Goal: Task Accomplishment & Management: Manage account settings

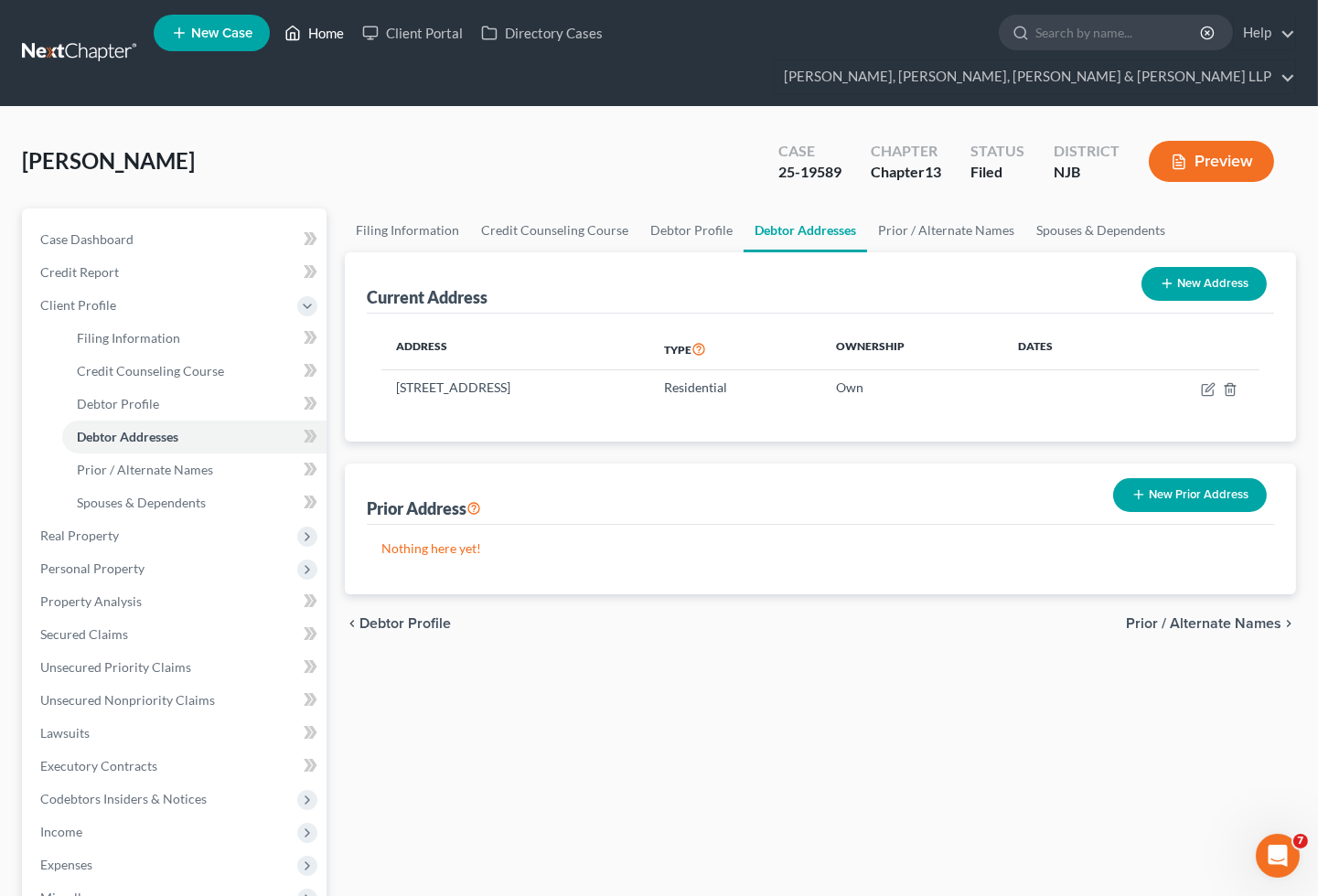
click at [305, 29] on link "Home" at bounding box center [314, 33] width 78 height 33
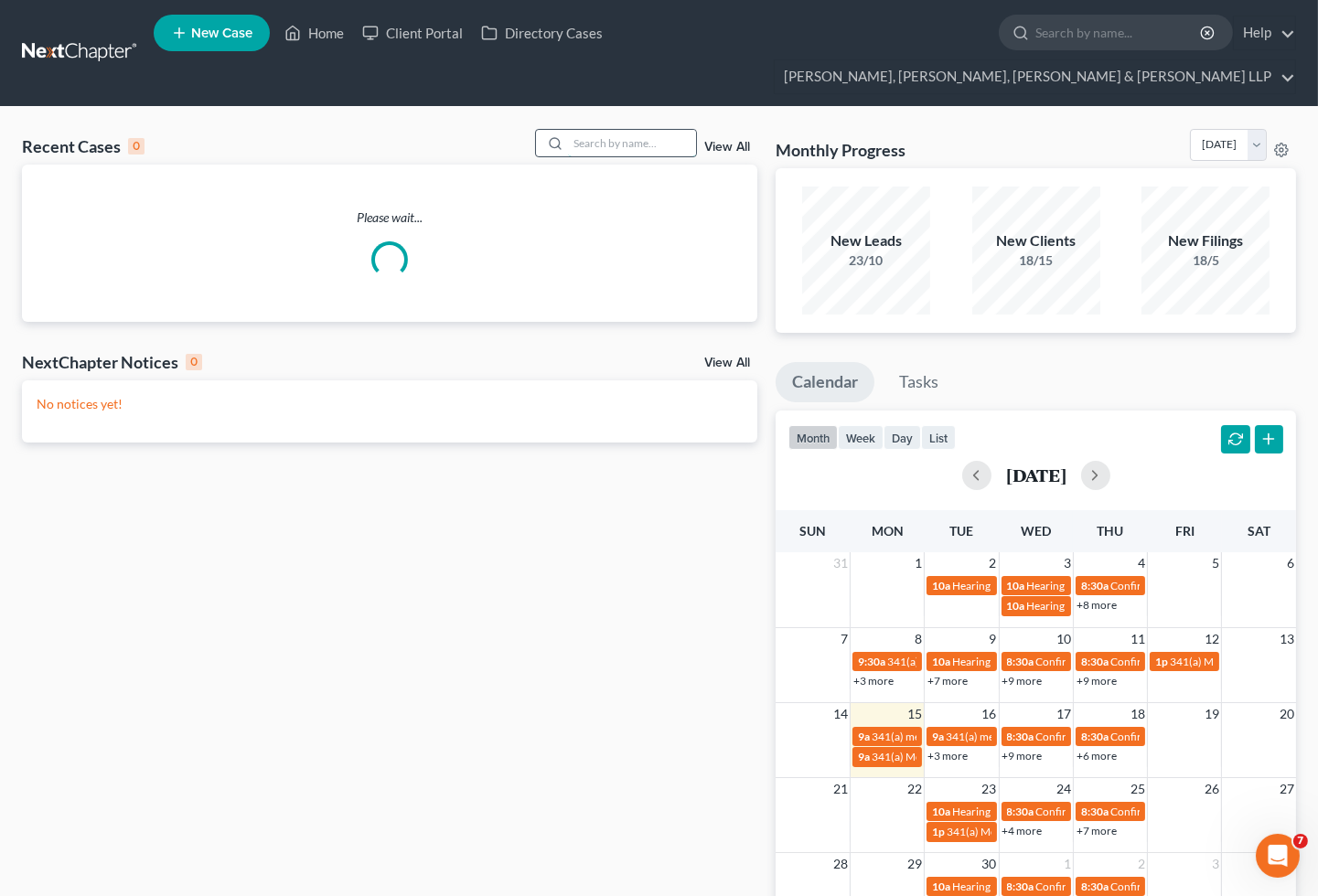
click at [606, 129] on input "search" at bounding box center [631, 142] width 128 height 26
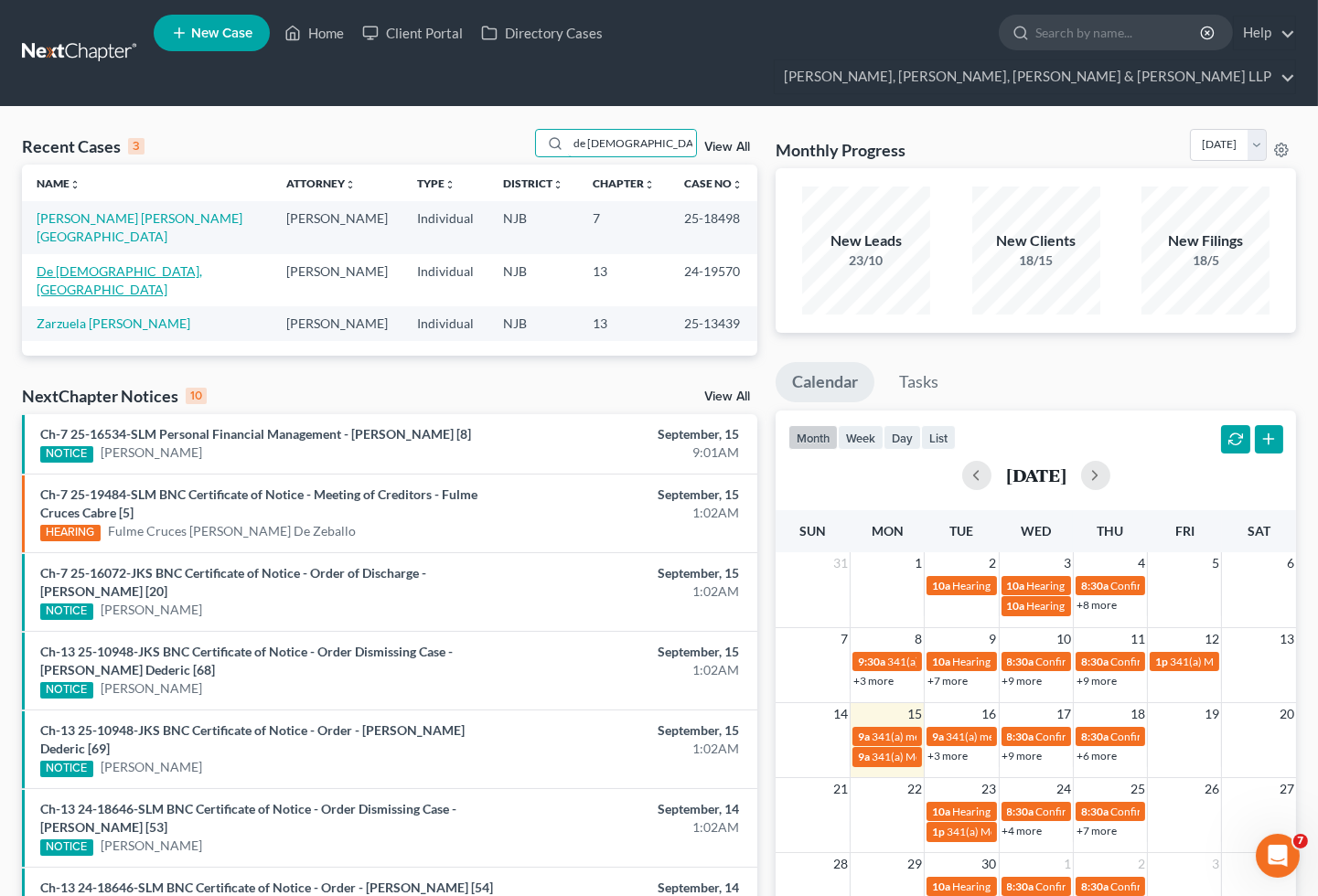
type input "de [DEMOGRAPHIC_DATA]"
click at [90, 264] on link "De [DEMOGRAPHIC_DATA], [GEOGRAPHIC_DATA]" at bounding box center [119, 280] width 165 height 34
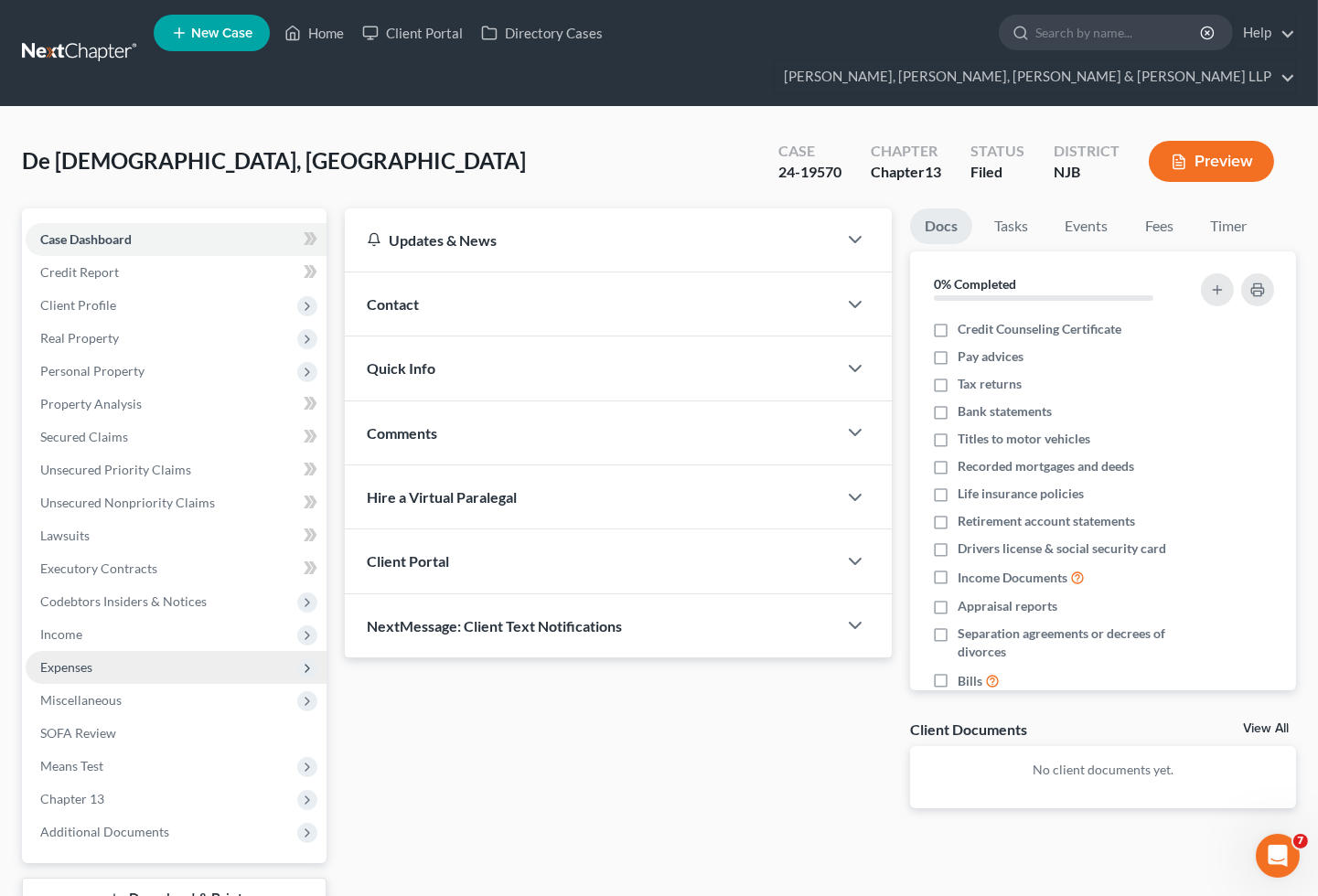
click at [86, 651] on span "Expenses" at bounding box center [177, 667] width 301 height 33
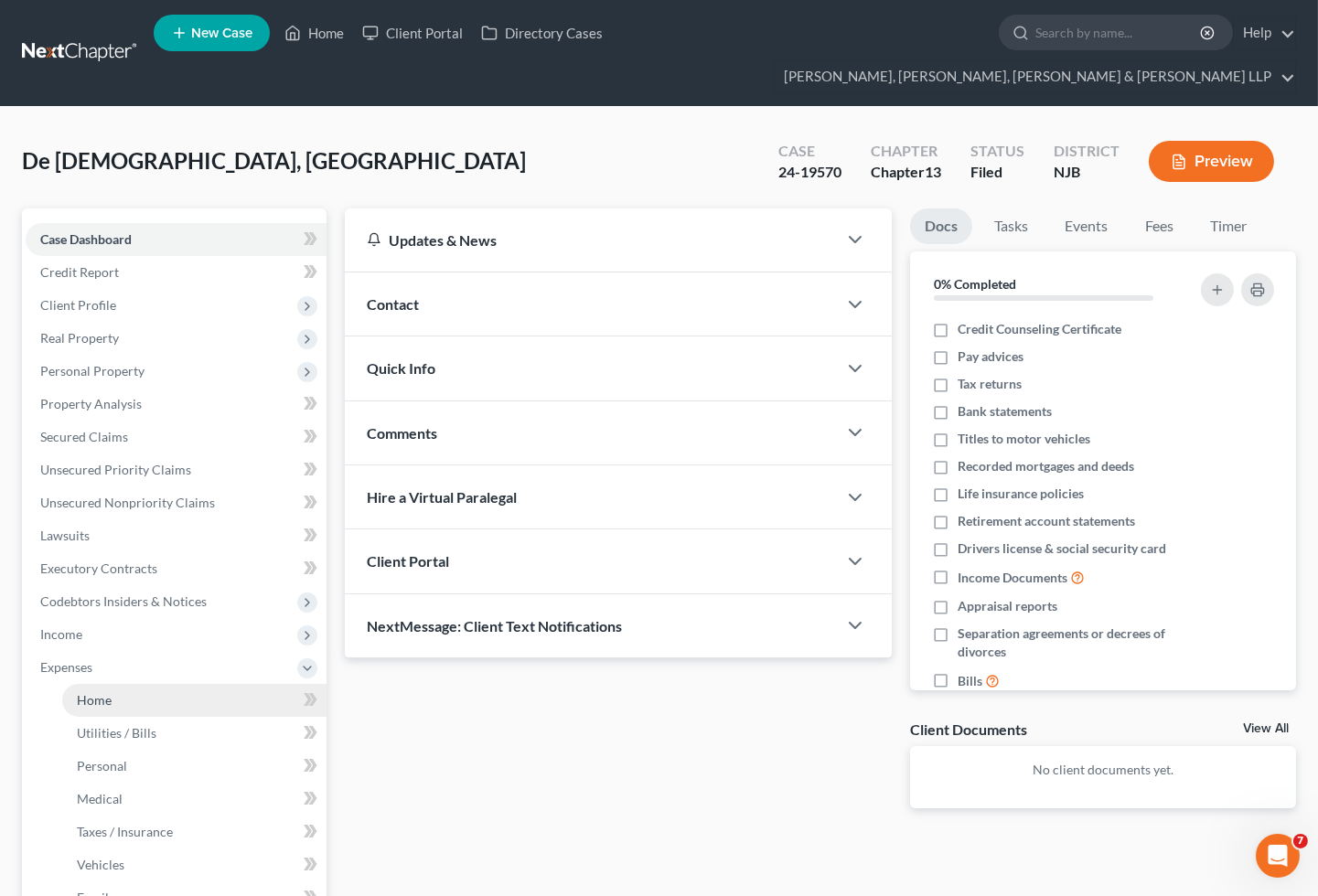
click at [105, 692] on span "Home" at bounding box center [95, 700] width 35 height 15
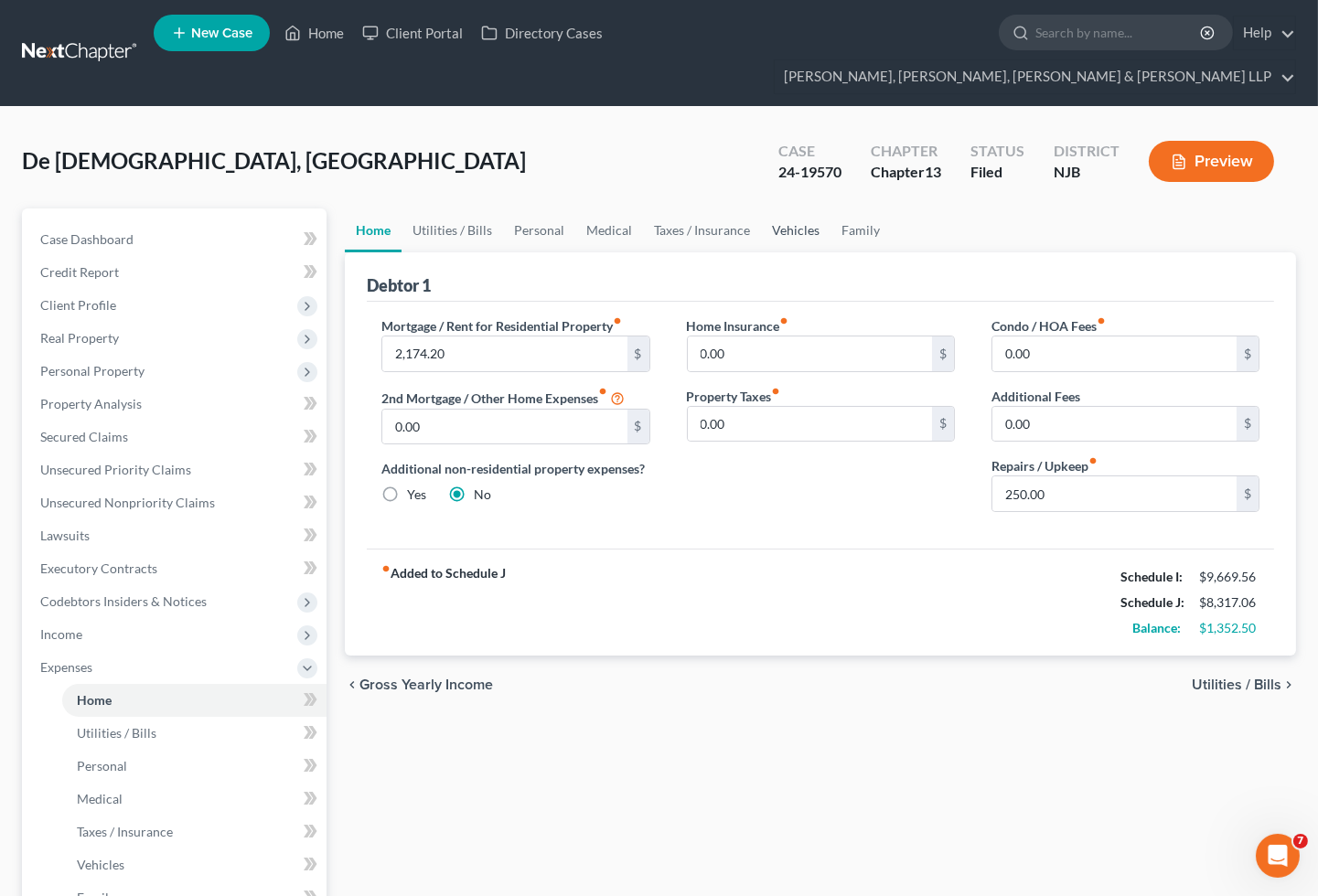
click at [794, 209] on link "Vehicles" at bounding box center [796, 230] width 70 height 43
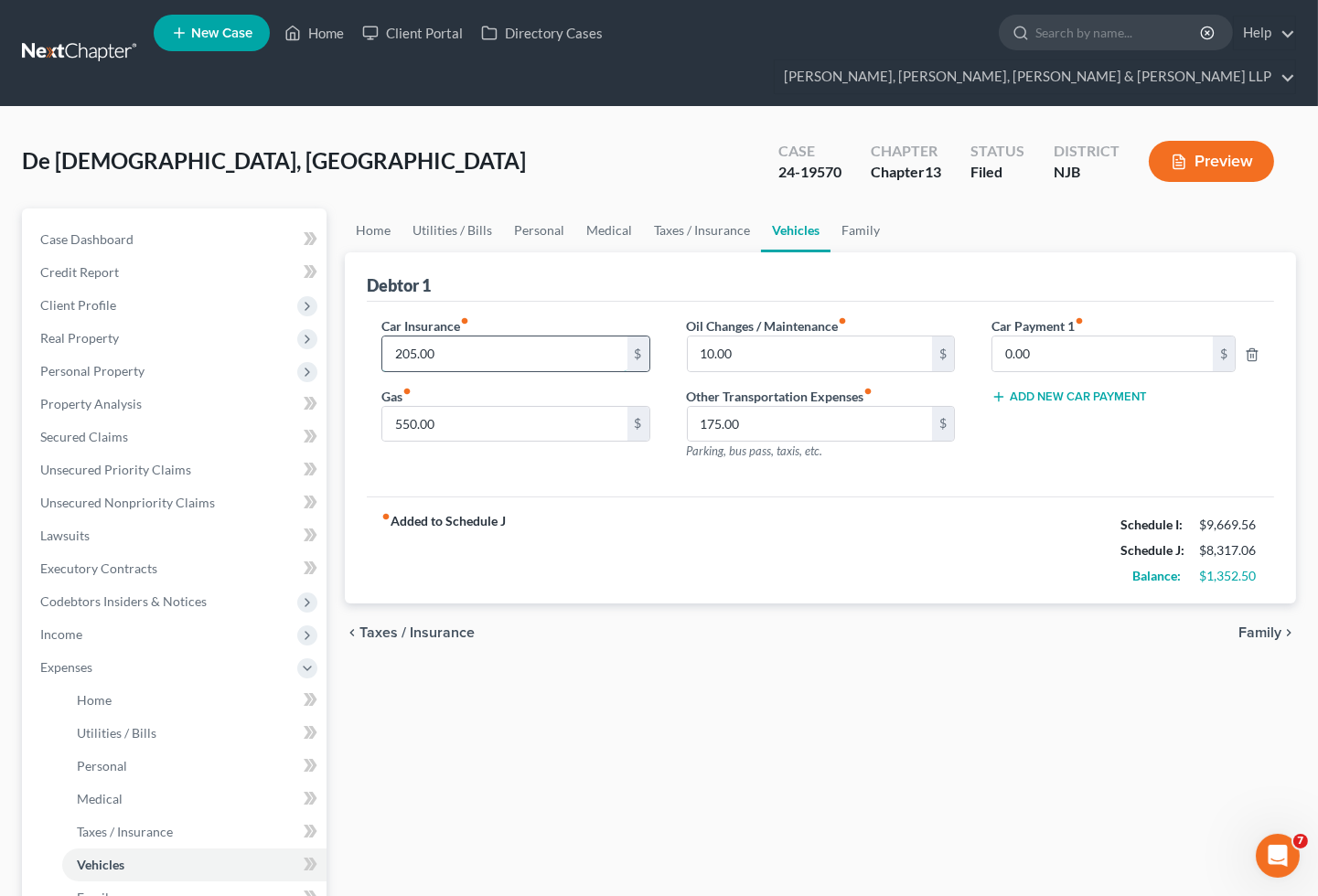
click at [466, 337] on input "205.00" at bounding box center [504, 354] width 244 height 35
type input "599.62"
click at [1065, 337] on input "0.00" at bounding box center [1103, 354] width 220 height 35
type input "599.62"
click at [367, 209] on link "Home" at bounding box center [373, 230] width 57 height 43
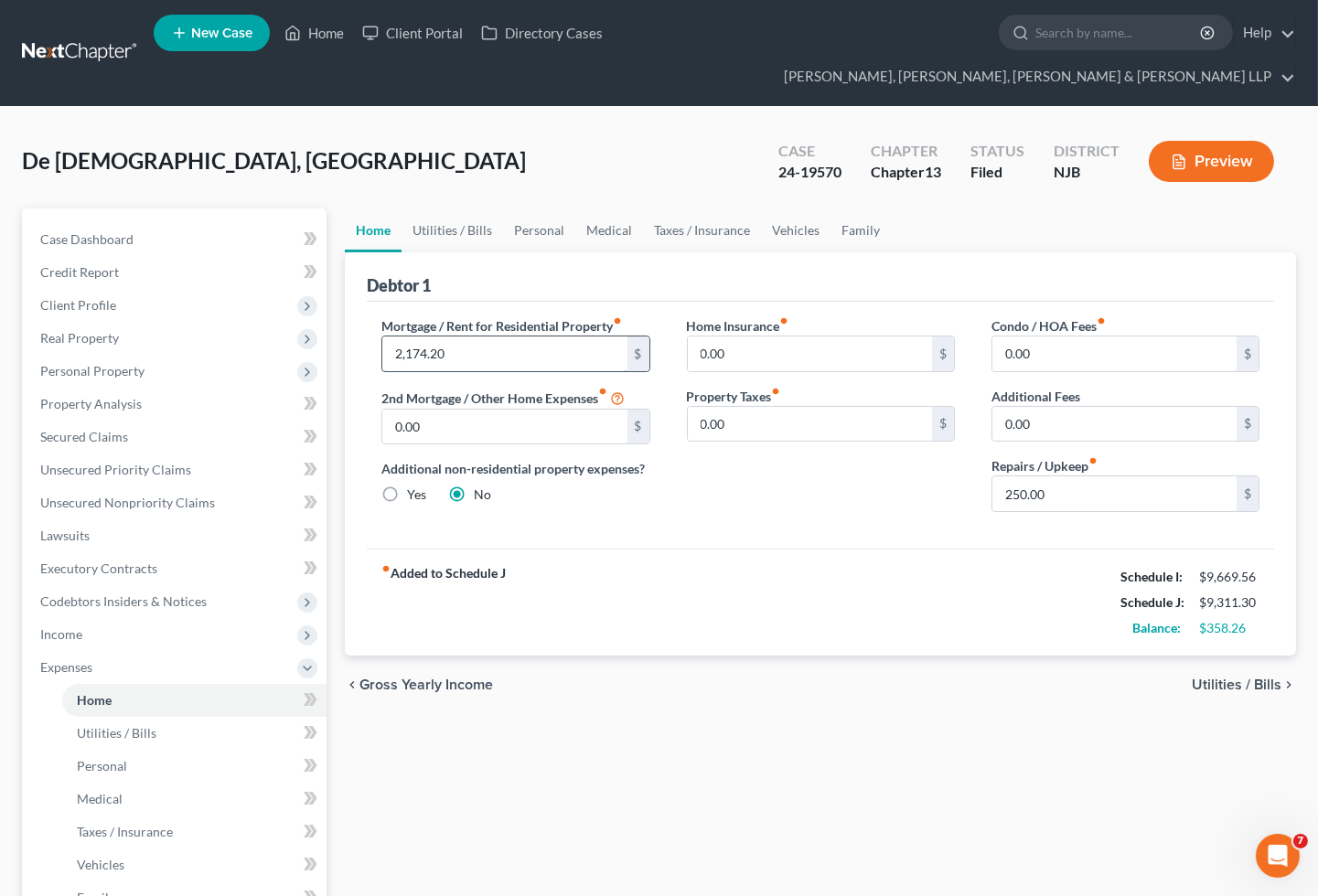
click at [491, 337] on input "2,174.20" at bounding box center [504, 354] width 244 height 35
type input "2,311.18"
click at [798, 209] on link "Vehicles" at bounding box center [796, 230] width 70 height 43
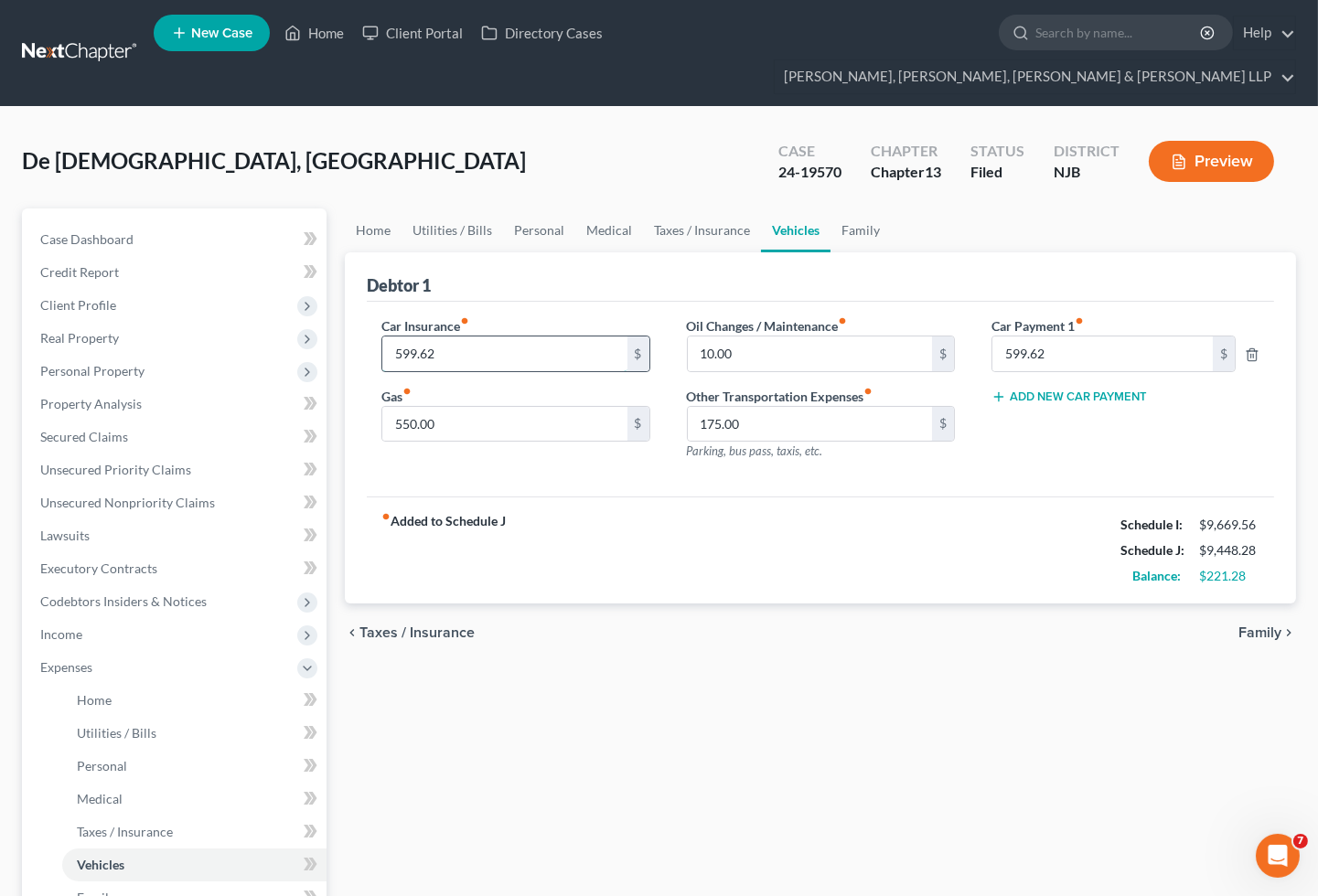
click at [463, 337] on input "599.62" at bounding box center [504, 354] width 244 height 35
type input "231.00"
click at [860, 209] on link "Family" at bounding box center [860, 230] width 61 height 43
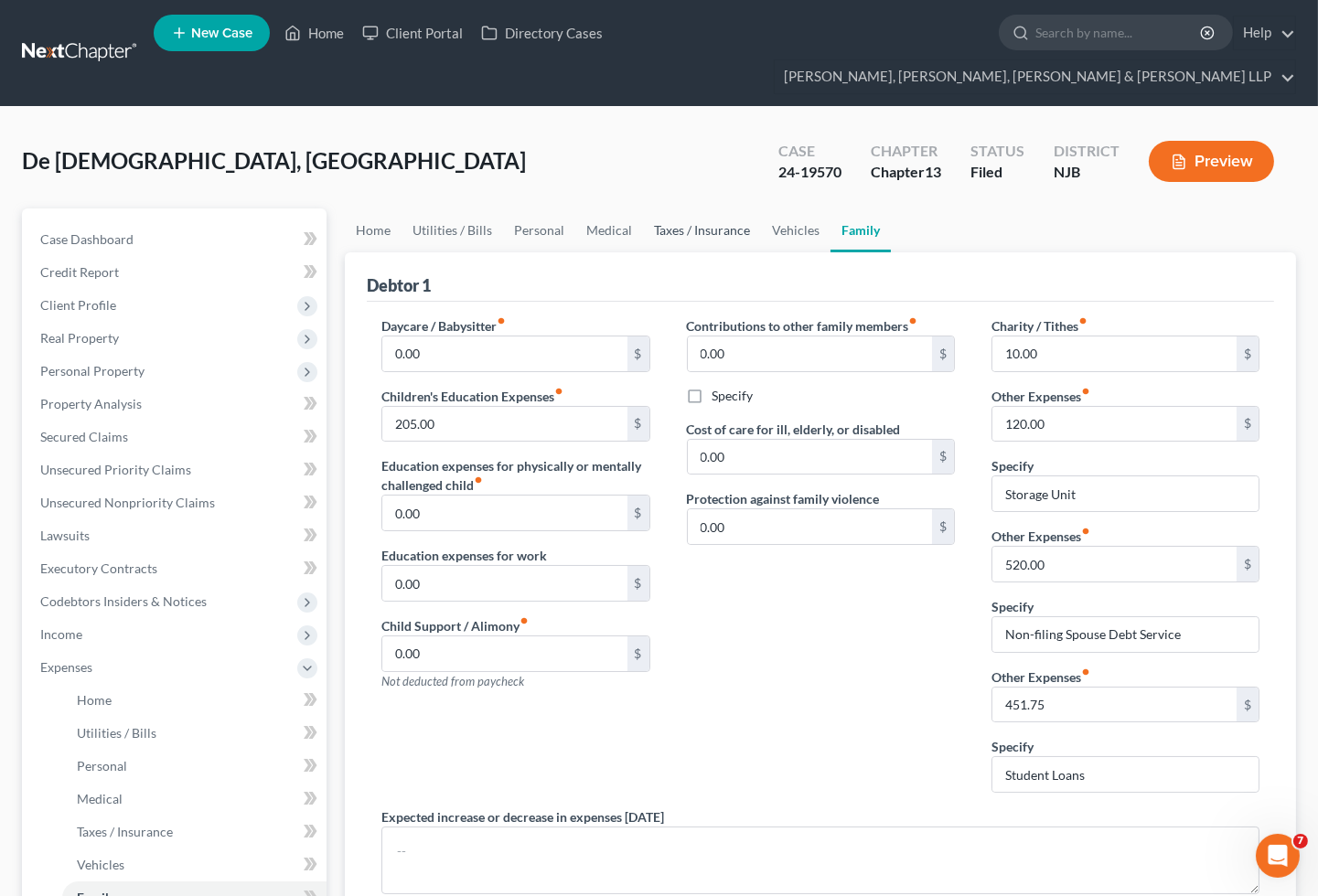
click at [667, 209] on link "Taxes / Insurance" at bounding box center [702, 230] width 118 height 43
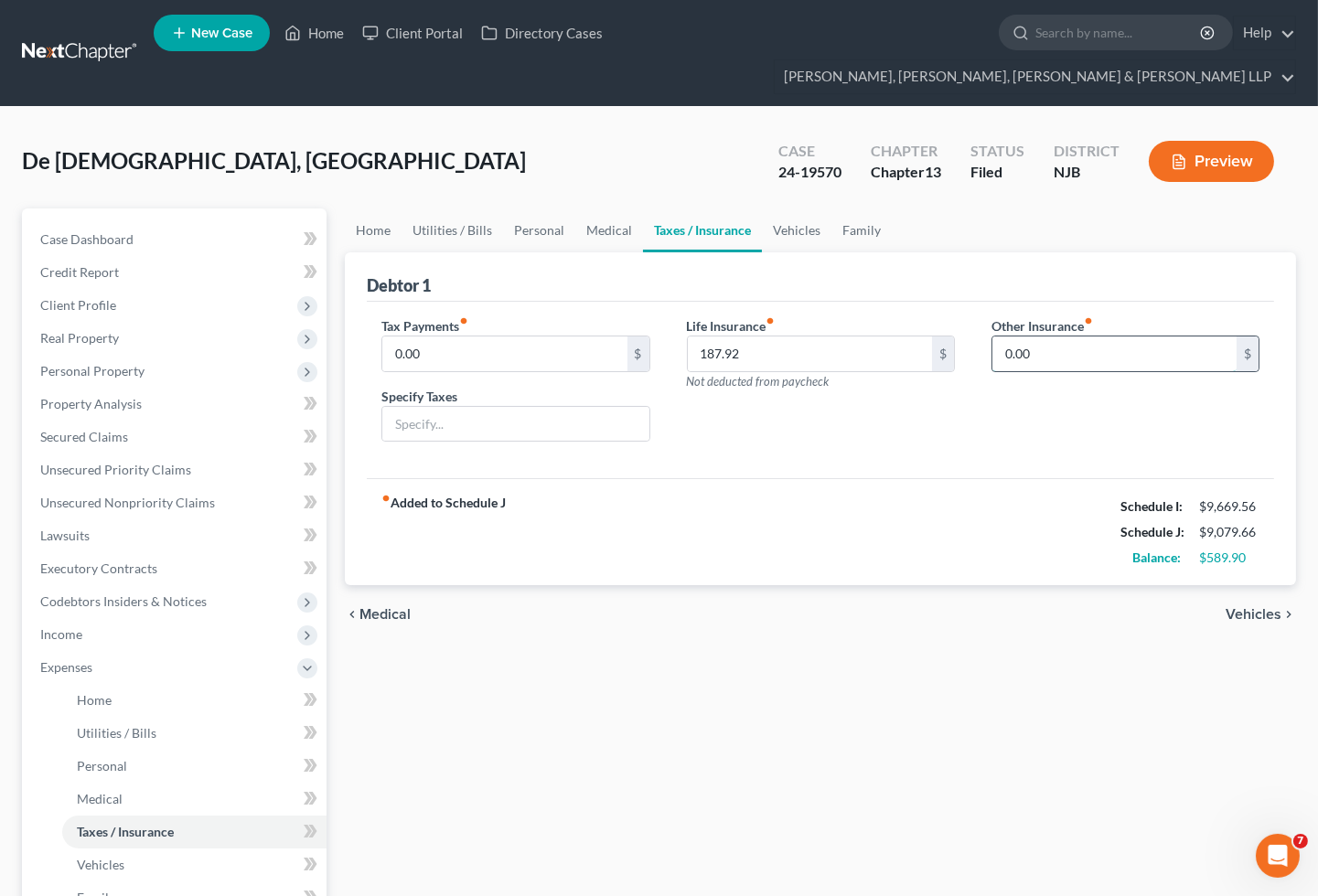
click at [1047, 337] on input "0.00" at bounding box center [1114, 354] width 244 height 35
type input "76.87"
click at [1072, 388] on input "text" at bounding box center [1126, 406] width 266 height 35
type input "Pet Insurance"
drag, startPoint x: 599, startPoint y: 829, endPoint x: 604, endPoint y: 821, distance: 9.4
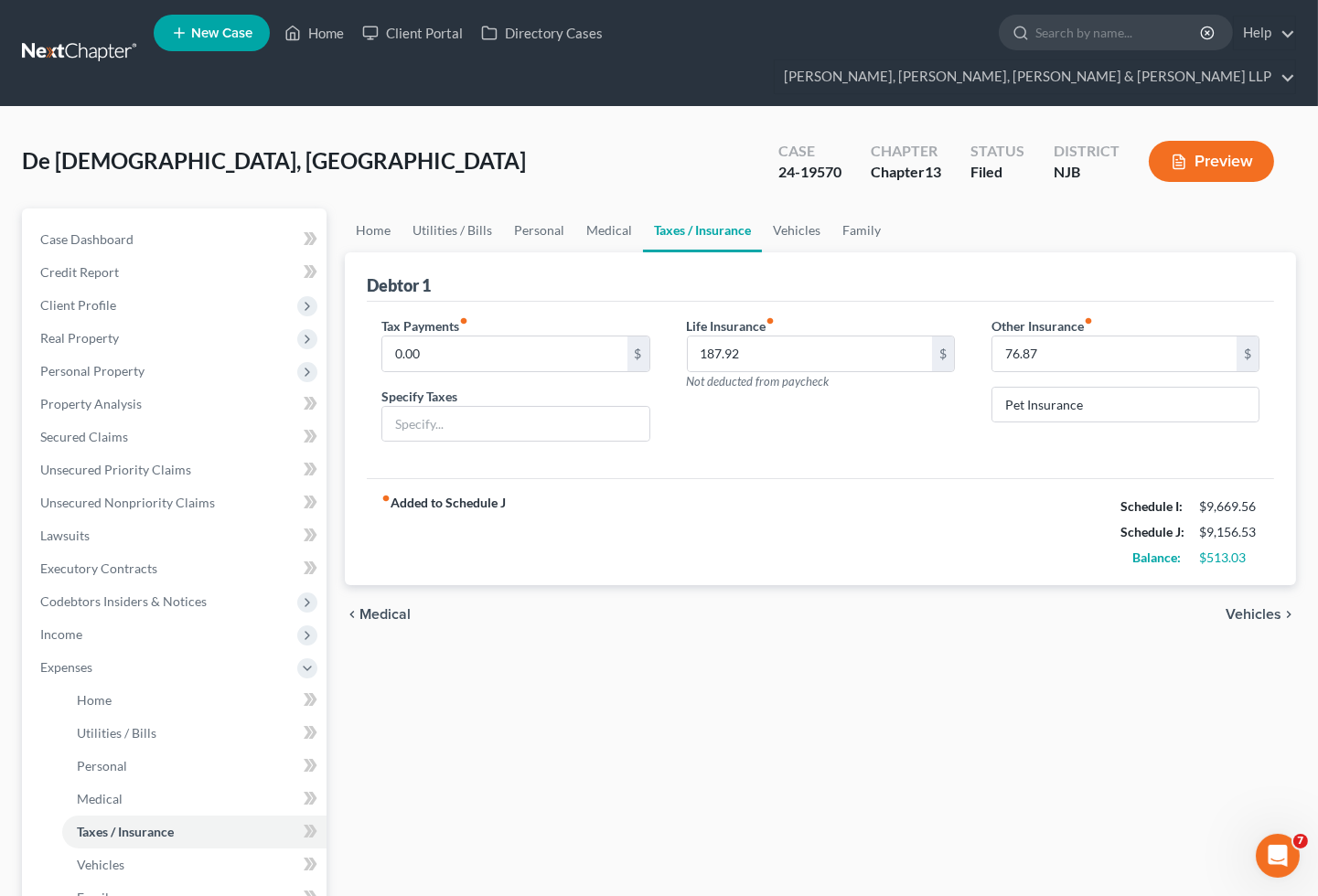
click at [599, 829] on div "Home Utilities / Bills Personal Medical Taxes / Insurance Vehicles Family Debto…" at bounding box center [821, 704] width 969 height 991
click at [796, 209] on link "Vehicles" at bounding box center [797, 230] width 70 height 43
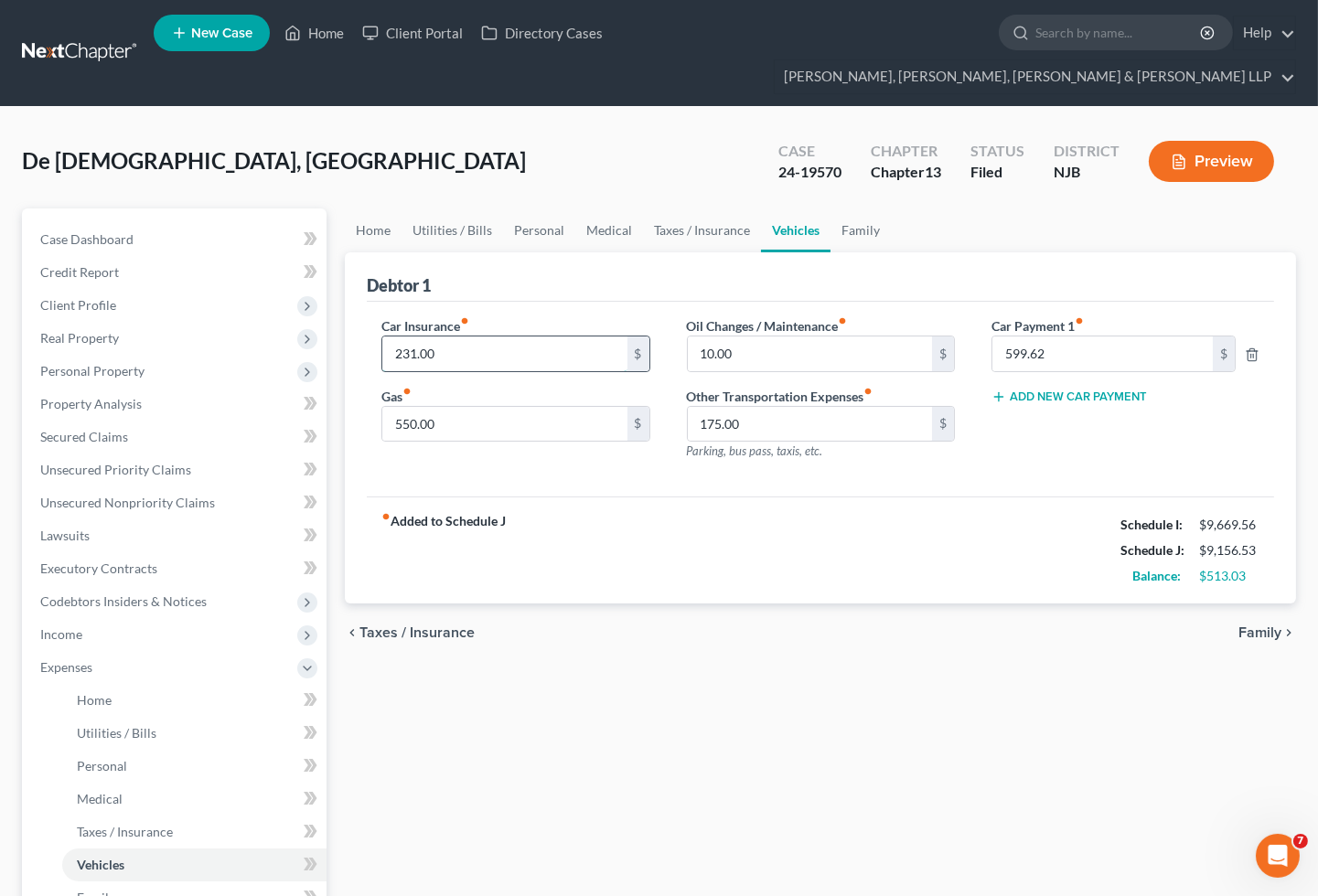
click at [449, 337] on input "231.00" at bounding box center [504, 354] width 244 height 35
type input "447.25"
click at [976, 659] on div "Home Utilities / Bills Personal Medical Taxes / Insurance Vehicles Family Debto…" at bounding box center [821, 704] width 969 height 991
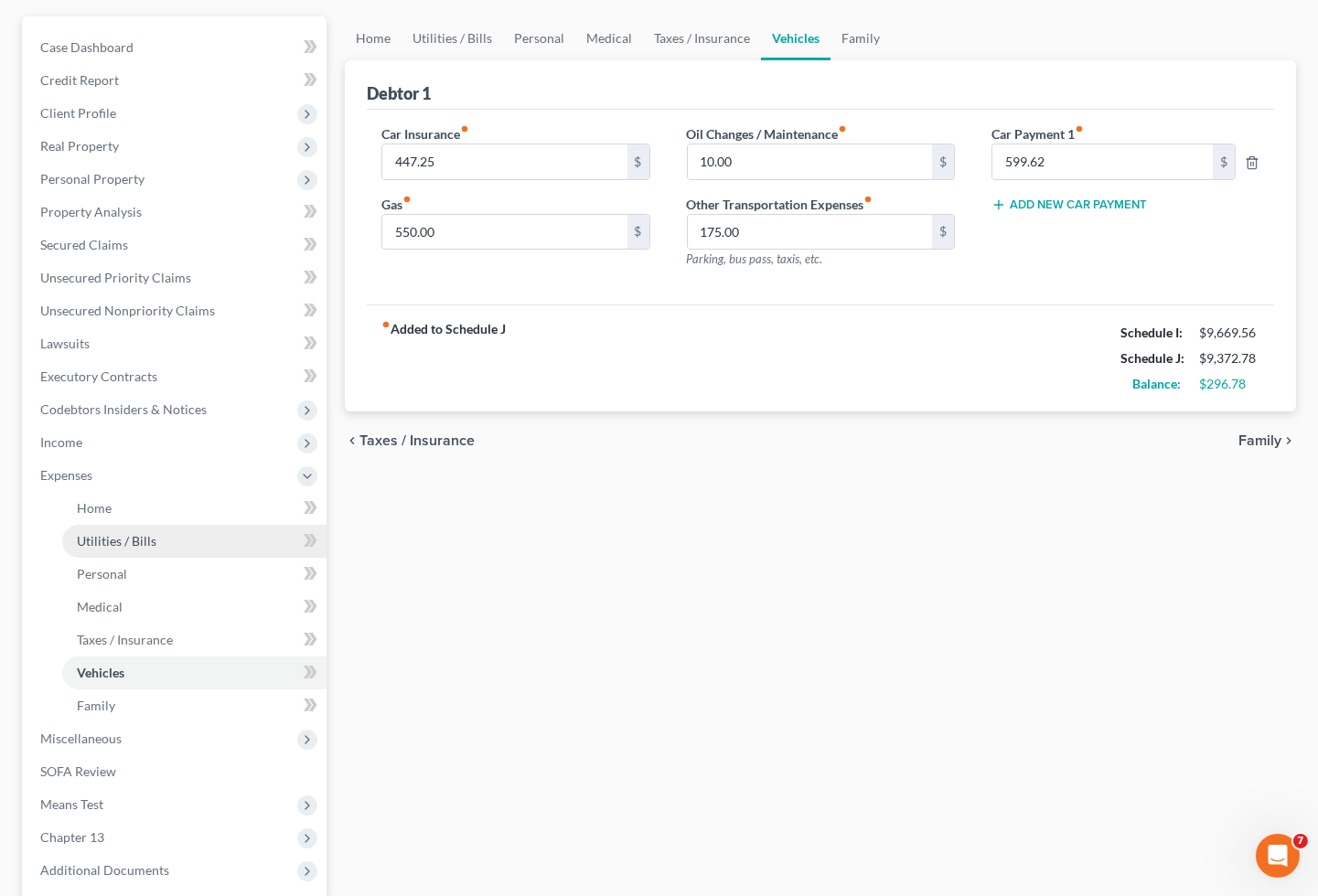
scroll to position [203, 0]
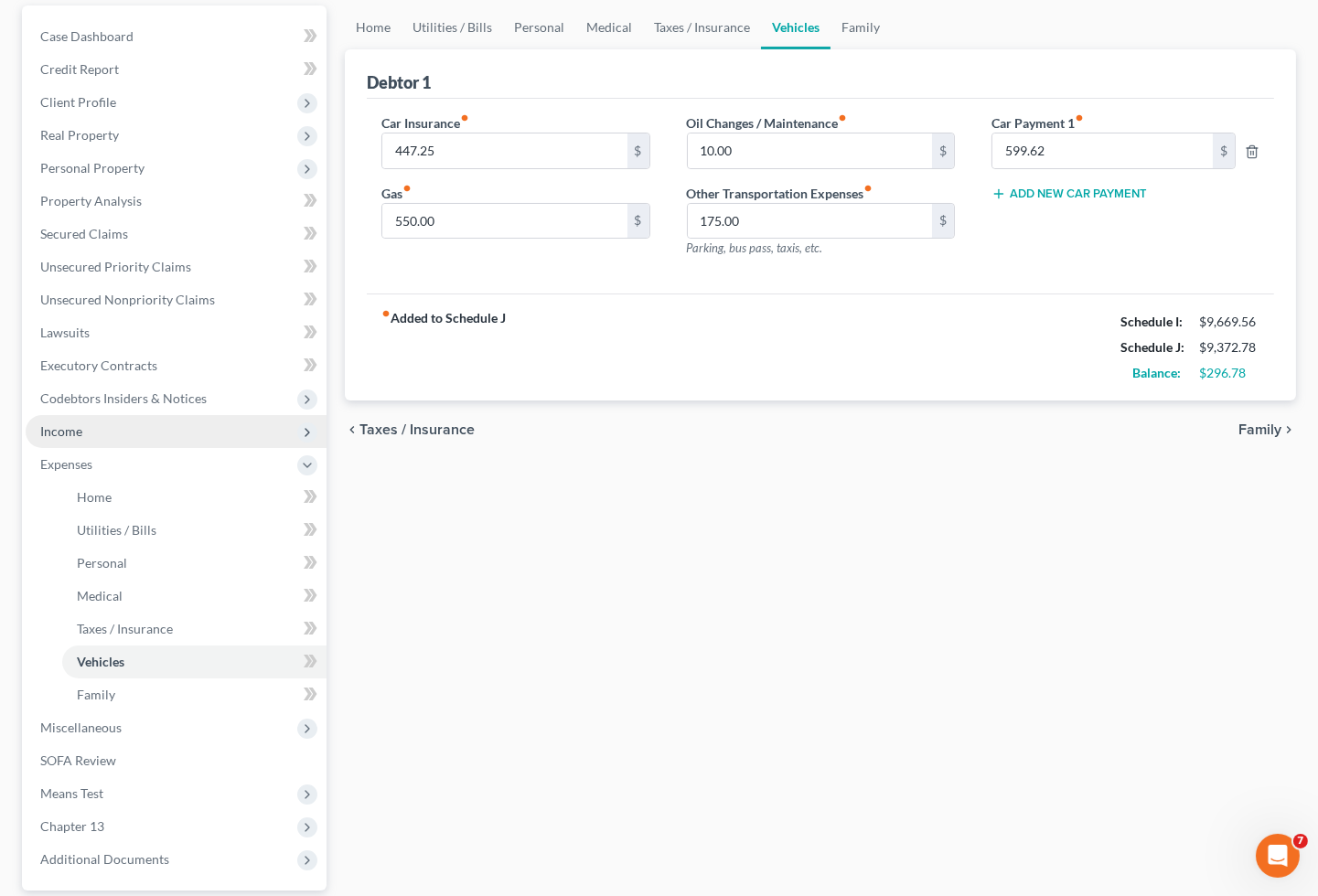
click at [60, 424] on span "Income" at bounding box center [62, 432] width 42 height 15
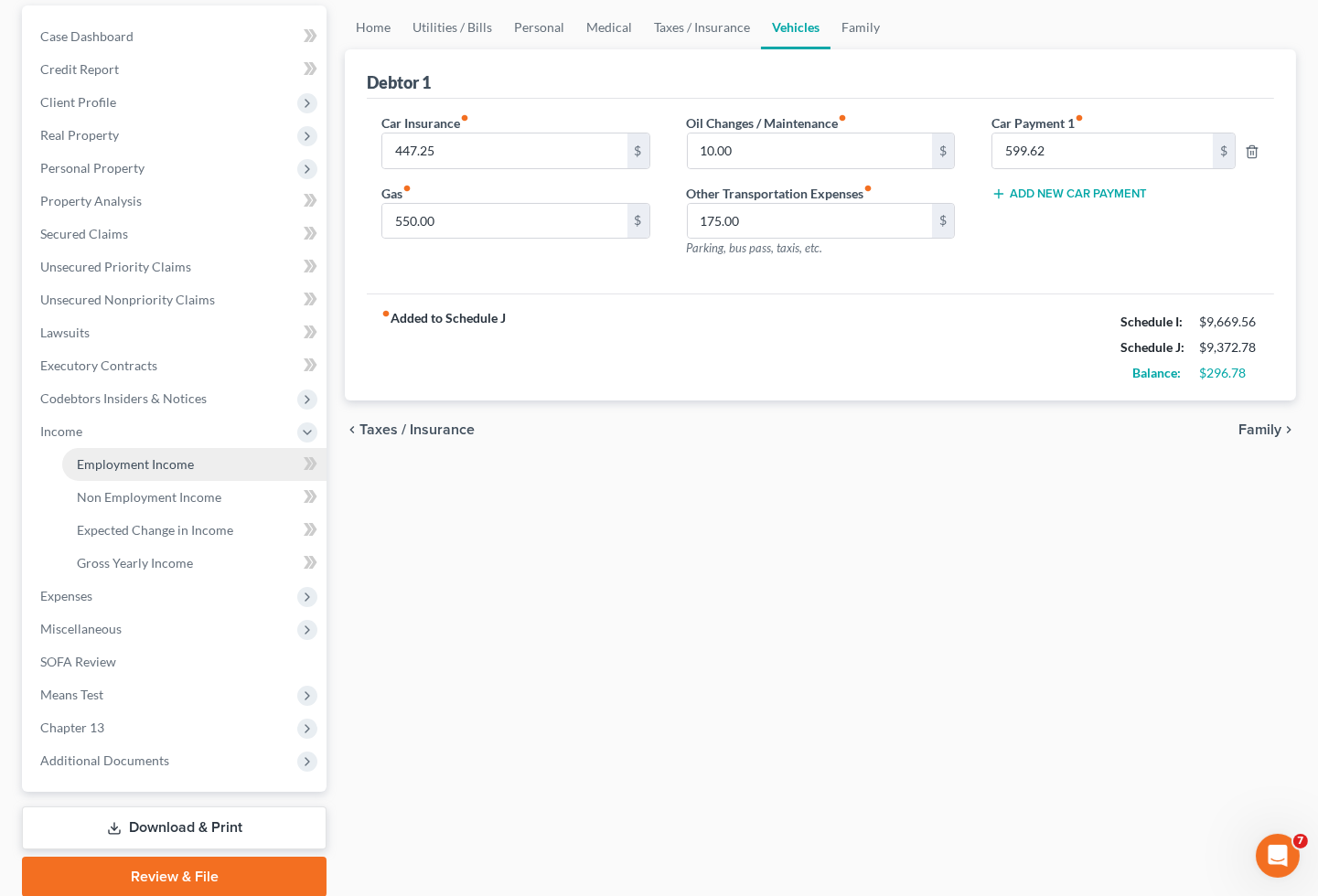
click at [94, 457] on span "Employment Income" at bounding box center [135, 464] width 117 height 15
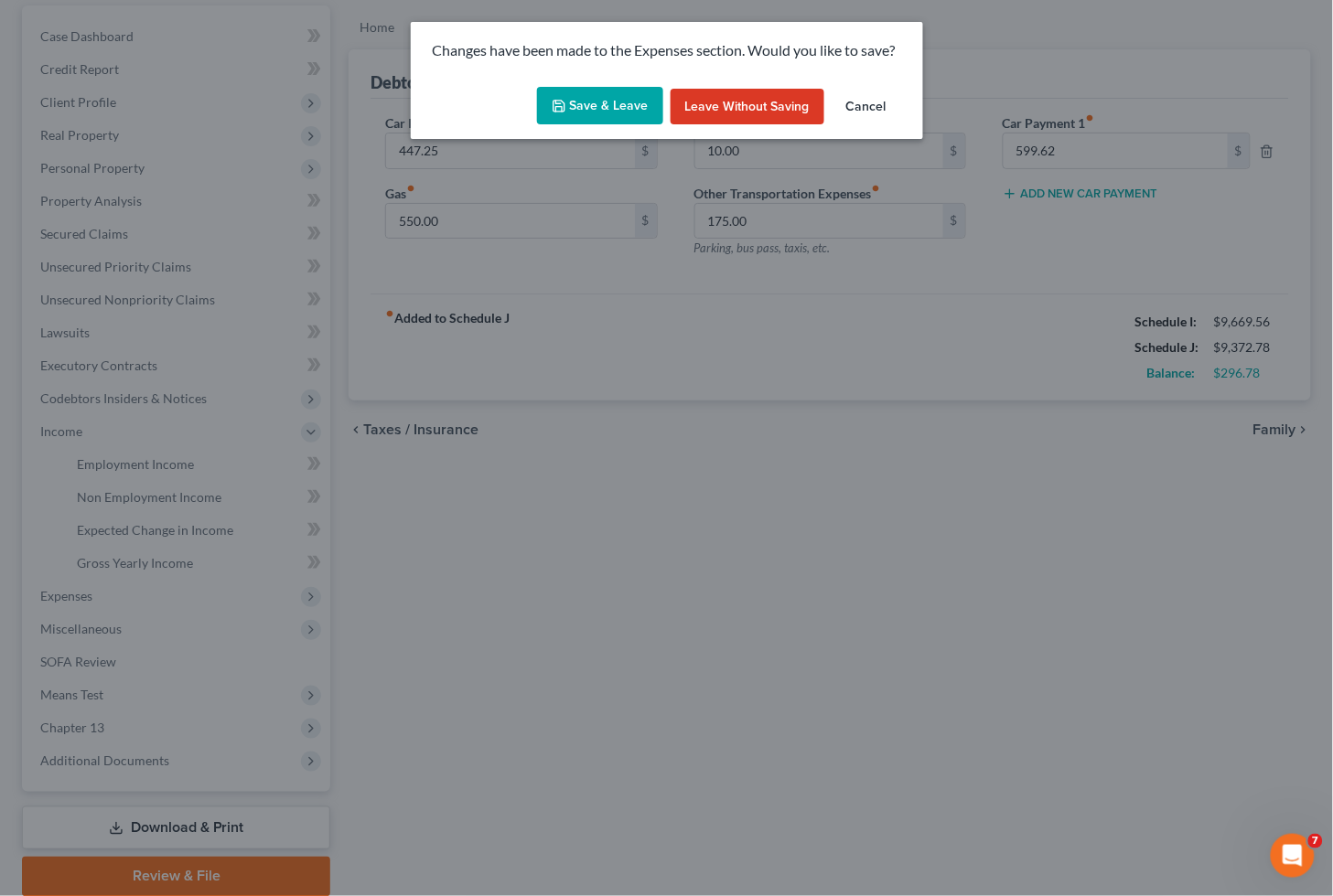
click at [589, 112] on button "Save & Leave" at bounding box center [600, 106] width 127 height 39
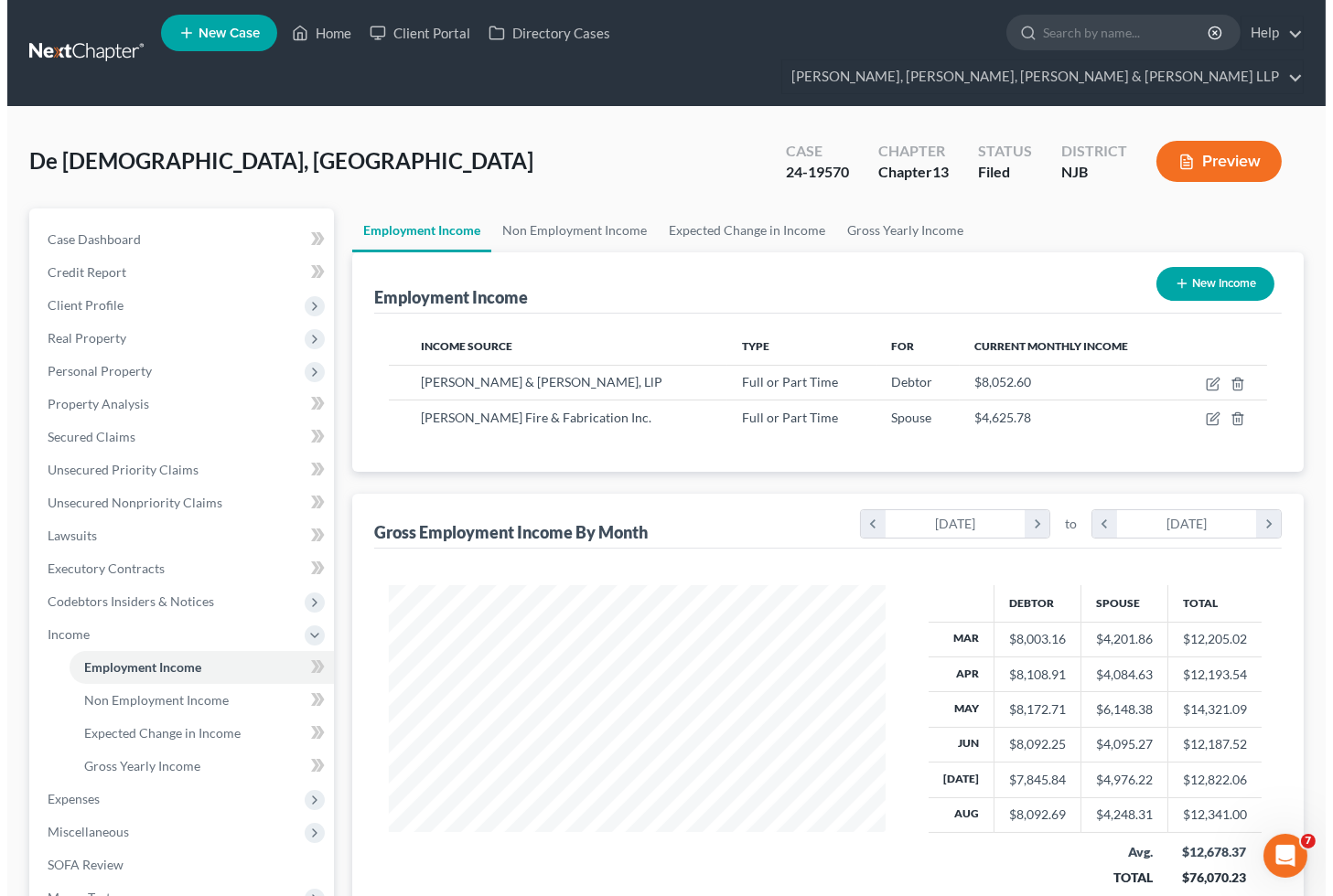
scroll to position [327, 533]
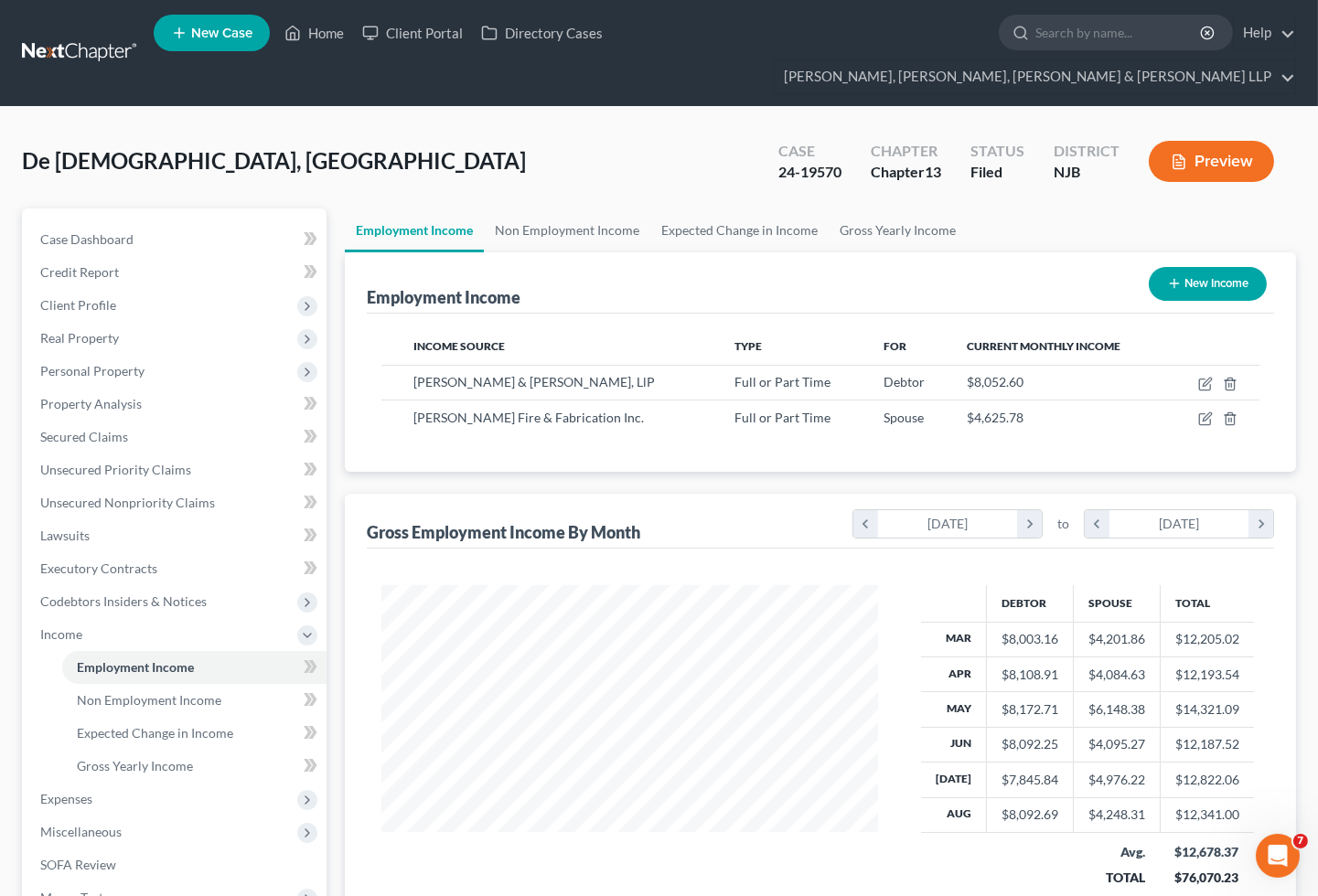
click at [6, 826] on div "De [DEMOGRAPHIC_DATA], [GEOGRAPHIC_DATA] Upgraded Case 24-19570 Chapter Chapter…" at bounding box center [659, 622] width 1318 height 1029
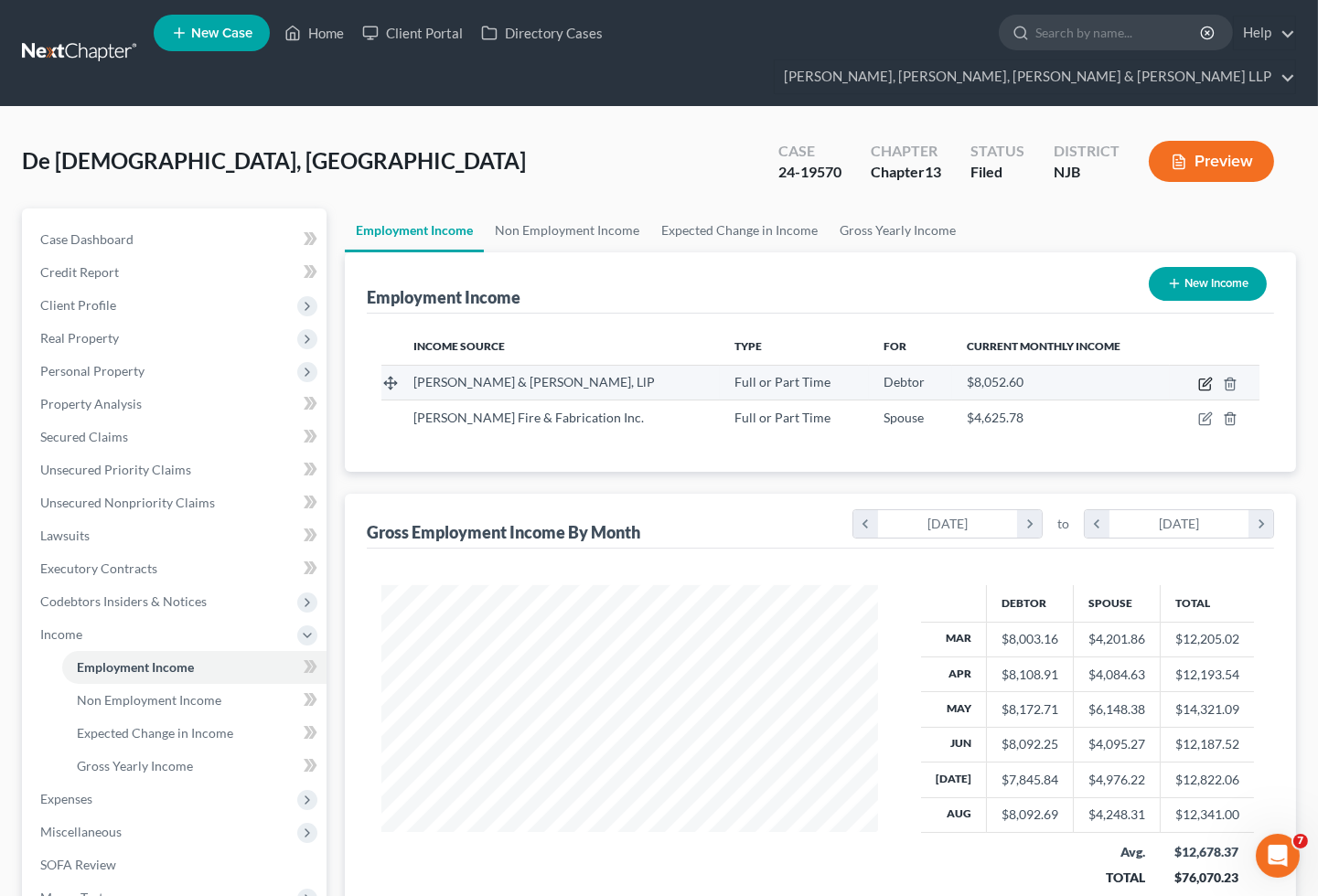
click at [1201, 377] on icon "button" at bounding box center [1205, 383] width 14 height 14
select select "0"
select select "35"
select select "1"
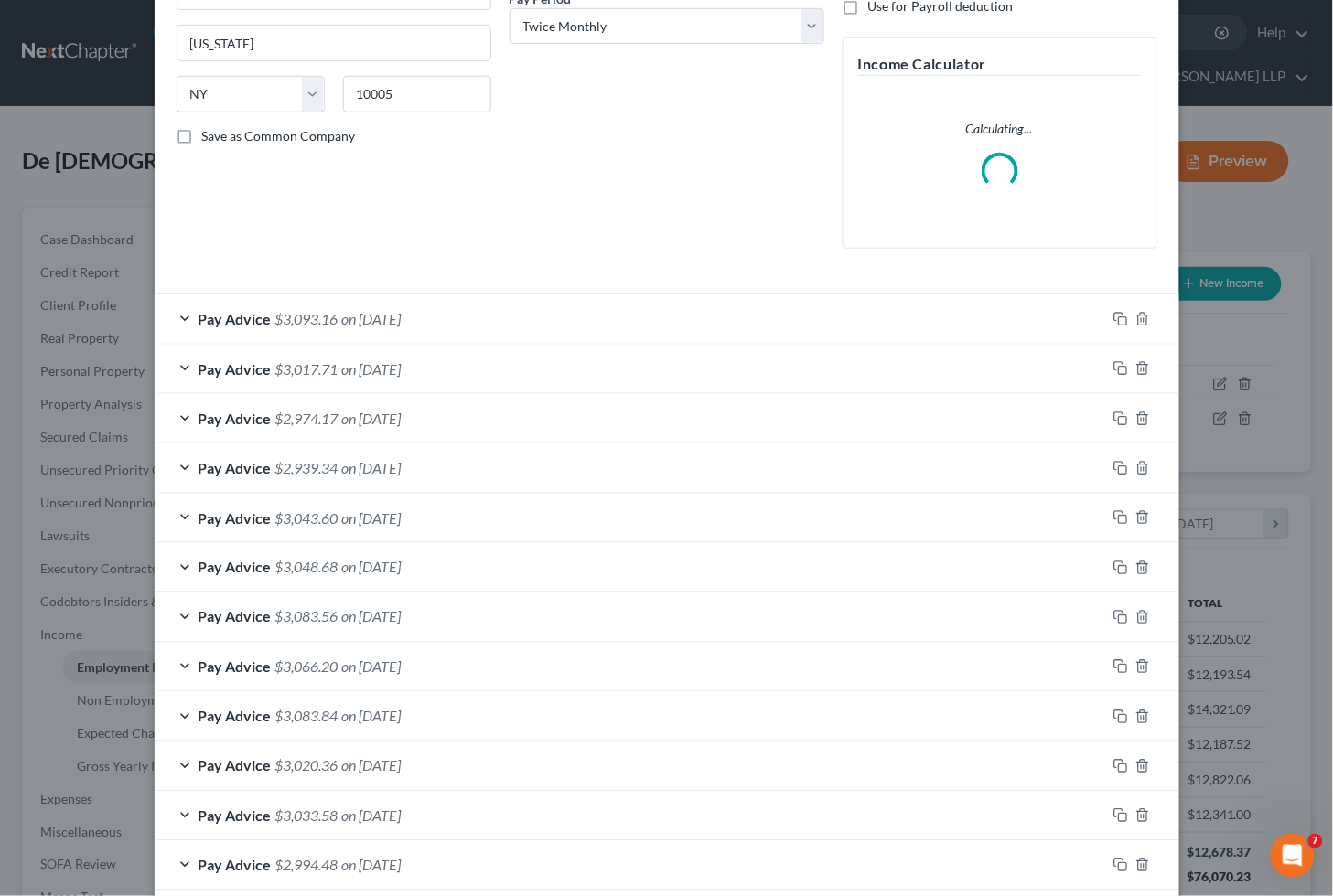
scroll to position [203, 0]
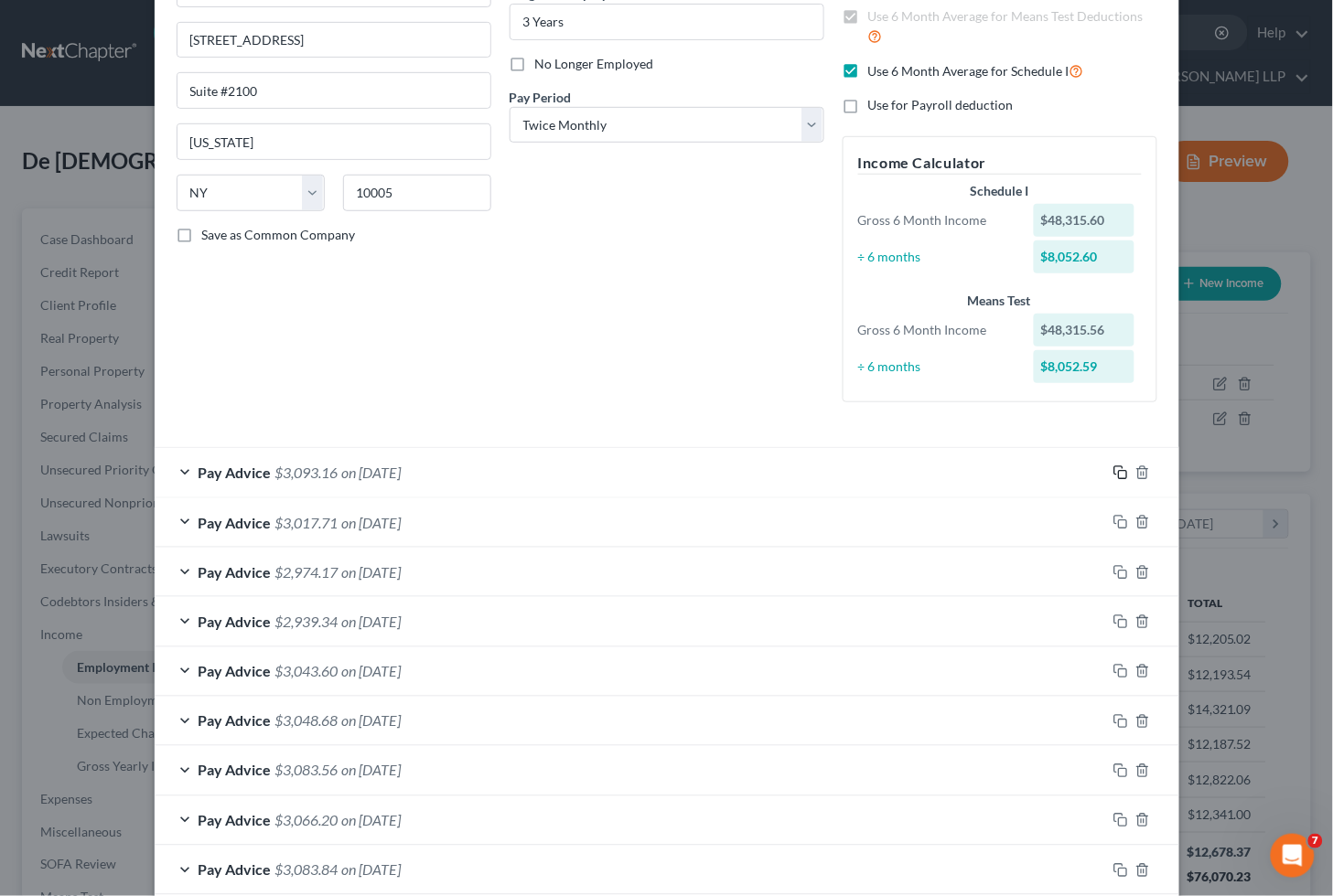
click at [1111, 418] on div "Employment Type * Select Full or [DEMOGRAPHIC_DATA] Employment Self Employment …" at bounding box center [666, 156] width 999 height 551
click at [1114, 467] on icon "button" at bounding box center [1120, 472] width 14 height 14
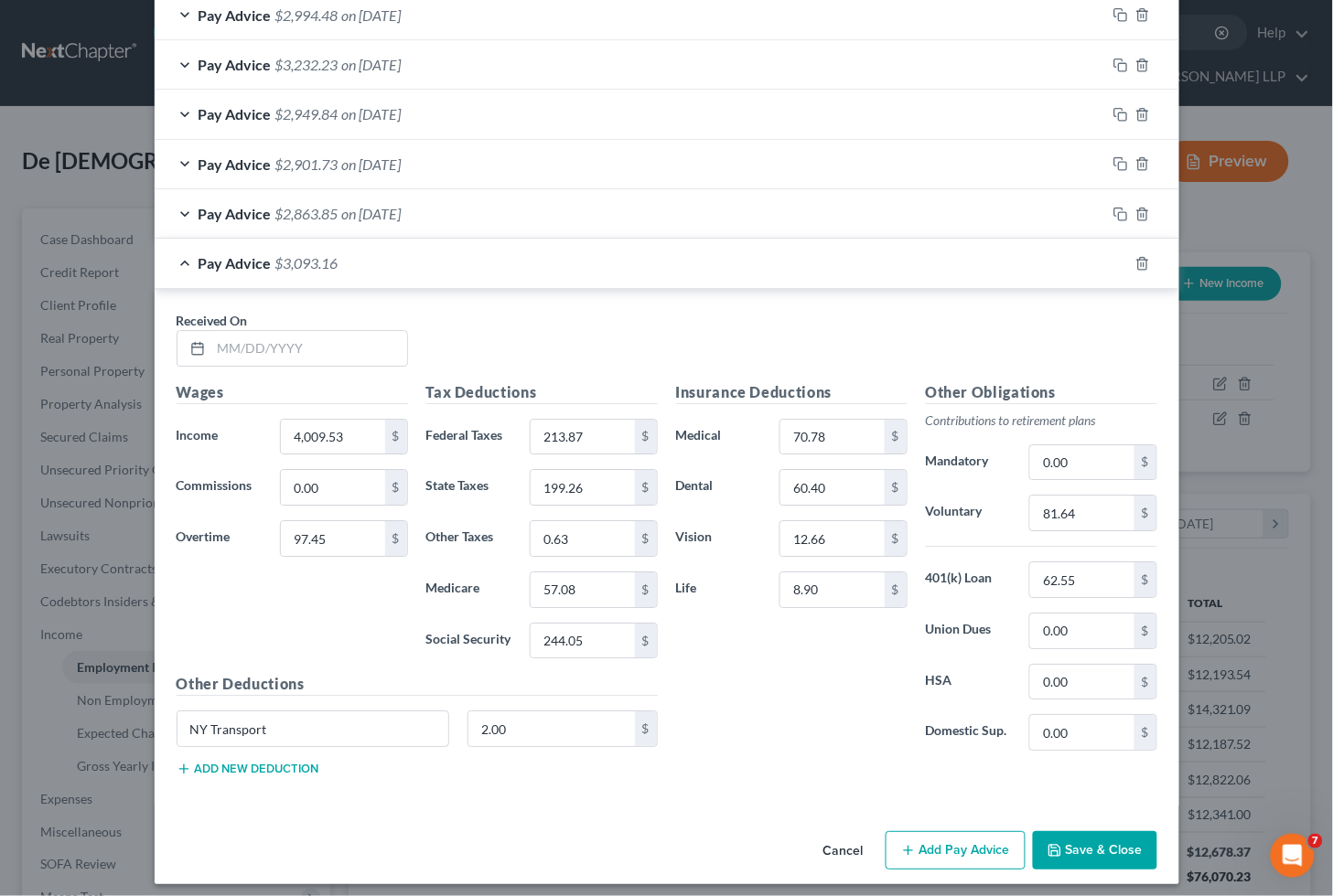
scroll to position [1219, 0]
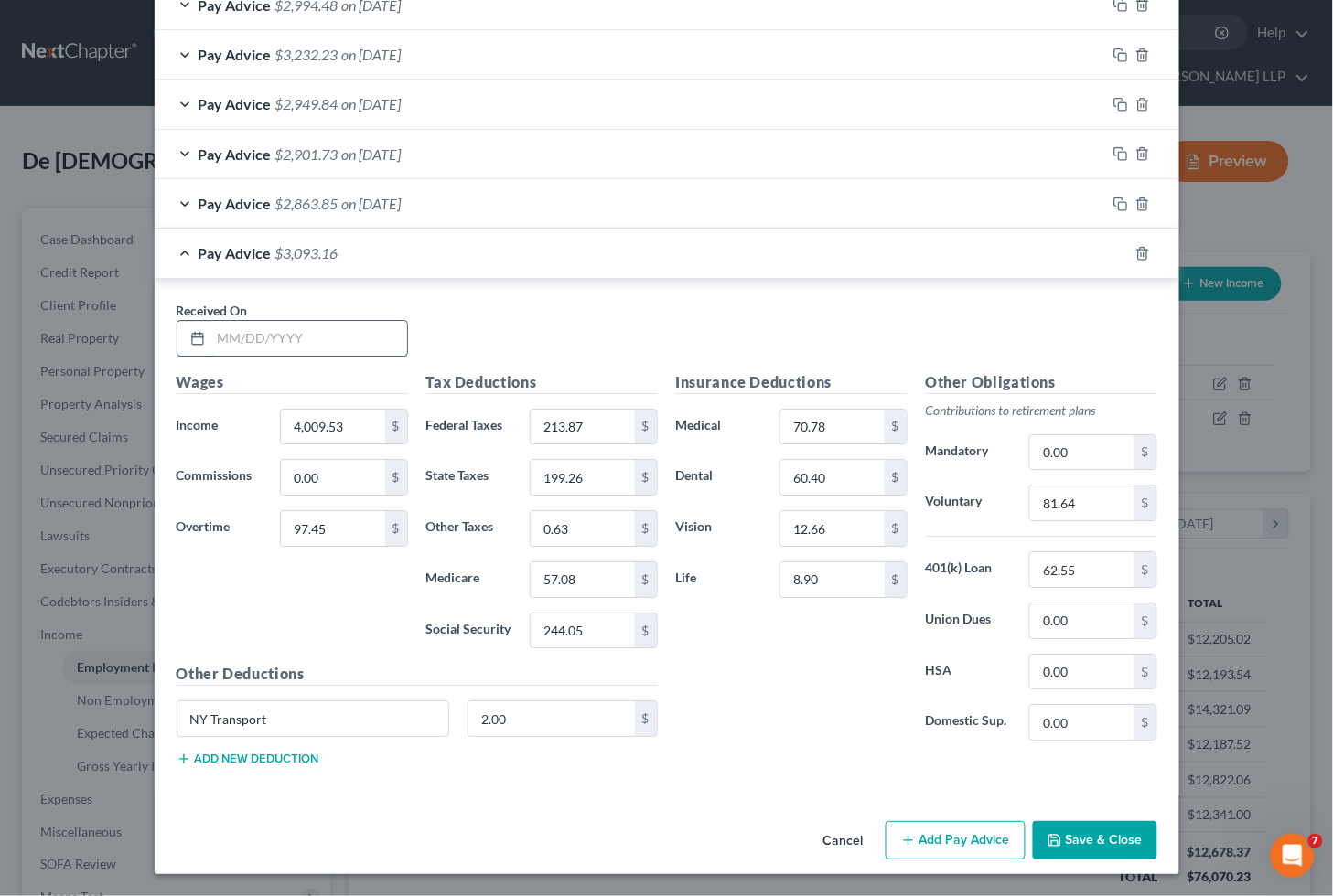
click at [371, 338] on input "text" at bounding box center [309, 338] width 196 height 35
type input "[DATE]"
click at [366, 417] on input "4,009.53" at bounding box center [332, 427] width 103 height 35
click at [337, 526] on input "97.45" at bounding box center [332, 528] width 103 height 35
type input "116.86"
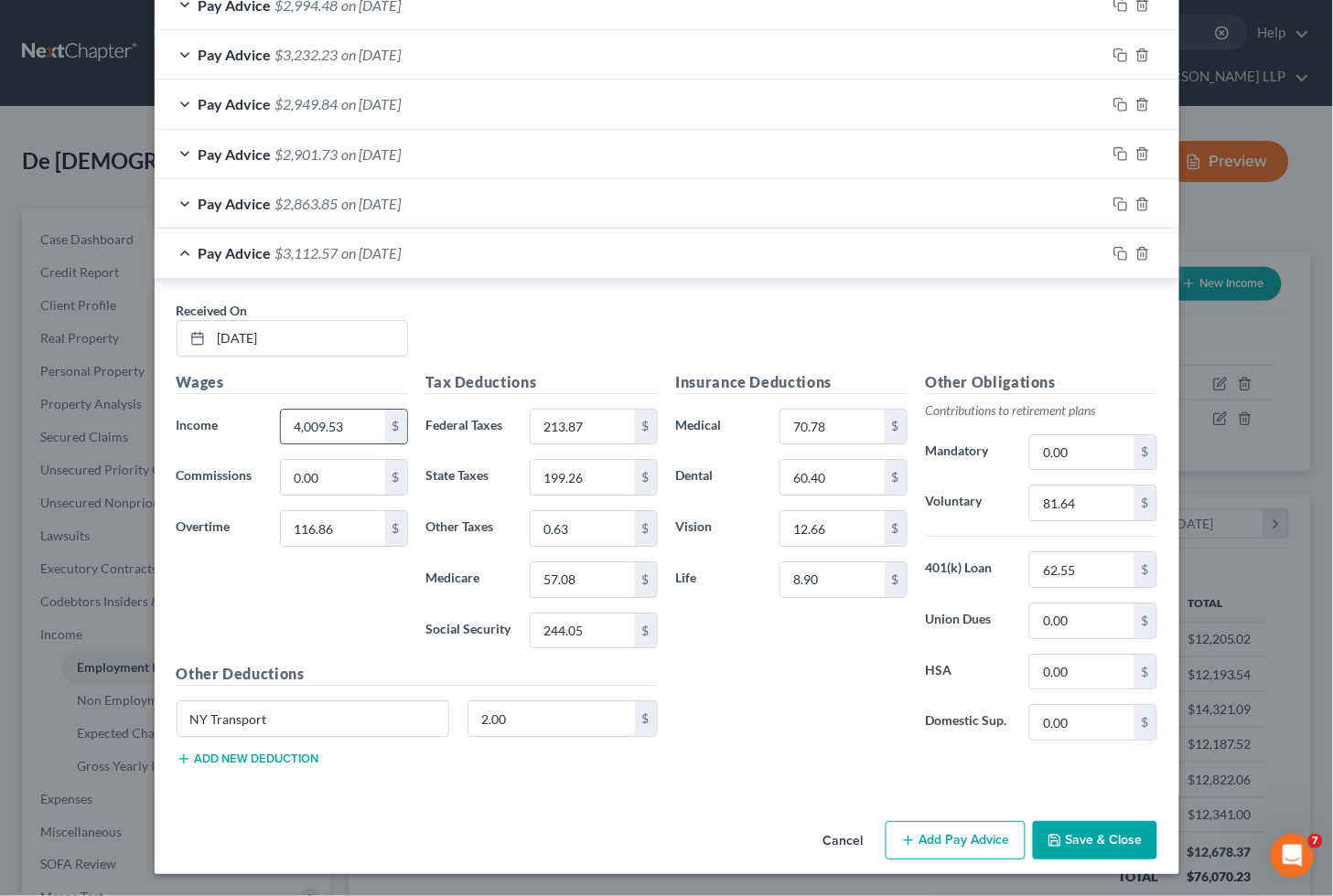
click at [335, 424] on input "4,009.53" at bounding box center [332, 427] width 103 height 35
type input "4,237.98"
click at [606, 422] on input "213.87" at bounding box center [581, 427] width 103 height 35
type input "195.19"
click at [598, 633] on input "244.05" at bounding box center [581, 631] width 103 height 35
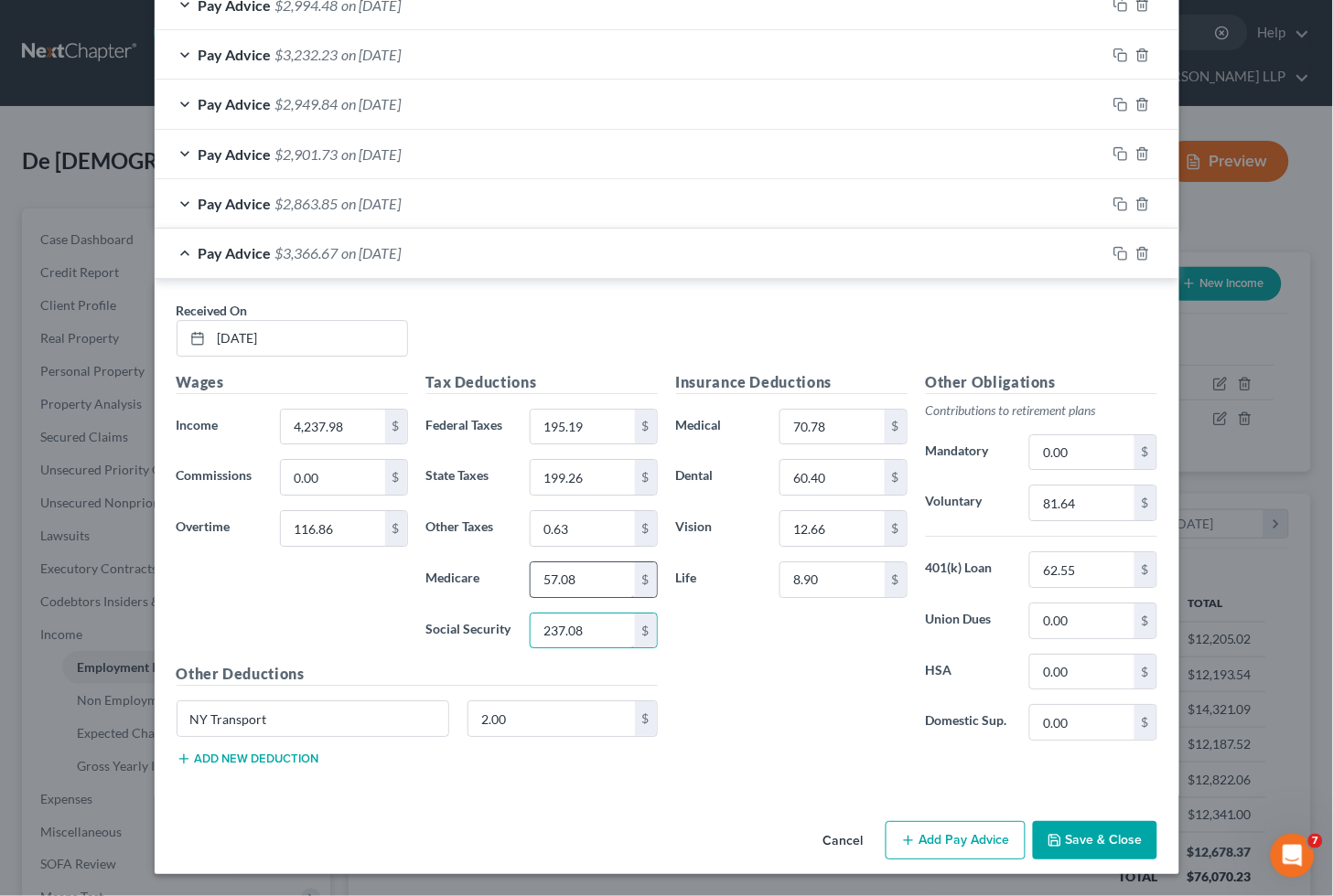
type input "237.08"
click at [580, 573] on input "57.08" at bounding box center [581, 579] width 103 height 35
type input "55.44"
click at [585, 479] on input "199.26" at bounding box center [581, 477] width 103 height 35
type input "220.28"
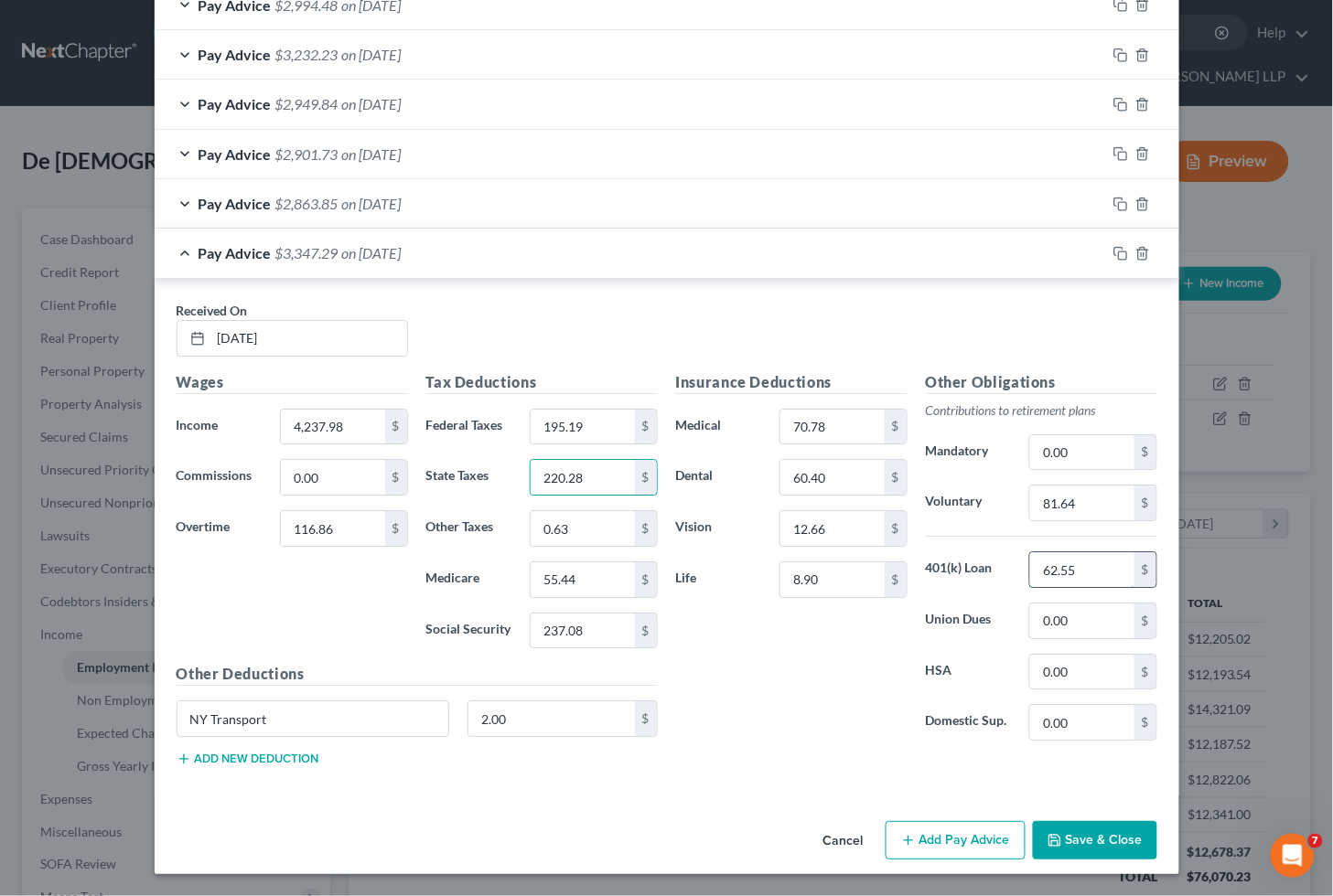
click at [1104, 565] on input "62.55" at bounding box center [1081, 570] width 103 height 35
click at [826, 581] on input "8.90" at bounding box center [832, 579] width 103 height 35
type input "8.00"
click at [1089, 506] on input "81.64" at bounding box center [1081, 503] width 103 height 35
type input "87.10"
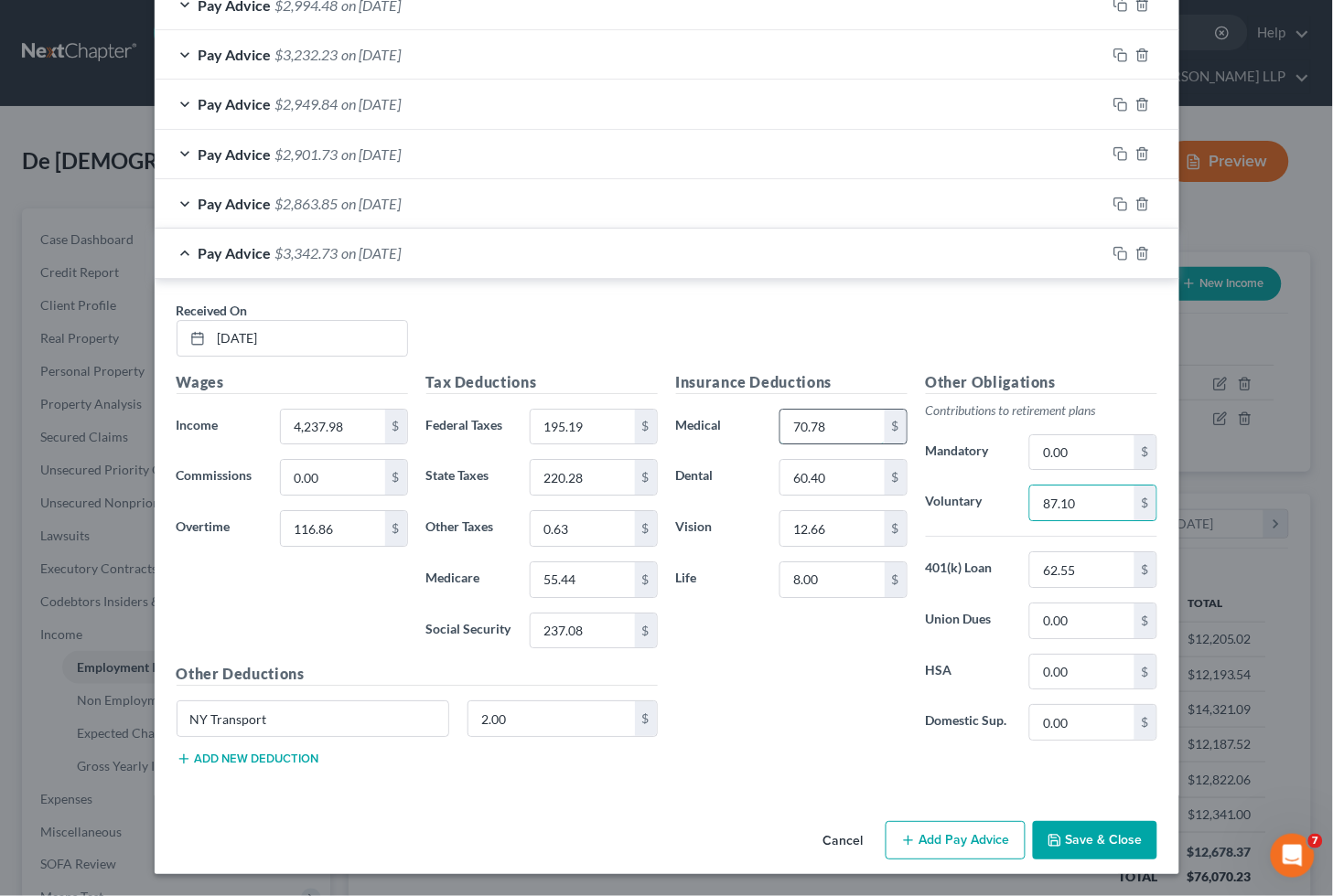
click at [846, 424] on input "70.78" at bounding box center [832, 427] width 103 height 35
type input "456.00"
click at [819, 580] on input "8.00" at bounding box center [832, 579] width 103 height 35
type input "7.00"
click at [774, 704] on div "Insurance Deductions Medical 456.00 $ Dental 60.40 $ Vision 12.66 $ Life 7.00 $" at bounding box center [791, 564] width 250 height 385
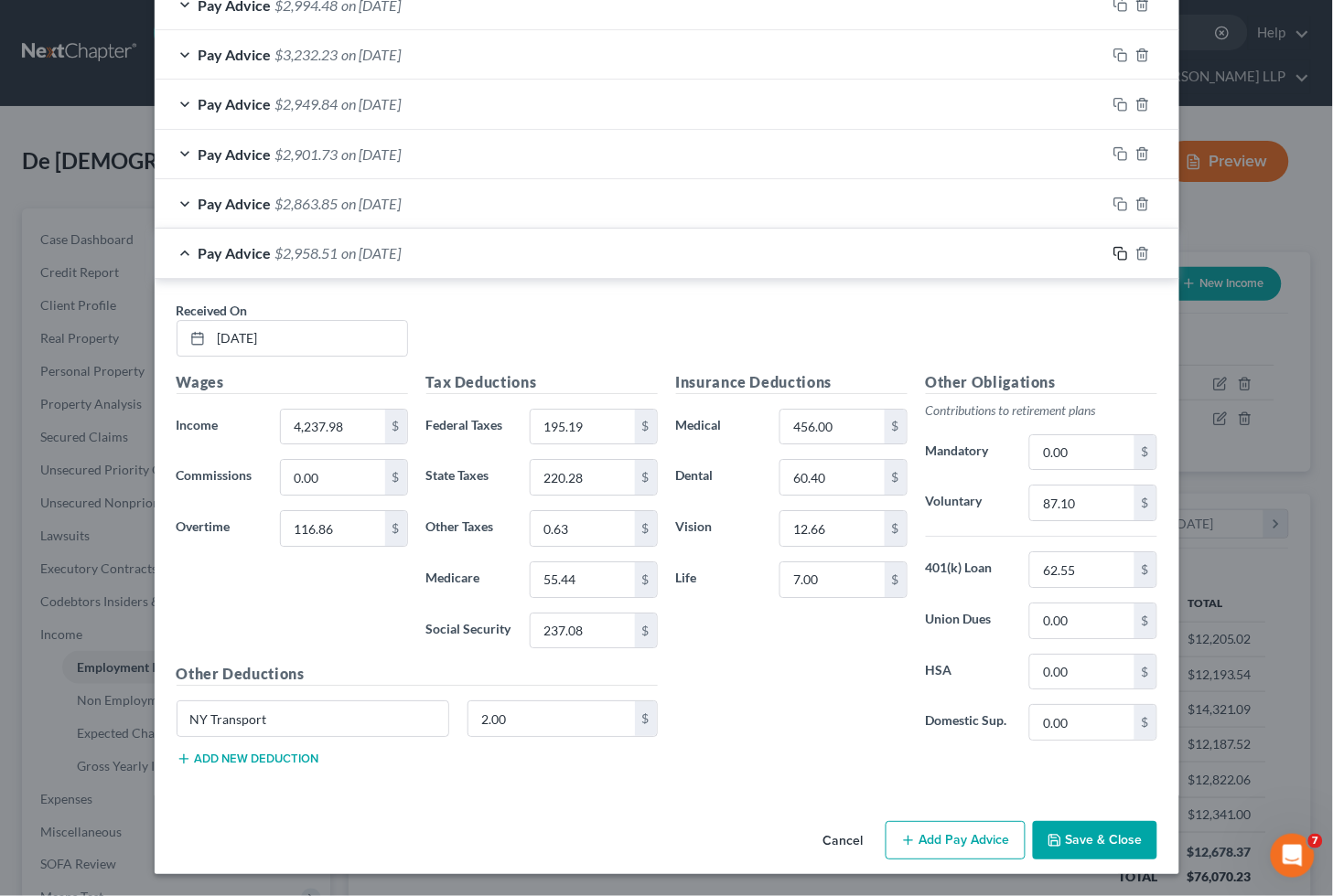
click at [1114, 252] on icon "button" at bounding box center [1120, 253] width 14 height 14
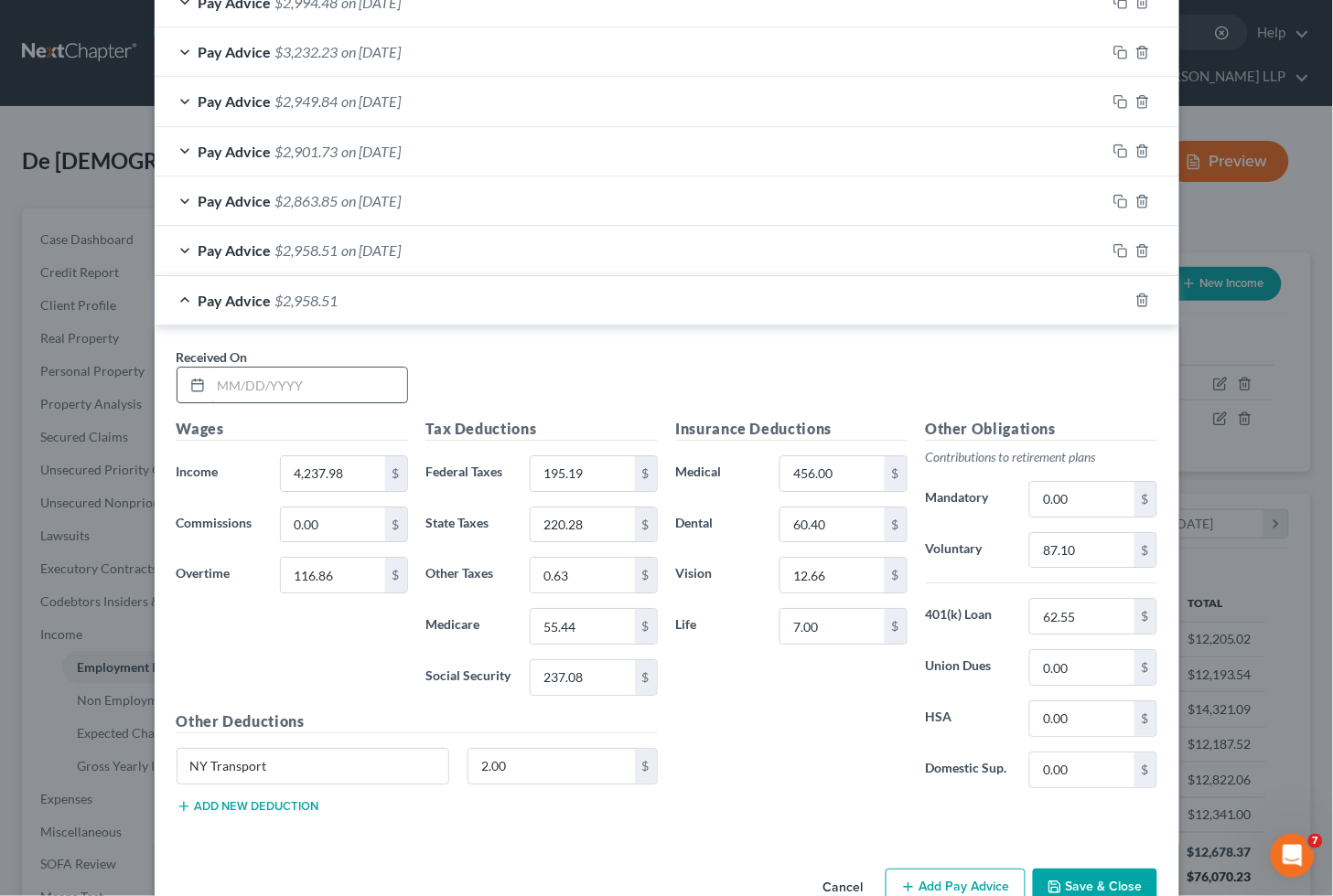
click at [355, 382] on input "text" at bounding box center [309, 385] width 196 height 35
type input "[DATE]"
click at [326, 580] on input "116.86" at bounding box center [332, 575] width 103 height 35
type input "287.83"
click at [362, 478] on input "4,237.98" at bounding box center [332, 474] width 103 height 35
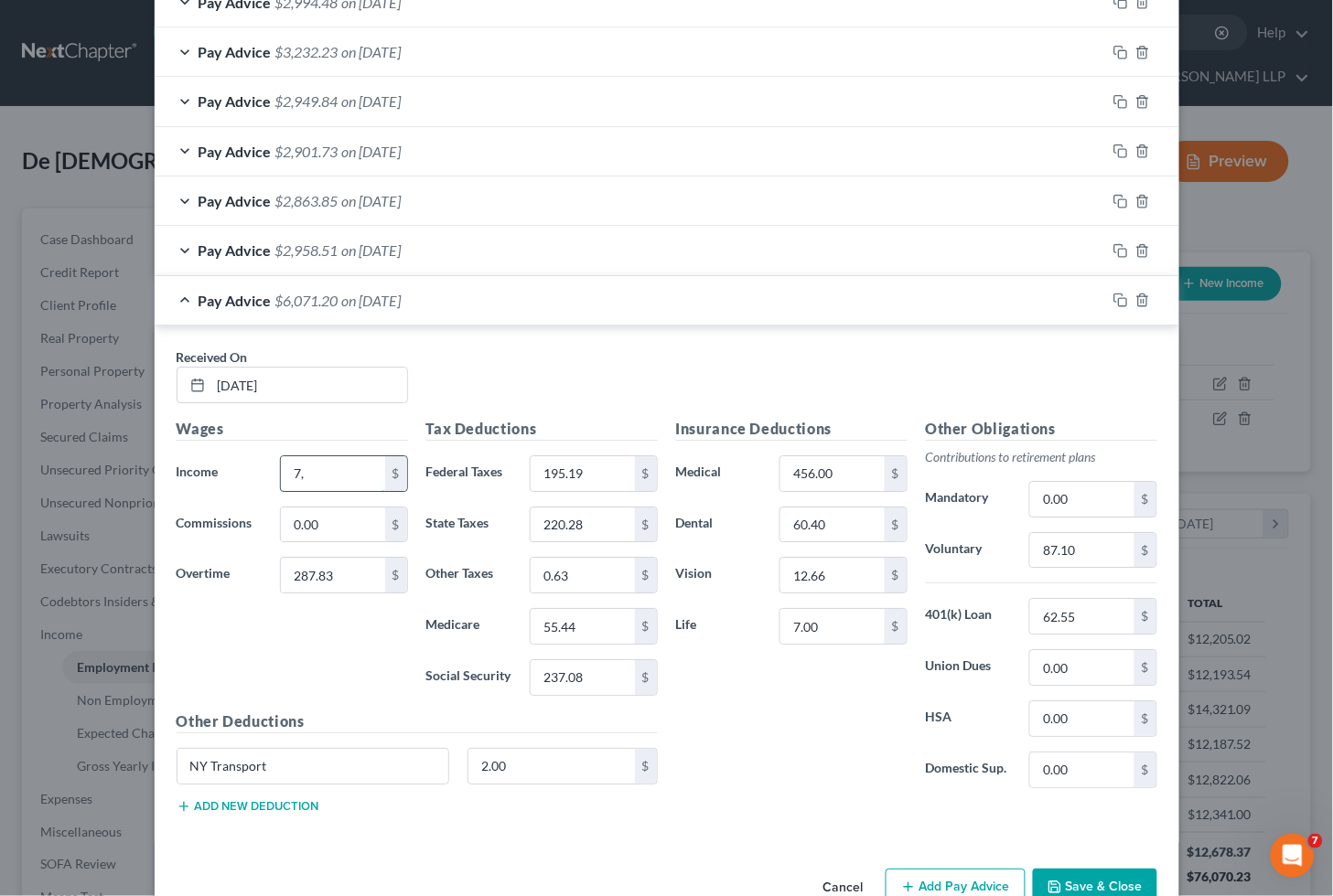
type input "7"
type input "4,179.74"
click at [597, 476] on input "195.19" at bounding box center [581, 474] width 103 height 35
type input "208.45"
click at [577, 673] on input "237.08" at bounding box center [581, 678] width 103 height 35
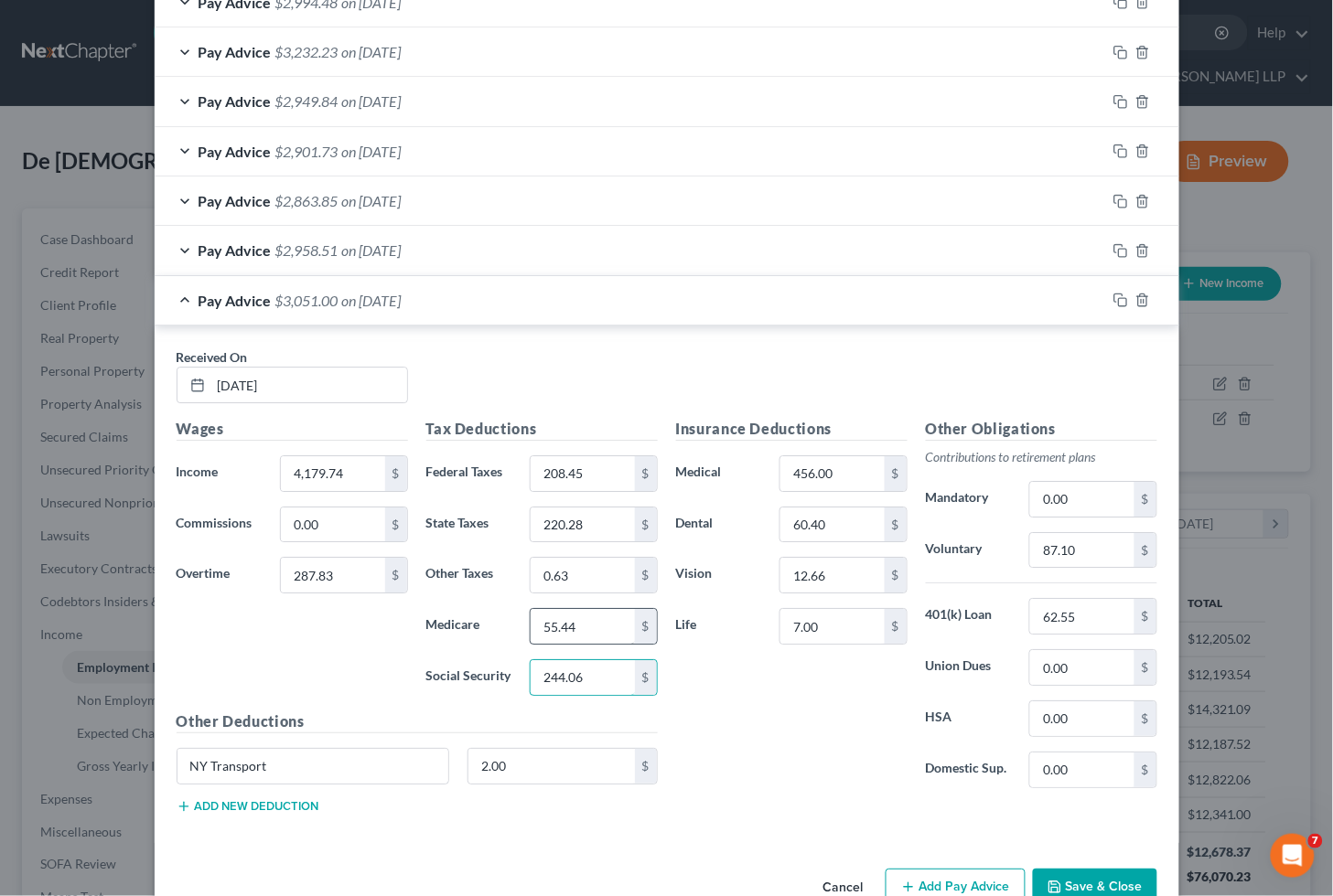
type input "244.06"
click at [587, 631] on input "55.44" at bounding box center [581, 627] width 103 height 35
type input "57.08"
click at [593, 524] on input "220.28" at bounding box center [581, 525] width 103 height 35
type input "228.44"
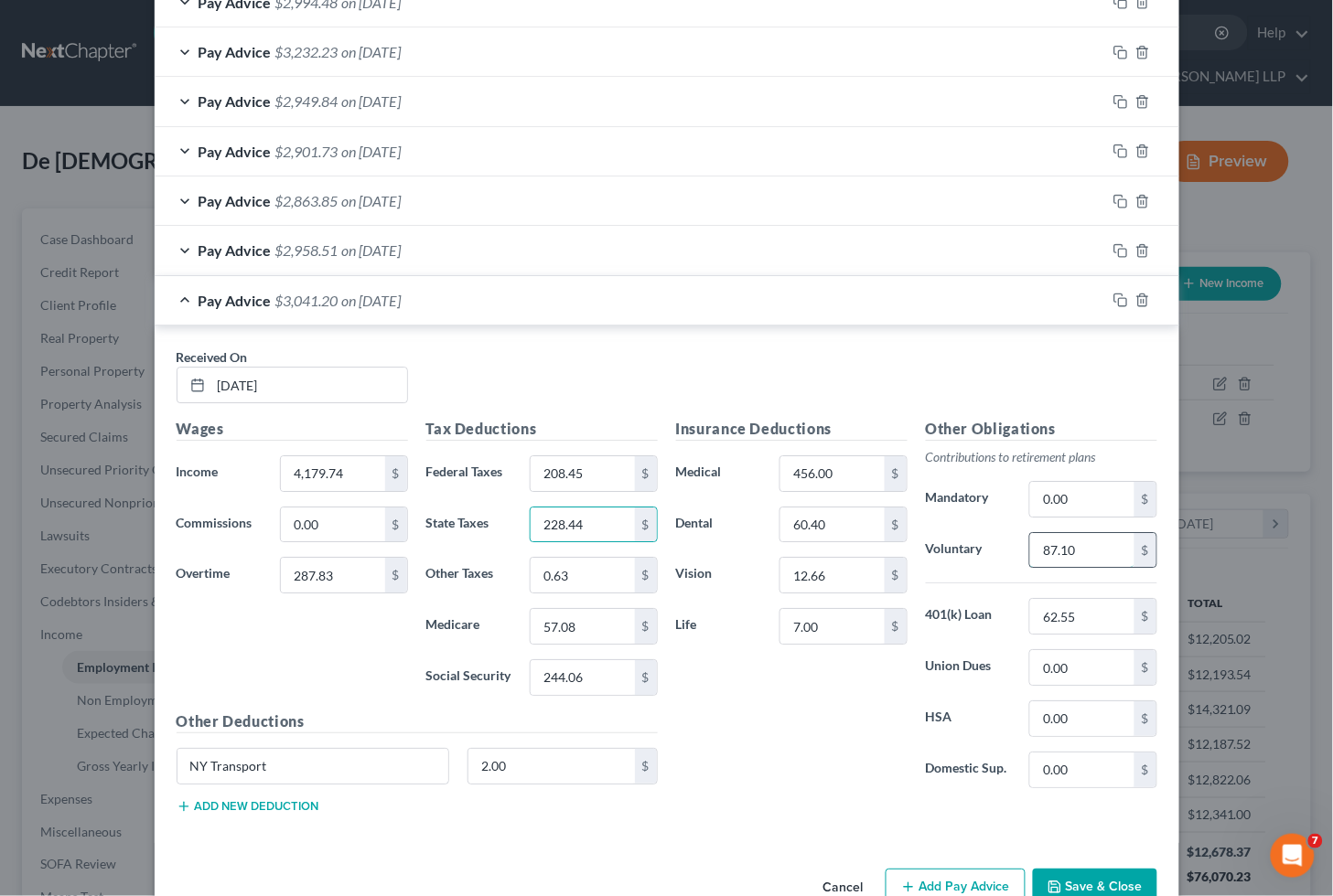
click at [1082, 553] on input "87.10" at bounding box center [1081, 550] width 103 height 35
type input "89.35"
click at [638, 311] on div "Pay Advice $3,038.95 on [DATE]" at bounding box center [630, 300] width 951 height 48
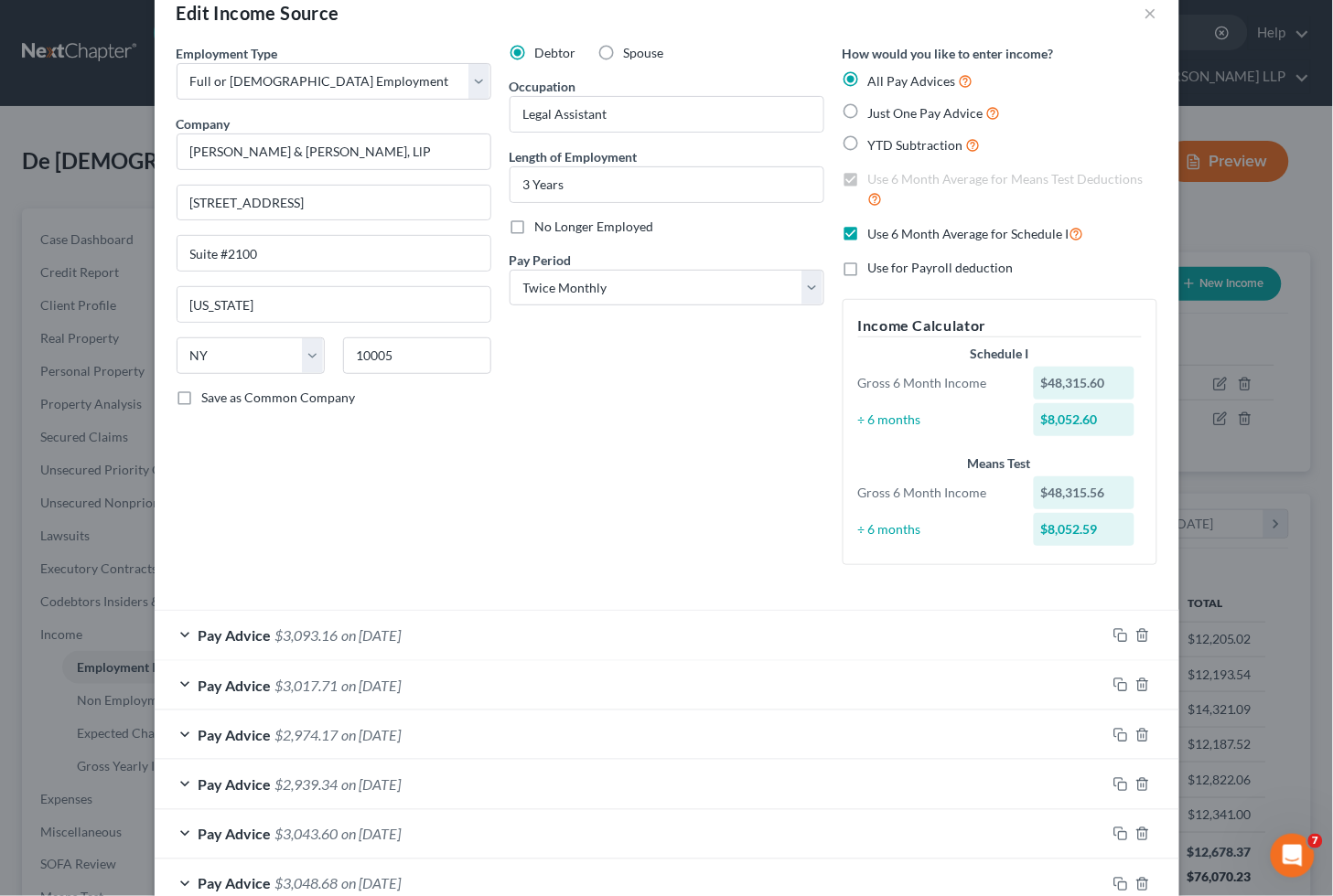
scroll to position [0, 0]
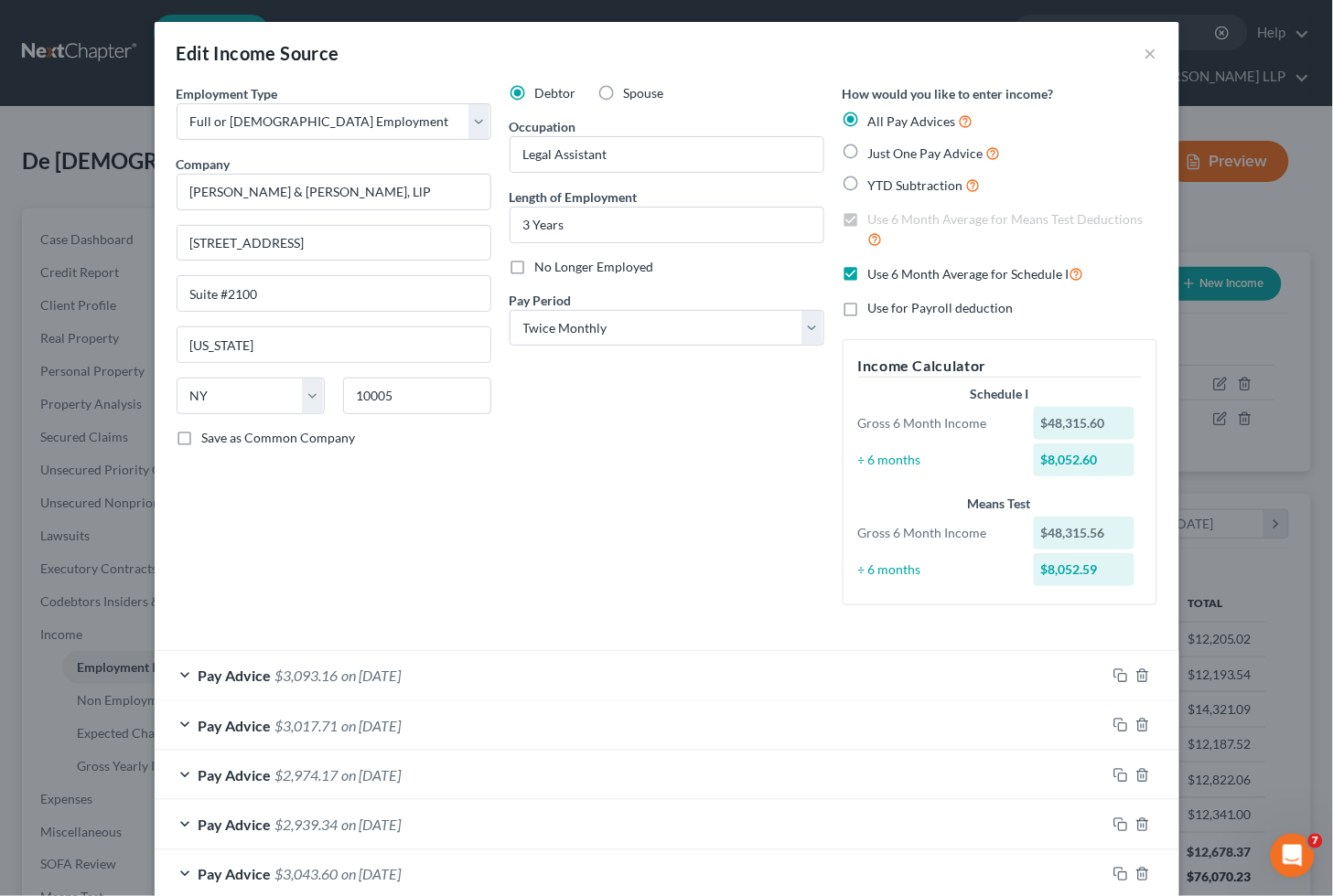
click at [868, 272] on label "Use 6 Month Average for Schedule I" at bounding box center [977, 274] width 216 height 21
click at [875, 272] on input "Use 6 Month Average for Schedule I" at bounding box center [881, 269] width 12 height 12
checkbox input "false"
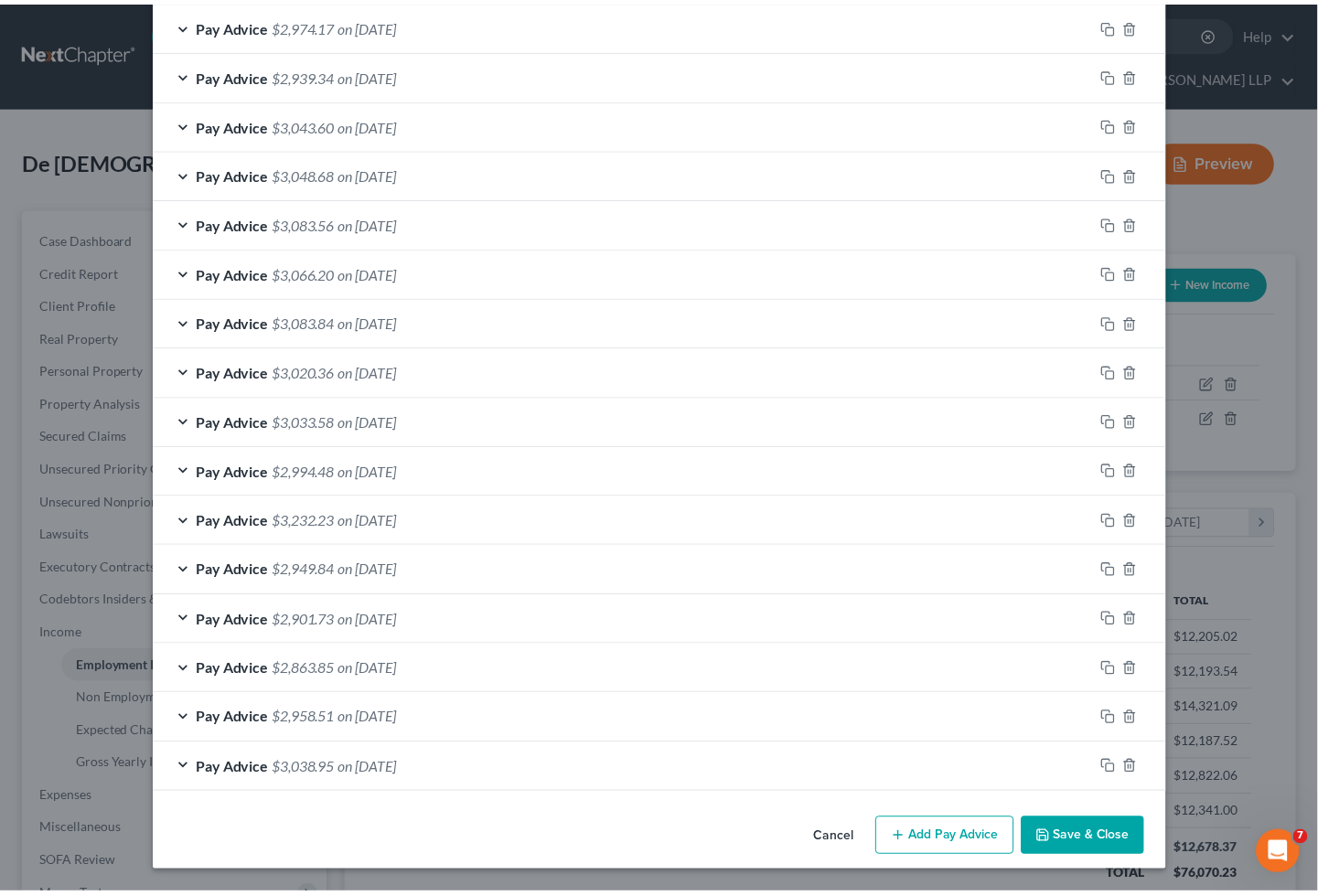
scroll to position [752, 0]
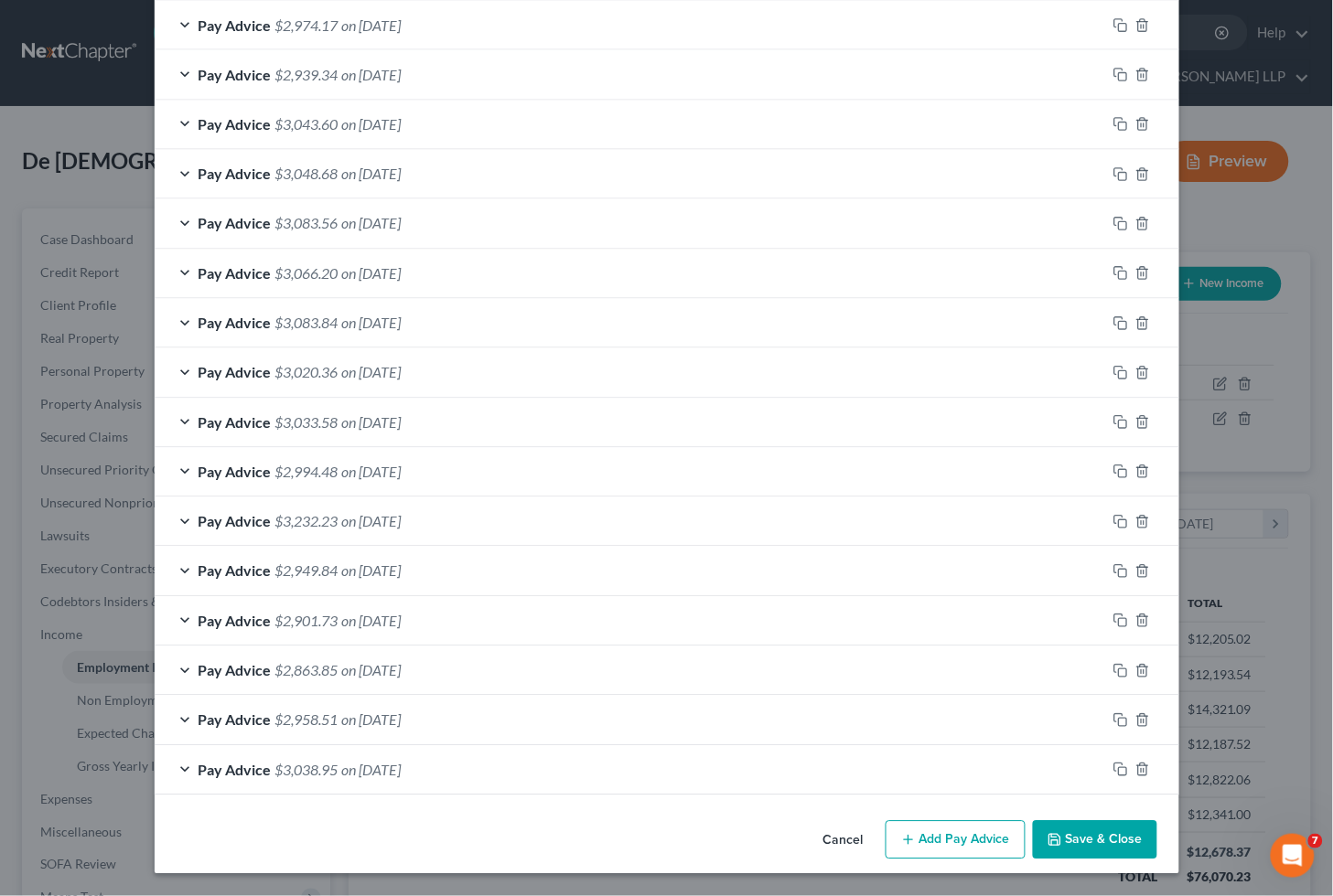
click at [1089, 836] on button "Save & Close" at bounding box center [1094, 841] width 125 height 39
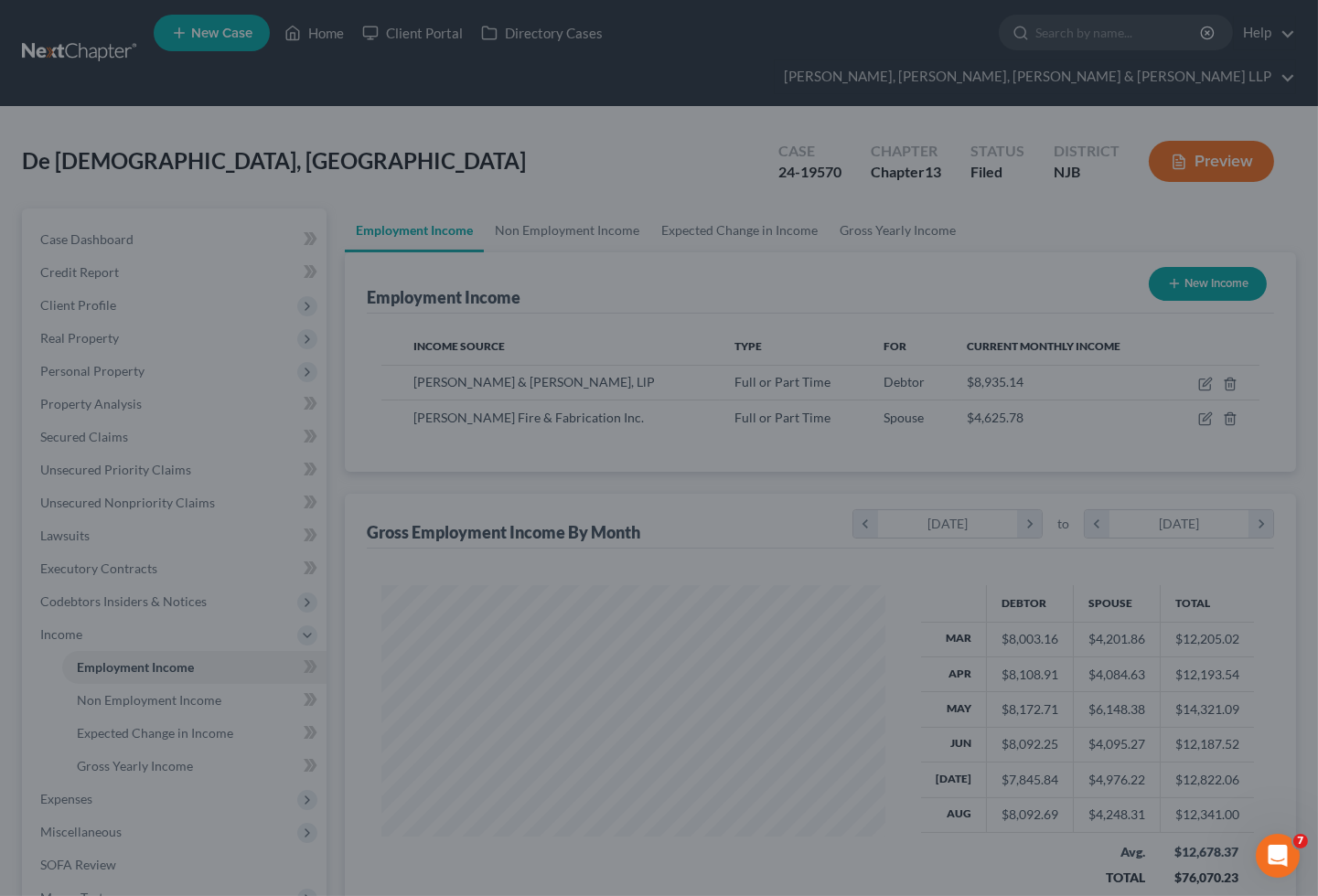
scroll to position [914131, 913974]
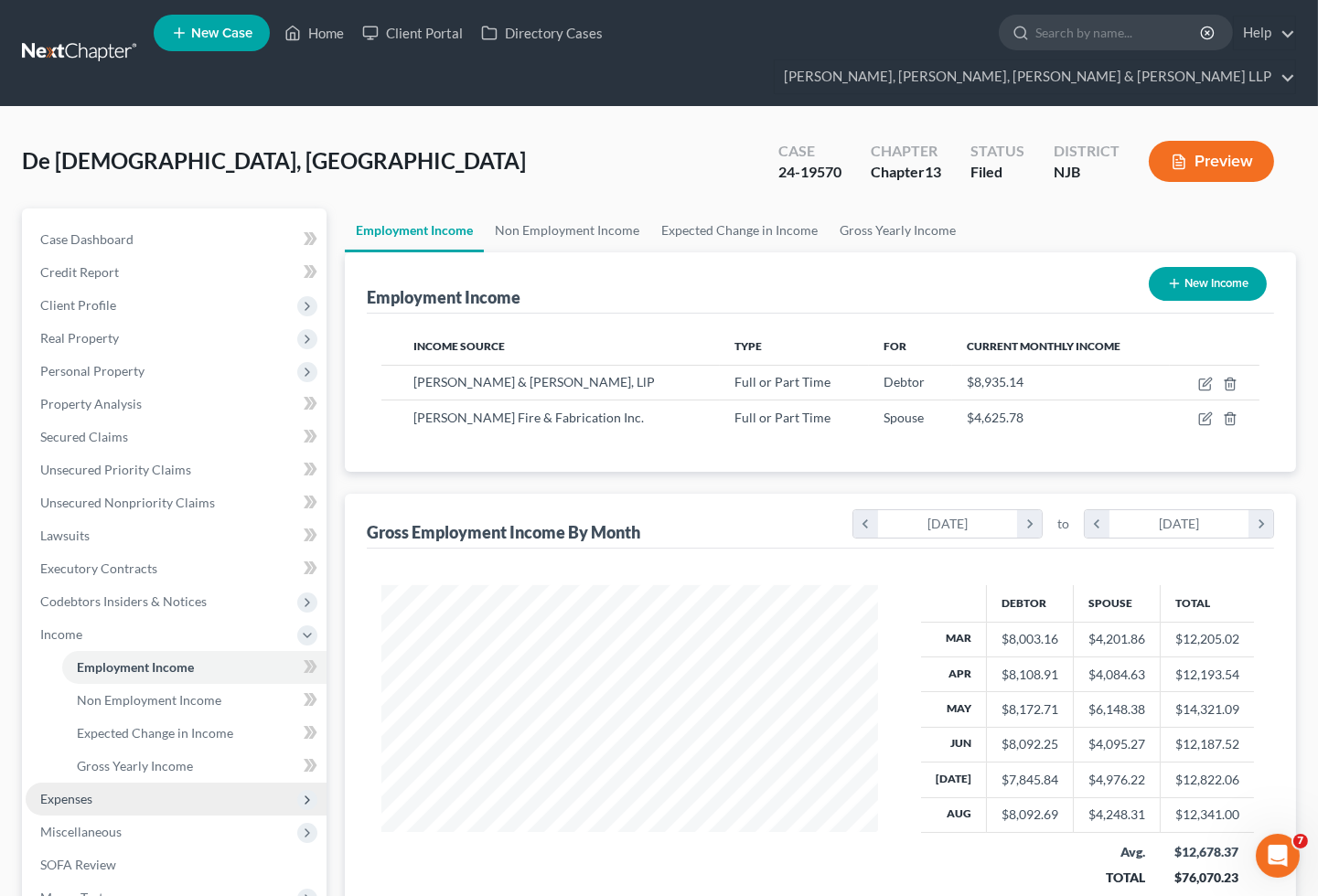
click at [106, 783] on span "Expenses" at bounding box center [177, 799] width 301 height 33
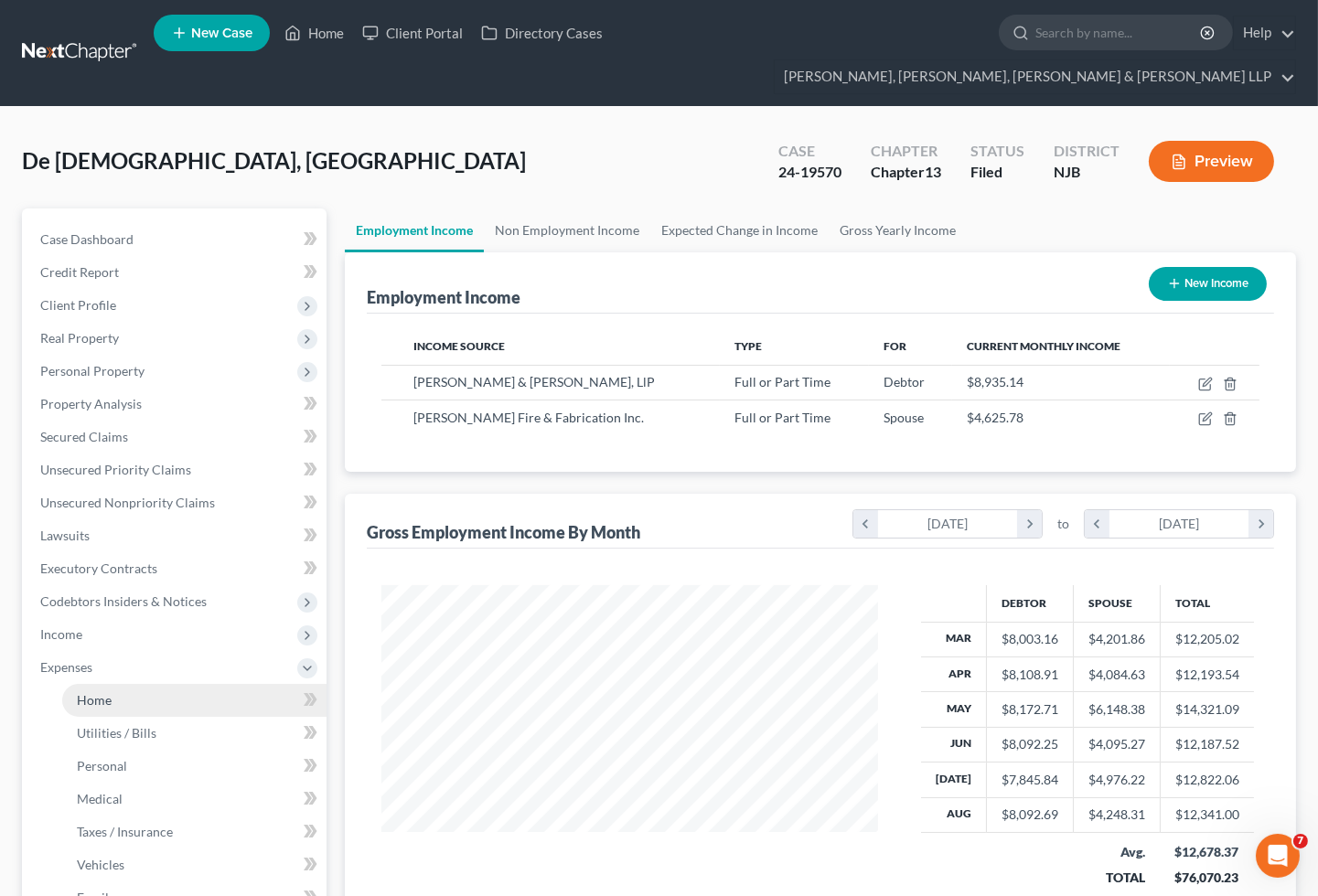
click at [98, 692] on span "Home" at bounding box center [95, 700] width 35 height 15
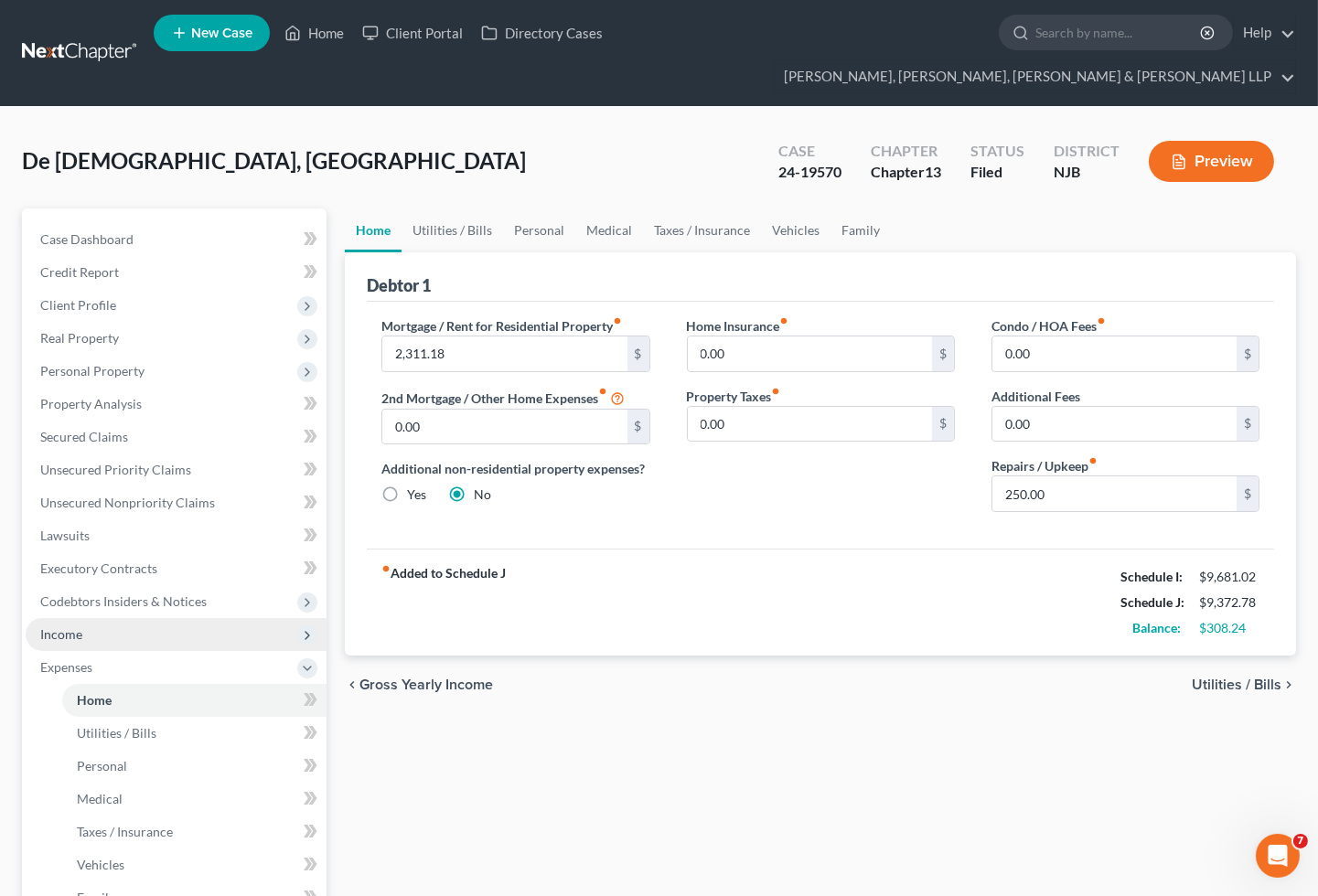
click at [92, 618] on span "Income" at bounding box center [177, 634] width 301 height 33
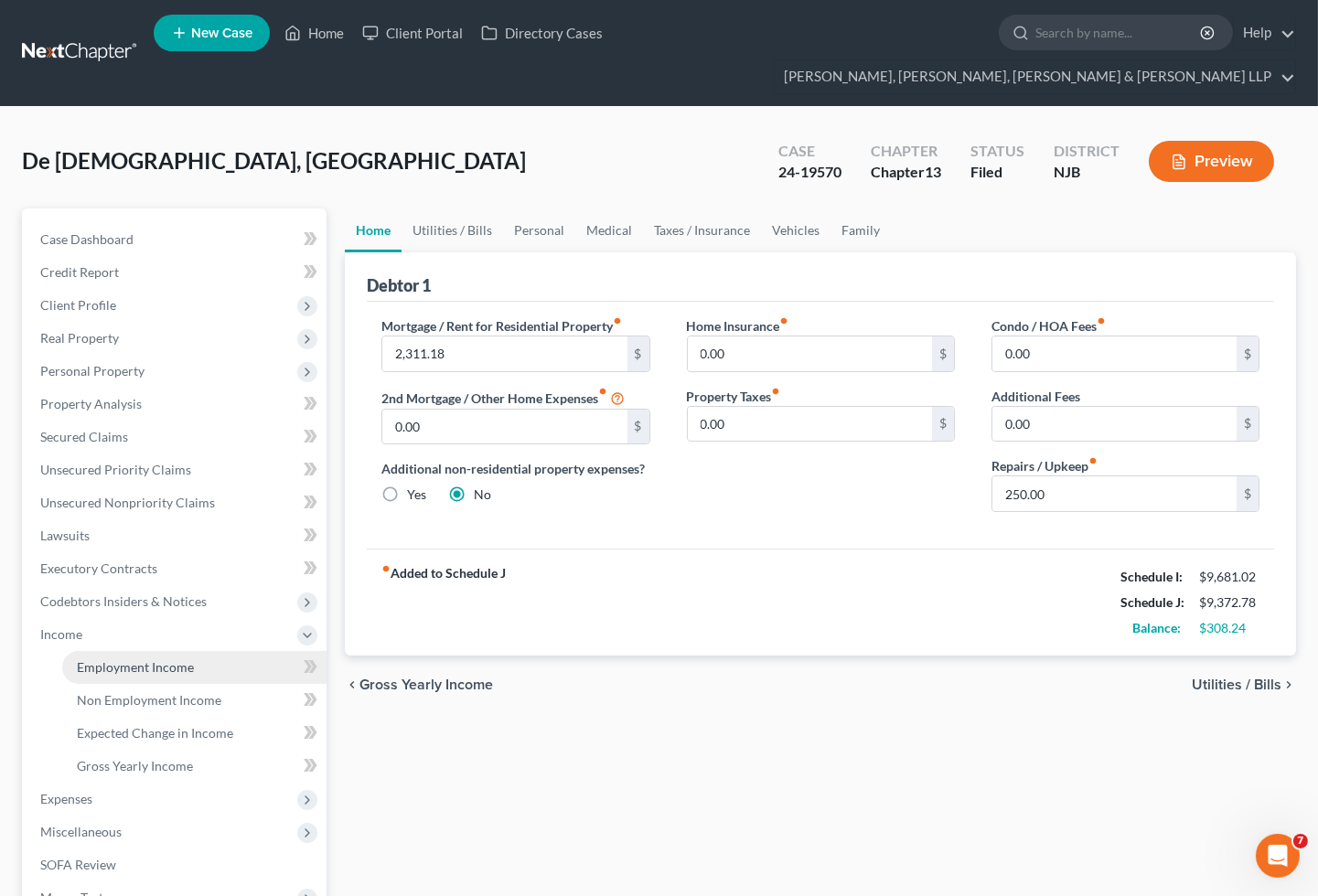
click at [103, 659] on span "Employment Income" at bounding box center [135, 667] width 117 height 15
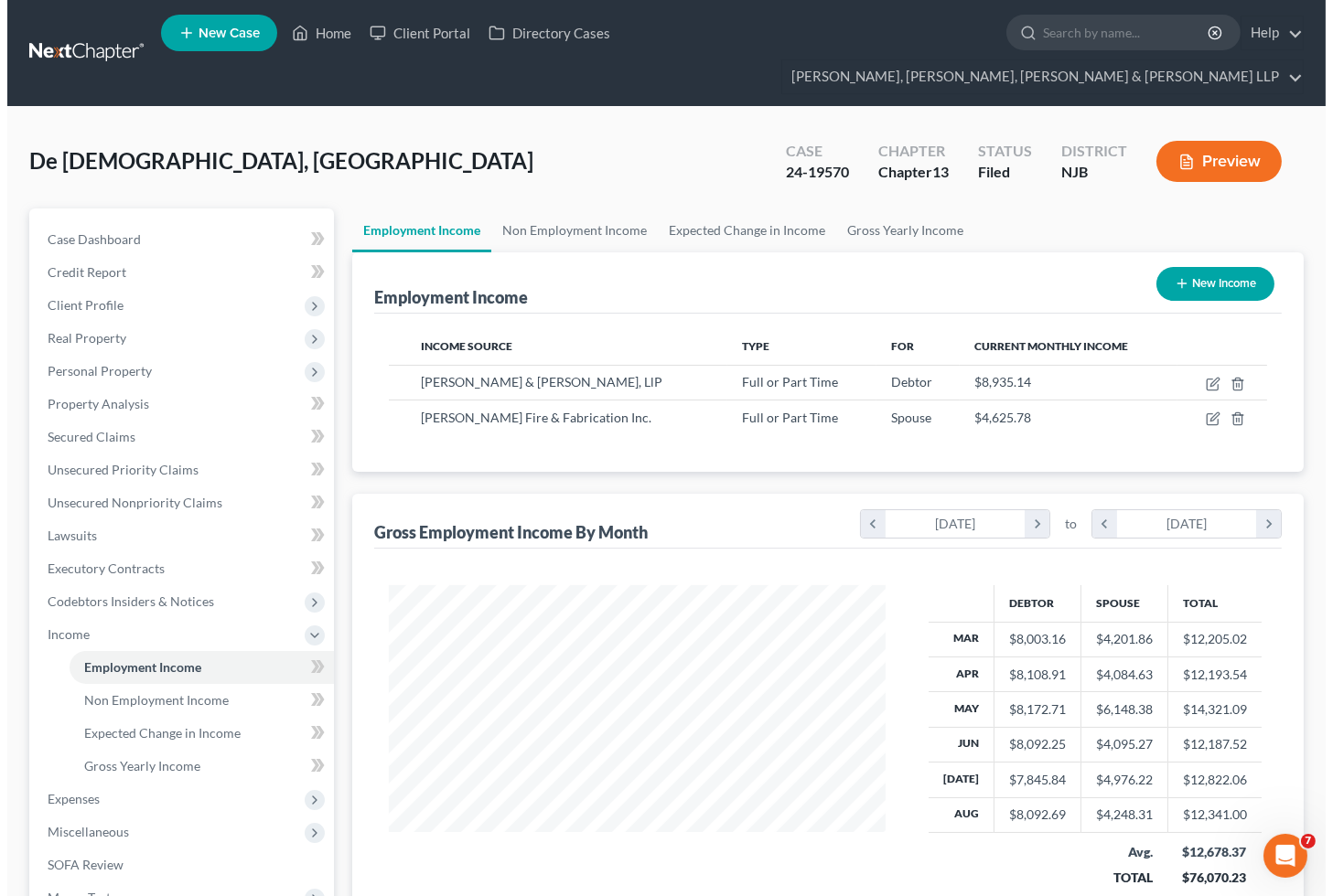
scroll to position [327, 533]
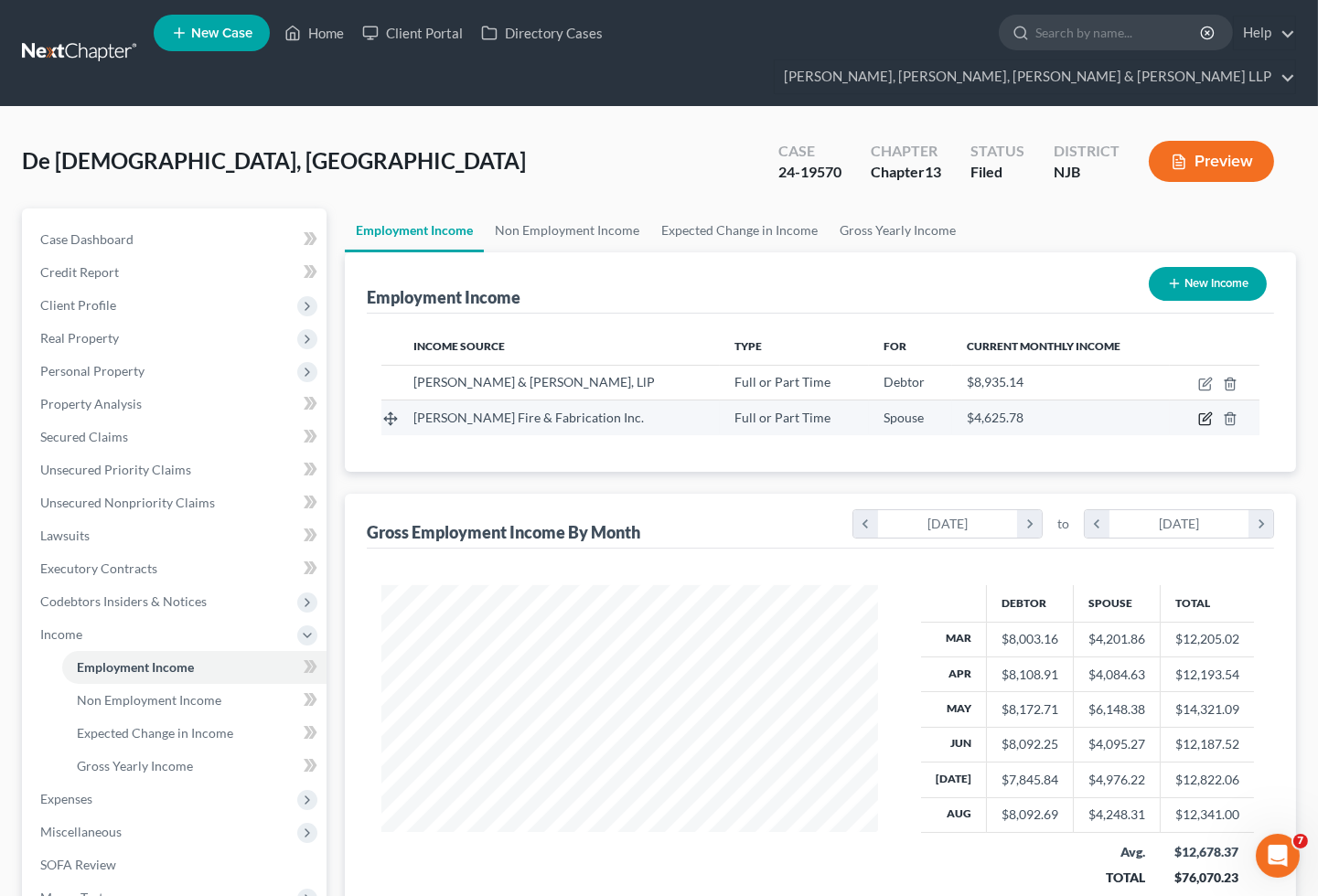
click at [1201, 411] on icon "button" at bounding box center [1205, 418] width 14 height 14
select select "0"
select select "48"
select select "2"
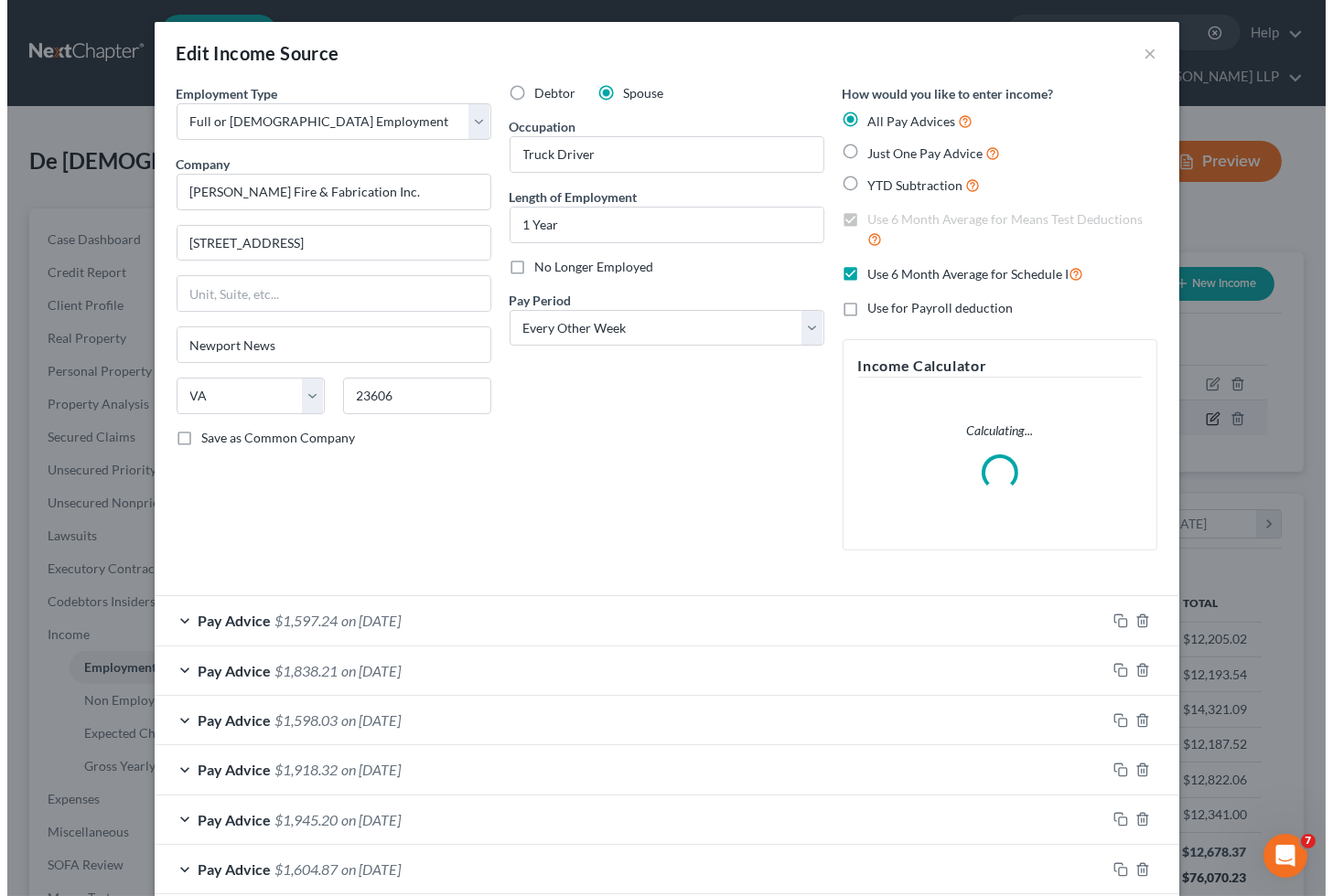
scroll to position [327, 541]
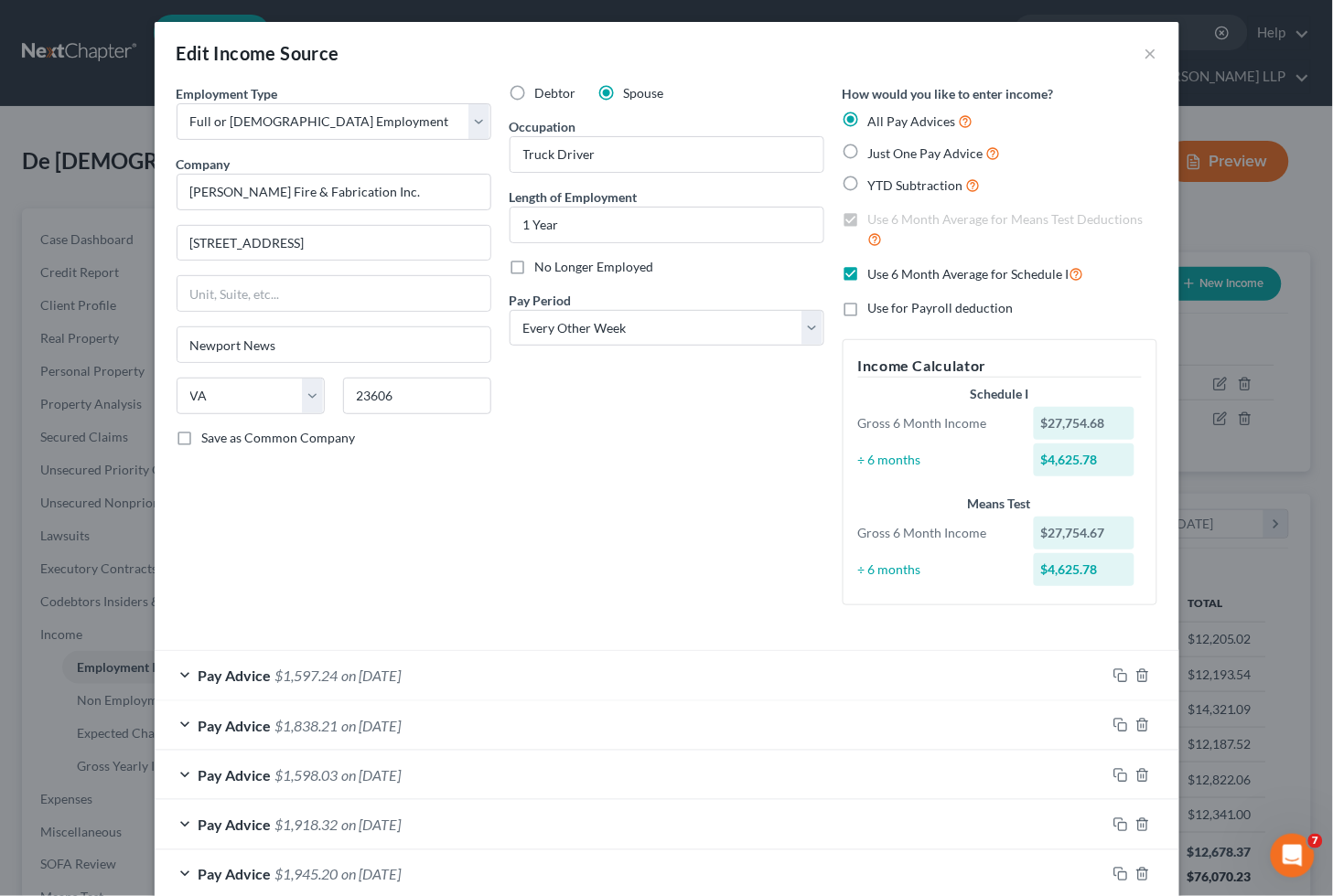
click at [868, 271] on label "Use 6 Month Average for Schedule I" at bounding box center [977, 274] width 216 height 21
click at [875, 271] on input "Use 6 Month Average for Schedule I" at bounding box center [881, 269] width 12 height 12
checkbox input "false"
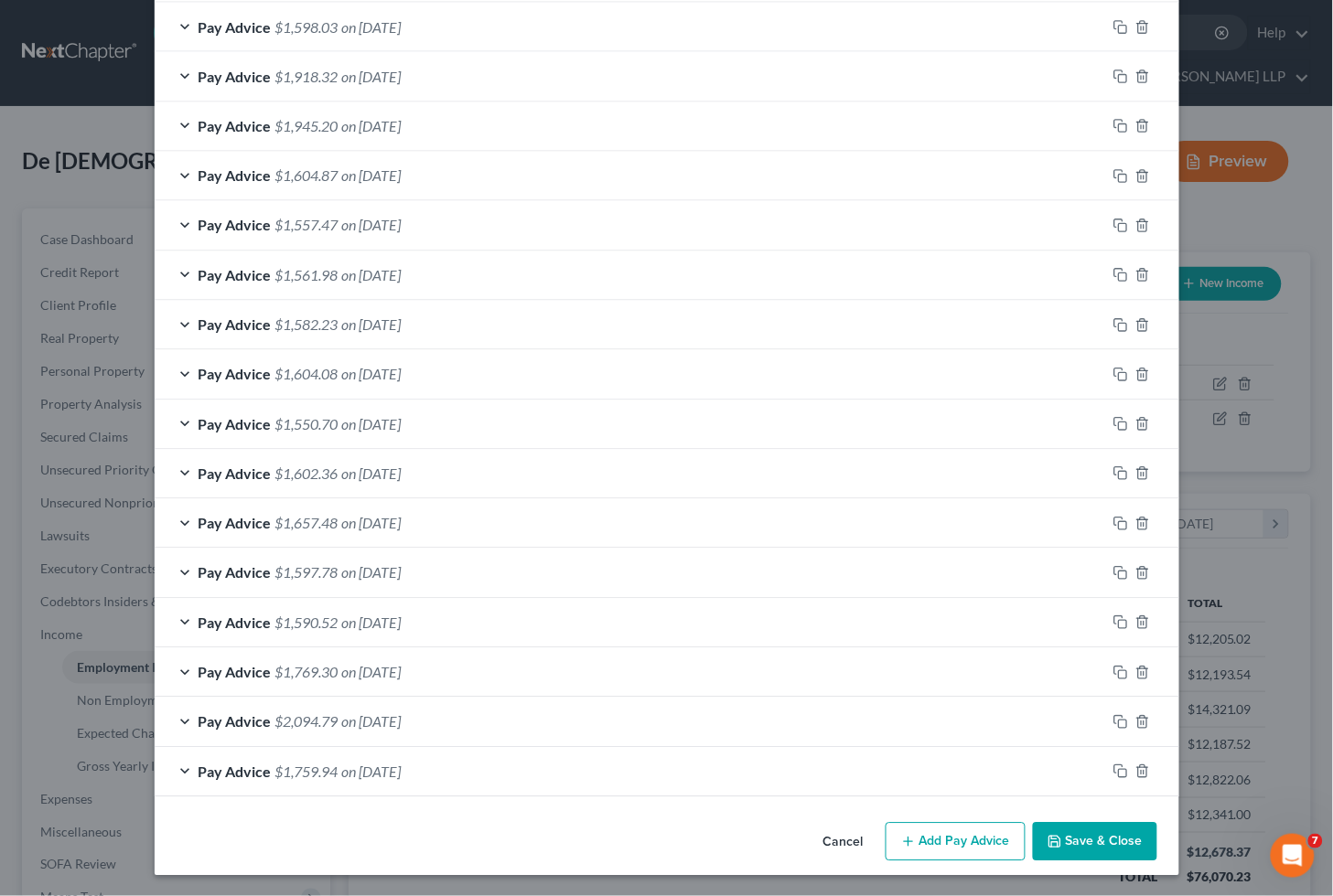
scroll to position [752, 0]
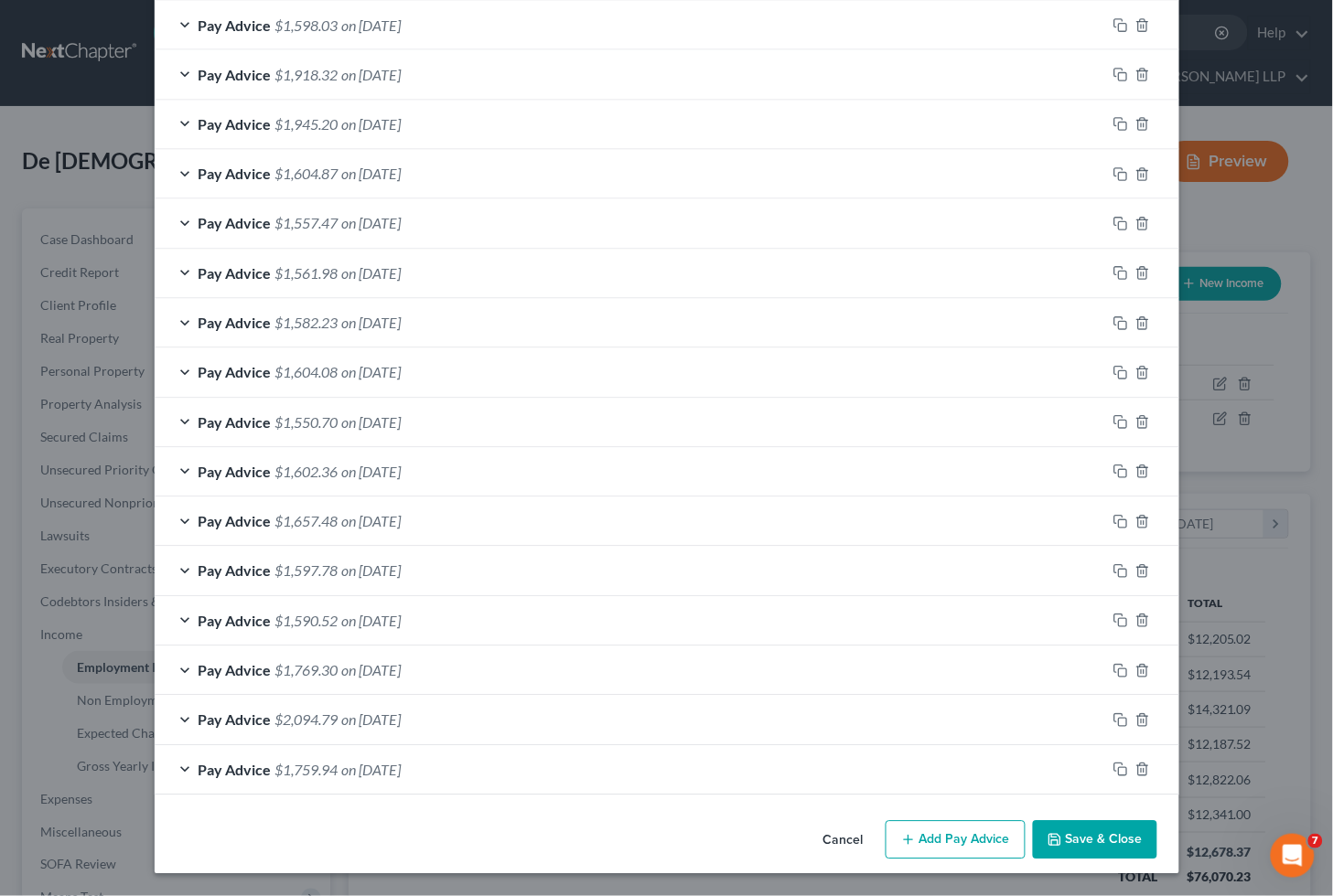
click at [922, 842] on button "Add Pay Advice" at bounding box center [955, 841] width 140 height 39
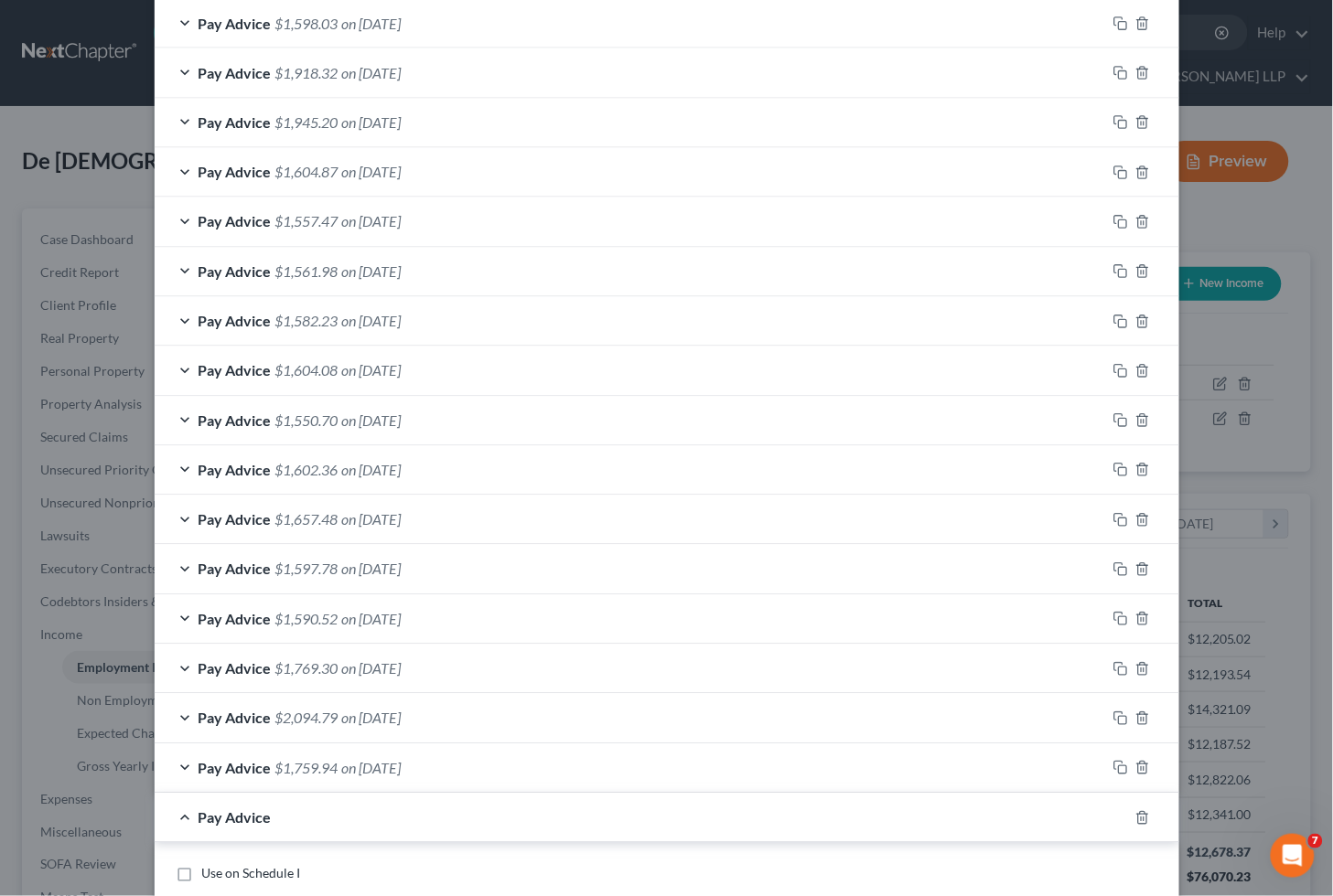
scroll to position [1352, 0]
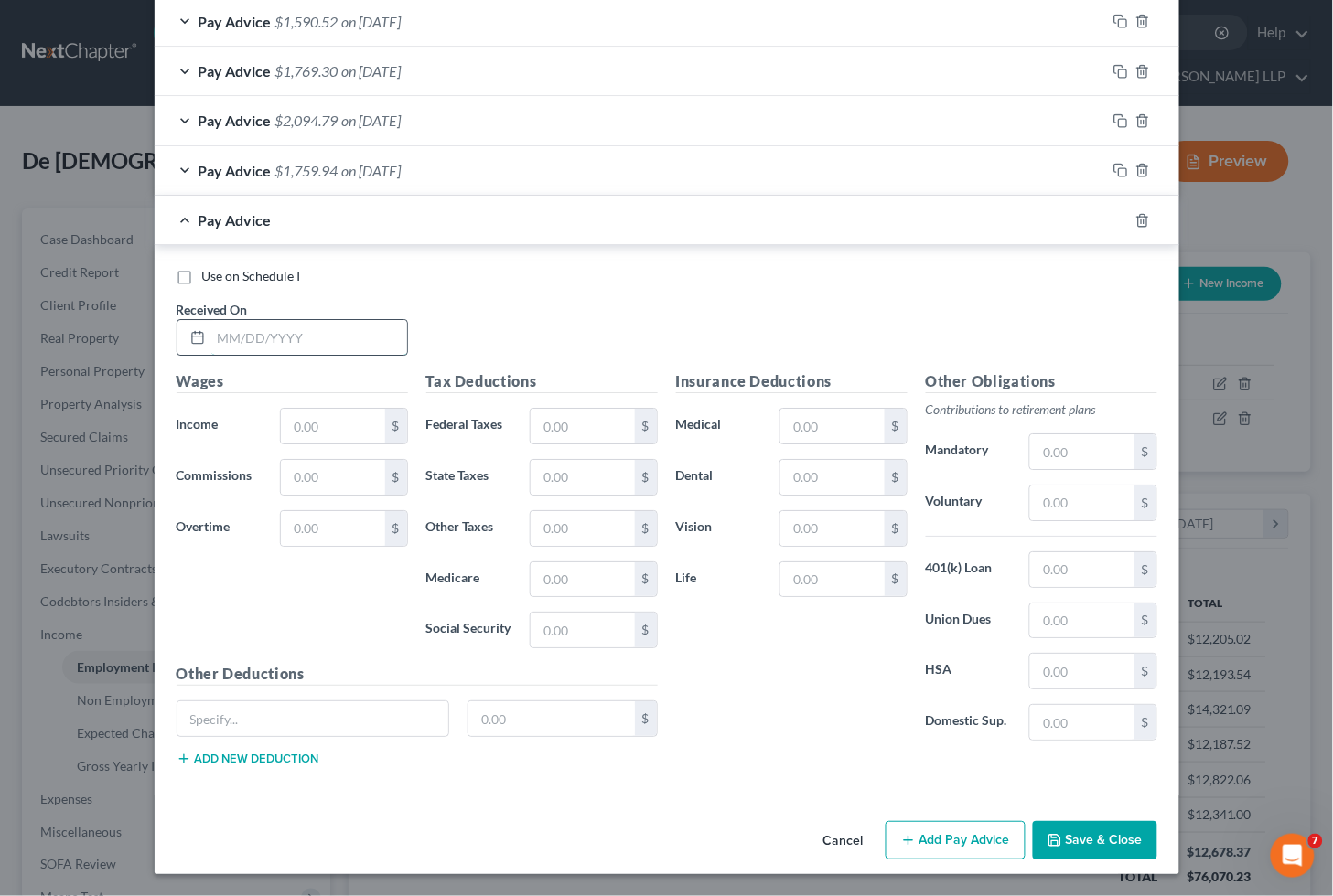
click at [320, 343] on input "text" at bounding box center [309, 337] width 196 height 35
type input "0"
type input "[DATE]"
click at [354, 421] on input "text" at bounding box center [332, 426] width 103 height 35
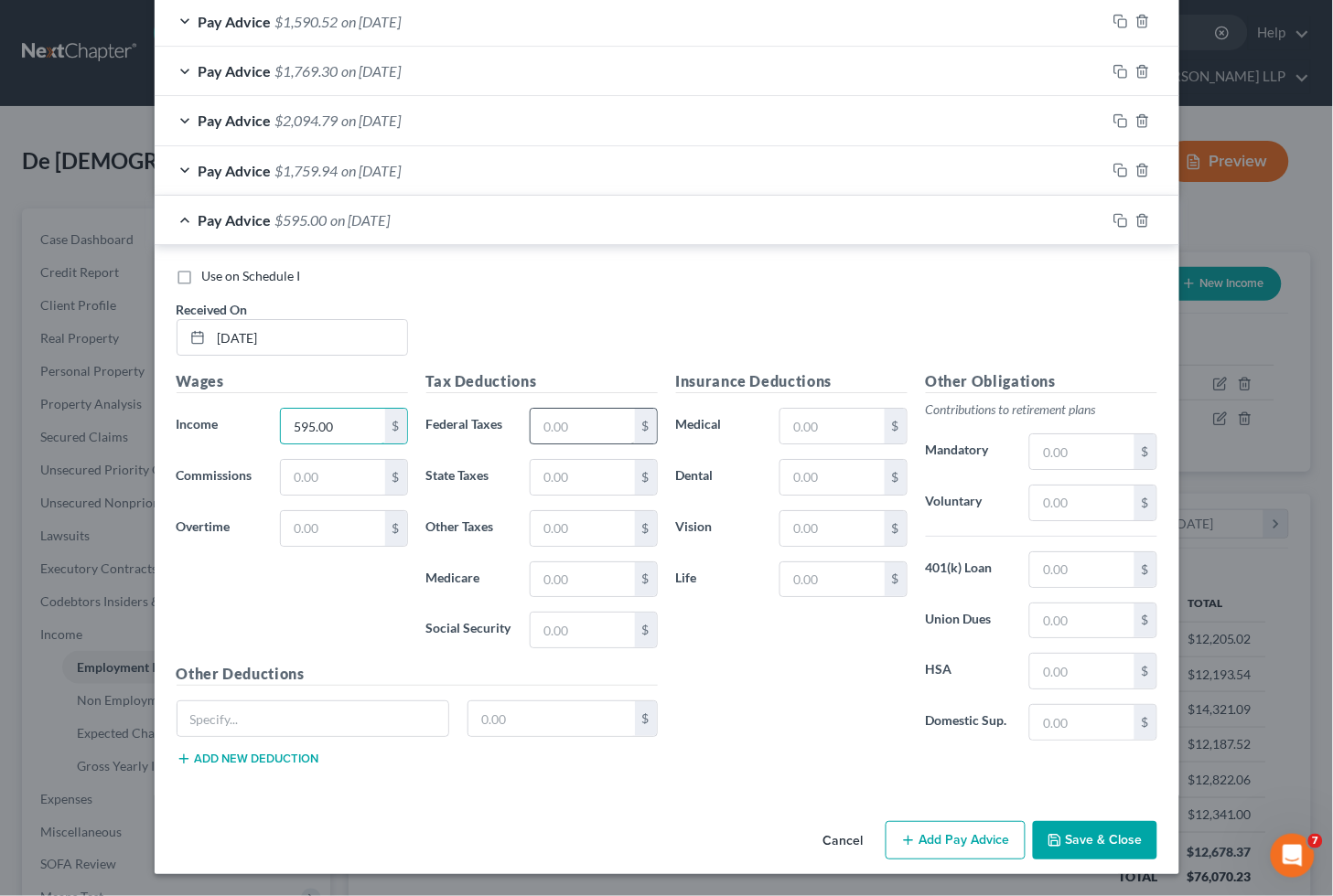
type input "595.00"
click at [580, 434] on input "text" at bounding box center [581, 426] width 103 height 35
type input "32.20"
click at [580, 628] on input "text" at bounding box center [581, 630] width 103 height 35
type input "0"
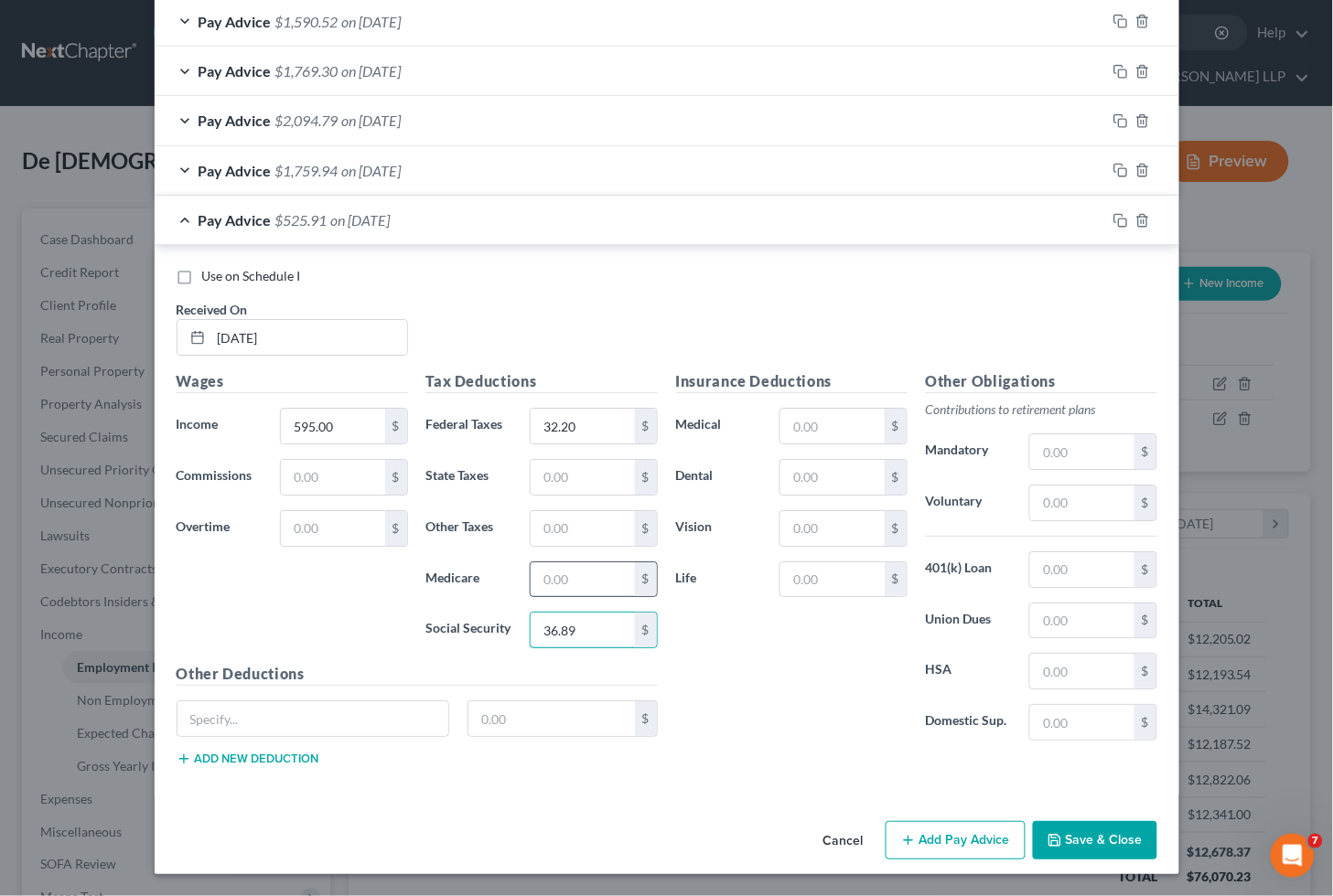
type input "36.89"
click at [578, 578] on input "text" at bounding box center [581, 579] width 103 height 35
type input "8.63"
click at [286, 616] on div "Wages Income * 595.00 $ Commissions $ Overtime $" at bounding box center [292, 517] width 250 height 293
click at [562, 476] on input "text" at bounding box center [581, 477] width 103 height 35
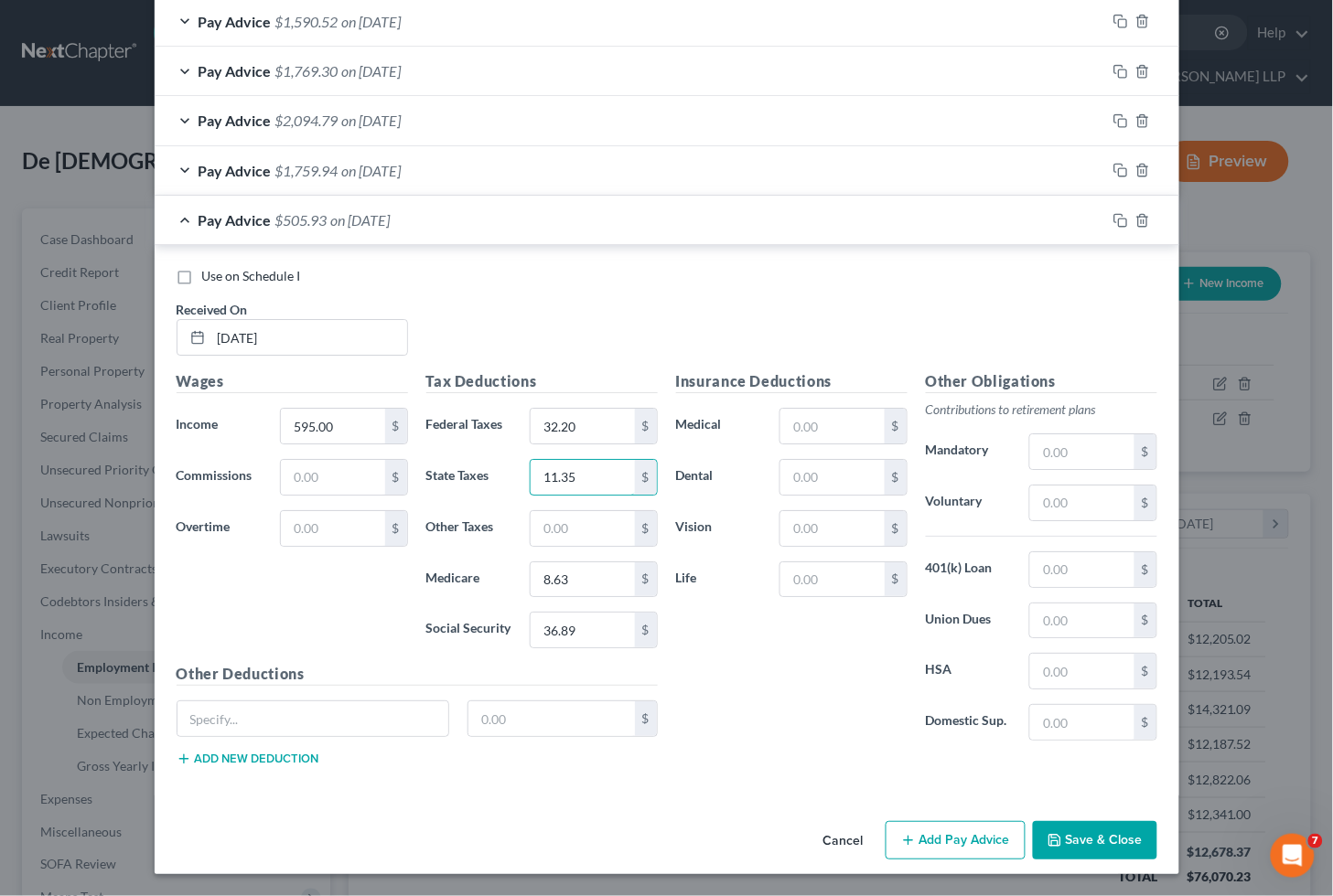
type input "11.35"
click at [788, 293] on div "Use on Schedule I Received On * [DATE]" at bounding box center [666, 319] width 999 height 103
click at [1115, 219] on icon "button" at bounding box center [1119, 218] width 9 height 9
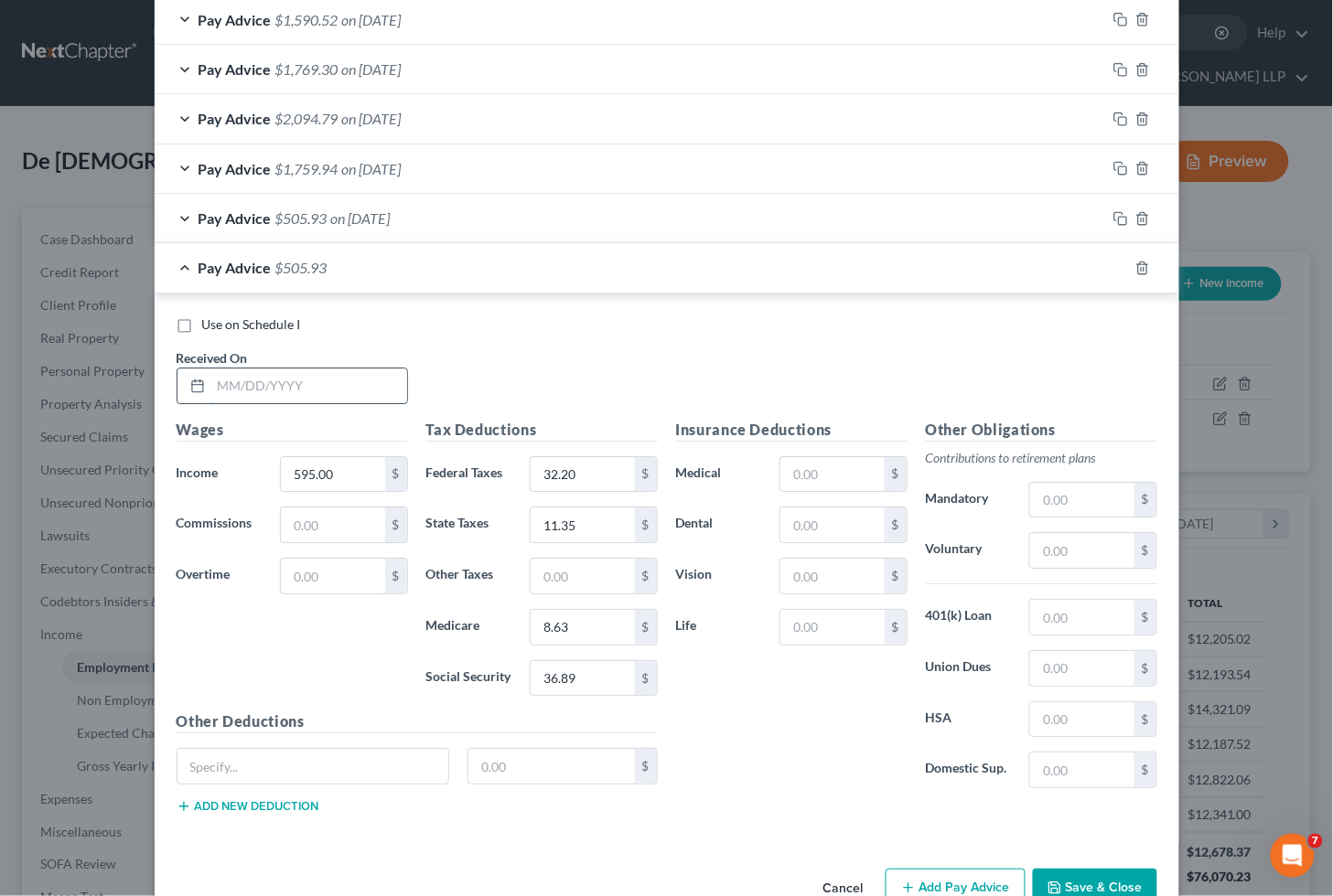
click at [368, 393] on input "text" at bounding box center [309, 386] width 196 height 35
type input "[DATE]"
click at [355, 489] on input "595.00" at bounding box center [332, 475] width 103 height 35
type input "1,120"
drag, startPoint x: 244, startPoint y: 522, endPoint x: 256, endPoint y: 524, distance: 12.2
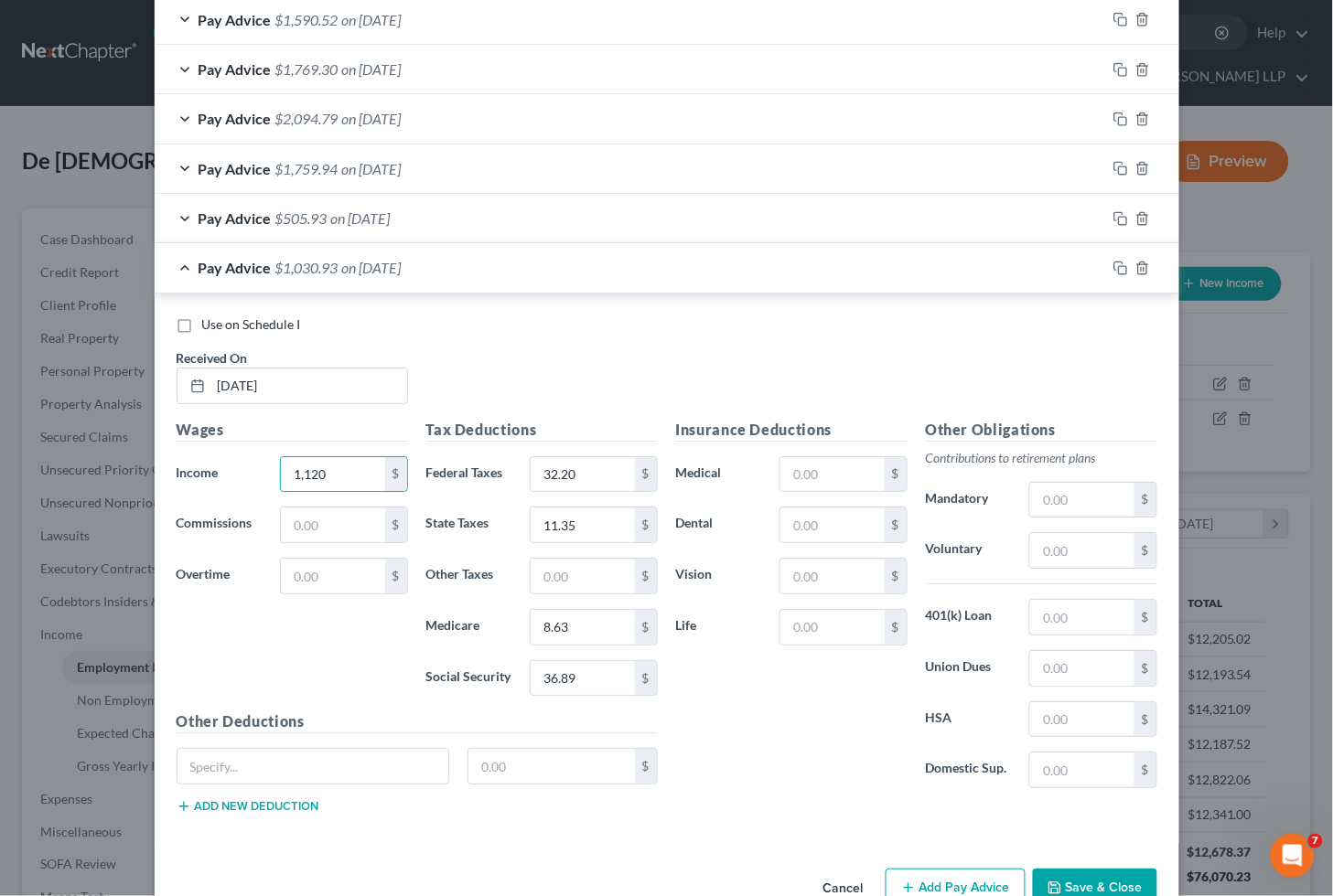
click at [244, 522] on label "Commissions" at bounding box center [219, 525] width 104 height 37
click at [313, 583] on input "text" at bounding box center [332, 576] width 103 height 35
type input "252"
click at [314, 672] on div "Wages Income * 1,120 $ Commissions $ Overtime 252 $" at bounding box center [292, 565] width 250 height 293
click at [598, 476] on input "32.20" at bounding box center [581, 475] width 103 height 35
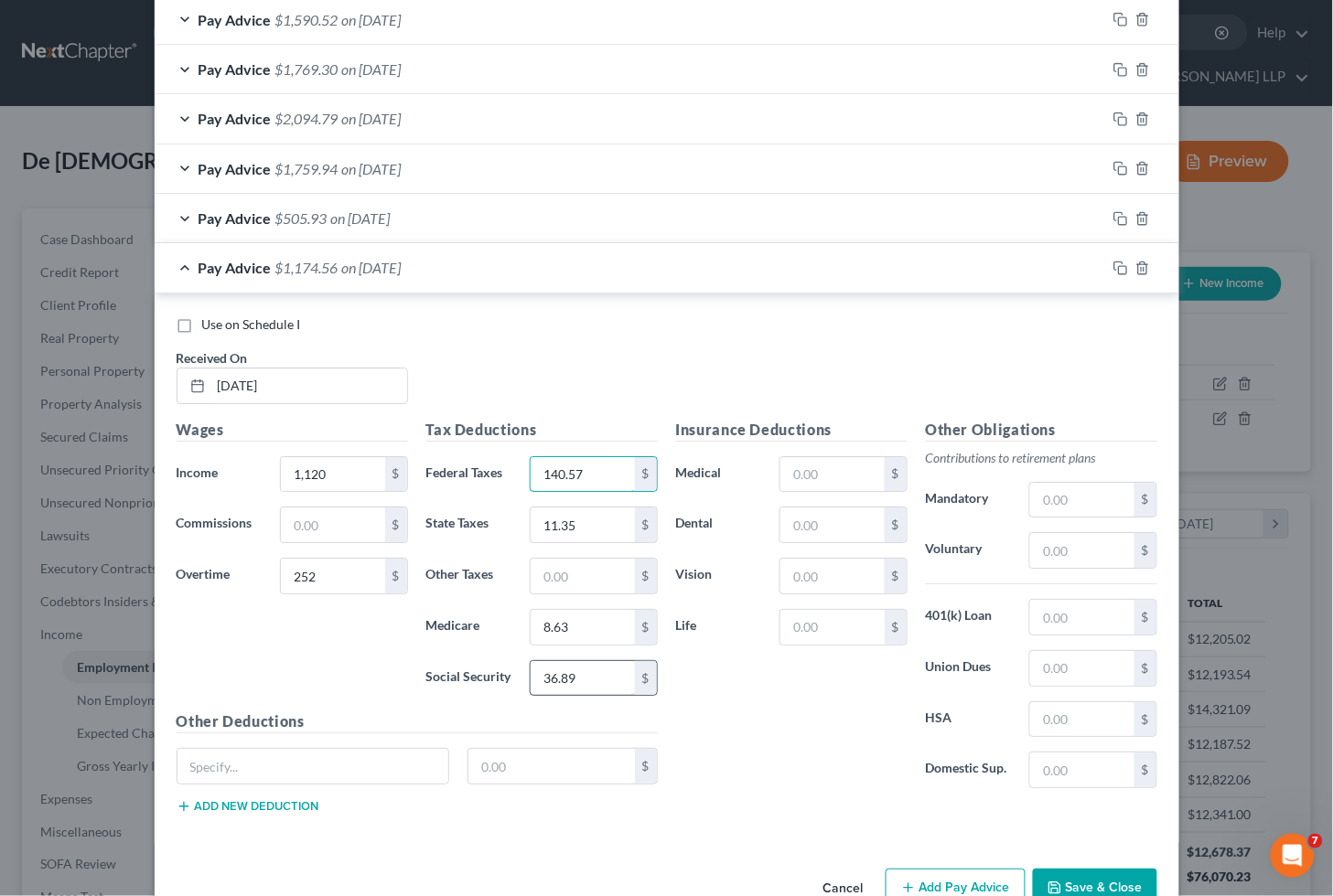
type input "140.57"
click at [571, 672] on input "36.89" at bounding box center [581, 679] width 103 height 35
type input "5"
type input "85.07"
click at [587, 641] on input "8.63" at bounding box center [581, 628] width 103 height 35
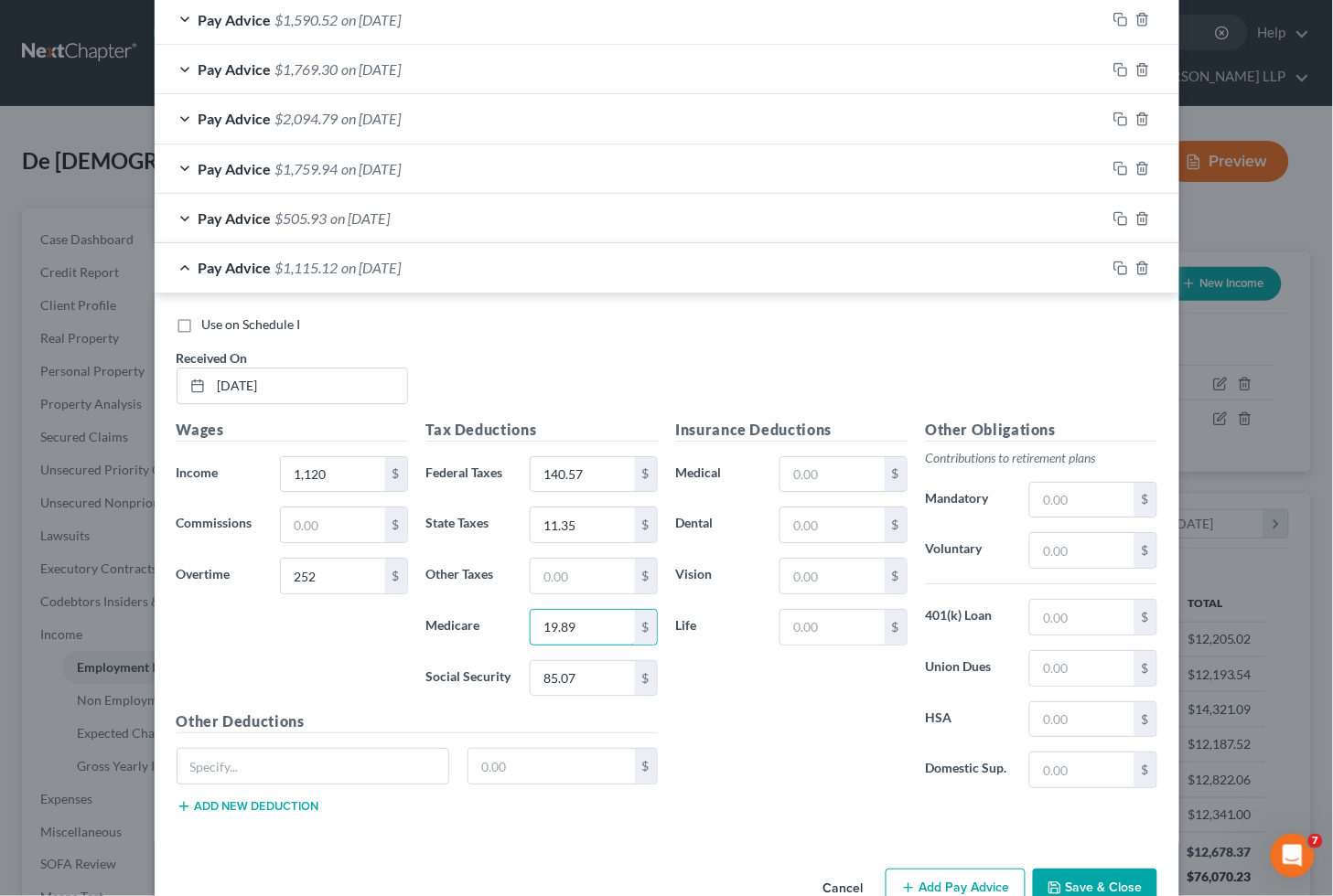
type input "19.89"
click at [597, 522] on input "11.35" at bounding box center [581, 525] width 103 height 35
click at [298, 650] on div "Wages Income * 1,120 $ Commissions $ Overtime 252 $" at bounding box center [292, 565] width 250 height 293
click at [582, 527] on input "7.69" at bounding box center [581, 525] width 103 height 35
type input "59.75"
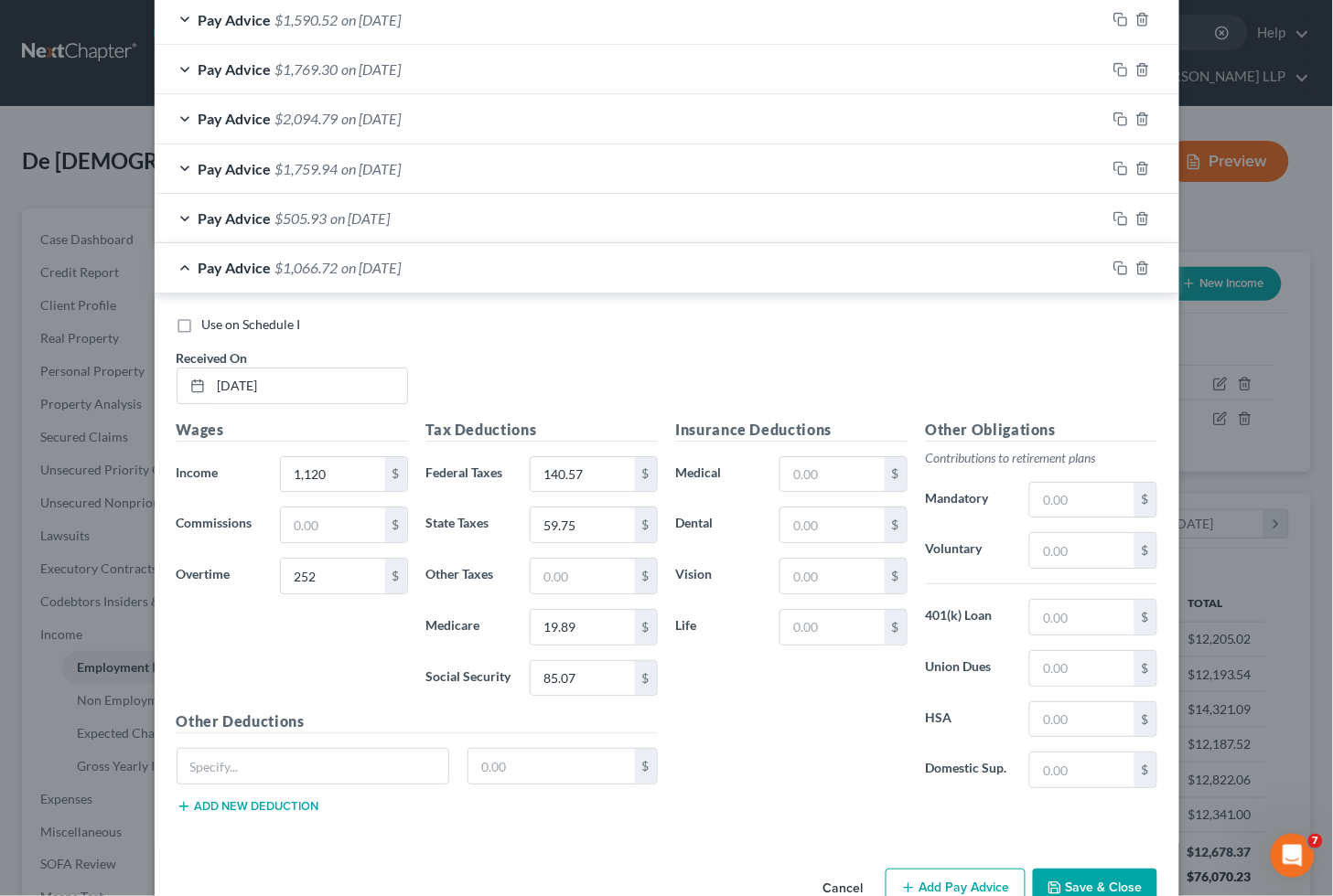
click at [544, 370] on div "Use on Schedule I Received On * [DATE]" at bounding box center [666, 367] width 999 height 103
click at [605, 270] on div "Pay Advice $1,066.72 on [DATE]" at bounding box center [630, 267] width 951 height 48
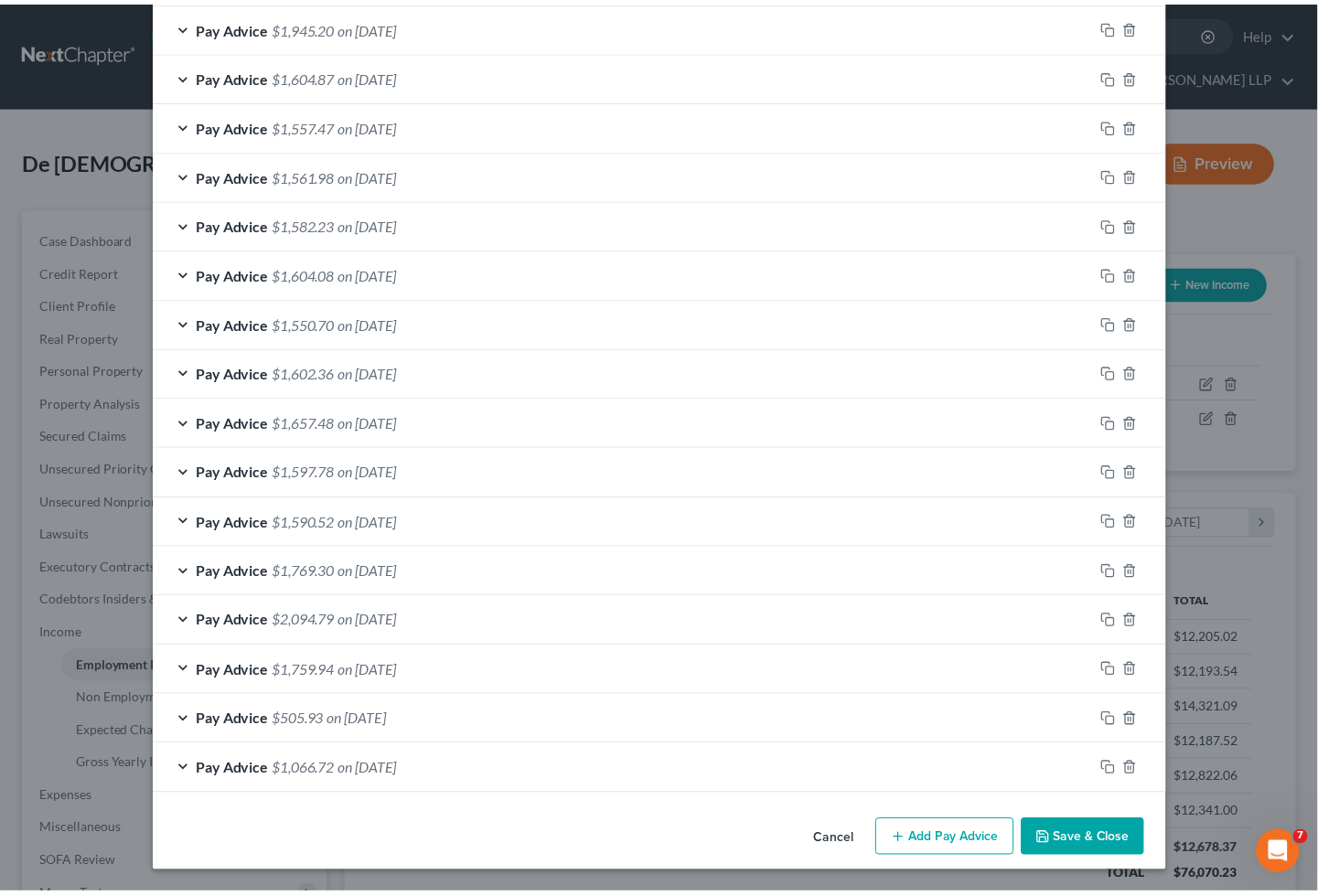
scroll to position [854, 0]
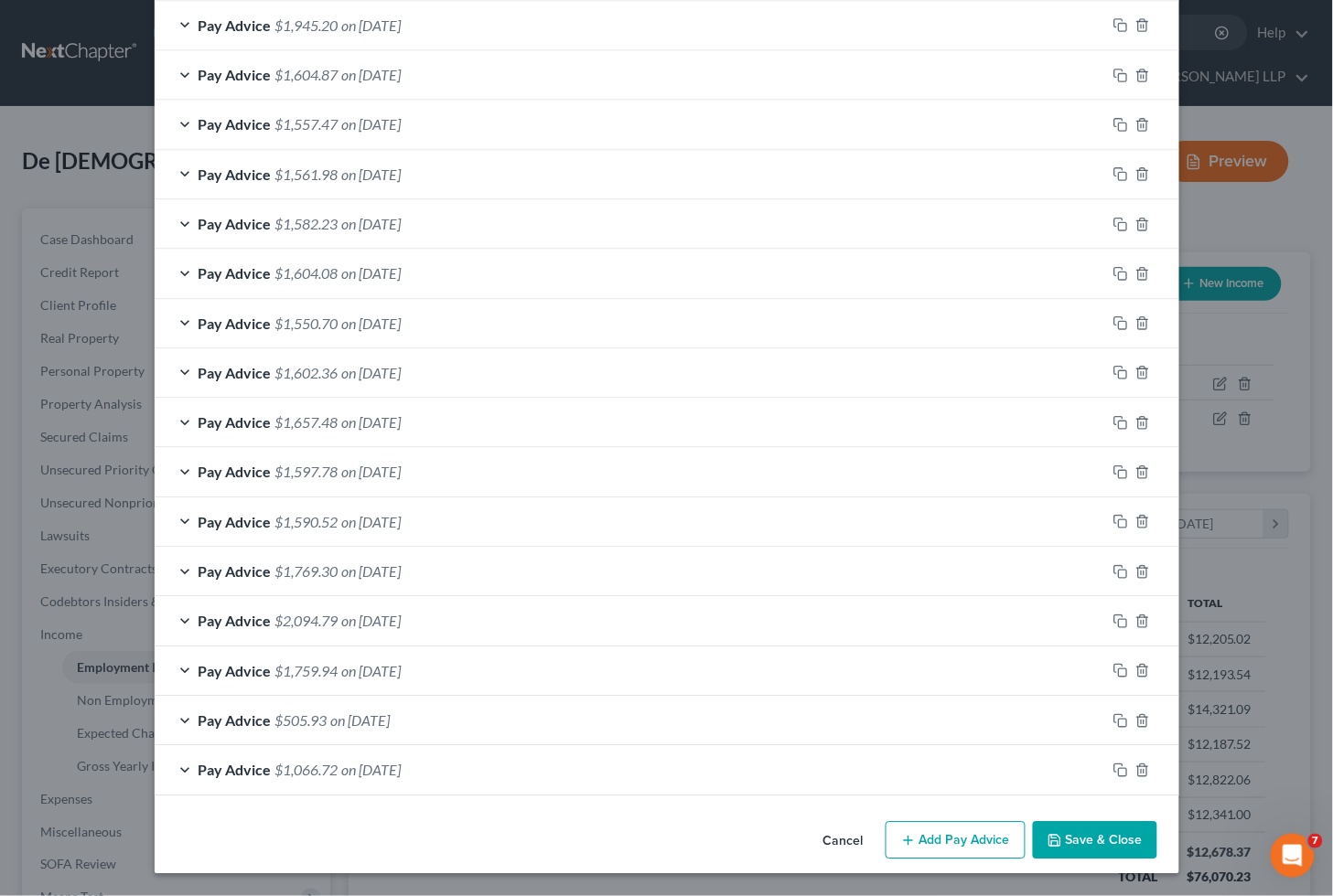
click at [1067, 843] on button "Save & Close" at bounding box center [1094, 841] width 125 height 39
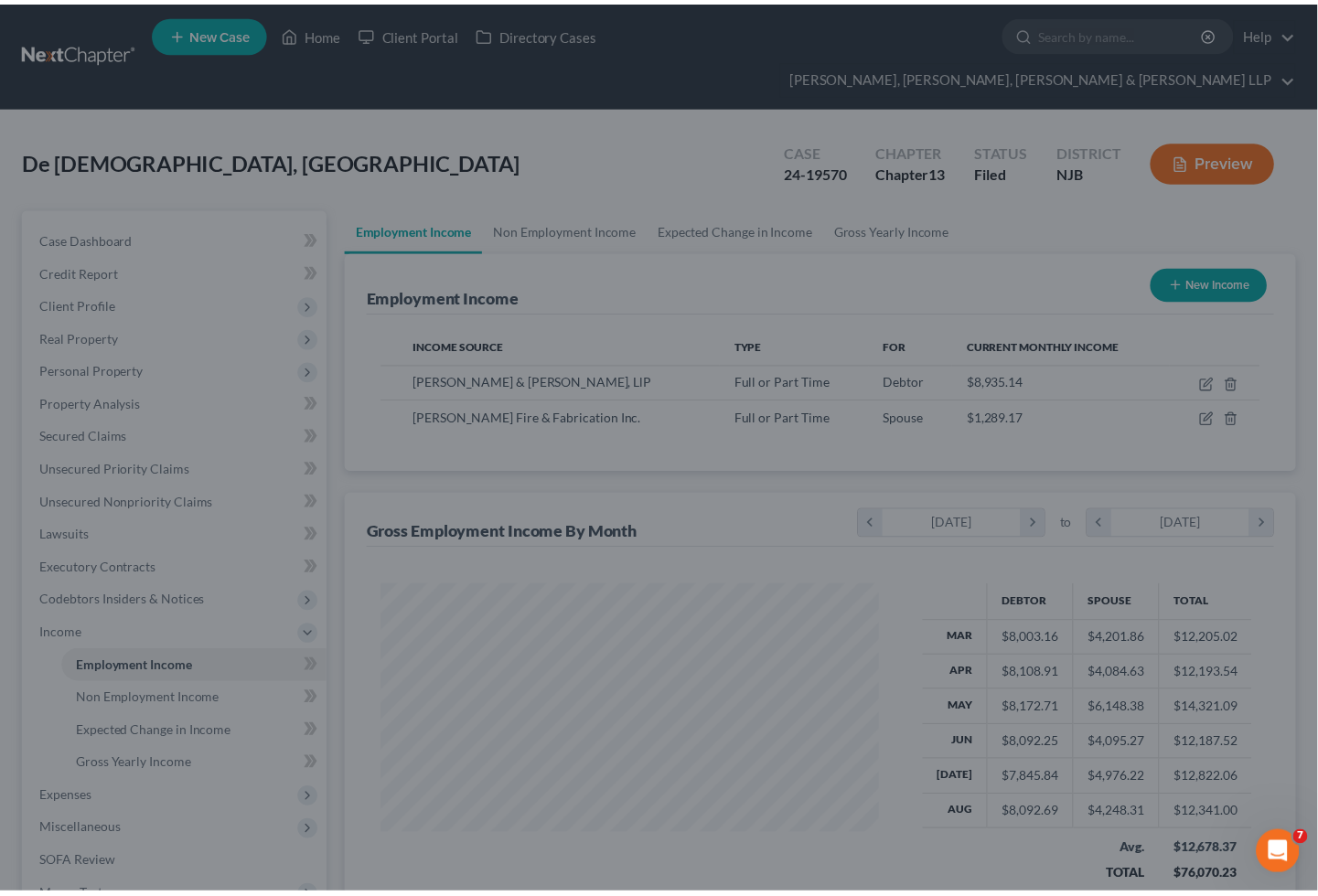
scroll to position [914131, 913974]
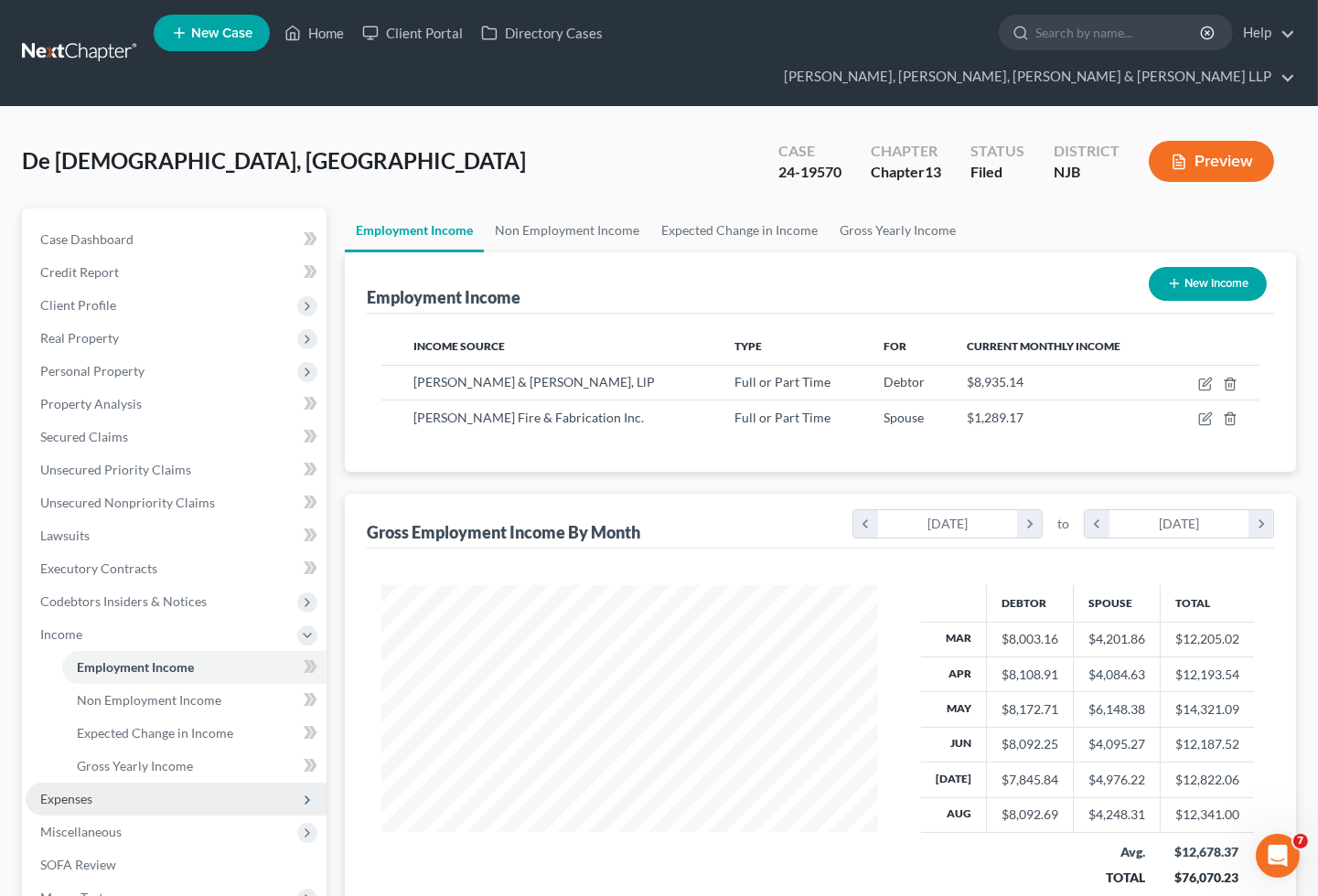
click at [89, 791] on span "Expenses" at bounding box center [67, 798] width 52 height 15
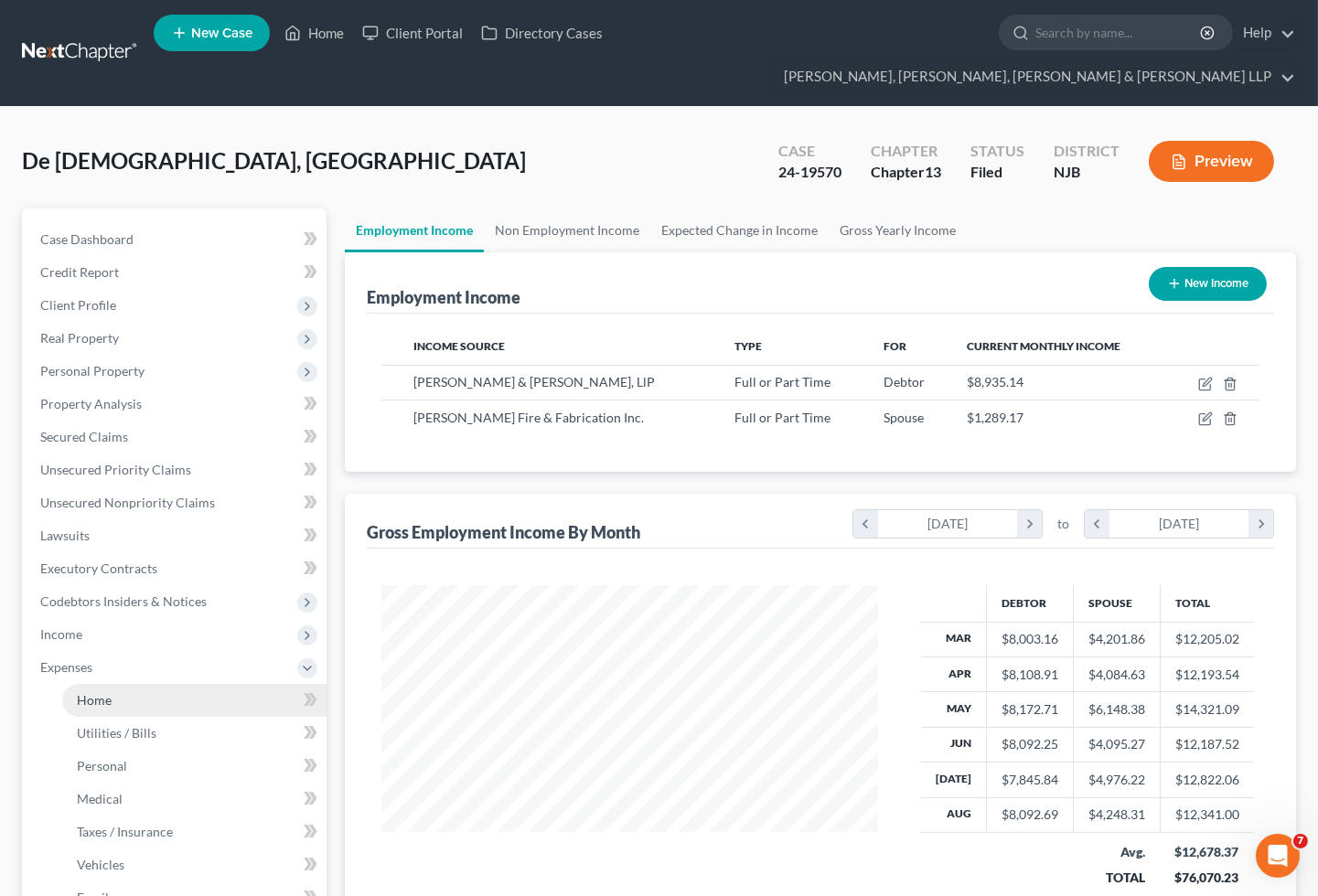
click at [116, 684] on link "Home" at bounding box center [194, 700] width 265 height 33
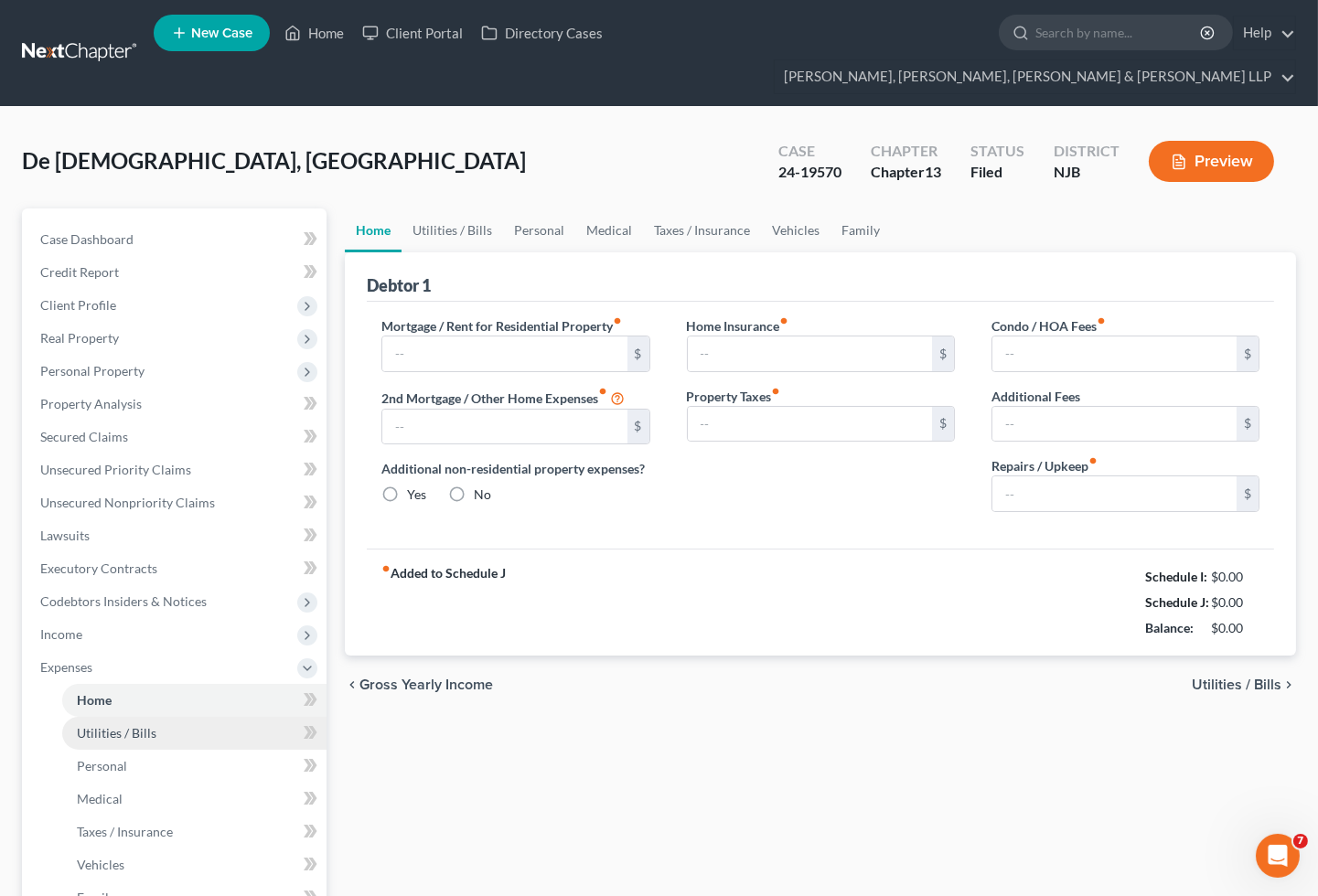
type input "2,311.18"
type input "0.00"
radio input "true"
type input "0.00"
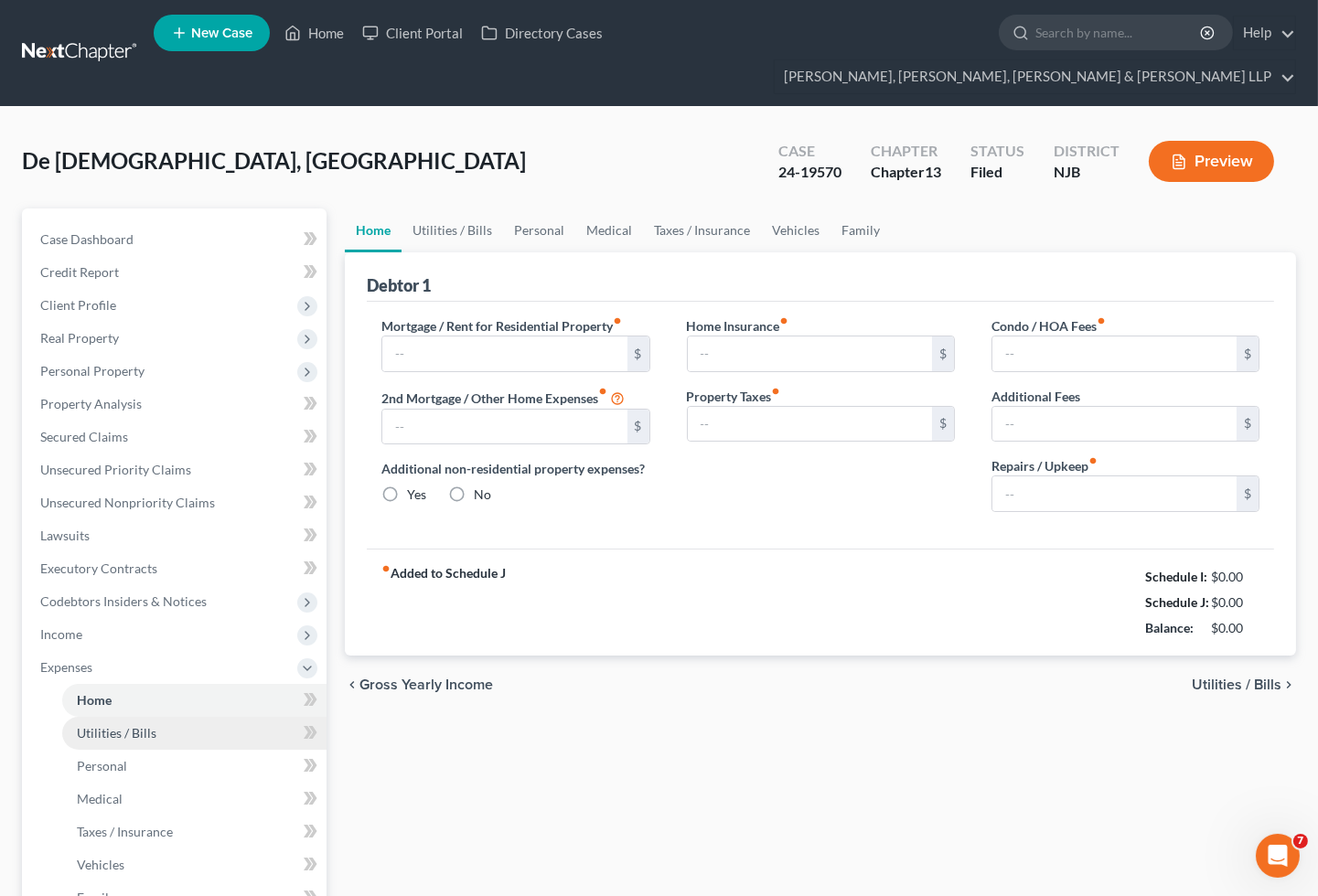
type input "0.00"
type input "250.00"
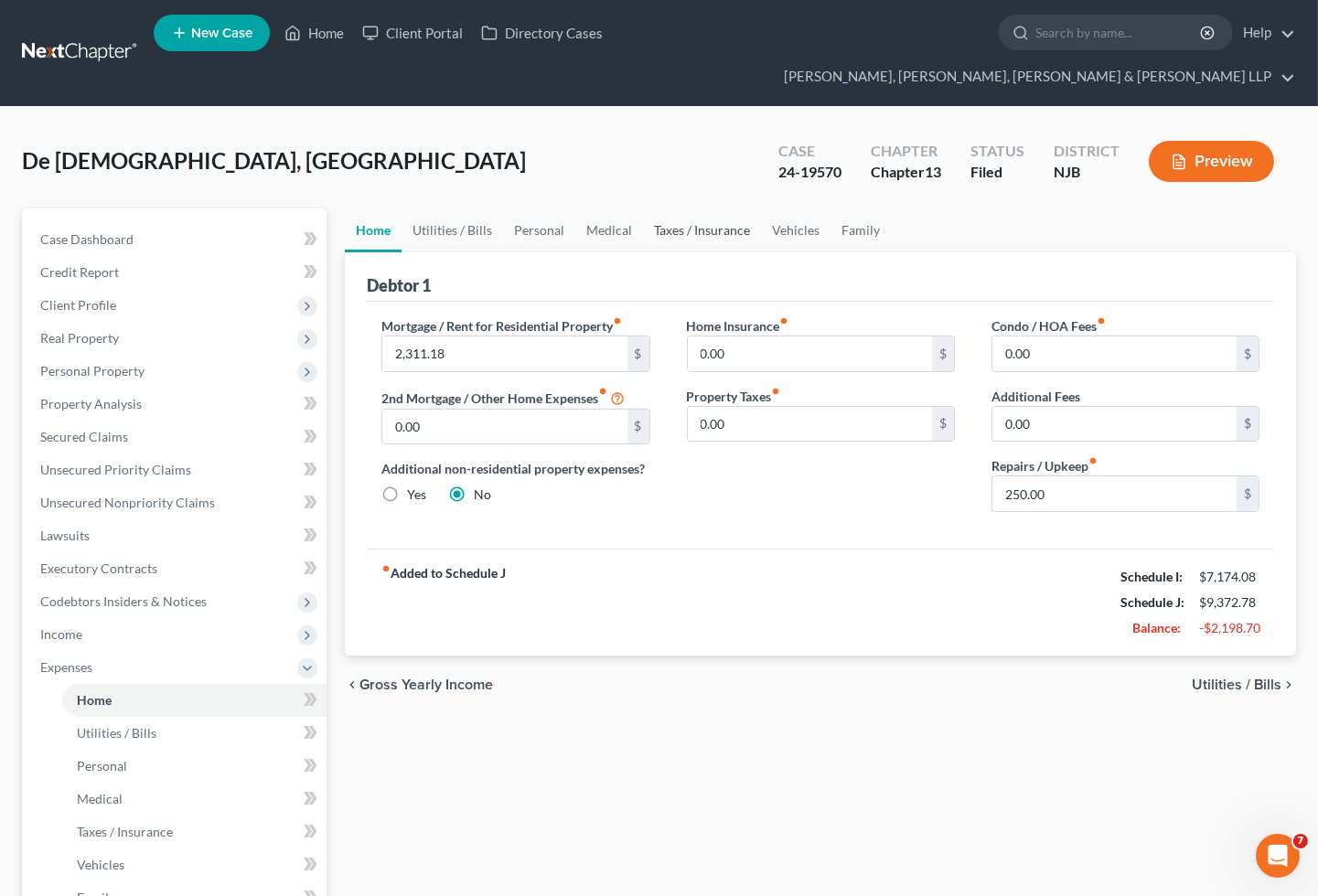
click at [662, 209] on link "Taxes / Insurance" at bounding box center [702, 230] width 118 height 43
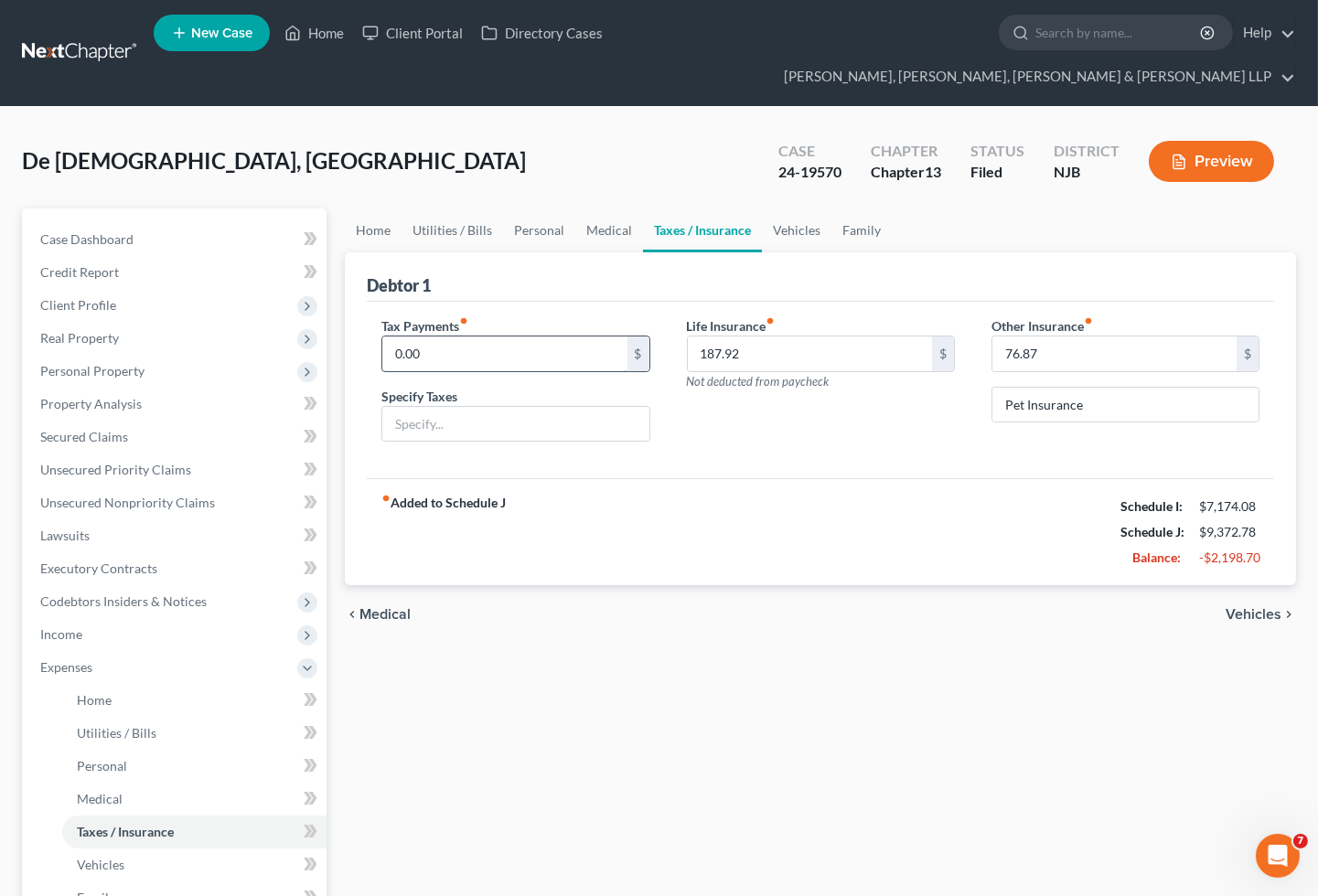
click at [458, 337] on input "0.00" at bounding box center [504, 354] width 244 height 35
type input "375.91"
click at [458, 406] on input "text" at bounding box center [516, 424] width 266 height 35
type input "Estimated Tax Payments"
click at [817, 535] on div "fiber_manual_record Added to Schedule J Schedule I: $7,174.08 Schedule J: $9,74…" at bounding box center [821, 531] width 908 height 107
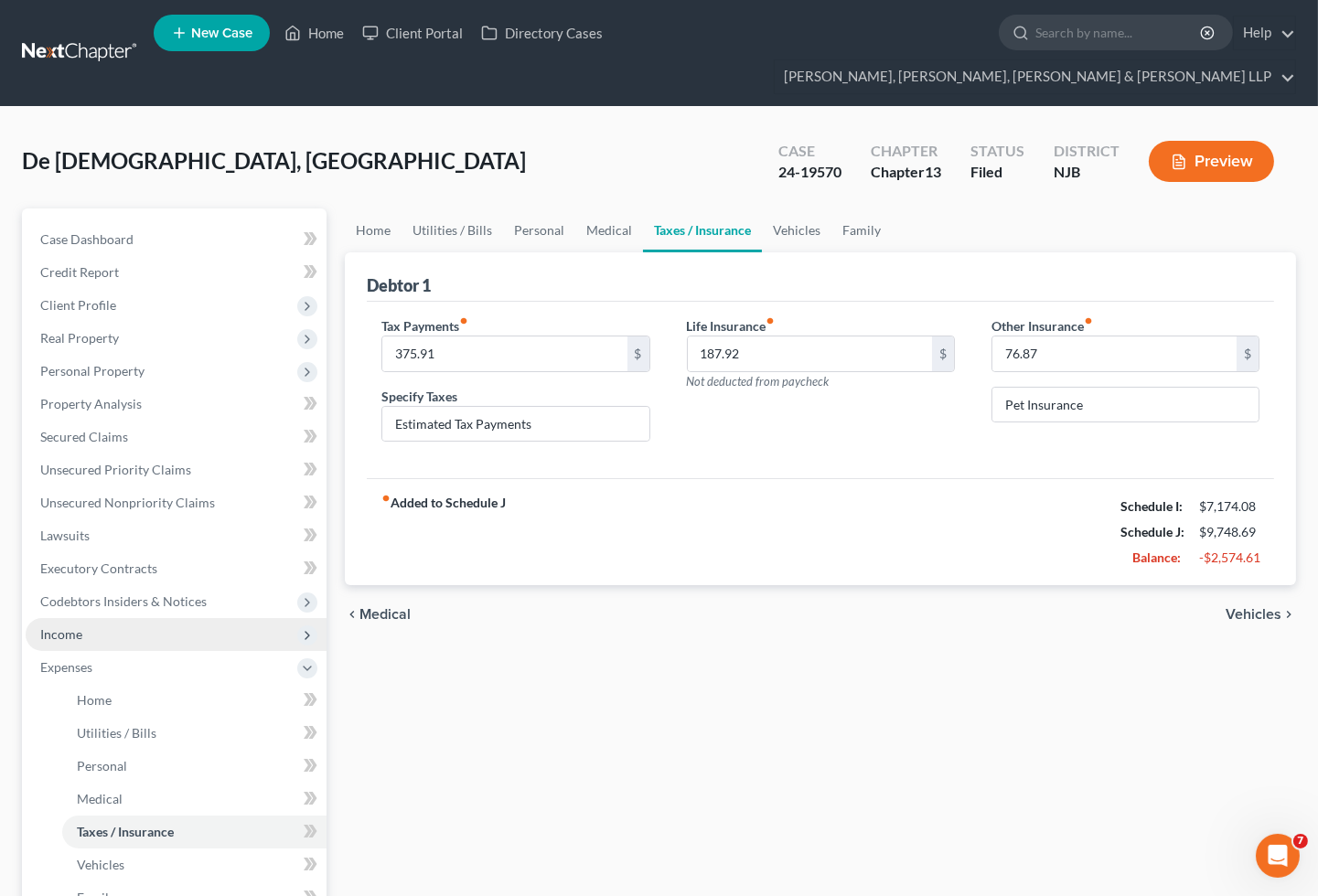
click at [87, 618] on span "Income" at bounding box center [177, 634] width 301 height 33
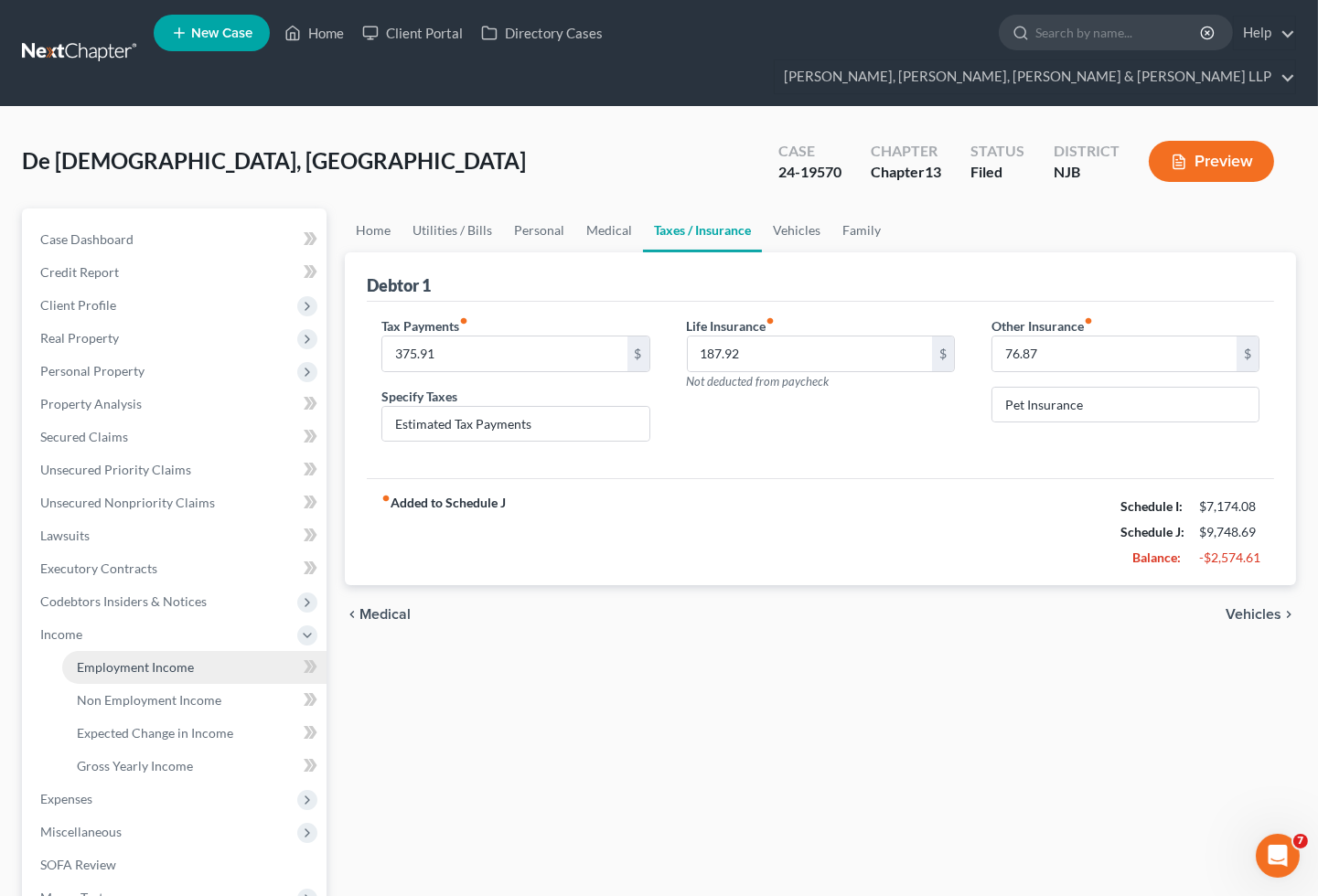
click at [93, 651] on link "Employment Income" at bounding box center [194, 667] width 265 height 33
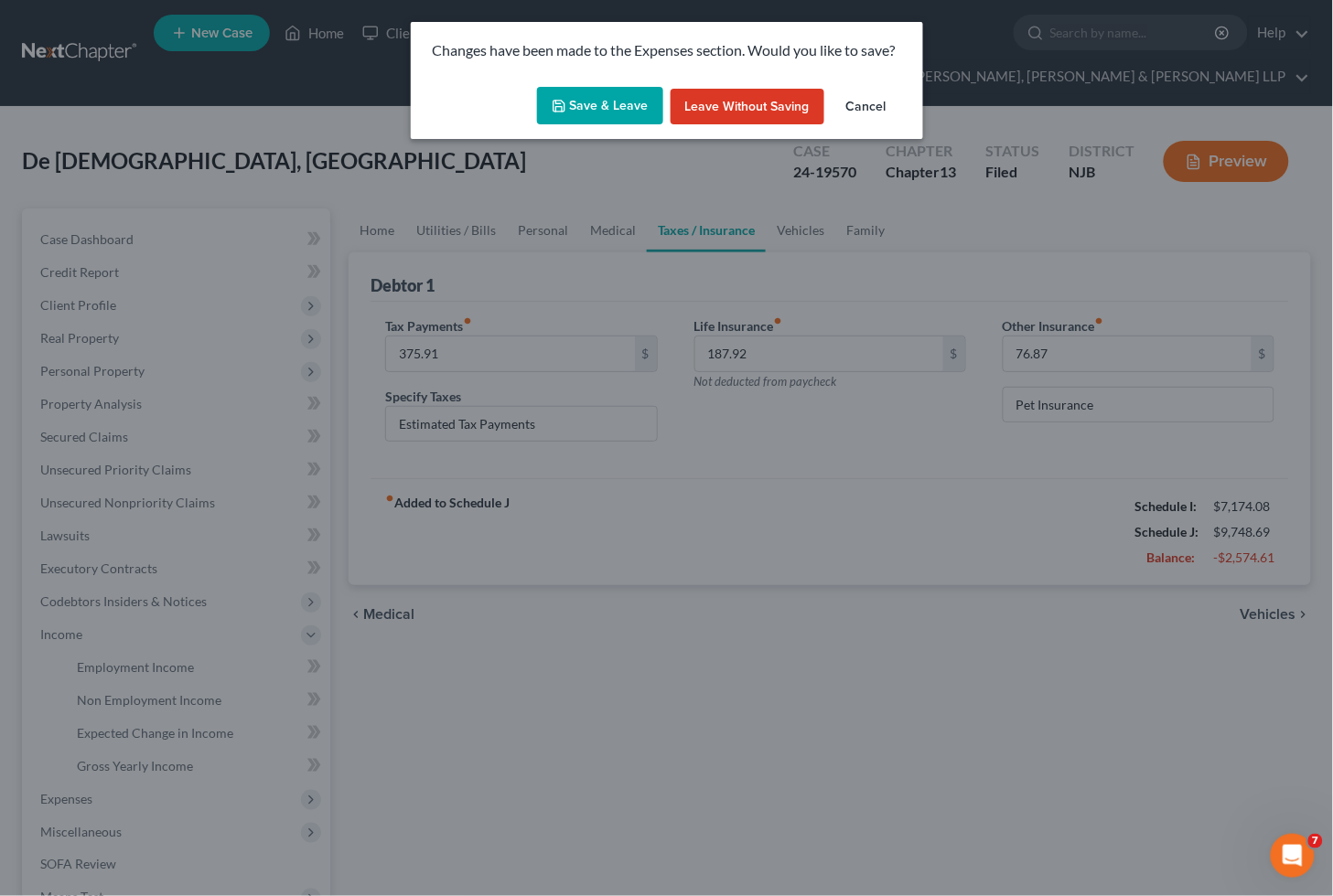
click at [589, 101] on button "Save & Leave" at bounding box center [600, 106] width 127 height 39
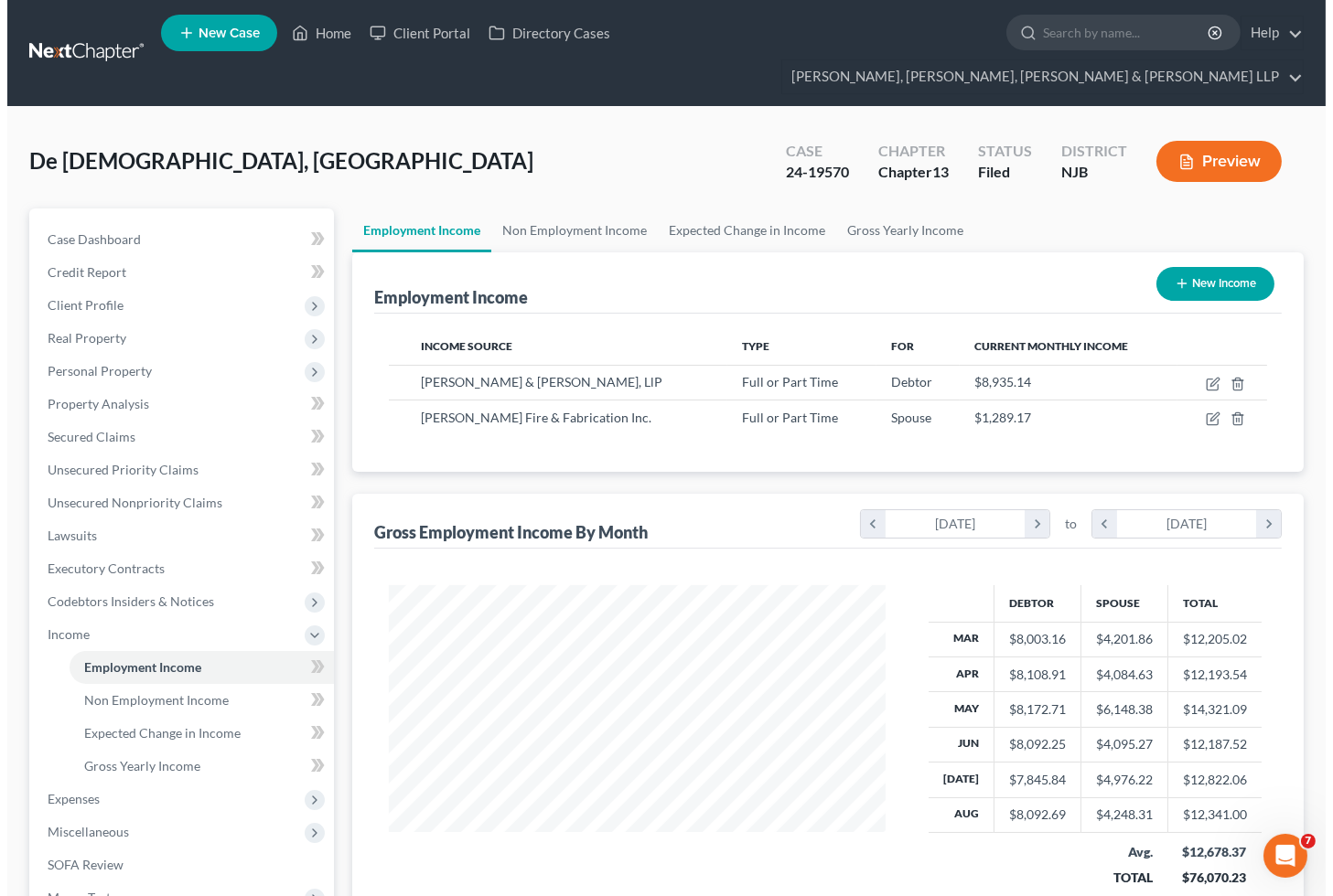
scroll to position [327, 533]
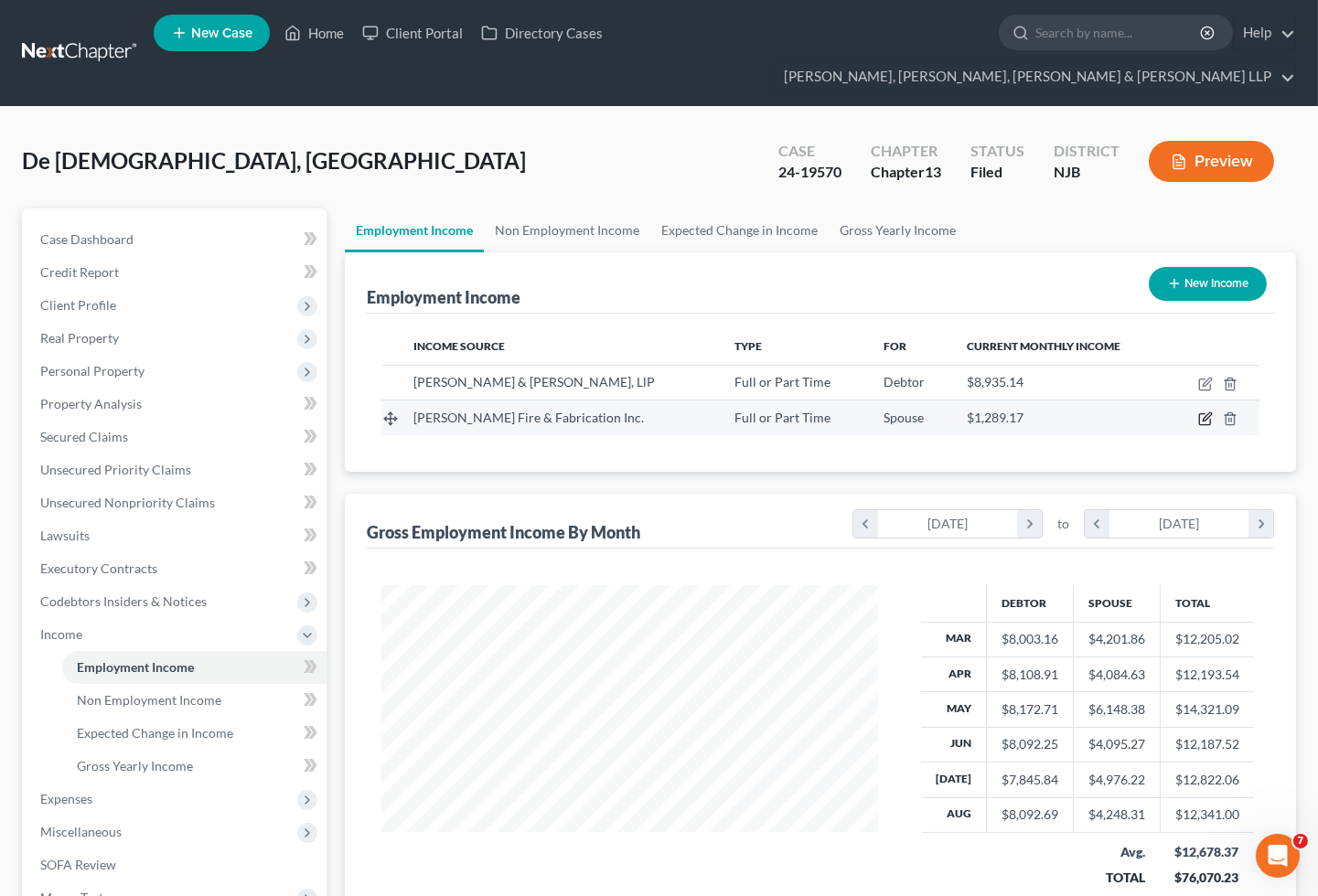
click at [1199, 411] on icon "button" at bounding box center [1205, 418] width 14 height 14
select select "0"
select select "48"
select select "2"
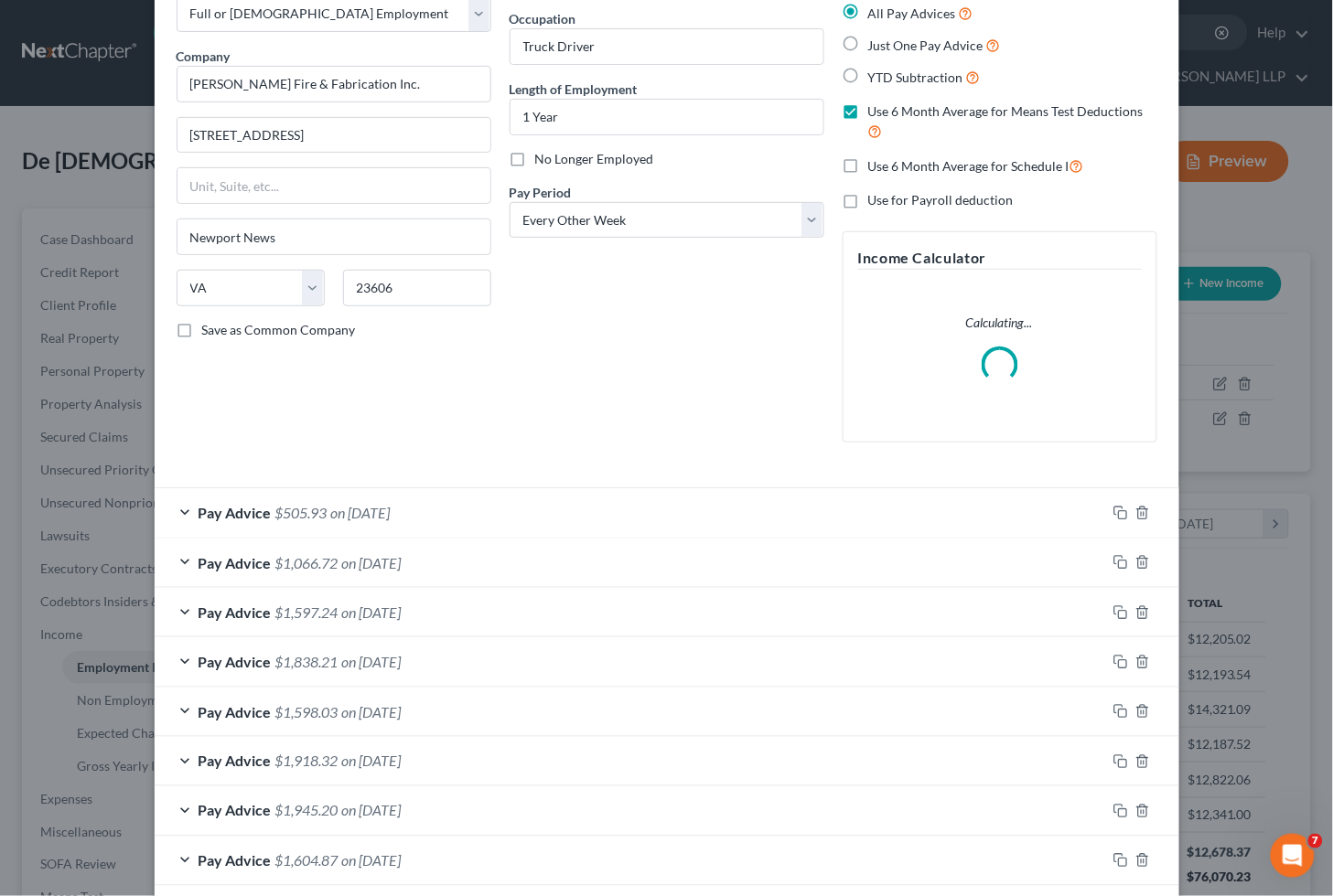
scroll to position [101, 0]
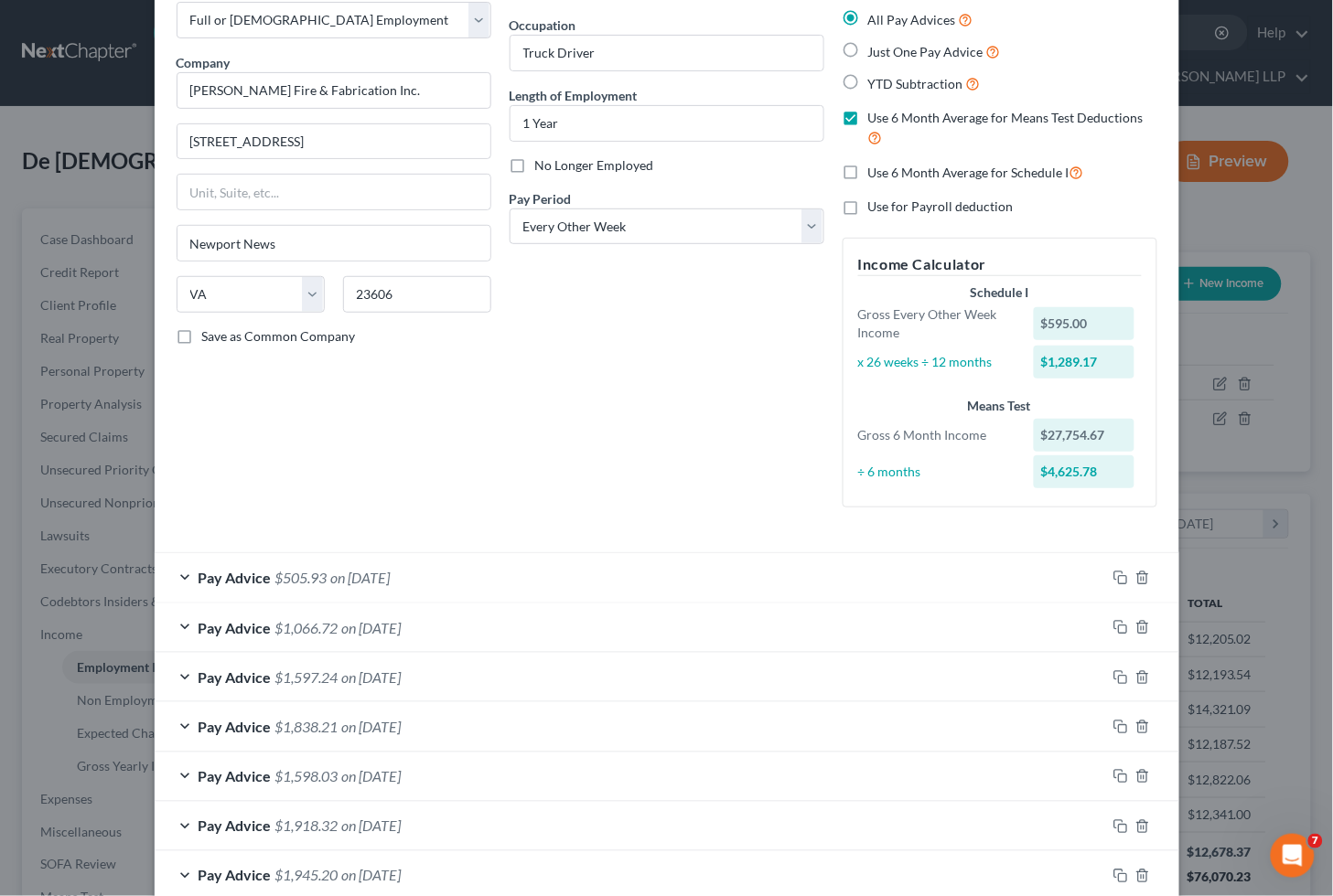
click at [473, 580] on div "Pay Advice $505.93 on [DATE]" at bounding box center [630, 577] width 951 height 48
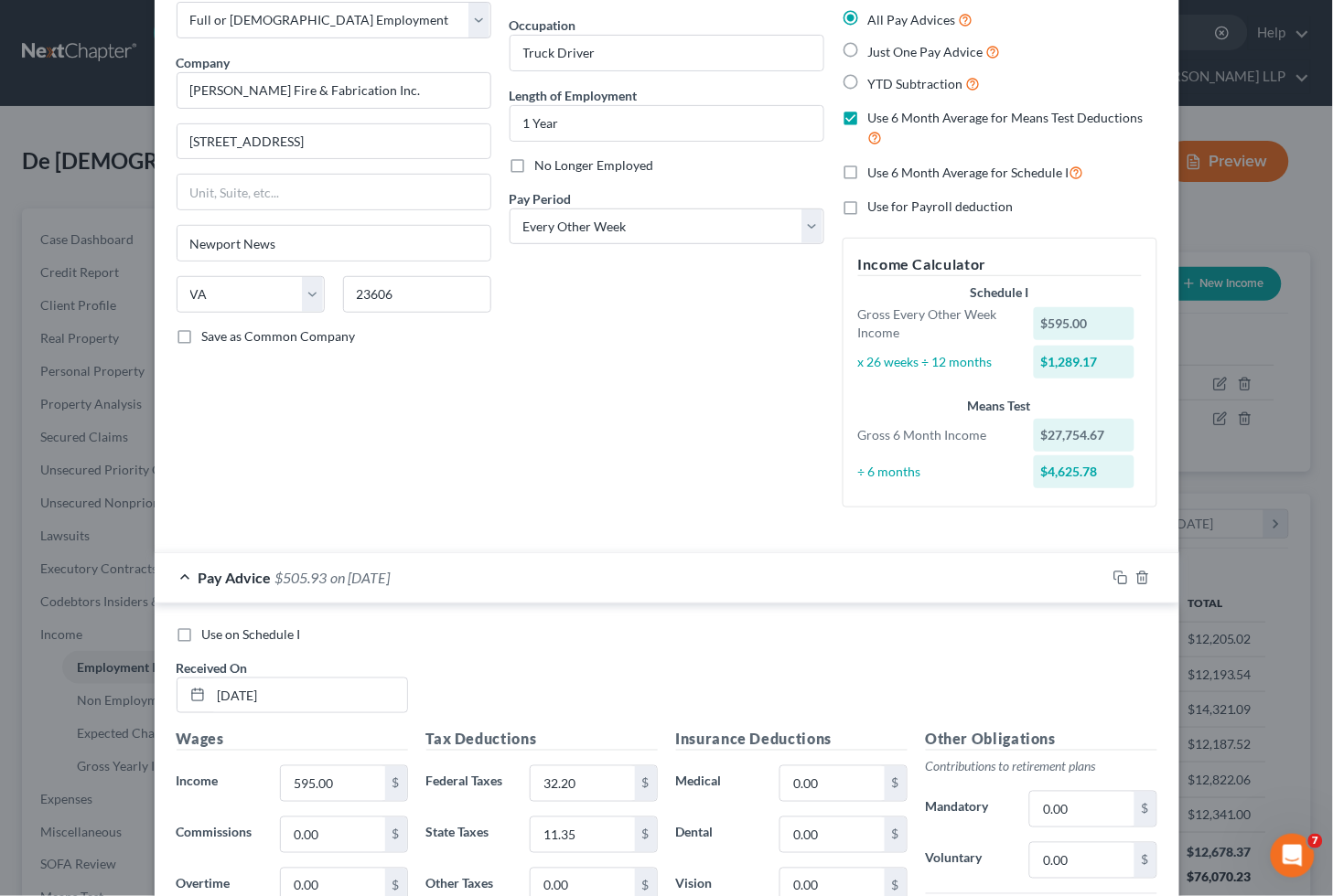
click at [473, 580] on div "Pay Advice $505.93 on [DATE]" at bounding box center [630, 577] width 951 height 48
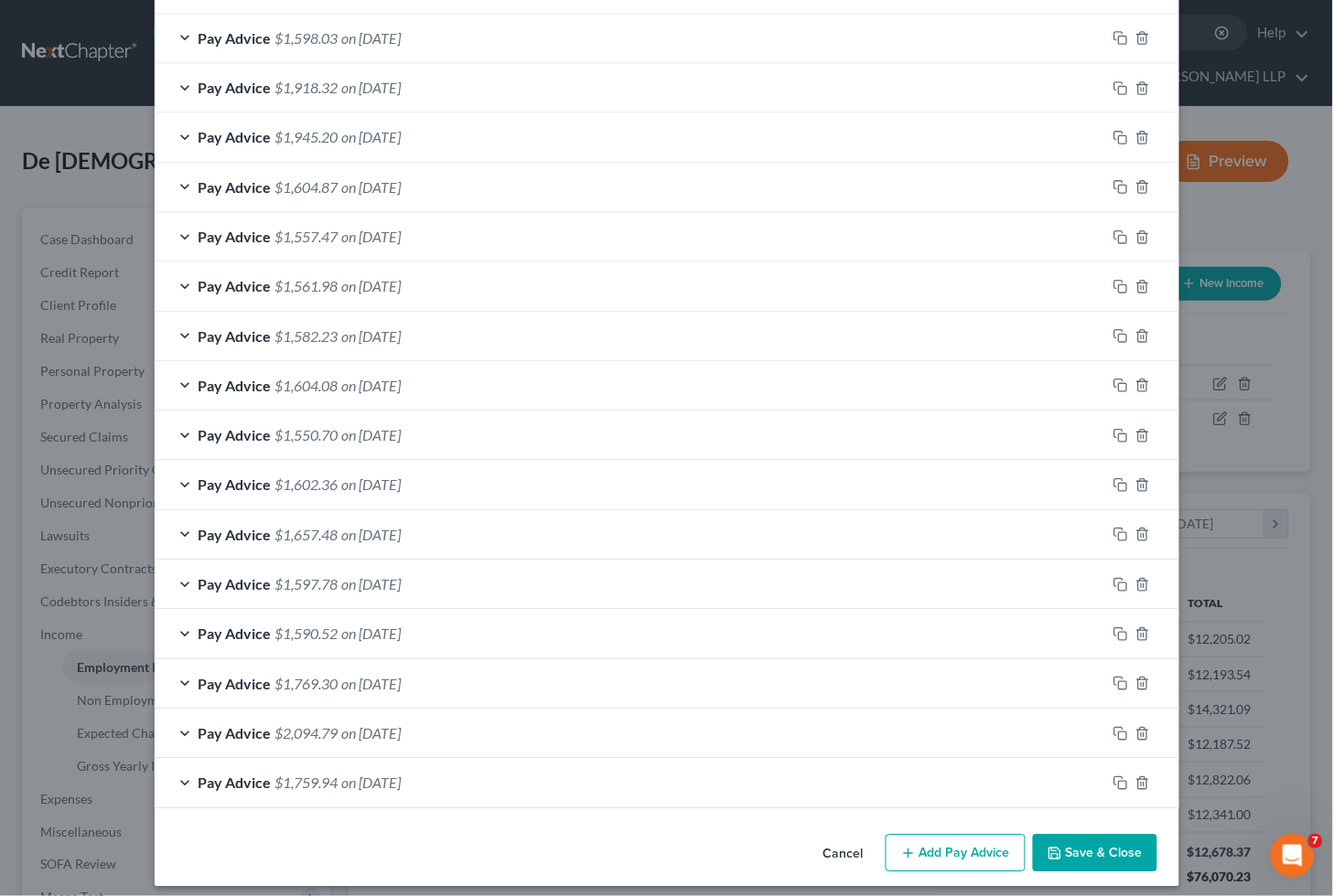
scroll to position [854, 0]
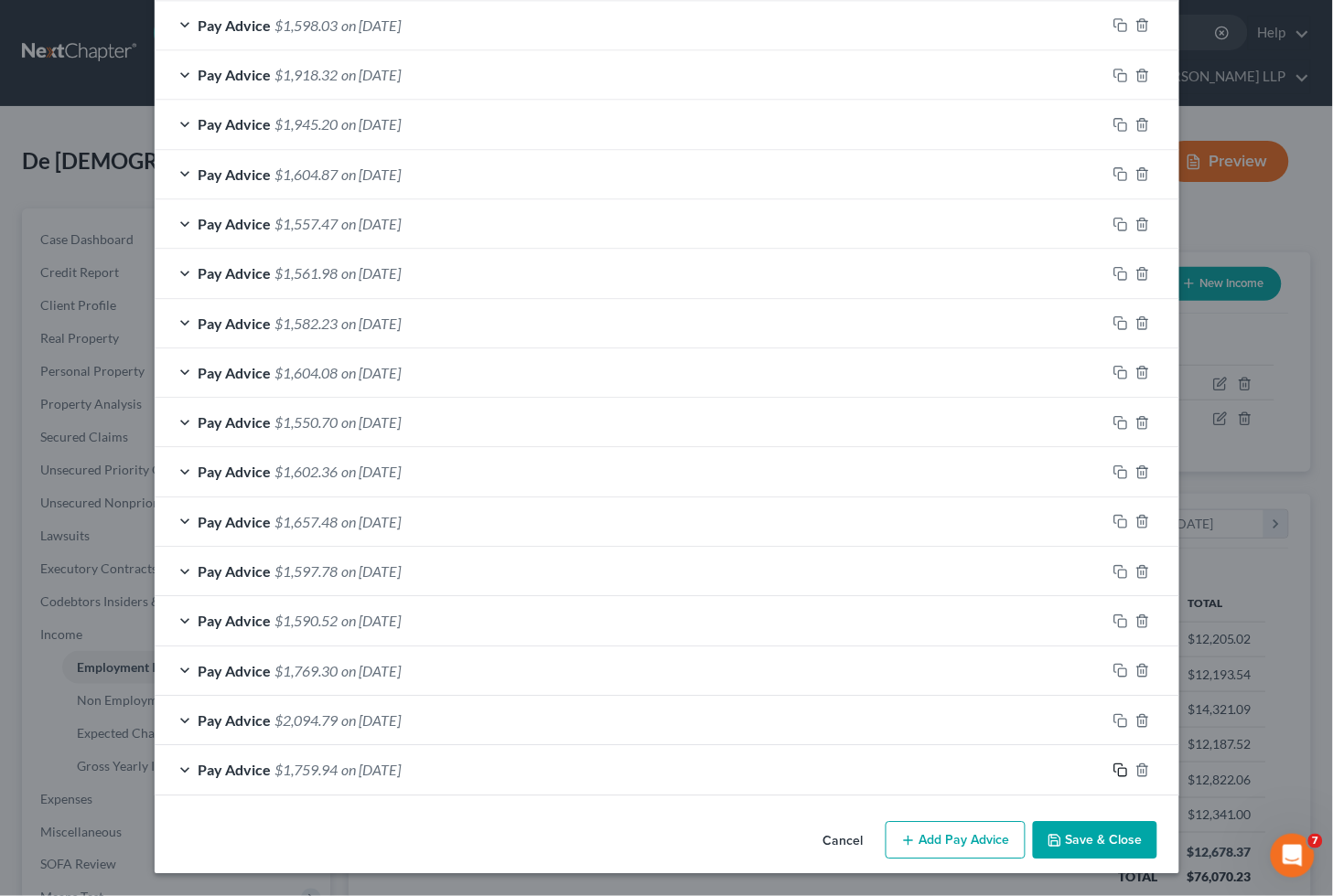
drag, startPoint x: 1112, startPoint y: 775, endPoint x: 618, endPoint y: 861, distance: 501.4
click at [1119, 775] on rect "button" at bounding box center [1122, 773] width 9 height 9
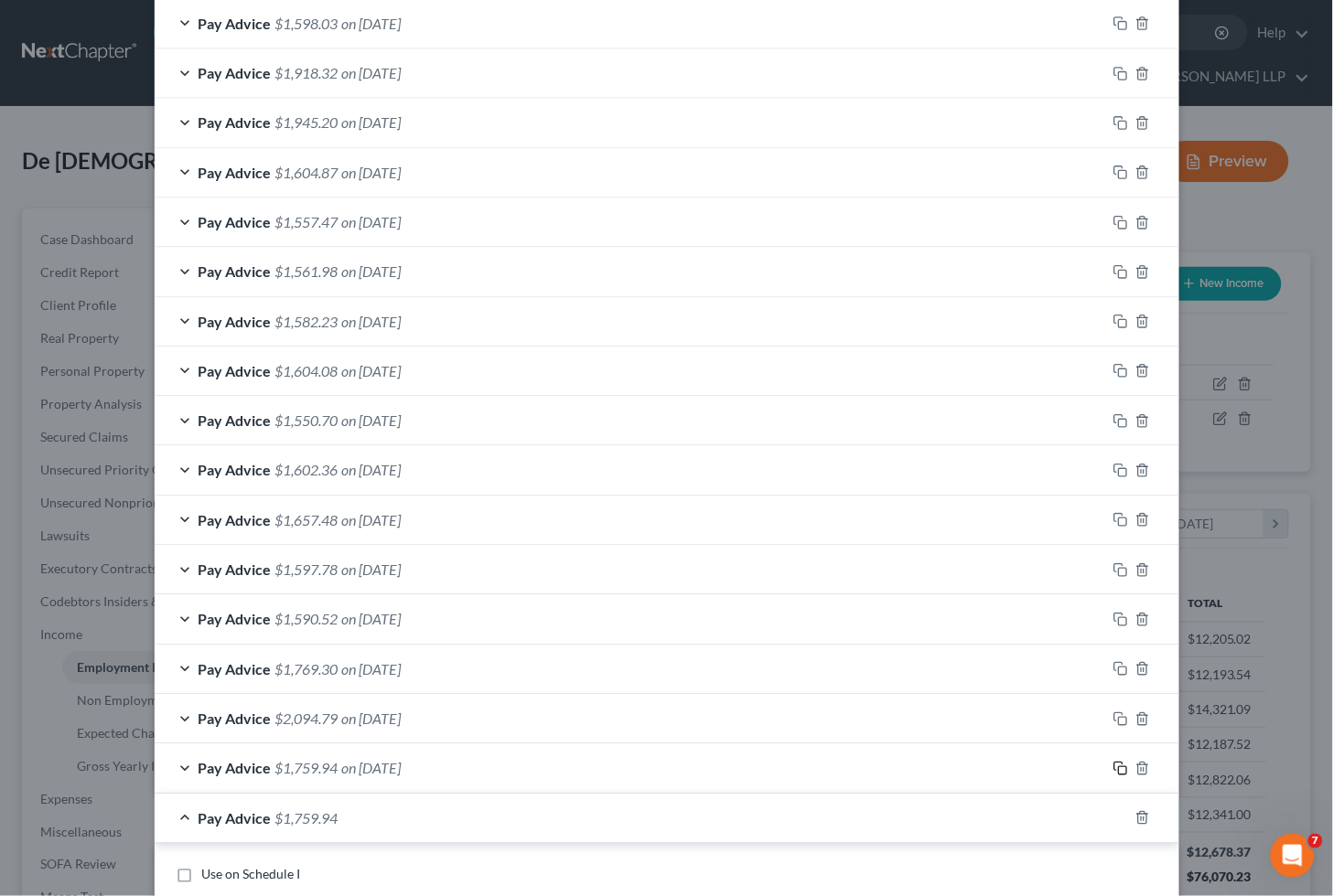
scroll to position [1456, 0]
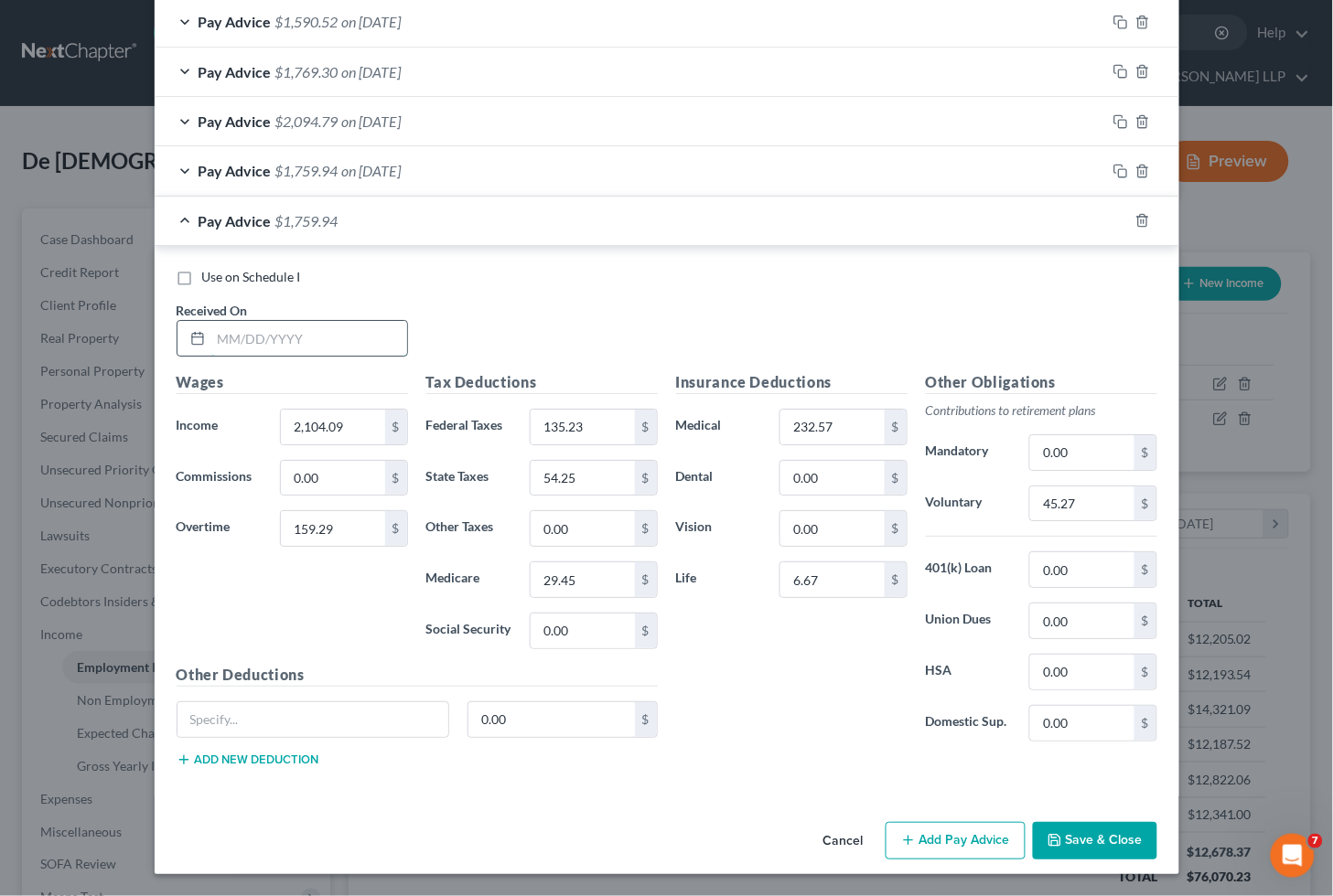
click at [285, 338] on input "text" at bounding box center [309, 338] width 196 height 35
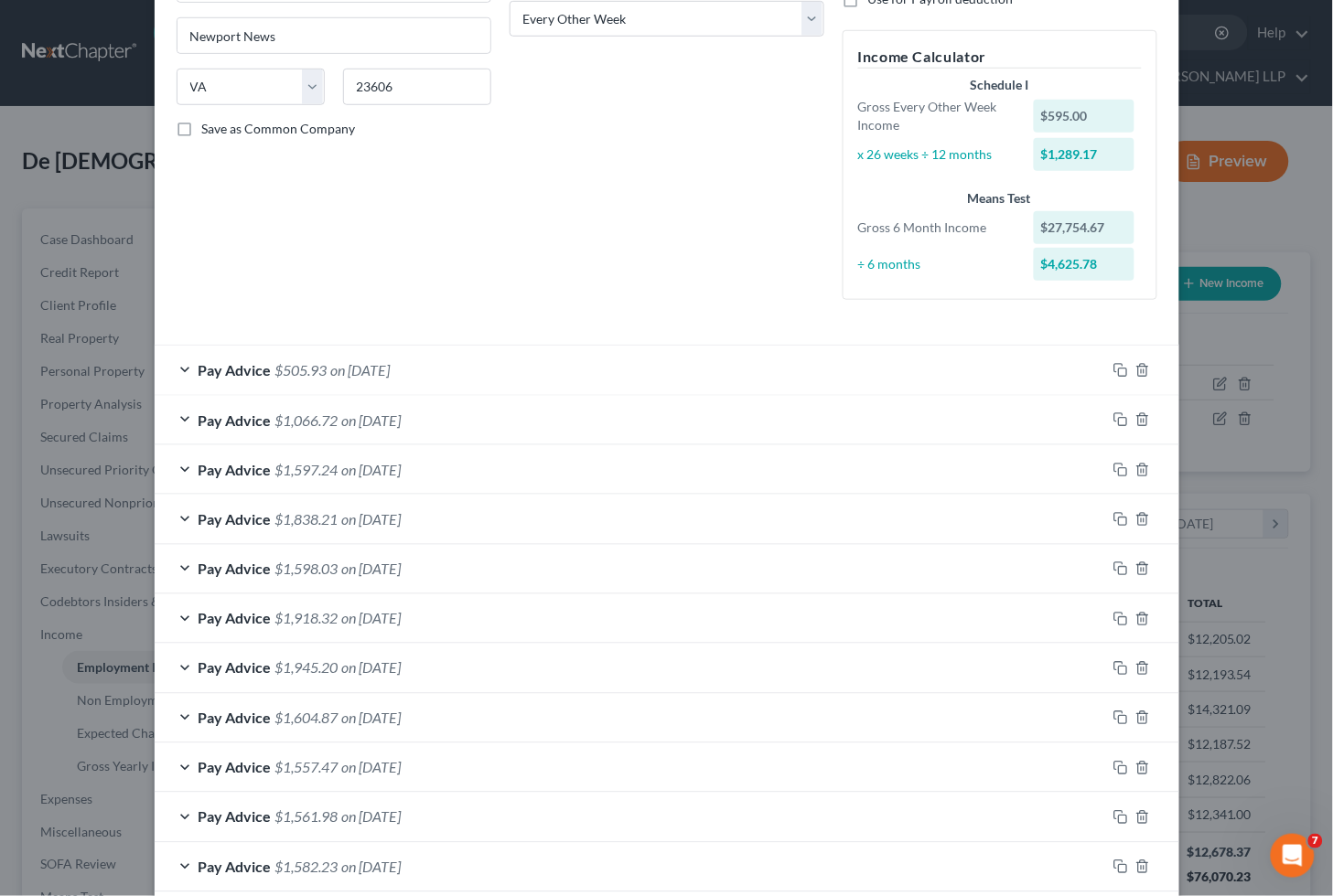
scroll to position [0, 0]
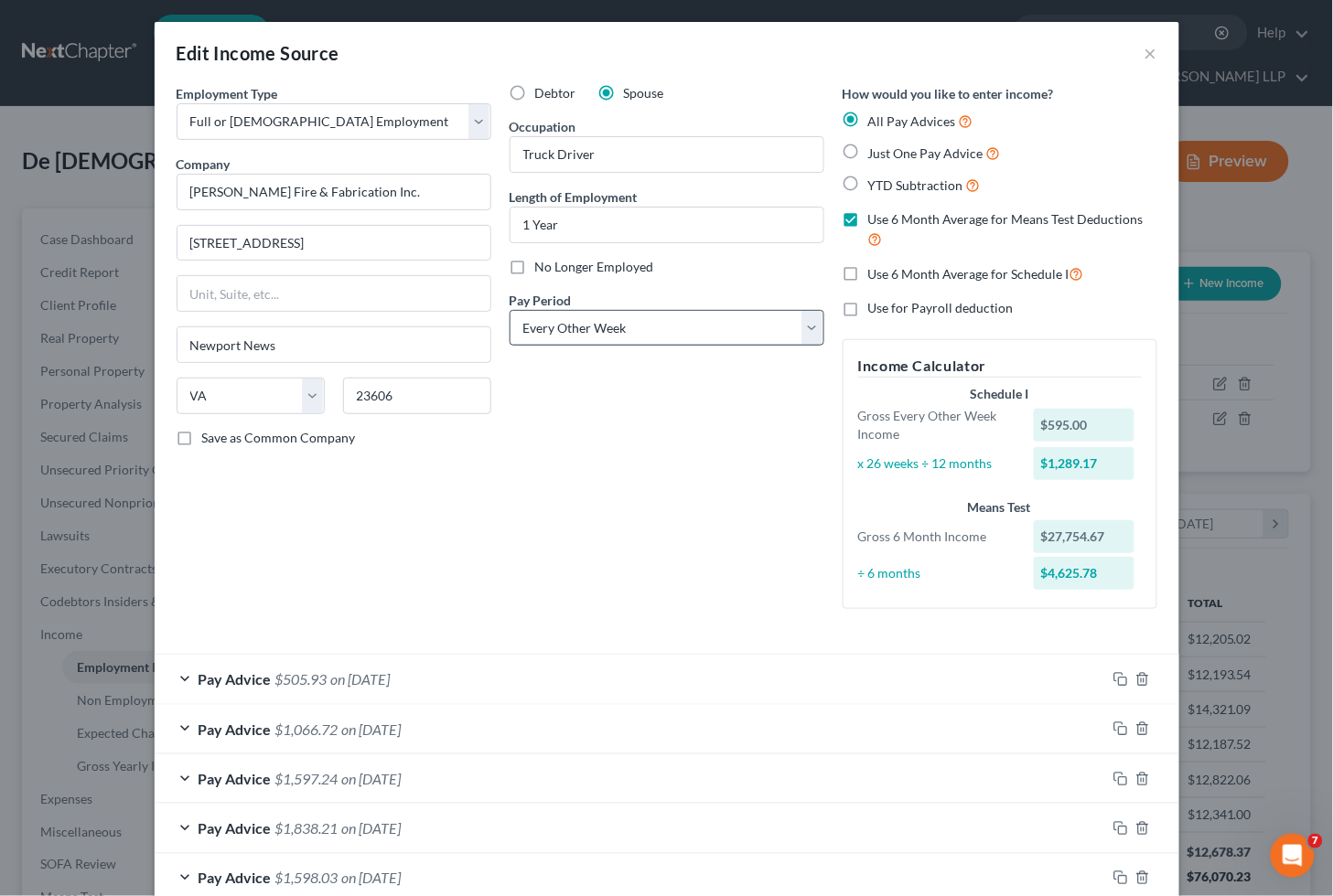
type input "[DATE]"
click at [580, 323] on select "Select Monthly Twice Monthly Every Other Week Weekly" at bounding box center [667, 328] width 315 height 37
select select "0"
click at [510, 310] on select "Select Monthly Twice Monthly Every Other Week Weekly" at bounding box center [667, 328] width 315 height 37
click at [532, 477] on div "Debtor Spouse Occupation Truck Driver Length of Employment 1 Year No Longer Emp…" at bounding box center [666, 353] width 333 height 540
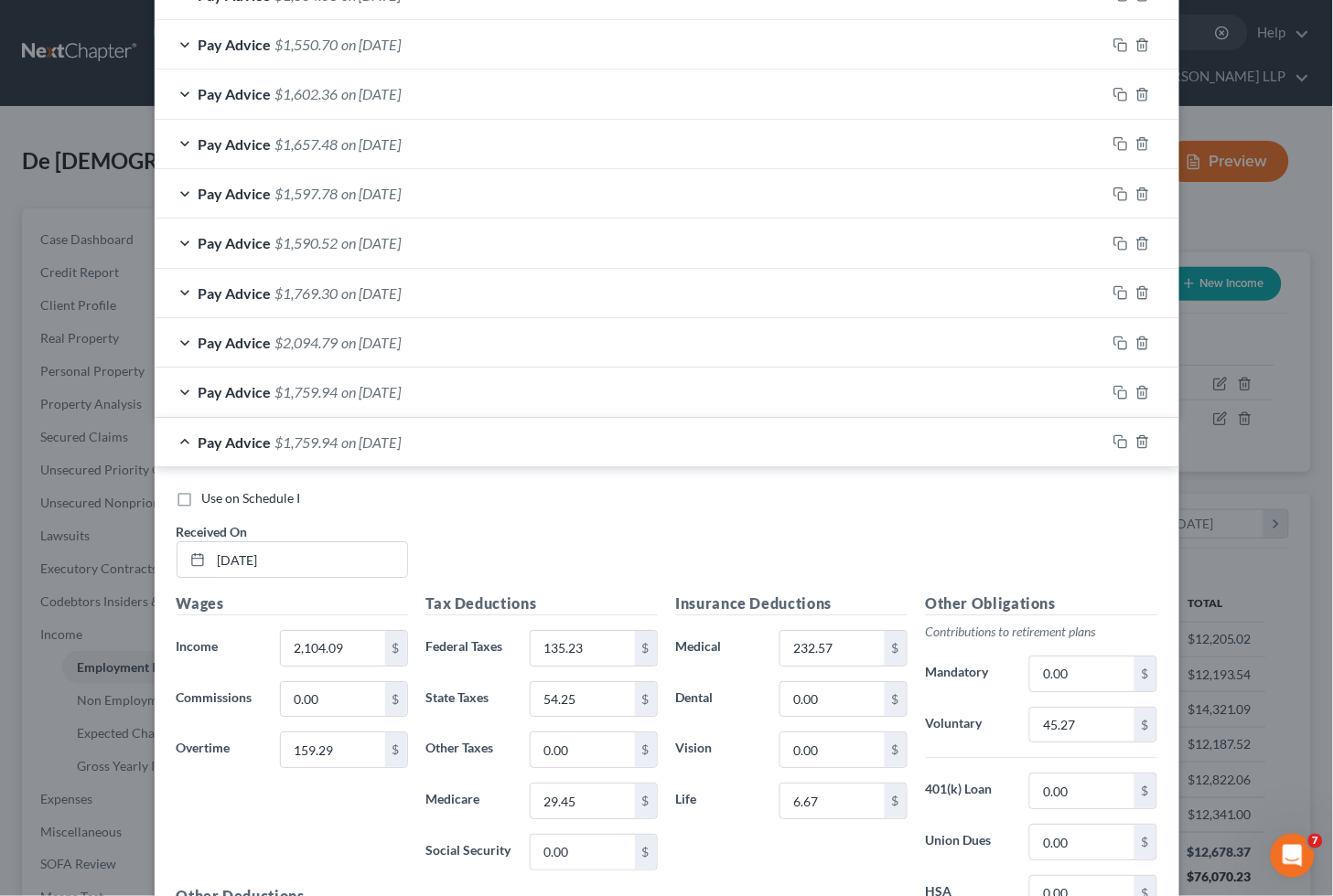
scroll to position [1456, 0]
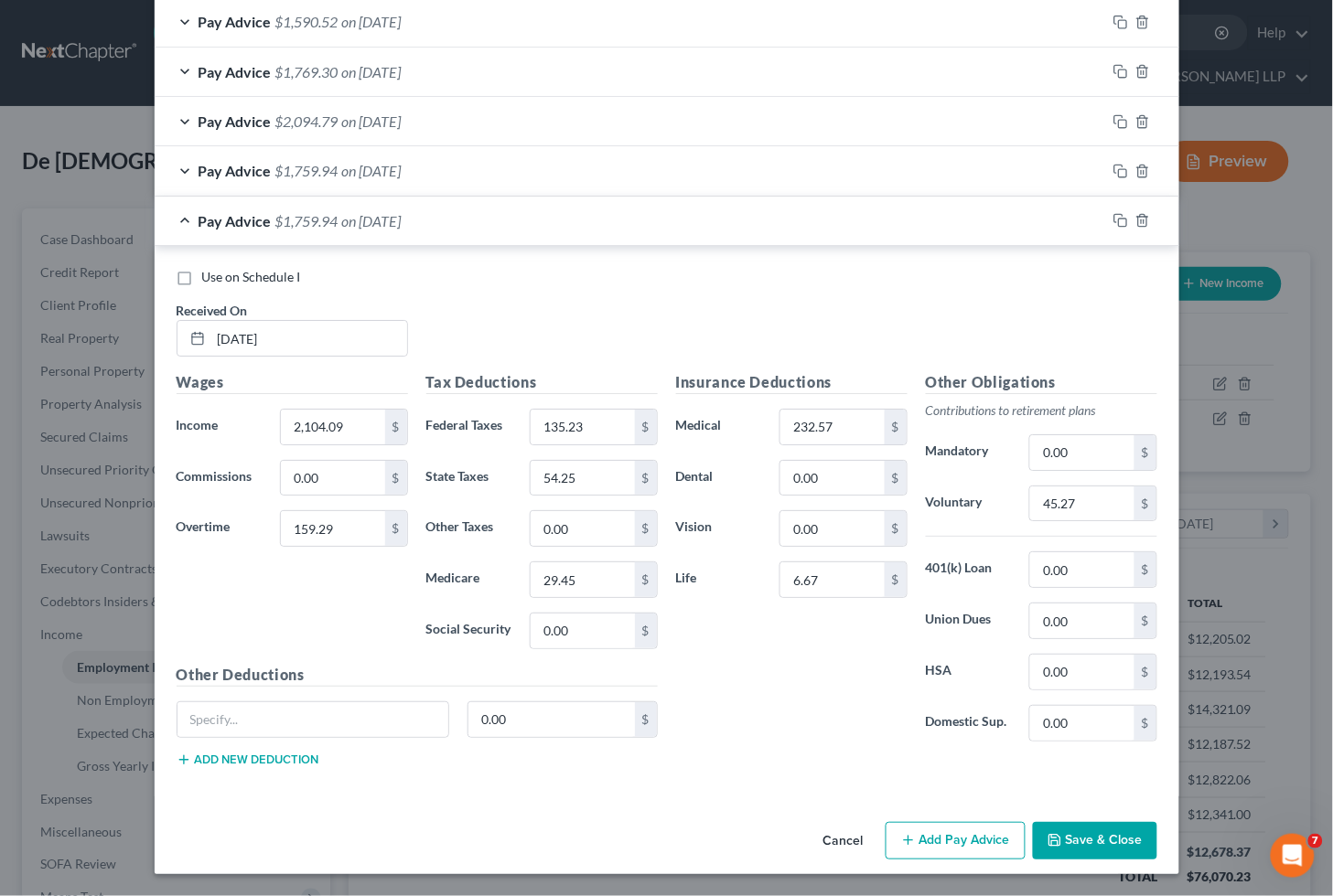
click at [202, 271] on label "Use on Schedule I" at bounding box center [251, 277] width 99 height 18
click at [210, 271] on input "Use on Schedule I" at bounding box center [215, 274] width 12 height 12
checkbox input "true"
click at [356, 427] on input "2,104.09" at bounding box center [332, 427] width 103 height 35
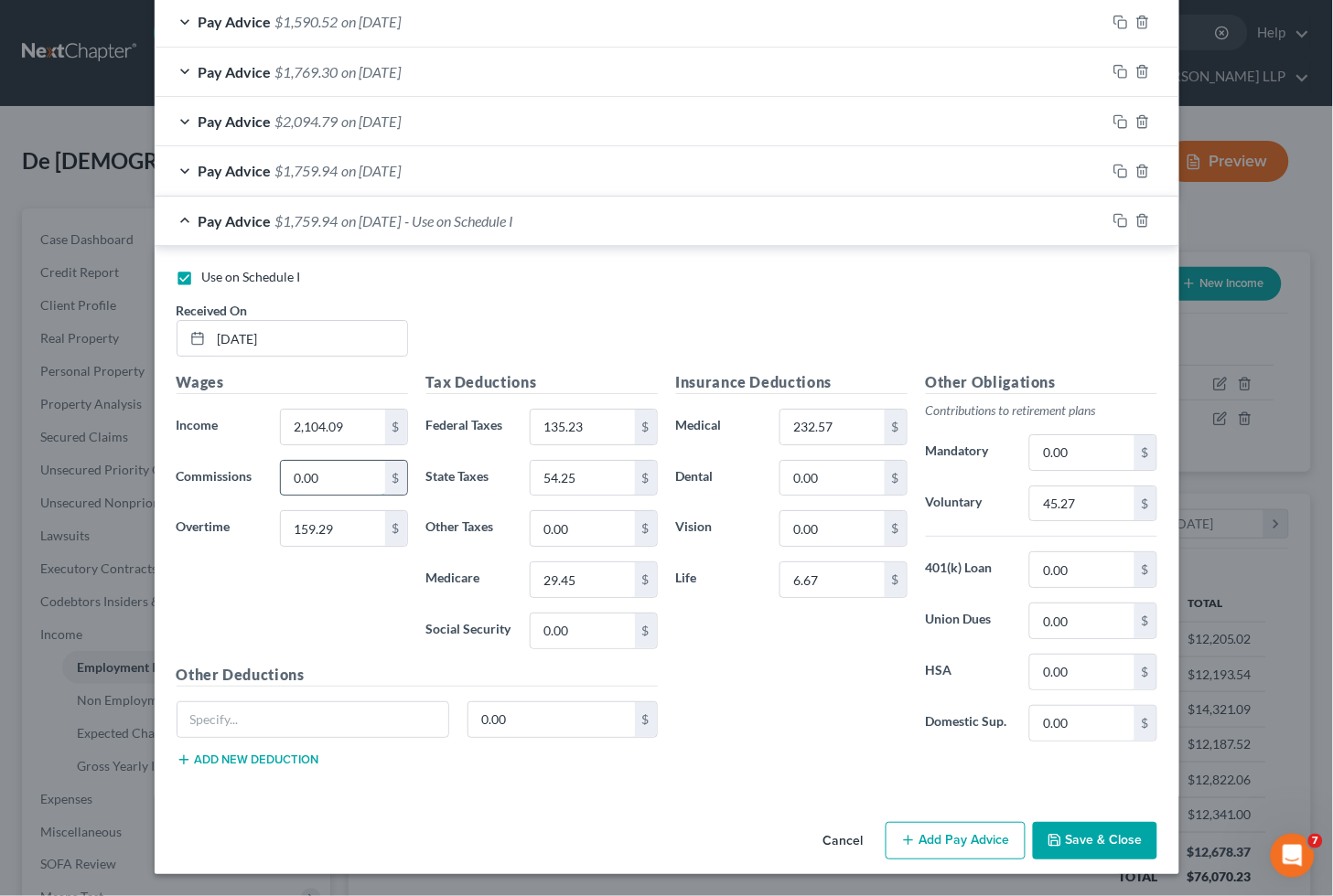
click at [326, 477] on input "0.00" at bounding box center [332, 478] width 103 height 35
click at [359, 427] on input "2,104.09" at bounding box center [332, 427] width 103 height 35
type input "4,524.78"
click at [353, 517] on input "159.29" at bounding box center [332, 528] width 103 height 35
type input "2,534.00"
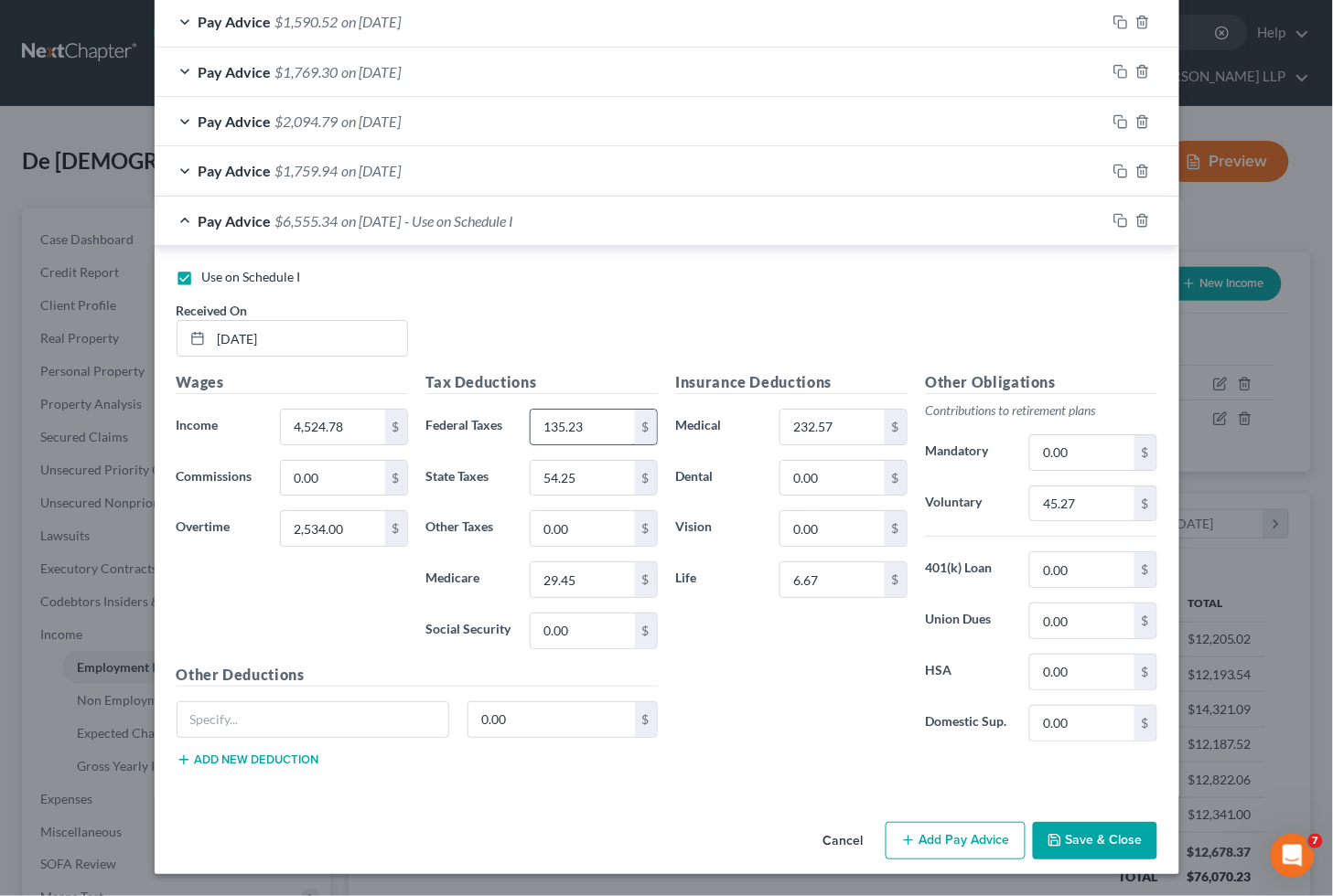
click at [601, 425] on input "135.23" at bounding box center [581, 427] width 103 height 35
type input "445.41"
click at [585, 627] on input "0.00" at bounding box center [581, 631] width 103 height 35
click at [593, 632] on input "437.65" at bounding box center [581, 631] width 103 height 35
type input "4"
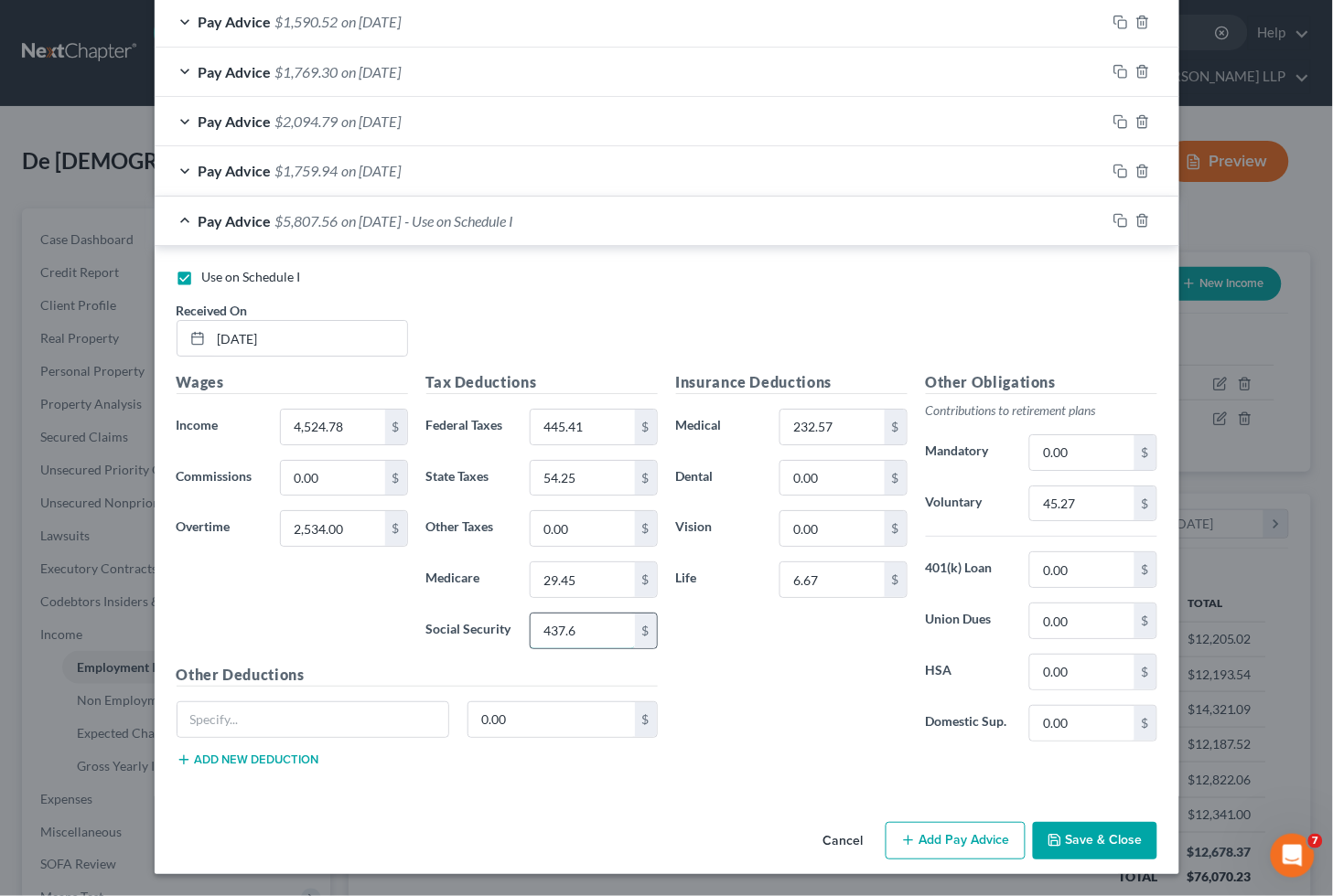
type input "437.65"
click at [590, 574] on input "29.45" at bounding box center [581, 579] width 103 height 35
type input "102.35"
click at [581, 476] on input "54.25" at bounding box center [581, 478] width 103 height 35
type input "290.79"
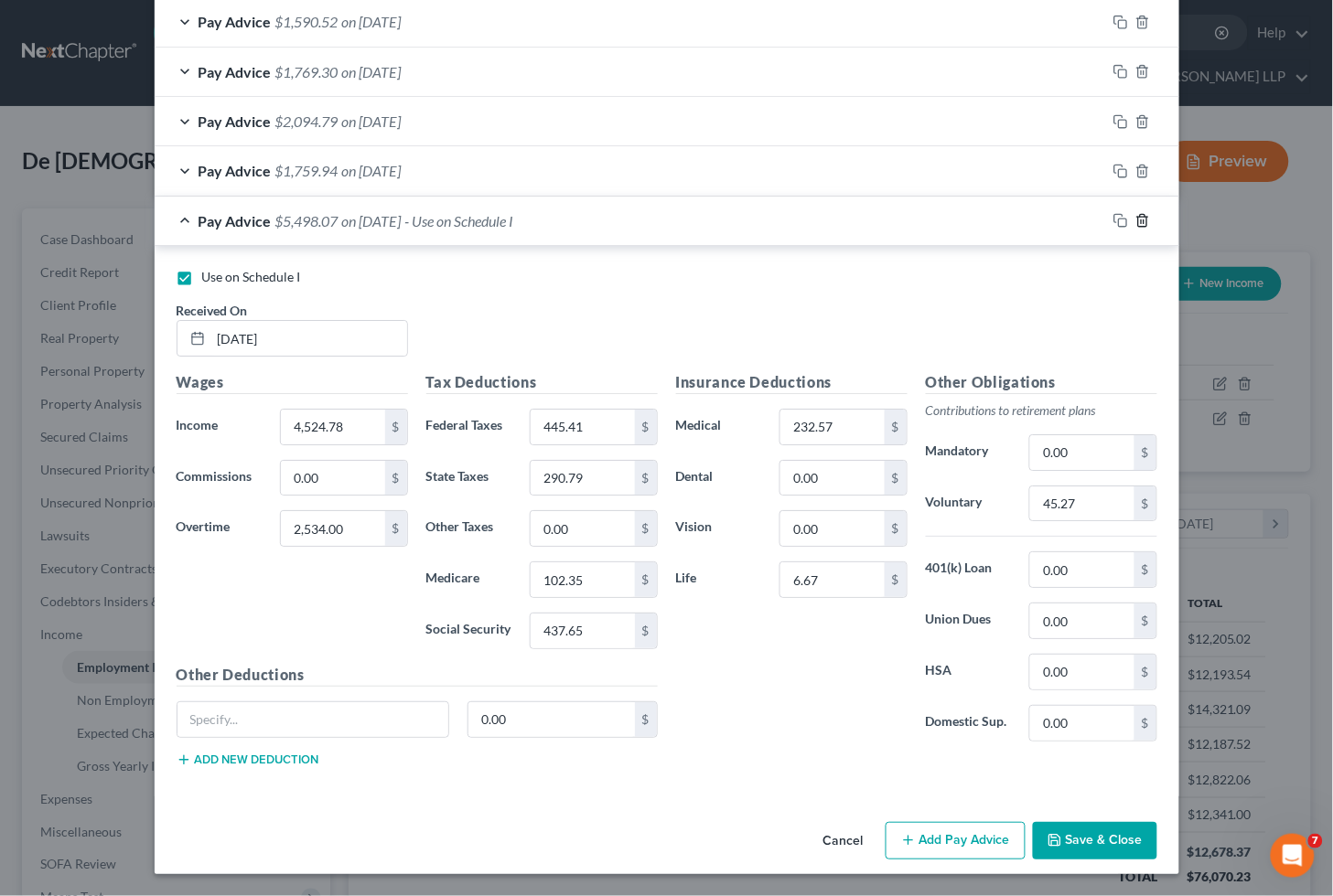
click at [1135, 219] on icon "button" at bounding box center [1142, 220] width 14 height 14
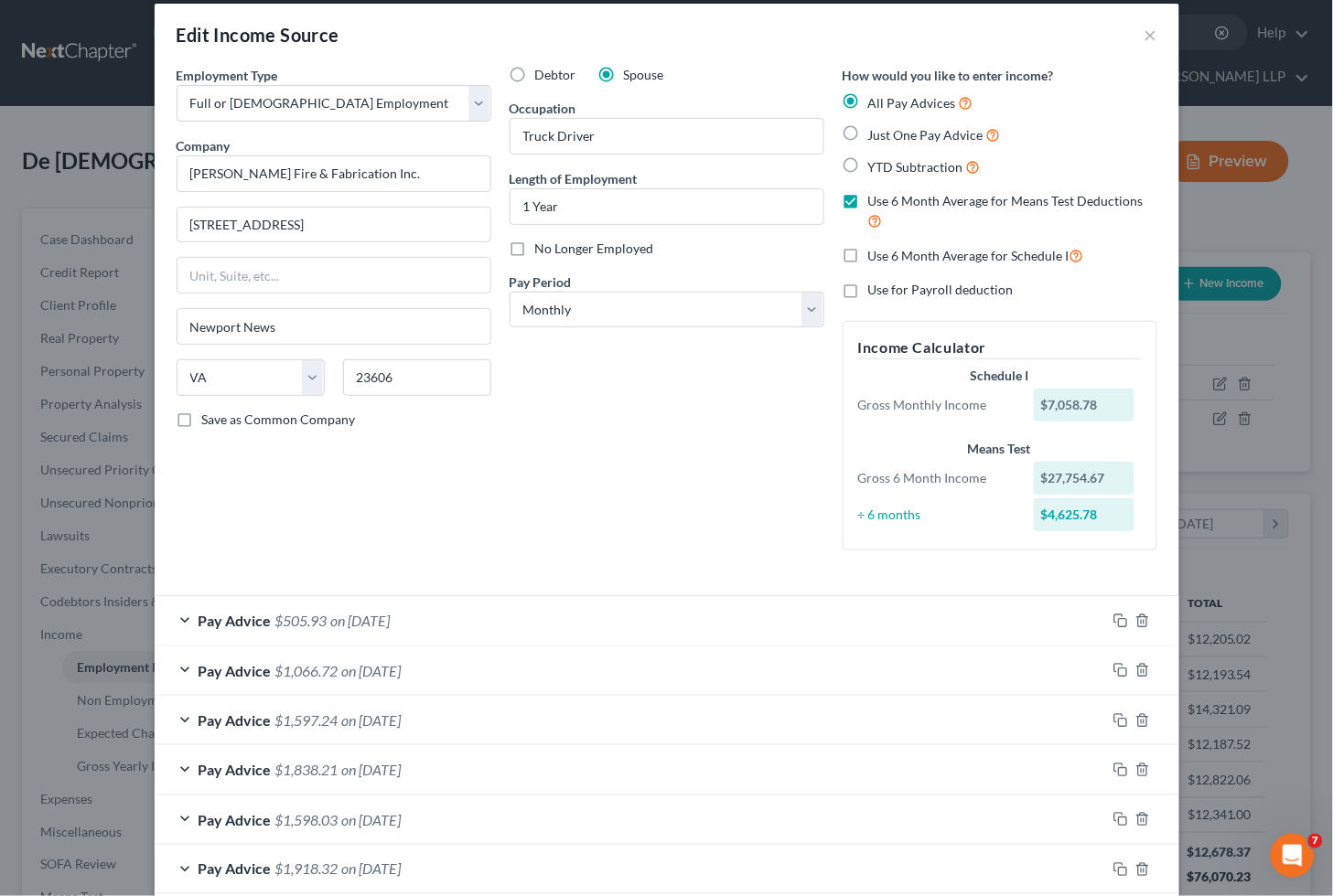
scroll to position [2, 0]
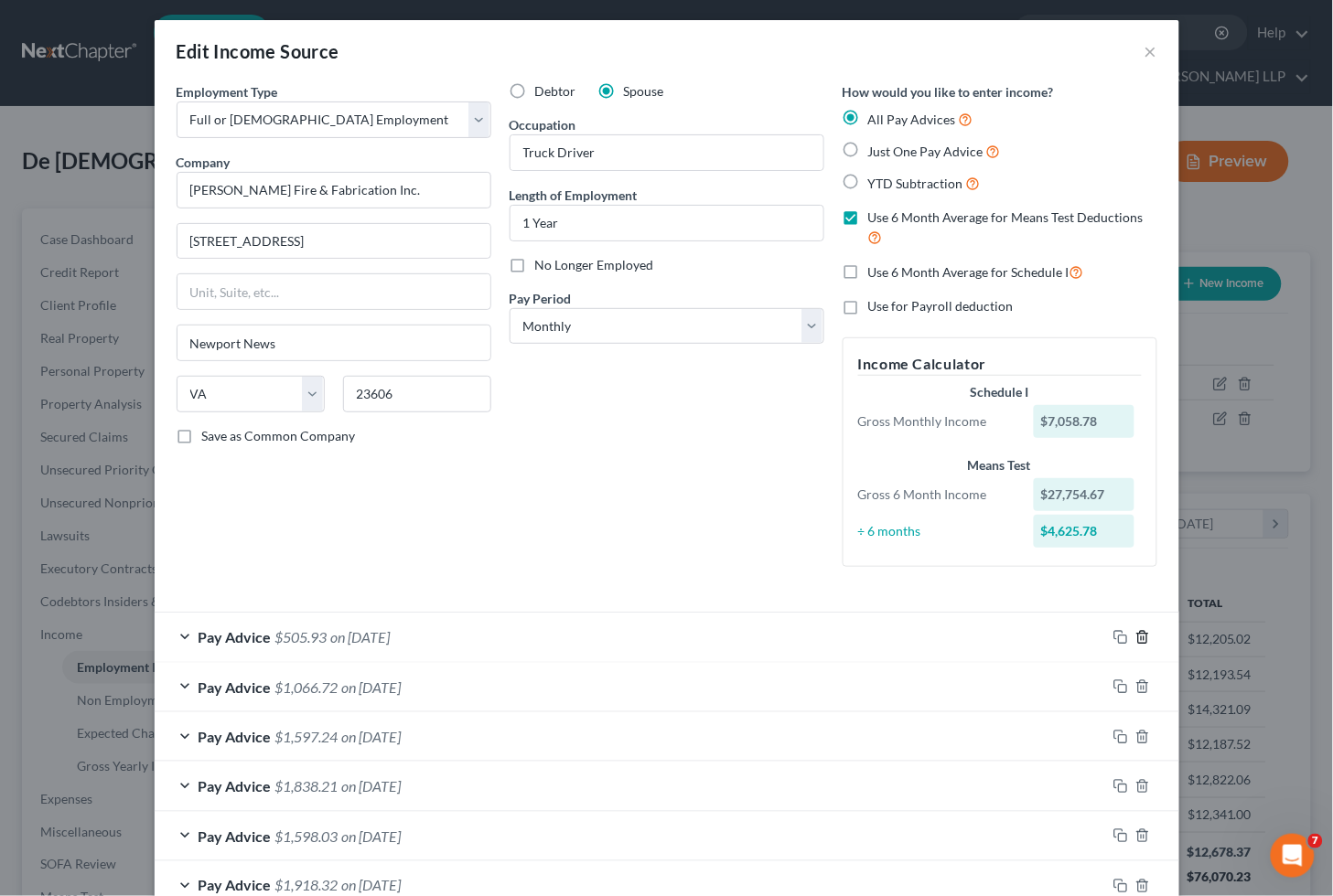
click at [1135, 634] on icon "button" at bounding box center [1142, 637] width 14 height 14
drag, startPoint x: 510, startPoint y: 263, endPoint x: 581, endPoint y: 504, distance: 251.2
click at [535, 262] on label "No Longer Employed" at bounding box center [594, 265] width 119 height 18
click at [543, 262] on input "No Longer Employed" at bounding box center [549, 262] width 12 height 12
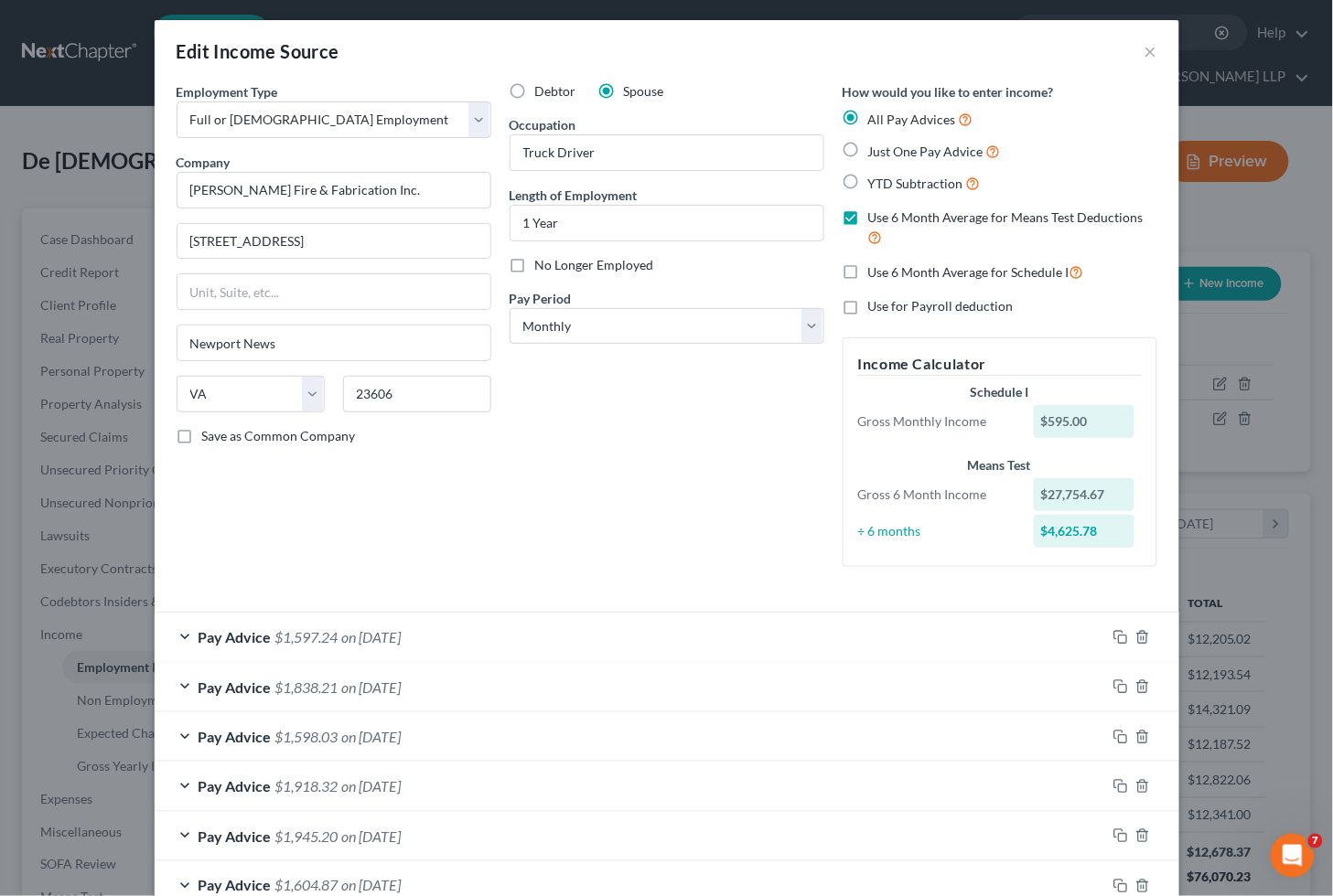
checkbox input "true"
click at [604, 322] on select "Select Monthly Twice Monthly Every Other Week Weekly" at bounding box center [667, 326] width 315 height 37
select select "2"
click at [510, 308] on select "Select Monthly Twice Monthly Every Other Week Weekly" at bounding box center [667, 326] width 315 height 37
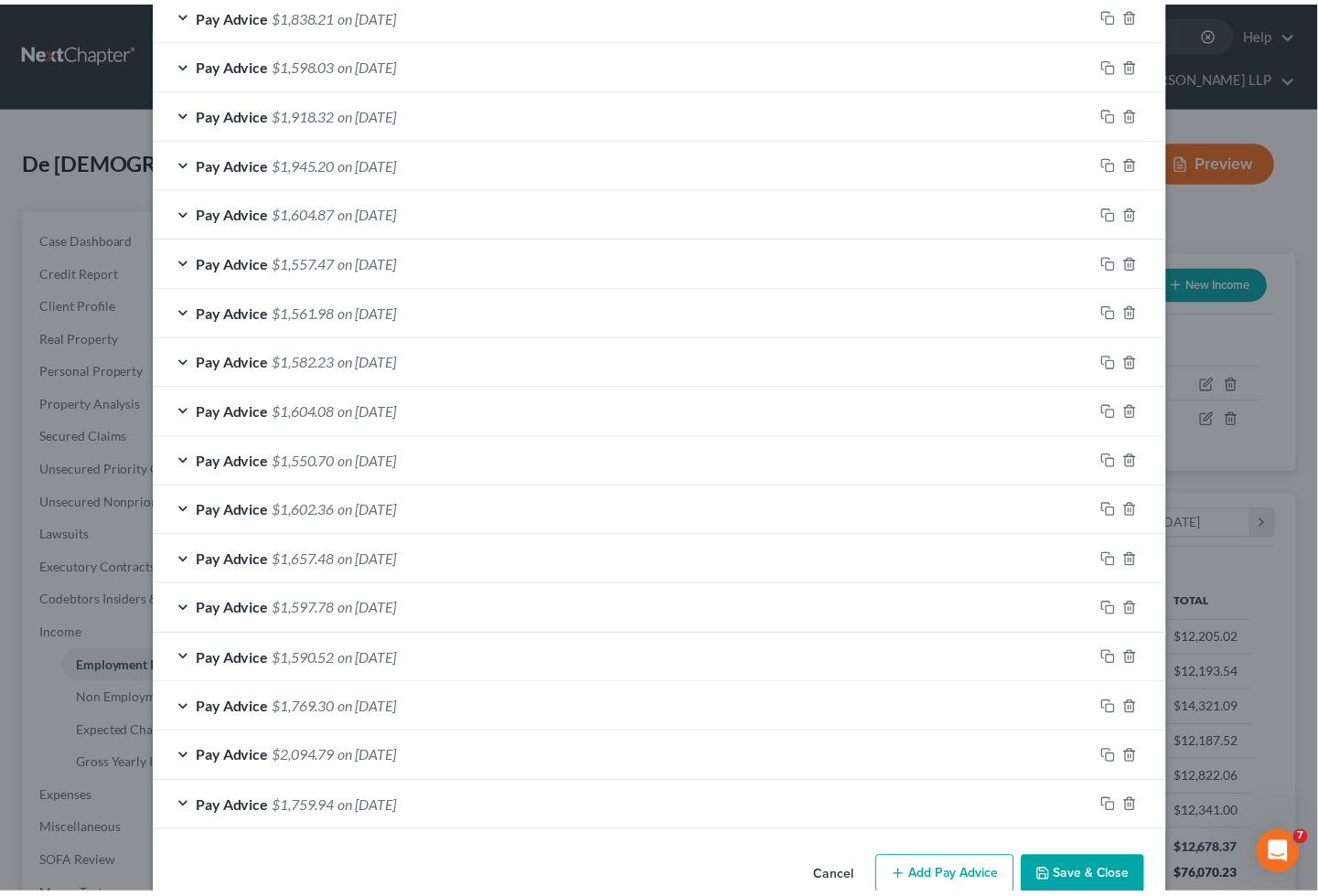
scroll to position [754, 0]
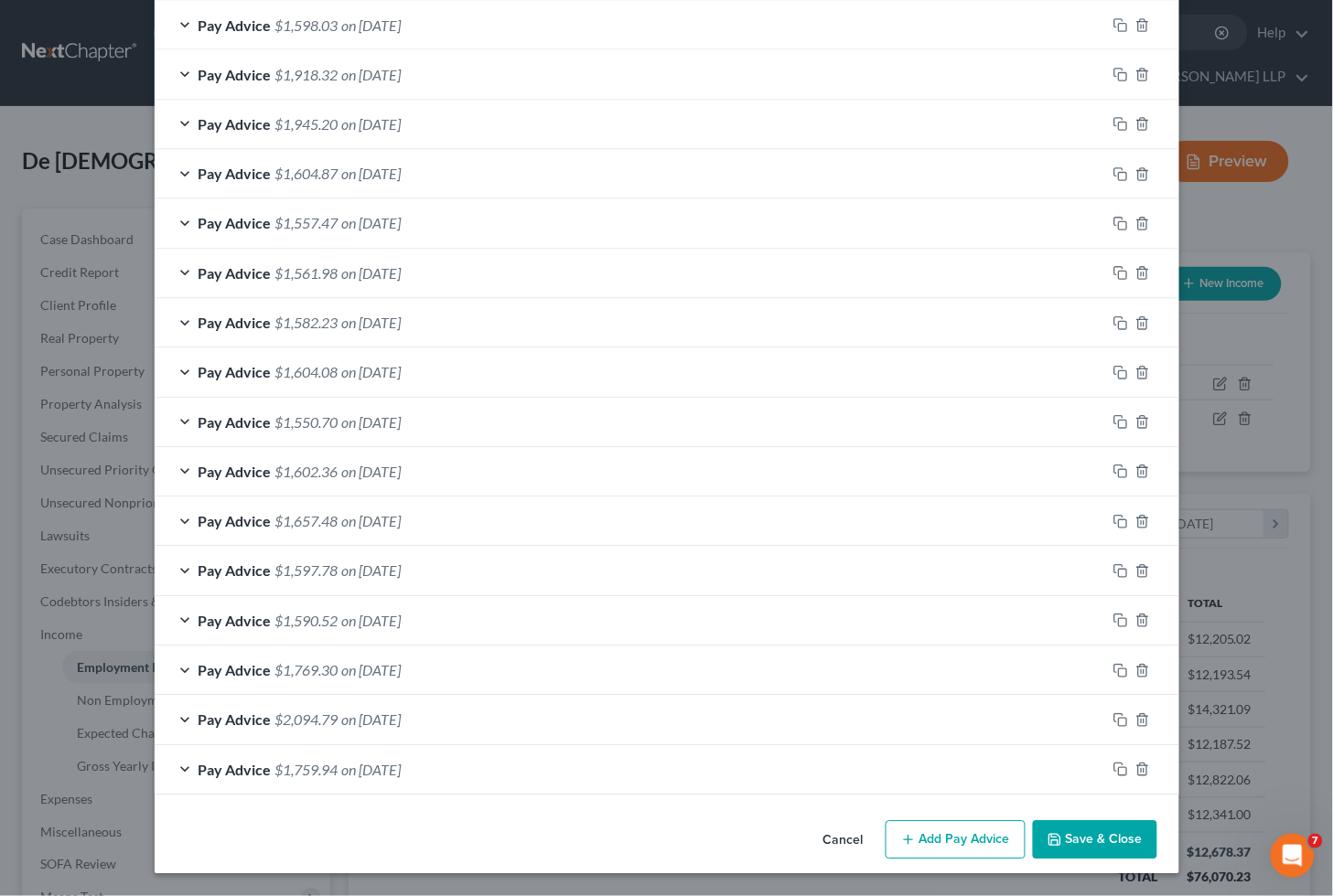
click at [1092, 830] on button "Save & Close" at bounding box center [1094, 841] width 125 height 39
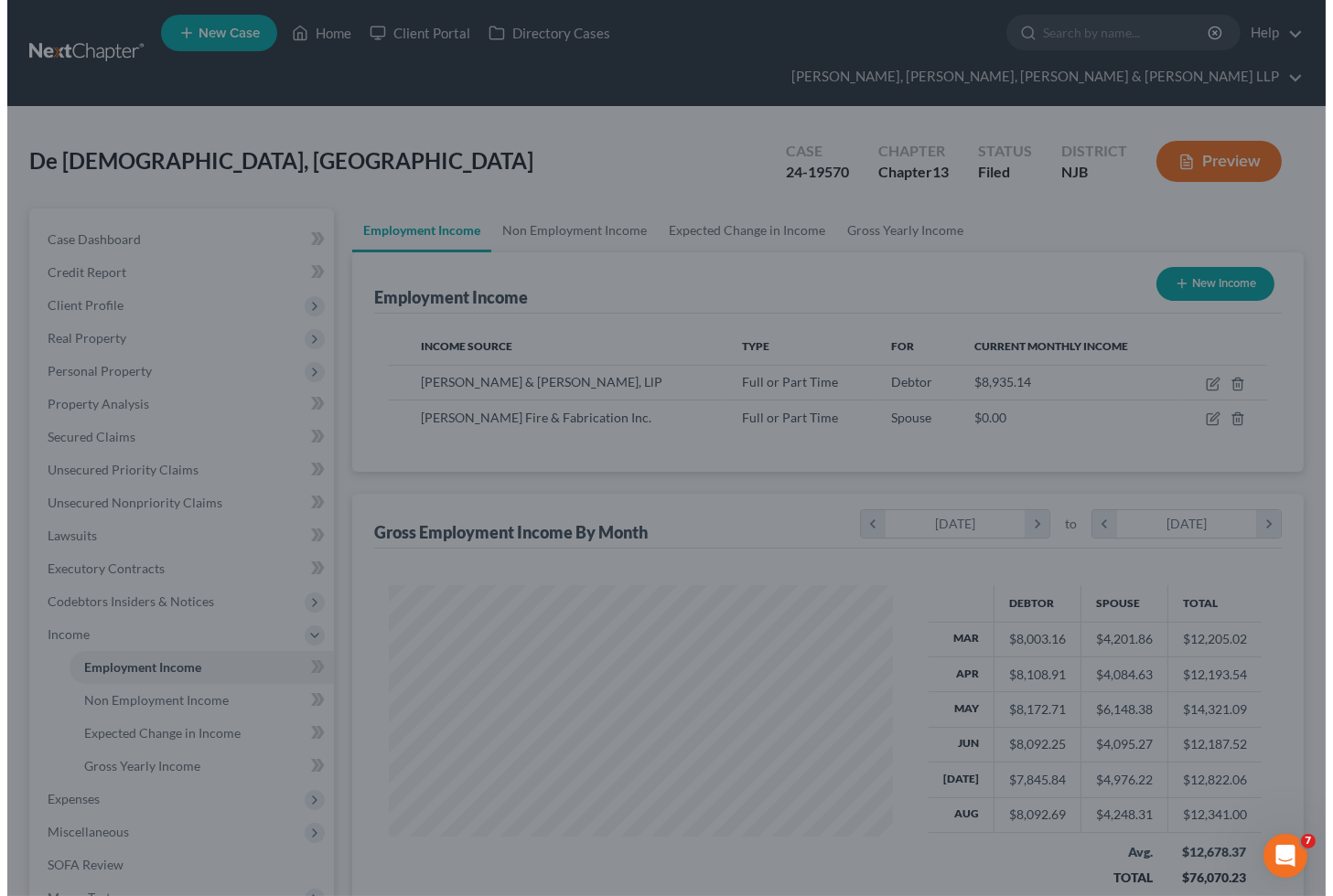
scroll to position [914131, 914328]
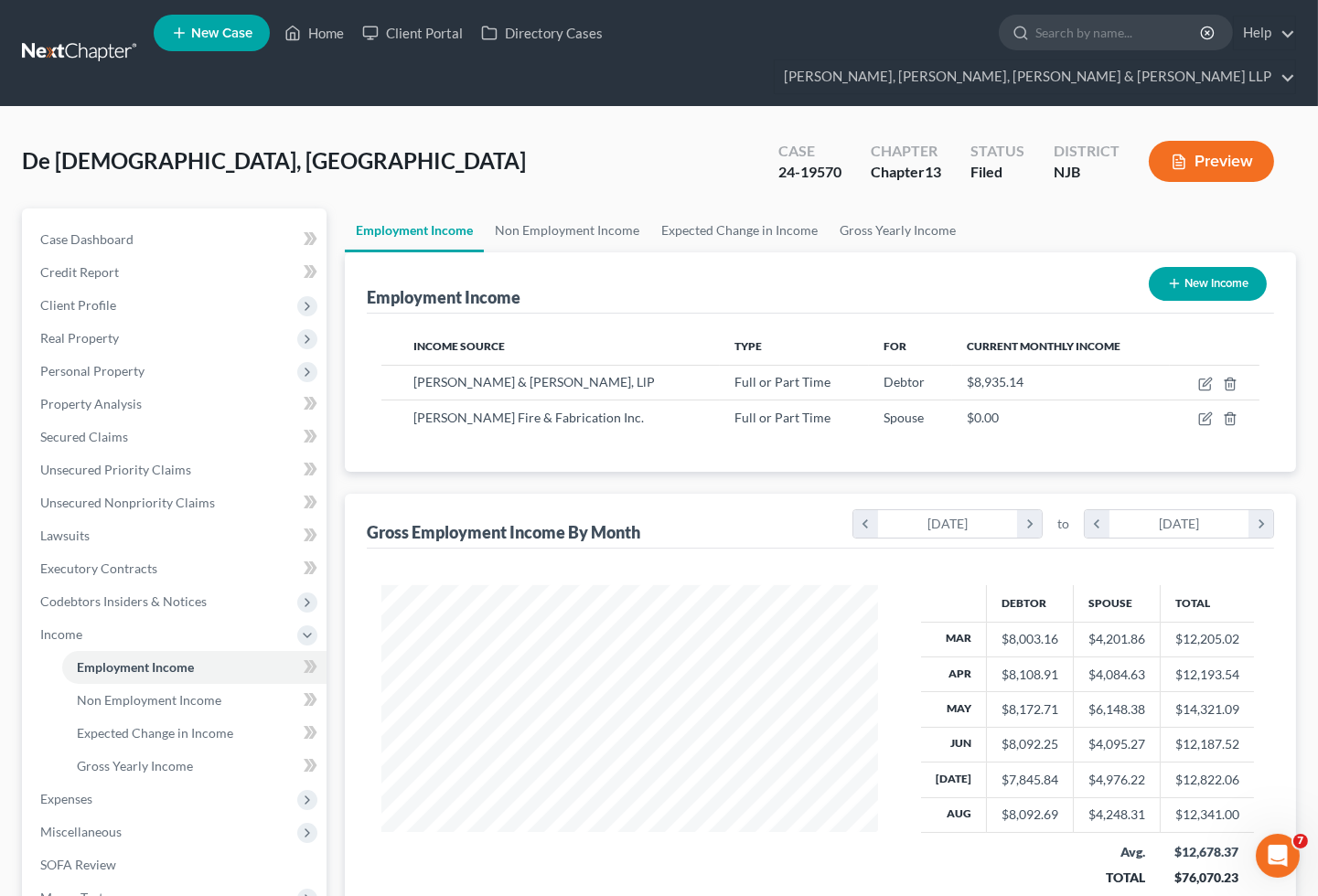
click at [1186, 267] on button "New Income" at bounding box center [1208, 284] width 118 height 34
select select "0"
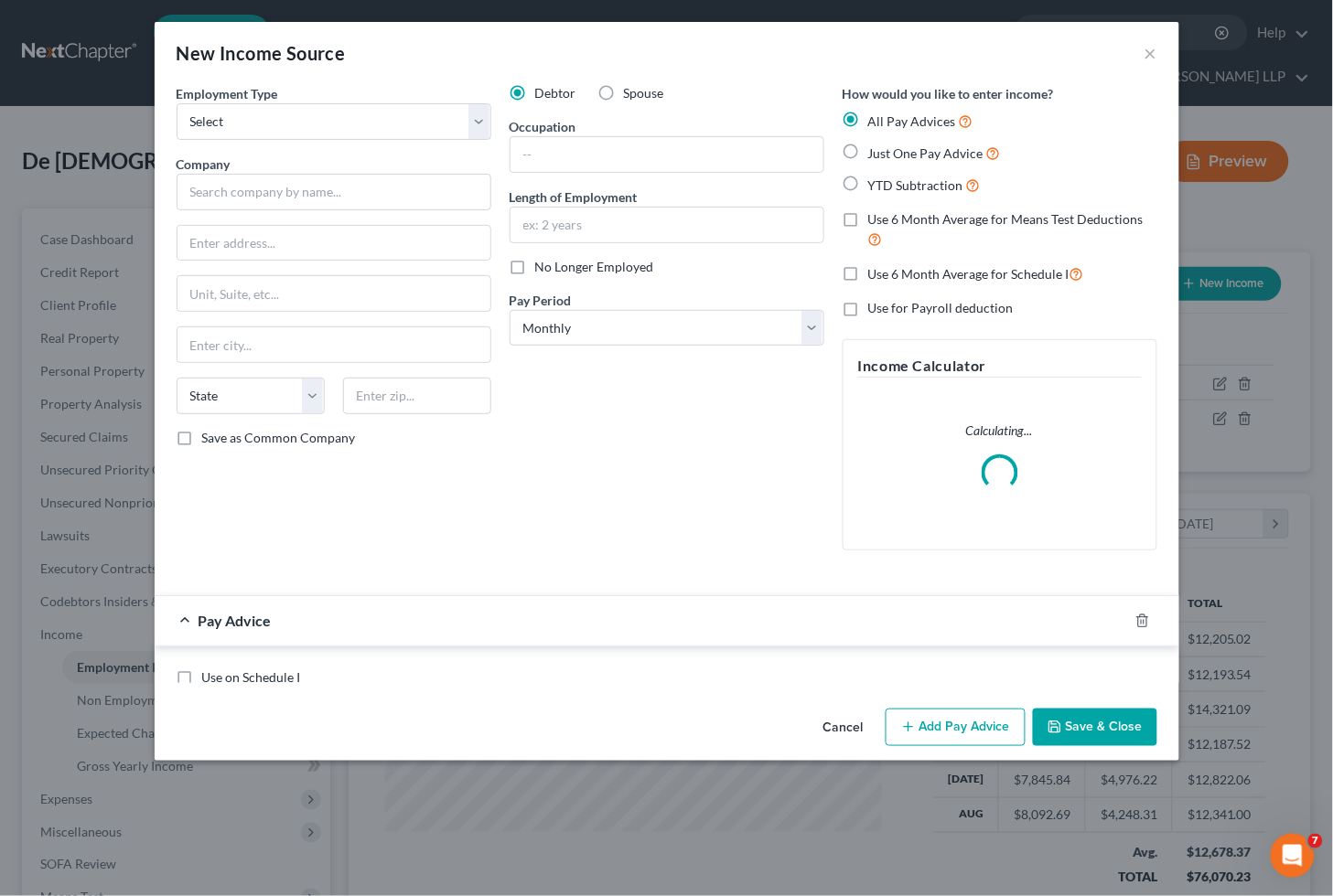
scroll to position [327, 541]
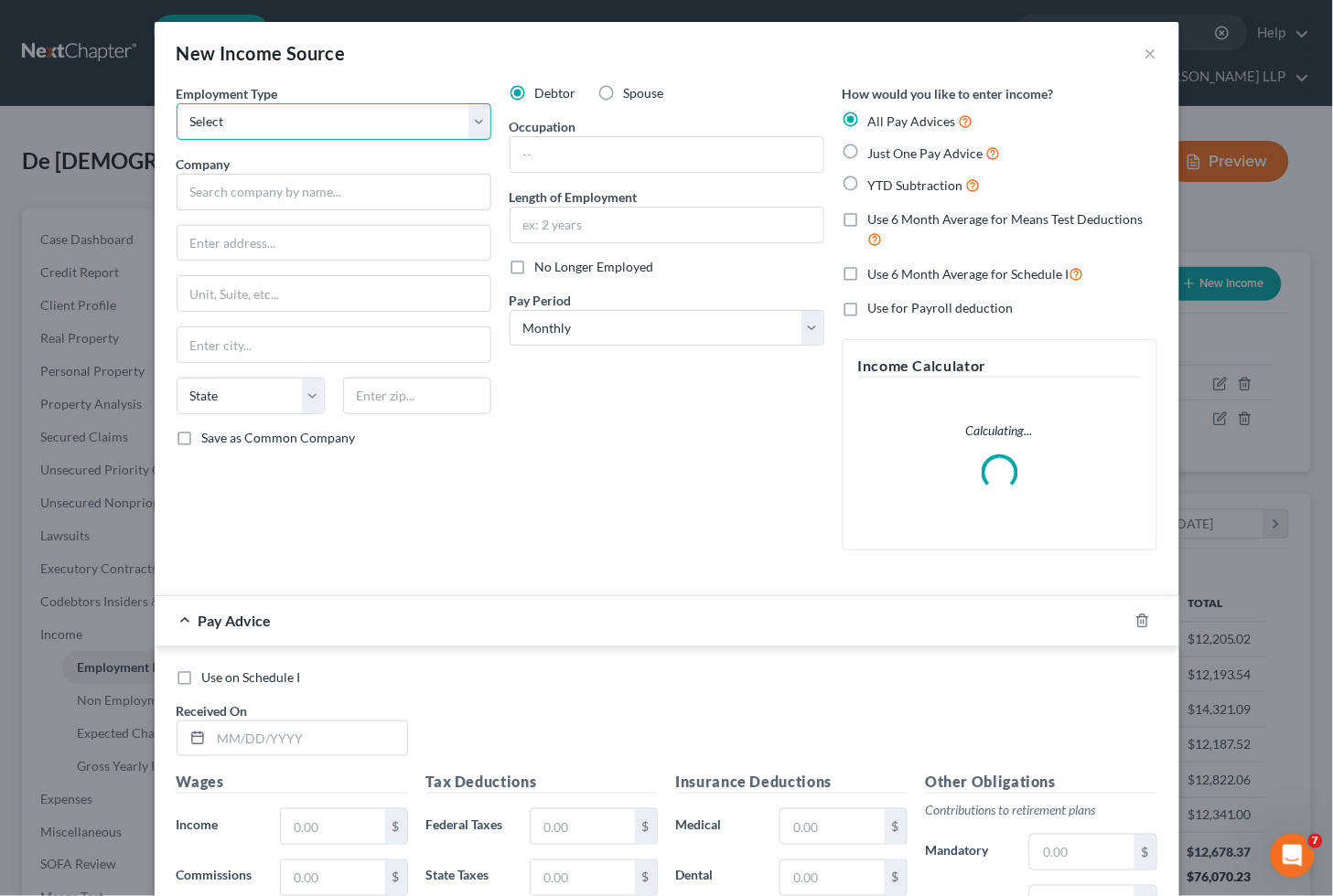
click at [206, 113] on select "Select Full or [DEMOGRAPHIC_DATA] Employment Self Employment" at bounding box center [334, 122] width 315 height 37
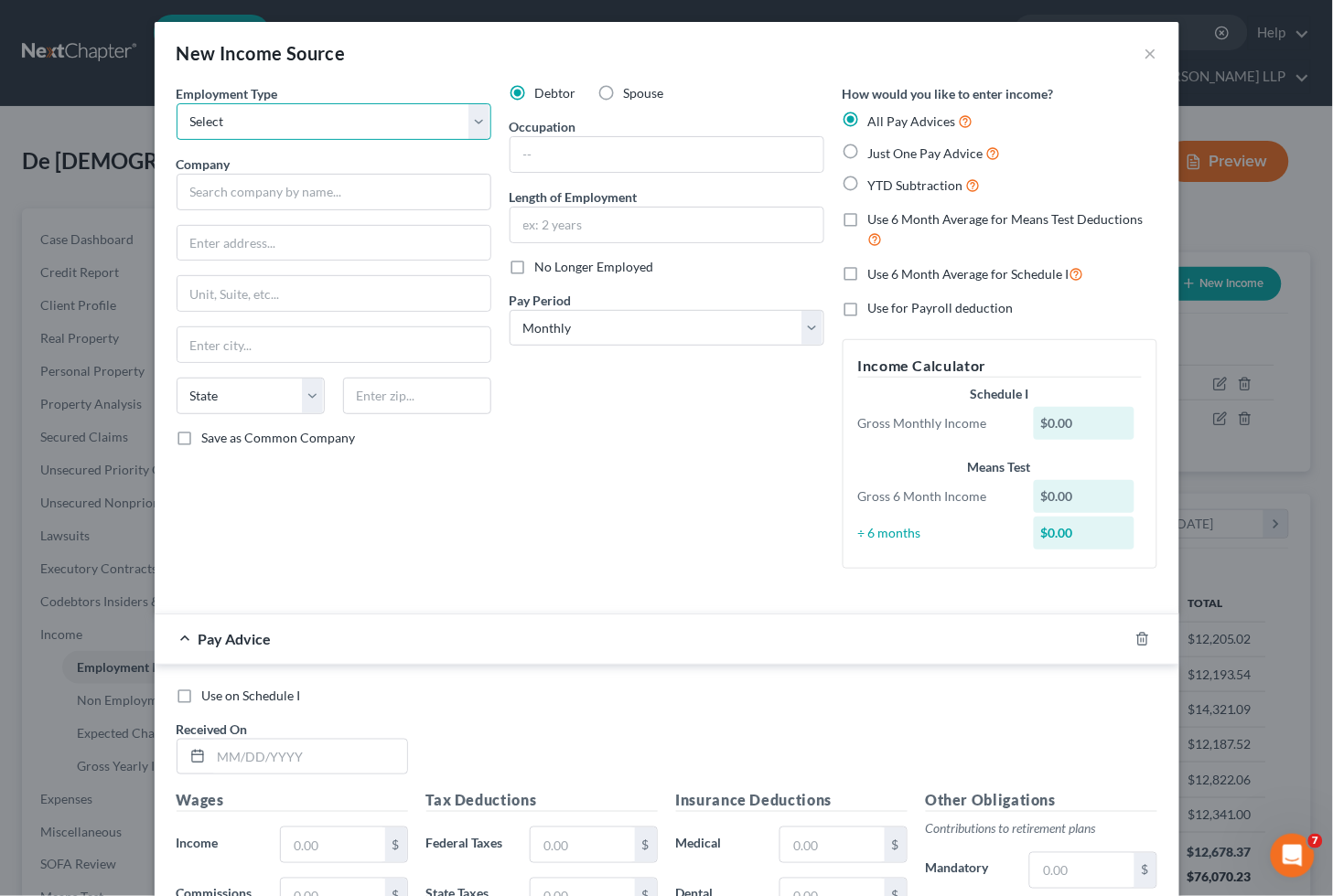
select select "0"
click at [177, 103] on select "Select Full or [DEMOGRAPHIC_DATA] Employment Self Employment" at bounding box center [334, 122] width 315 height 37
click at [624, 94] on label "Spouse" at bounding box center [644, 93] width 41 height 18
click at [632, 94] on input "Spouse" at bounding box center [638, 90] width 12 height 12
radio input "true"
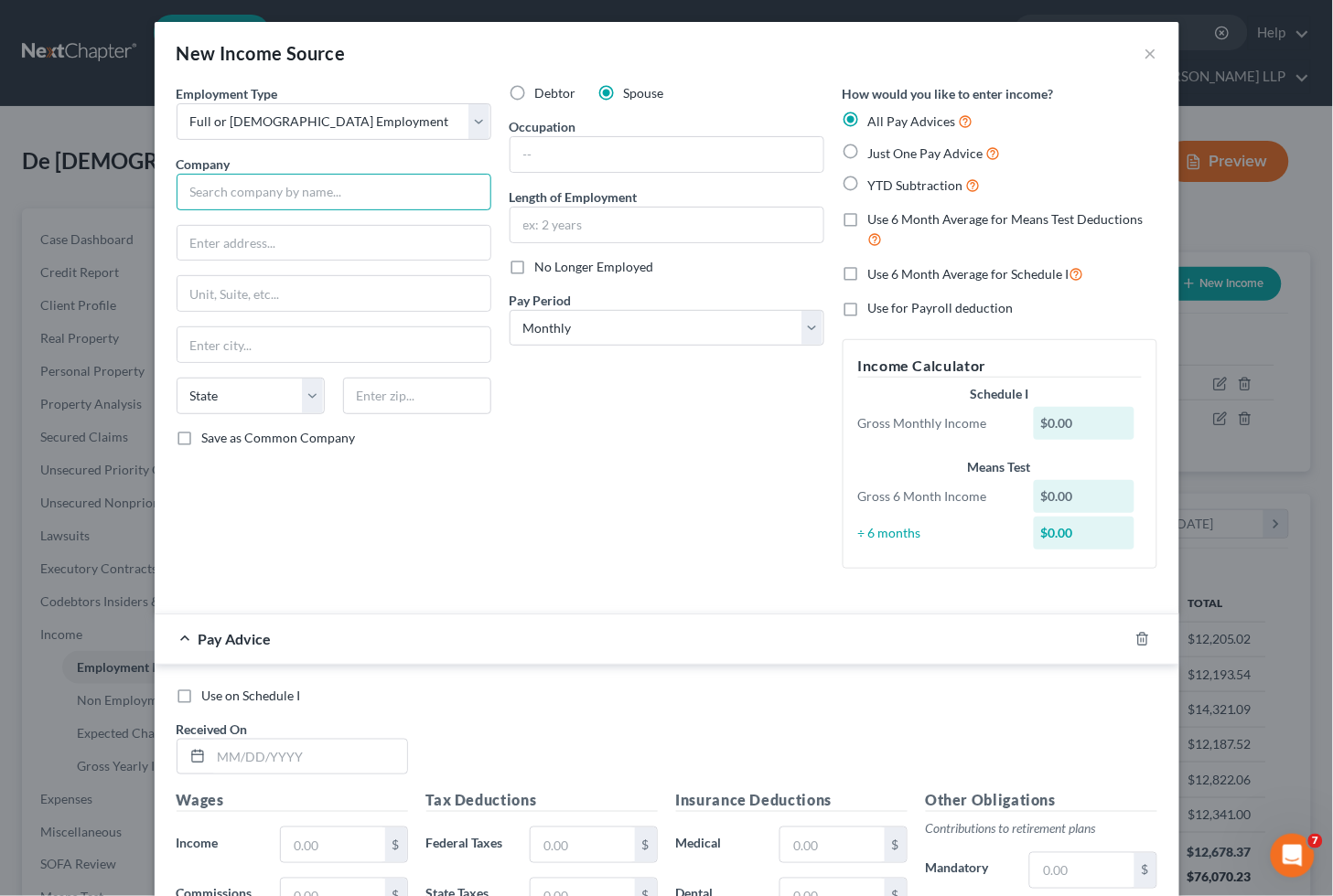
click at [290, 205] on input "text" at bounding box center [334, 192] width 315 height 37
paste input "RachlesMicheles Oil Company Inc"
type input "RachlesMicheles Oil Company Inc."
click at [339, 236] on input "text" at bounding box center [334, 243] width 313 height 35
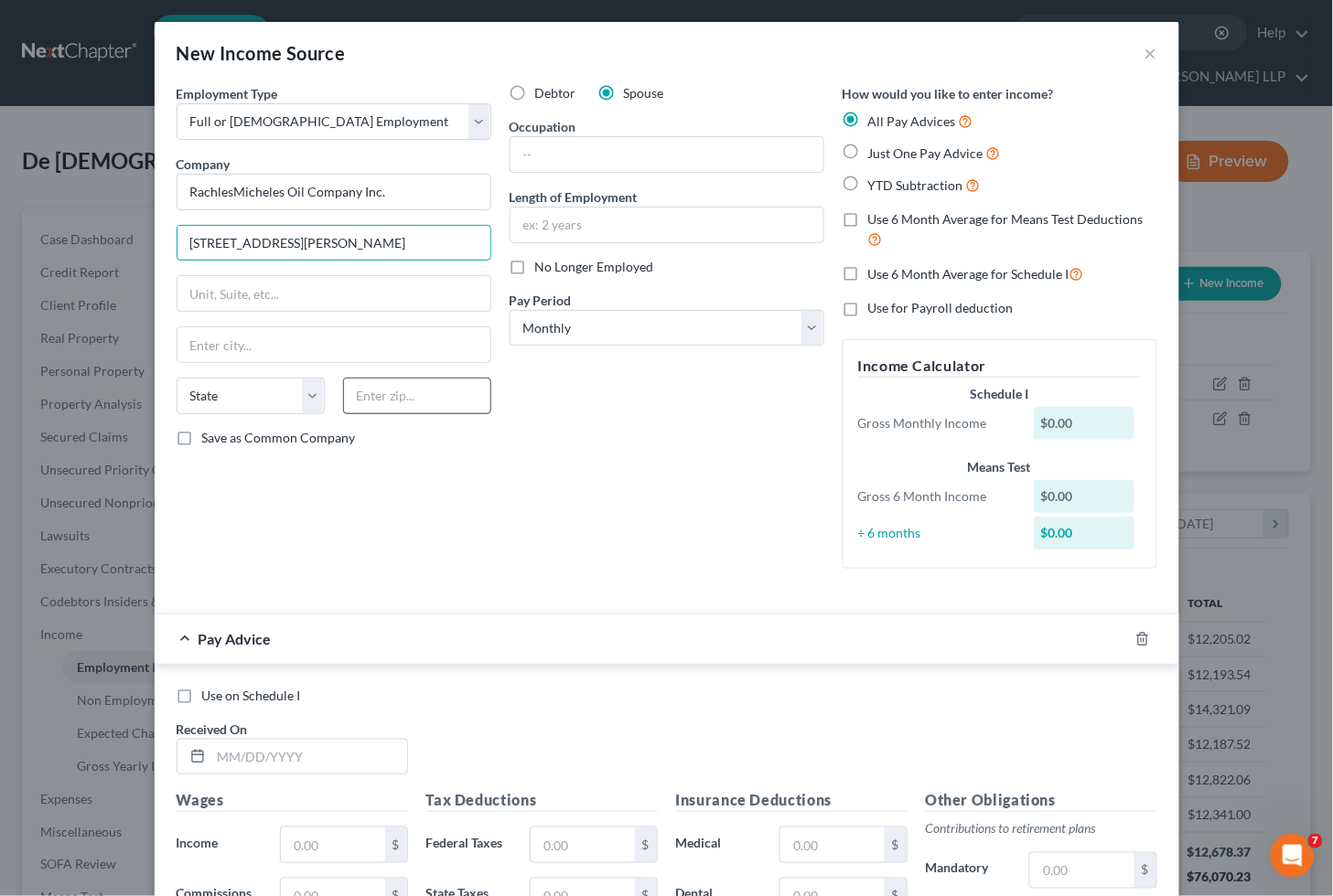
type input "[STREET_ADDRESS][PERSON_NAME]"
click at [363, 389] on input "text" at bounding box center [416, 396] width 148 height 37
type input "07011"
type input "[PERSON_NAME]"
select select "33"
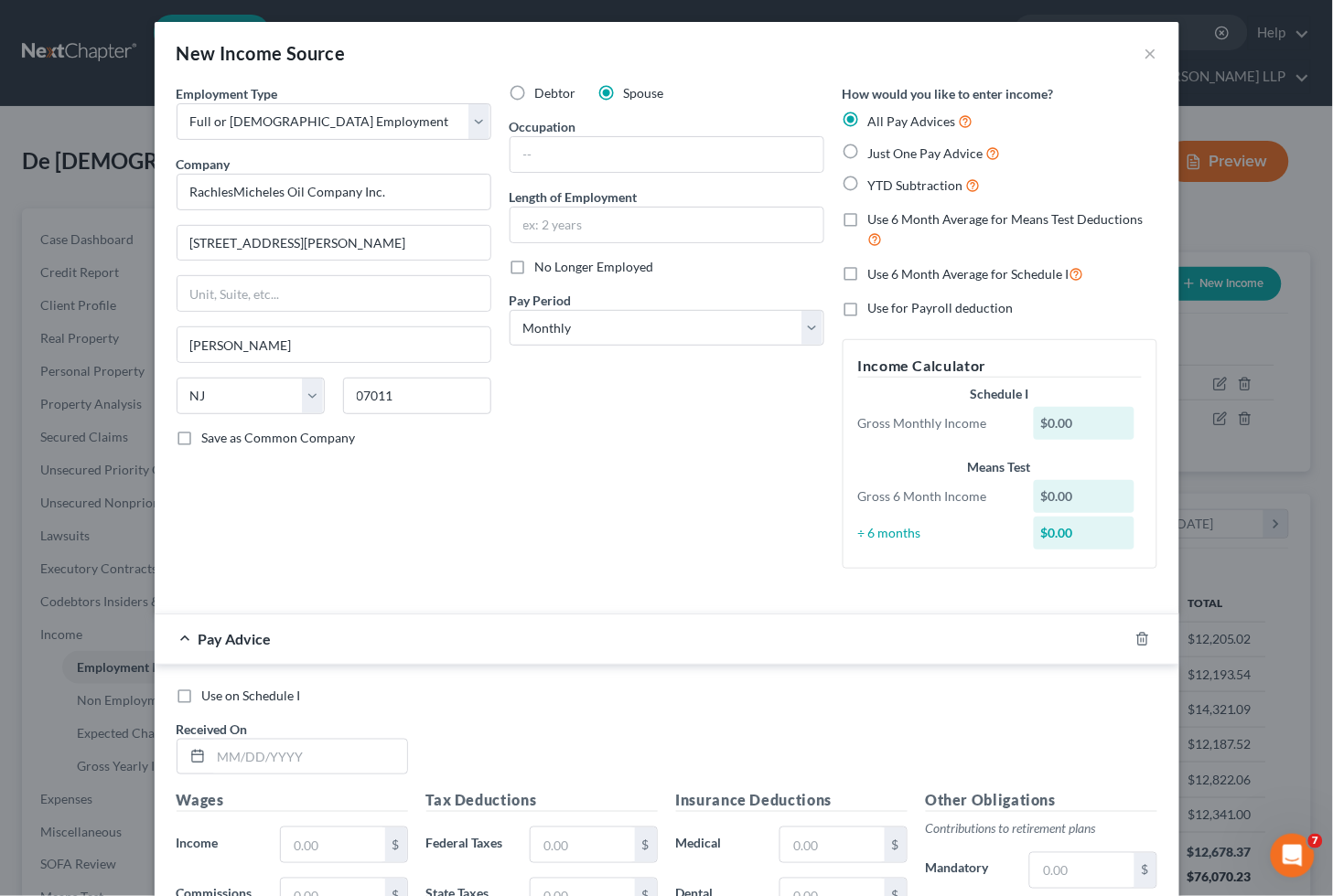
click at [443, 546] on div "Employment Type * Select Full or [DEMOGRAPHIC_DATA] Employment Self Employment …" at bounding box center [333, 333] width 333 height 499
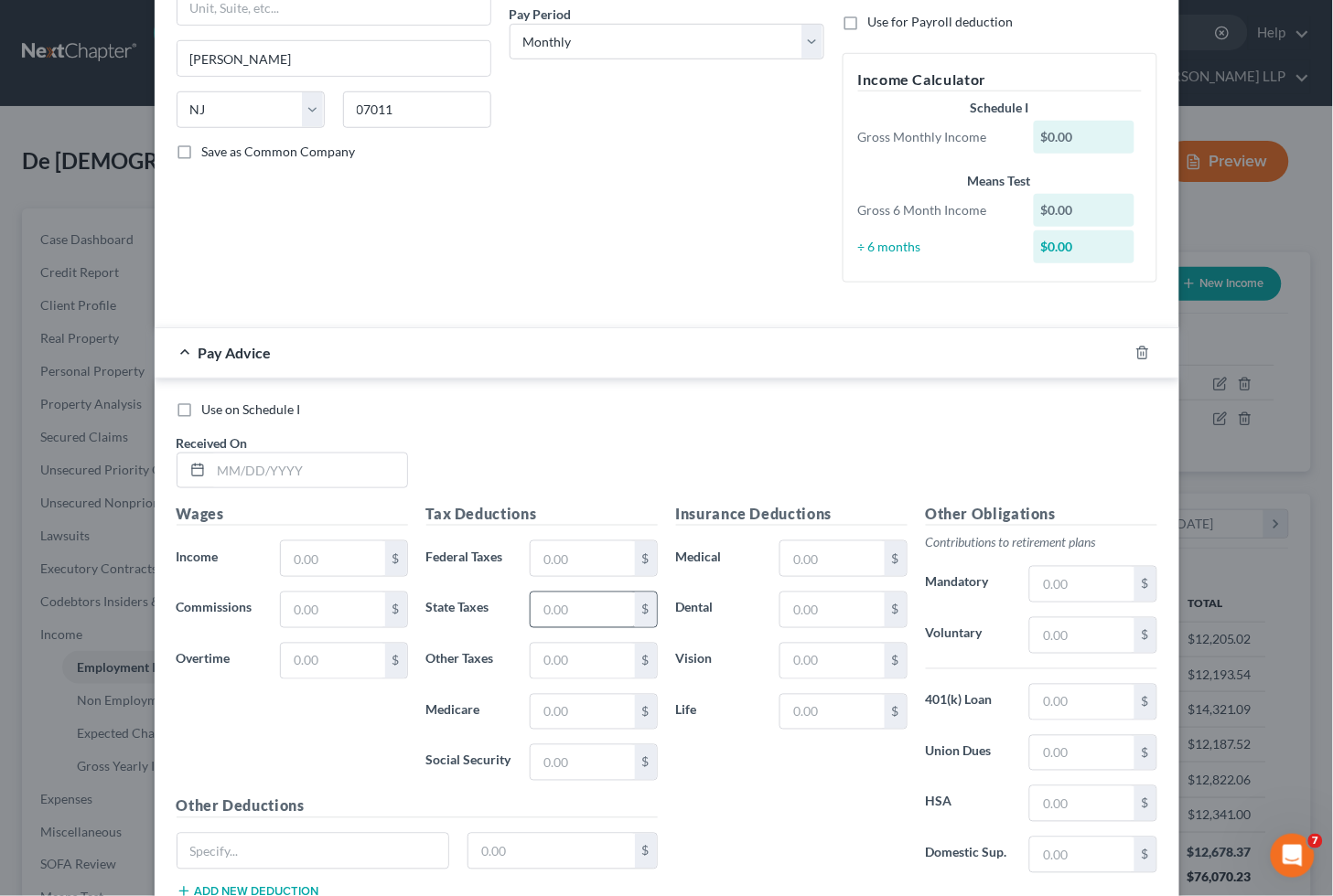
scroll to position [406, 0]
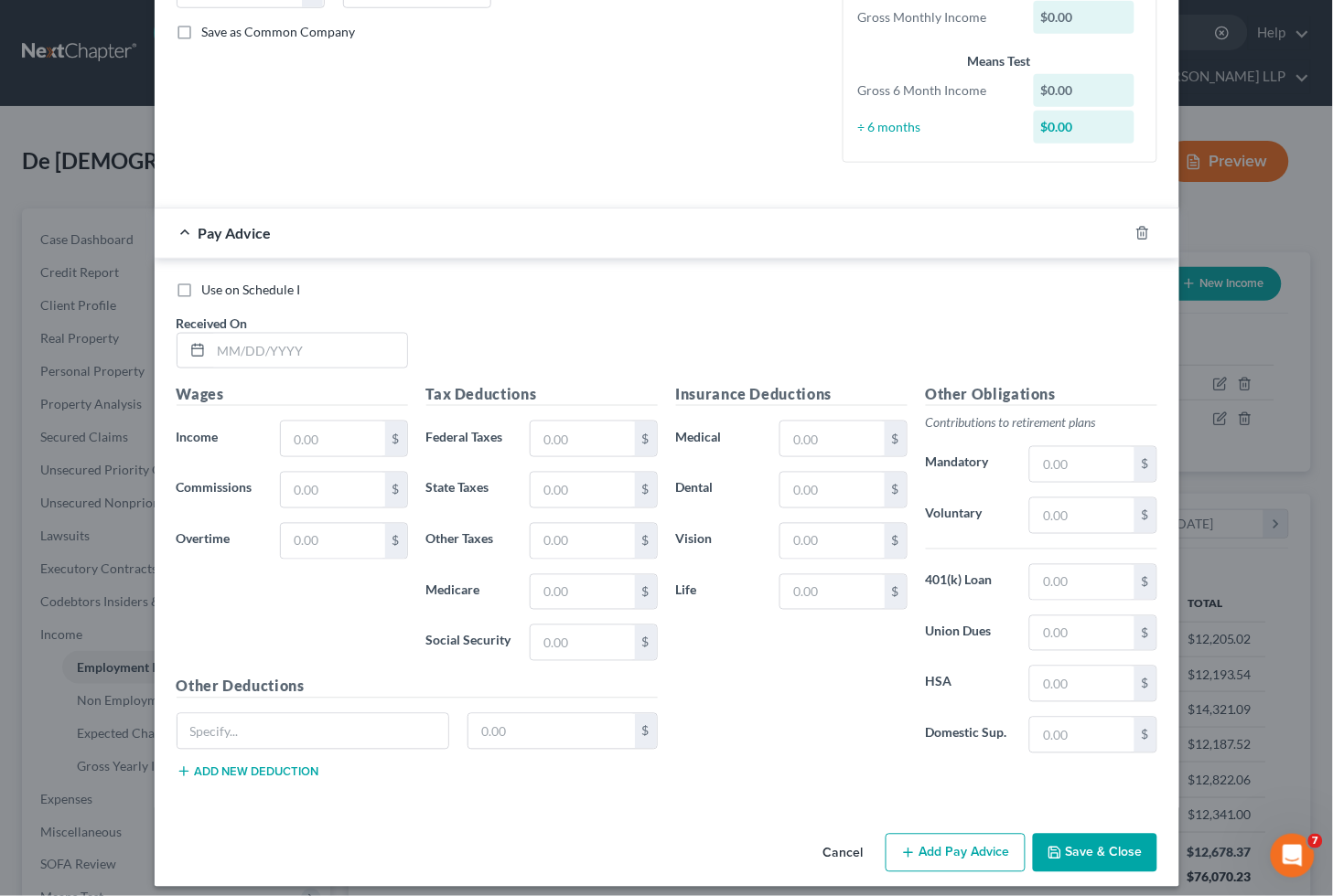
click at [202, 295] on label "Use on Schedule I" at bounding box center [251, 290] width 99 height 18
click at [210, 293] on input "Use on Schedule I" at bounding box center [215, 287] width 12 height 12
checkbox input "true"
click at [234, 349] on input "text" at bounding box center [309, 351] width 196 height 35
type input "[DATE]"
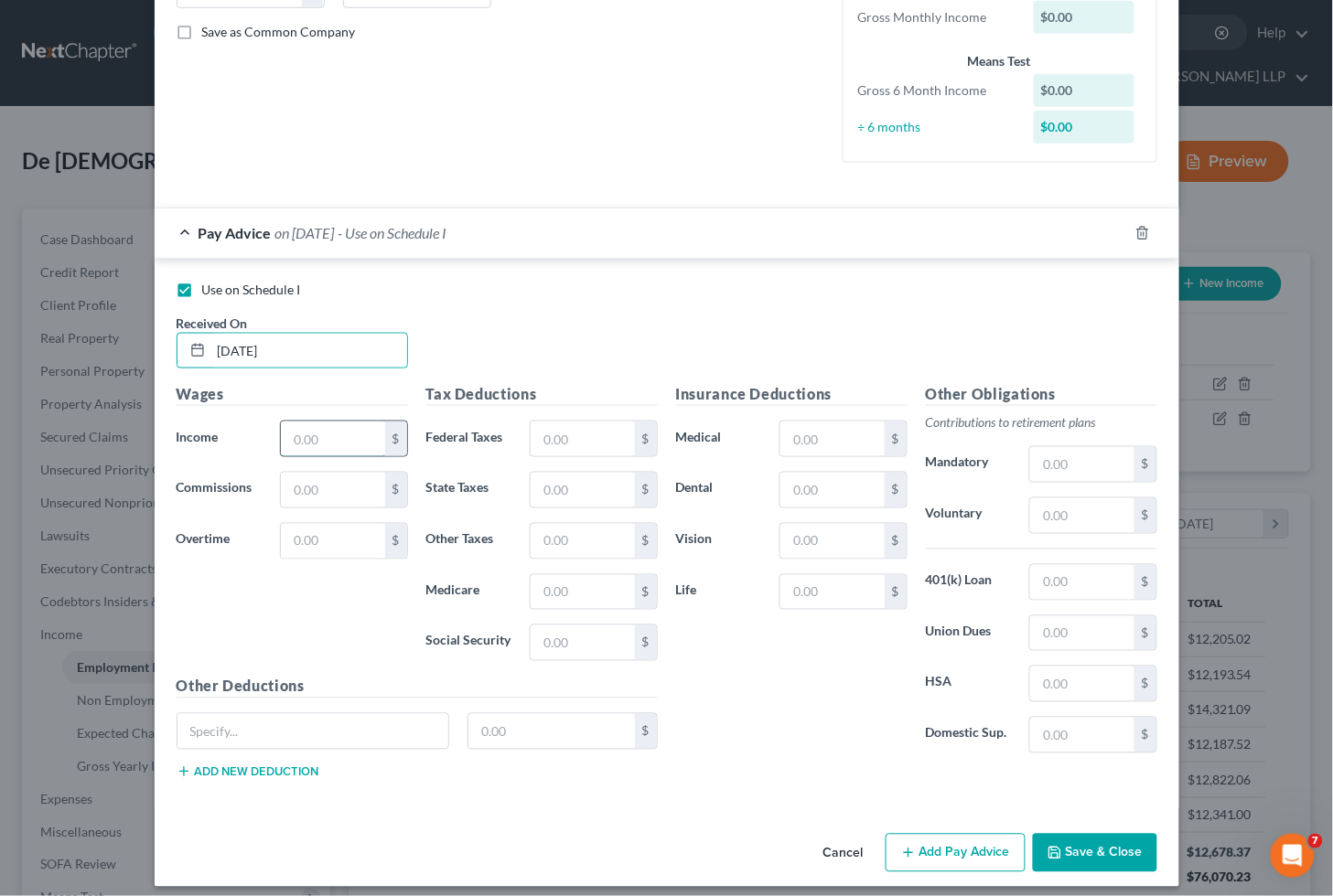
click at [323, 442] on input "text" at bounding box center [332, 439] width 103 height 35
type input "4,578.78"
click at [327, 545] on input "text" at bounding box center [332, 542] width 103 height 35
type input "2,480.00"
click at [567, 437] on input "text" at bounding box center [581, 439] width 103 height 35
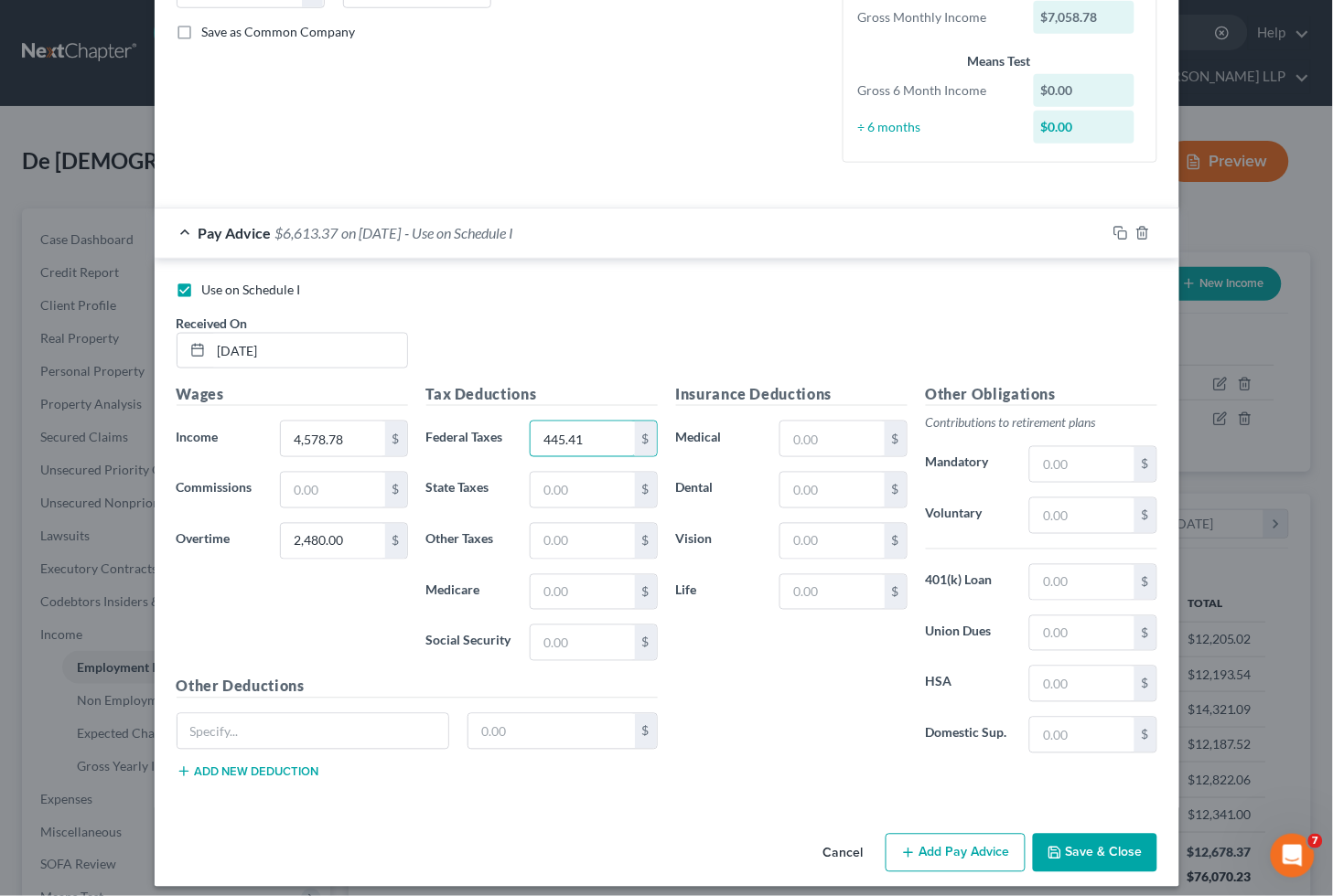
type input "445.41"
click at [574, 638] on input "text" at bounding box center [581, 643] width 103 height 35
type input "437.65"
click at [589, 591] on input "text" at bounding box center [581, 593] width 103 height 35
type input "102.35"
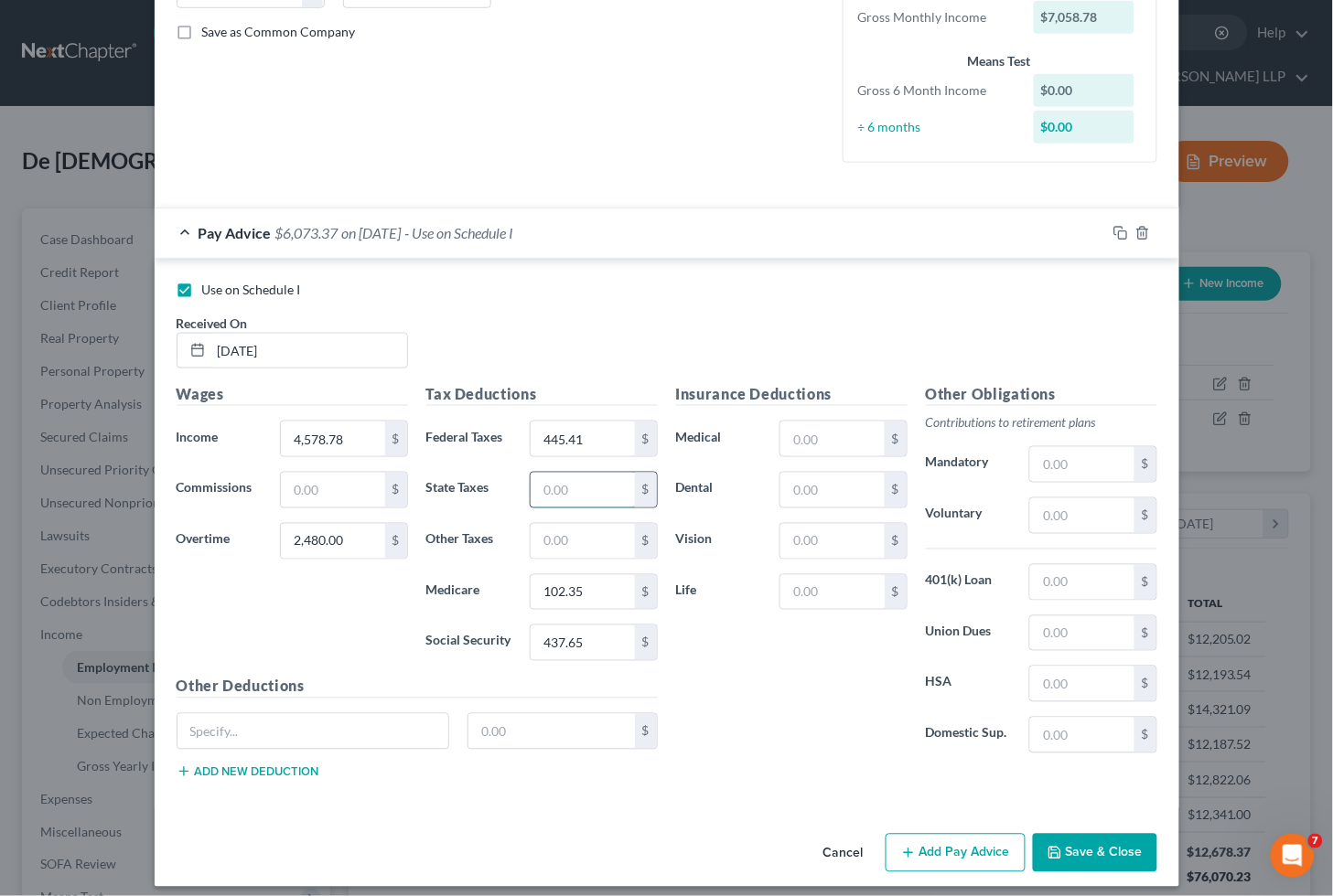
click at [568, 495] on input "text" at bounding box center [581, 490] width 103 height 35
type input "290.79"
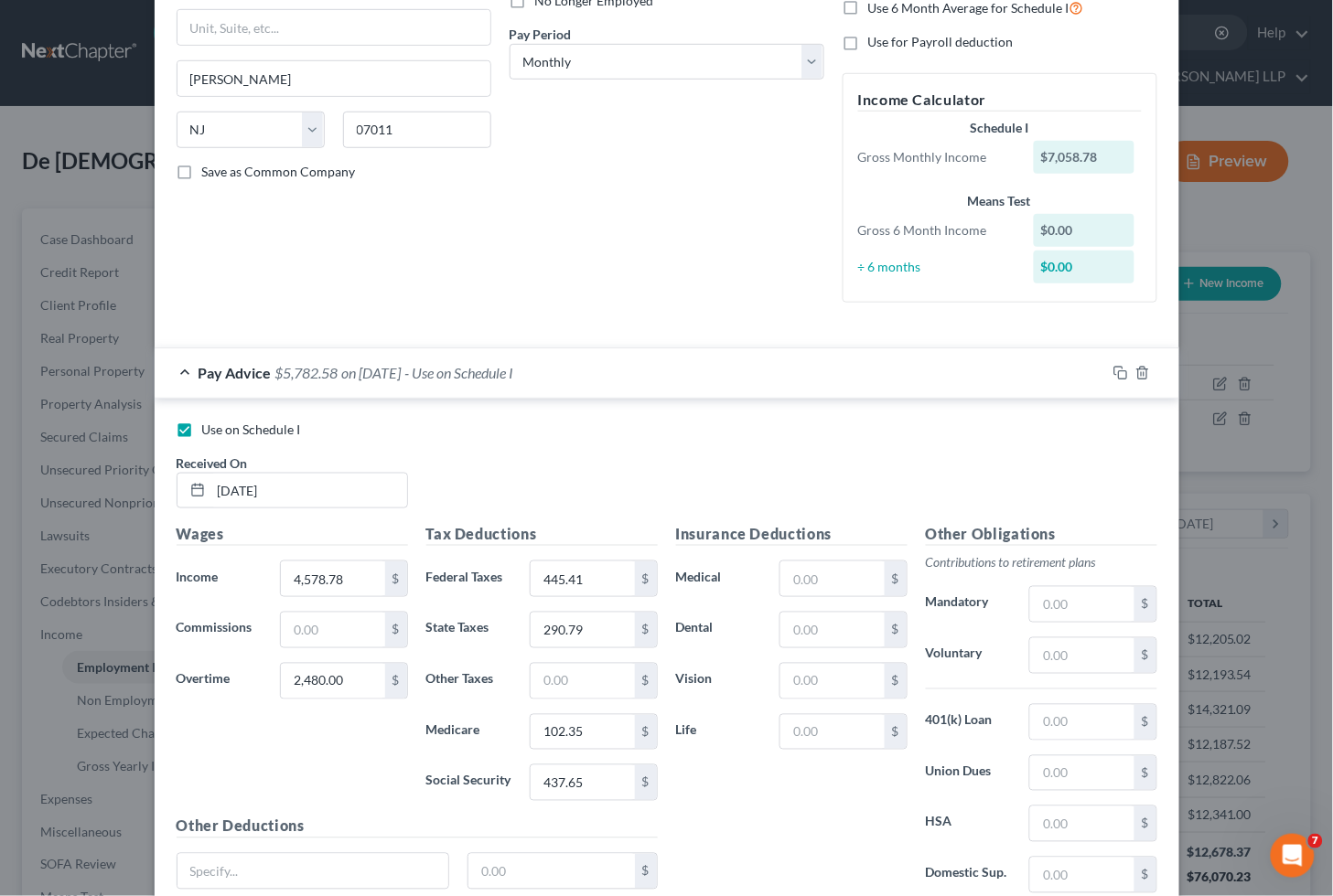
scroll to position [304, 0]
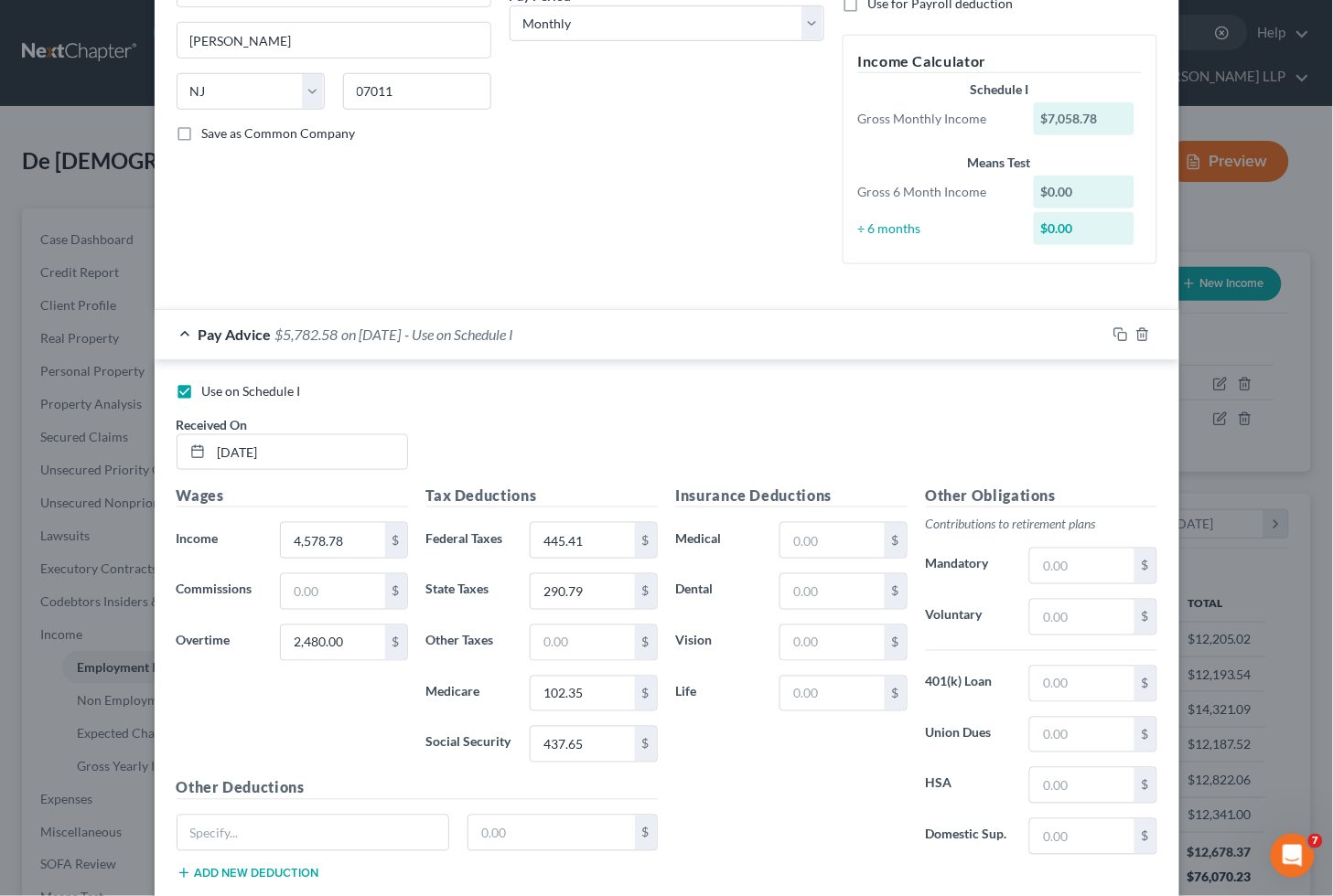
click at [663, 334] on div "Pay Advice $5,782.58 on [DATE] - Use on Schedule I" at bounding box center [630, 334] width 951 height 48
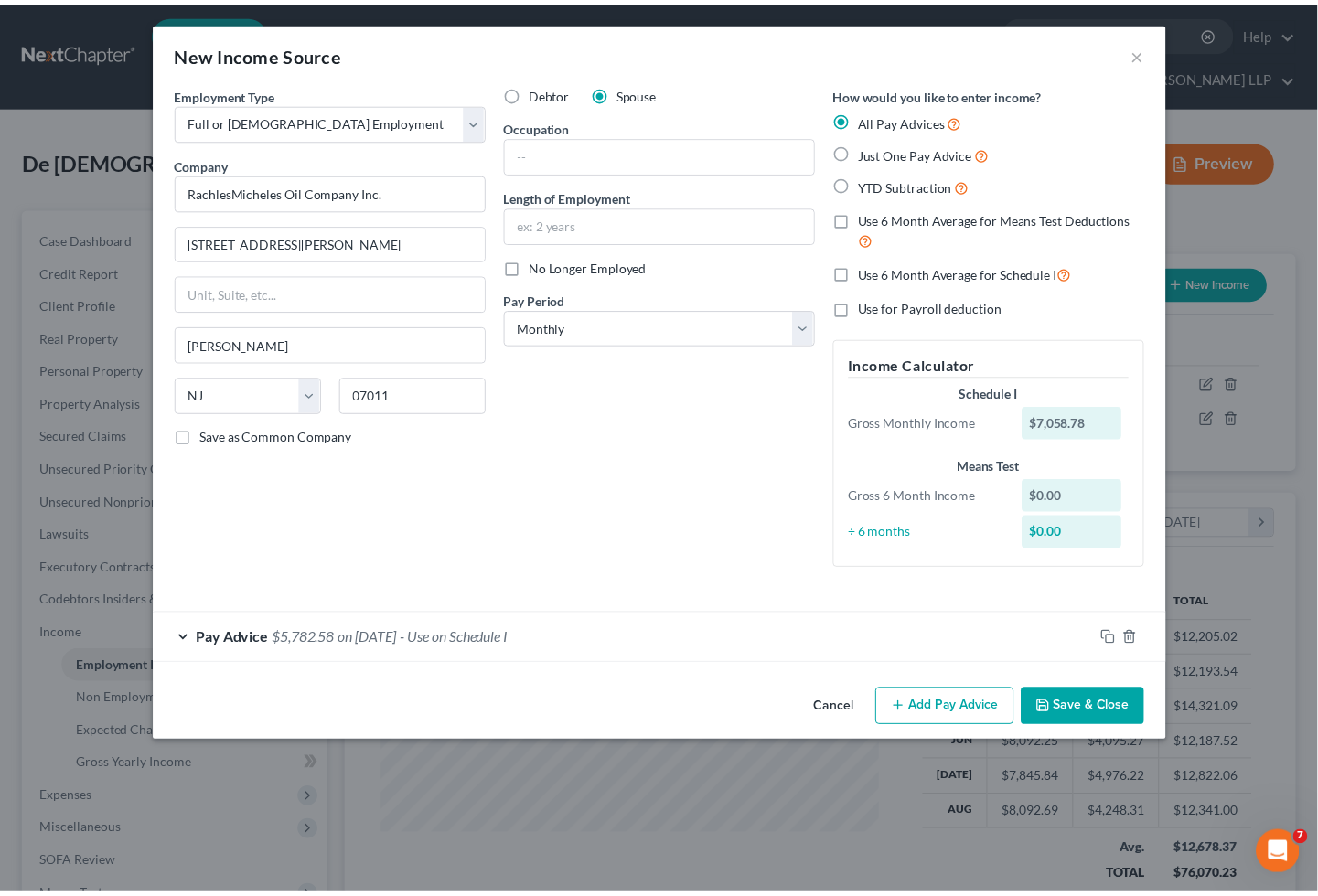
scroll to position [0, 0]
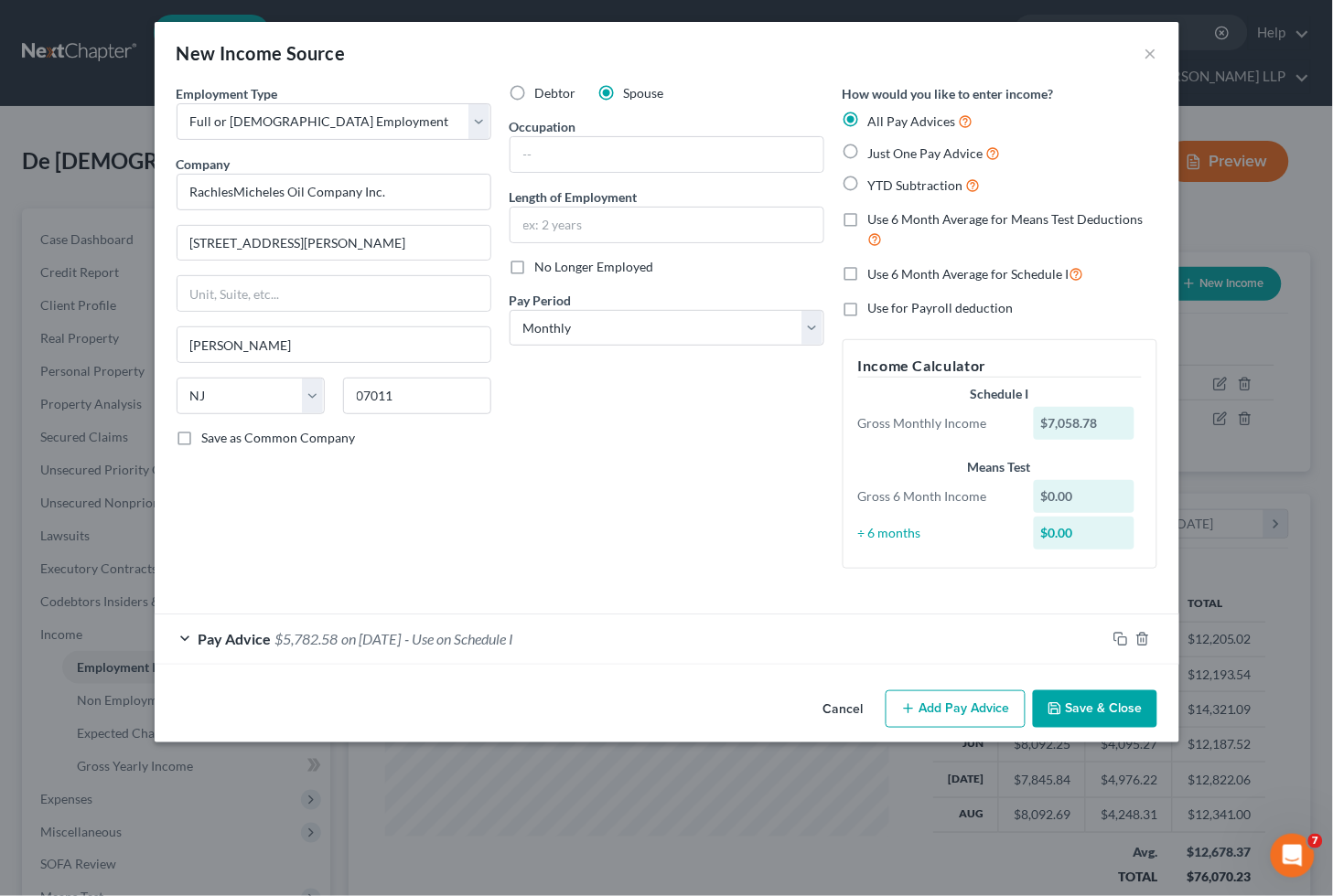
click at [1082, 708] on button "Save & Close" at bounding box center [1094, 710] width 125 height 39
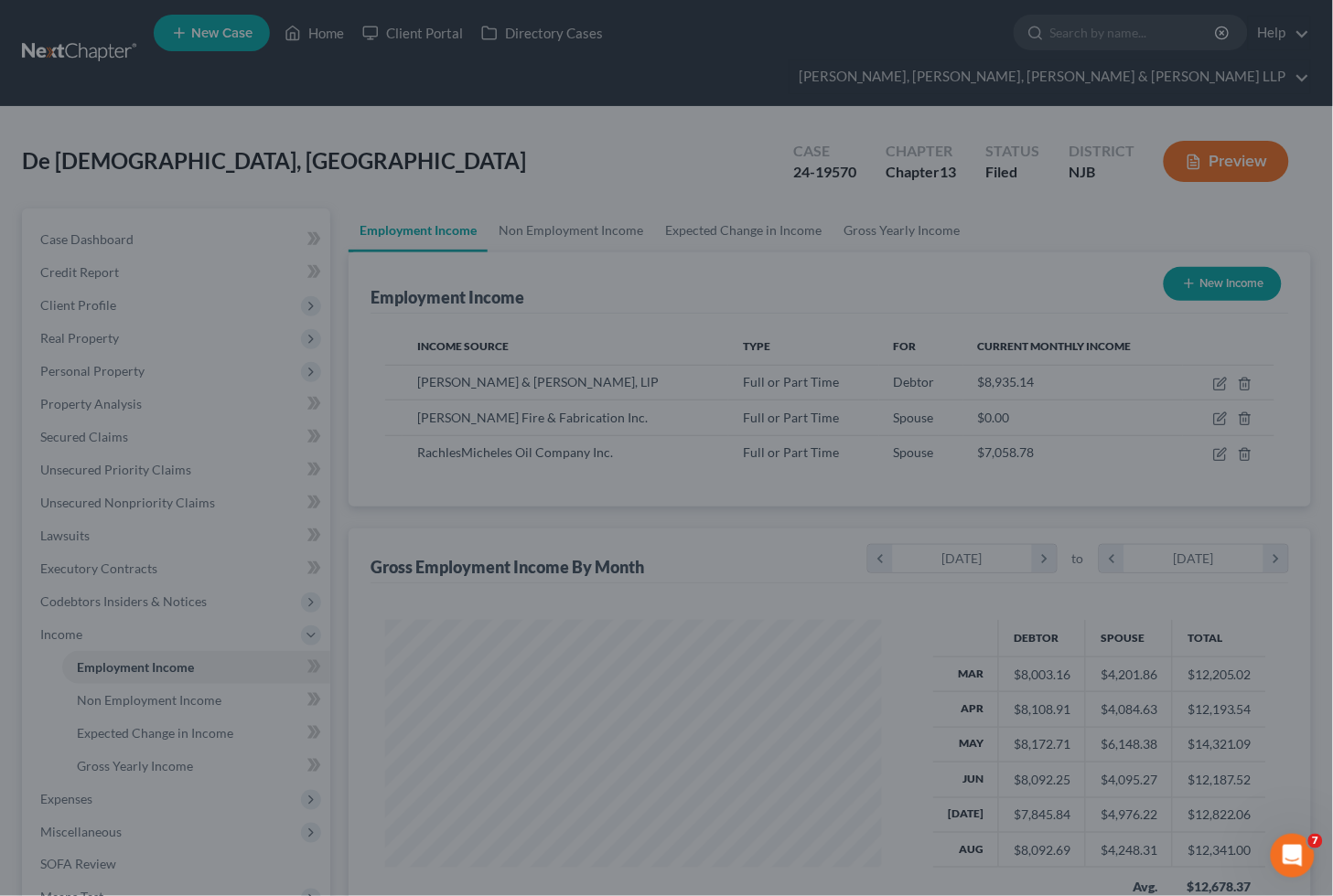
scroll to position [914131, 914328]
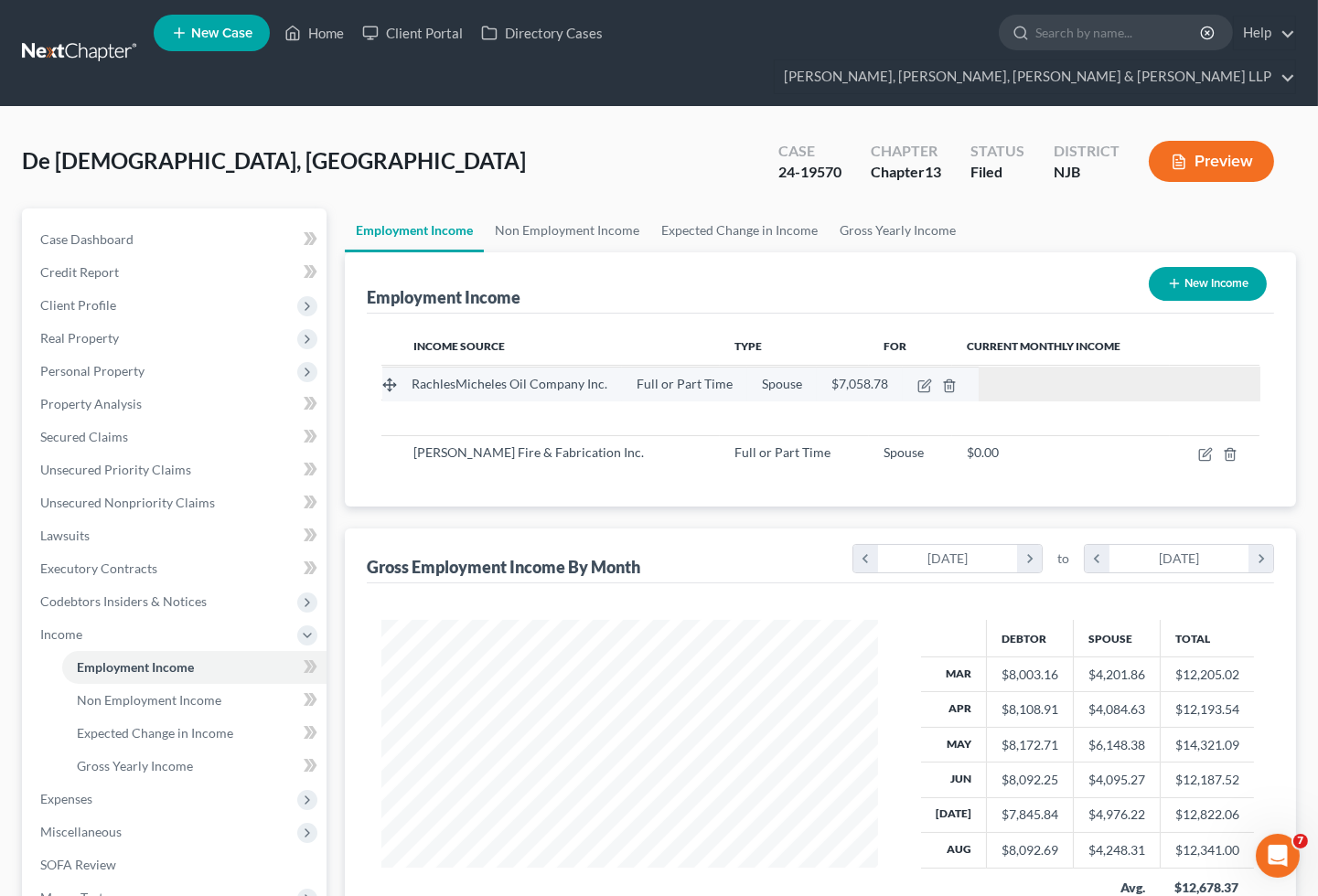
drag, startPoint x: 390, startPoint y: 417, endPoint x: 391, endPoint y: 381, distance: 36.0
click at [391, 381] on tbody "RachlesMicheles Oil Company Inc. Full or Part Time Spouse $7,058.78 [PERSON_NAM…" at bounding box center [820, 417] width 878 height 105
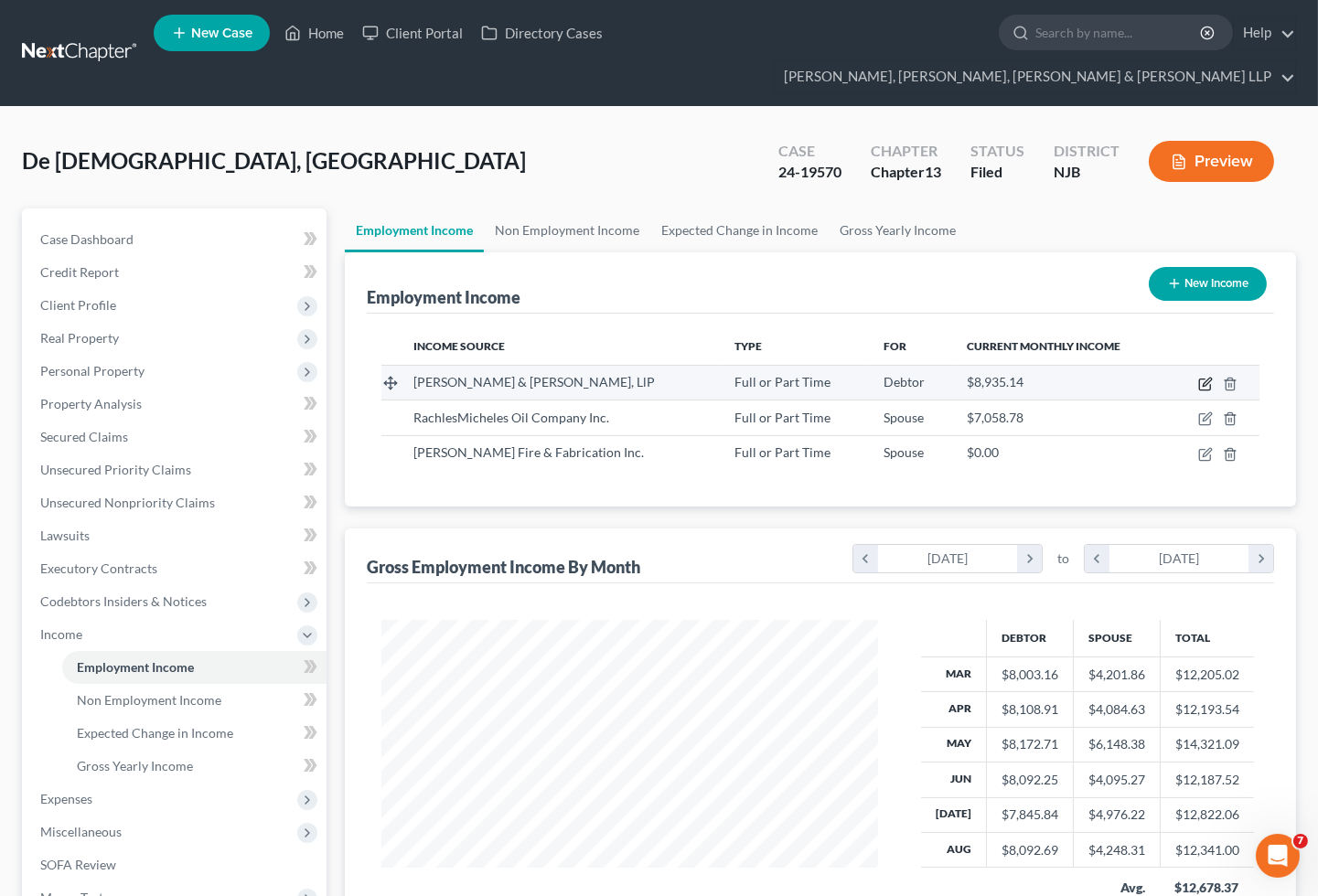
click at [1205, 377] on icon "button" at bounding box center [1205, 383] width 14 height 14
select select "0"
select select "35"
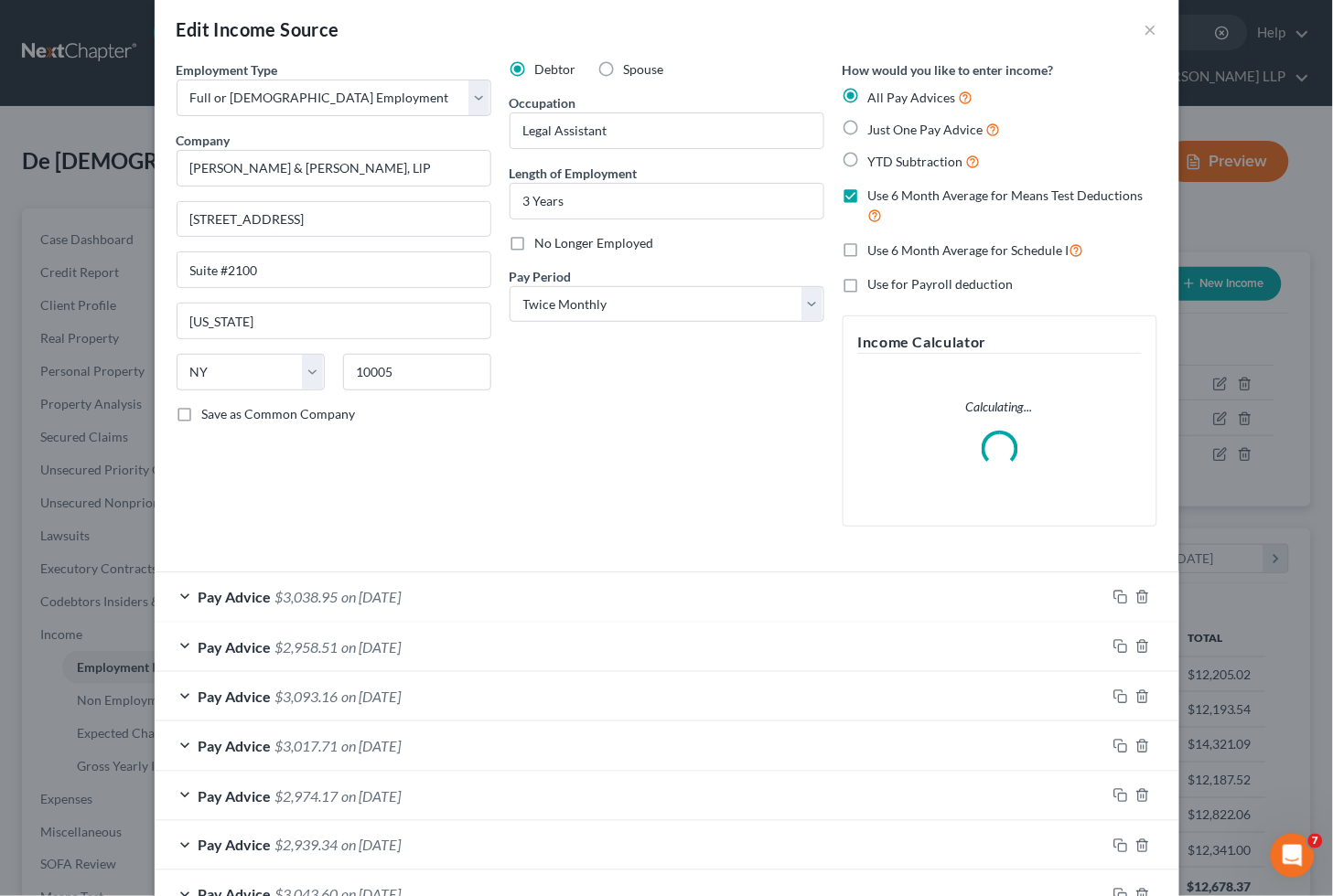
scroll to position [0, 0]
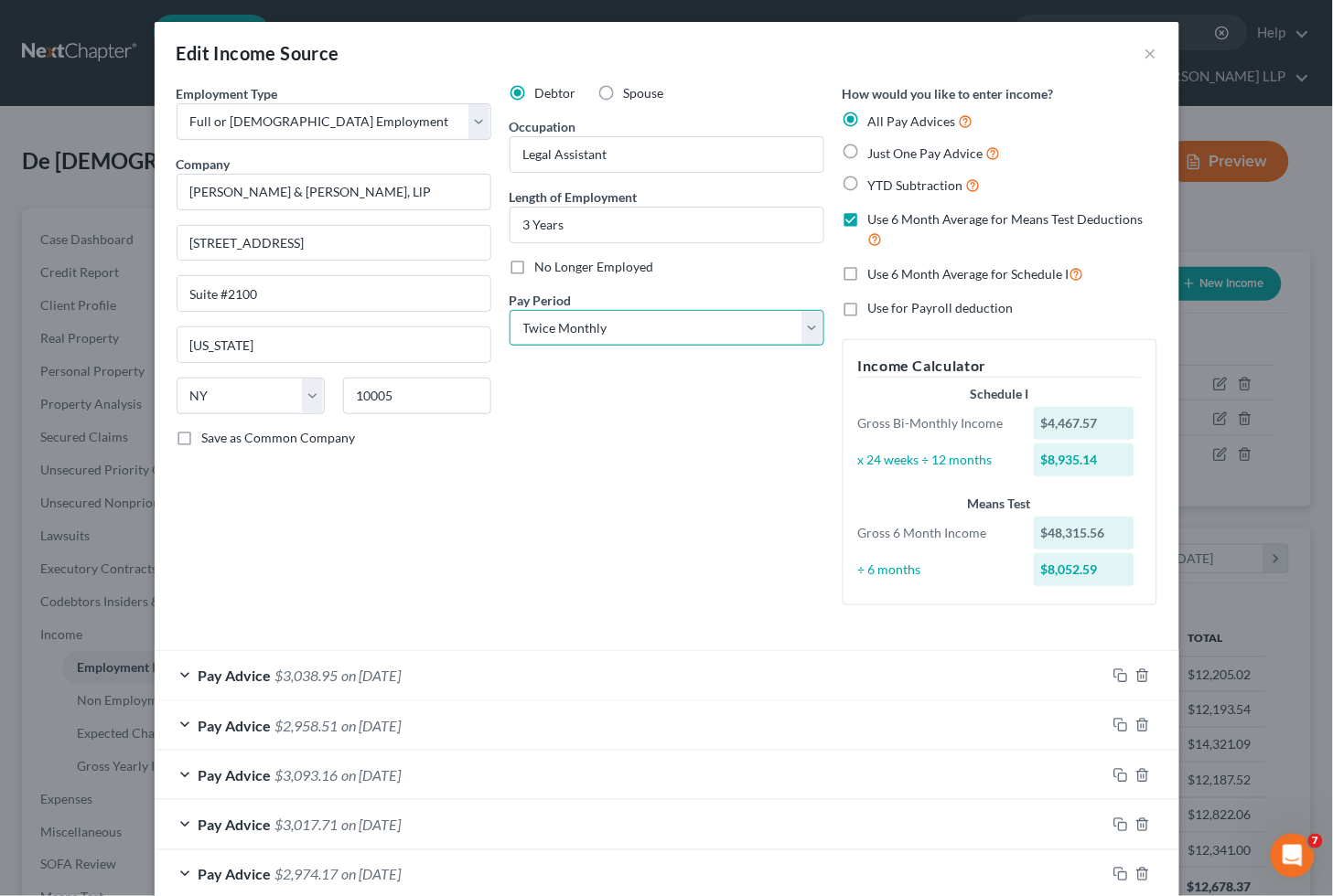
click at [611, 331] on select "Select Monthly Twice Monthly Every Other Week Weekly" at bounding box center [667, 328] width 315 height 37
select select "0"
click at [510, 310] on select "Select Monthly Twice Monthly Every Other Week Weekly" at bounding box center [667, 328] width 315 height 37
click at [601, 476] on div "Debtor Spouse Occupation Legal Assistant Length of Employment 3 Years No Longer…" at bounding box center [666, 351] width 333 height 536
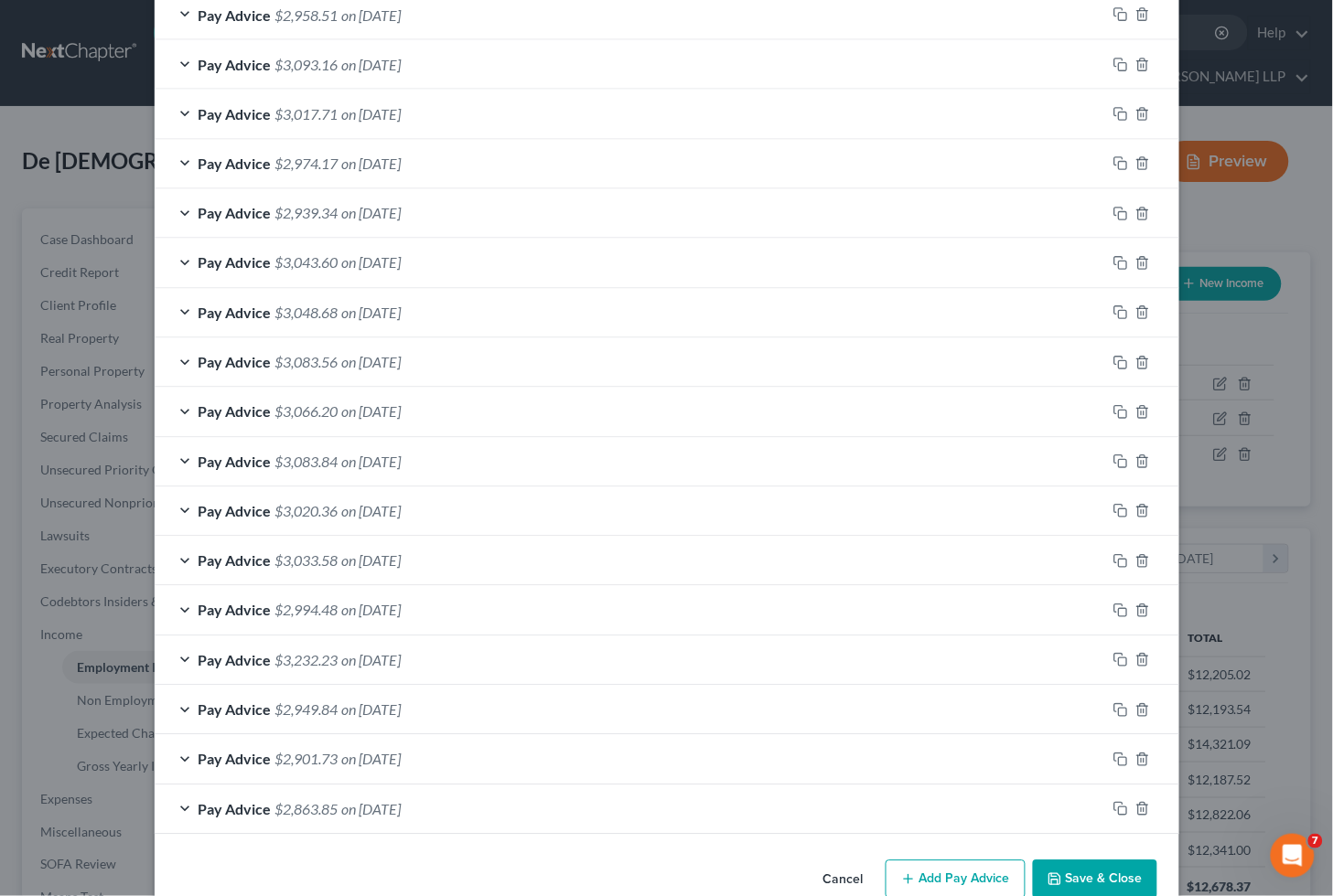
scroll to position [752, 0]
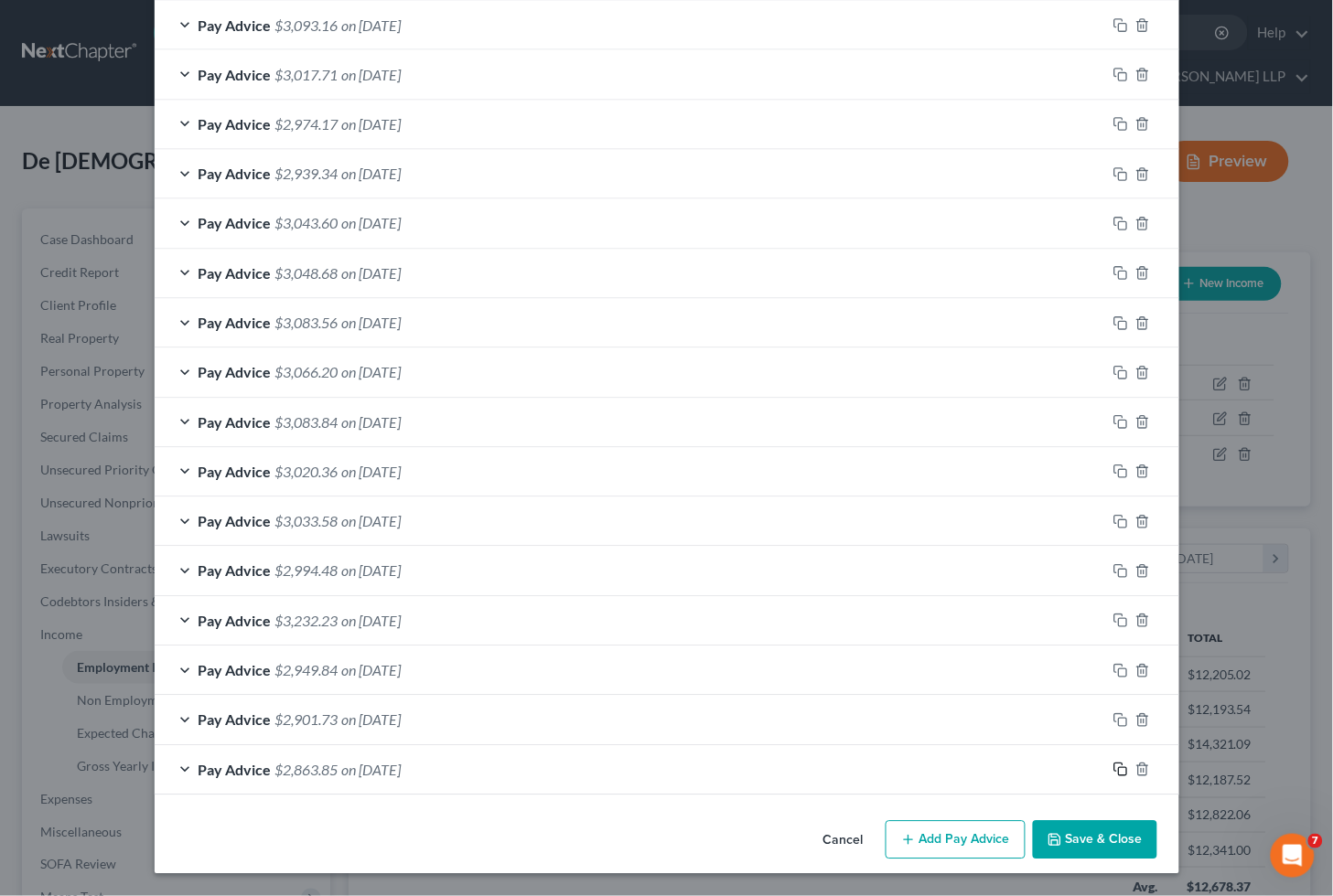
click at [1114, 767] on icon "button" at bounding box center [1120, 770] width 14 height 14
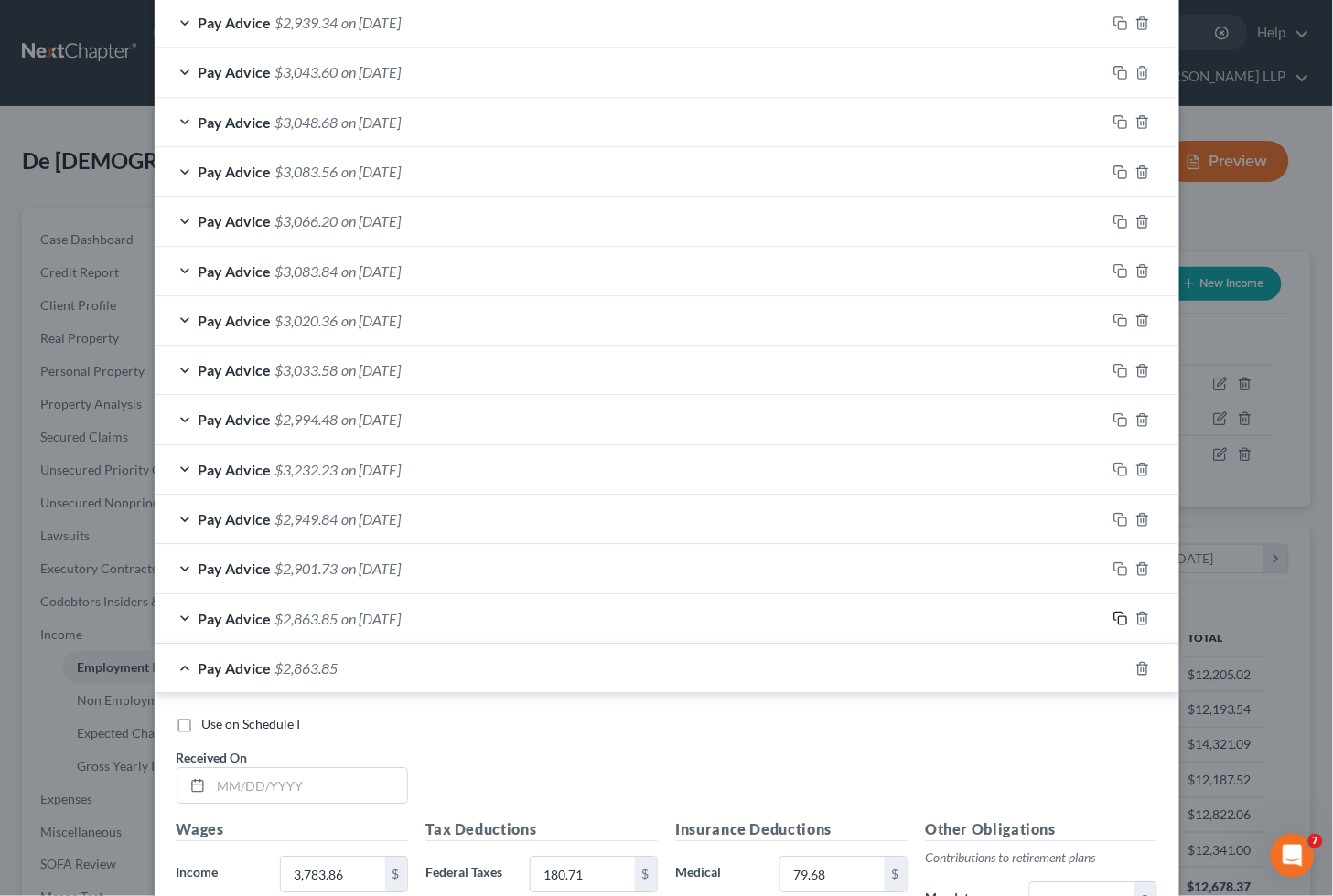
scroll to position [1352, 0]
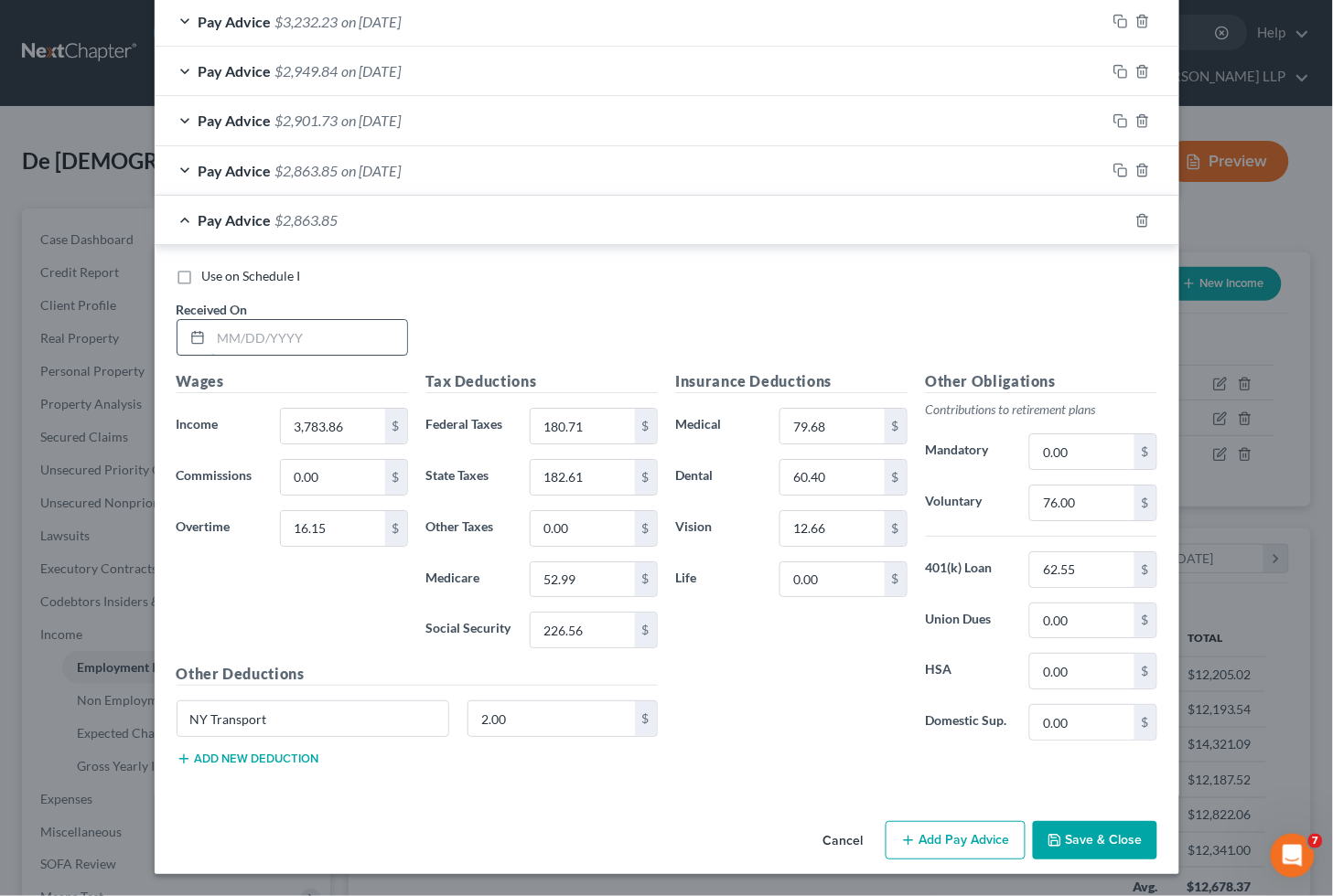
click at [271, 344] on input "text" at bounding box center [309, 337] width 196 height 35
type input "[DATE]"
click at [202, 271] on label "Use on Schedule I" at bounding box center [251, 276] width 99 height 18
click at [210, 271] on input "Use on Schedule I" at bounding box center [215, 273] width 12 height 12
checkbox input "true"
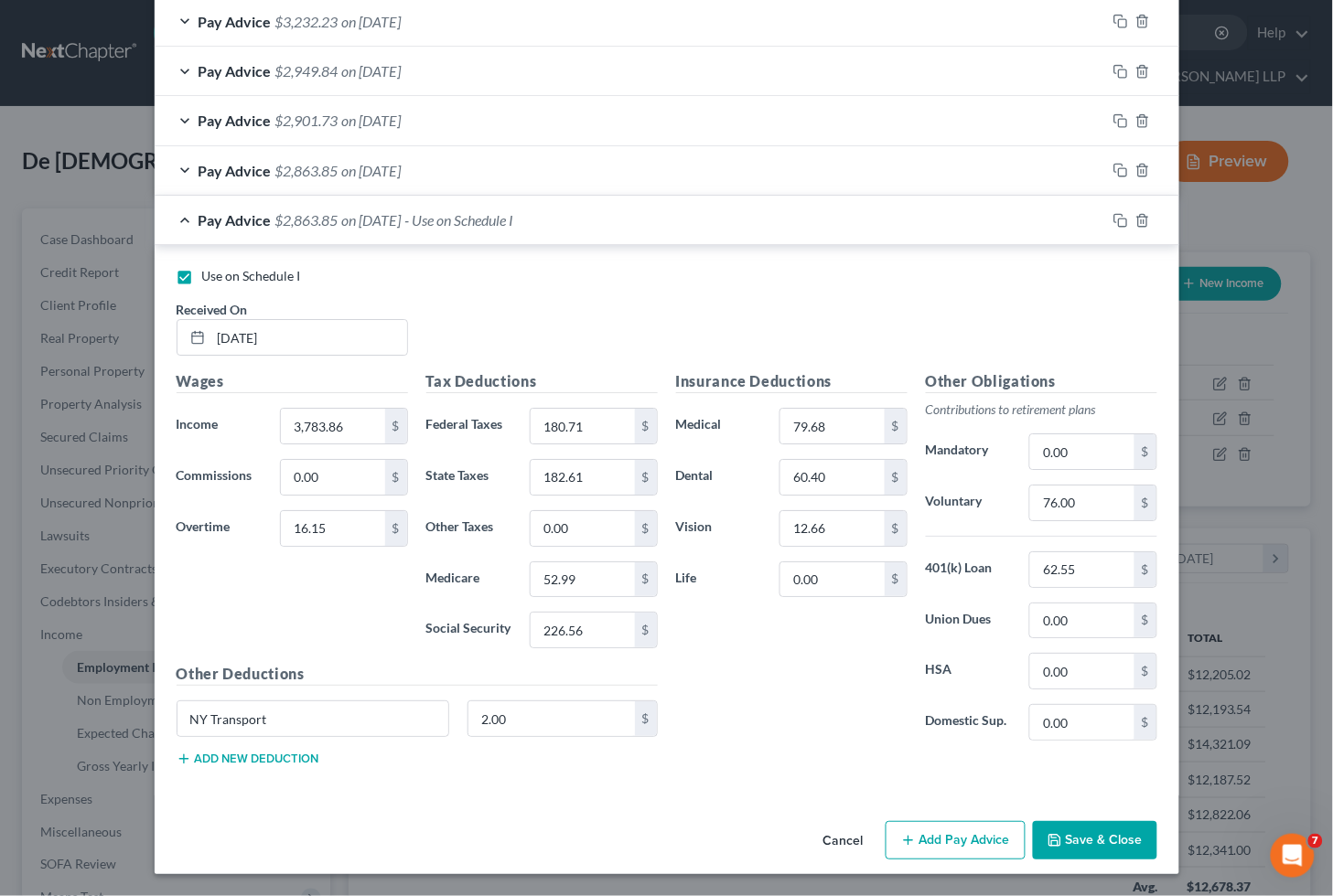
scroll to position [1315, 0]
type input "8,562.93"
click at [338, 532] on input "16.15" at bounding box center [332, 528] width 103 height 35
type input "266.22"
click at [1103, 504] on input "76.00" at bounding box center [1081, 503] width 103 height 35
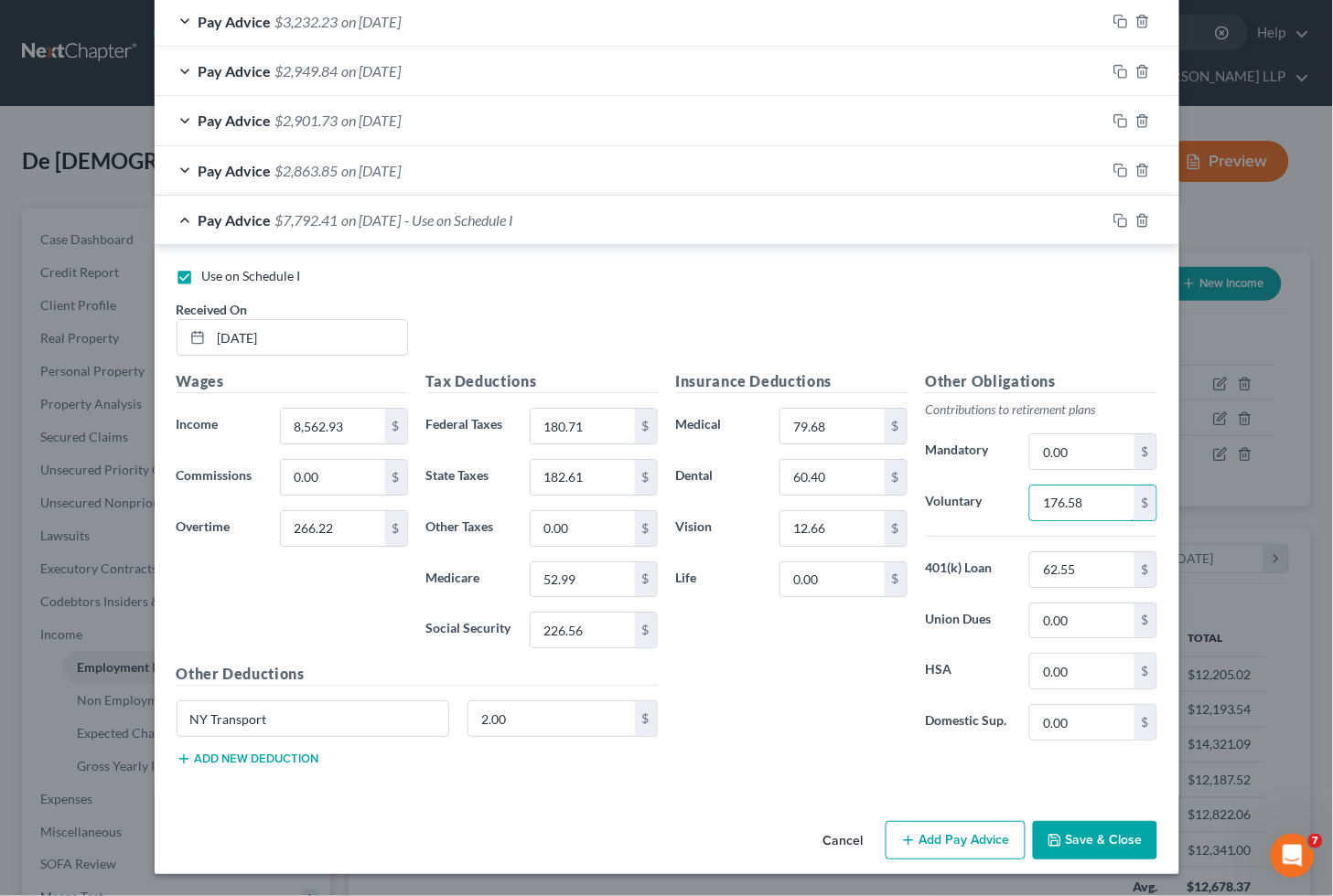
type input "176.58"
click at [814, 428] on input "79.68" at bounding box center [832, 426] width 103 height 35
type input "813.00"
click at [845, 470] on input "60.40" at bounding box center [832, 477] width 103 height 35
type input "120.80"
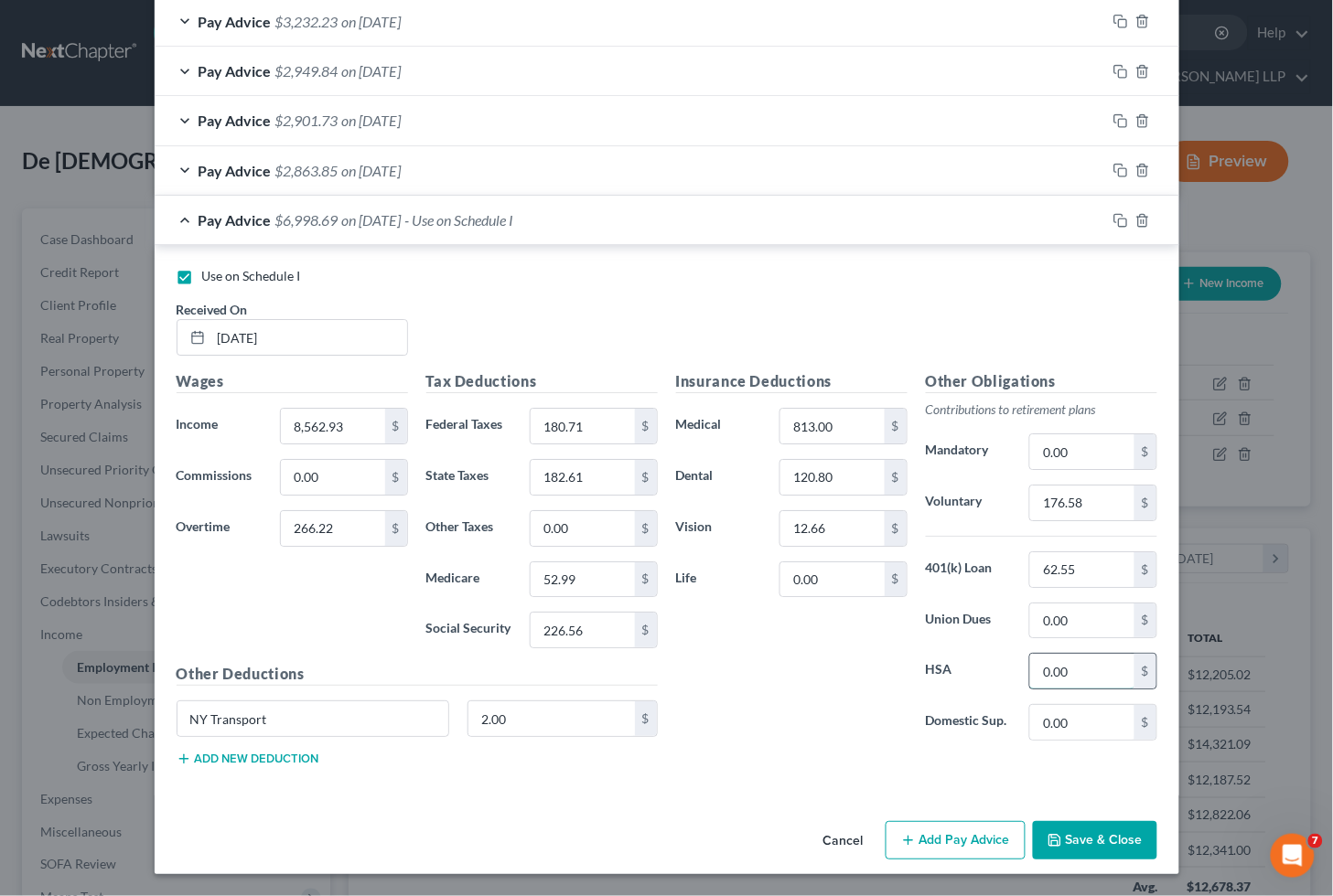
click at [1092, 678] on input "0.00" at bounding box center [1081, 671] width 103 height 35
type input "61.37"
click at [833, 521] on input "12.66" at bounding box center [832, 528] width 103 height 35
type input "25.32"
click at [837, 574] on input "0.00" at bounding box center [832, 579] width 103 height 35
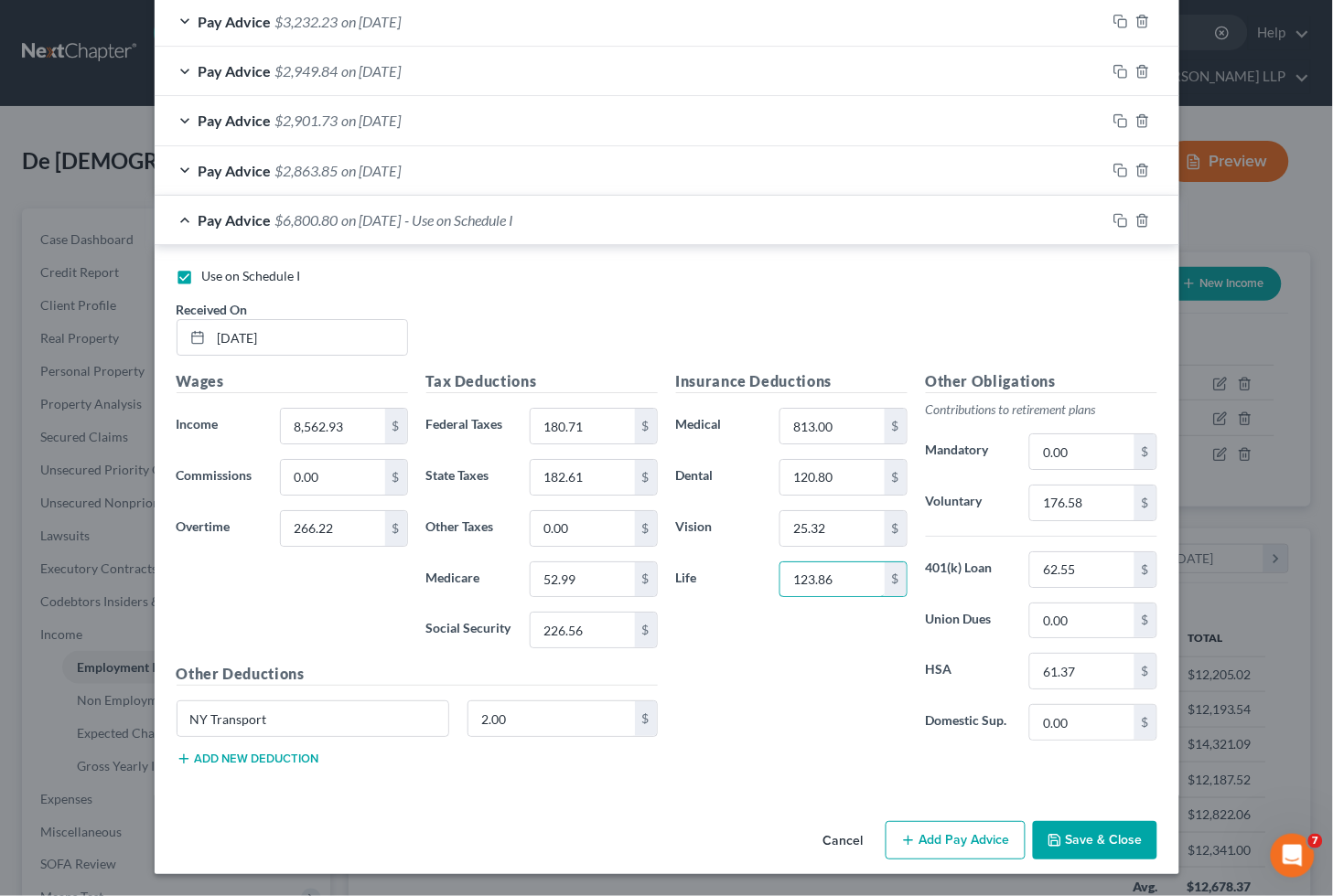
type input "123.86"
click at [526, 704] on input "2.00" at bounding box center [552, 718] width 166 height 35
type input "4.00"
click at [587, 427] on input "180.71" at bounding box center [581, 426] width 103 height 35
type input "421.65"
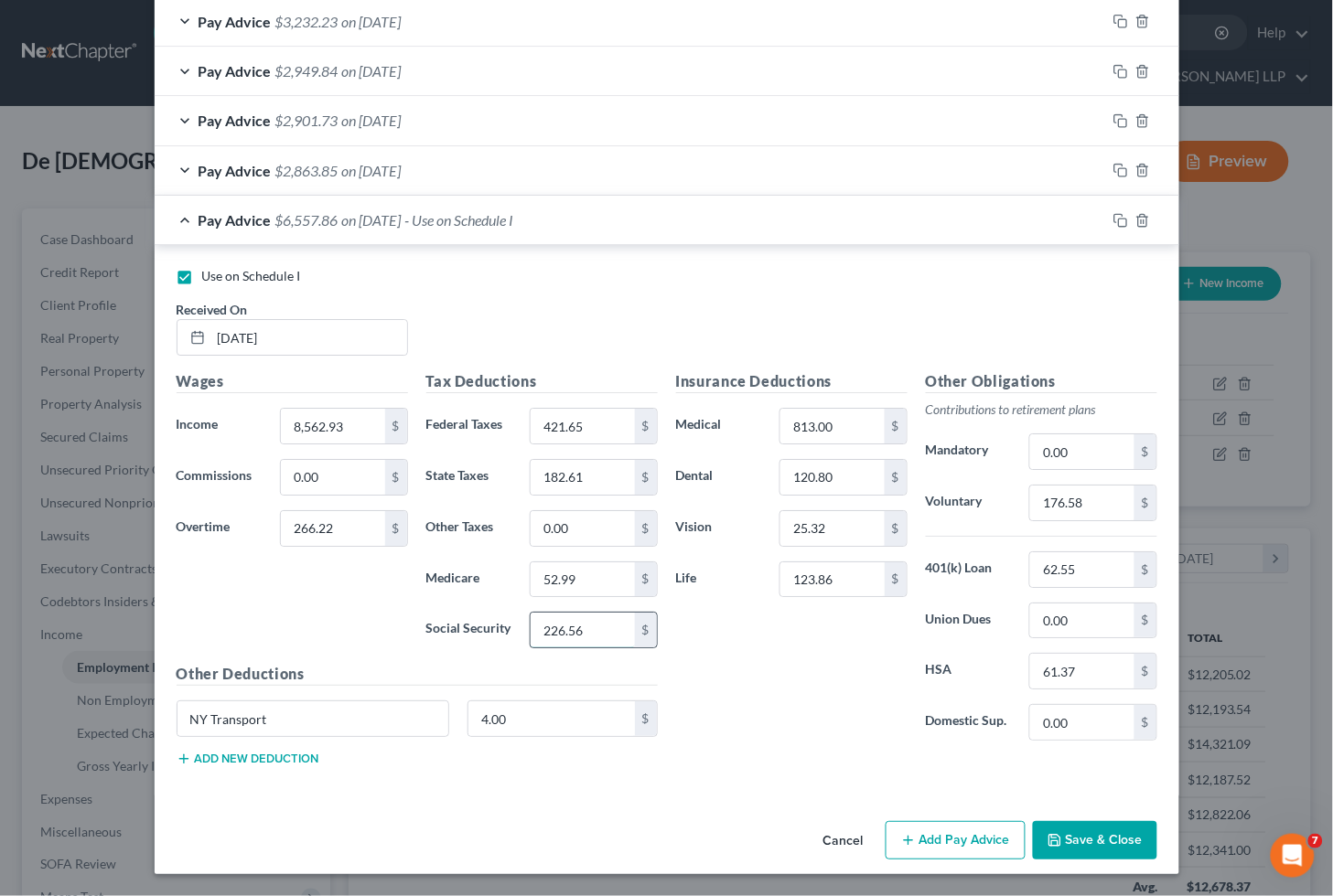
click at [585, 635] on input "226.56" at bounding box center [581, 630] width 103 height 35
type input "476.20"
click at [592, 576] on input "52.99" at bounding box center [581, 579] width 103 height 35
type input "111.37"
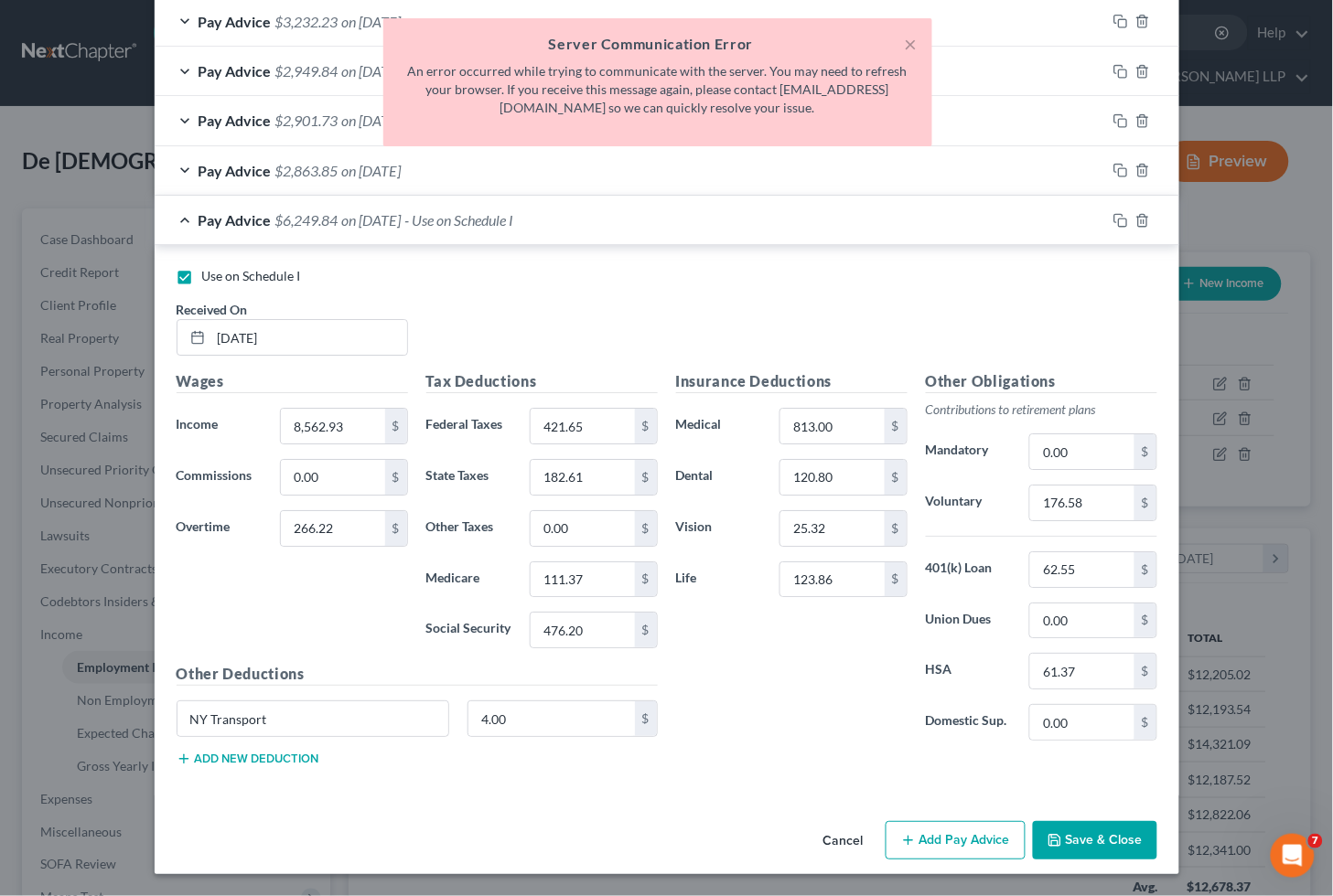
click at [870, 234] on div "Pay Advice $6,249.84 on [DATE] - Use on Schedule I" at bounding box center [630, 220] width 951 height 48
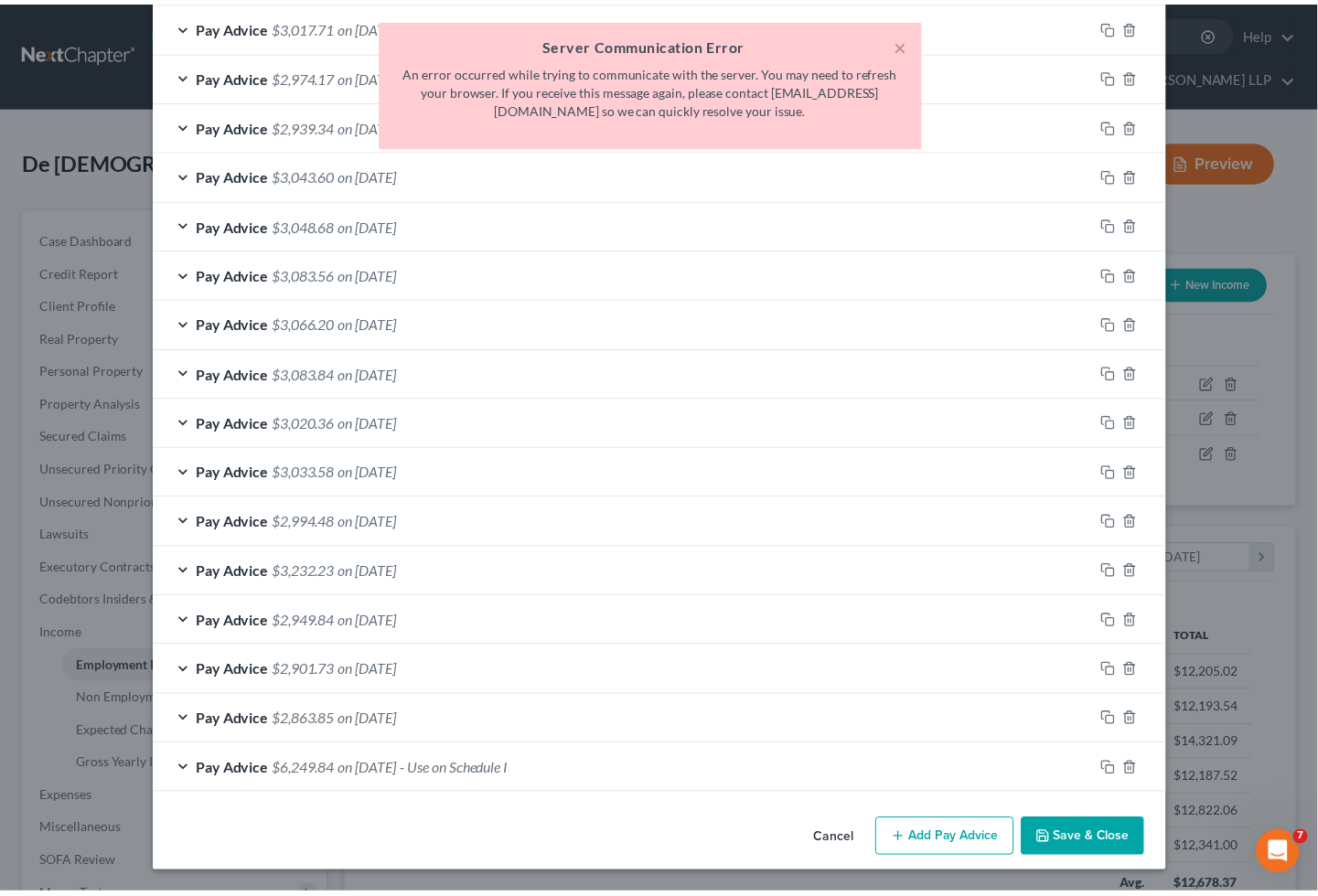
scroll to position [765, 0]
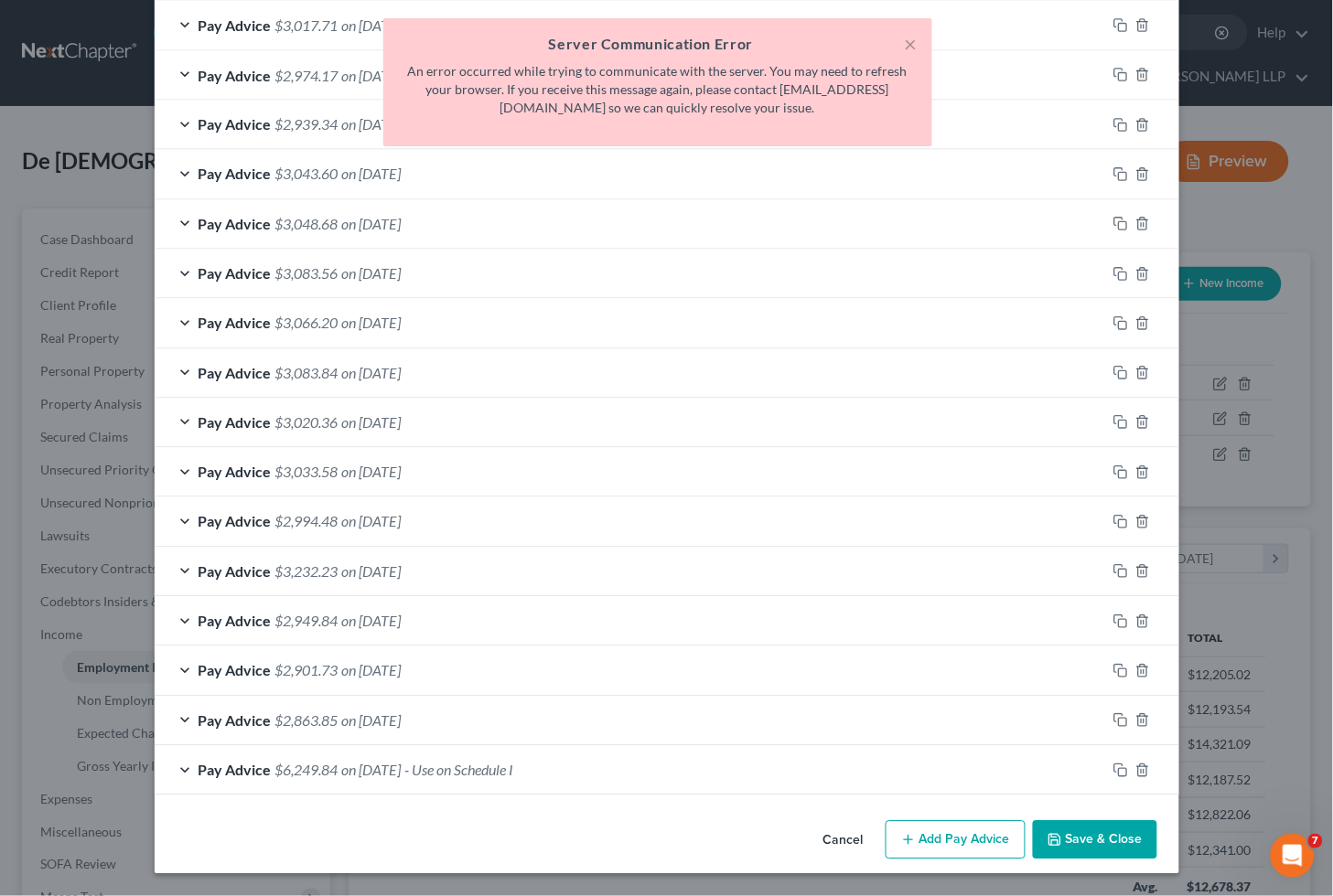
click at [1084, 841] on button "Save & Close" at bounding box center [1094, 841] width 125 height 39
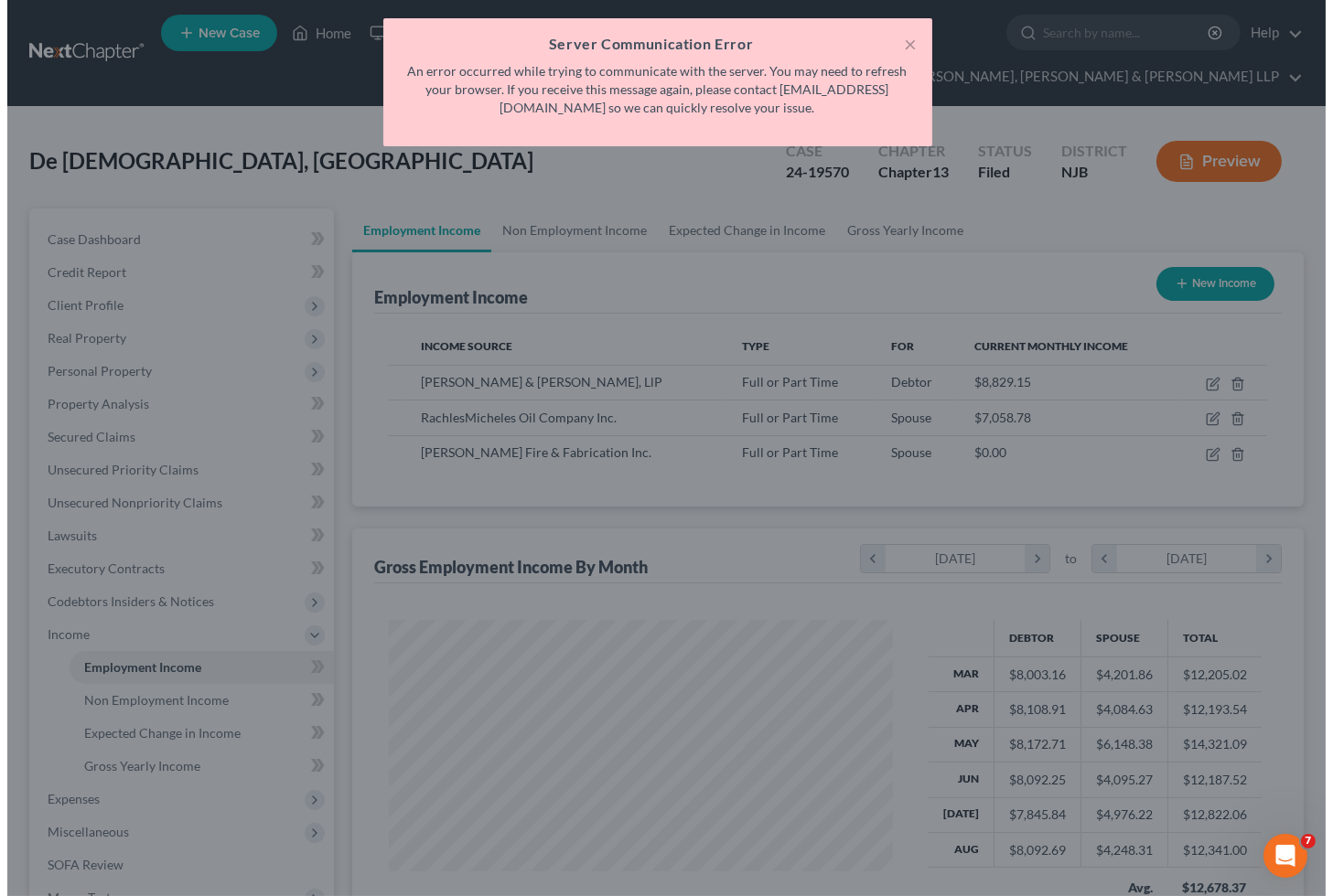
scroll to position [914131, 914328]
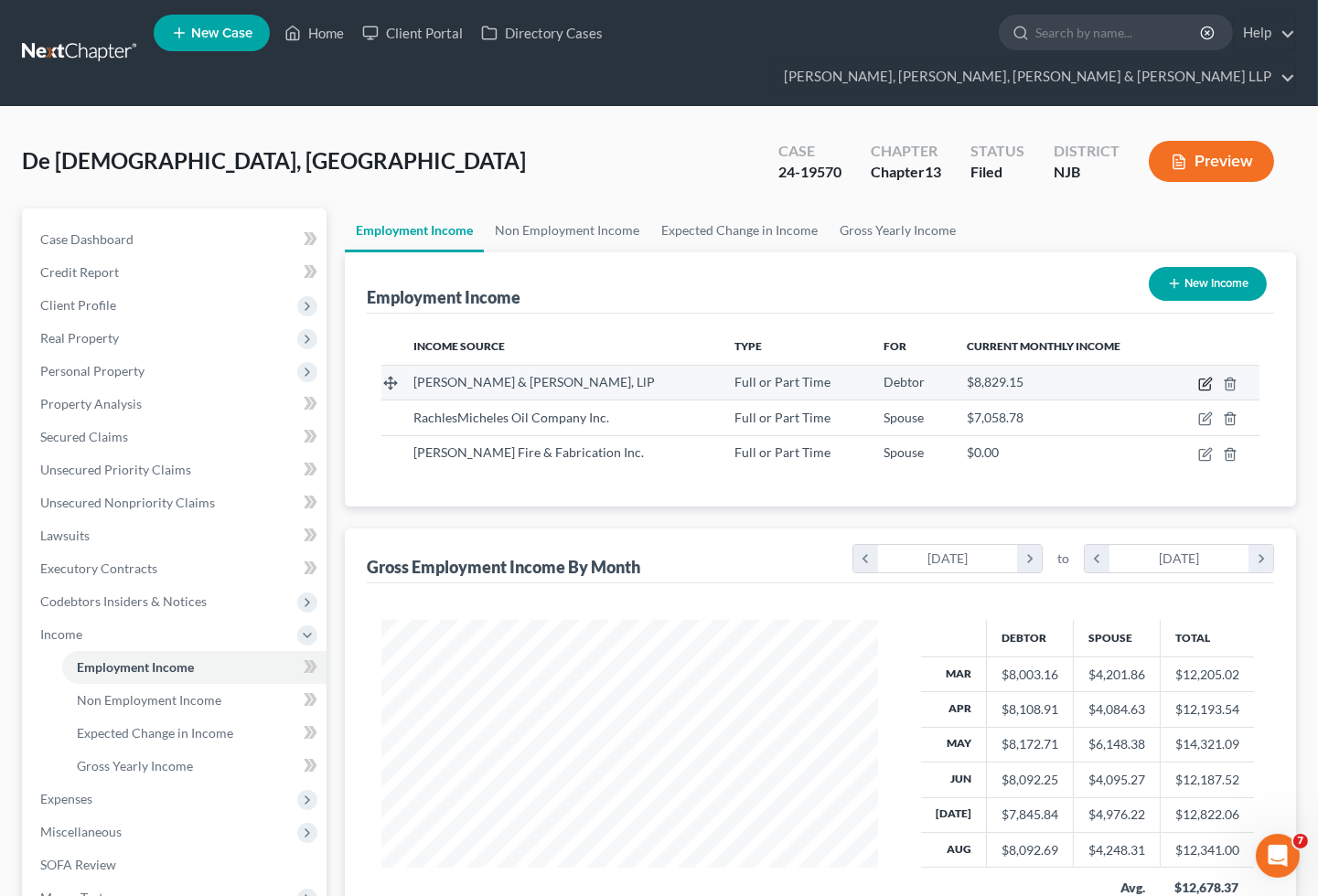
click at [1202, 377] on icon "button" at bounding box center [1205, 383] width 14 height 14
select select "0"
select select "35"
select select "0"
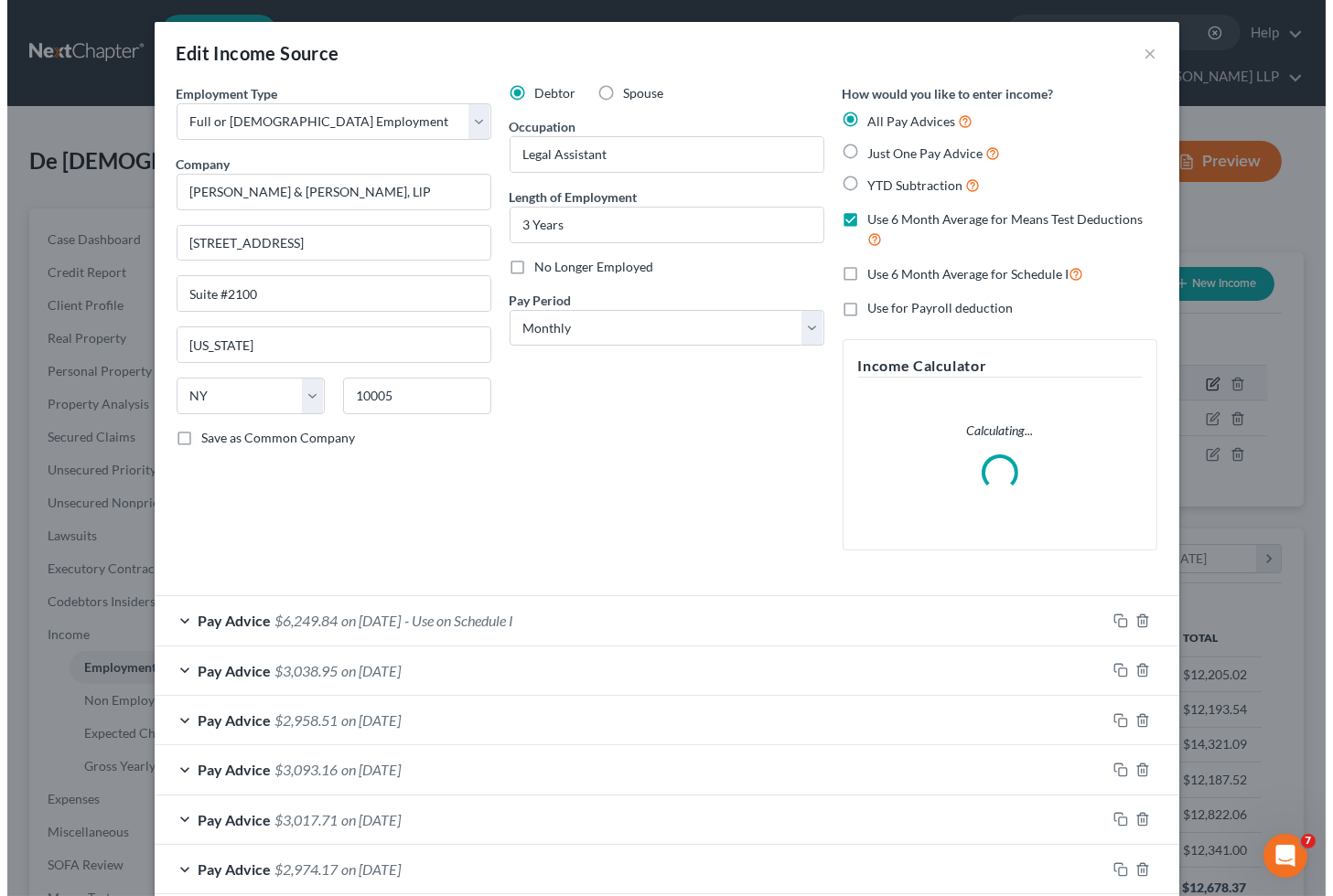
scroll to position [327, 541]
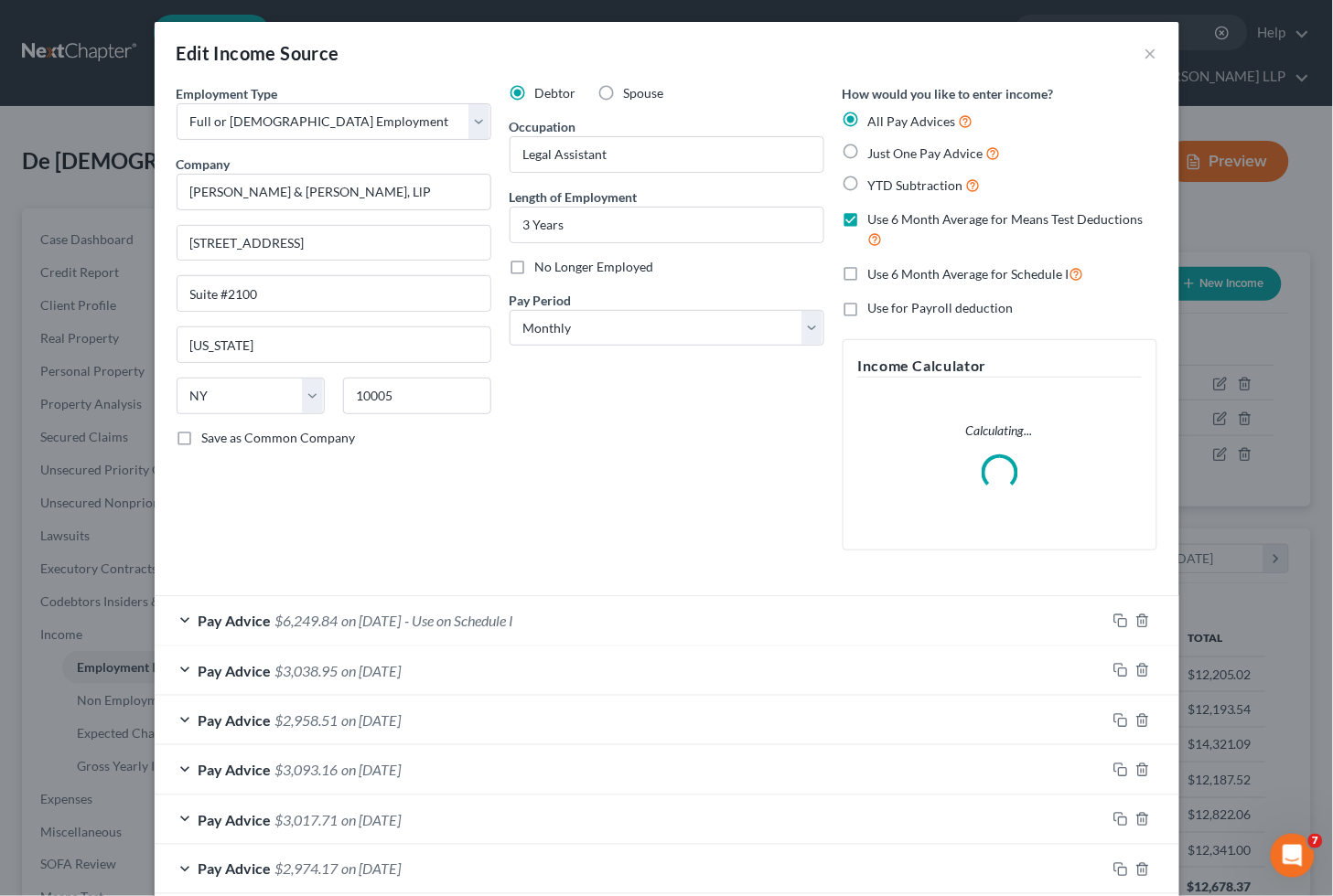
click at [629, 618] on div "Pay Advice $6,249.84 on [DATE] - Use on Schedule I" at bounding box center [630, 621] width 951 height 48
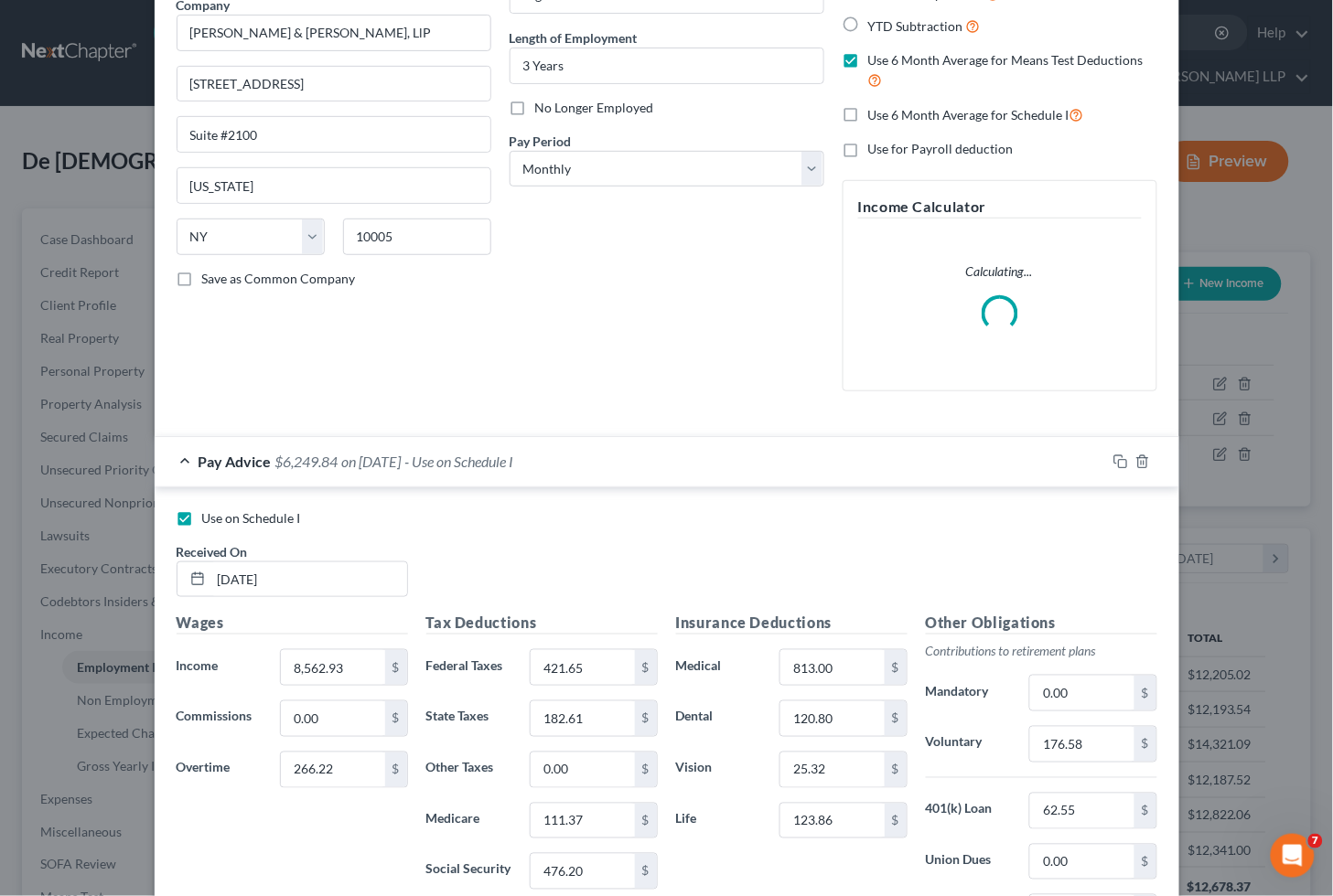
scroll to position [508, 0]
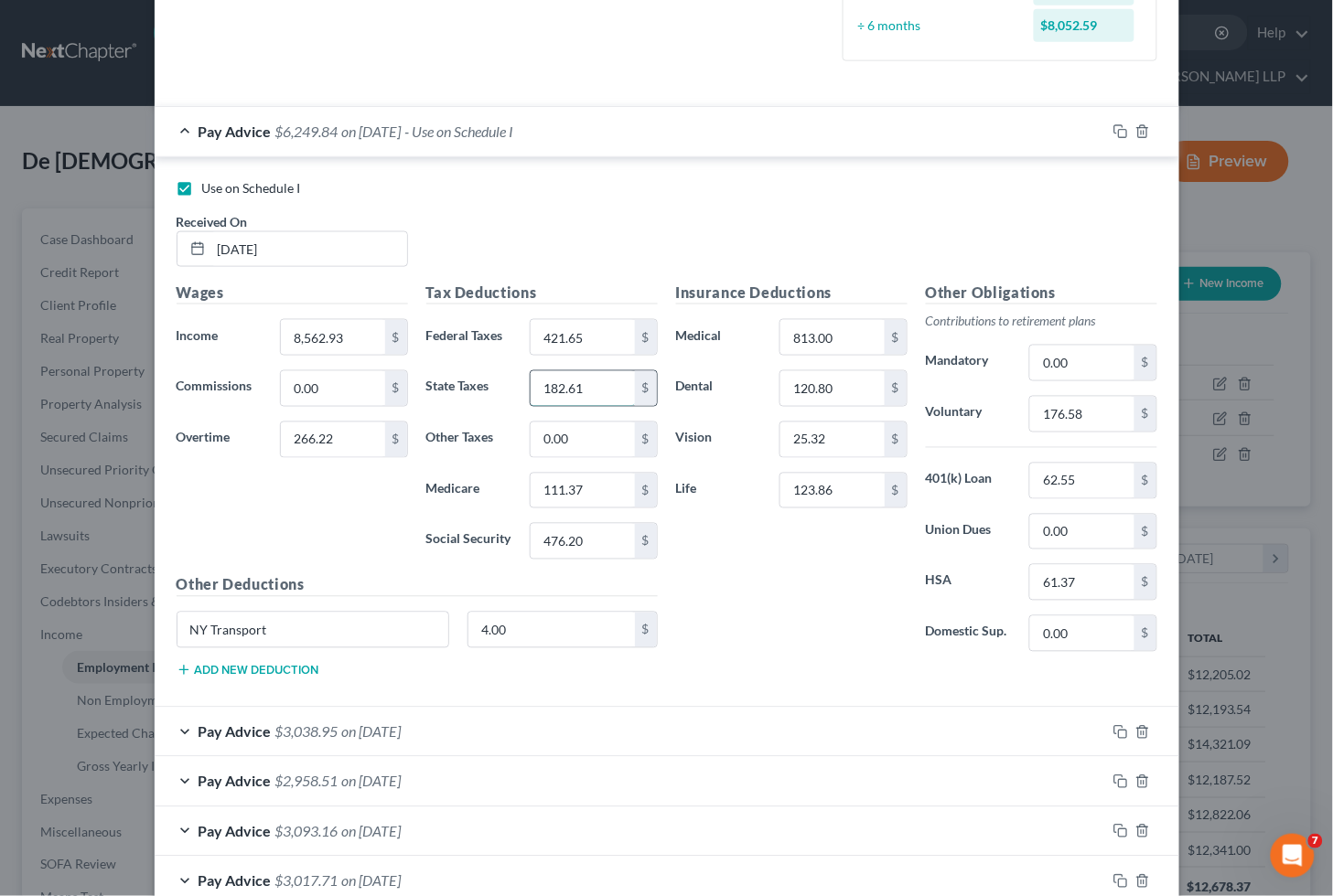
click at [596, 388] on input "182.61" at bounding box center [581, 389] width 103 height 35
type input "462.15"
click at [701, 616] on div "Insurance Deductions Medical 813.00 $ Dental 120.80 $ Vision 25.32 $ Life 123.8…" at bounding box center [791, 474] width 250 height 385
click at [1096, 476] on input "62.55" at bounding box center [1081, 481] width 103 height 35
type input "125.10"
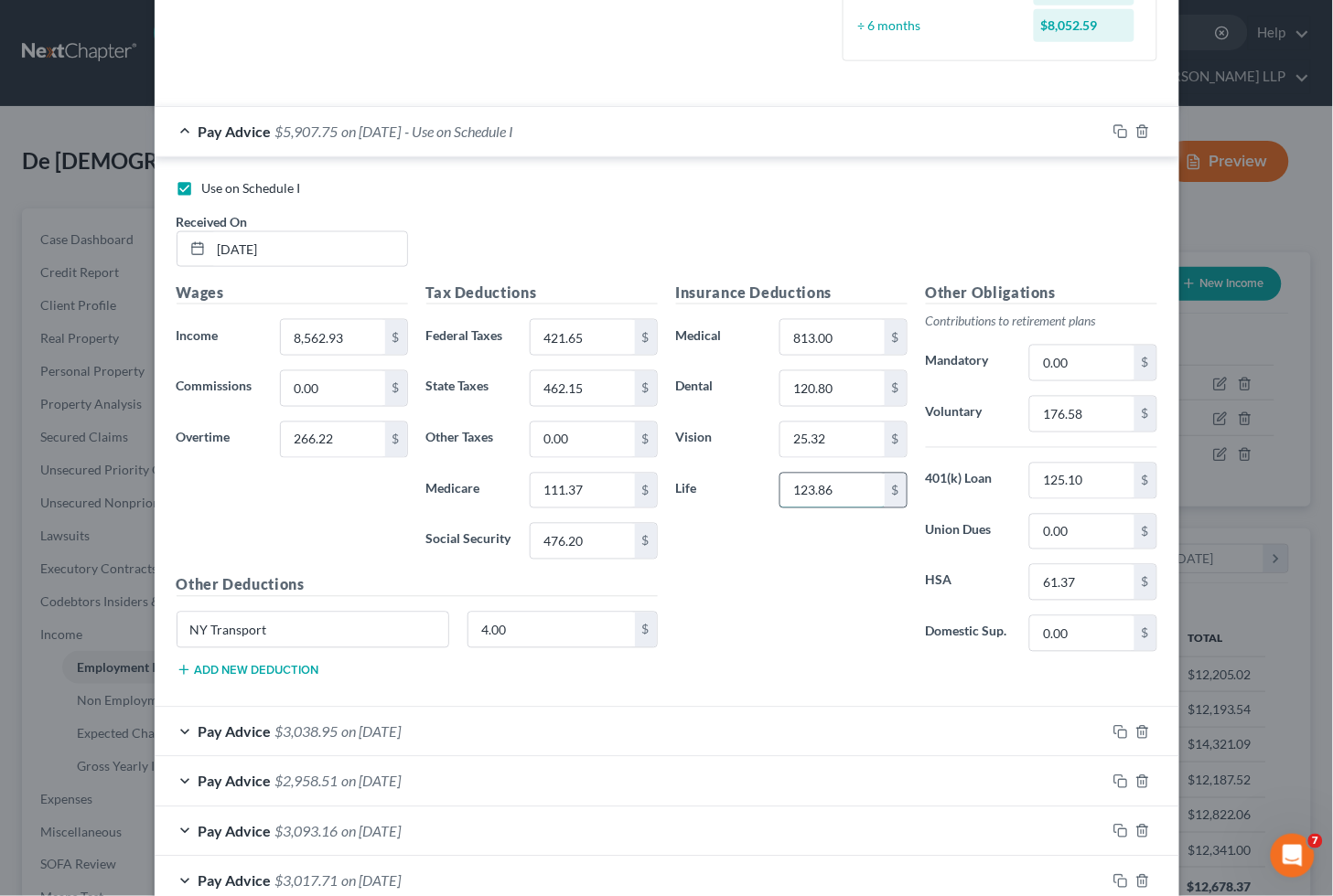
click at [837, 497] on input "123.86" at bounding box center [832, 491] width 103 height 35
type input "138.10"
click at [809, 133] on div "Pay Advice $5,893.51 on [DATE] - Use on Schedule I" at bounding box center [630, 131] width 951 height 48
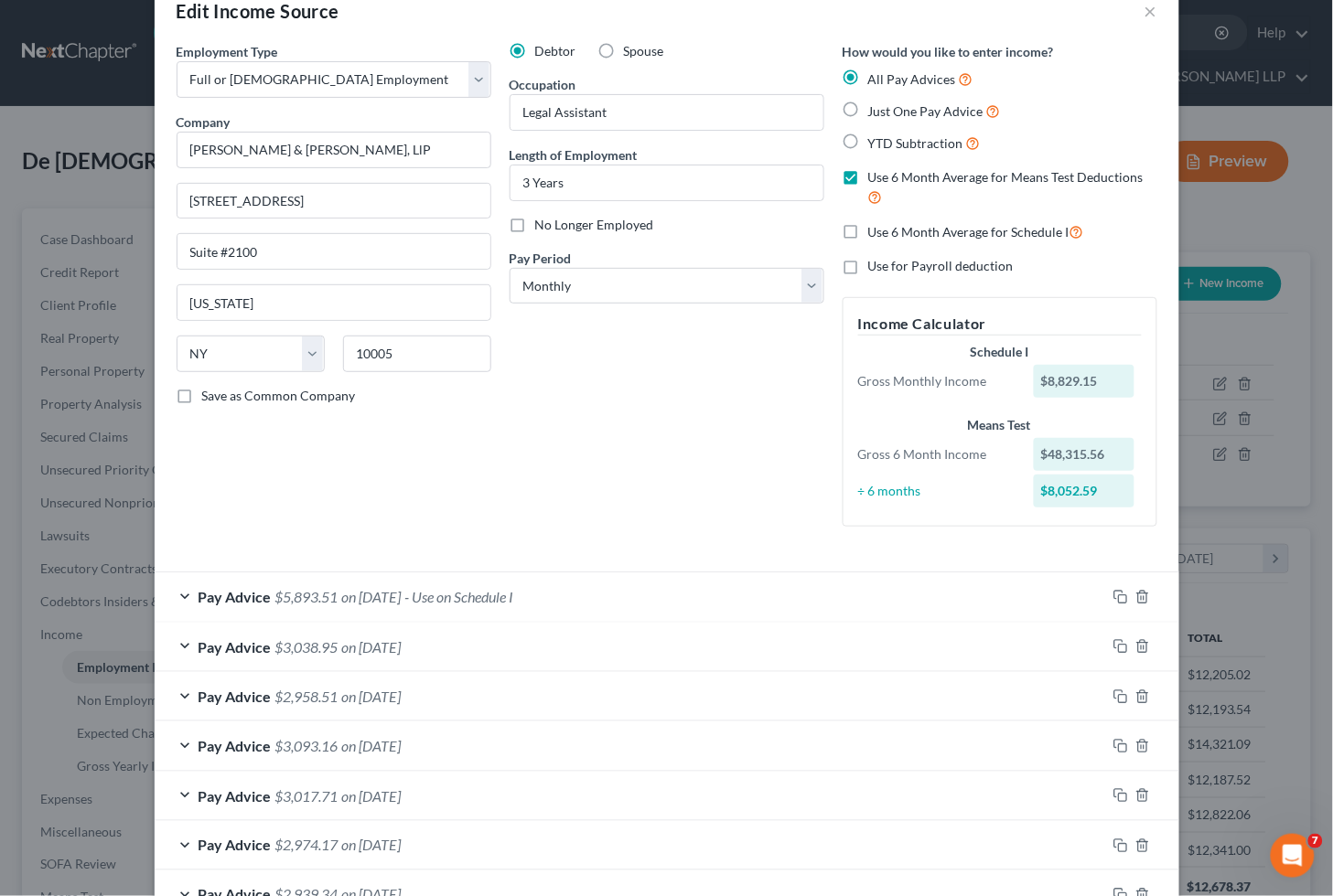
scroll to position [0, 0]
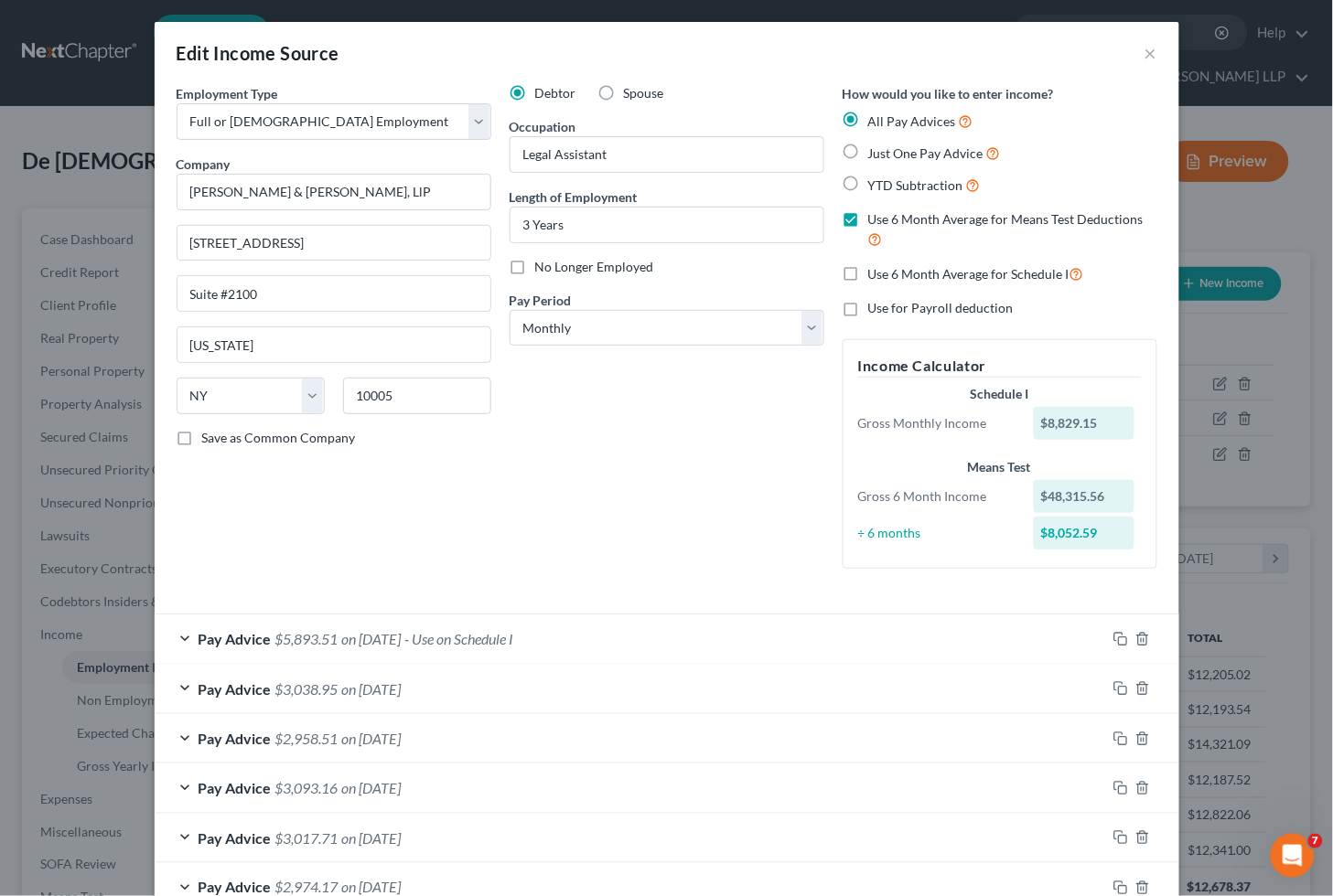
click at [669, 636] on div "Pay Advice $5,893.51 on [DATE] - Use on Schedule I" at bounding box center [630, 638] width 951 height 48
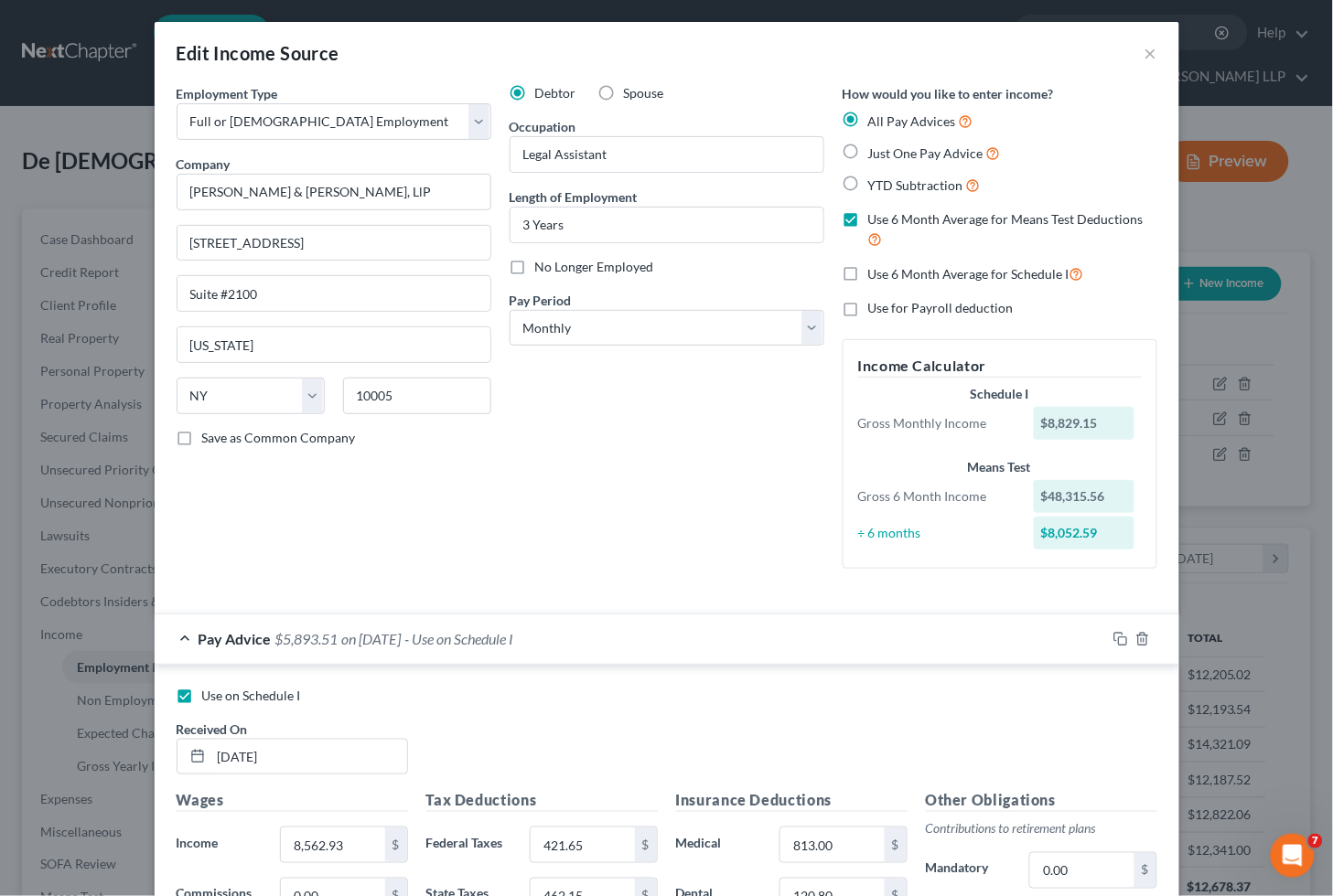
click at [669, 636] on div "Pay Advice $5,893.51 on [DATE] - Use on Schedule I" at bounding box center [630, 638] width 951 height 48
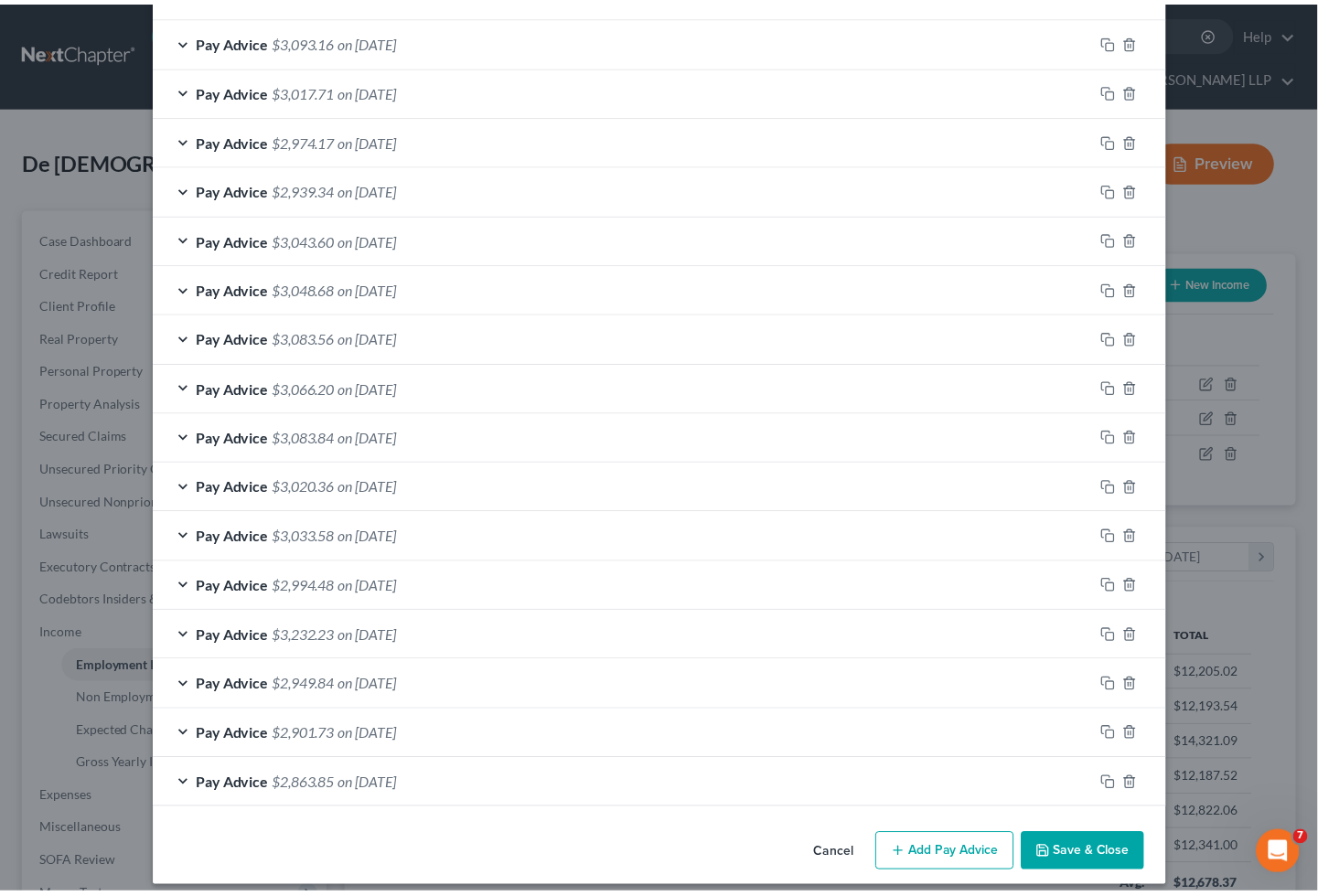
scroll to position [765, 0]
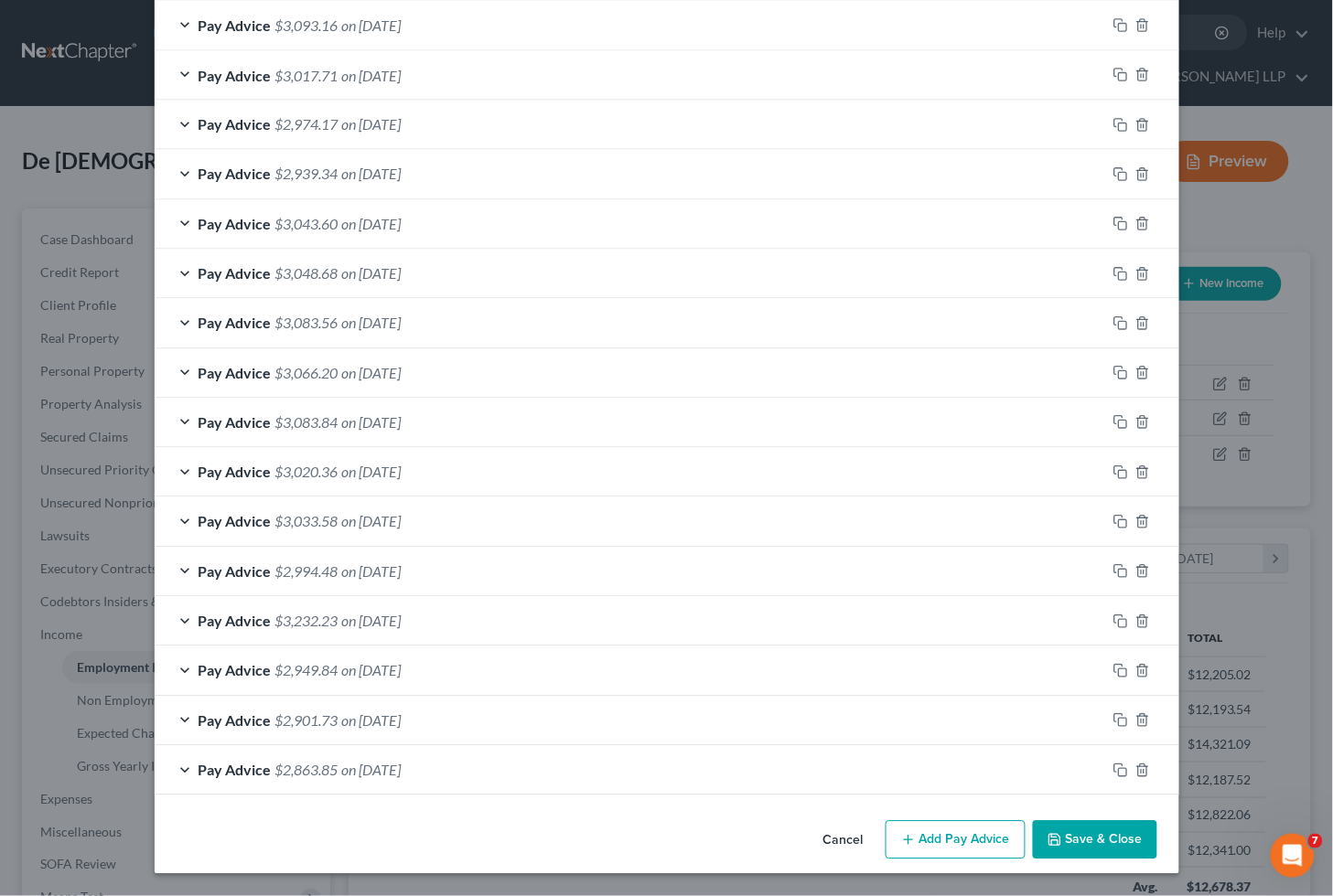
click at [1084, 830] on button "Save & Close" at bounding box center [1094, 841] width 125 height 39
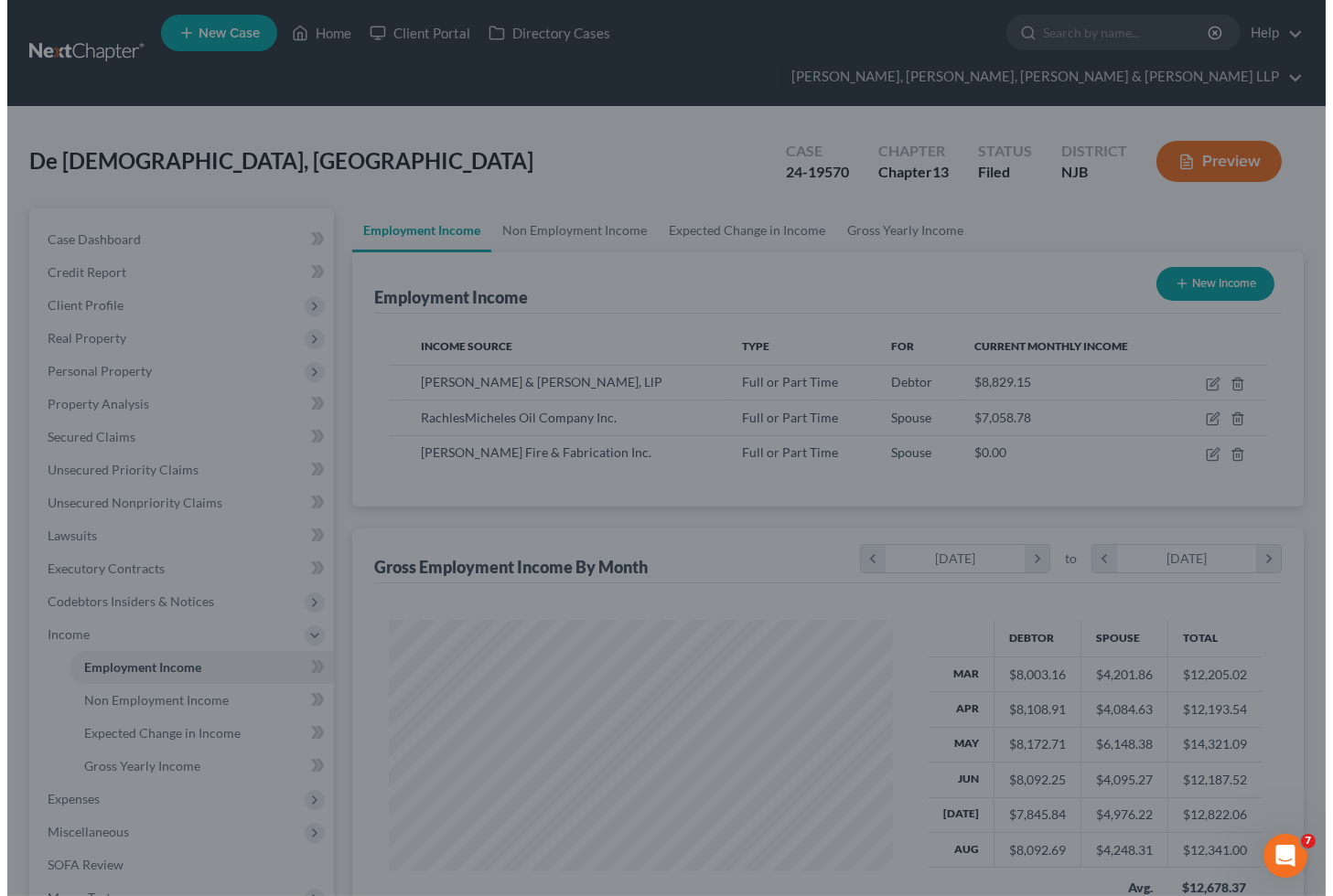
scroll to position [914131, 914328]
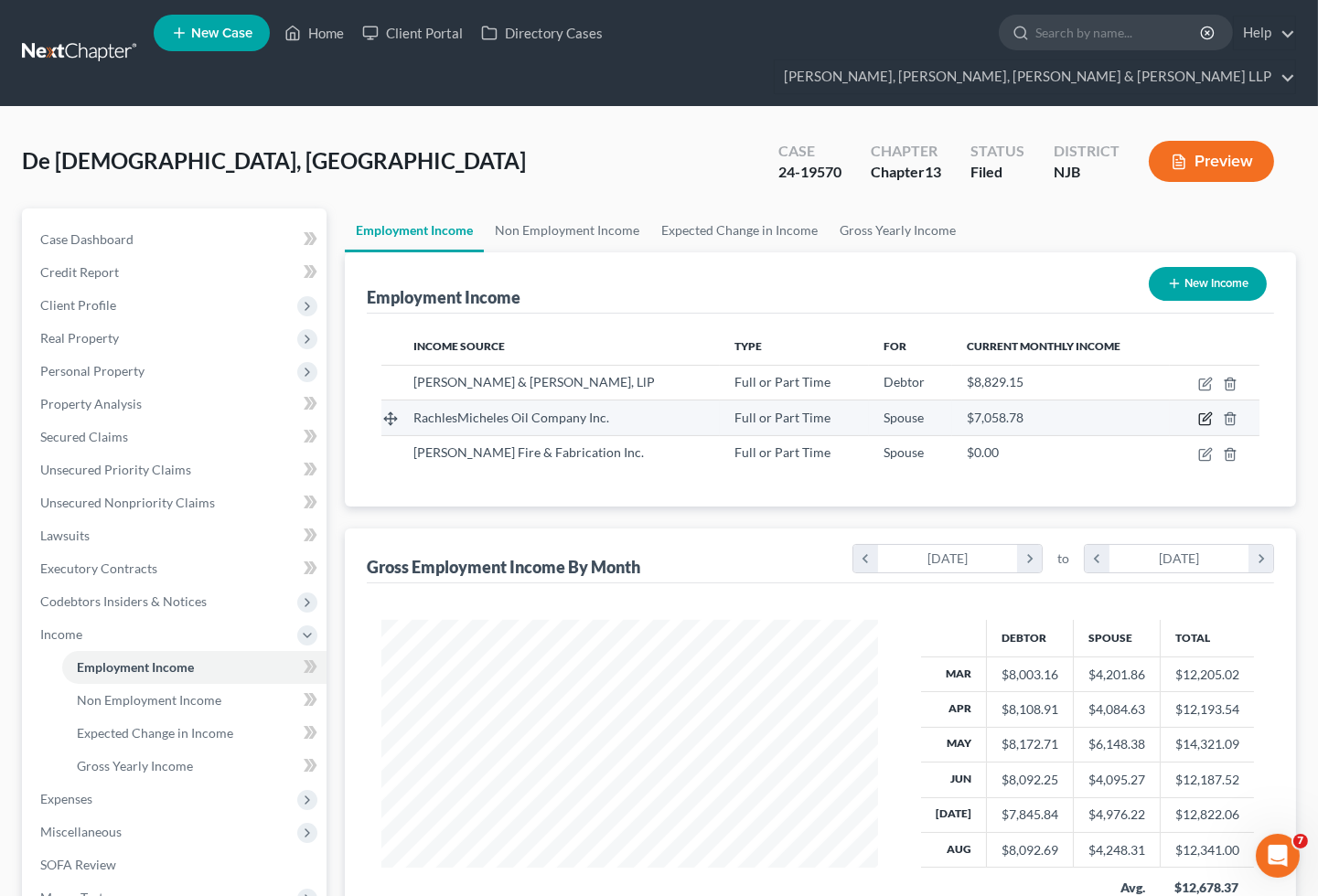
click at [1202, 411] on icon "button" at bounding box center [1205, 418] width 14 height 14
select select "0"
select select "33"
select select "0"
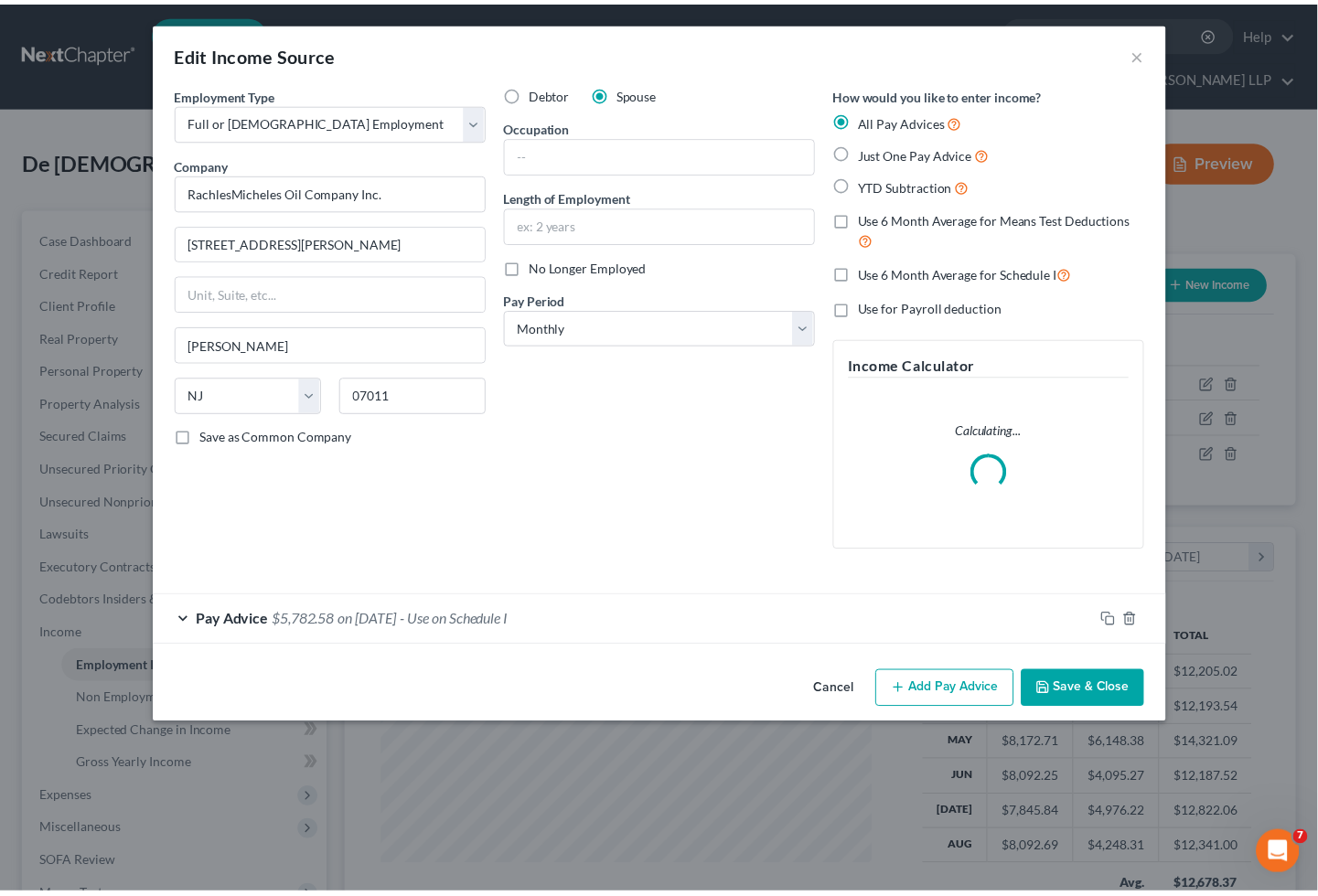
scroll to position [327, 541]
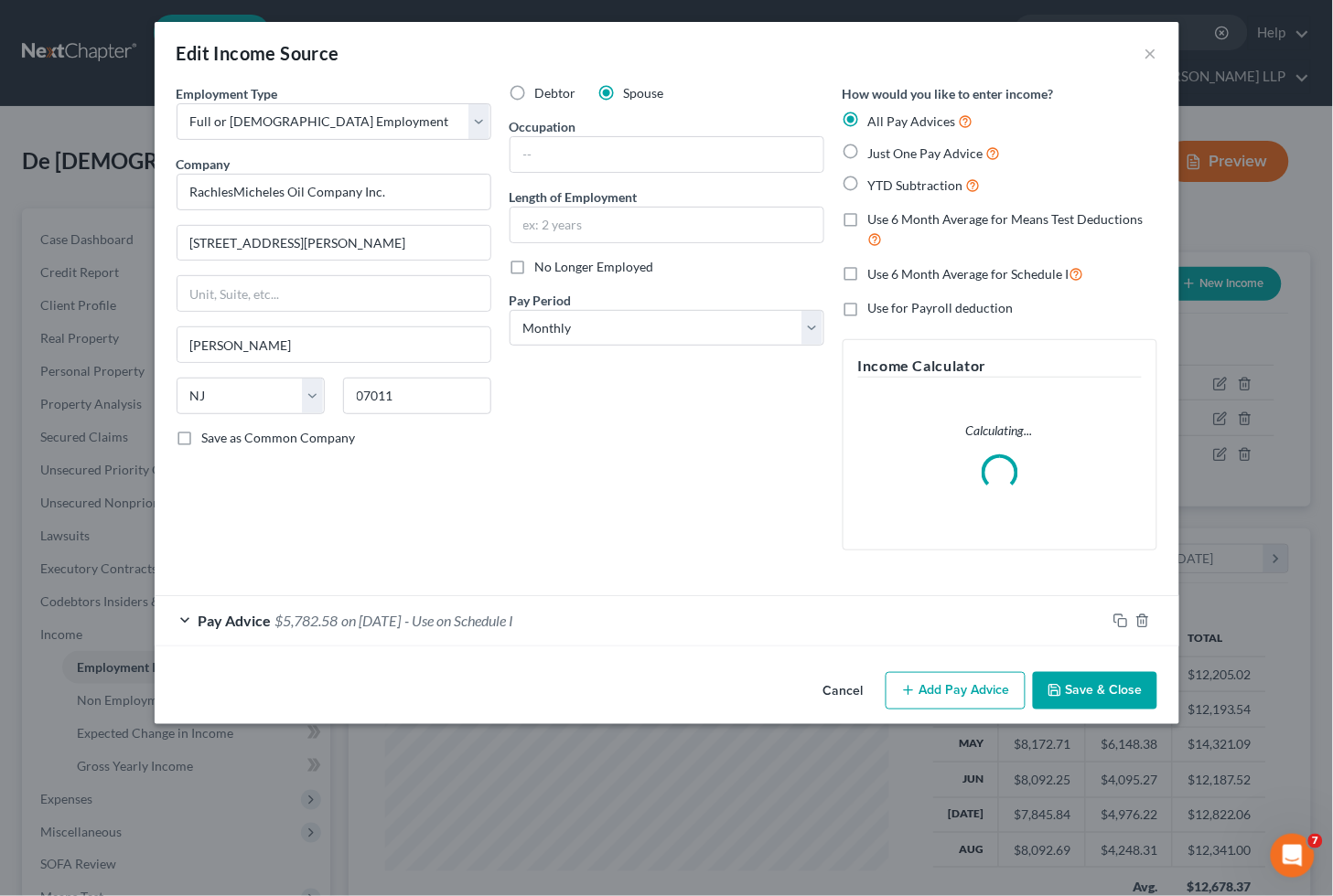
click at [500, 630] on div "Pay Advice $5,782.58 on [DATE] - Use on Schedule I" at bounding box center [630, 621] width 951 height 48
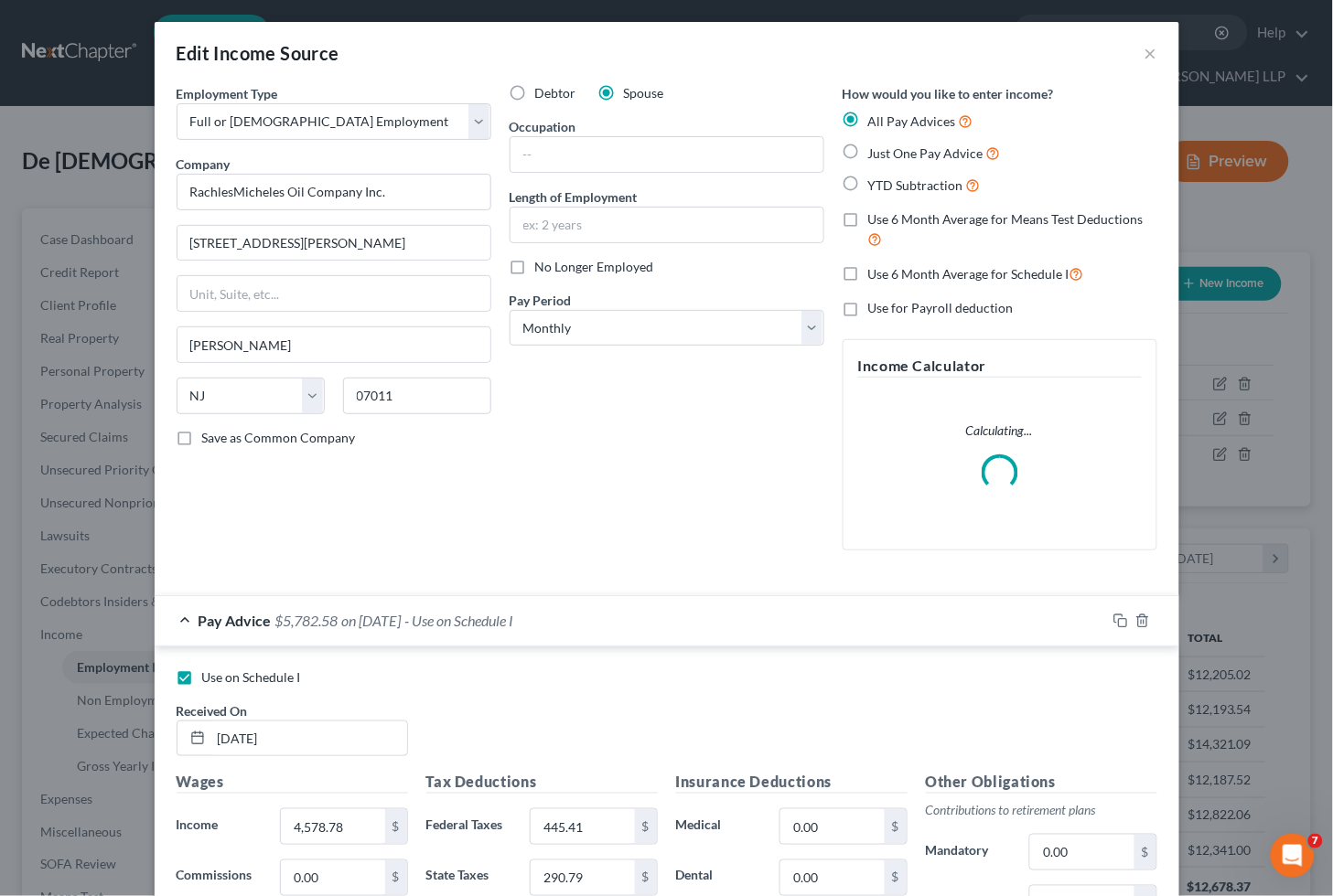
click at [500, 630] on div "Pay Advice $5,782.58 on [DATE] - Use on Schedule I" at bounding box center [630, 621] width 951 height 48
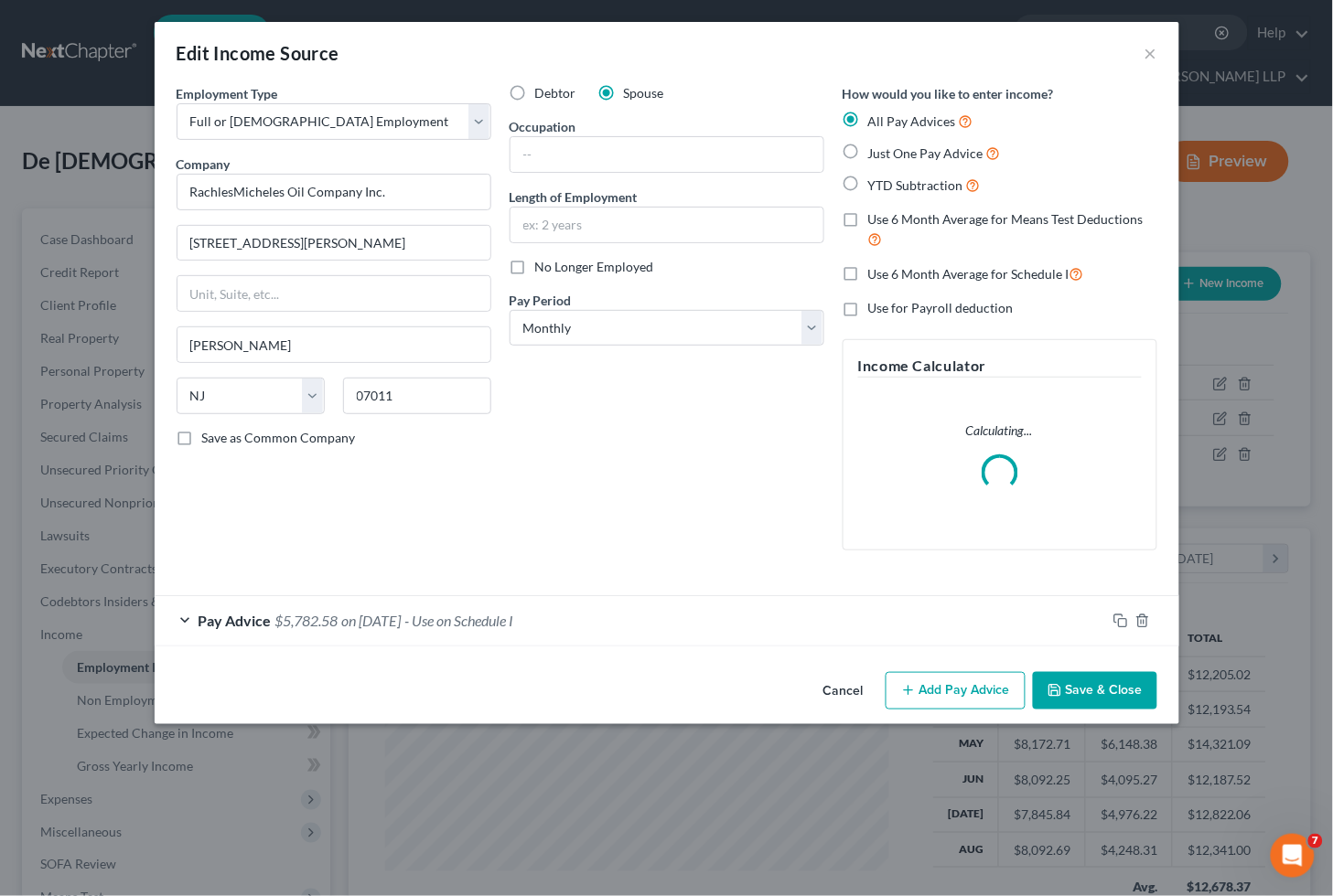
click at [1098, 689] on button "Save & Close" at bounding box center [1094, 691] width 125 height 39
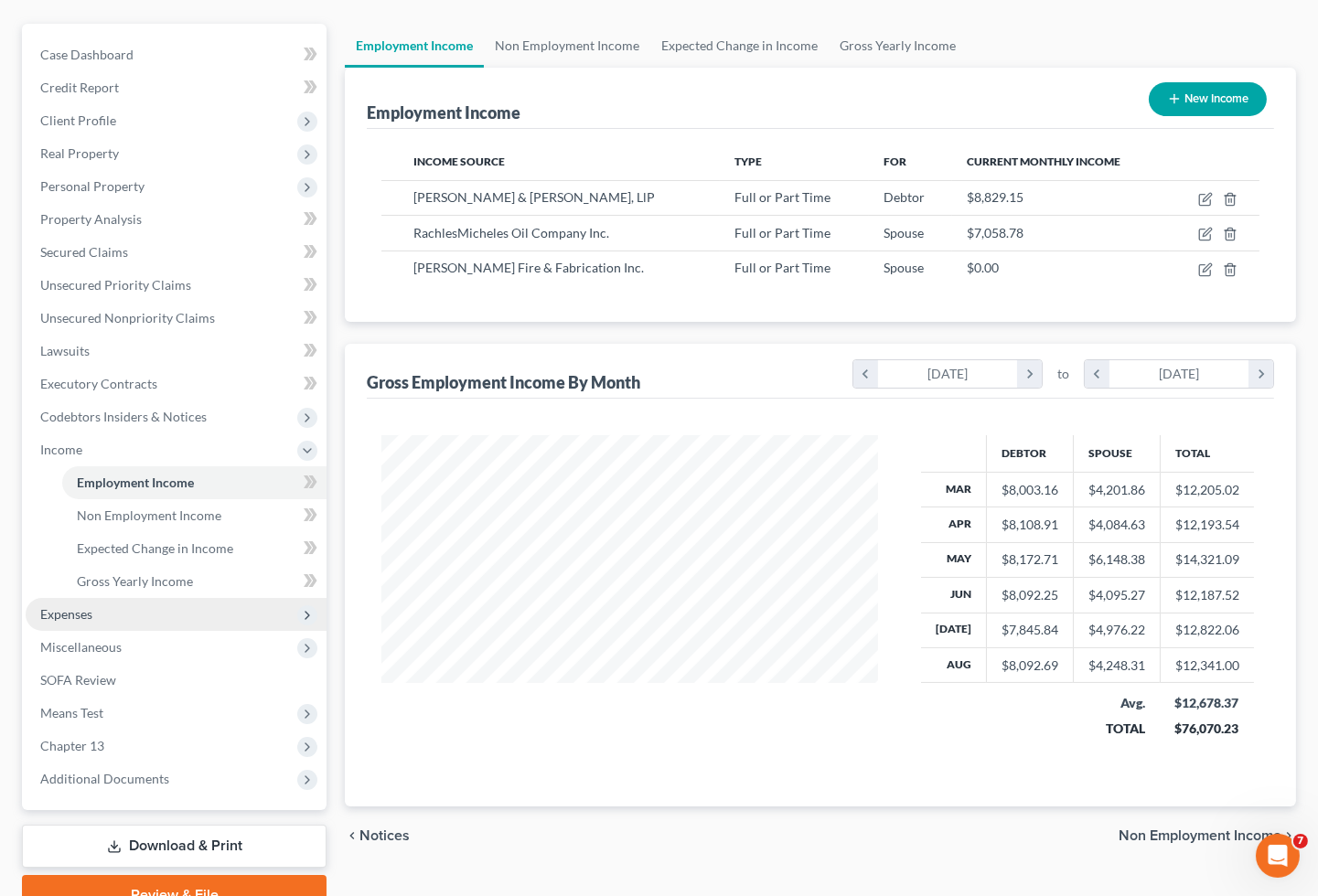
scroll to position [203, 0]
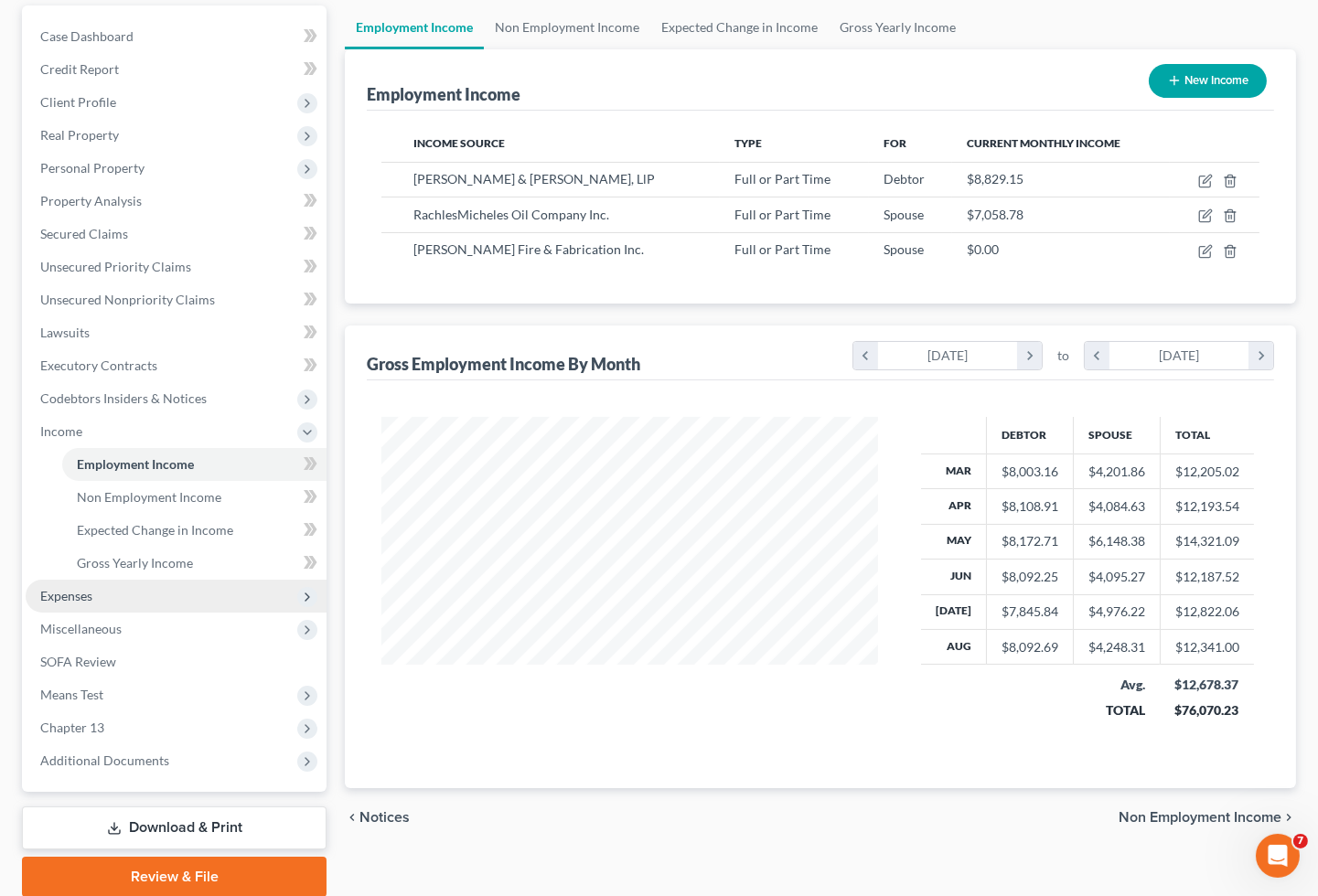
click at [77, 588] on span "Expenses" at bounding box center [67, 596] width 52 height 15
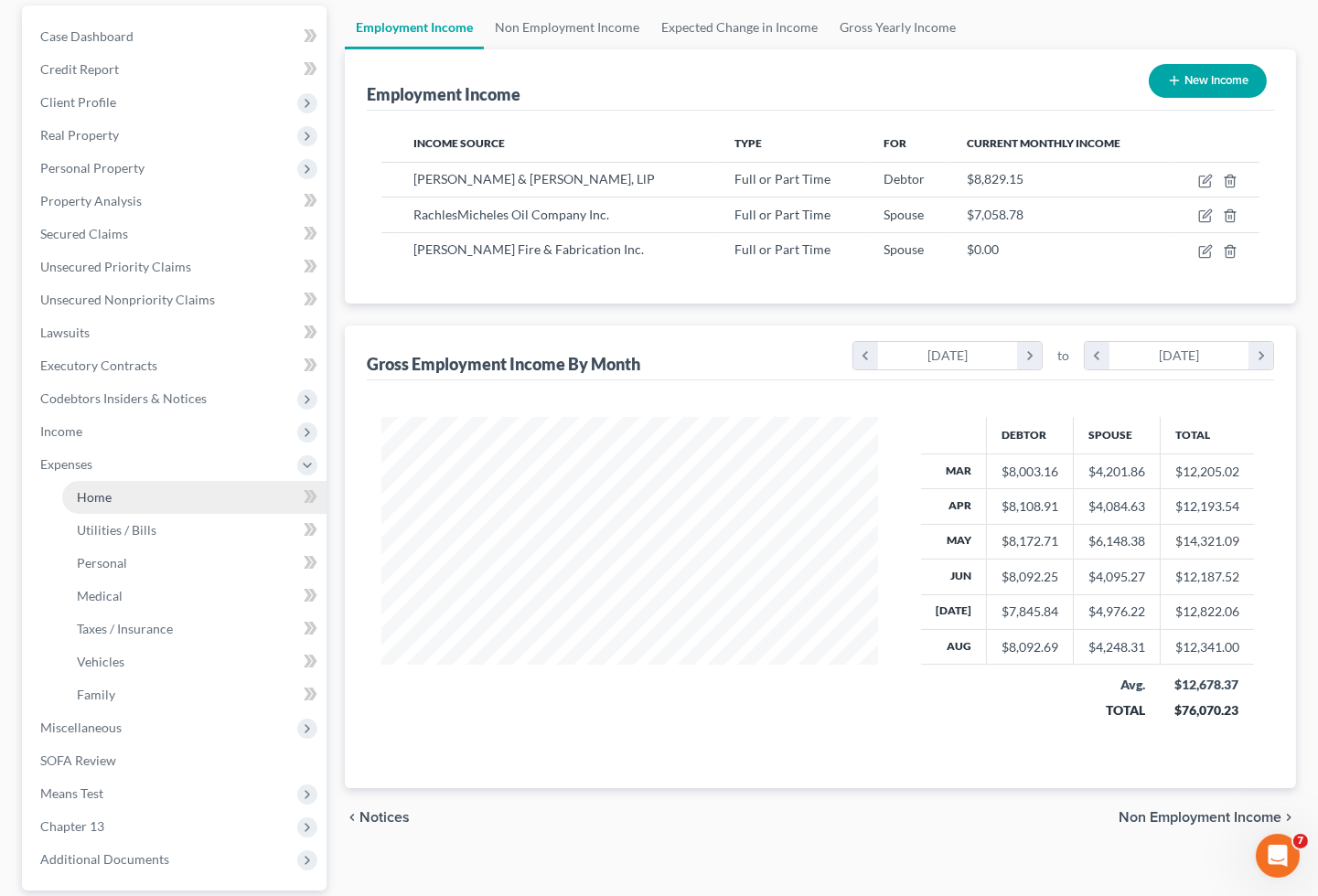
click at [104, 490] on span "Home" at bounding box center [95, 497] width 35 height 15
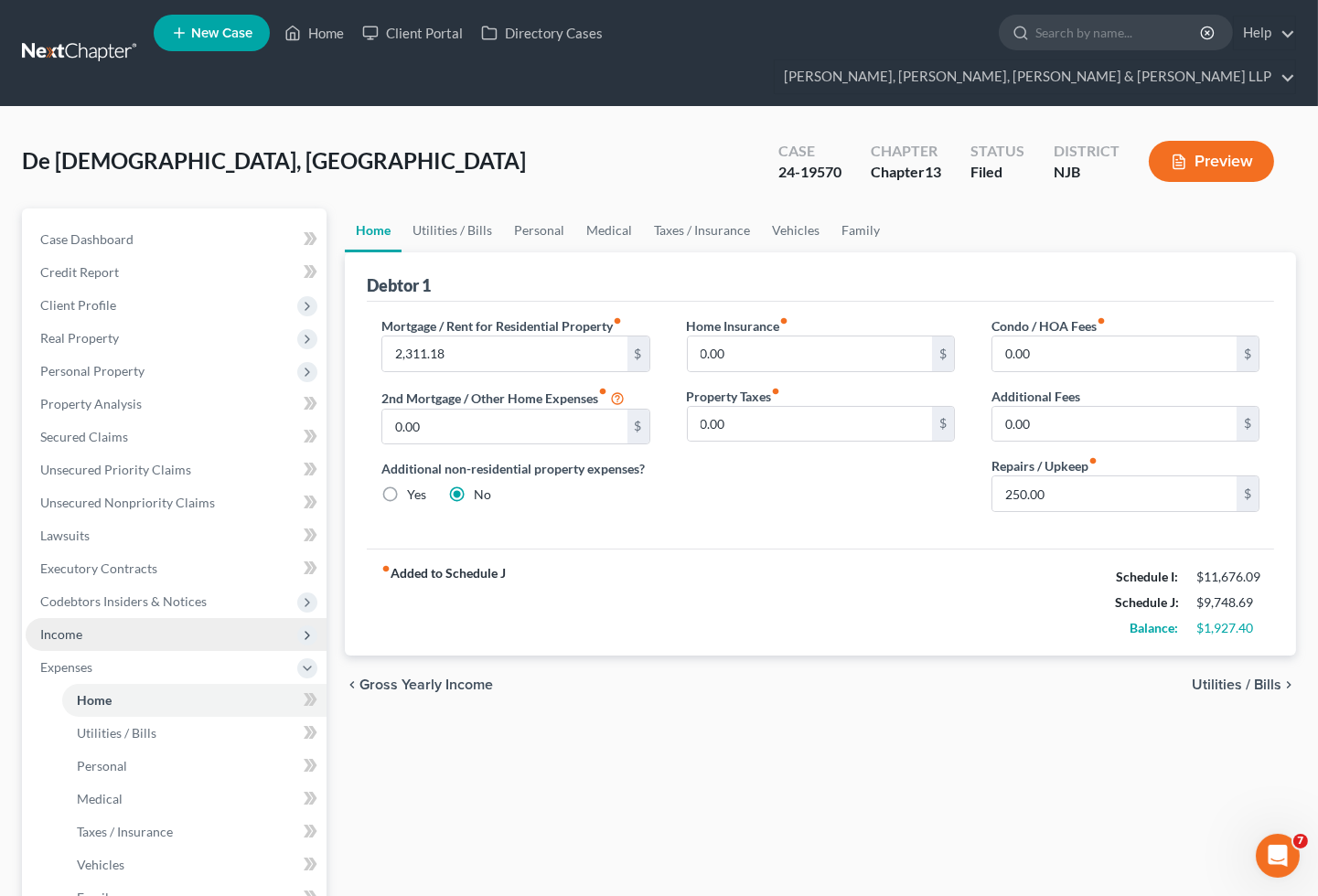
click at [80, 627] on span "Income" at bounding box center [62, 634] width 42 height 15
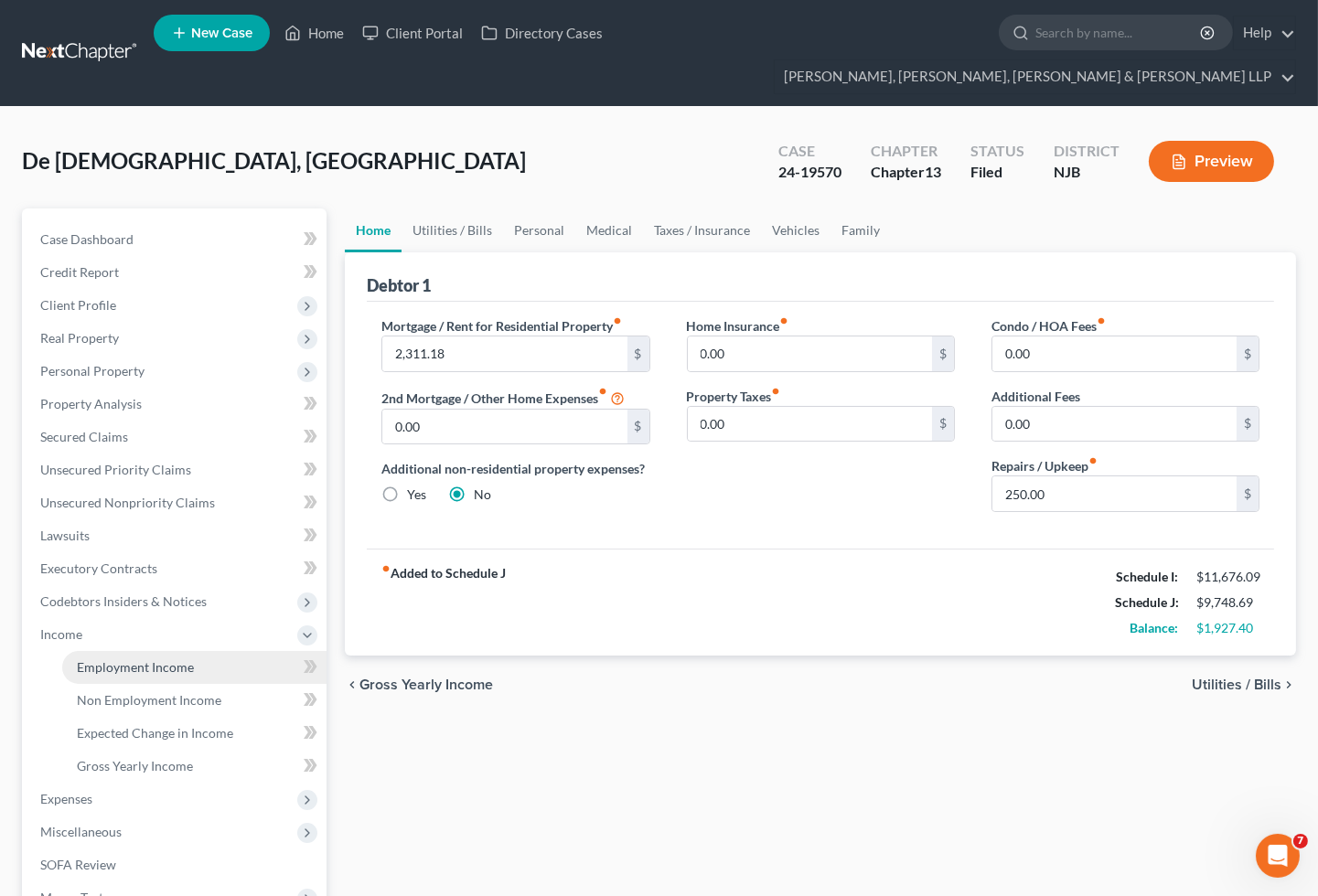
click at [110, 651] on link "Employment Income" at bounding box center [194, 667] width 265 height 33
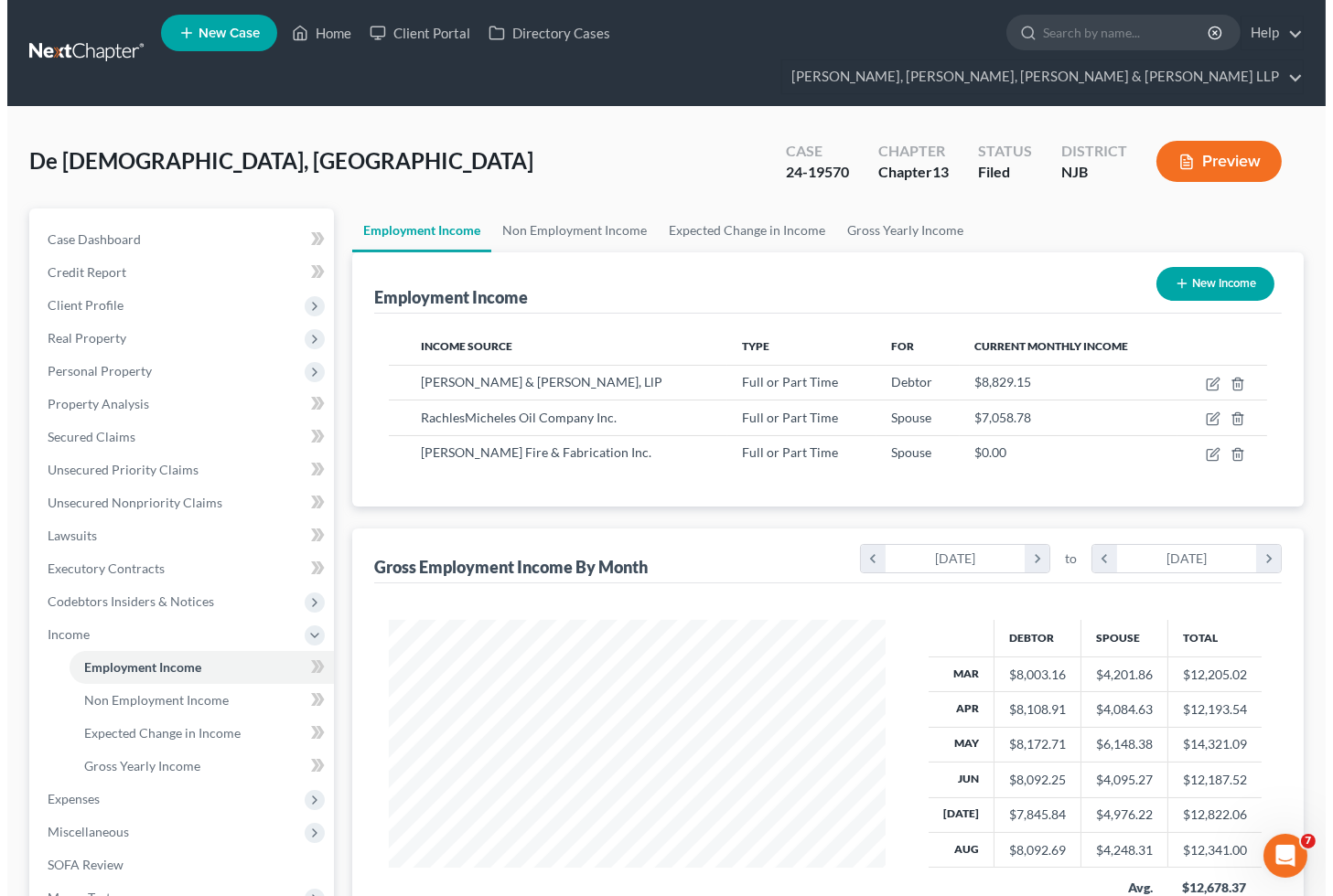
scroll to position [327, 533]
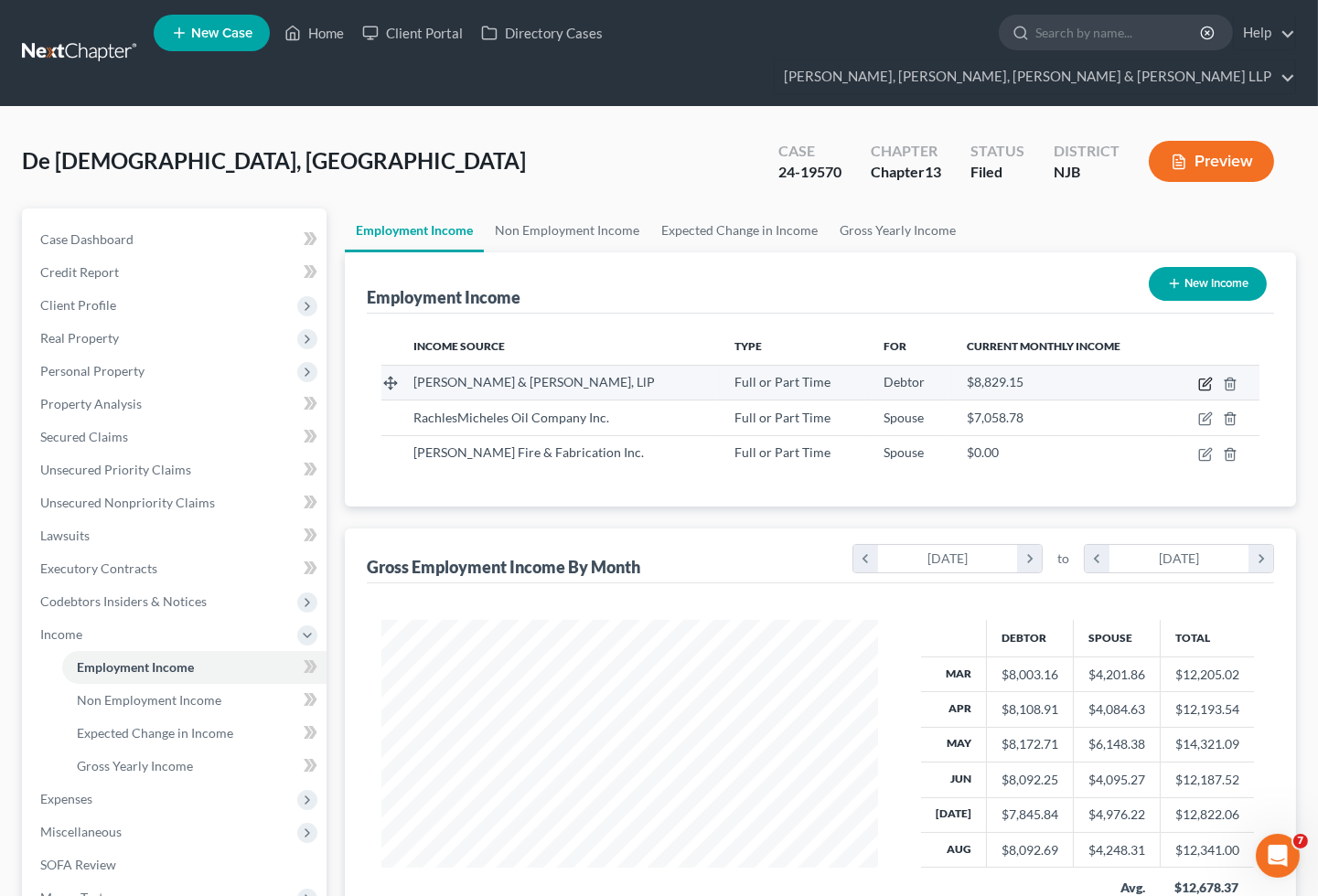
click at [1200, 379] on icon "button" at bounding box center [1204, 384] width 11 height 11
select select "0"
select select "35"
select select "0"
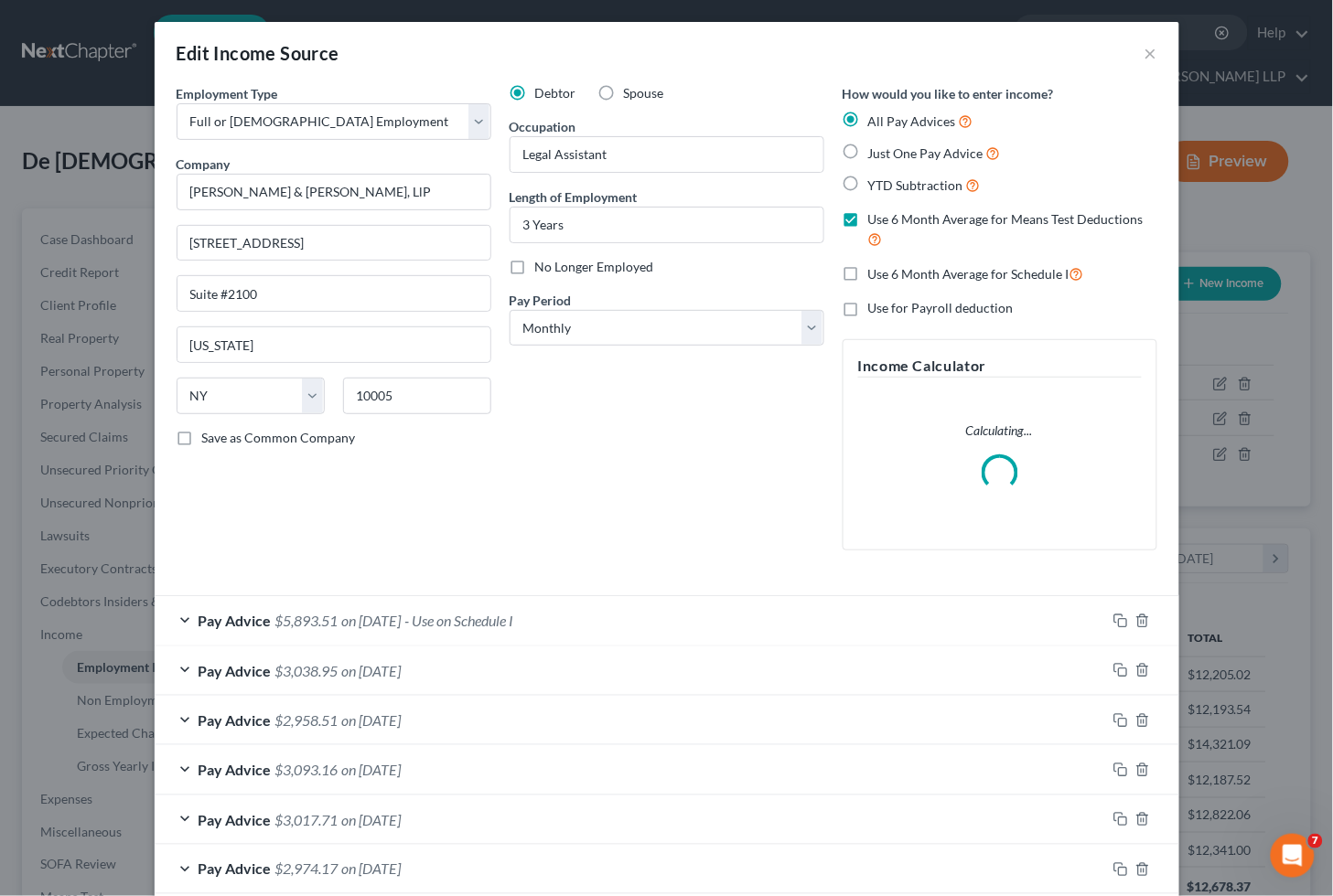
scroll to position [327, 541]
click at [585, 333] on select "Select Monthly Twice Monthly Every Other Week Weekly" at bounding box center [667, 328] width 315 height 37
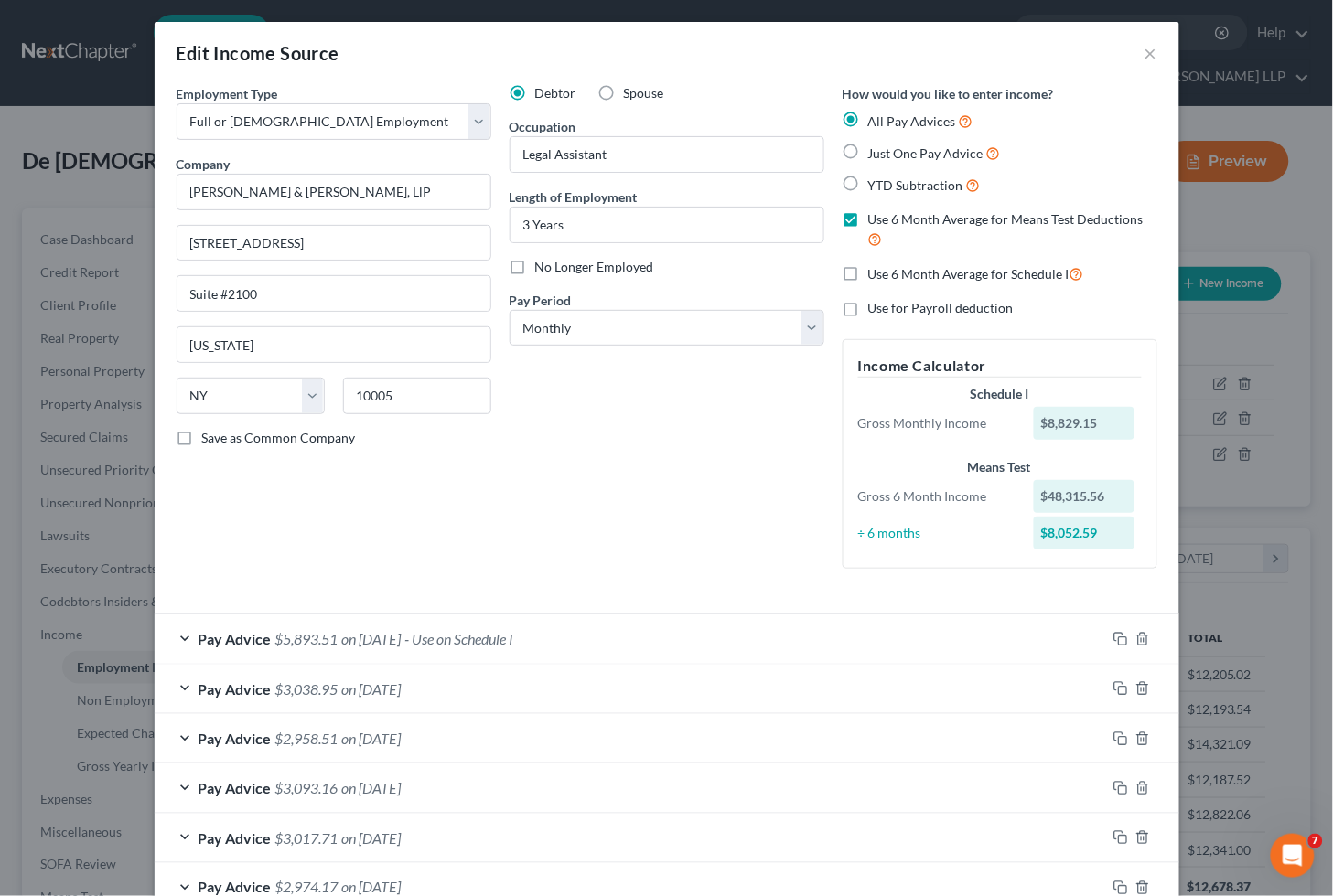
click at [433, 461] on div "Employment Type * Select Full or [DEMOGRAPHIC_DATA] Employment Self Employment …" at bounding box center [333, 333] width 333 height 499
click at [609, 646] on div "Pay Advice $5,893.51 on [DATE] - Use on Schedule I" at bounding box center [630, 638] width 951 height 48
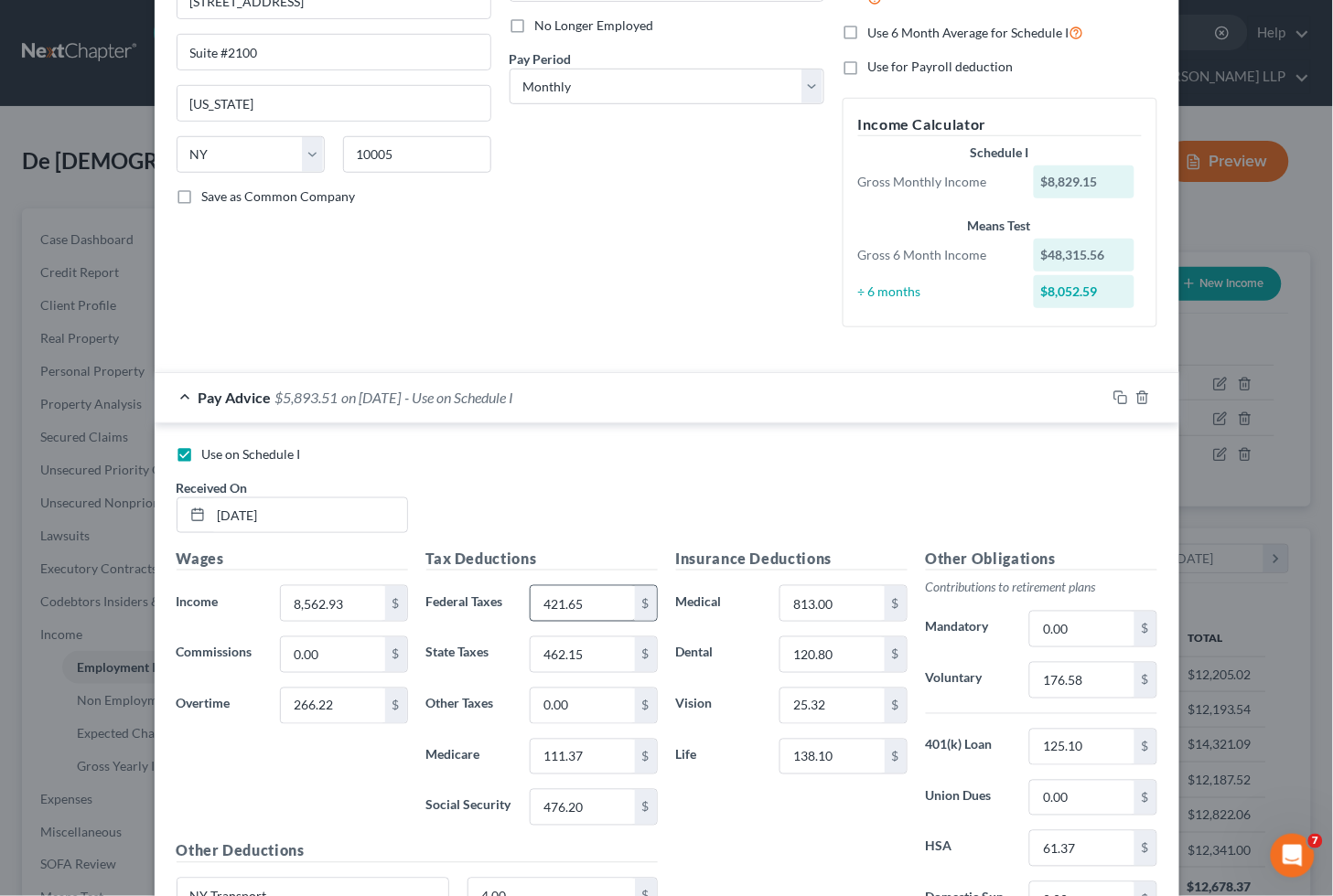
scroll to position [304, 0]
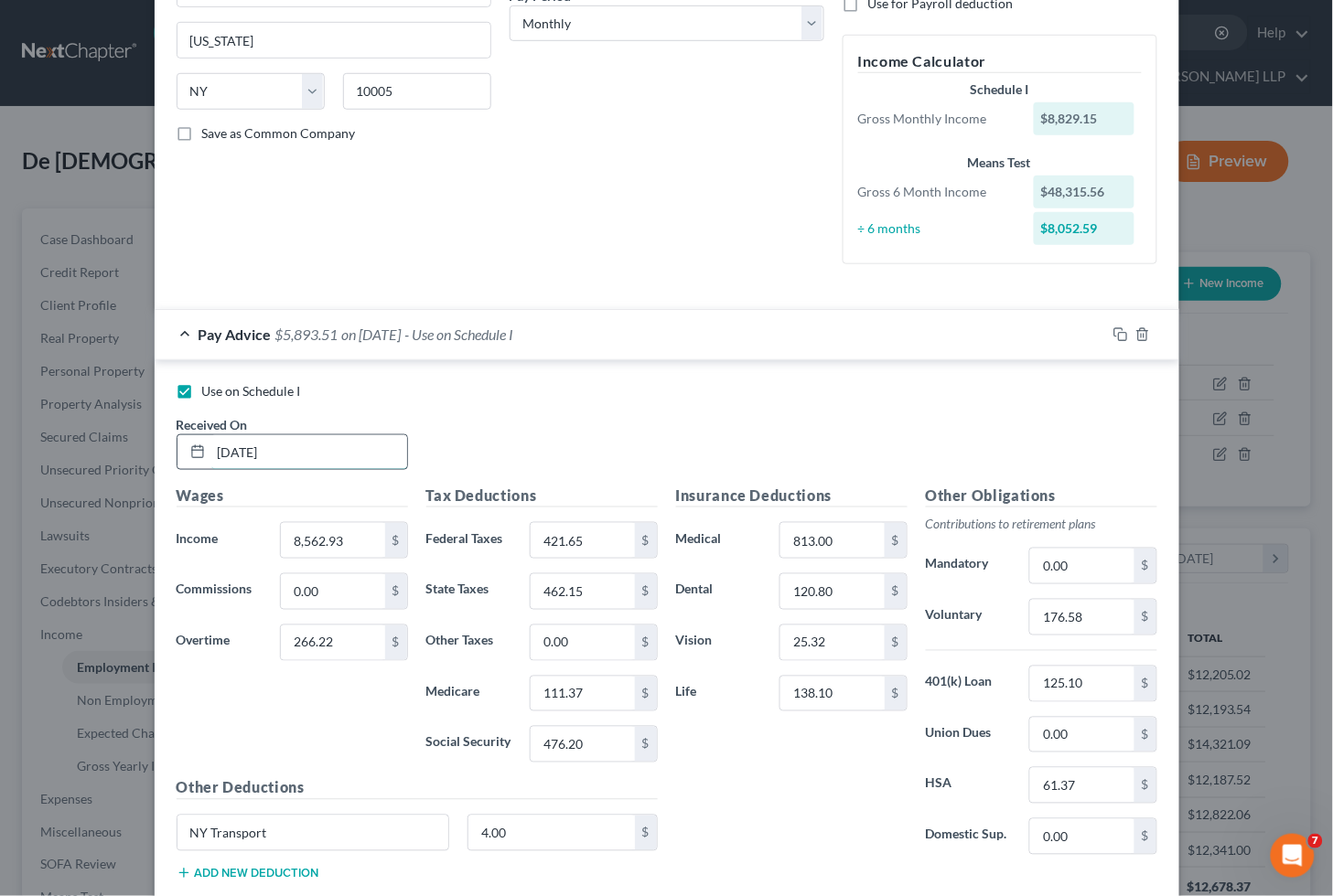
click at [321, 445] on input "[DATE]" at bounding box center [309, 453] width 196 height 35
drag, startPoint x: 341, startPoint y: 459, endPoint x: 207, endPoint y: 442, distance: 135.1
click at [212, 442] on input "[DATE]" at bounding box center [309, 453] width 196 height 35
type input "[DATE]"
click at [641, 339] on div "Pay Advice $5,893.51 on [DATE] - Use on Schedule I" at bounding box center [630, 334] width 951 height 48
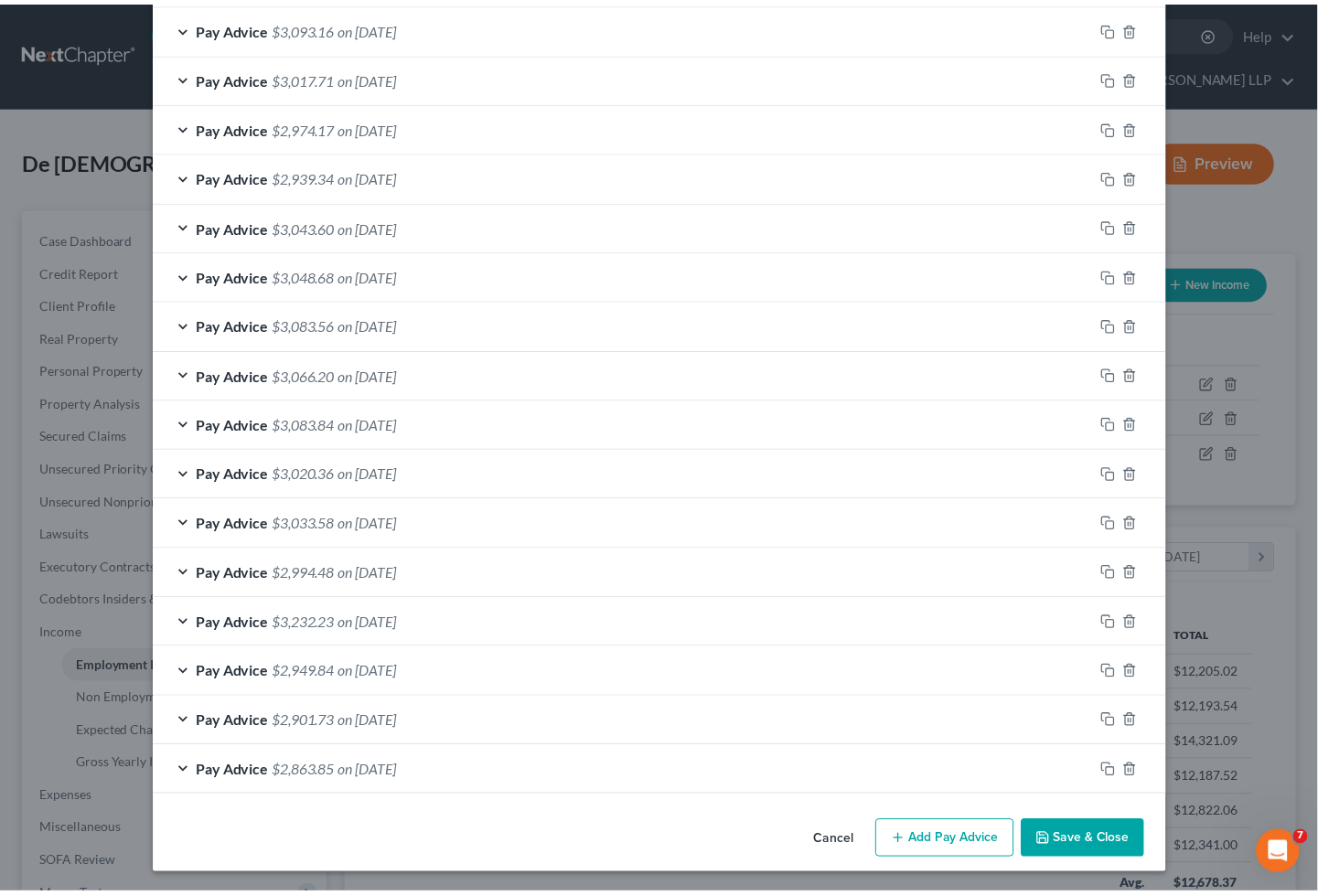
scroll to position [765, 0]
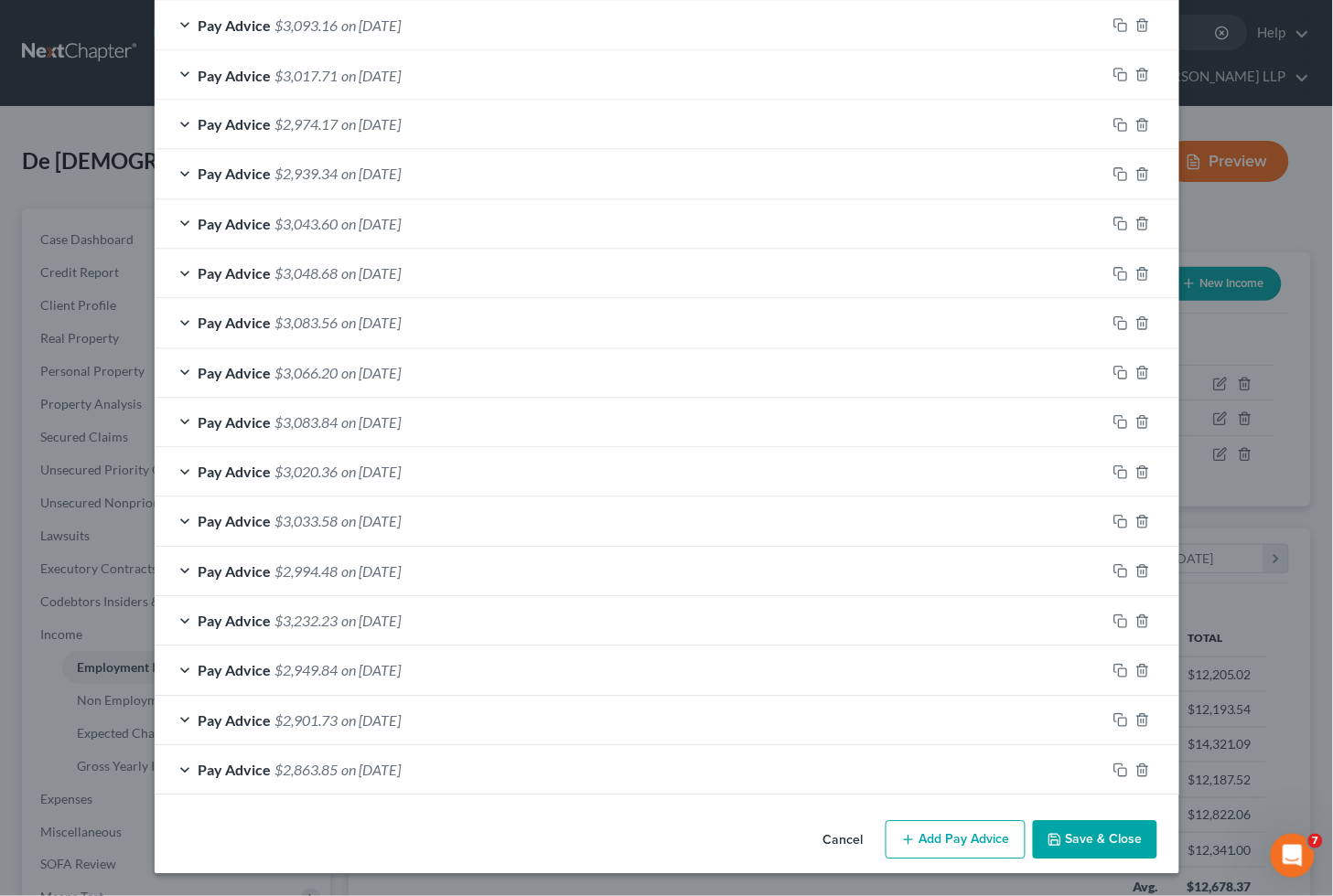
click at [1081, 839] on button "Save & Close" at bounding box center [1094, 841] width 125 height 39
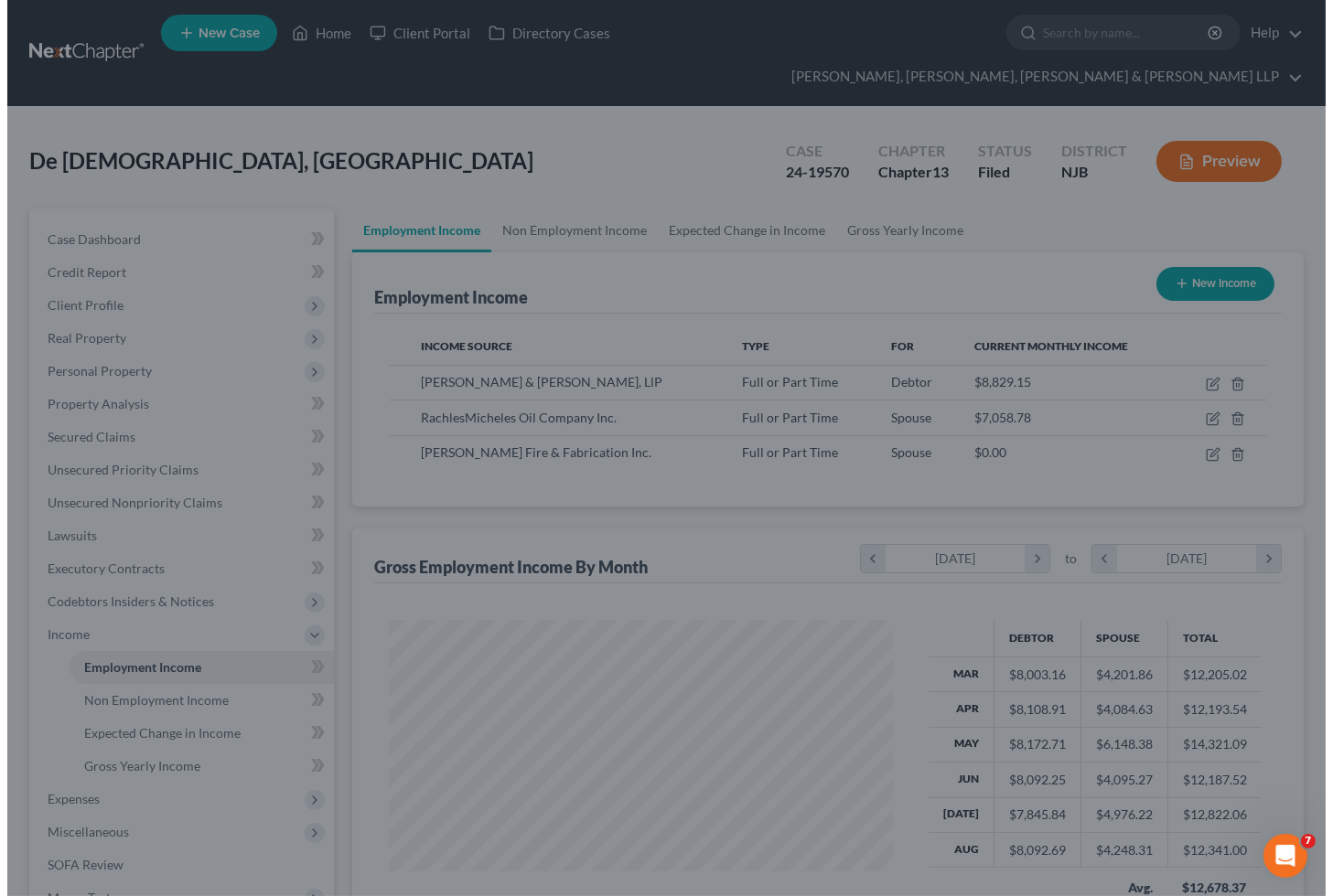
scroll to position [914131, 914328]
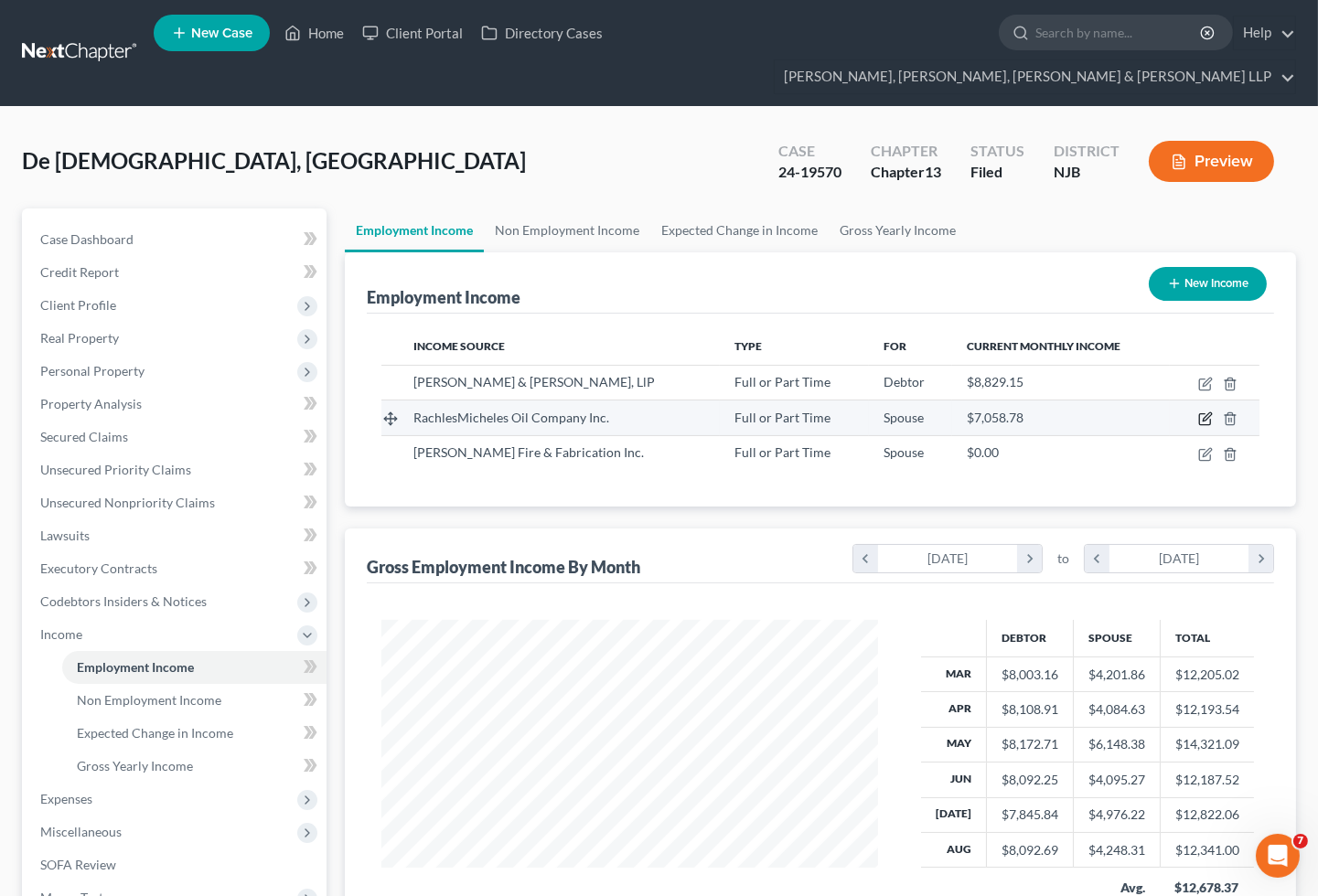
click at [1204, 411] on icon "button" at bounding box center [1205, 418] width 14 height 14
select select "0"
select select "33"
select select "0"
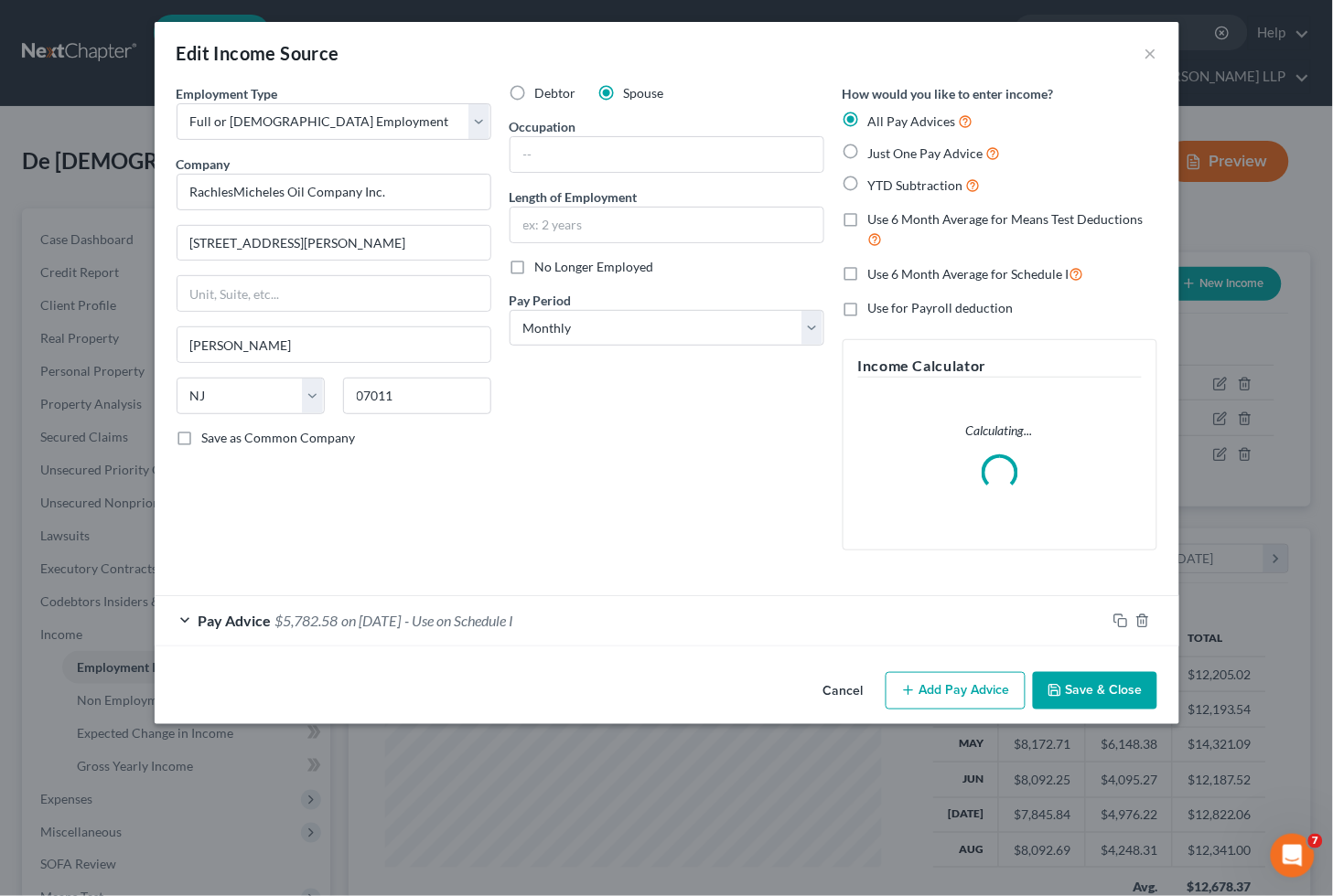
scroll to position [327, 541]
click at [602, 622] on div "Pay Advice $5,782.58 on [DATE] - Use on Schedule I" at bounding box center [630, 621] width 951 height 48
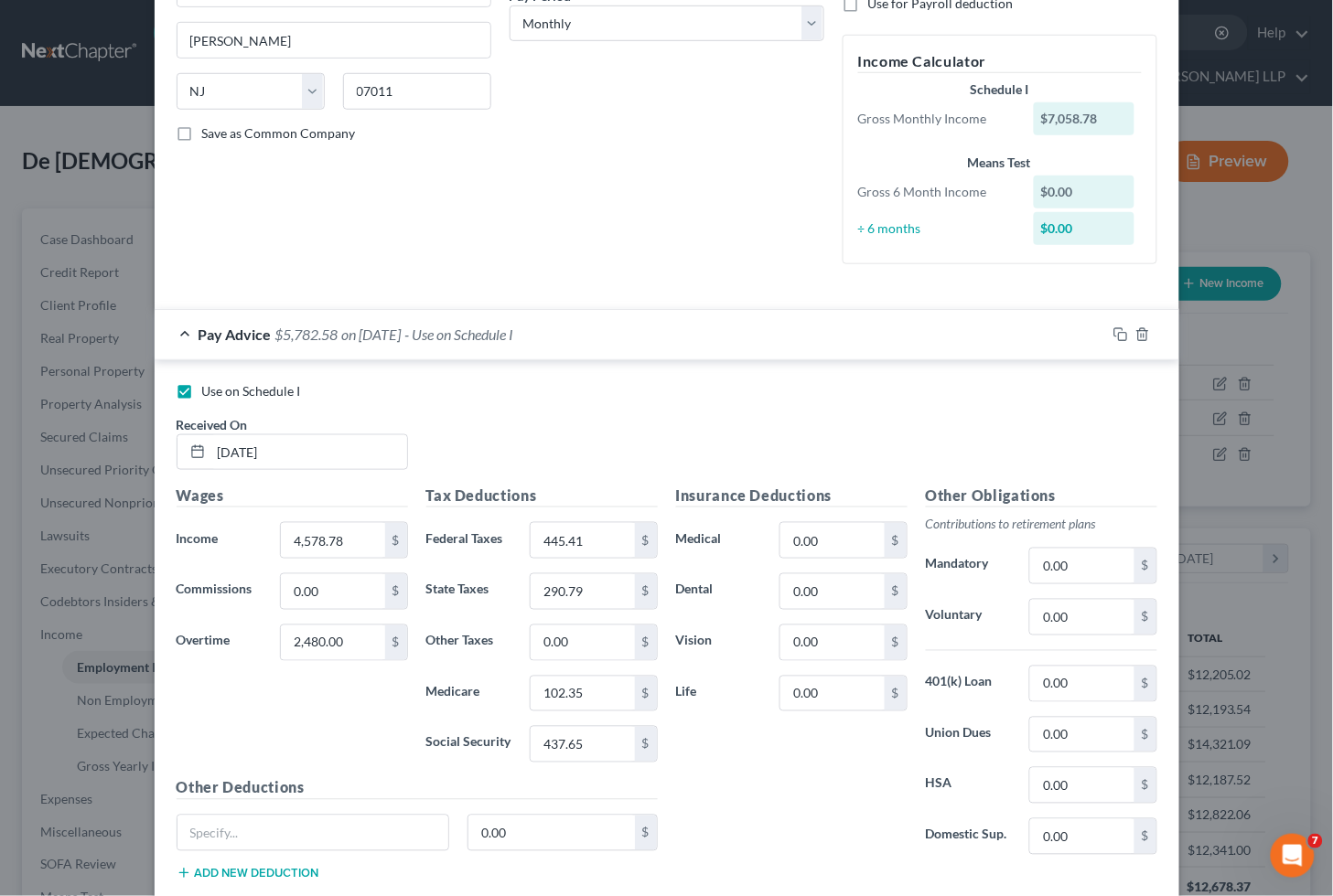
scroll to position [203, 0]
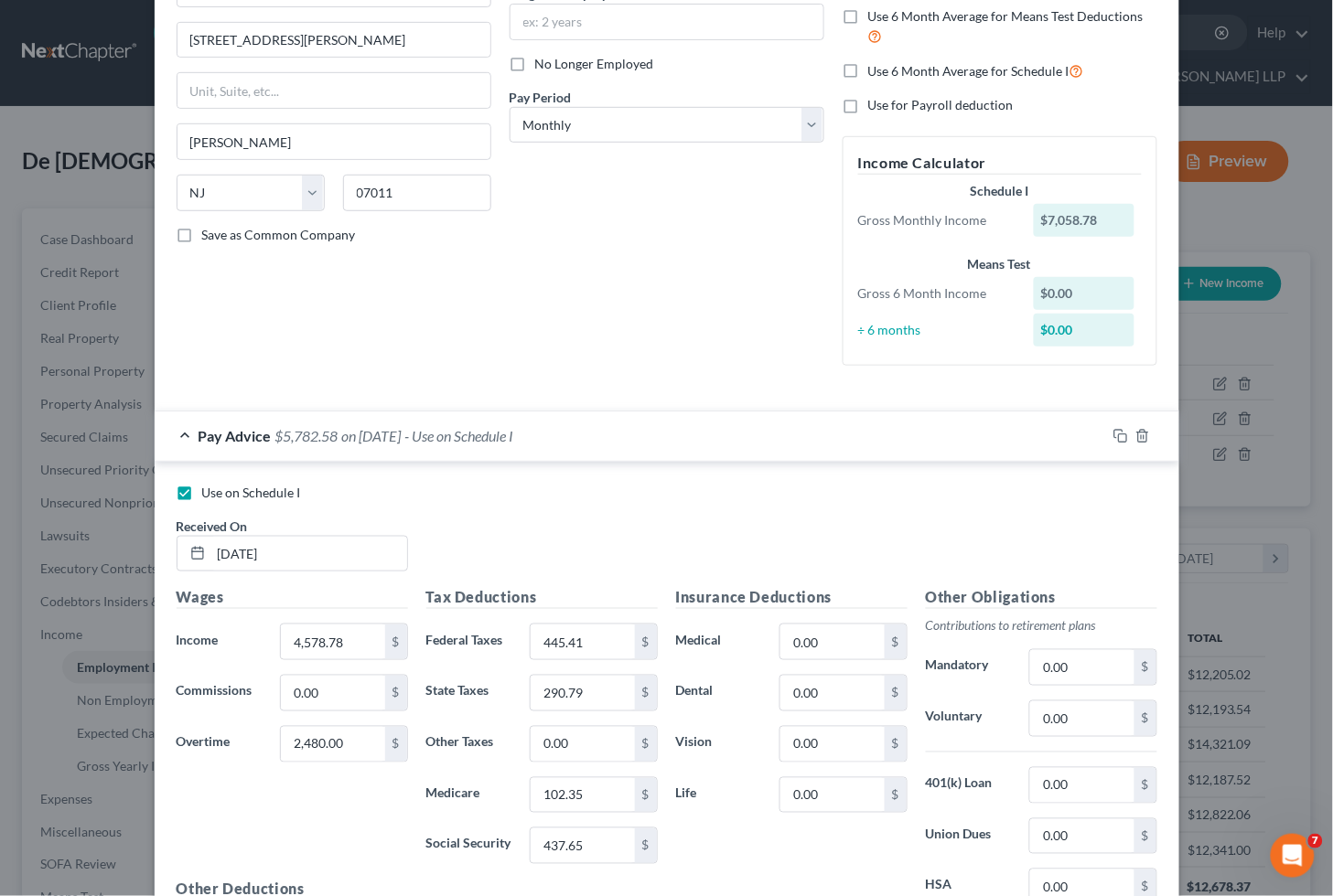
click at [648, 437] on div "Pay Advice $5,782.58 on [DATE] - Use on Schedule I" at bounding box center [630, 435] width 951 height 48
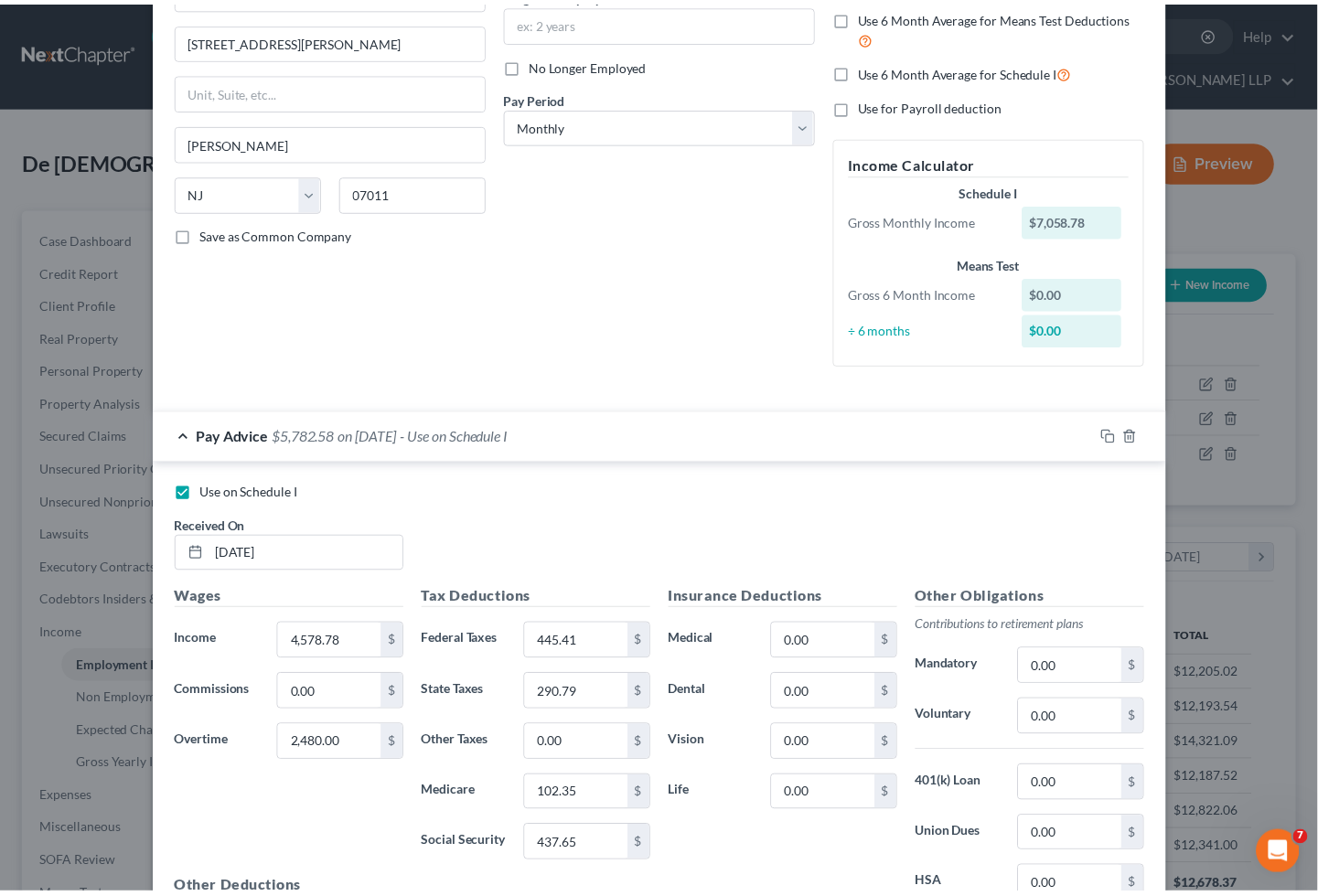
scroll to position [0, 0]
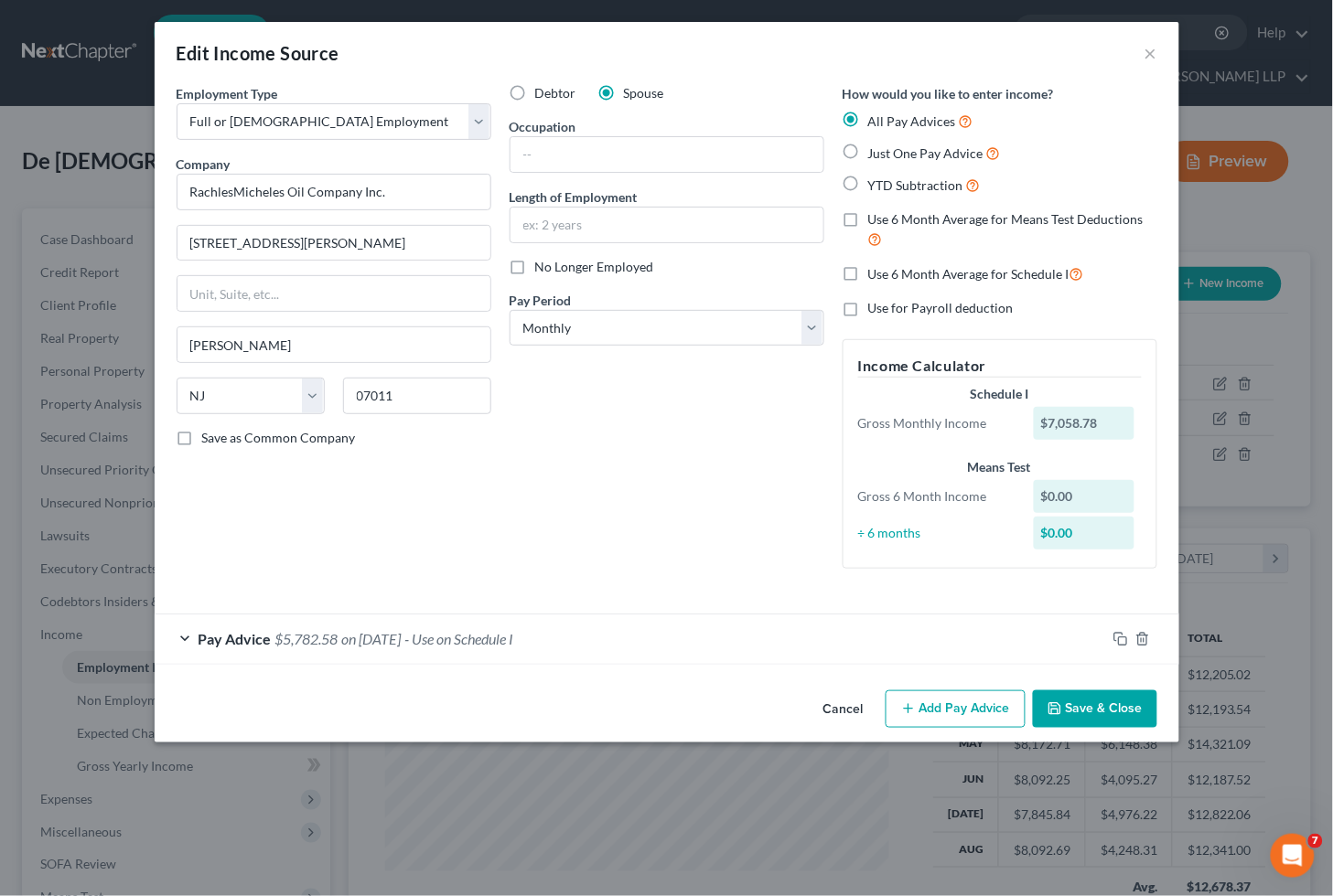
click at [1083, 704] on button "Save & Close" at bounding box center [1094, 710] width 125 height 39
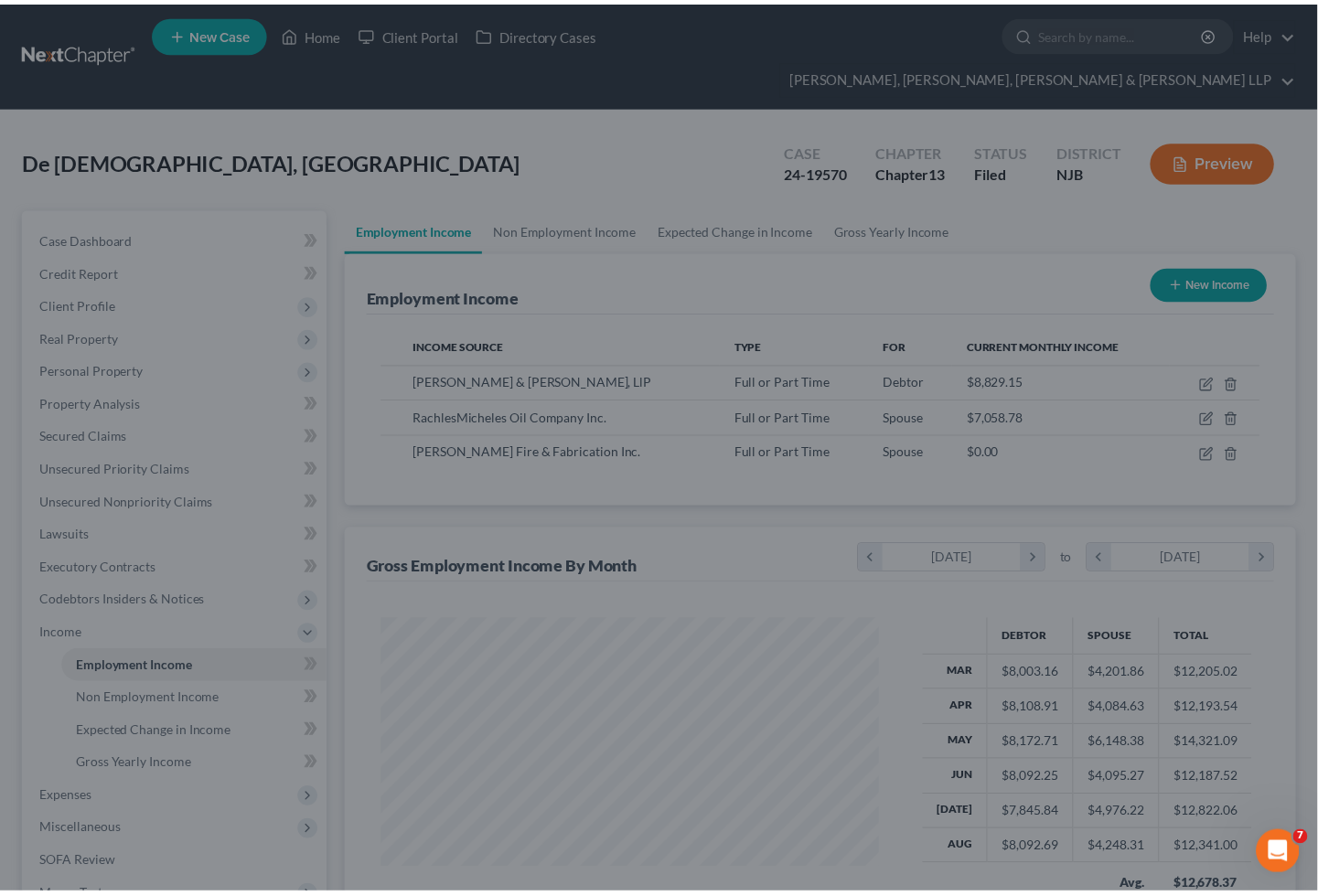
scroll to position [914131, 913974]
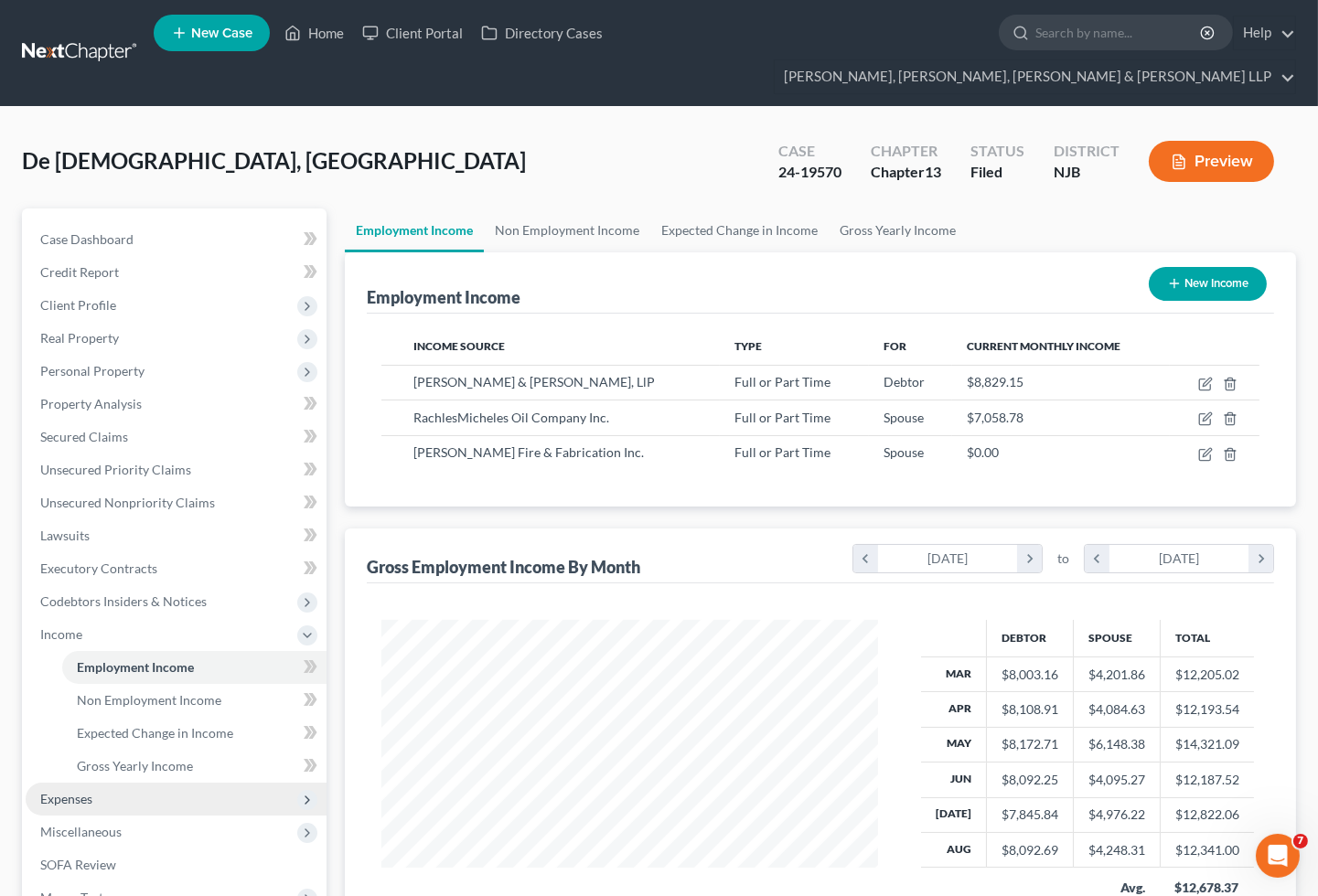
click at [111, 783] on span "Expenses" at bounding box center [177, 799] width 301 height 33
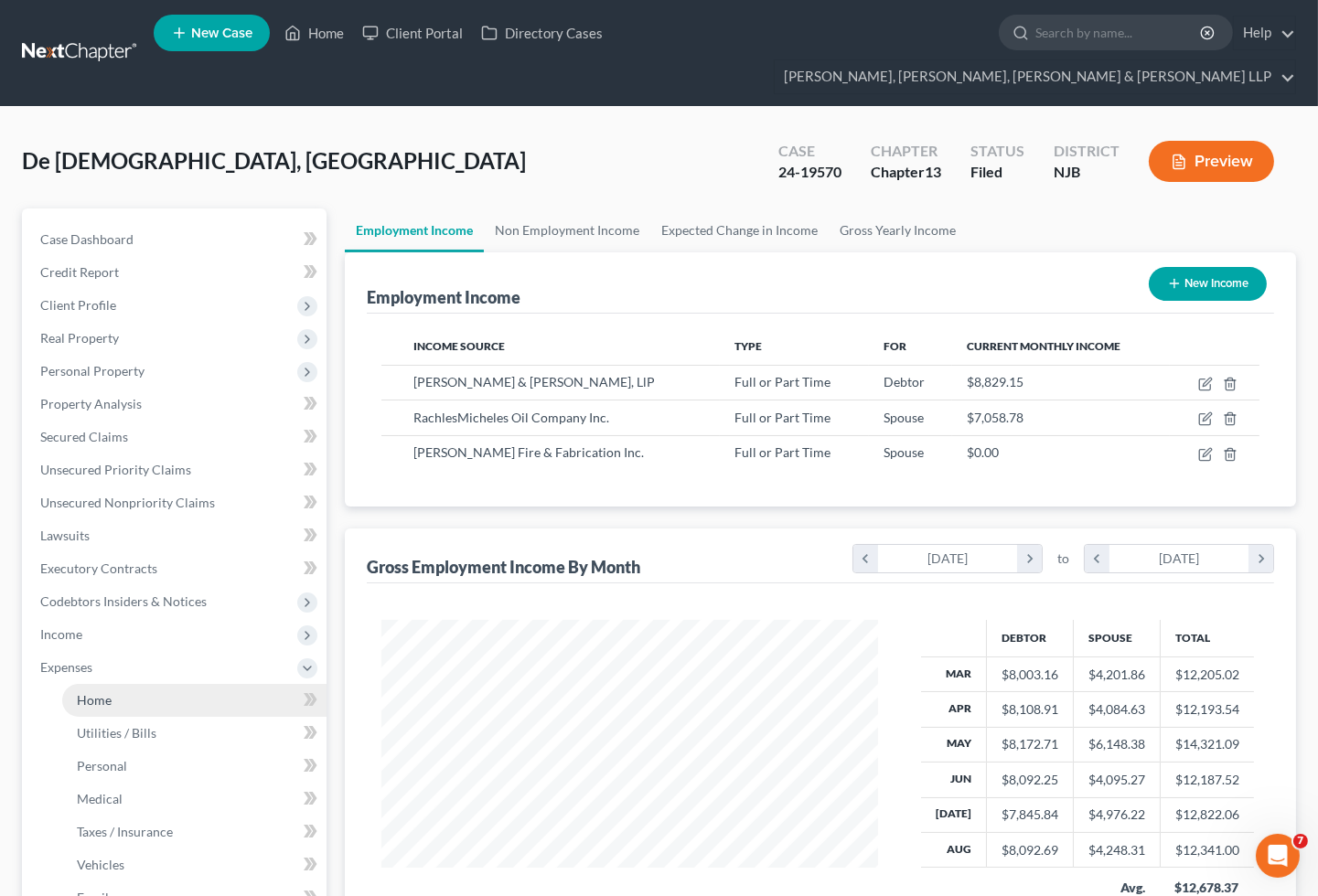
click at [97, 692] on span "Home" at bounding box center [95, 700] width 35 height 15
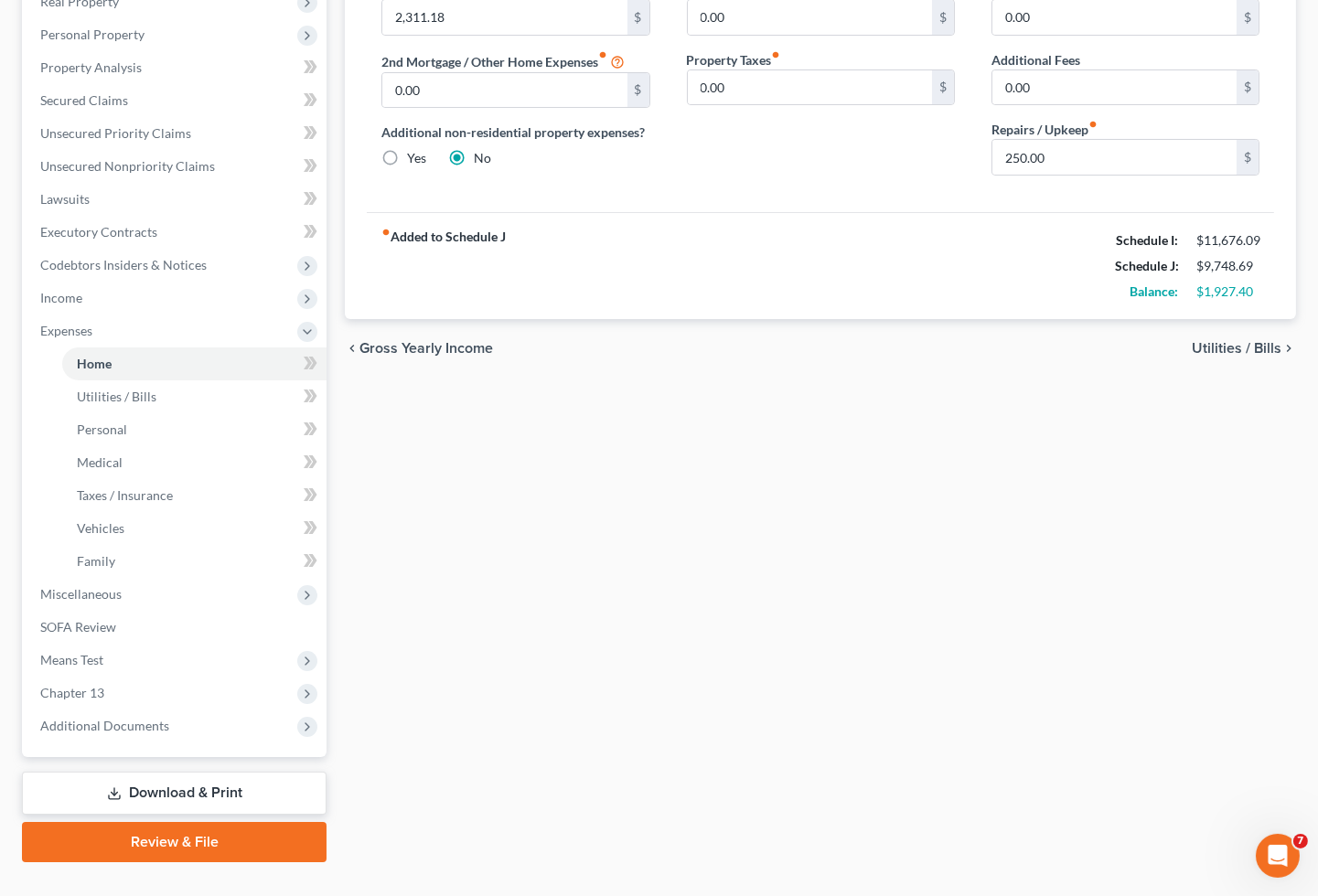
click at [160, 771] on link "Download & Print" at bounding box center [174, 793] width 304 height 43
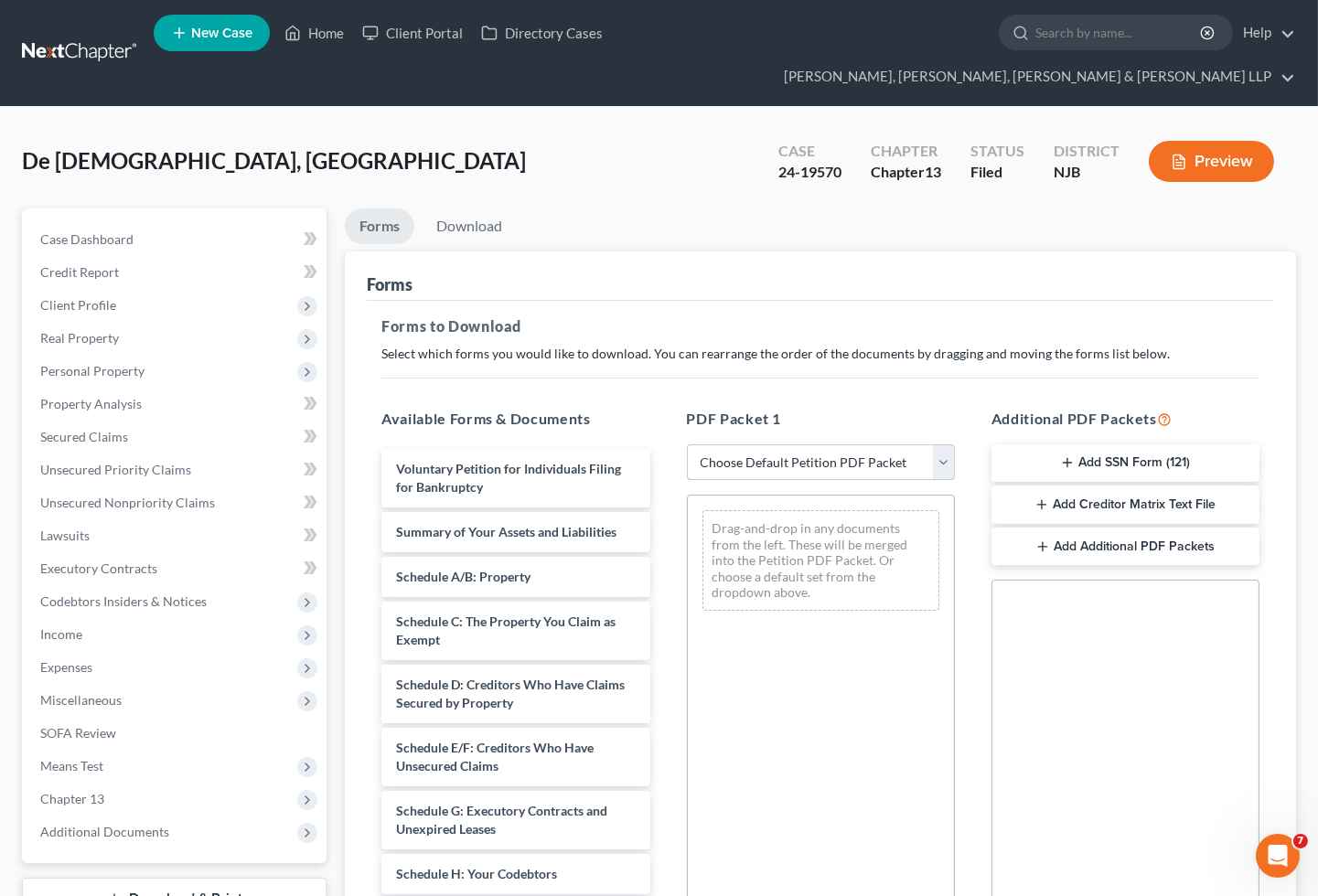
click at [748, 444] on select "Choose Default Petition PDF Packet Complete Bankruptcy Petition (all forms and …" at bounding box center [821, 462] width 268 height 37
select select "2"
click at [687, 444] on select "Choose Default Petition PDF Packet Complete Bankruptcy Petition (all forms and …" at bounding box center [821, 462] width 268 height 37
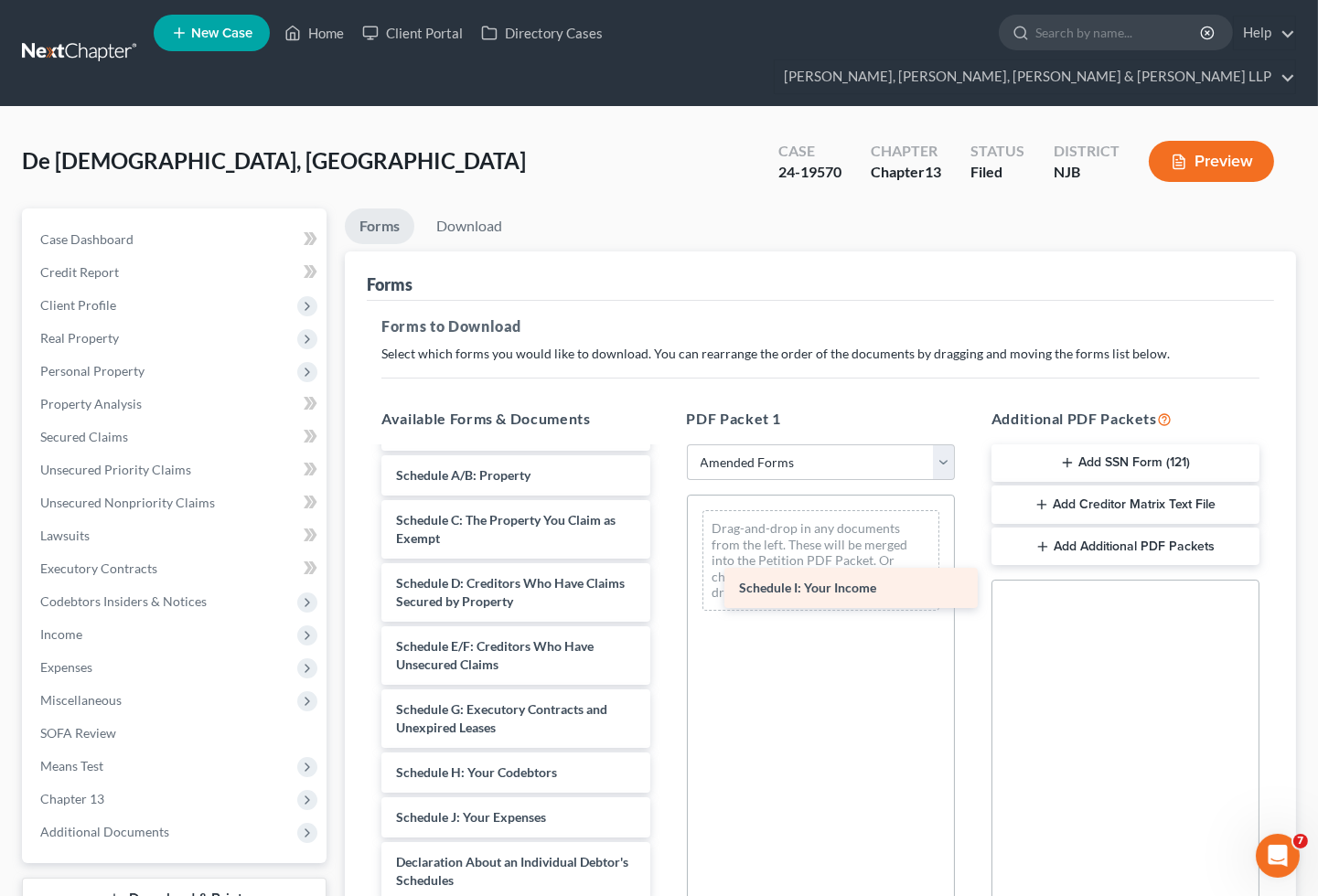
drag, startPoint x: 501, startPoint y: 771, endPoint x: 844, endPoint y: 576, distance: 394.6
click at [664, 576] on div "Schedule I: Your Income Voluntary Petition for Individuals Filing for Bankruptc…" at bounding box center [516, 786] width 297 height 877
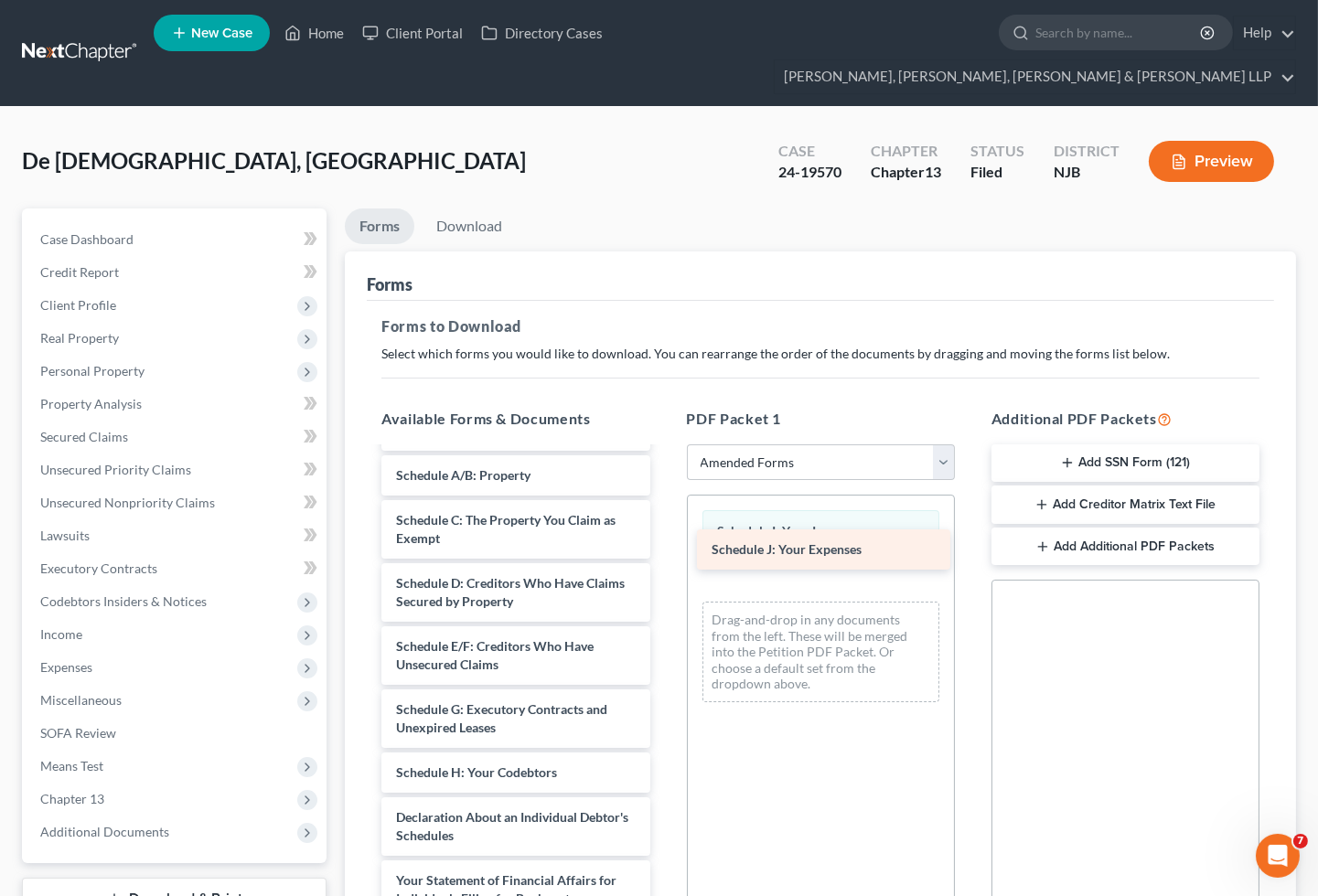
drag, startPoint x: 493, startPoint y: 787, endPoint x: 809, endPoint y: 551, distance: 394.4
click at [664, 552] on div "Schedule J: Your Expenses Voluntary Petition for Individuals Filing for Bankrup…" at bounding box center [516, 764] width 297 height 832
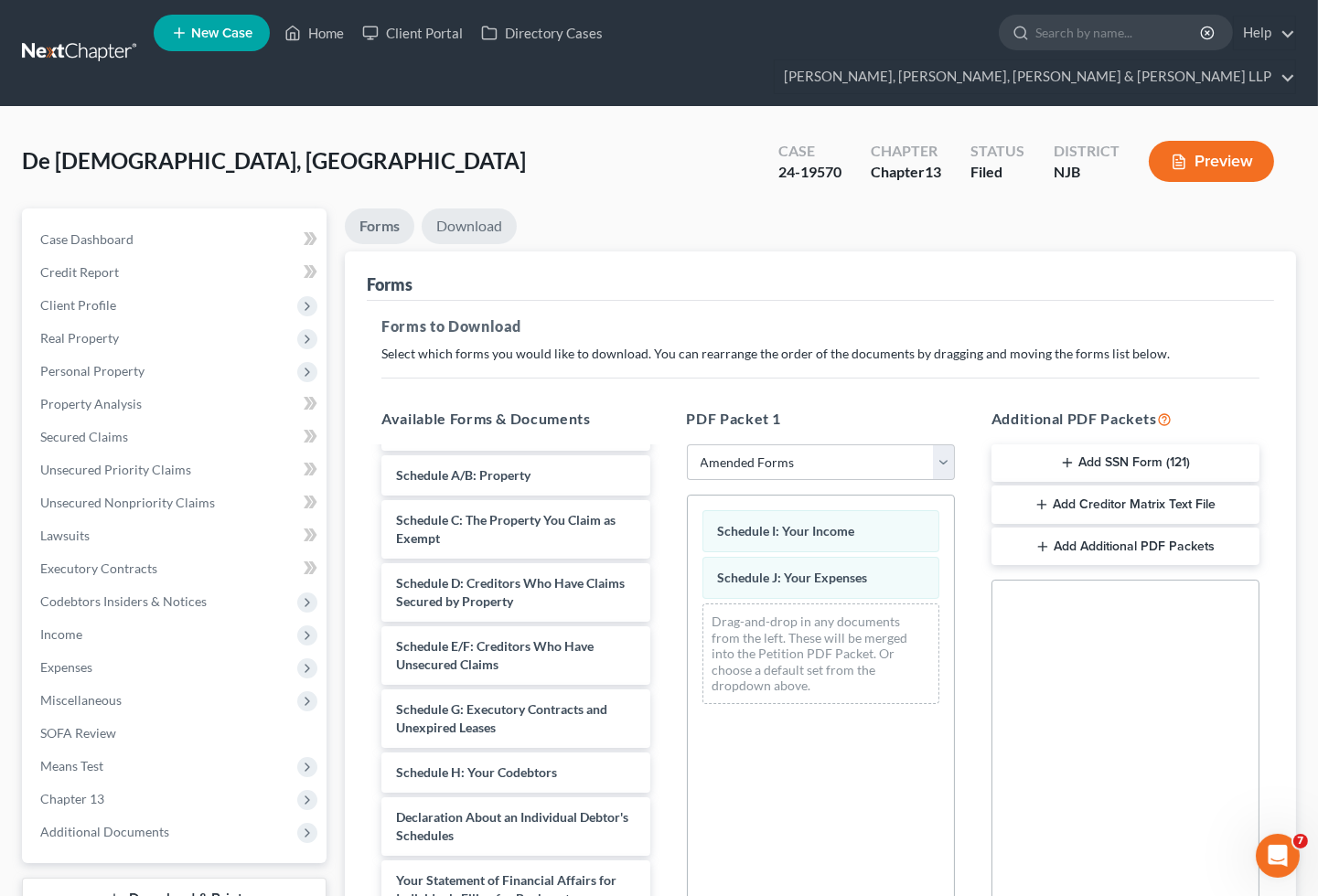
click at [463, 209] on link "Download" at bounding box center [469, 226] width 96 height 36
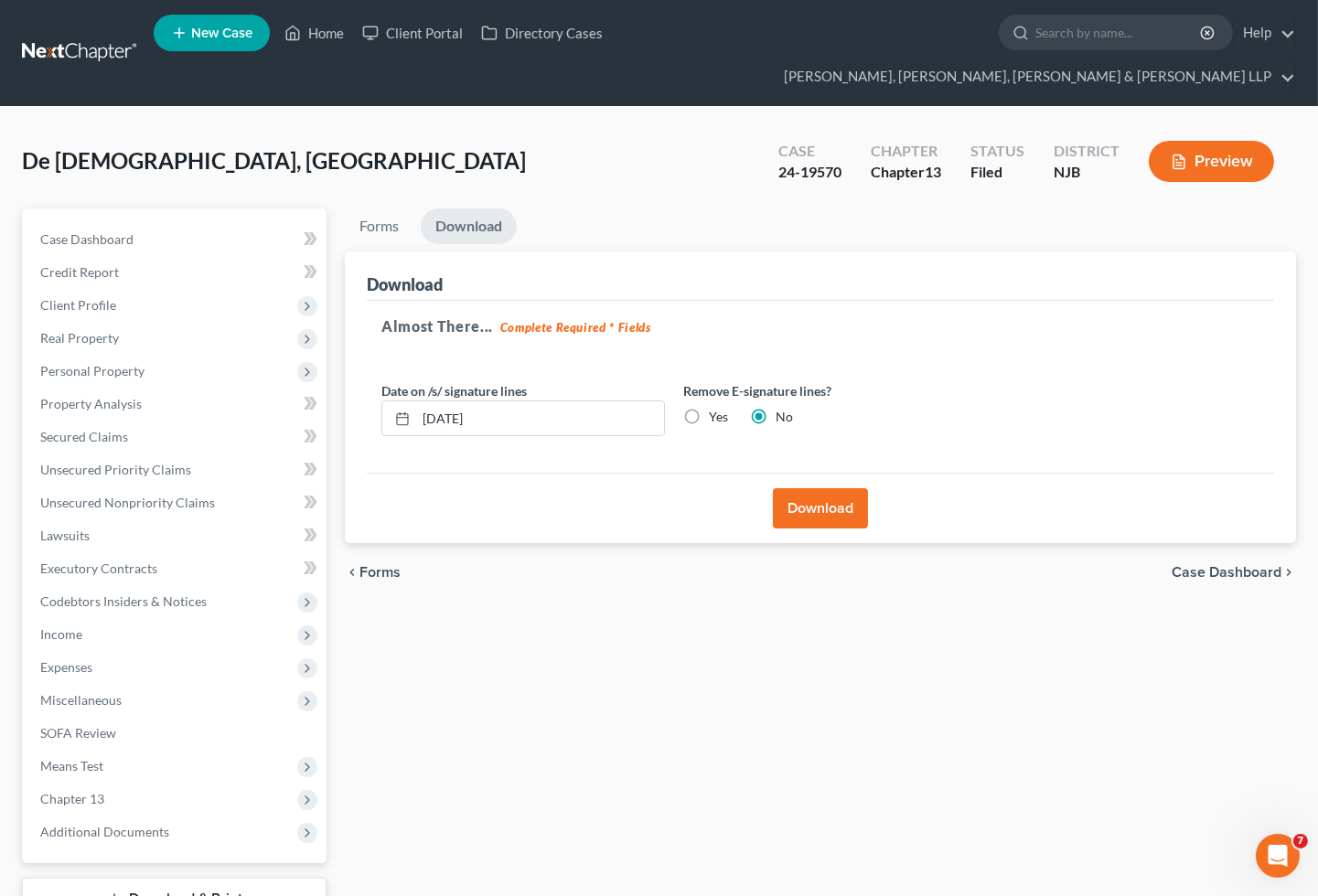
click at [821, 489] on button "Download" at bounding box center [820, 509] width 96 height 41
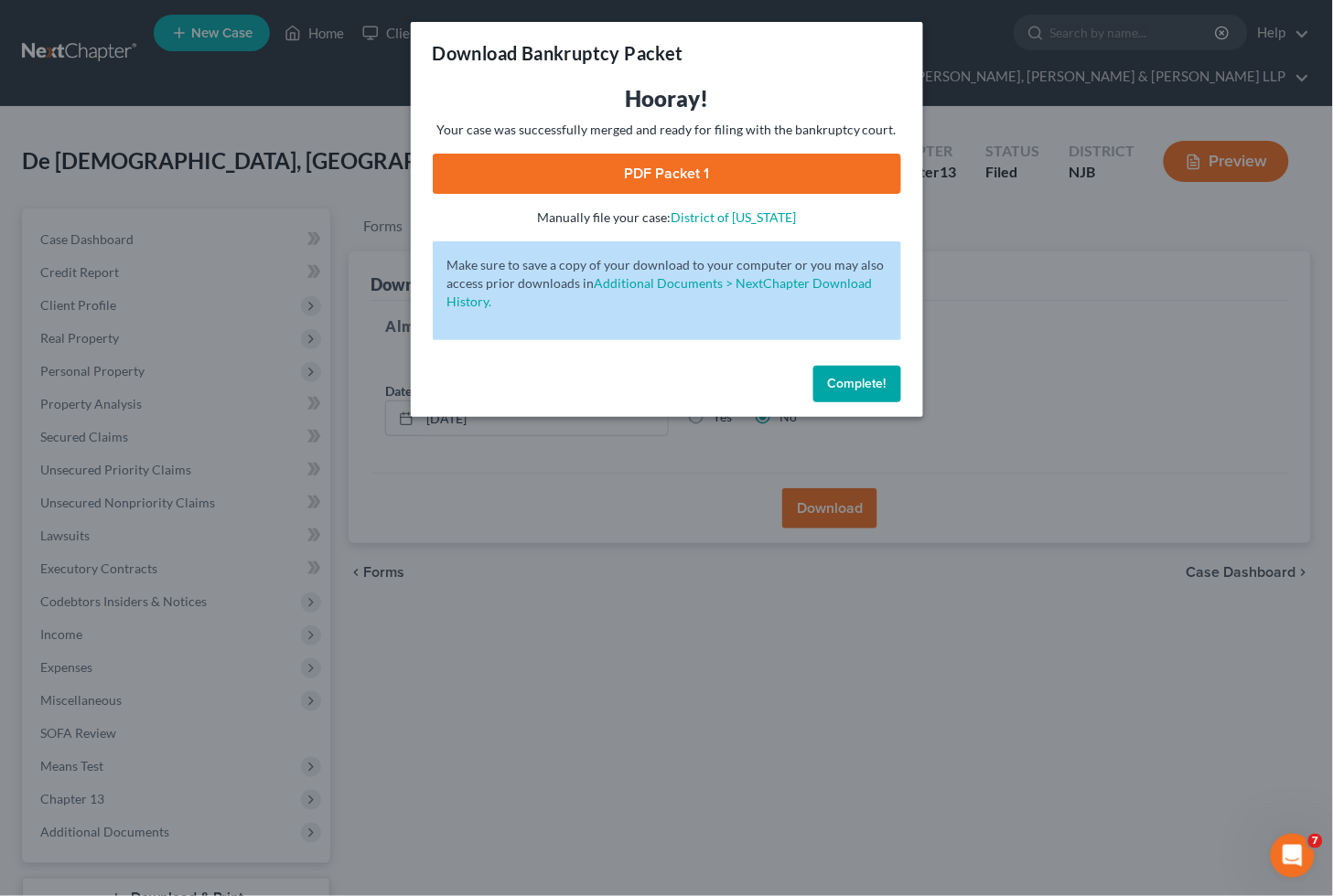
click at [452, 168] on link "PDF Packet 1" at bounding box center [666, 174] width 468 height 41
click at [881, 393] on button "Complete!" at bounding box center [857, 384] width 88 height 37
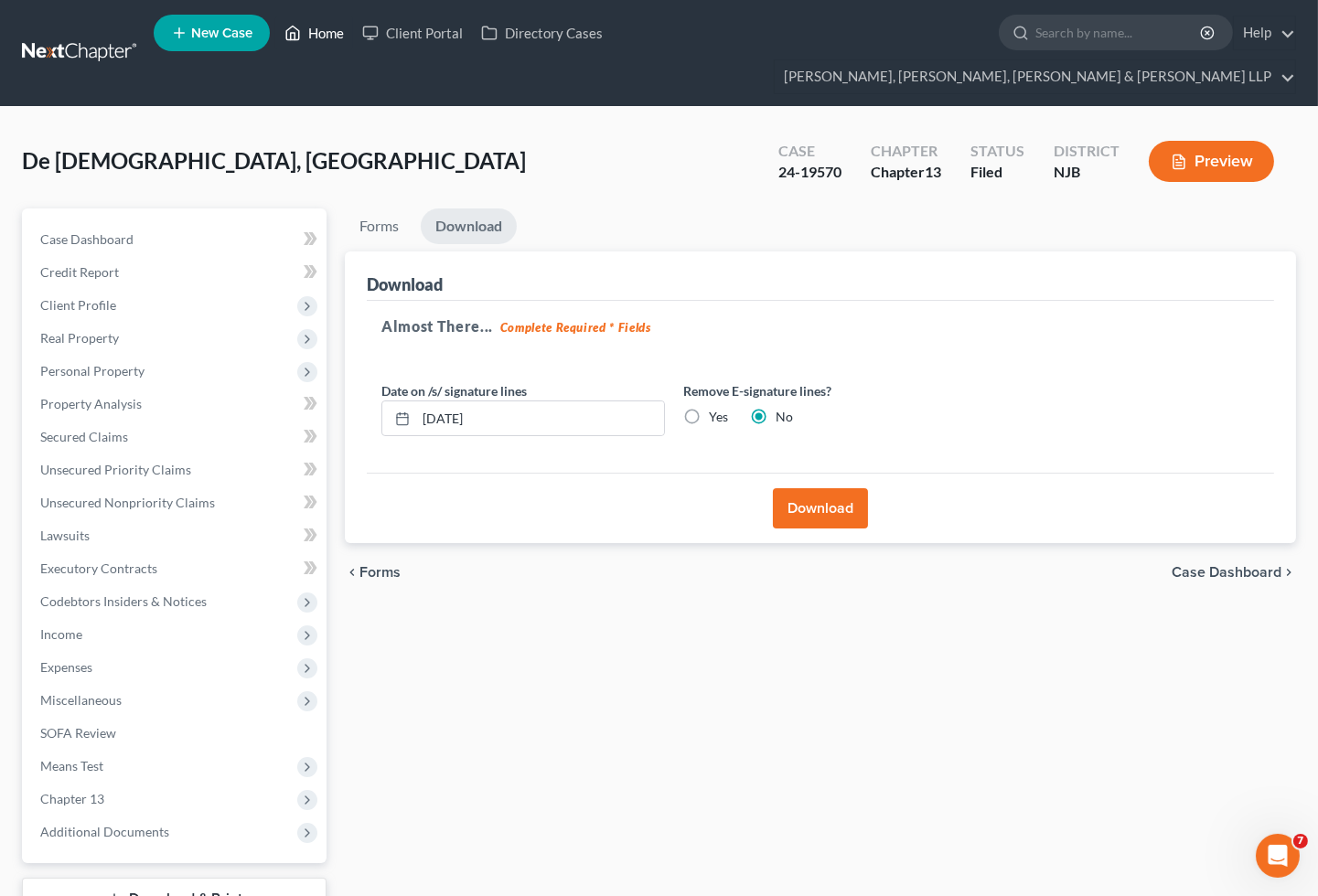
click at [308, 31] on link "Home" at bounding box center [314, 33] width 78 height 33
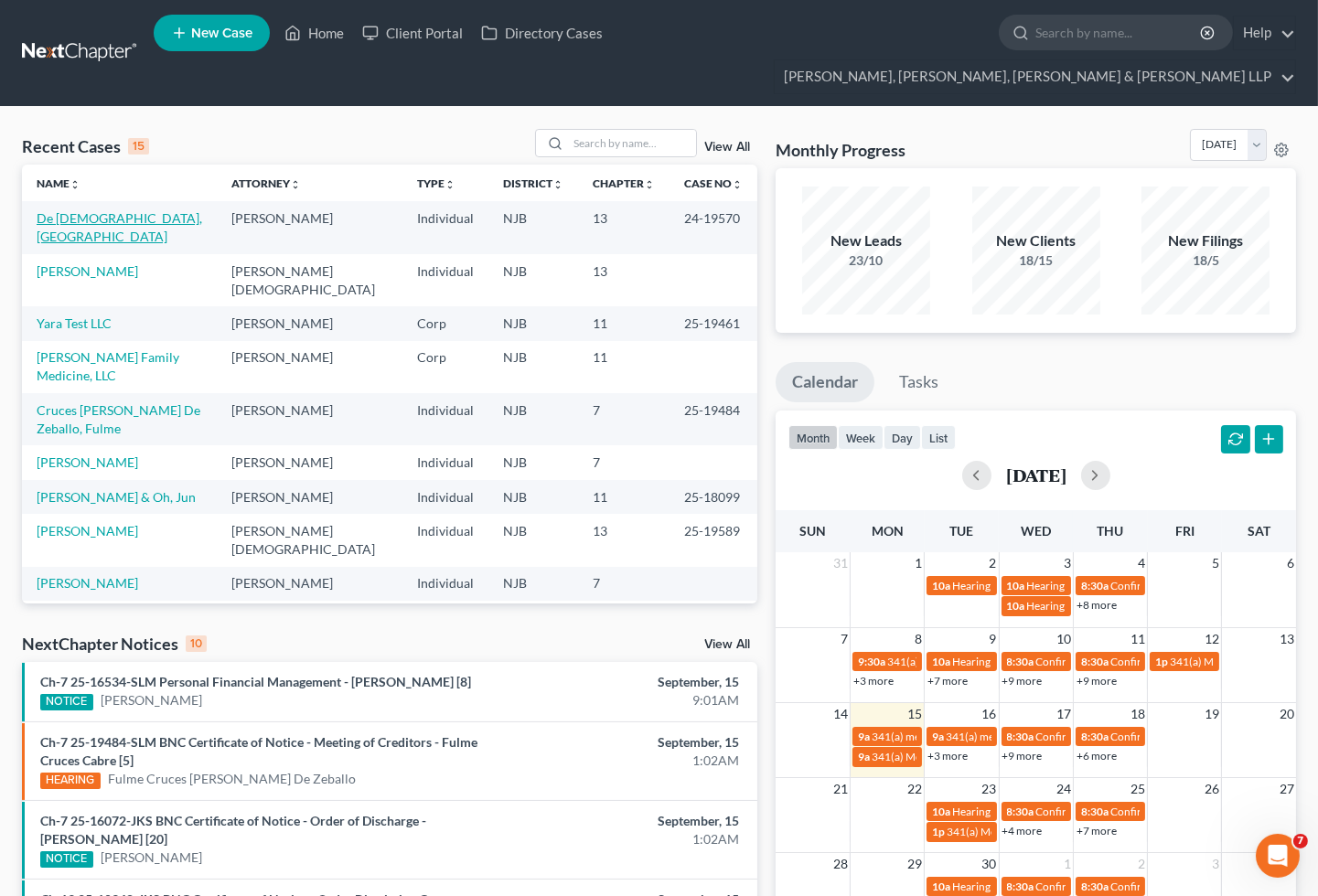
click at [98, 210] on link "De [DEMOGRAPHIC_DATA], [GEOGRAPHIC_DATA]" at bounding box center [119, 227] width 165 height 34
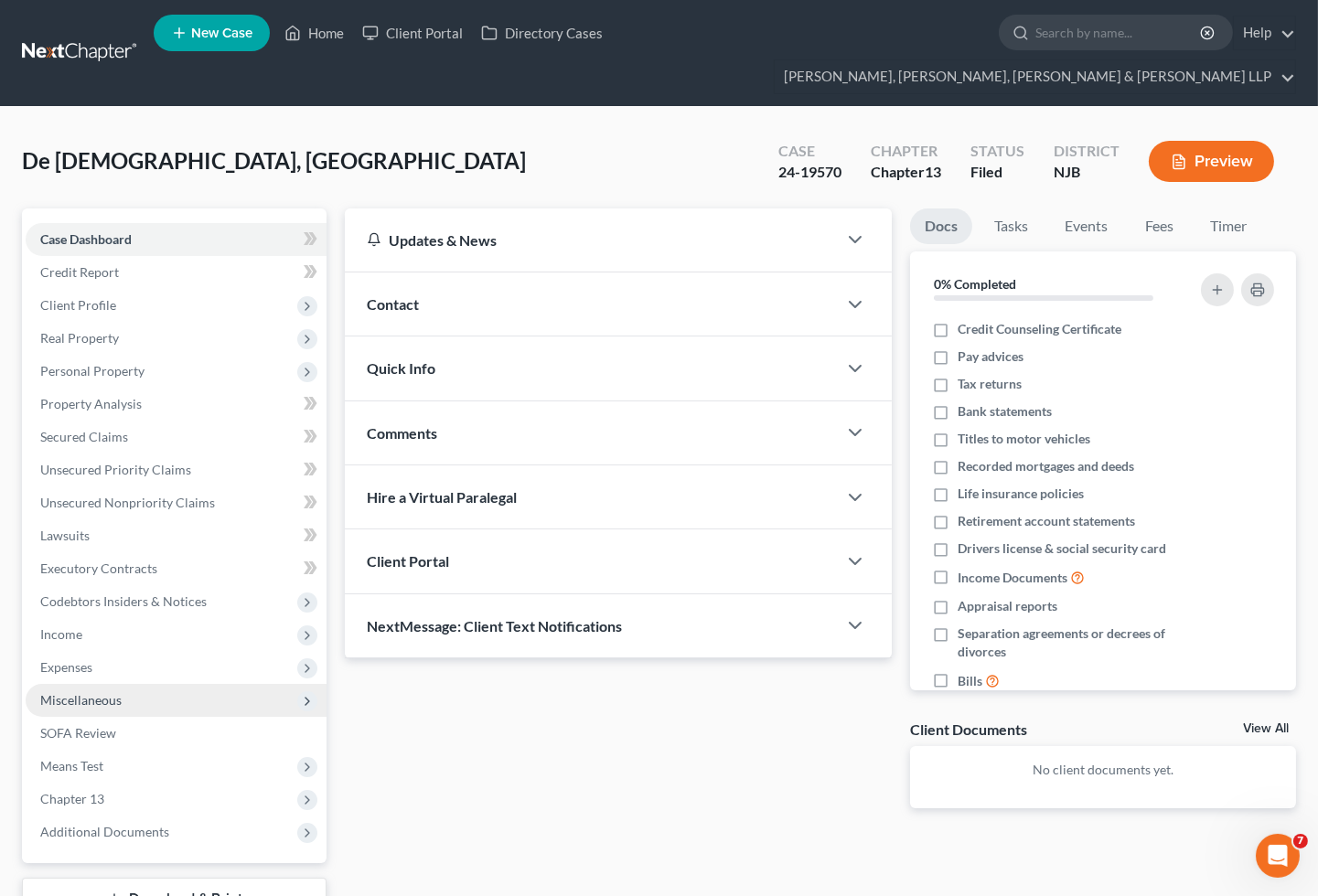
click at [67, 651] on span "Expenses" at bounding box center [177, 667] width 301 height 33
click at [104, 692] on span "Home" at bounding box center [95, 700] width 35 height 15
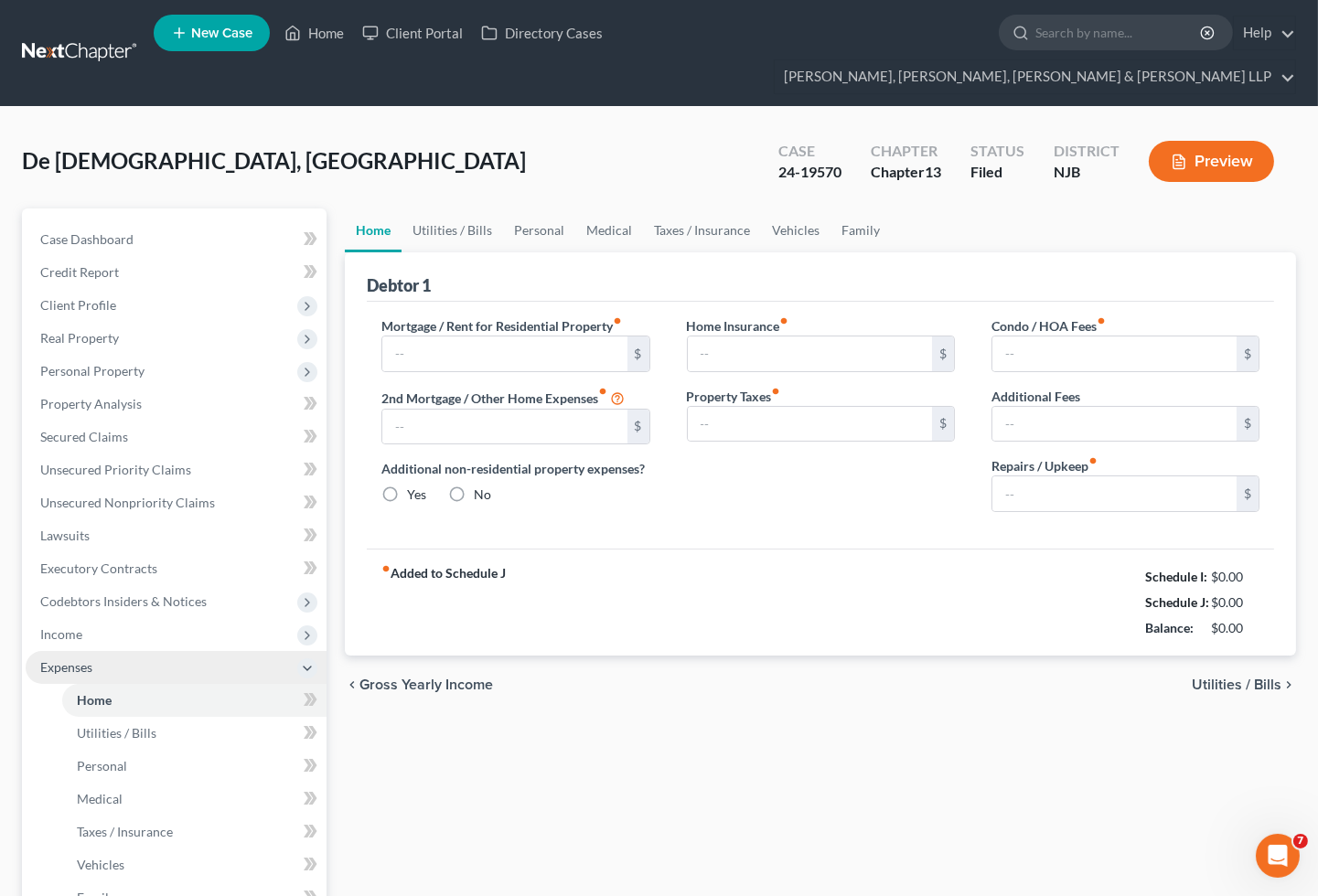
type input "2,311.18"
type input "0.00"
radio input "true"
type input "0.00"
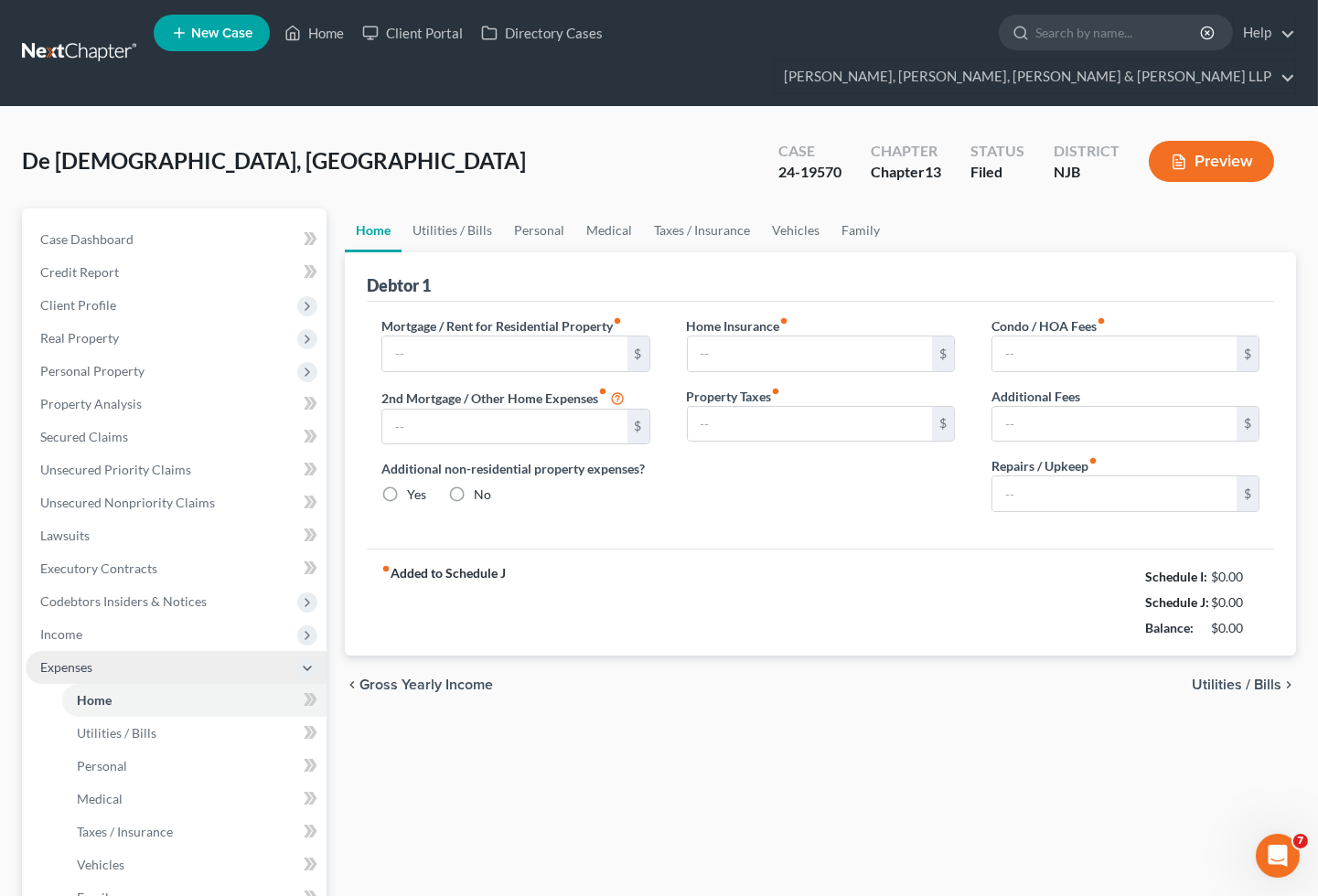
type input "0.00"
type input "250.00"
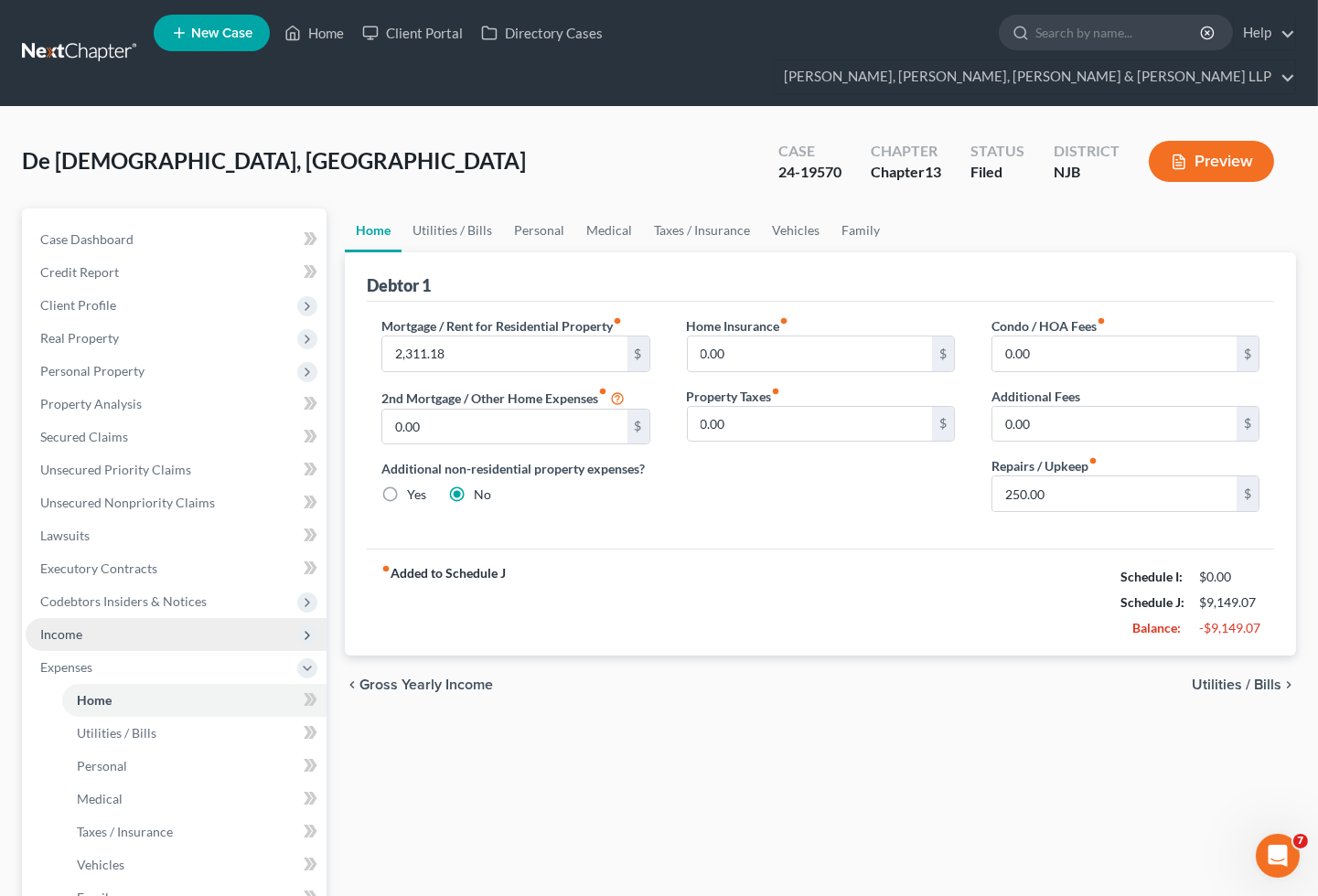
click at [73, 627] on span "Income" at bounding box center [62, 634] width 42 height 15
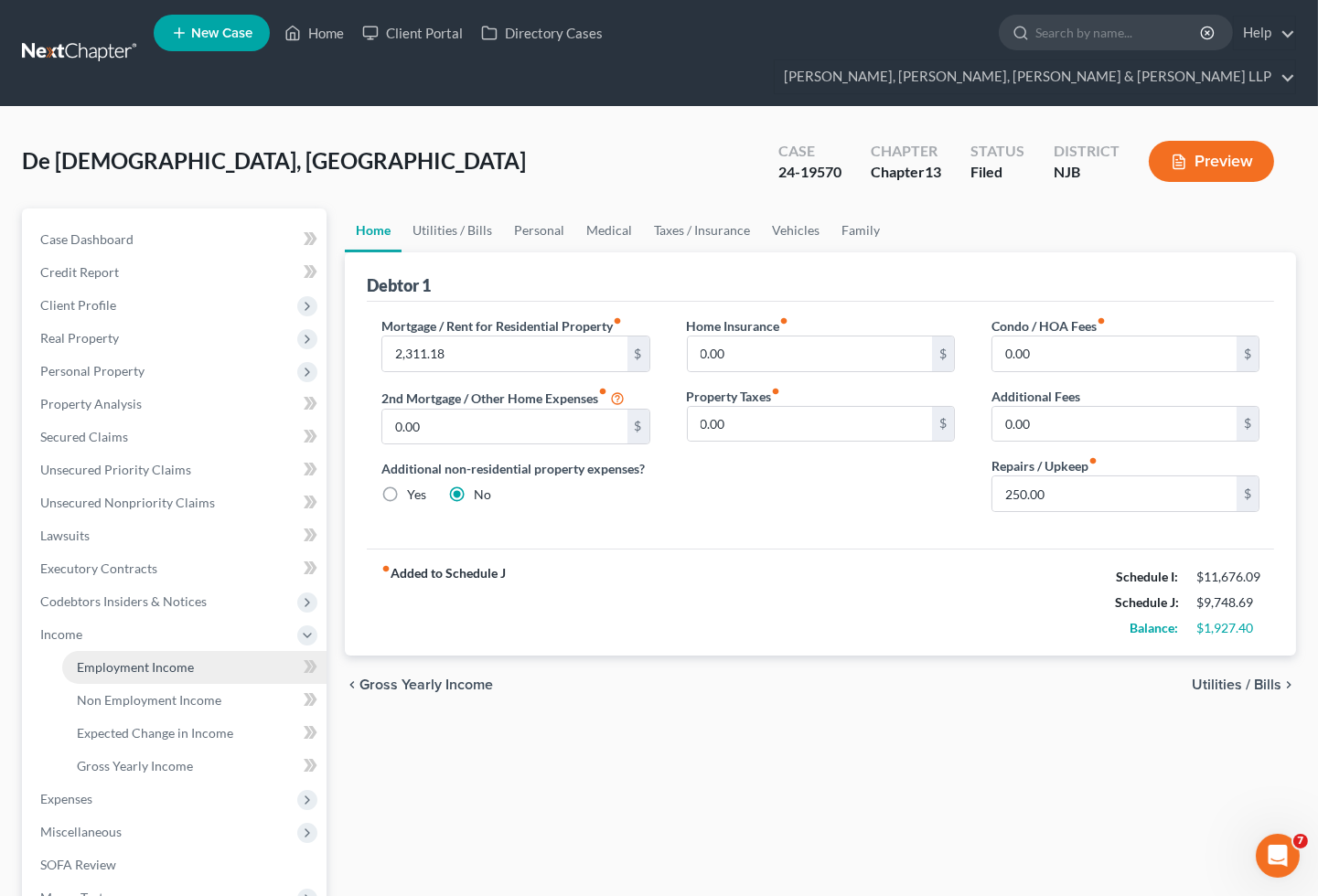
click at [87, 659] on span "Employment Income" at bounding box center [135, 667] width 117 height 15
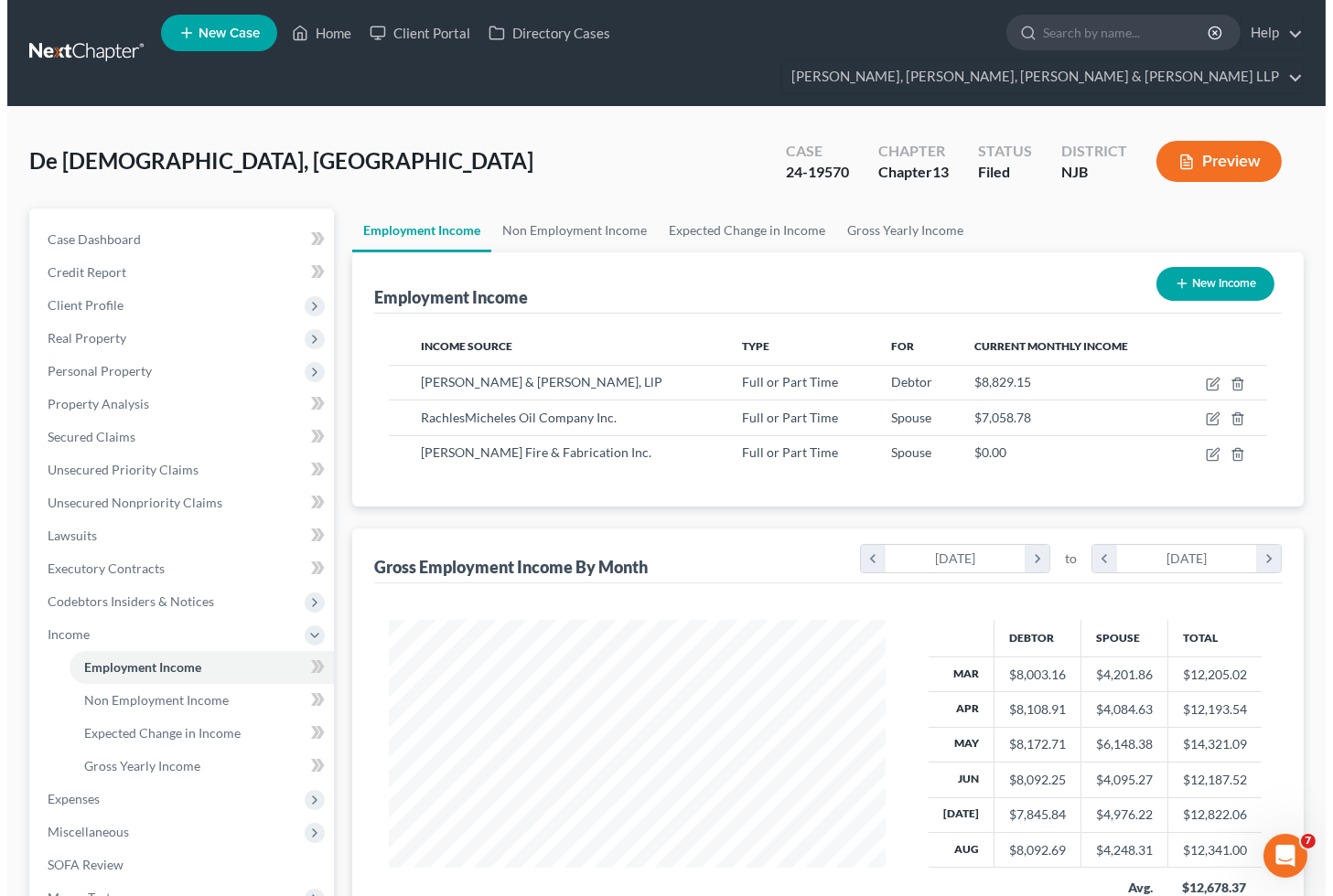
scroll to position [327, 533]
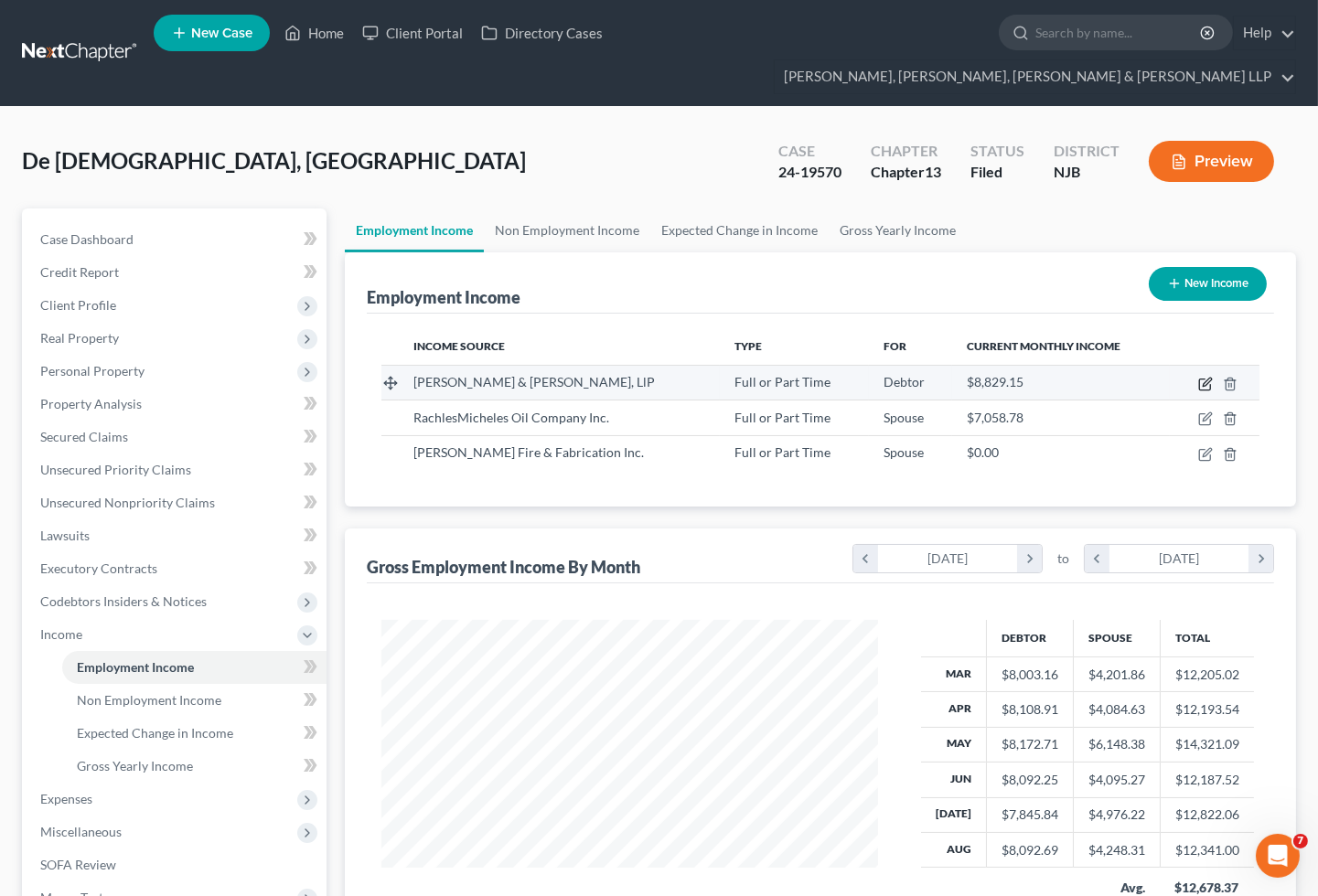
click at [1203, 378] on icon "button" at bounding box center [1206, 381] width 9 height 9
select select "0"
select select "35"
select select "0"
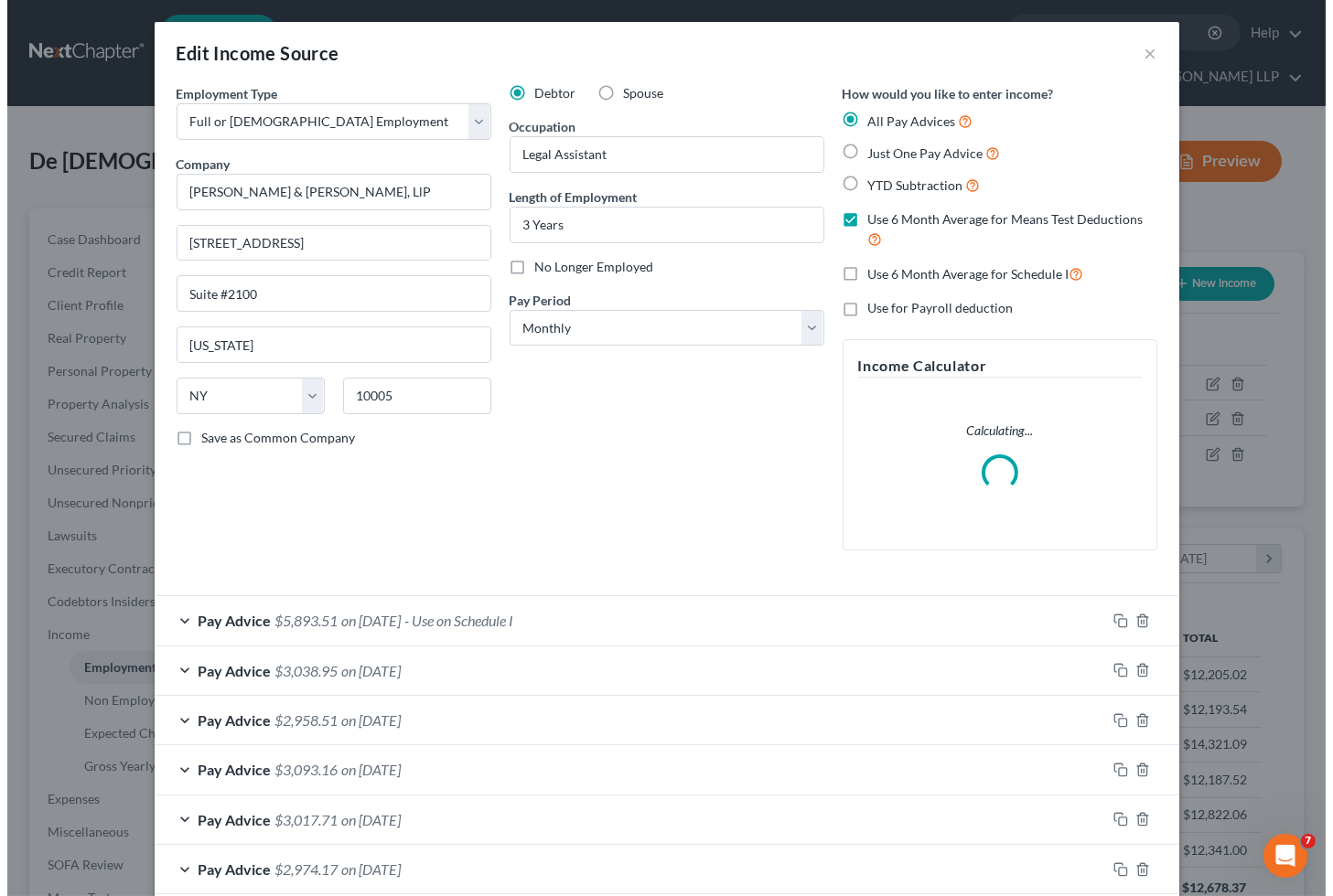
scroll to position [327, 541]
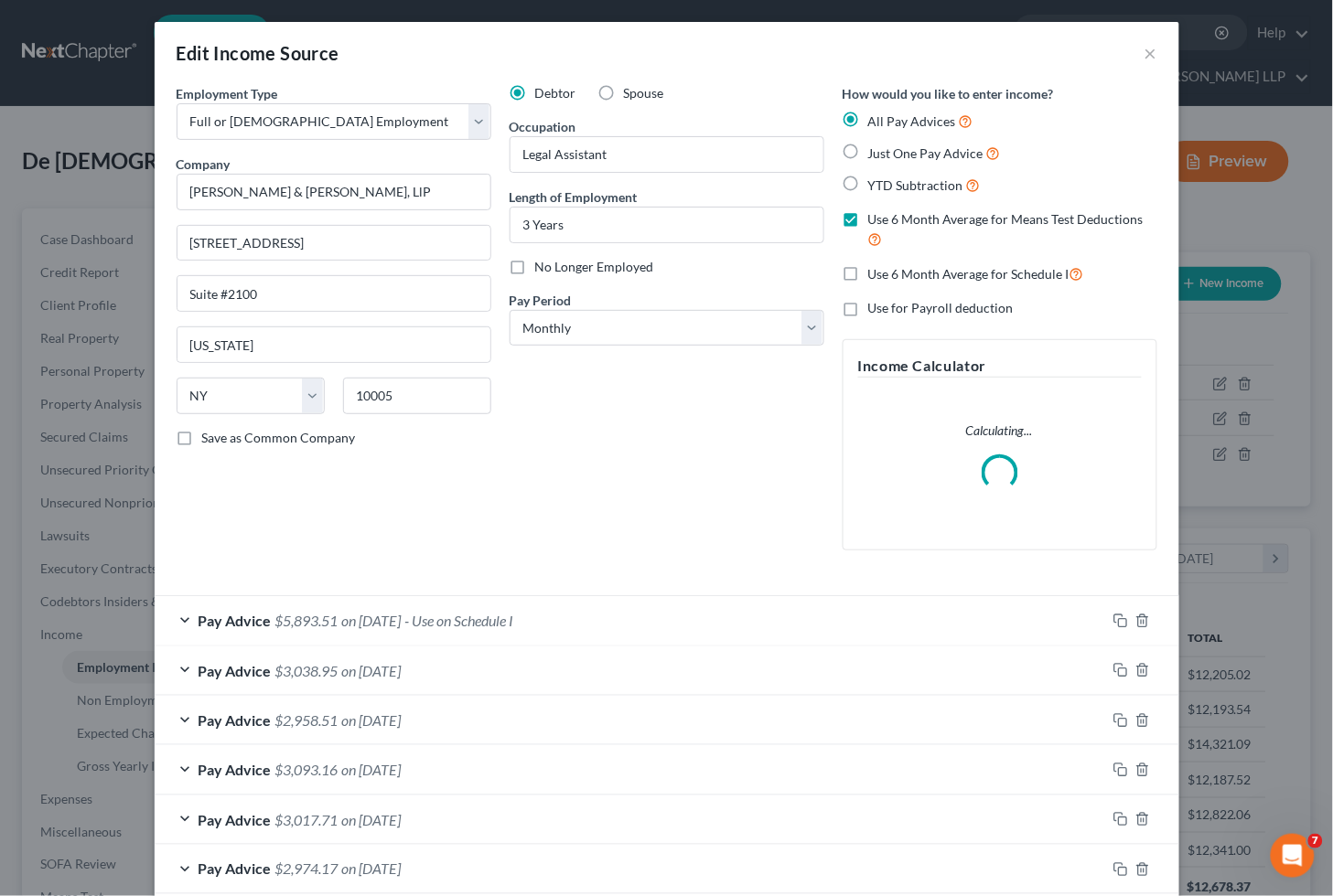
click at [709, 610] on div "Pay Advice $5,893.51 on [DATE] - Use on Schedule I" at bounding box center [630, 621] width 951 height 48
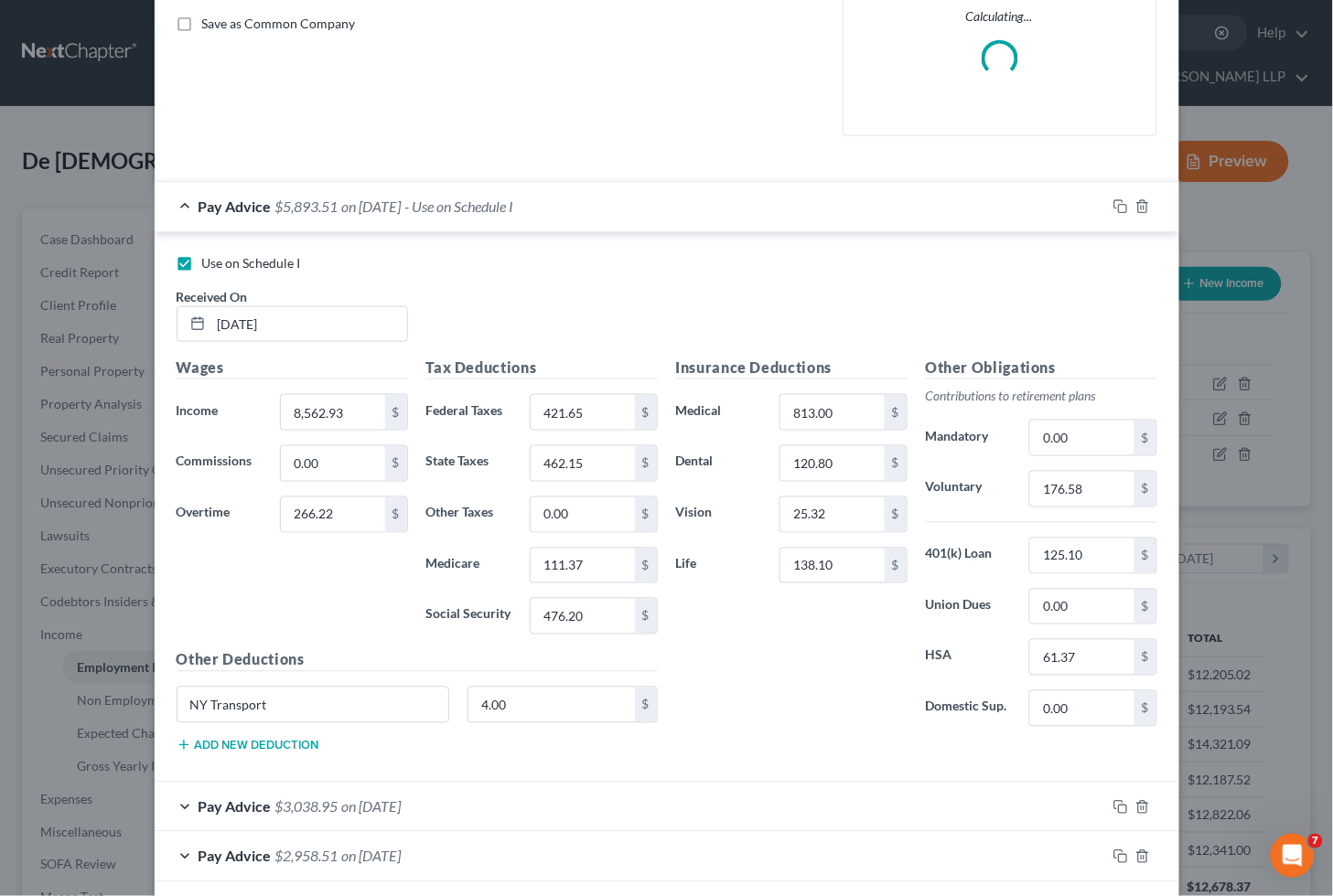
scroll to position [508, 0]
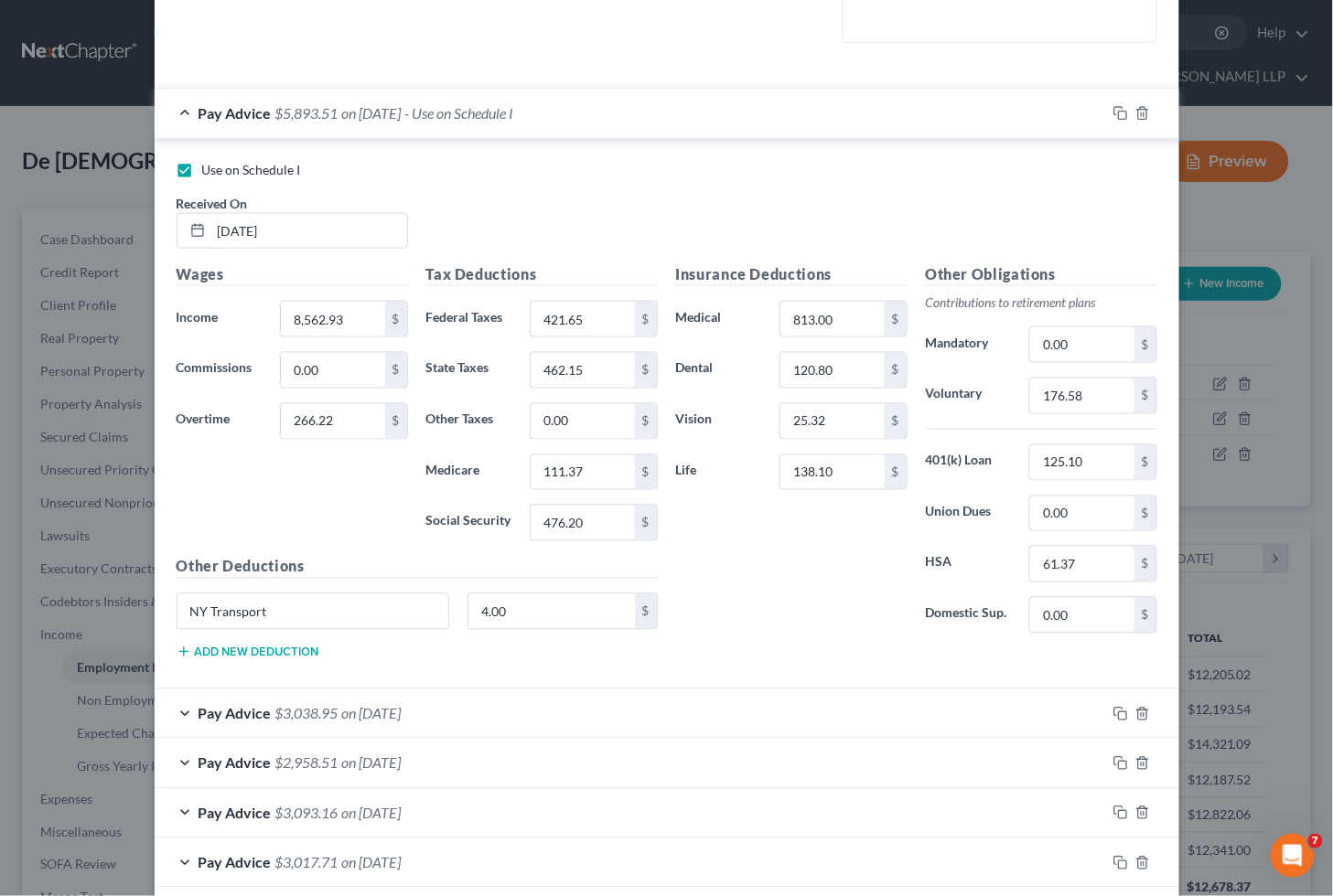
click at [712, 120] on div "Pay Advice $5,893.51 on [DATE] - Use on Schedule I" at bounding box center [630, 113] width 951 height 48
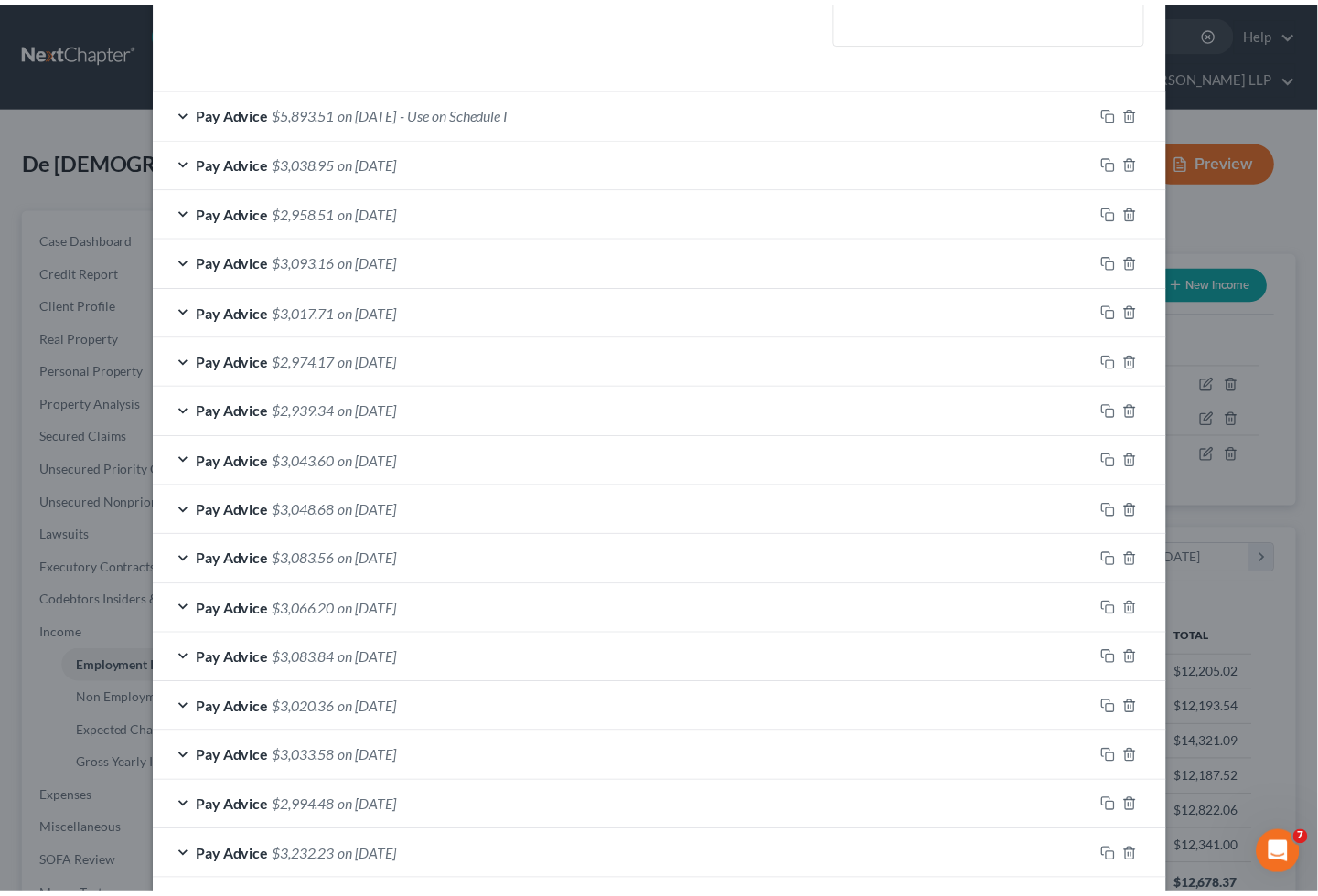
scroll to position [746, 0]
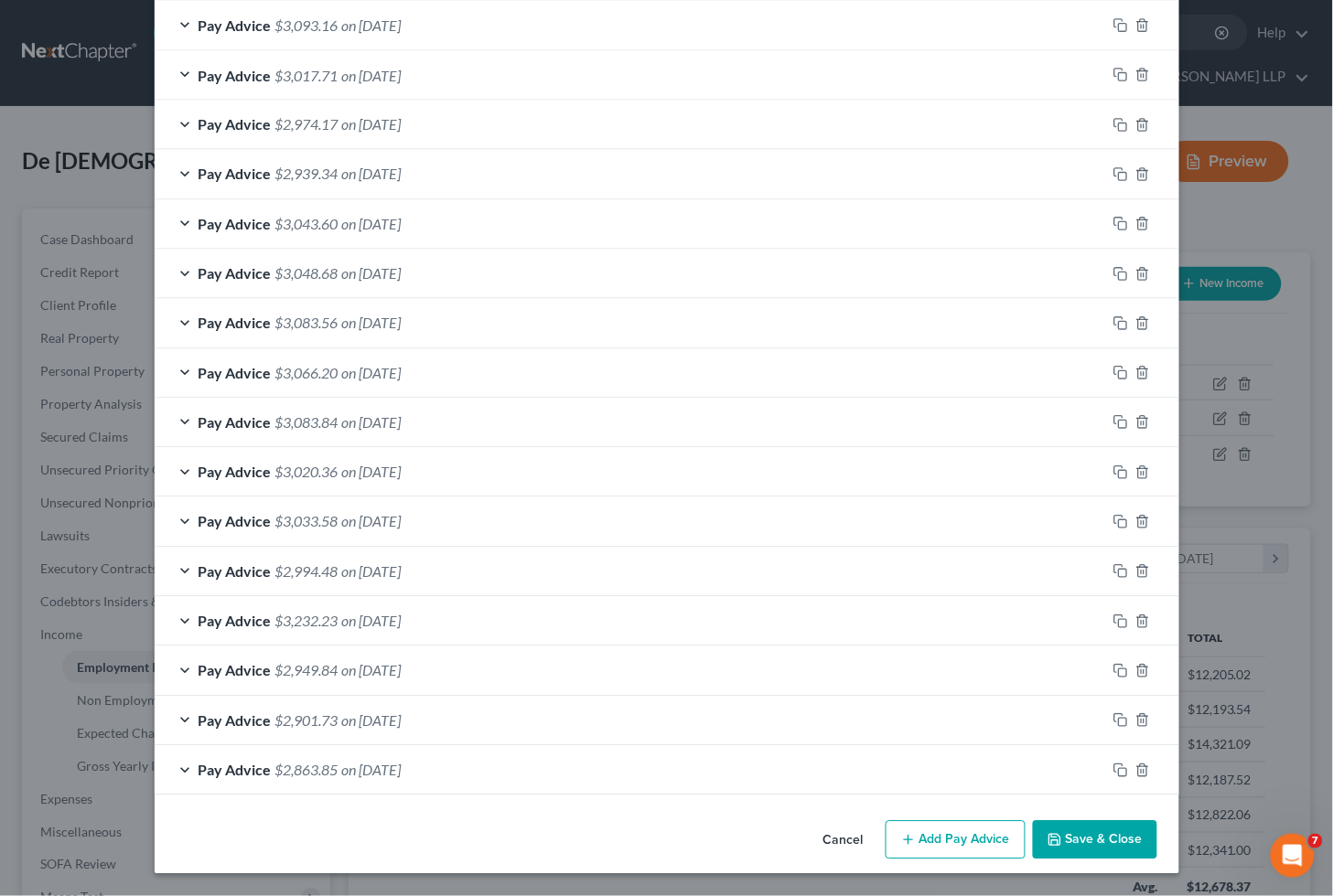
click at [821, 846] on button "Cancel" at bounding box center [843, 841] width 70 height 37
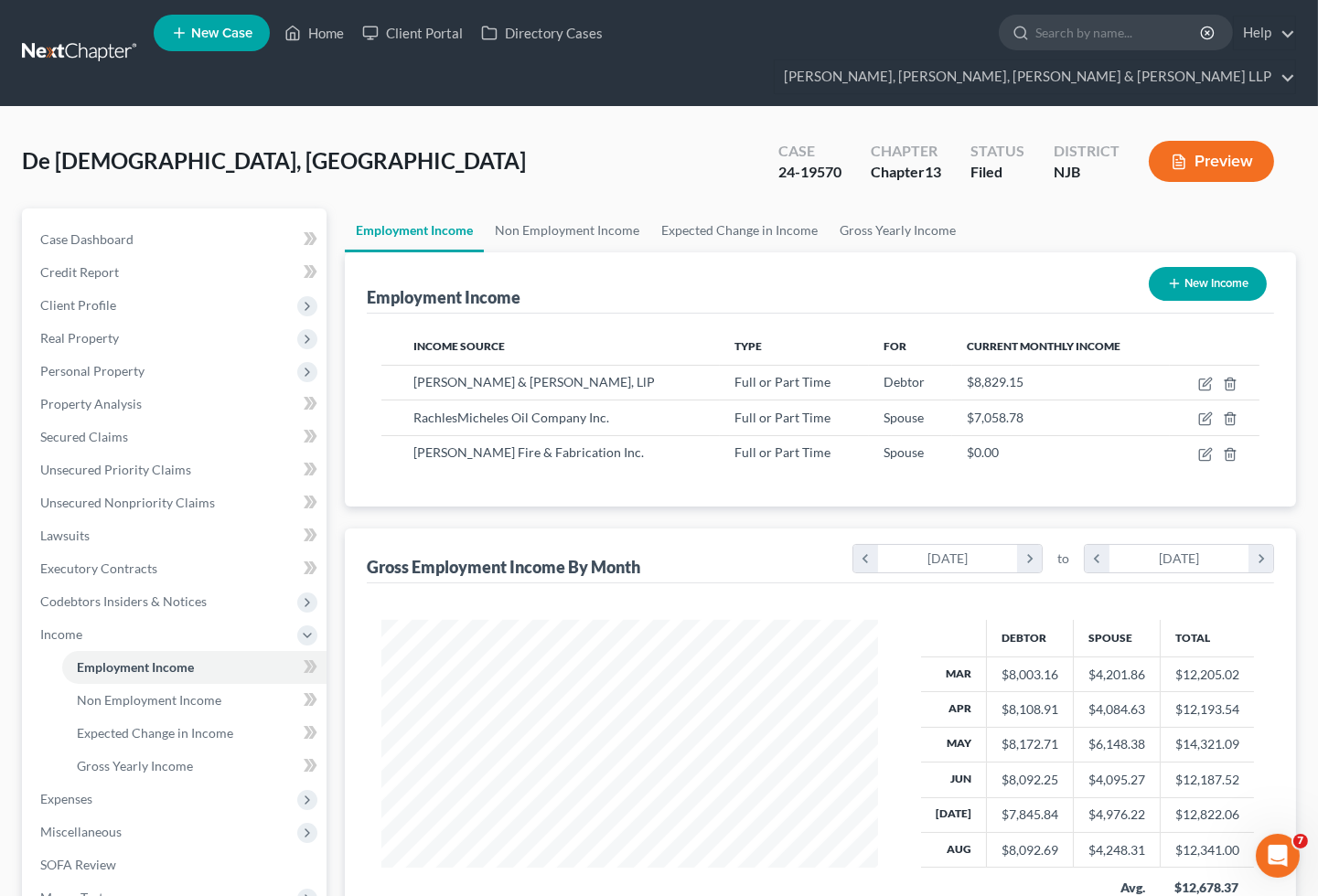
scroll to position [914131, 913974]
click at [324, 32] on link "Home" at bounding box center [314, 33] width 78 height 33
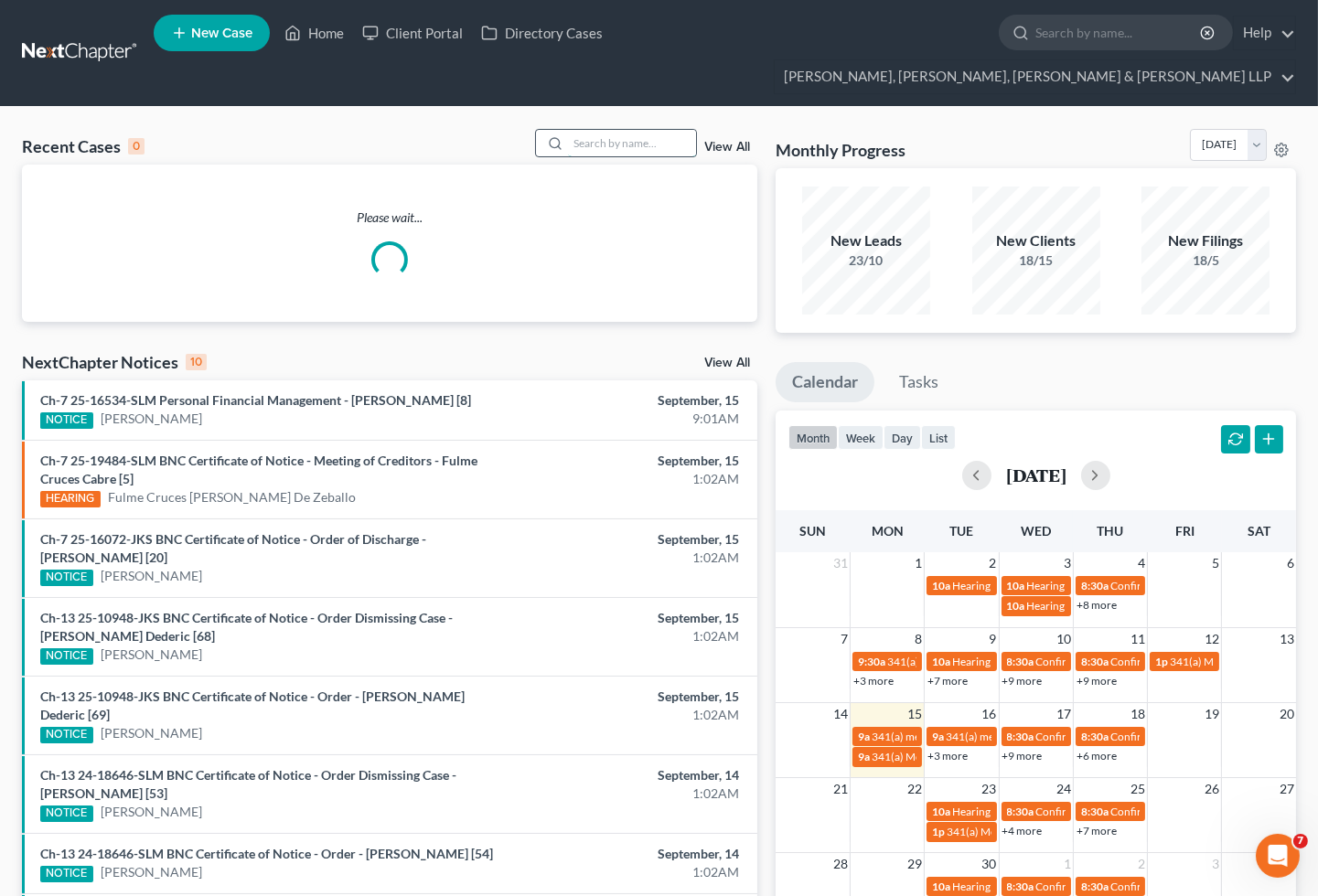
click at [611, 129] on input "search" at bounding box center [631, 142] width 128 height 26
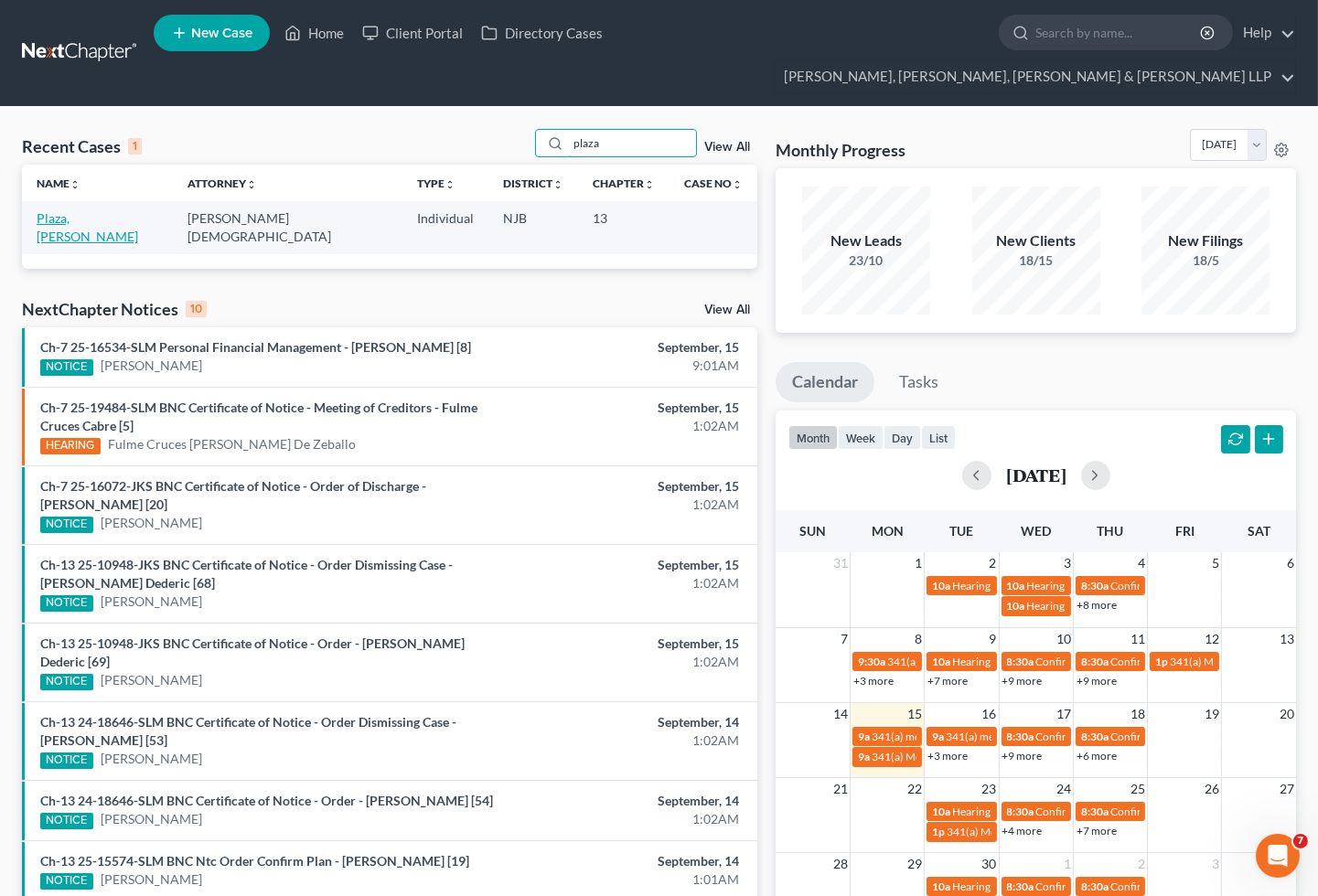
type input "plaza"
click at [96, 210] on link "Plaza, [PERSON_NAME]" at bounding box center [87, 227] width 101 height 34
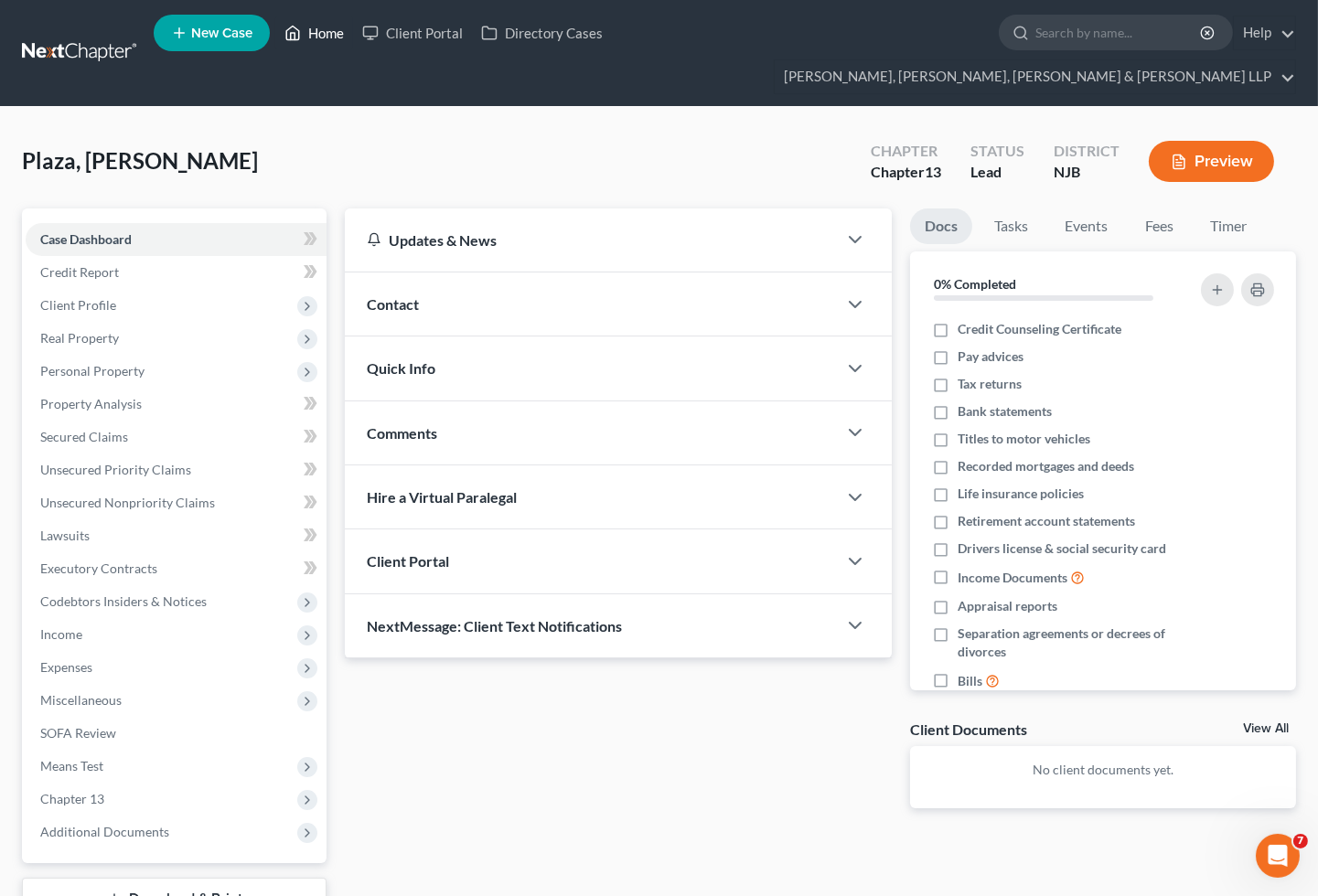
click at [333, 37] on link "Home" at bounding box center [314, 33] width 78 height 33
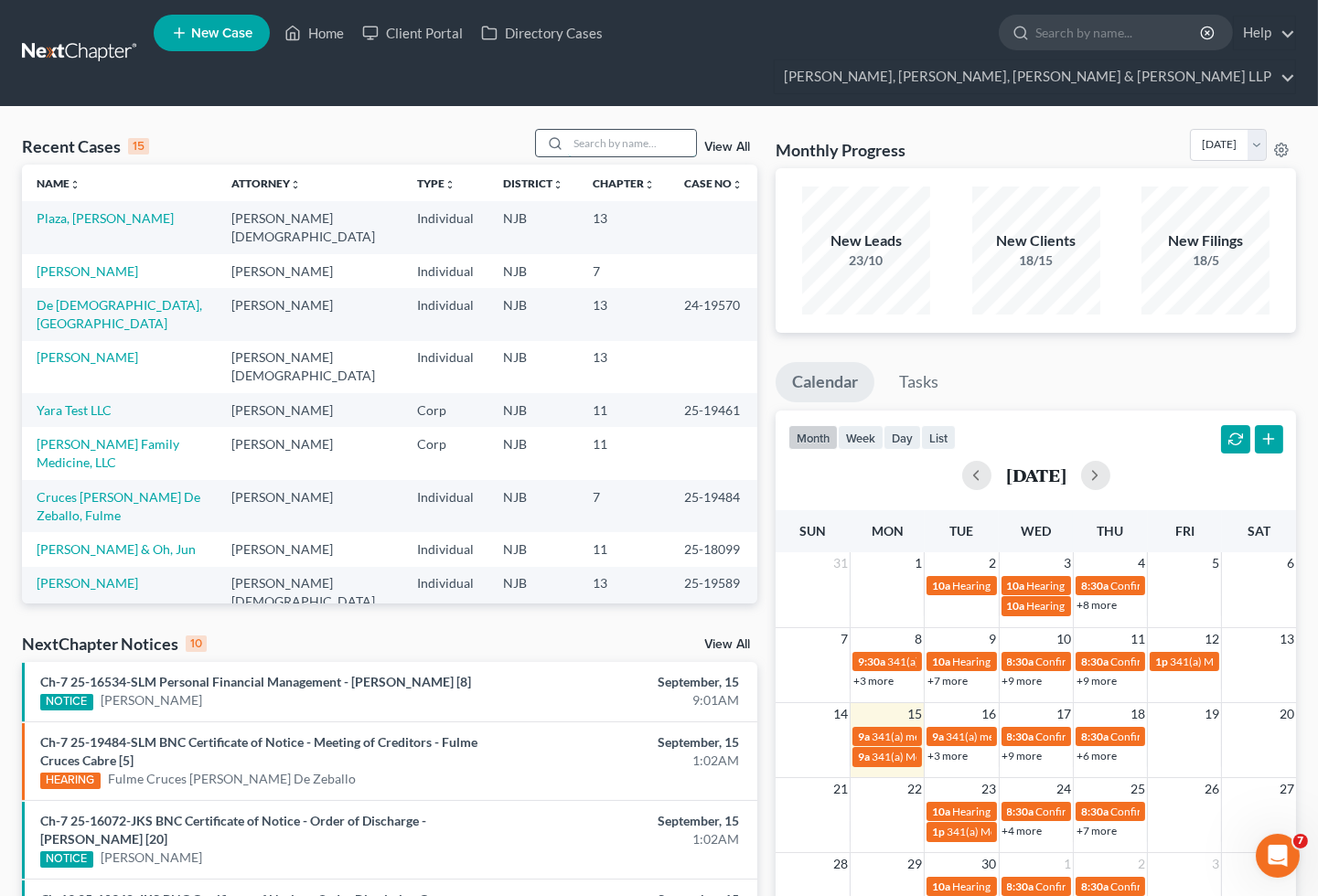
click at [636, 129] on input "search" at bounding box center [631, 142] width 128 height 26
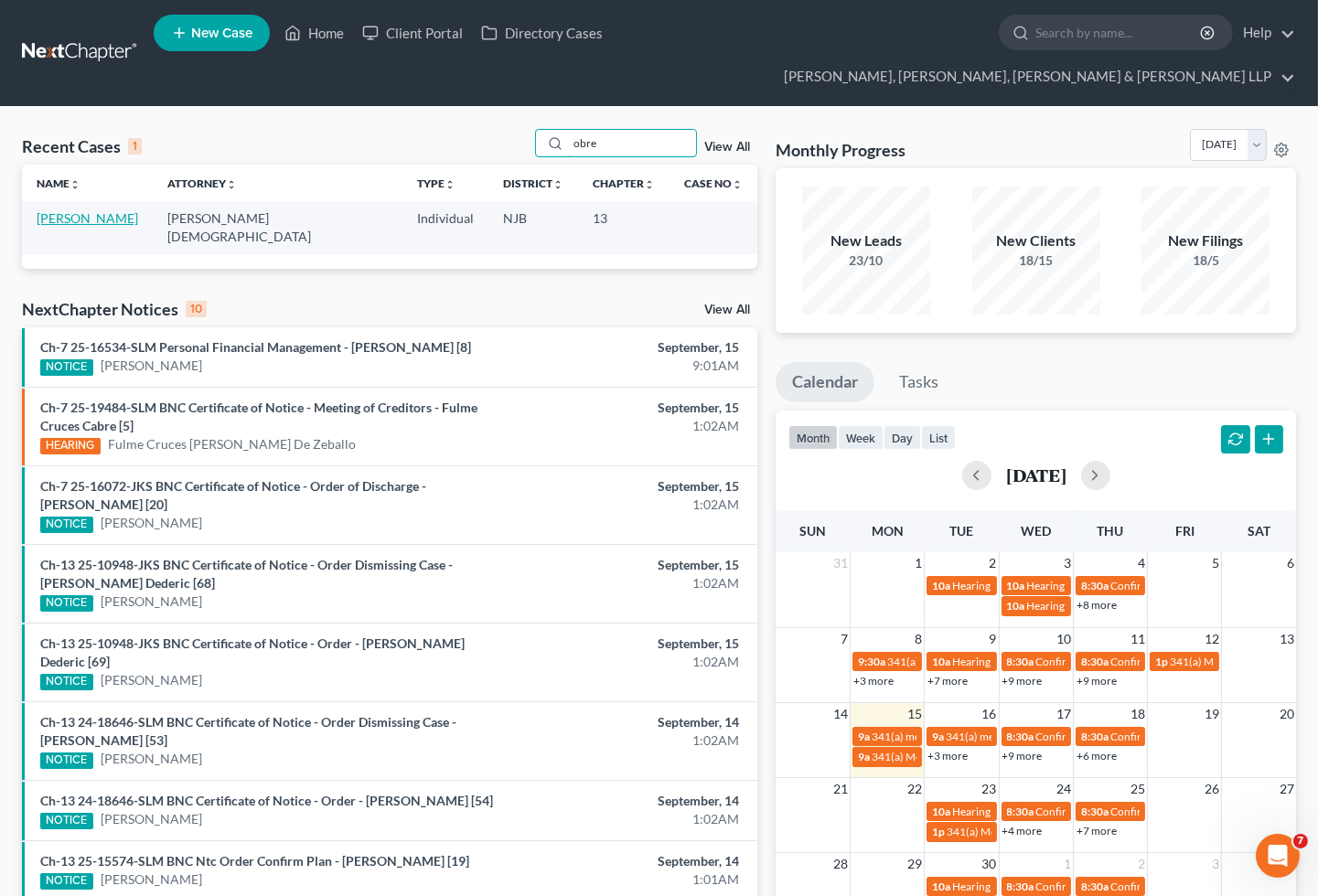
type input "obre"
click at [102, 210] on link "[PERSON_NAME]" at bounding box center [87, 218] width 101 height 15
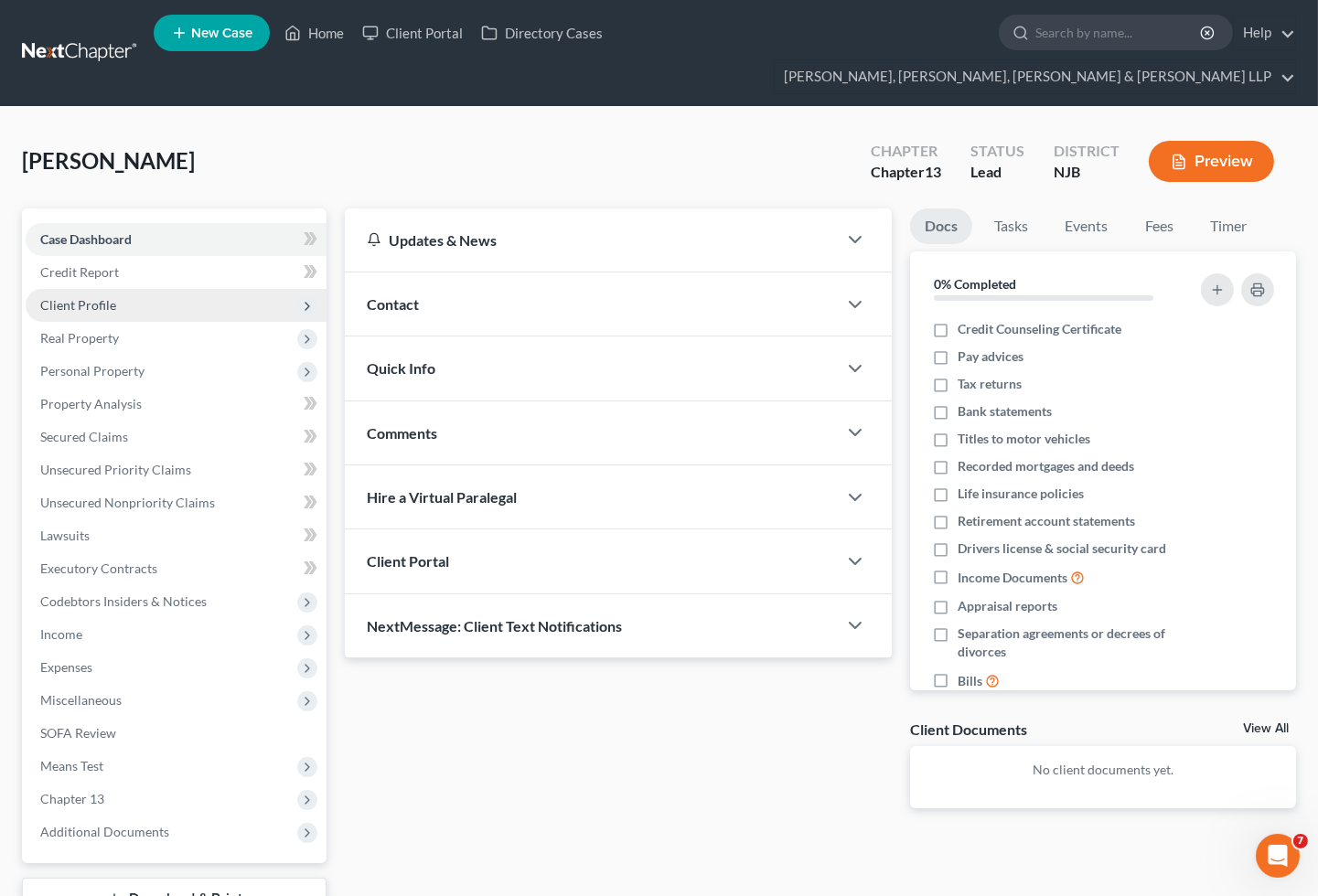
click at [88, 297] on span "Client Profile" at bounding box center [78, 305] width 76 height 15
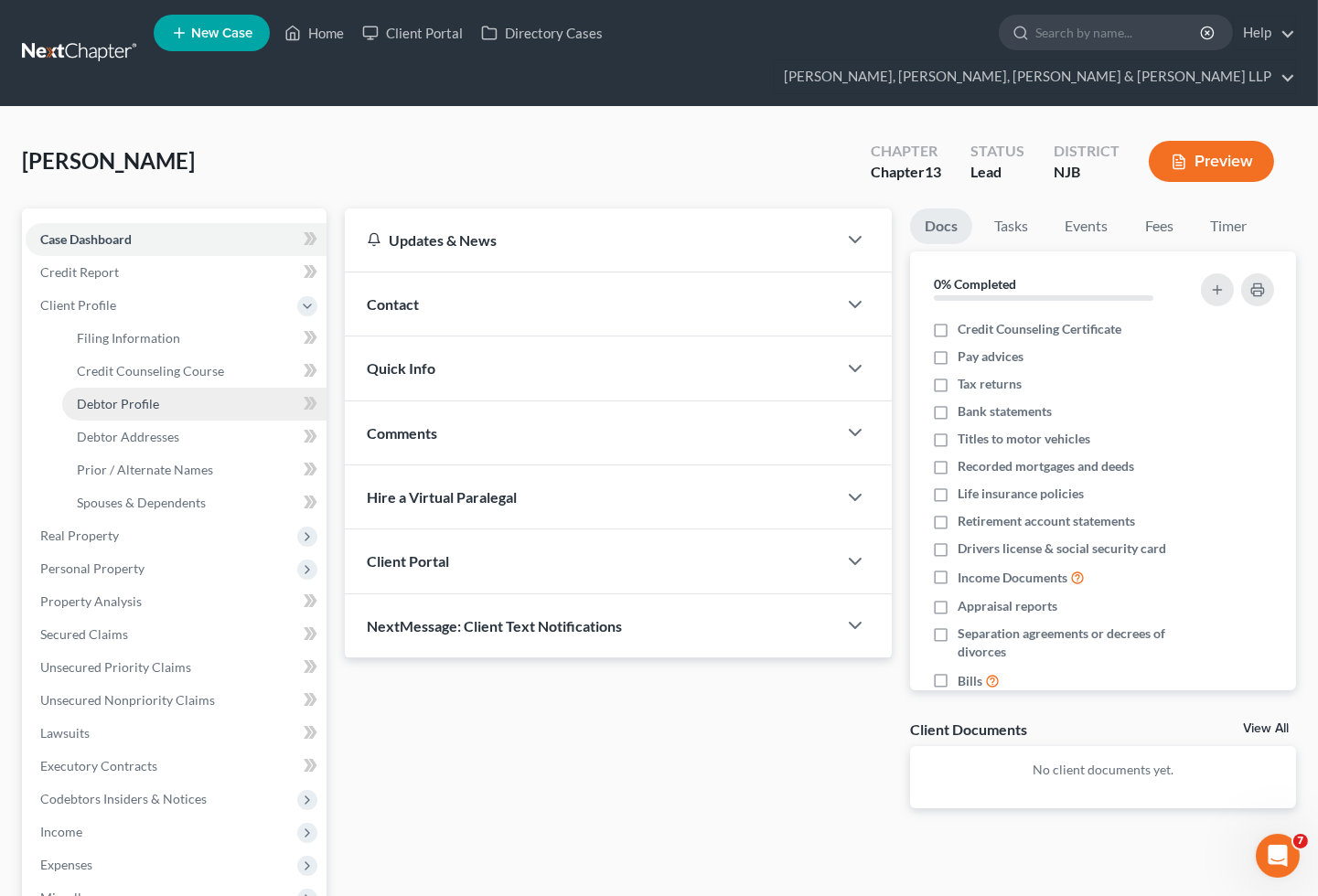
click at [129, 396] on span "Debtor Profile" at bounding box center [118, 404] width 82 height 15
select select "1"
select select "4"
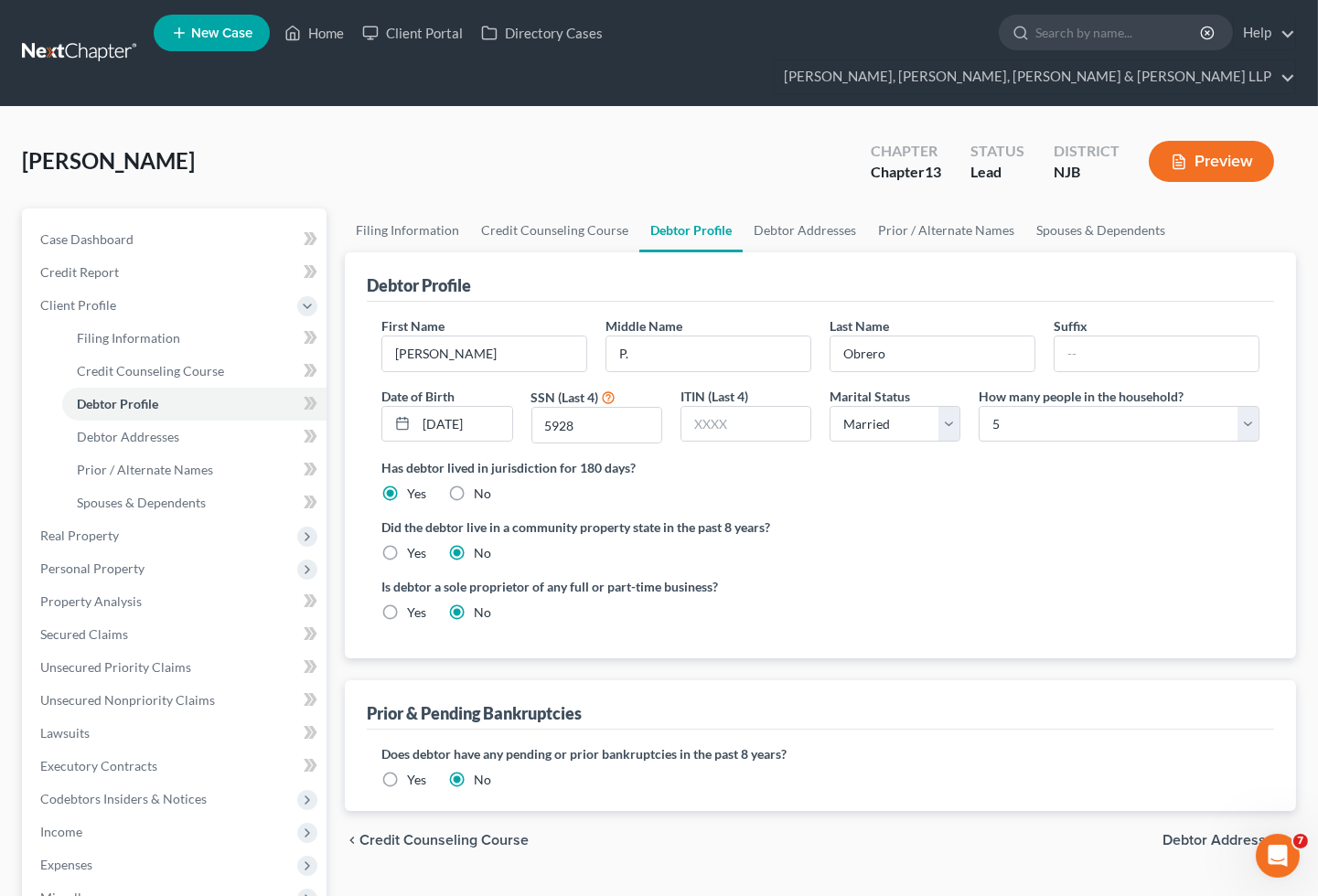
click at [873, 811] on div "chevron_left Credit Counseling Course Debtor Addresses chevron_right" at bounding box center [820, 840] width 951 height 59
click at [942, 825] on div "chevron_left Credit Counseling Course Debtor Addresses chevron_right" at bounding box center [820, 840] width 951 height 59
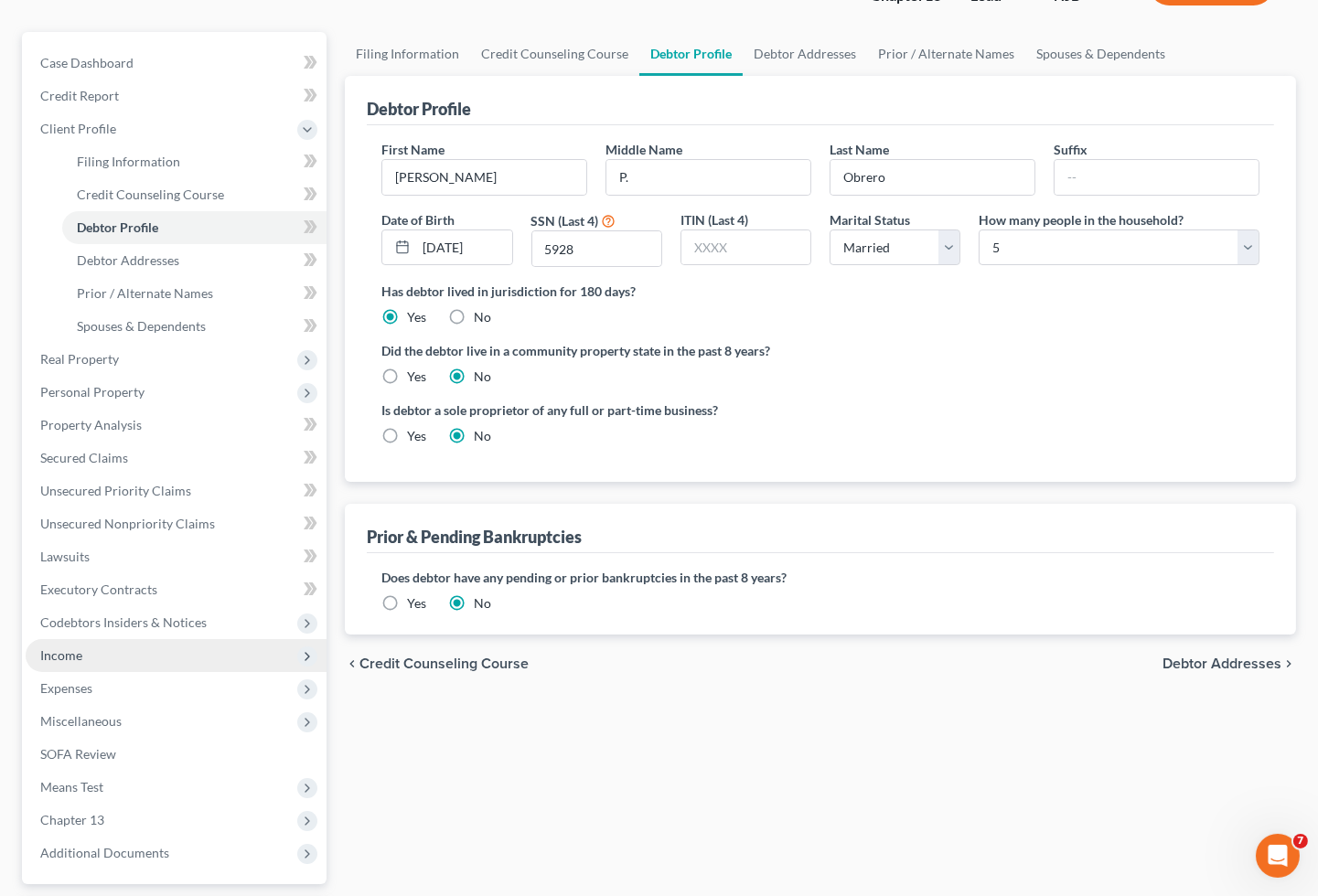
scroll to position [203, 0]
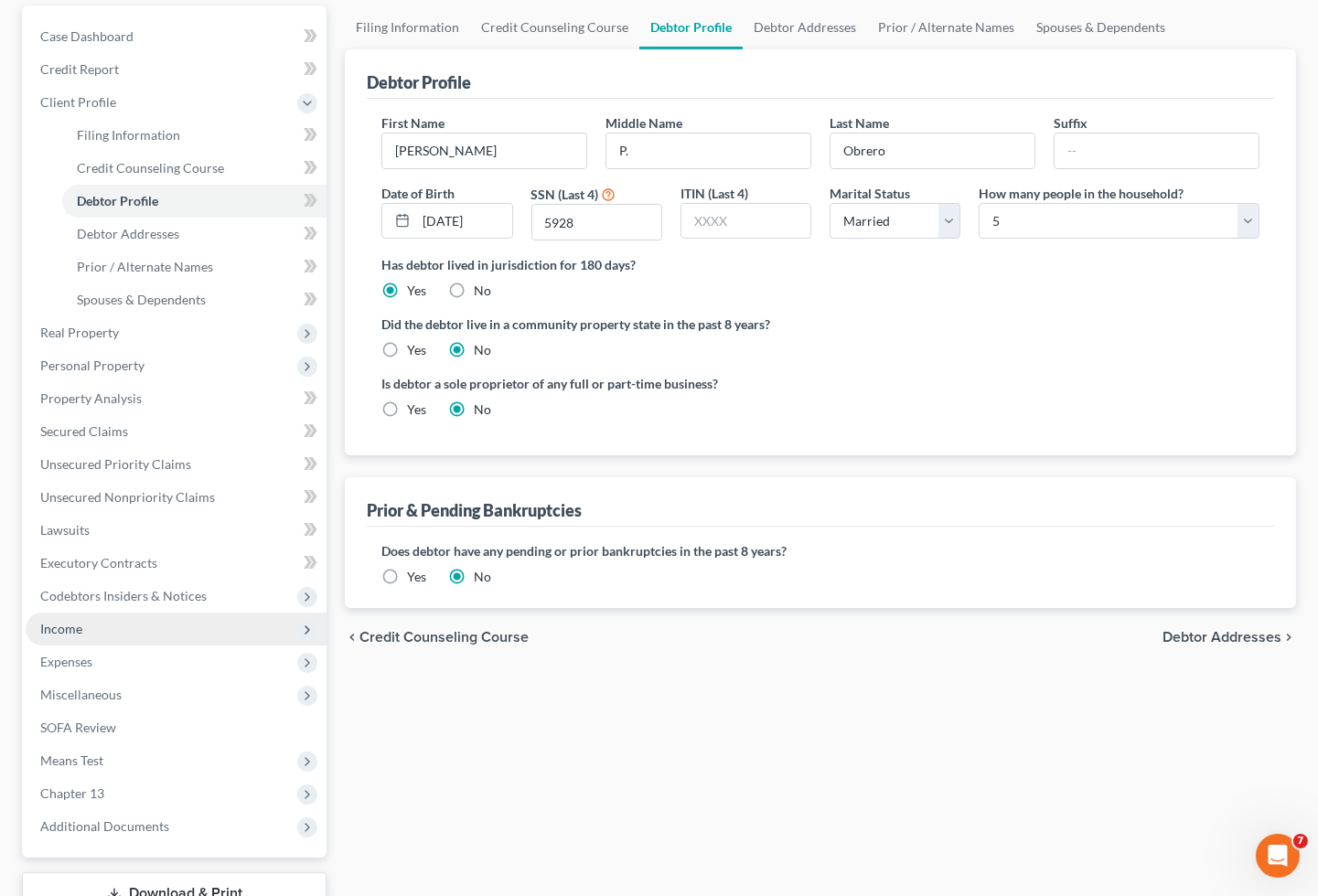
click at [69, 621] on span "Income" at bounding box center [62, 629] width 42 height 15
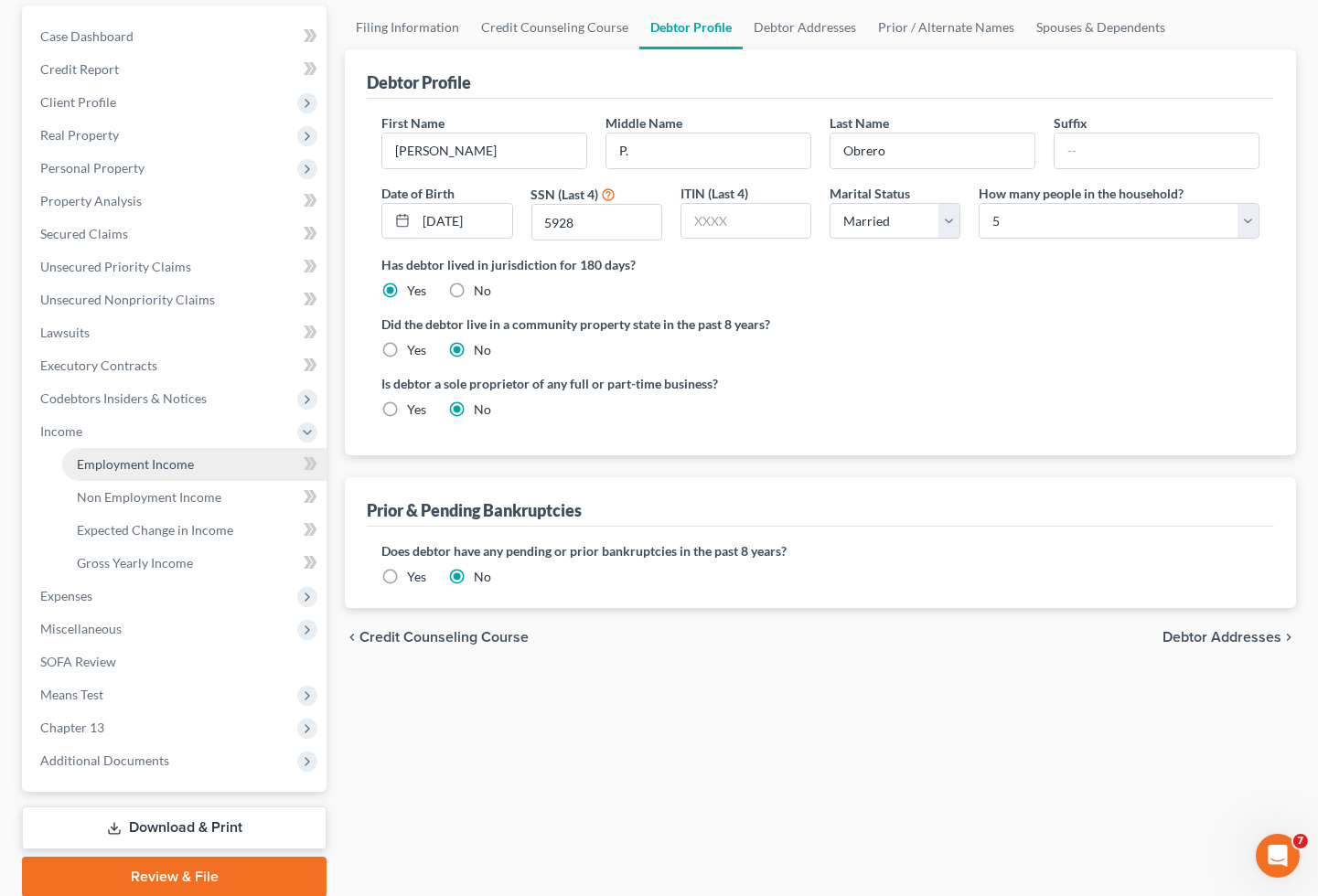
click at [107, 457] on span "Employment Income" at bounding box center [135, 464] width 117 height 15
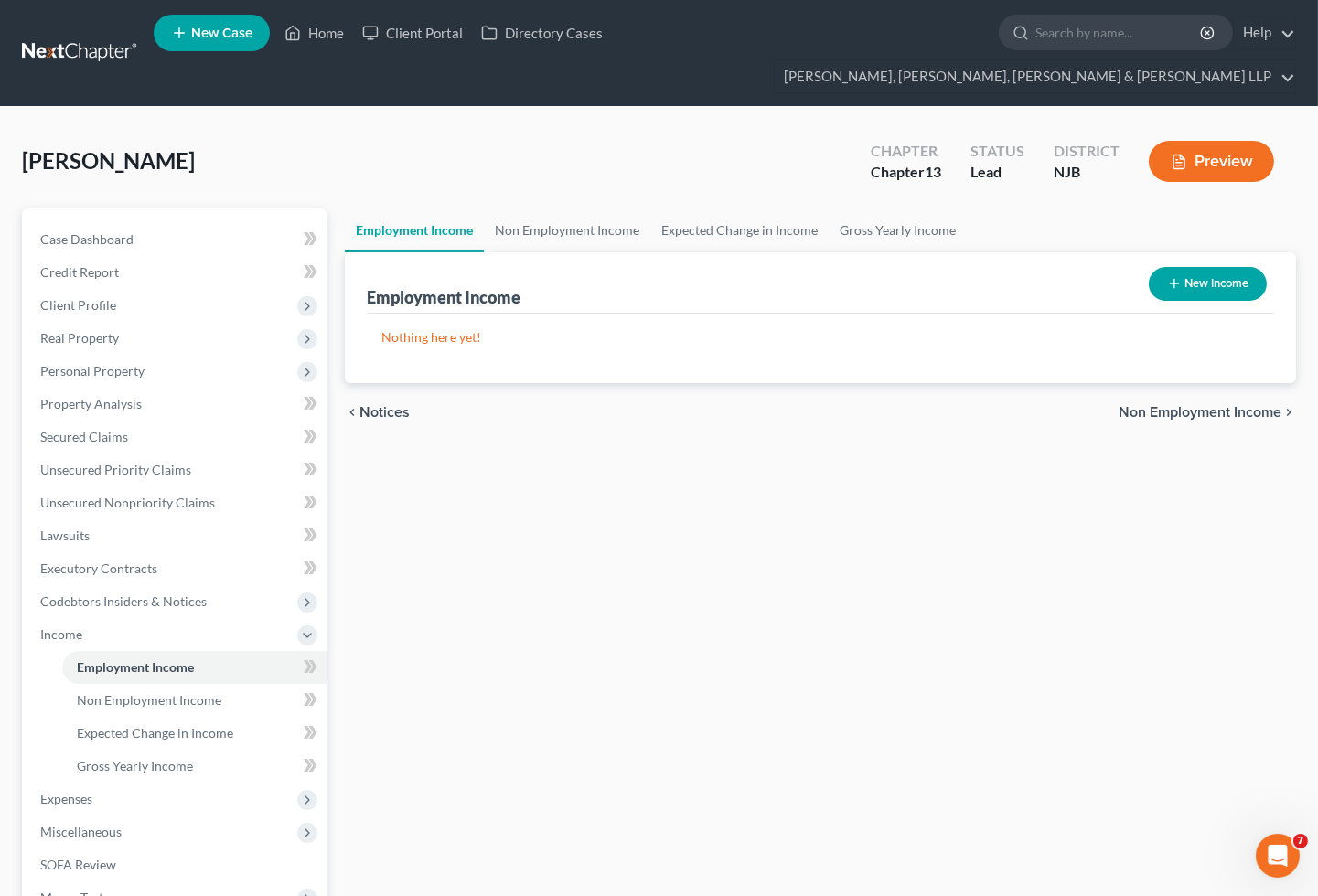
click at [1195, 267] on button "New Income" at bounding box center [1208, 284] width 118 height 34
select select "0"
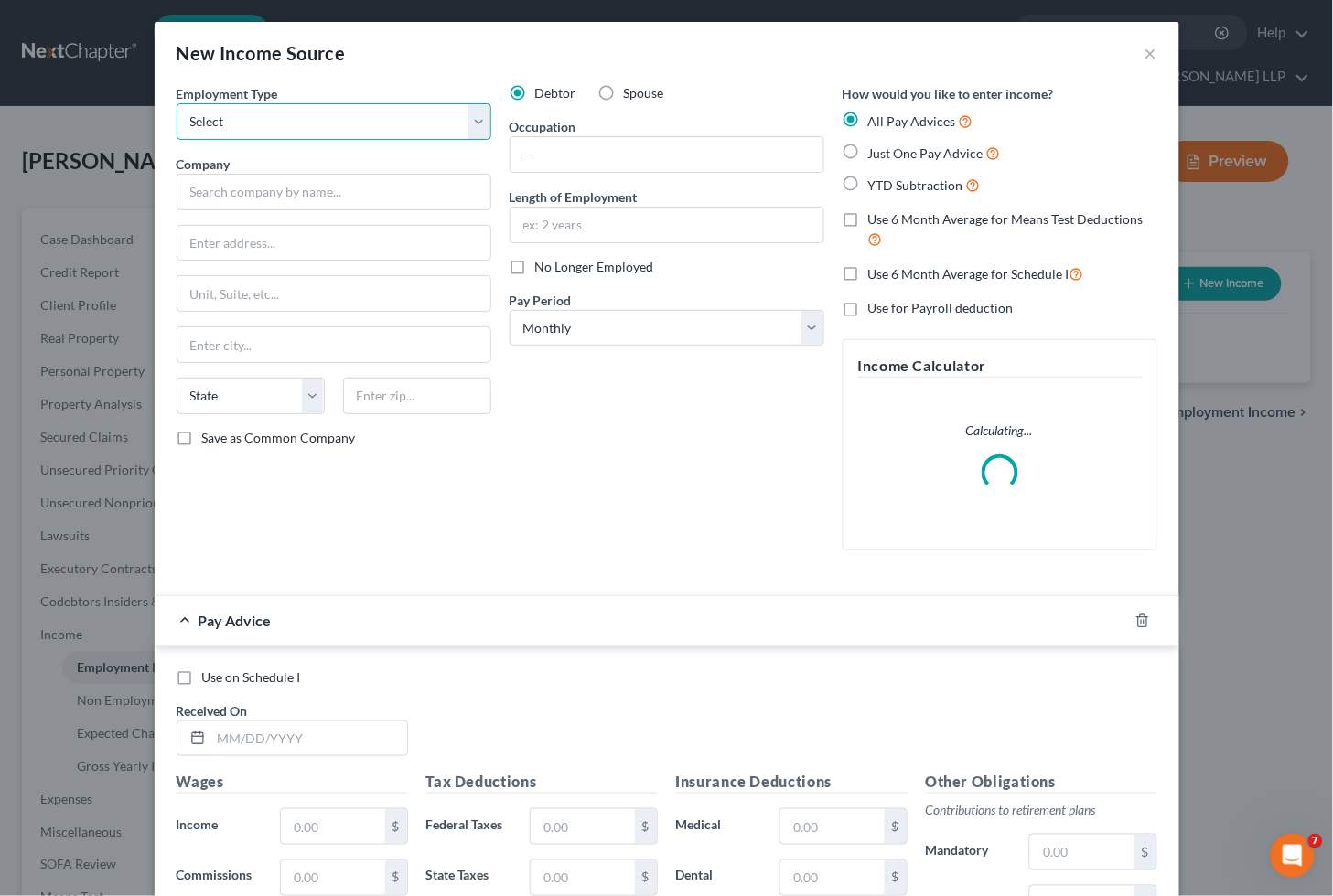
click at [379, 133] on select "Select Full or [DEMOGRAPHIC_DATA] Employment Self Employment" at bounding box center [334, 122] width 315 height 37
select select "0"
click at [177, 103] on select "Select Full or [DEMOGRAPHIC_DATA] Employment Self Employment" at bounding box center [334, 122] width 315 height 37
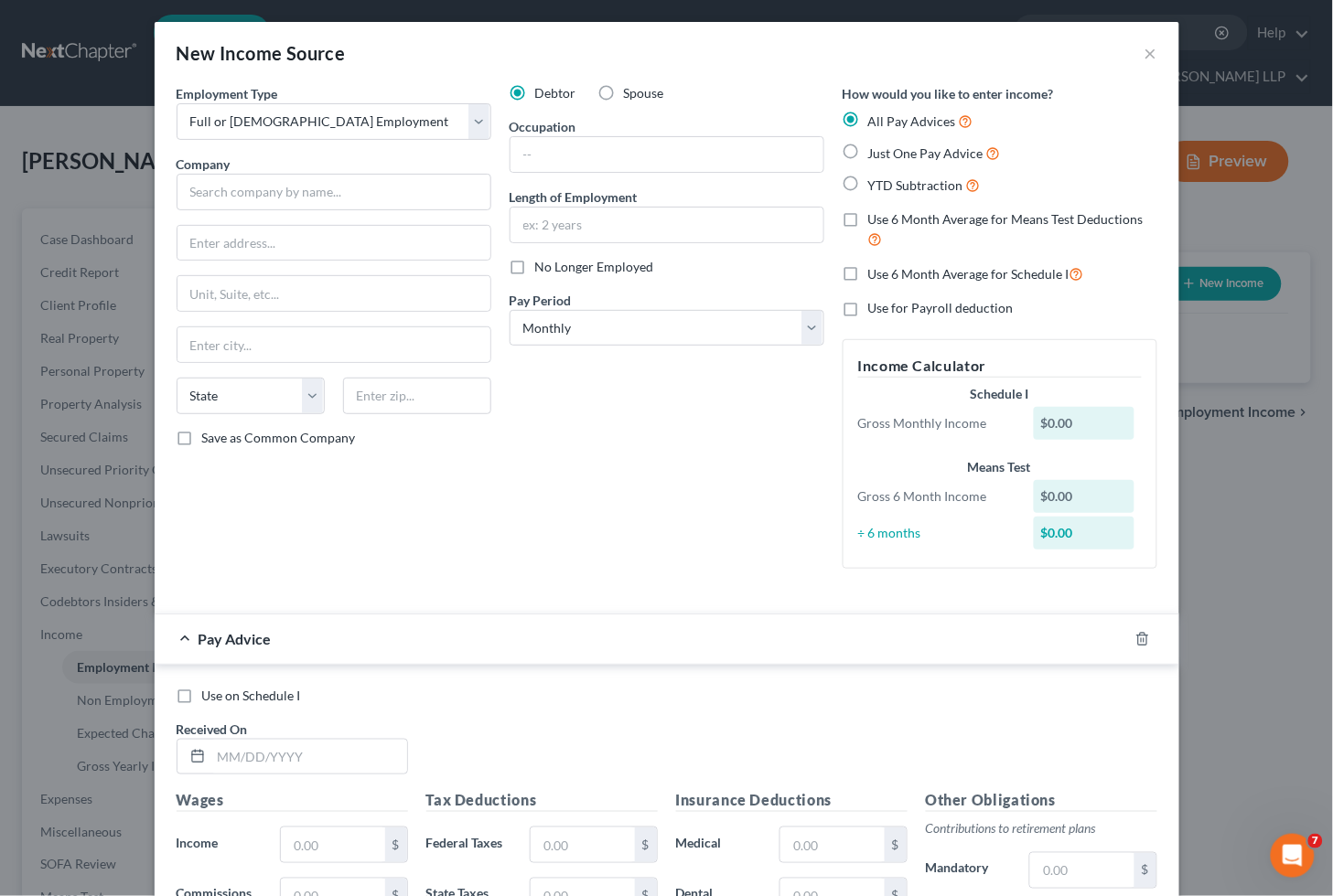
click at [728, 515] on div "Debtor Spouse Occupation Length of Employment No Longer Employed Pay Period * S…" at bounding box center [666, 333] width 333 height 499
click at [270, 203] on input "text" at bounding box center [334, 192] width 315 height 37
click at [279, 239] on input "text" at bounding box center [334, 243] width 313 height 35
type input "Quest Diagnostics Inc."
type input "[STREET_ADDRESS]"
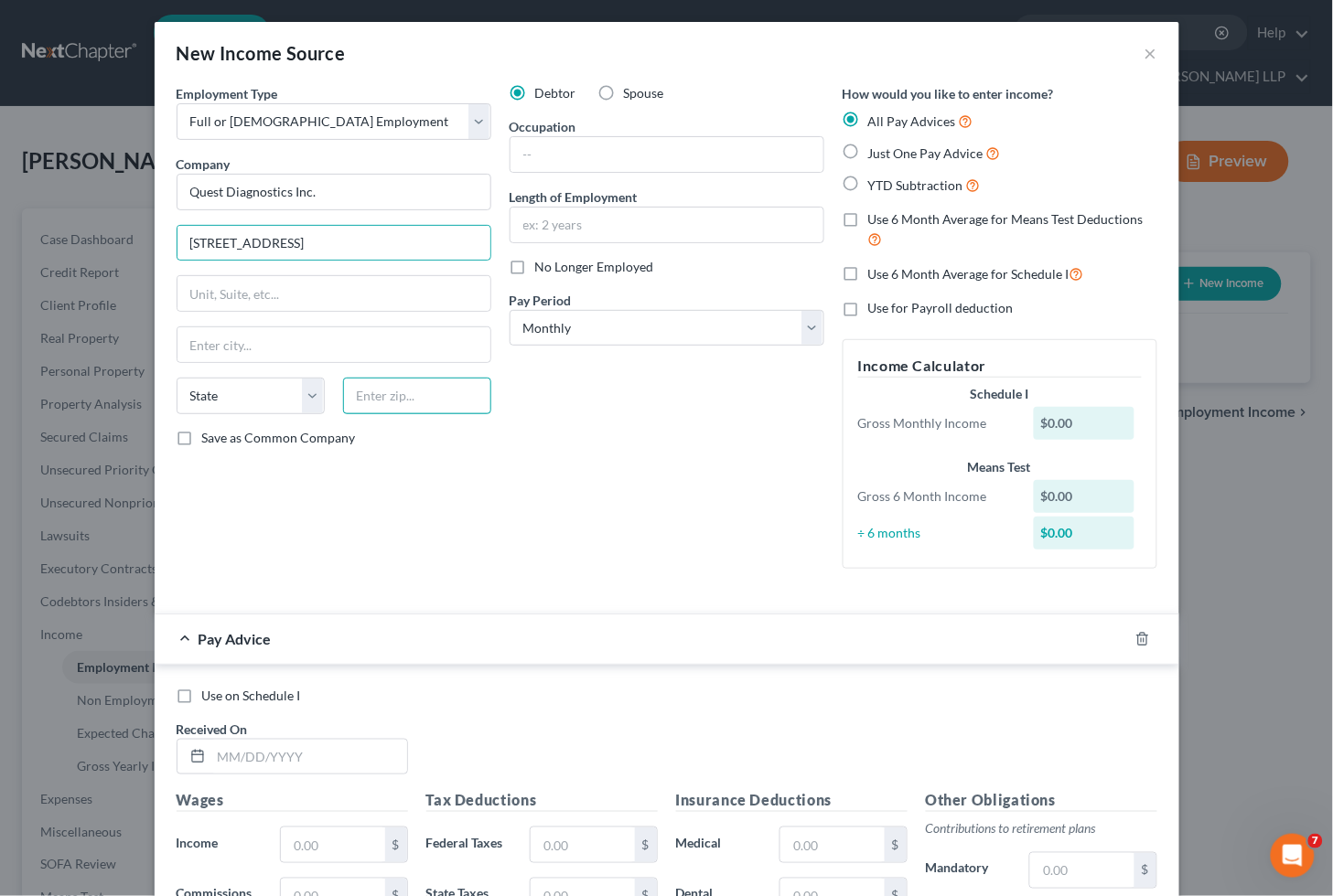
click at [403, 399] on input "text" at bounding box center [416, 396] width 148 height 37
type input "07094"
type input "Secaucus"
select select "33"
click at [583, 395] on div "Debtor Spouse Occupation Length of Employment No Longer Employed Pay Period * S…" at bounding box center [666, 333] width 333 height 499
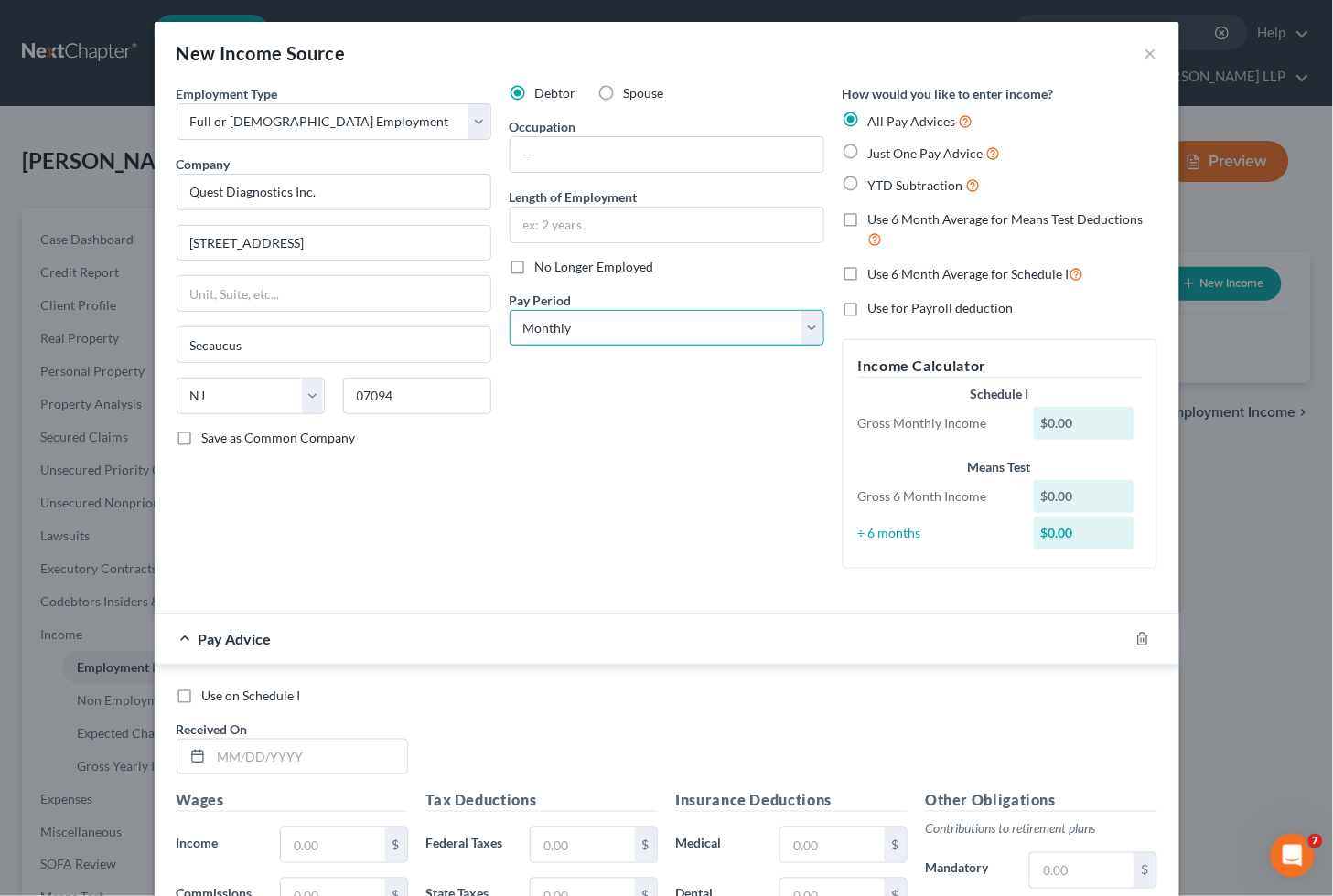
click at [678, 336] on select "Select Monthly Twice Monthly Every Other Week Weekly" at bounding box center [667, 328] width 315 height 37
select select "2"
click at [510, 310] on select "Select Monthly Twice Monthly Every Other Week Weekly" at bounding box center [667, 328] width 315 height 37
click at [615, 506] on div "Debtor Spouse Occupation Length of Employment No Longer Employed Pay Period * S…" at bounding box center [666, 333] width 333 height 499
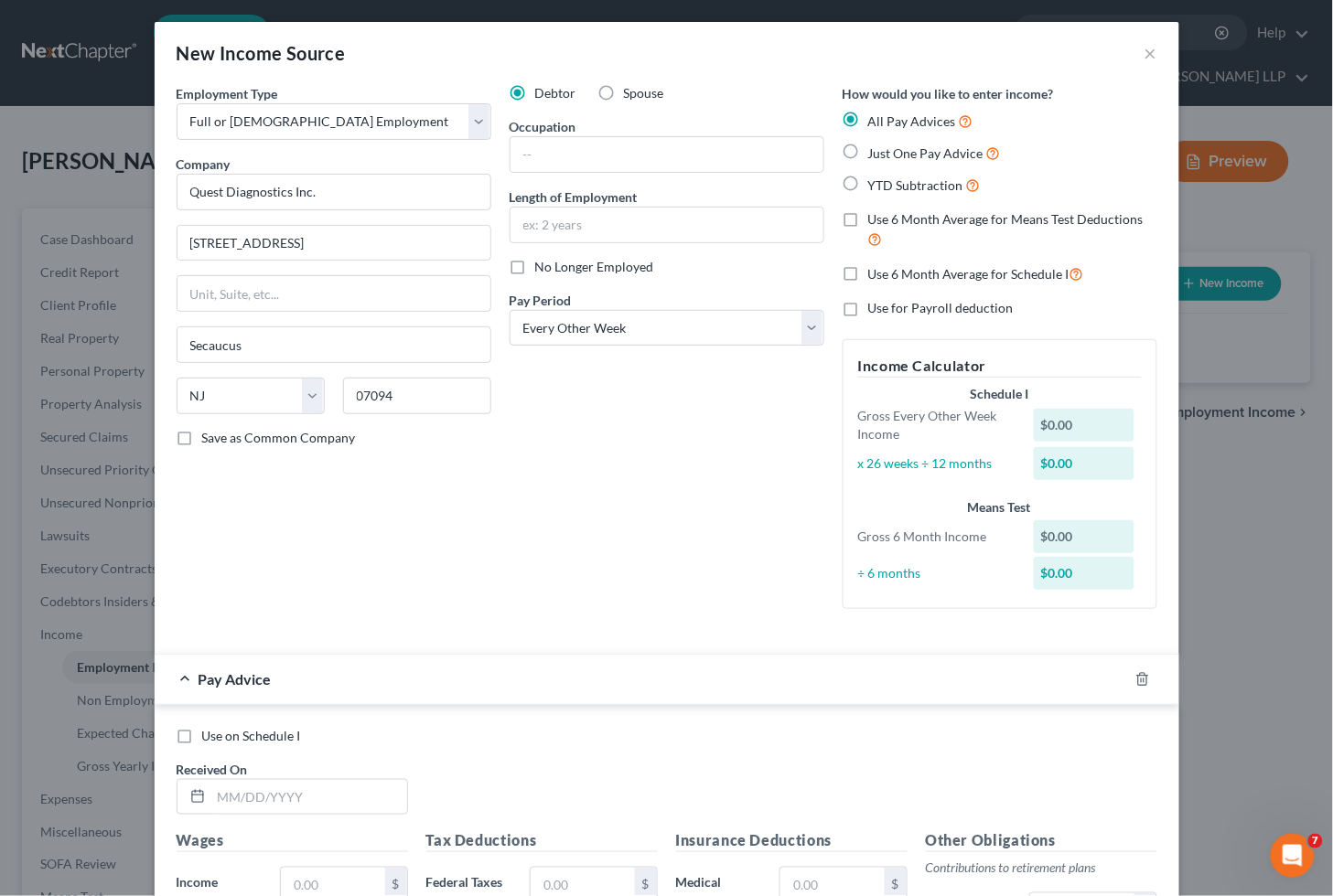
click at [607, 550] on div "Debtor Spouse Occupation Length of Employment No Longer Employed Pay Period * S…" at bounding box center [666, 353] width 333 height 540
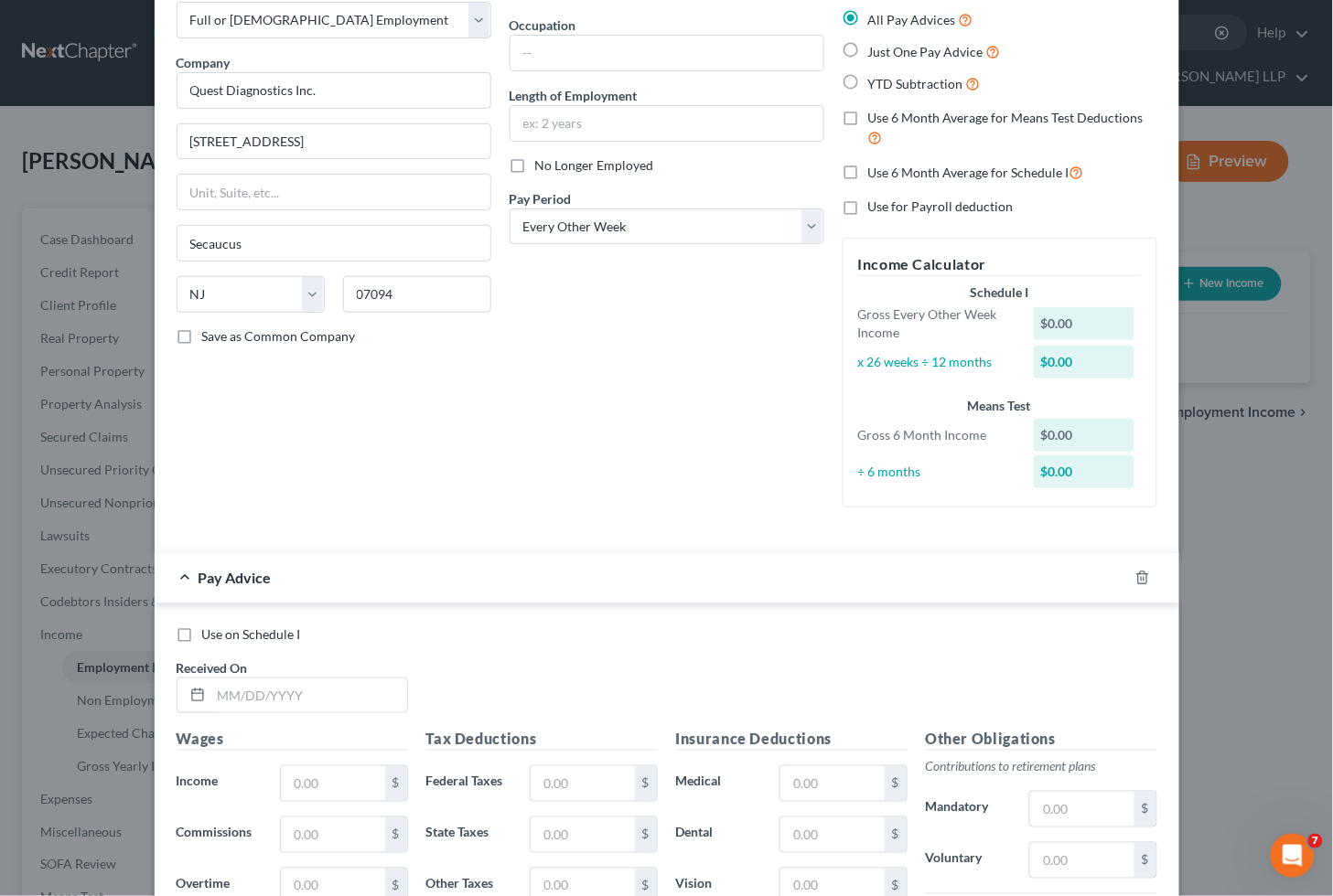
scroll to position [406, 0]
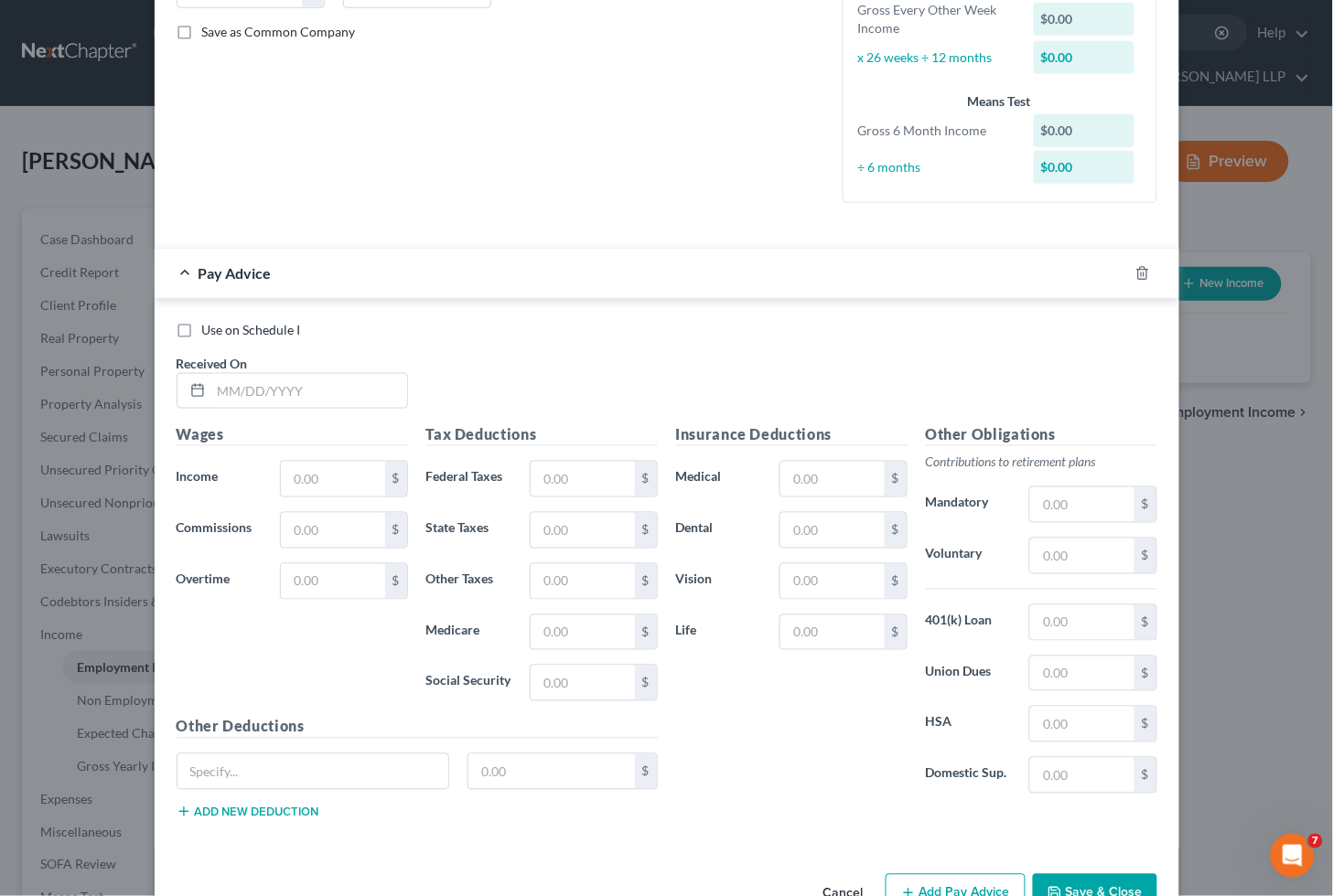
click at [568, 353] on div "Use on Schedule I Received On *" at bounding box center [666, 372] width 999 height 103
drag, startPoint x: 580, startPoint y: 377, endPoint x: 517, endPoint y: 376, distance: 63.0
click at [580, 377] on div "Use on Schedule I Received On *" at bounding box center [666, 372] width 999 height 103
click at [341, 390] on input "text" at bounding box center [309, 391] width 196 height 35
type input "[DATE]"
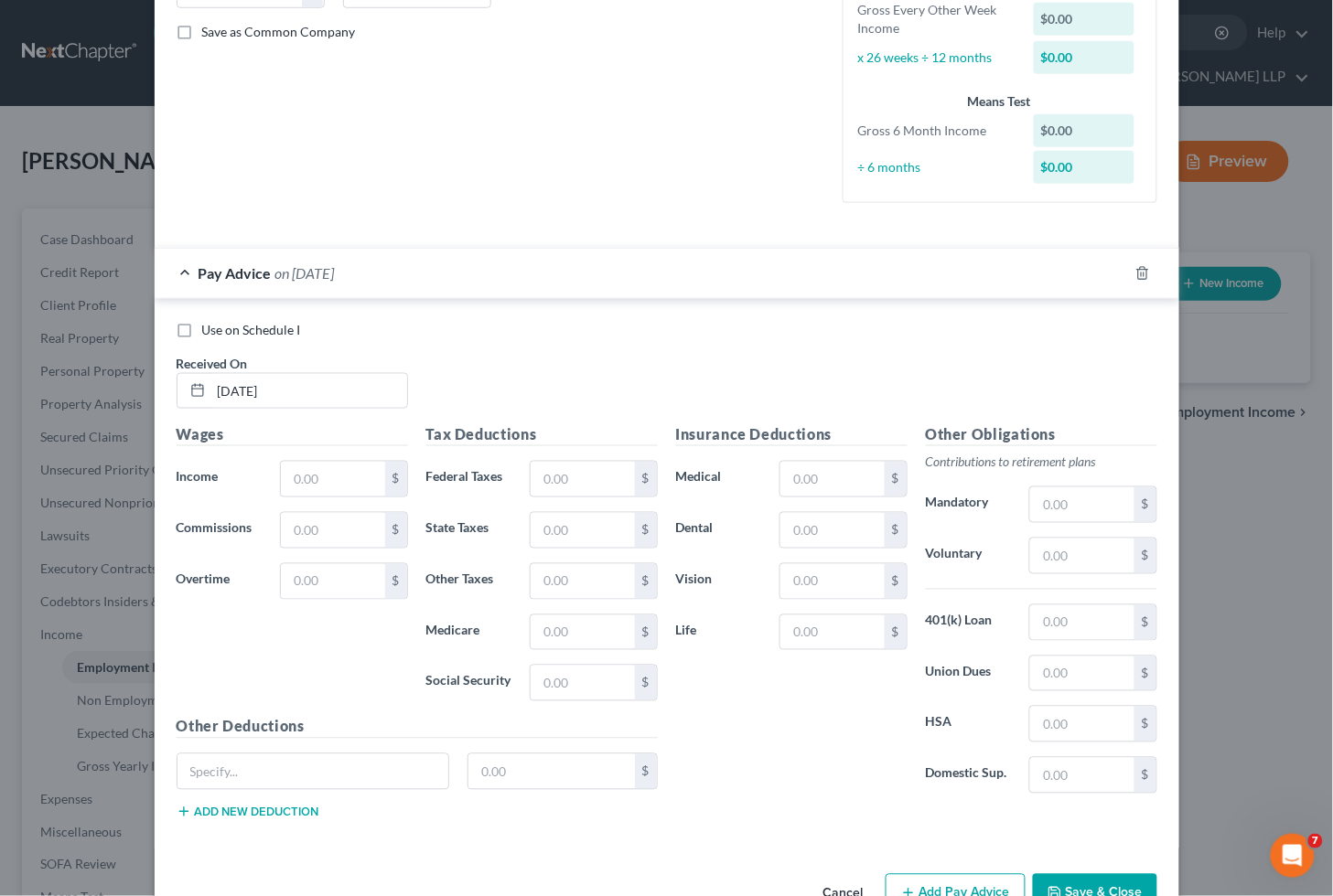
click at [574, 384] on div "Use on Schedule I Received On * [DATE]" at bounding box center [666, 372] width 999 height 103
click at [371, 461] on div "$" at bounding box center [344, 479] width 128 height 37
click at [346, 473] on input "text" at bounding box center [332, 479] width 103 height 35
paste input "2,892.77"
type input "2,892.77"
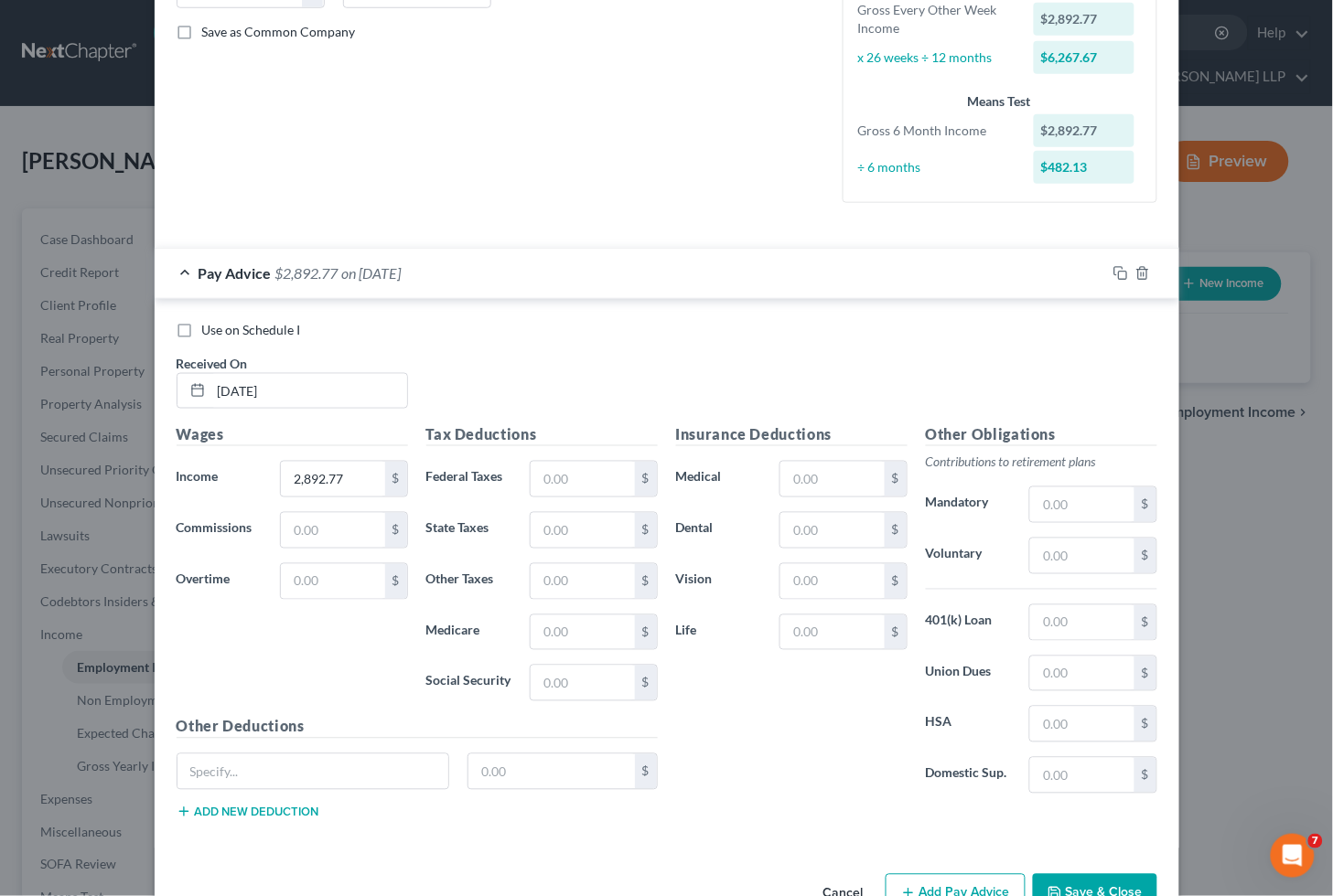
click at [468, 354] on div "Use on Schedule I Received On * [DATE]" at bounding box center [666, 372] width 999 height 103
click at [327, 573] on input "text" at bounding box center [332, 581] width 103 height 35
type input "501.54"
click at [744, 380] on div "Use on Schedule I Received On * [DATE]" at bounding box center [666, 372] width 999 height 103
click at [352, 476] on input "2,892.77" at bounding box center [332, 479] width 103 height 35
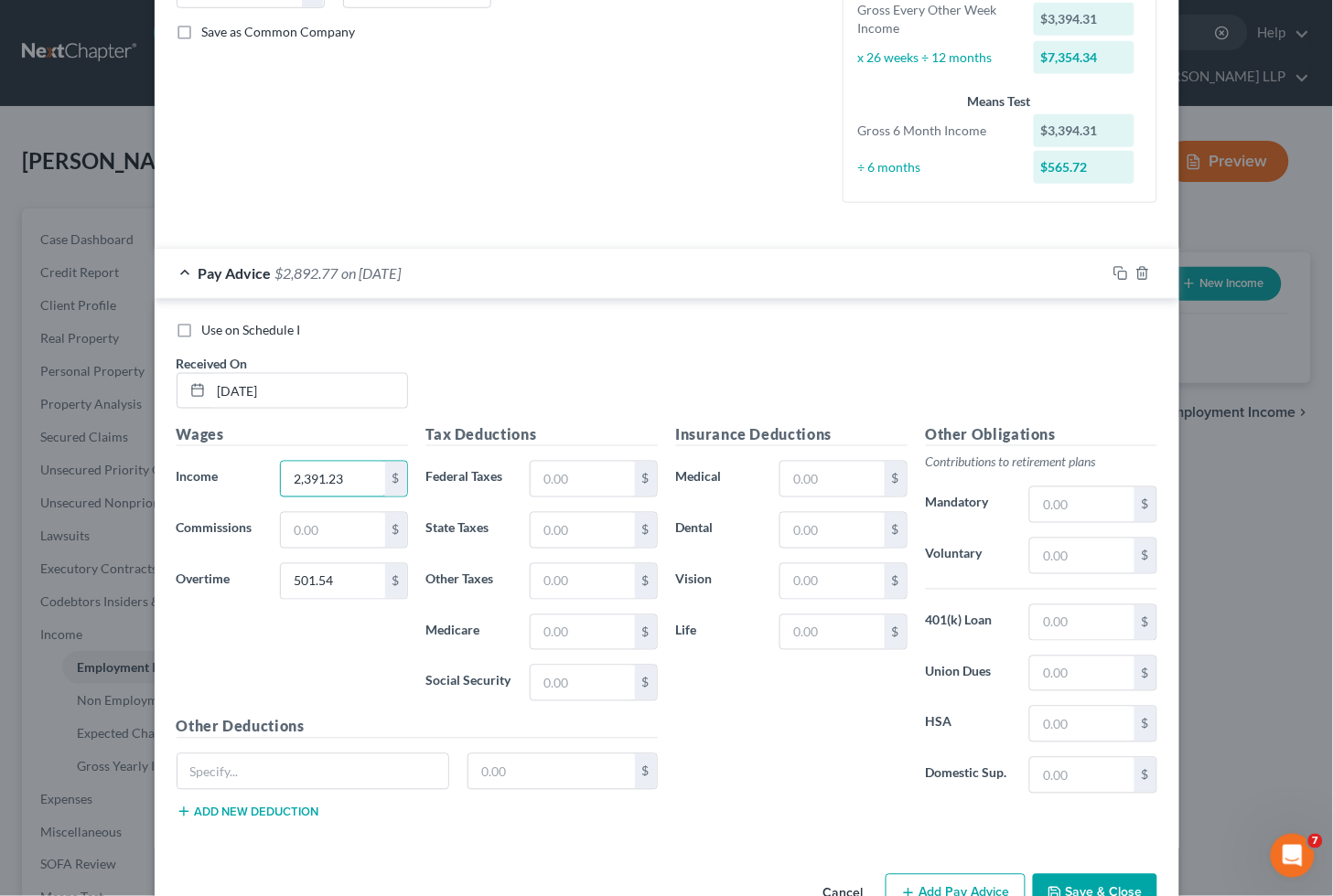
type input "2,391.23"
click at [1077, 562] on input "text" at bounding box center [1081, 556] width 103 height 35
paste input "115.51"
type input "115.51"
click at [818, 527] on input "text" at bounding box center [832, 530] width 103 height 35
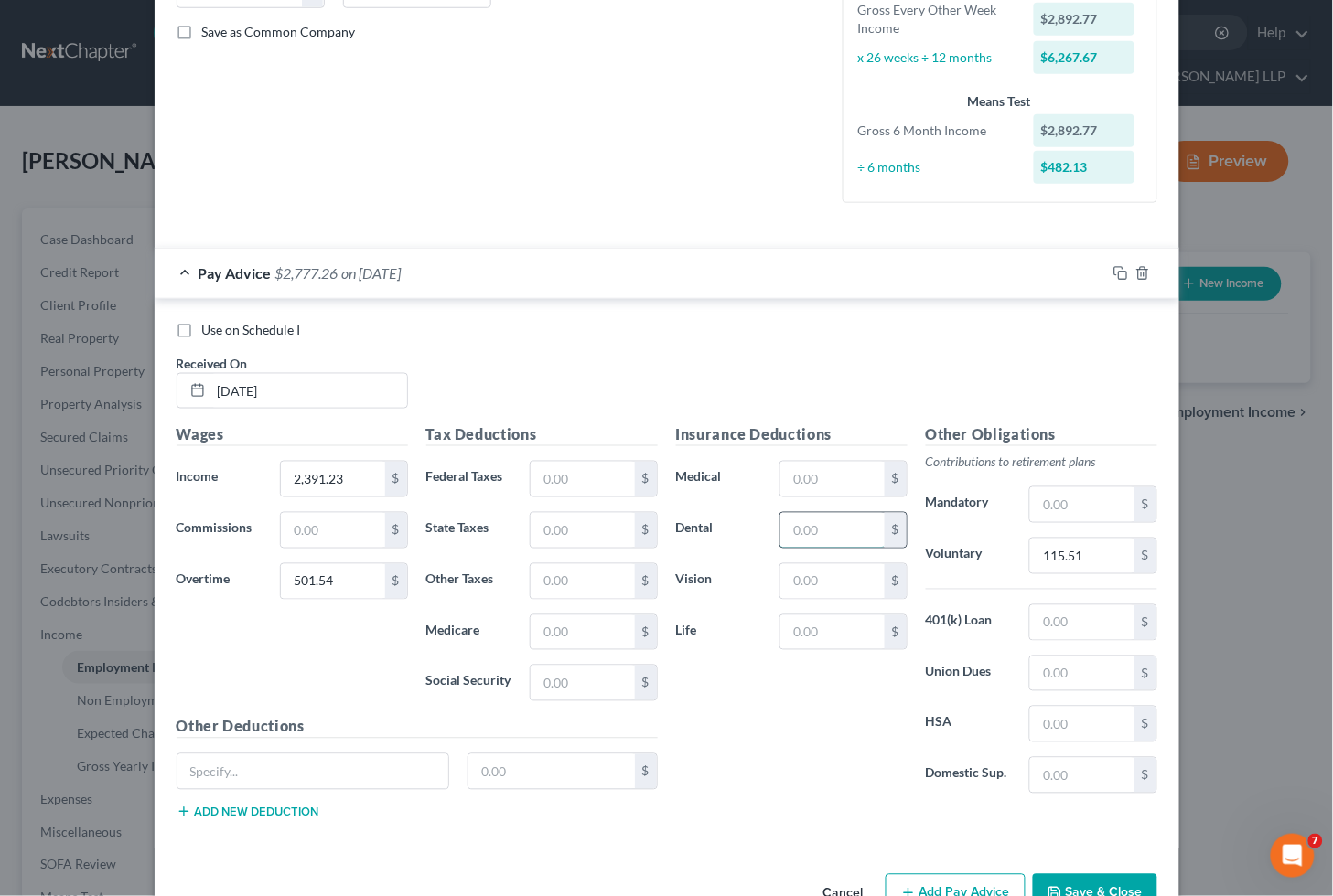
paste input "10.96"
type input "10.96"
click at [870, 473] on input "text" at bounding box center [832, 479] width 103 height 35
paste input "120.70"
type input "120.70"
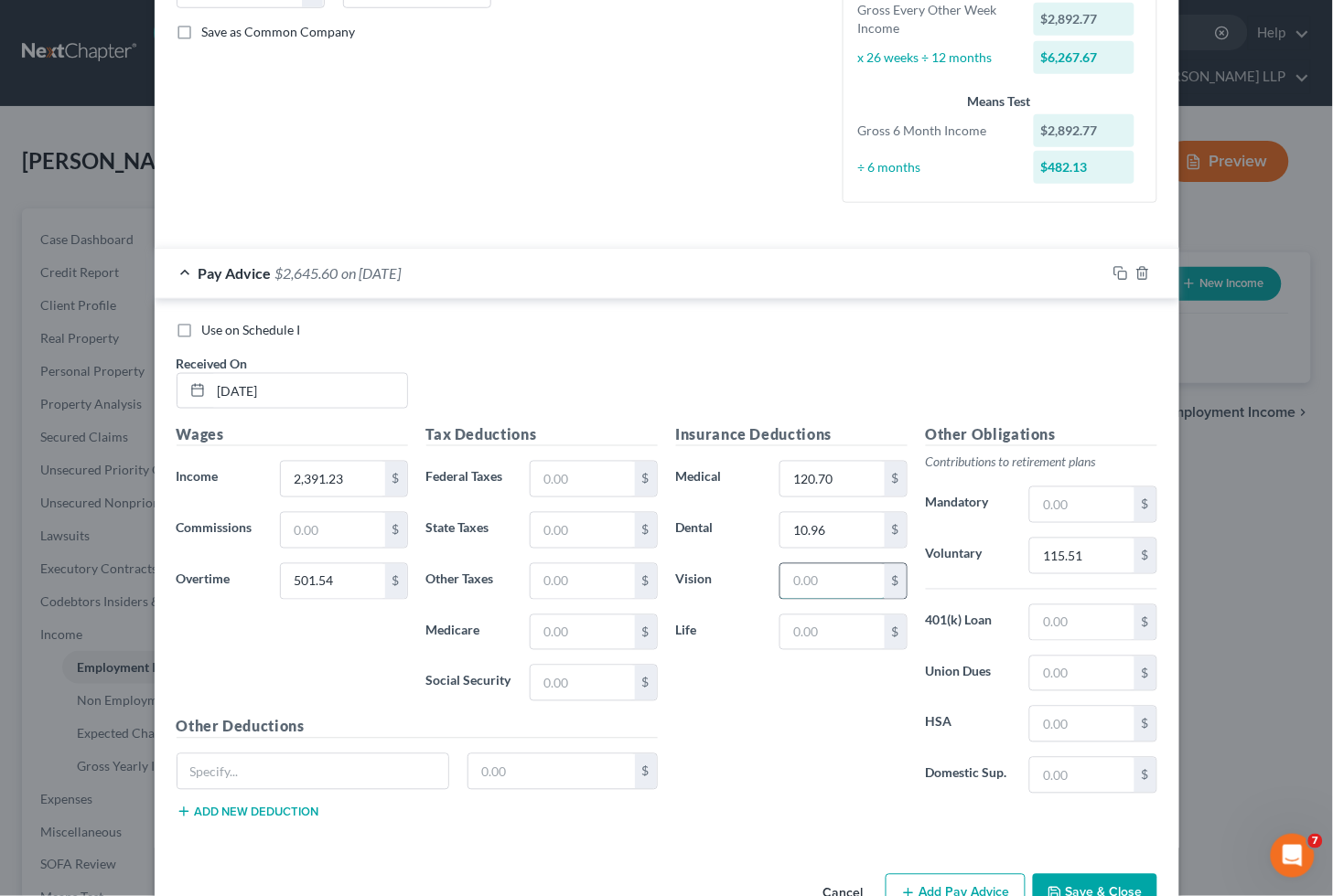
click at [837, 577] on input "text" at bounding box center [832, 581] width 103 height 35
paste input "2.24"
type input "2.24"
click at [585, 473] on input "text" at bounding box center [581, 479] width 103 height 35
paste input "262.95"
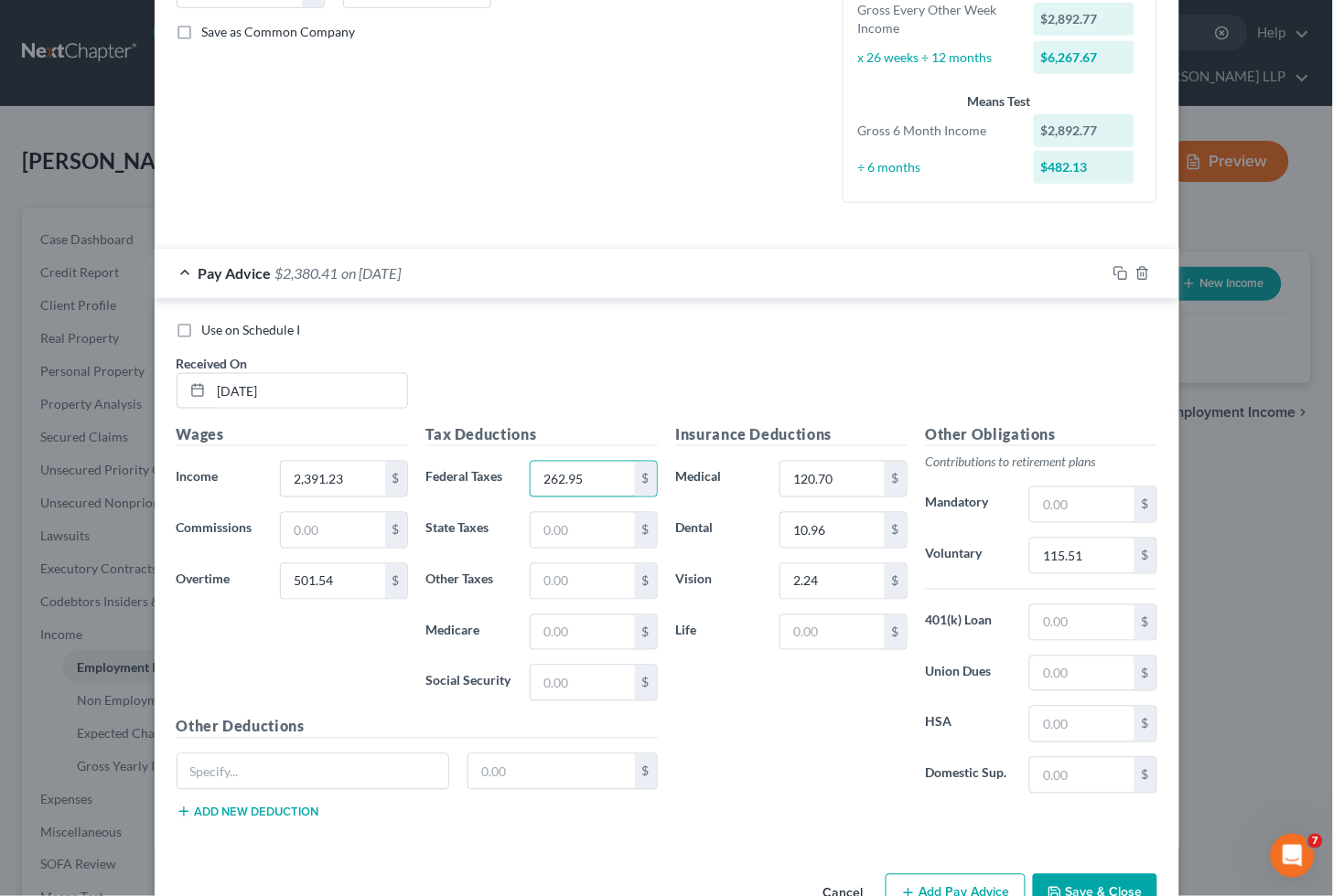
type input "262.95"
click at [595, 679] on input "text" at bounding box center [581, 684] width 103 height 35
paste input "172.29"
type input "172.29"
click at [563, 632] on input "text" at bounding box center [581, 632] width 103 height 35
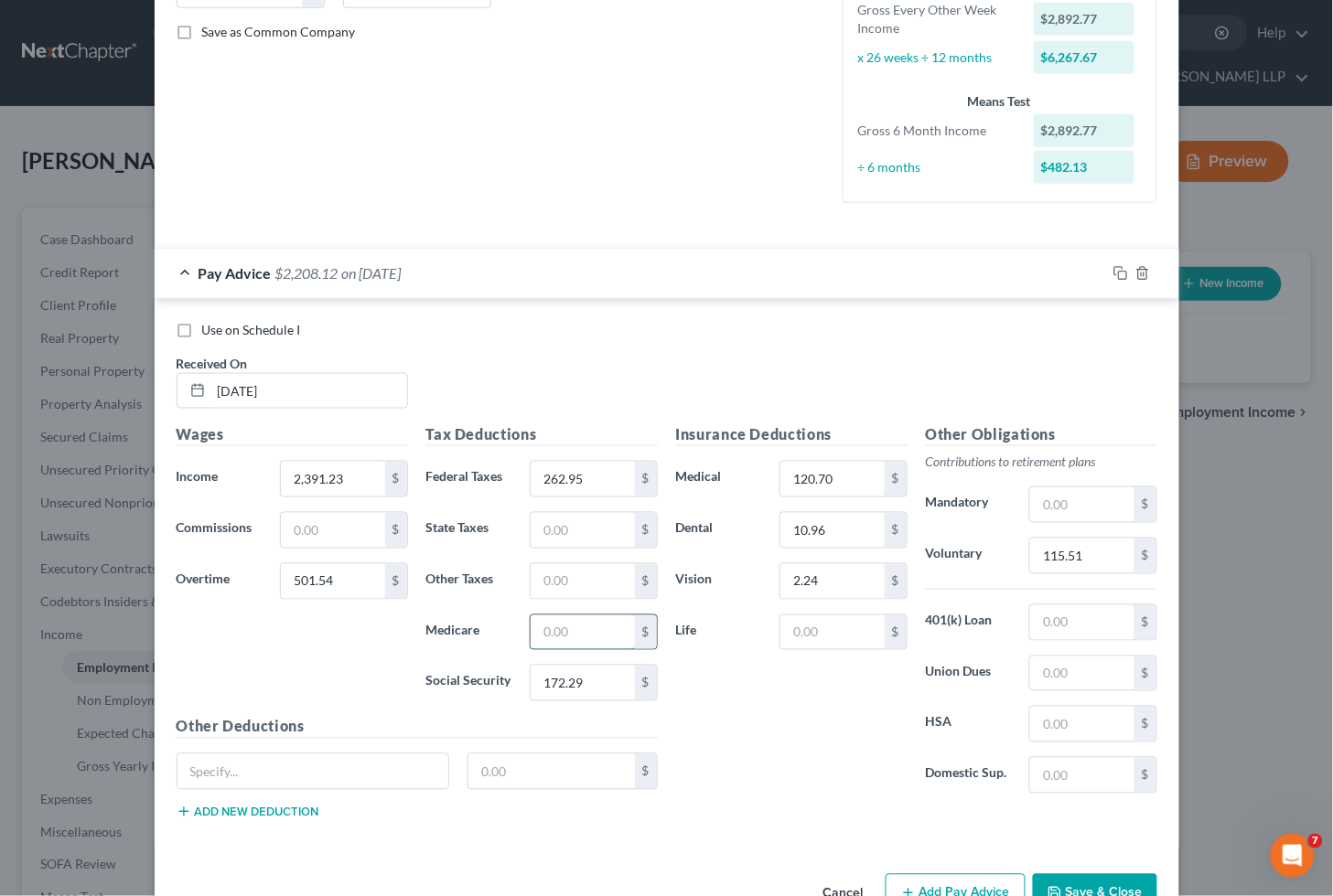
paste input "40.29"
type input "40.29"
click at [591, 534] on input "text" at bounding box center [581, 530] width 103 height 35
type input "134.50"
click at [1087, 611] on input "text" at bounding box center [1081, 623] width 103 height 35
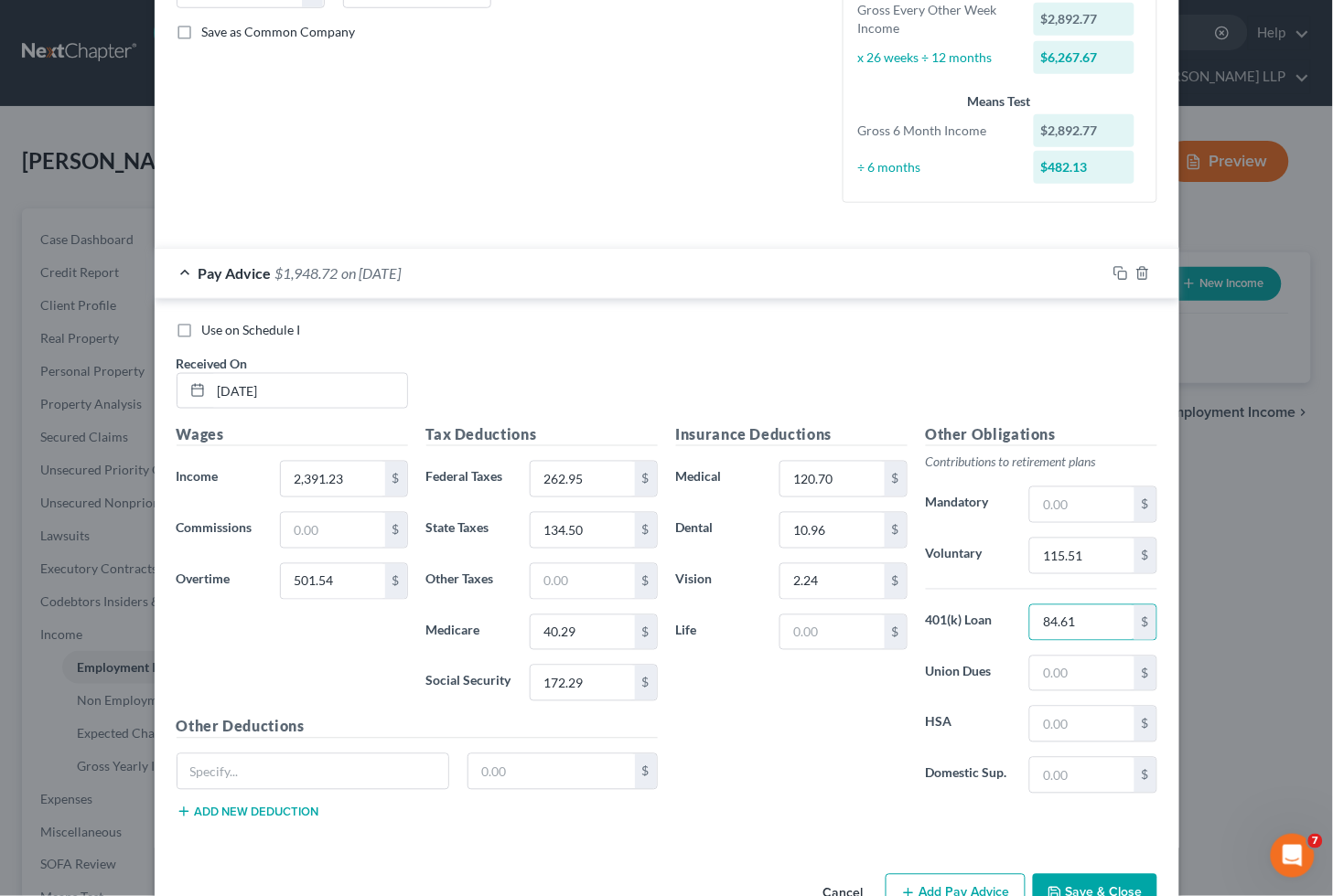
type input "84.61"
click at [827, 645] on input "text" at bounding box center [832, 632] width 103 height 35
type input "68.03"
click at [547, 766] on input "text" at bounding box center [552, 771] width 166 height 35
type input "20"
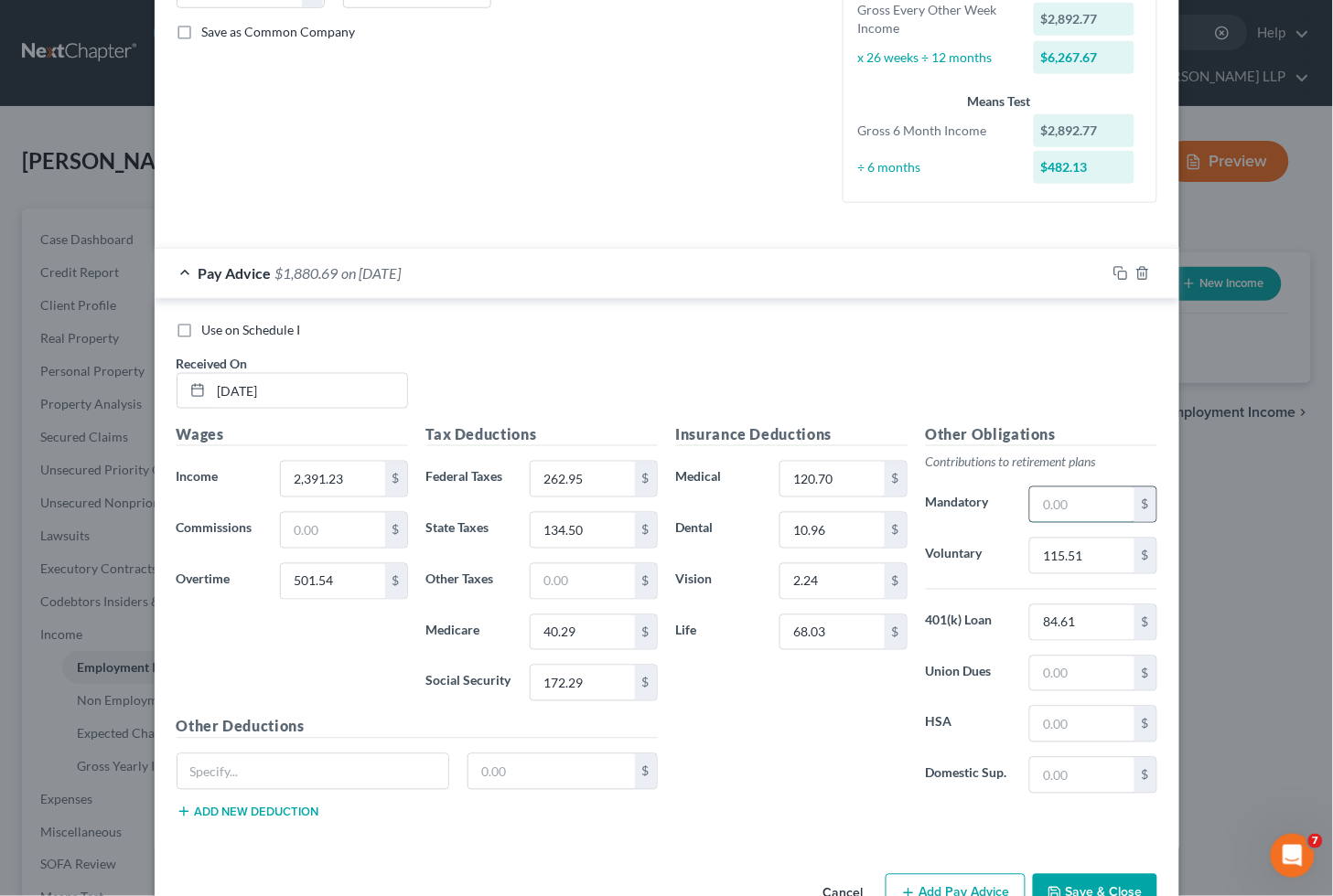
click at [1083, 496] on input "text" at bounding box center [1081, 505] width 103 height 35
paste input "57.75"
type input "57.75"
click at [847, 637] on input "68.03" at bounding box center [832, 632] width 103 height 35
type input "10.28"
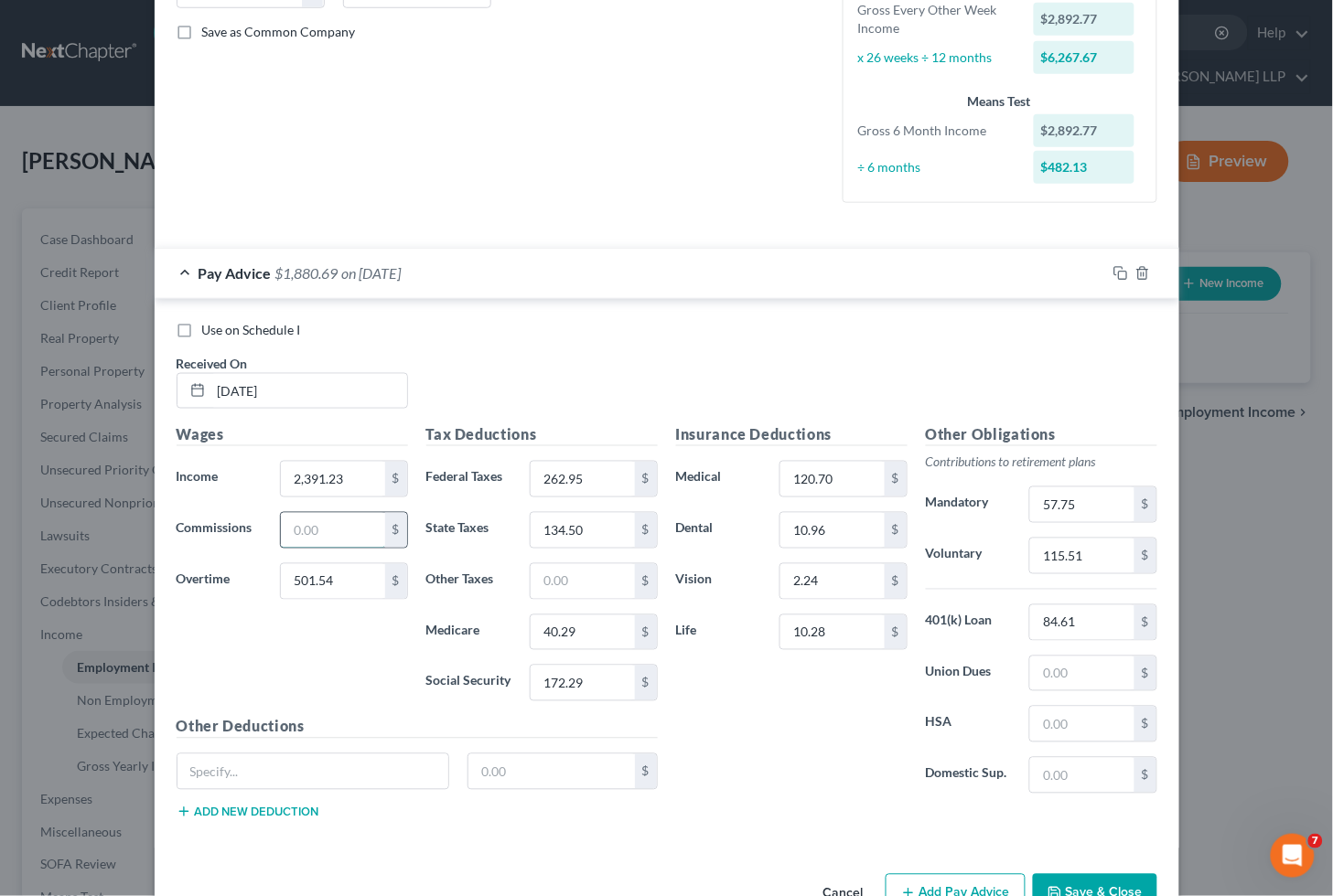
click at [326, 535] on input "text" at bounding box center [332, 530] width 103 height 35
type input "5.07"
drag, startPoint x: 326, startPoint y: 479, endPoint x: 340, endPoint y: 479, distance: 14.0
click at [326, 479] on input "2,391.23" at bounding box center [332, 479] width 103 height 35
click at [352, 471] on input "2,725.59" at bounding box center [332, 479] width 103 height 35
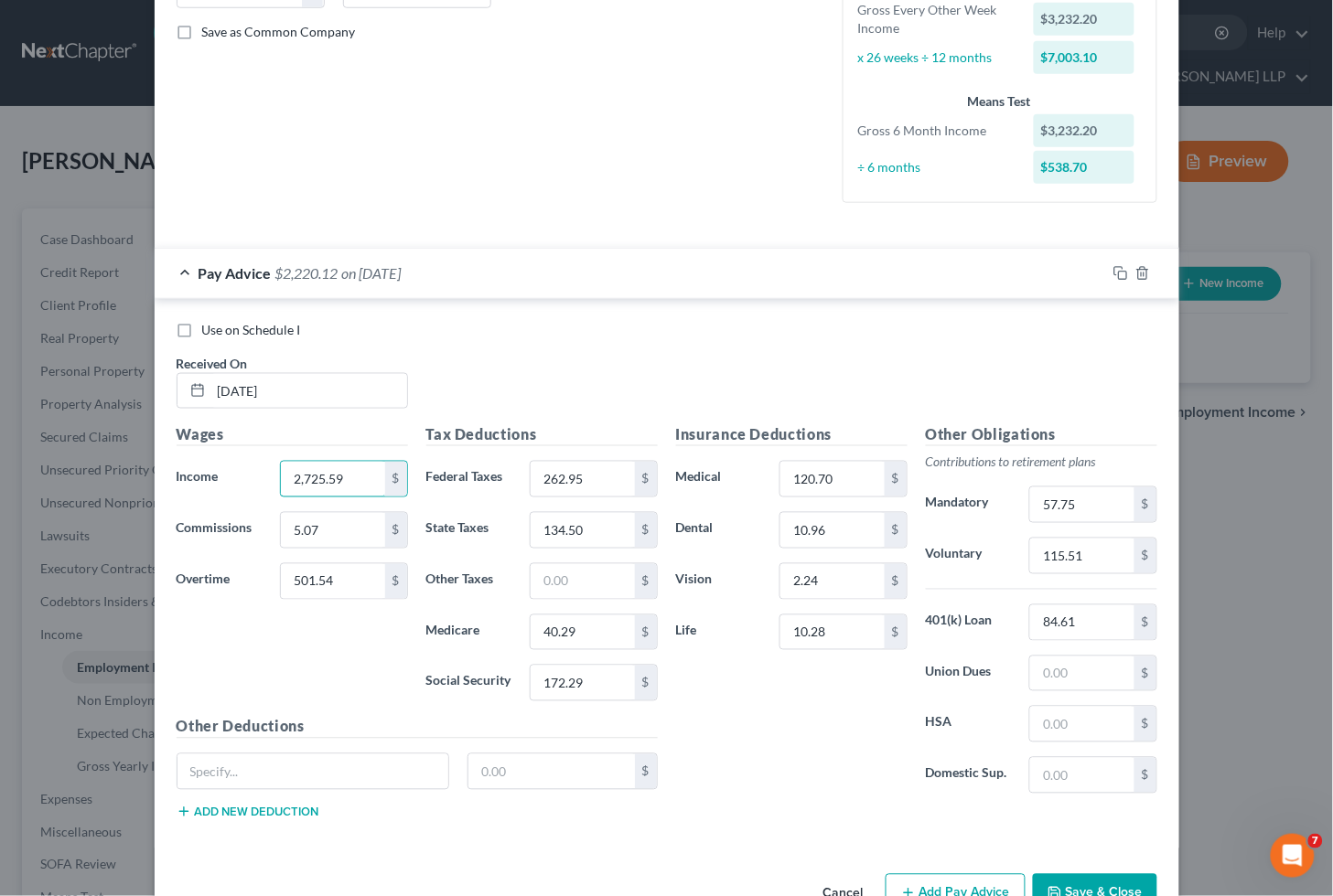
drag, startPoint x: 345, startPoint y: 478, endPoint x: 254, endPoint y: 476, distance: 91.0
click at [254, 476] on div "Income * 2,725.59 $" at bounding box center [292, 479] width 250 height 37
click at [549, 354] on div "Use on Schedule I Received On * [DATE]" at bounding box center [666, 372] width 999 height 103
click at [727, 376] on div "Use on Schedule I Received On * [DATE]" at bounding box center [666, 372] width 999 height 103
click at [362, 477] on input "2,691.23" at bounding box center [332, 479] width 103 height 35
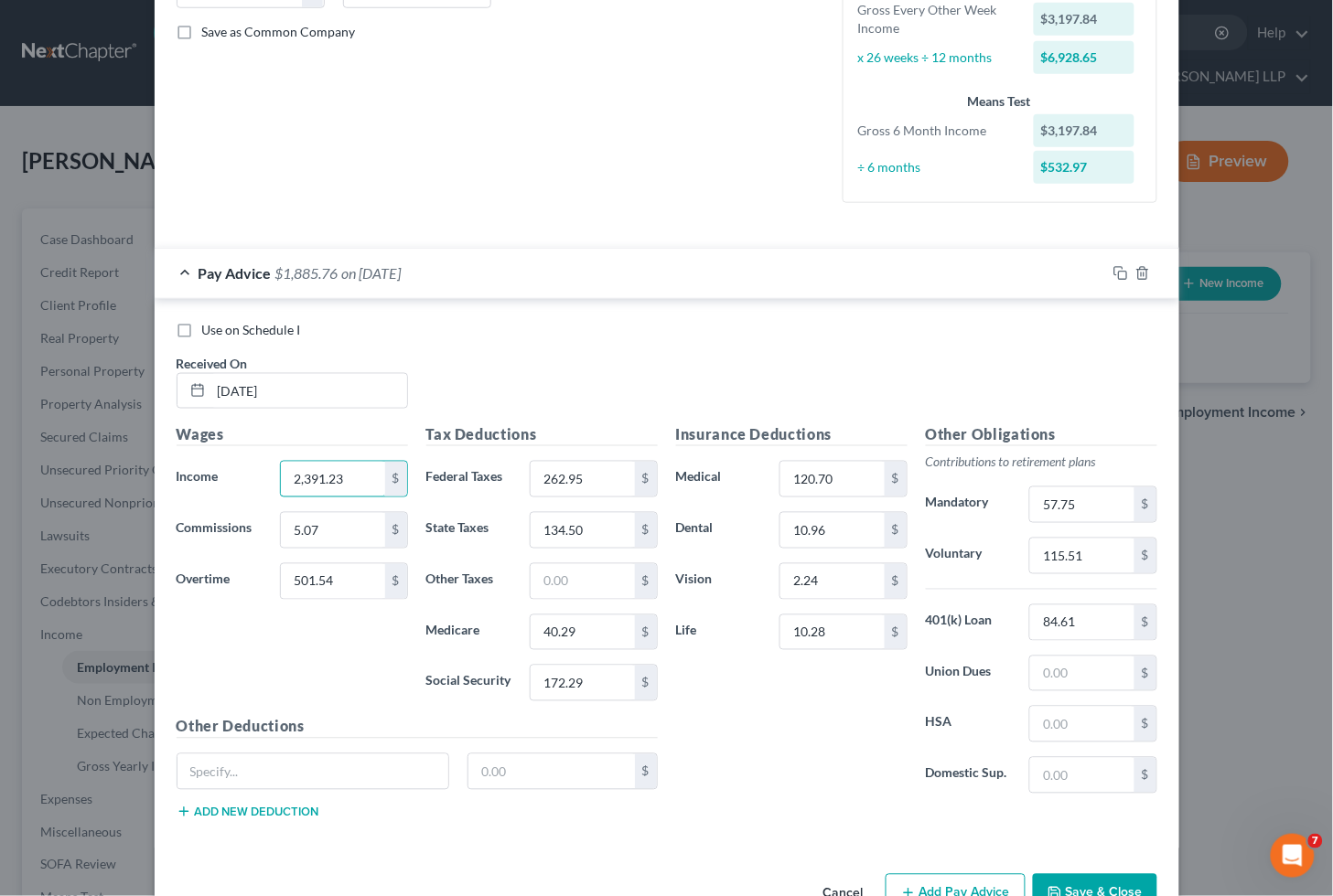
type input "2,391.23"
click at [765, 345] on div "Use on Schedule I Received On * [DATE]" at bounding box center [666, 372] width 999 height 103
click at [1119, 271] on rect "button" at bounding box center [1122, 275] width 9 height 9
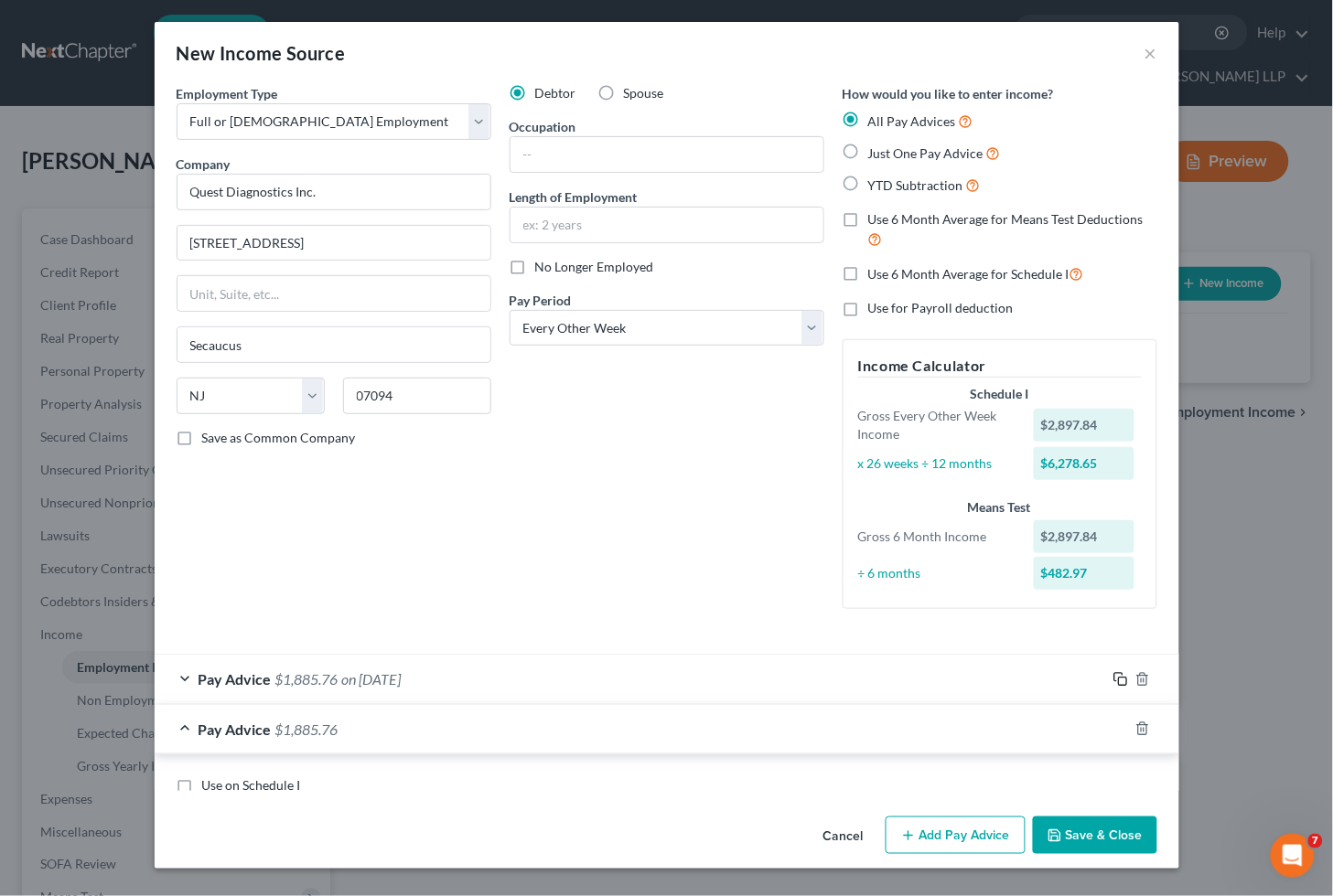
scroll to position [0, 0]
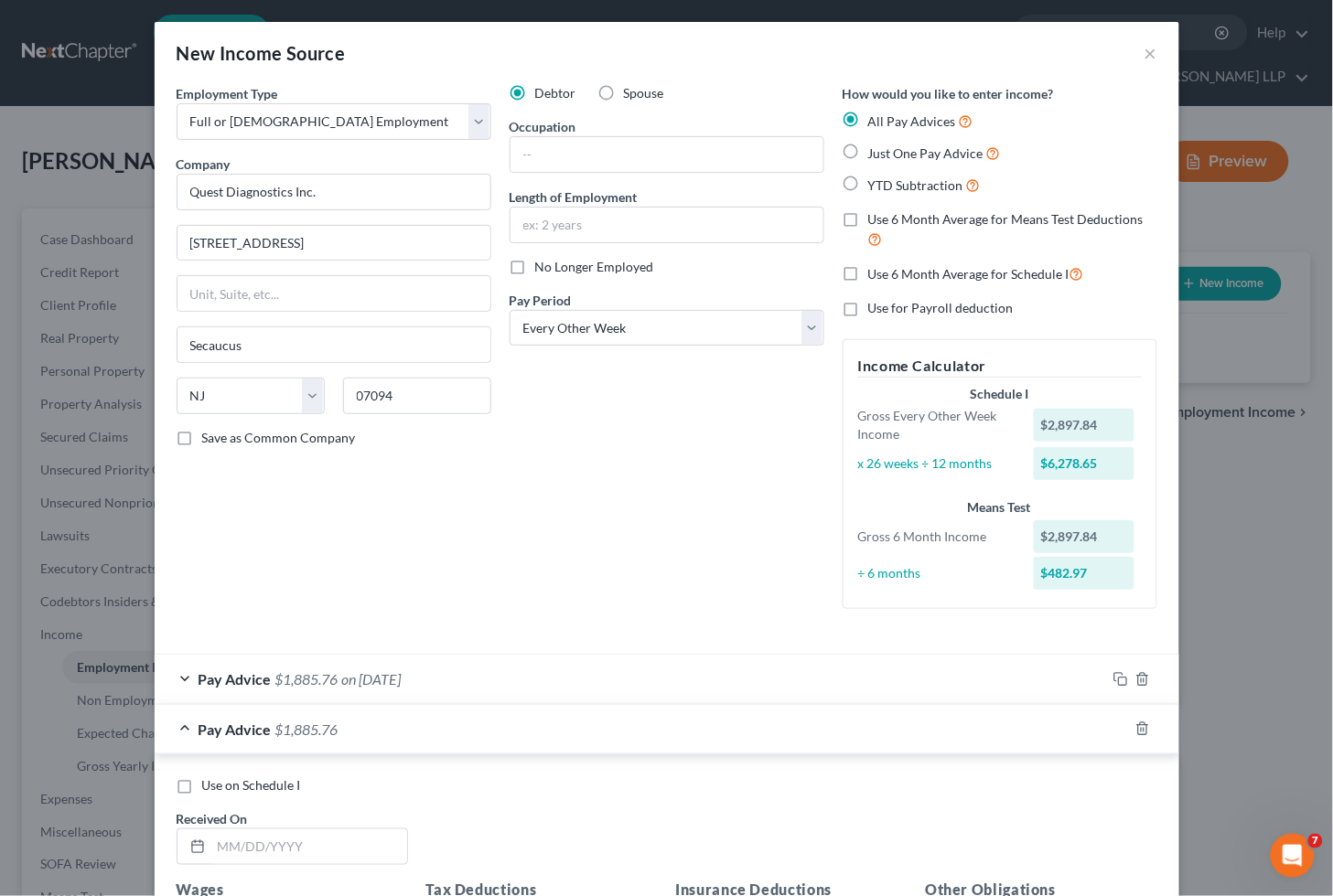
click at [533, 538] on div "Debtor Spouse Occupation Length of Employment No Longer Employed Pay Period * S…" at bounding box center [666, 353] width 333 height 540
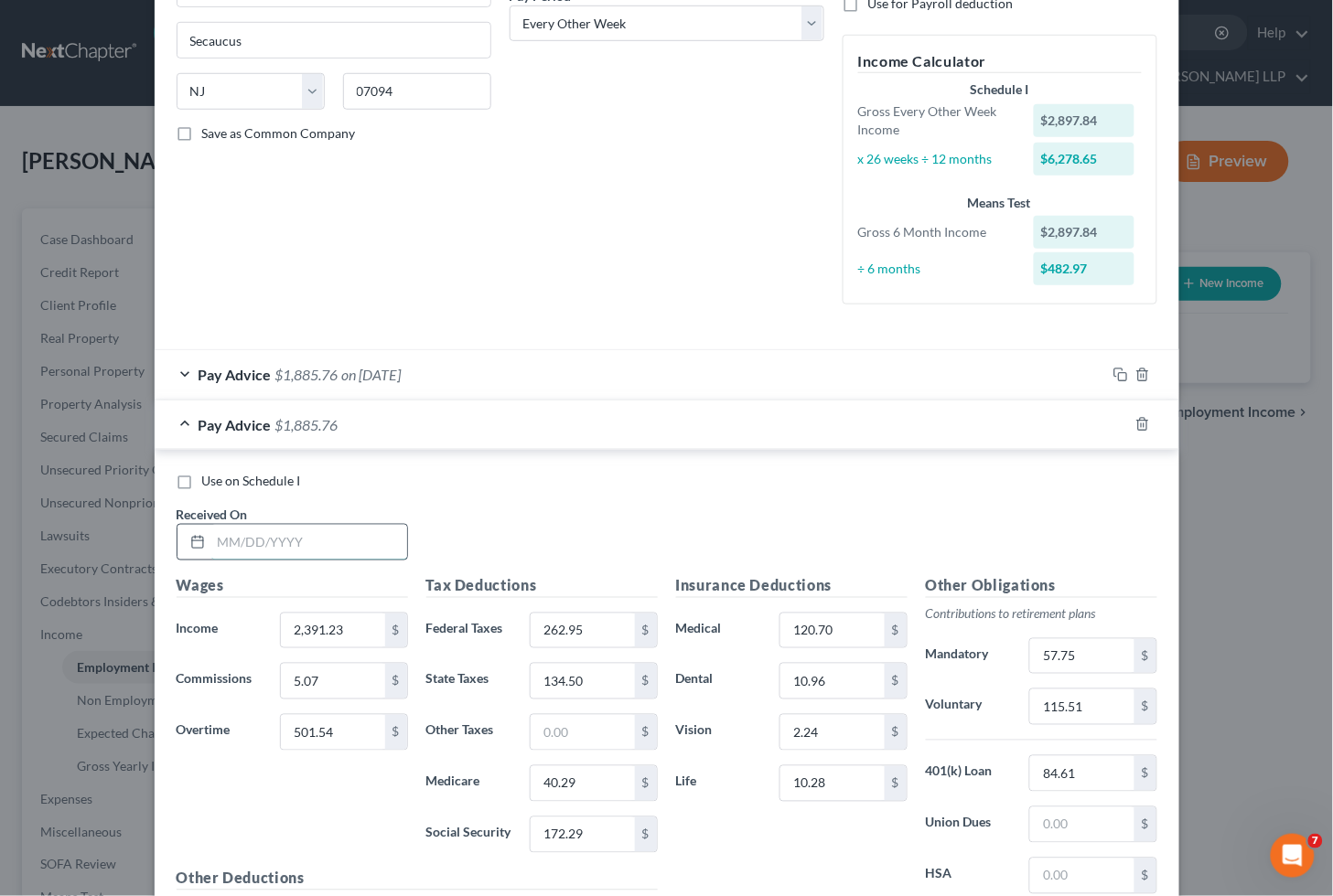
click at [327, 542] on input "text" at bounding box center [309, 543] width 196 height 35
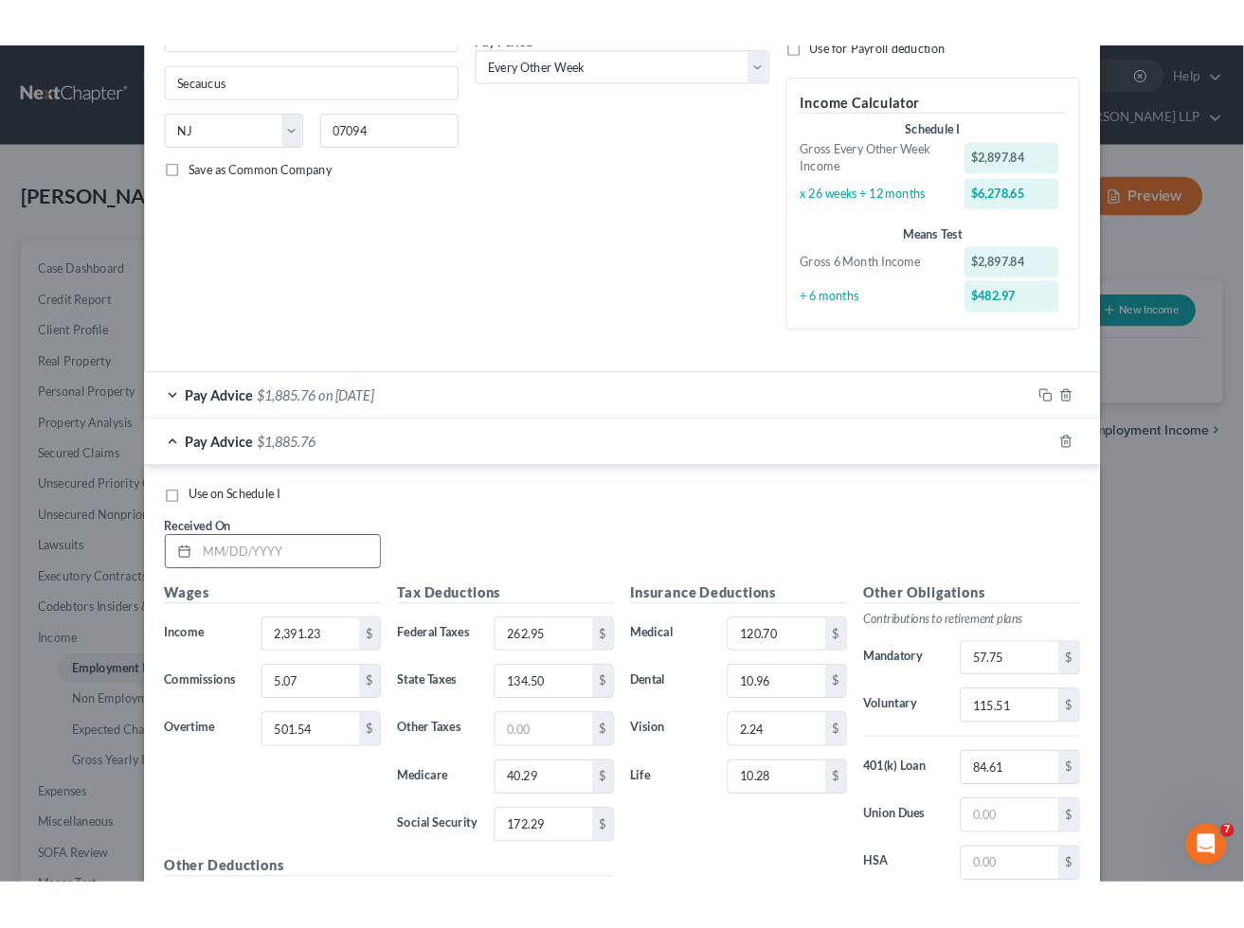
scroll to position [421, 0]
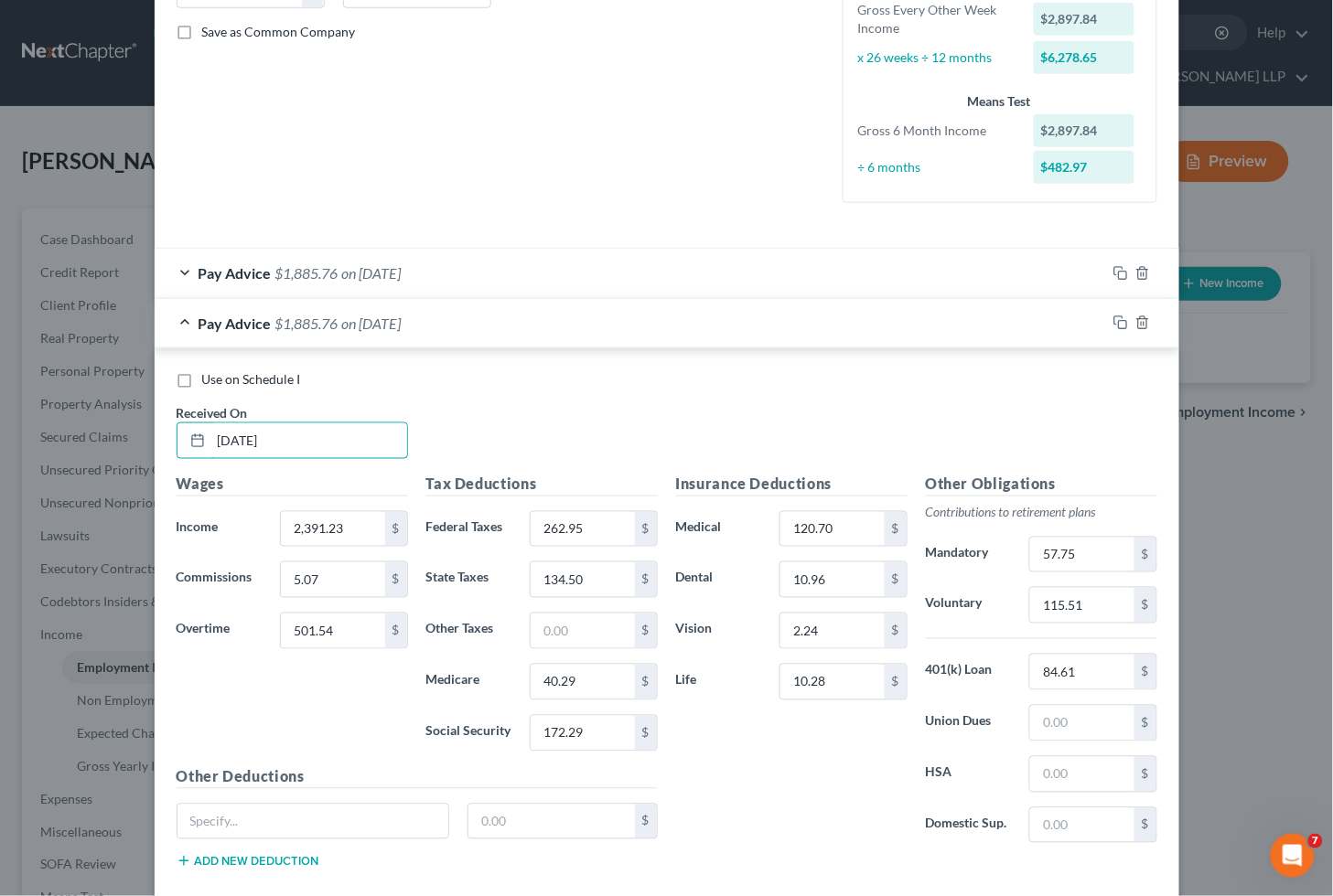
type input "[DATE]"
click at [595, 437] on div "Use on Schedule I Received On * [DATE]" at bounding box center [666, 422] width 999 height 103
click at [353, 631] on input "501.54" at bounding box center [332, 631] width 103 height 35
type input "246.07"
click at [332, 583] on input "5.07" at bounding box center [332, 579] width 103 height 35
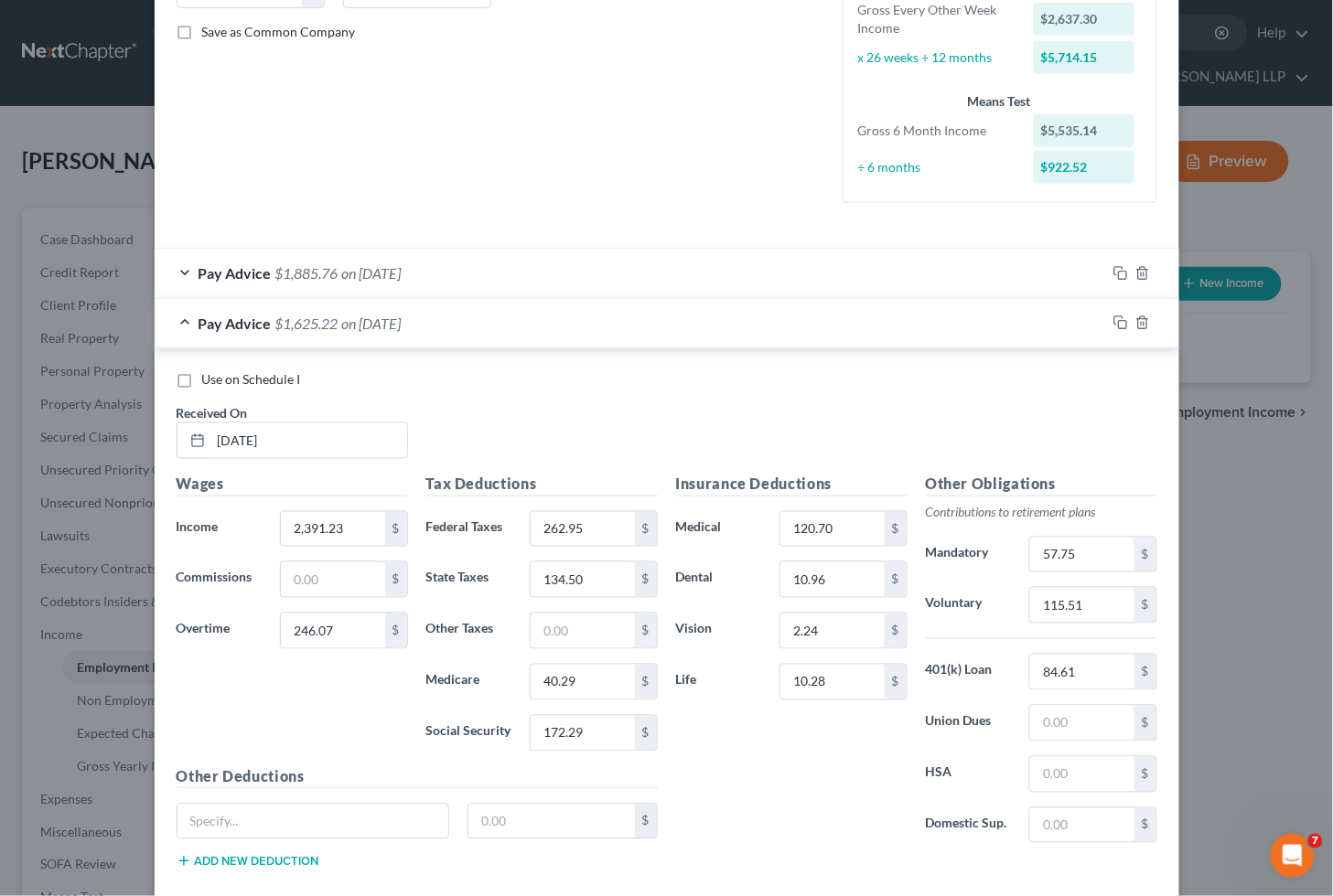
click at [767, 428] on div "Use on Schedule I Received On * [DATE]" at bounding box center [666, 422] width 999 height 103
click at [351, 524] on input "2,391.23" at bounding box center [332, 529] width 103 height 35
type input "2,394.74"
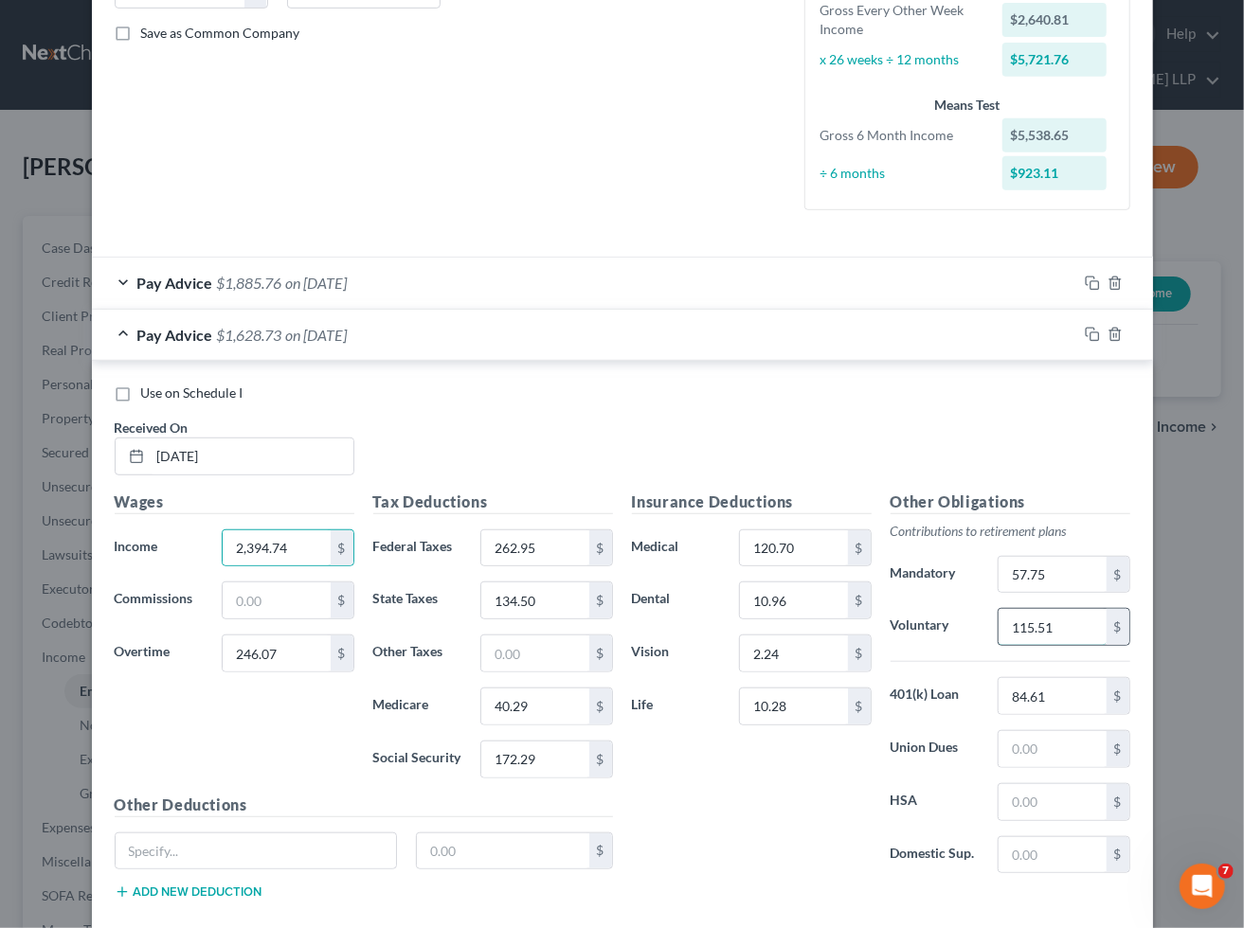
click at [1072, 623] on input "115.51" at bounding box center [1051, 627] width 107 height 36
type input "263.46"
click at [546, 543] on input "262.95" at bounding box center [534, 548] width 107 height 36
type input "192.97"
click at [552, 751] on input "172.29" at bounding box center [534, 760] width 107 height 36
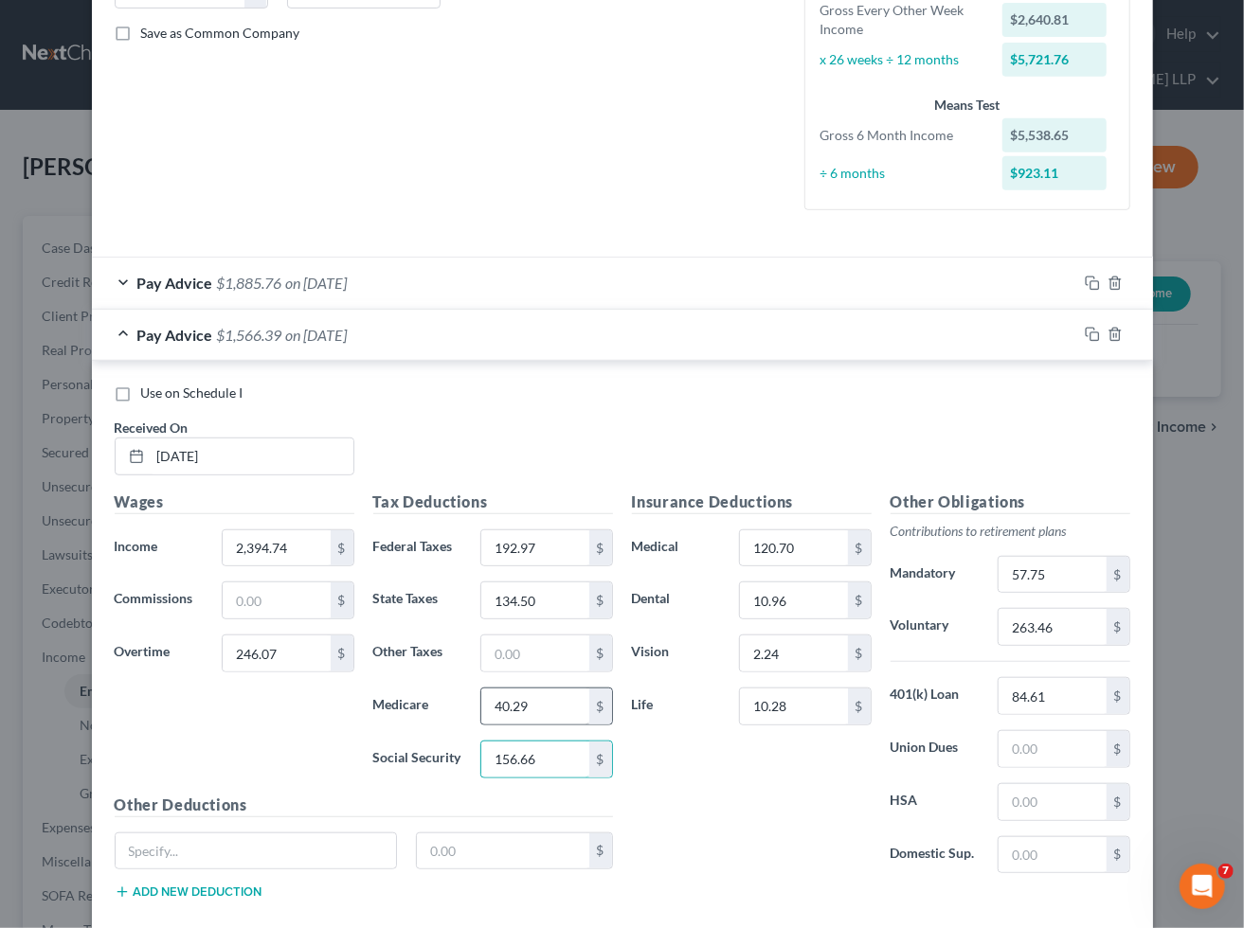
type input "156.66"
click at [556, 707] on input "40.29" at bounding box center [534, 707] width 107 height 36
type input "36.64"
click at [561, 600] on input "134.50" at bounding box center [534, 600] width 107 height 36
type input "107.62"
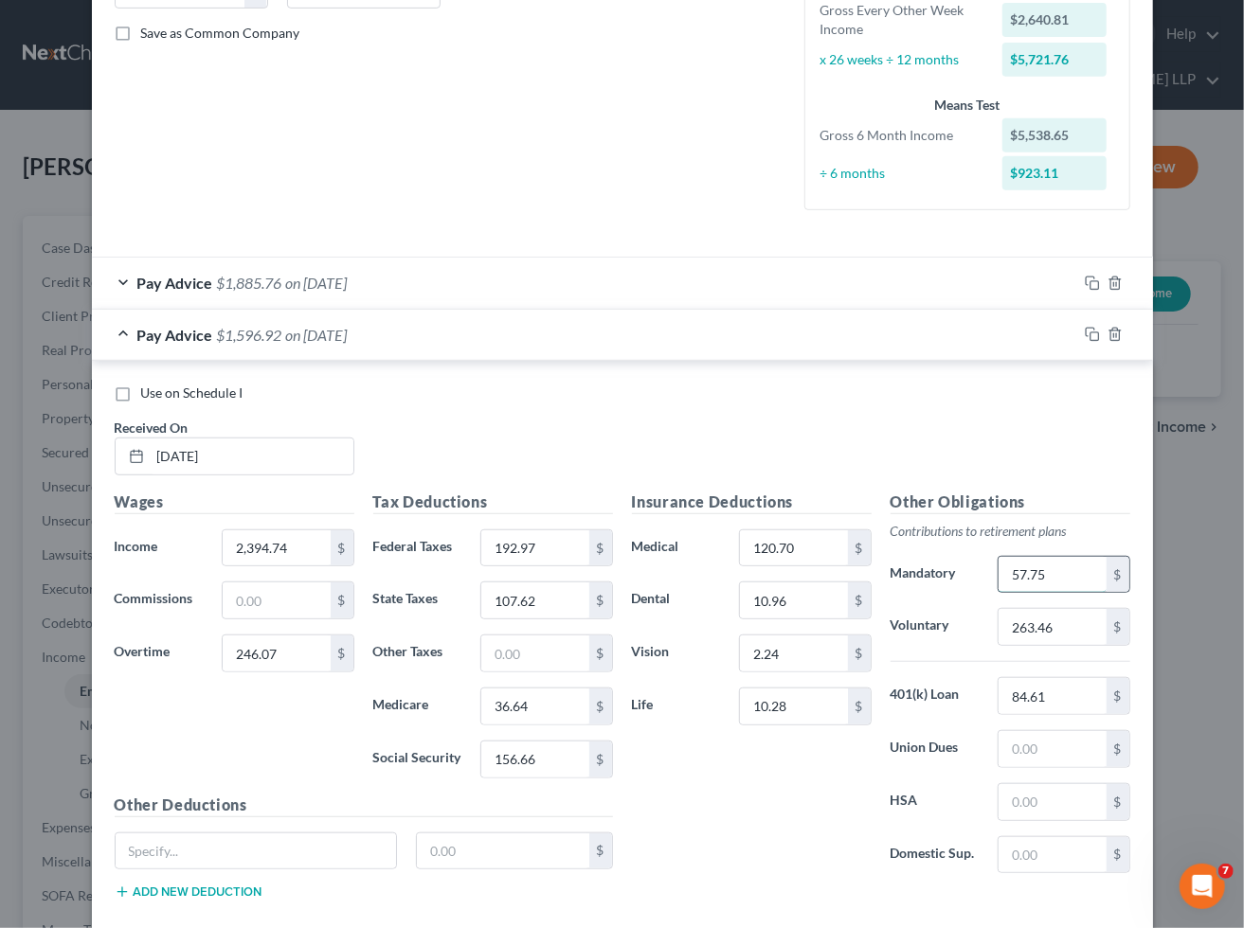
click at [1051, 573] on input "57.75" at bounding box center [1051, 575] width 107 height 36
type input "9"
type input "79.04"
click at [791, 800] on div "Insurance Deductions Medical 120.70 $ Dental 10.96 $ Vision 2.24 $ Life 10.28 $" at bounding box center [751, 690] width 259 height 399
click at [765, 786] on div "Insurance Deductions Medical 120.70 $ Dental 10.96 $ Vision 2.24 $ Life 10.28 $" at bounding box center [751, 690] width 259 height 399
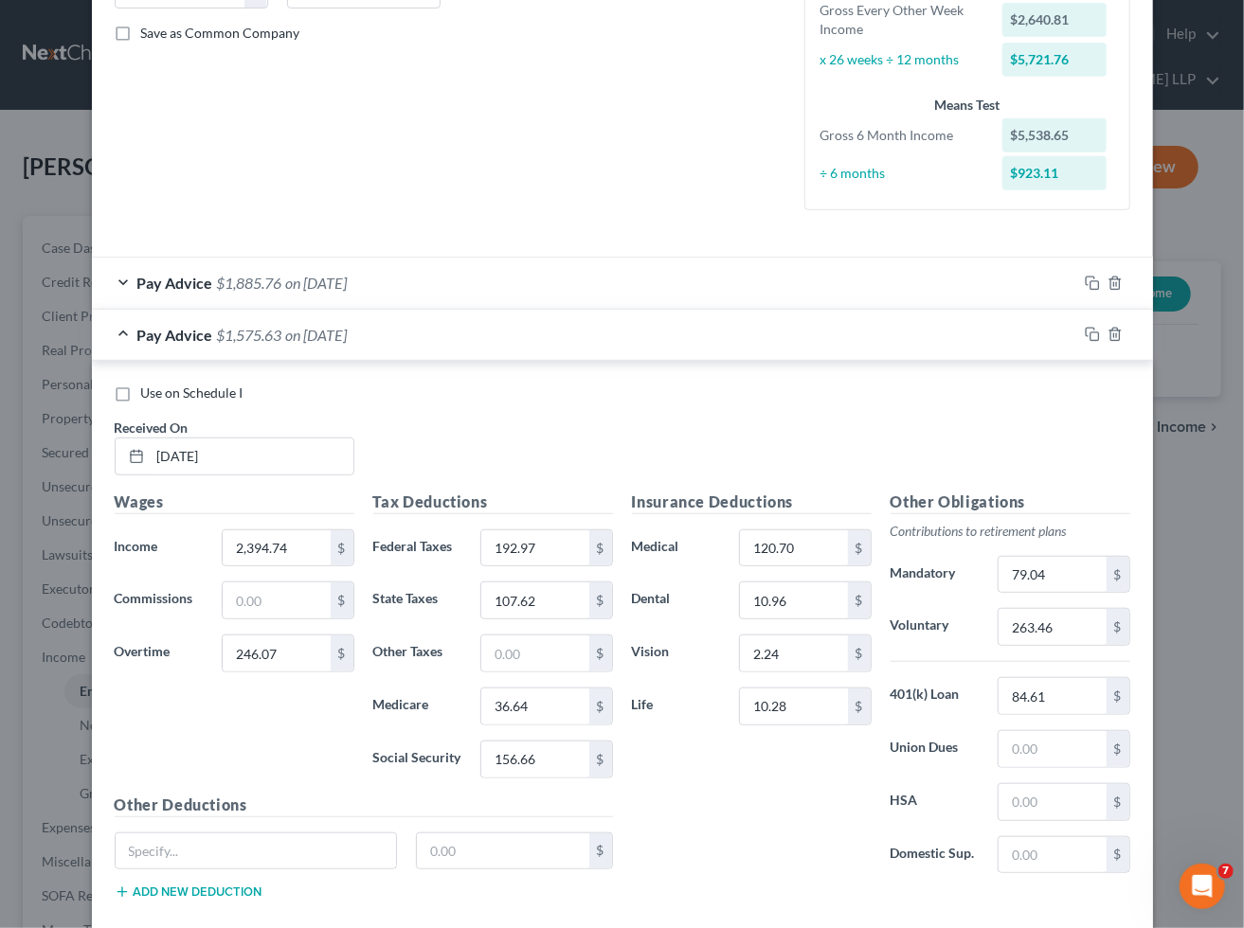
click at [434, 421] on div "Use on Schedule I Received On * [DATE]" at bounding box center [622, 437] width 1034 height 107
click at [793, 712] on input "10.28" at bounding box center [793, 707] width 107 height 36
click at [790, 698] on input "24.09" at bounding box center [793, 707] width 107 height 36
click at [792, 699] on input "3.52" at bounding box center [793, 707] width 107 height 36
type input "3"
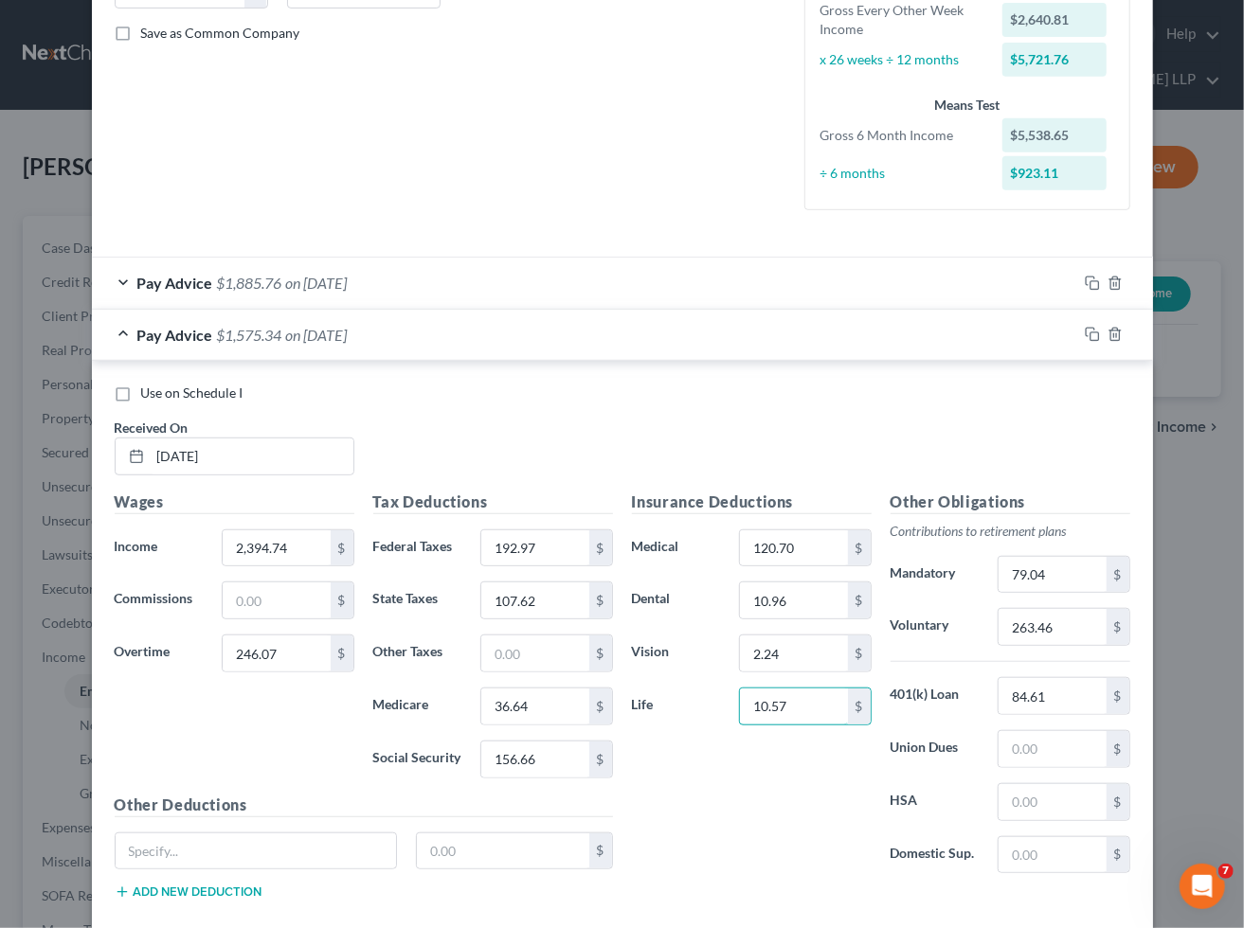
type input "10.57"
click at [278, 654] on input "246.07" at bounding box center [276, 654] width 107 height 36
type input "260.17"
drag, startPoint x: 638, startPoint y: 403, endPoint x: 755, endPoint y: 398, distance: 116.6
click at [638, 403] on div "Use on Schedule I Received On * [DATE]" at bounding box center [622, 437] width 1034 height 107
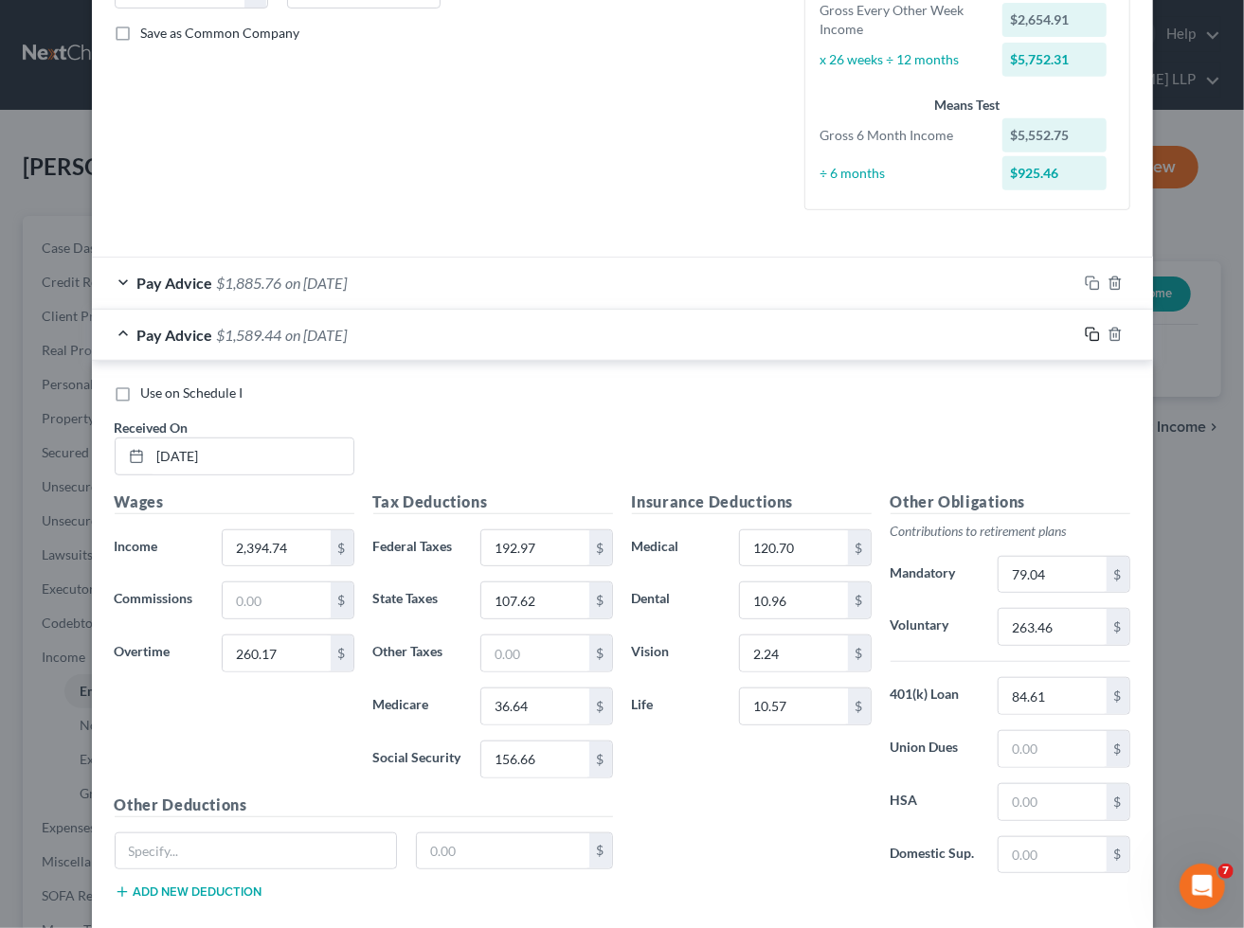
click at [1084, 333] on icon "button" at bounding box center [1091, 334] width 15 height 15
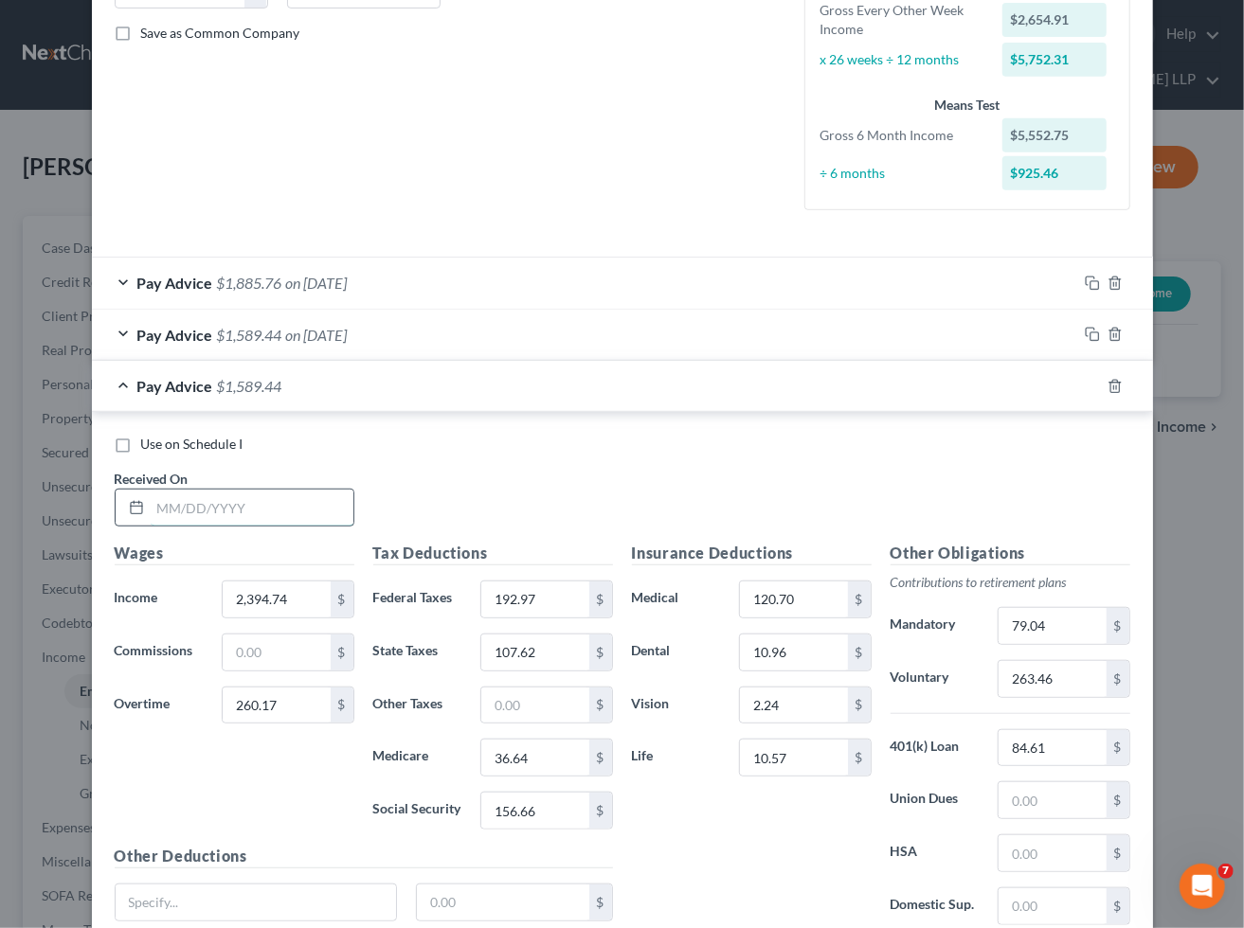
click at [306, 507] on input "text" at bounding box center [252, 508] width 203 height 36
type input "[DATE]"
click at [294, 713] on input "260.17" at bounding box center [276, 706] width 107 height 36
type input "26.84"
click at [307, 592] on input "2,394.74" at bounding box center [276, 600] width 107 height 36
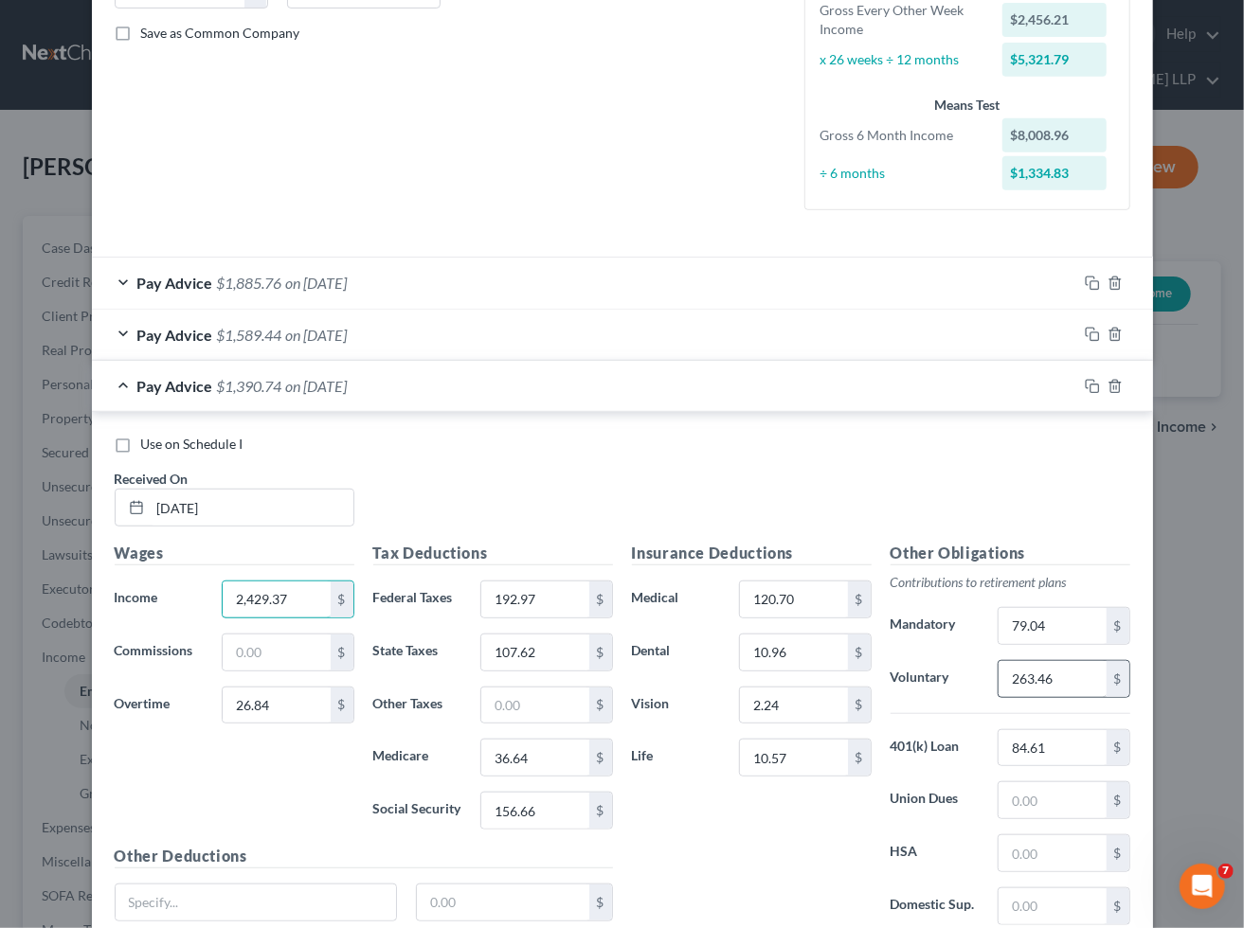
type input "2,429.37"
click at [1066, 674] on input "263.46" at bounding box center [1051, 679] width 107 height 36
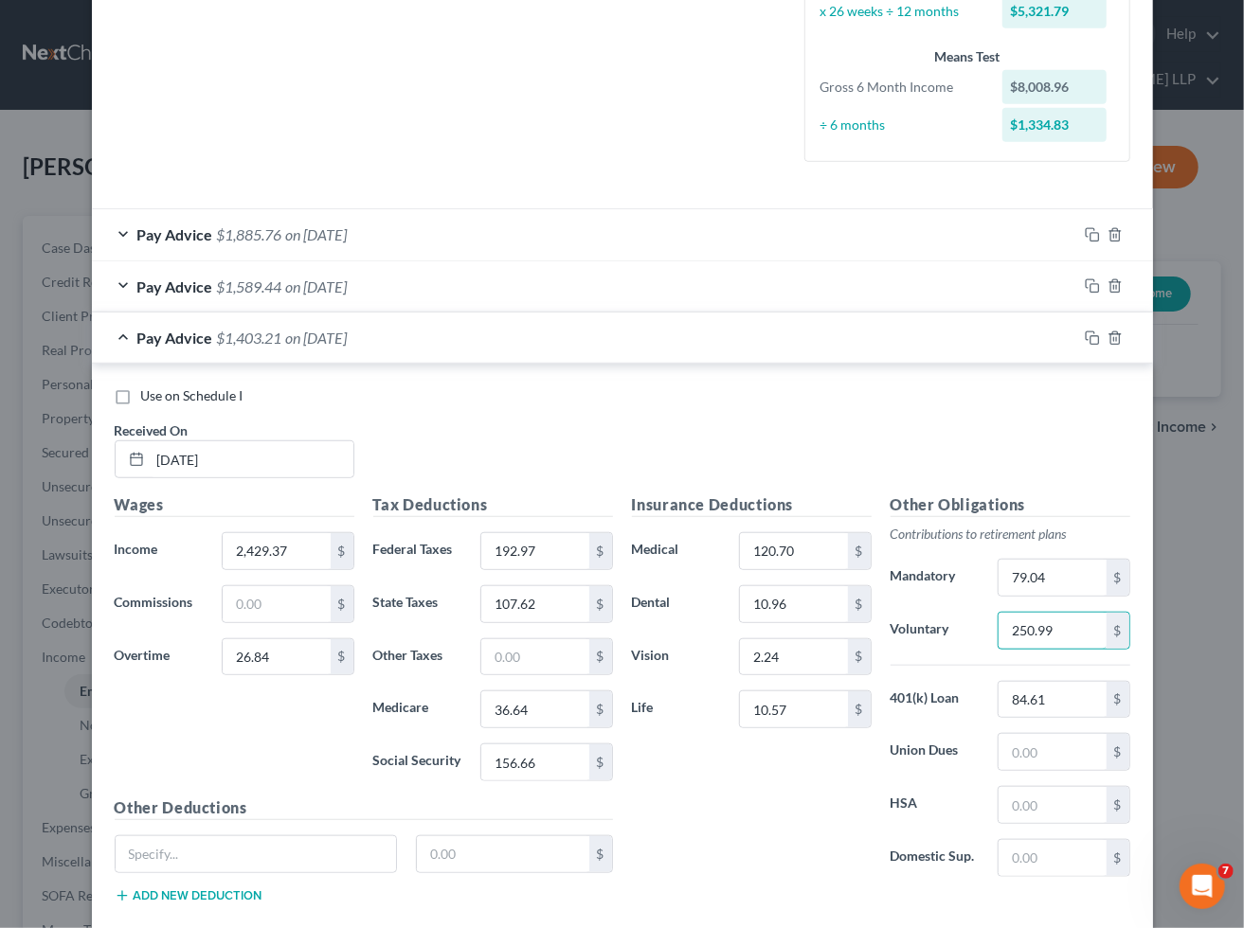
scroll to position [526, 0]
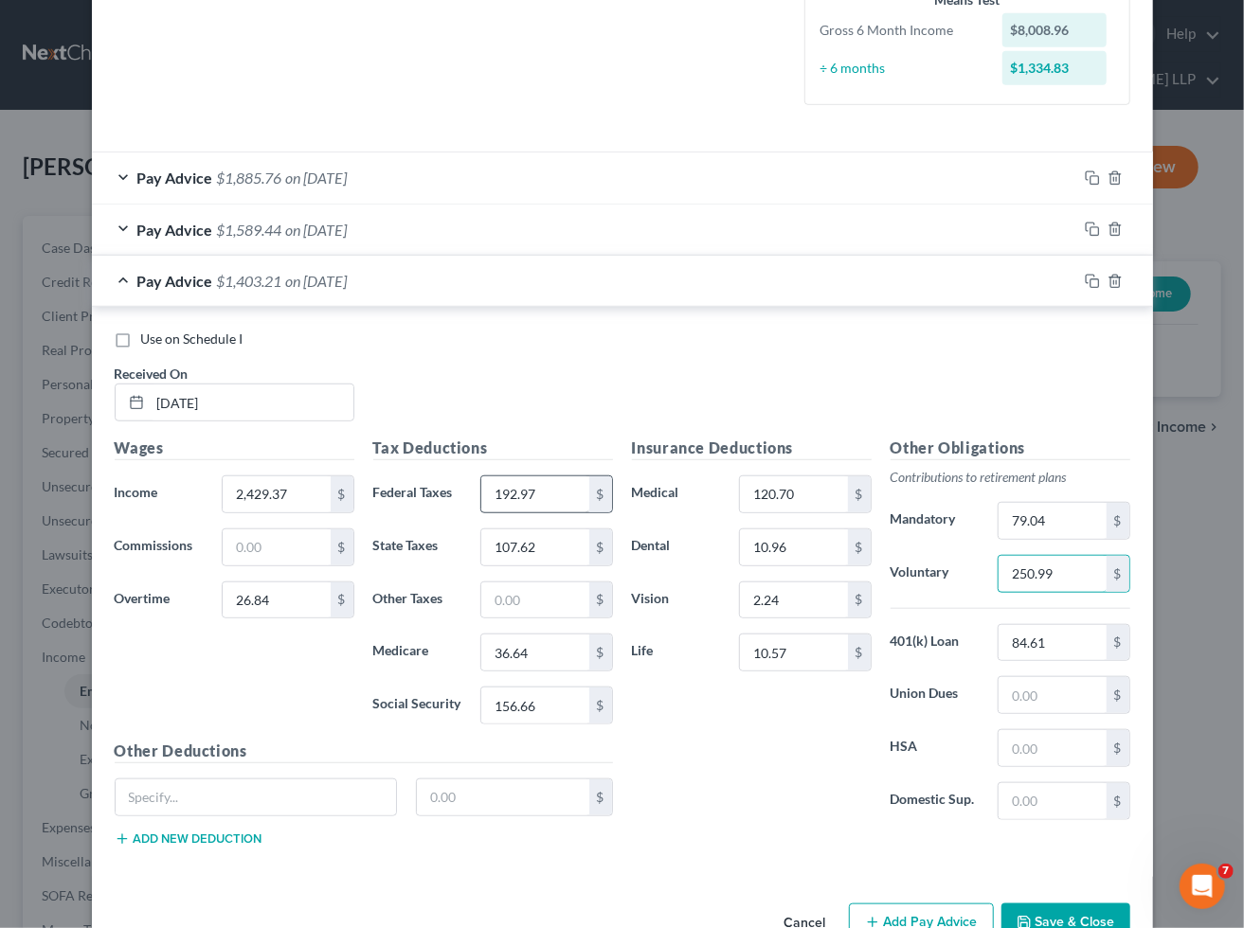
type input "250.99"
click at [561, 496] on input "192.97" at bounding box center [534, 494] width 107 height 36
type input "179.47"
click at [546, 712] on input "156.66" at bounding box center [534, 706] width 107 height 36
type input "148.93"
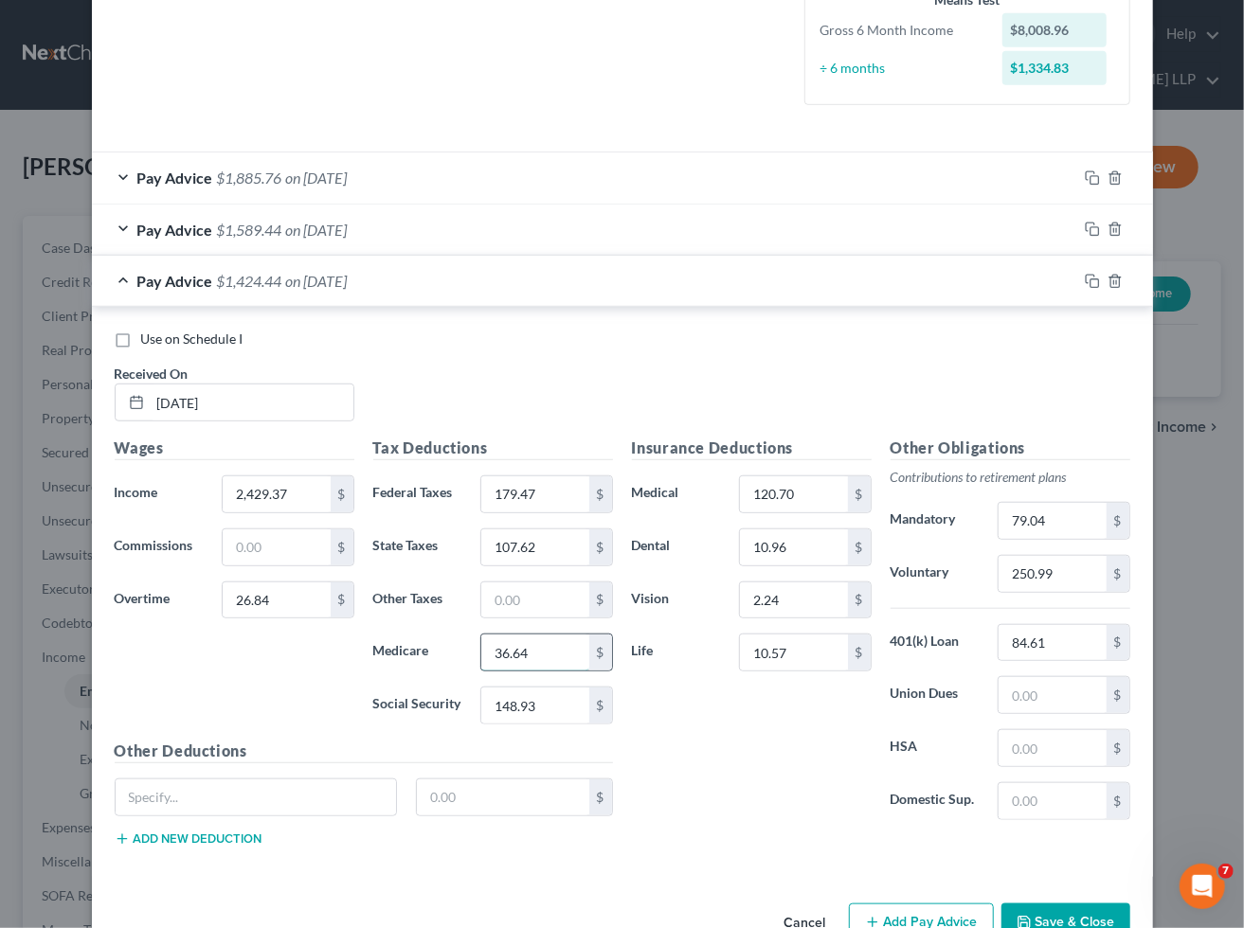
click at [547, 644] on input "36.64" at bounding box center [534, 653] width 107 height 36
type input "34.83"
click at [543, 534] on input "107.62" at bounding box center [534, 547] width 107 height 36
type input "99.53"
click at [1055, 514] on input "79.04" at bounding box center [1051, 521] width 107 height 36
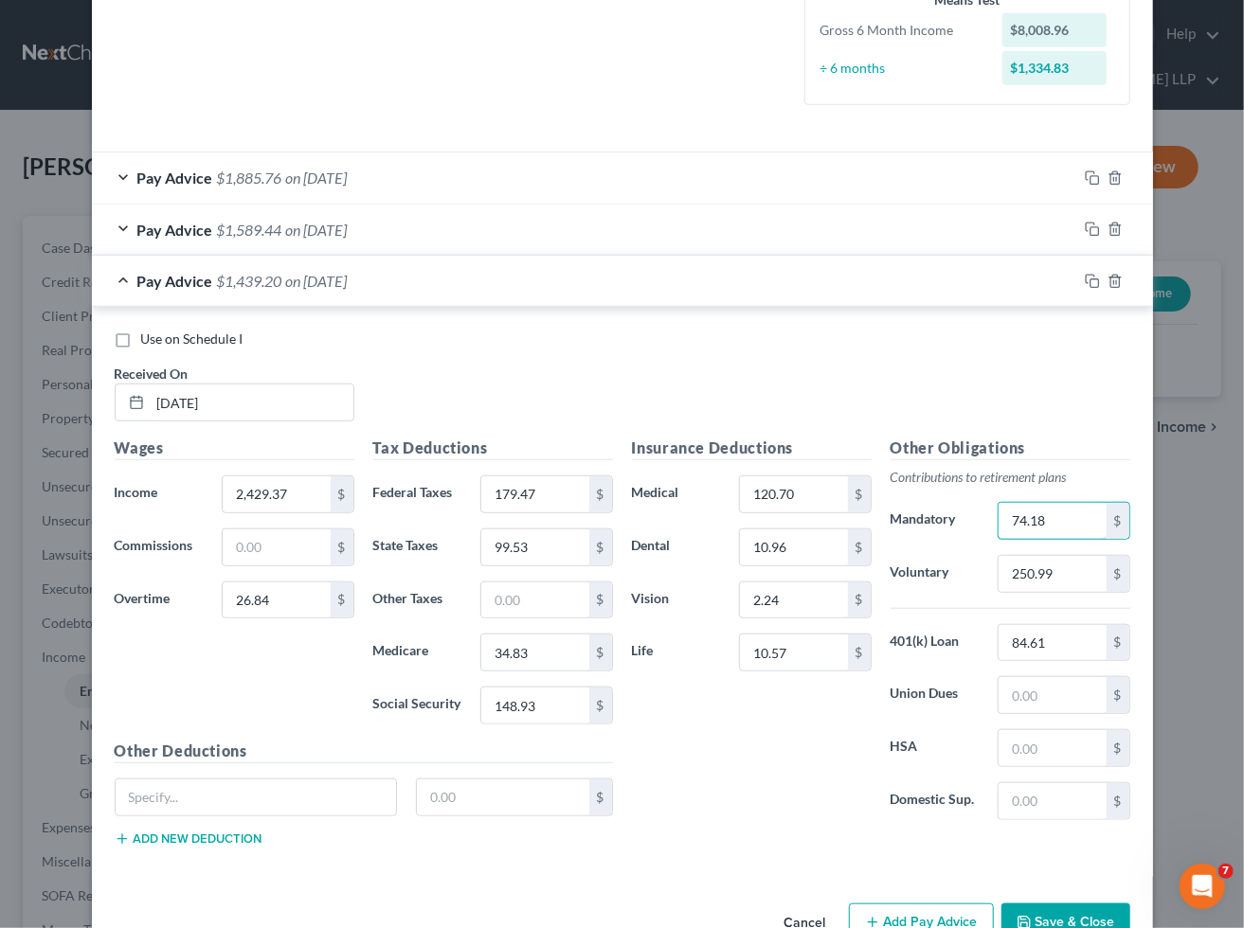
type input "74.18"
click at [826, 654] on input "10.57" at bounding box center [793, 653] width 107 height 36
type input "10.28"
click at [773, 791] on div "Insurance Deductions Medical 120.70 $ Dental 10.96 $ Vision 2.24 $ Life 10.28 $" at bounding box center [751, 636] width 259 height 399
click at [294, 598] on input "26.84" at bounding box center [276, 600] width 107 height 36
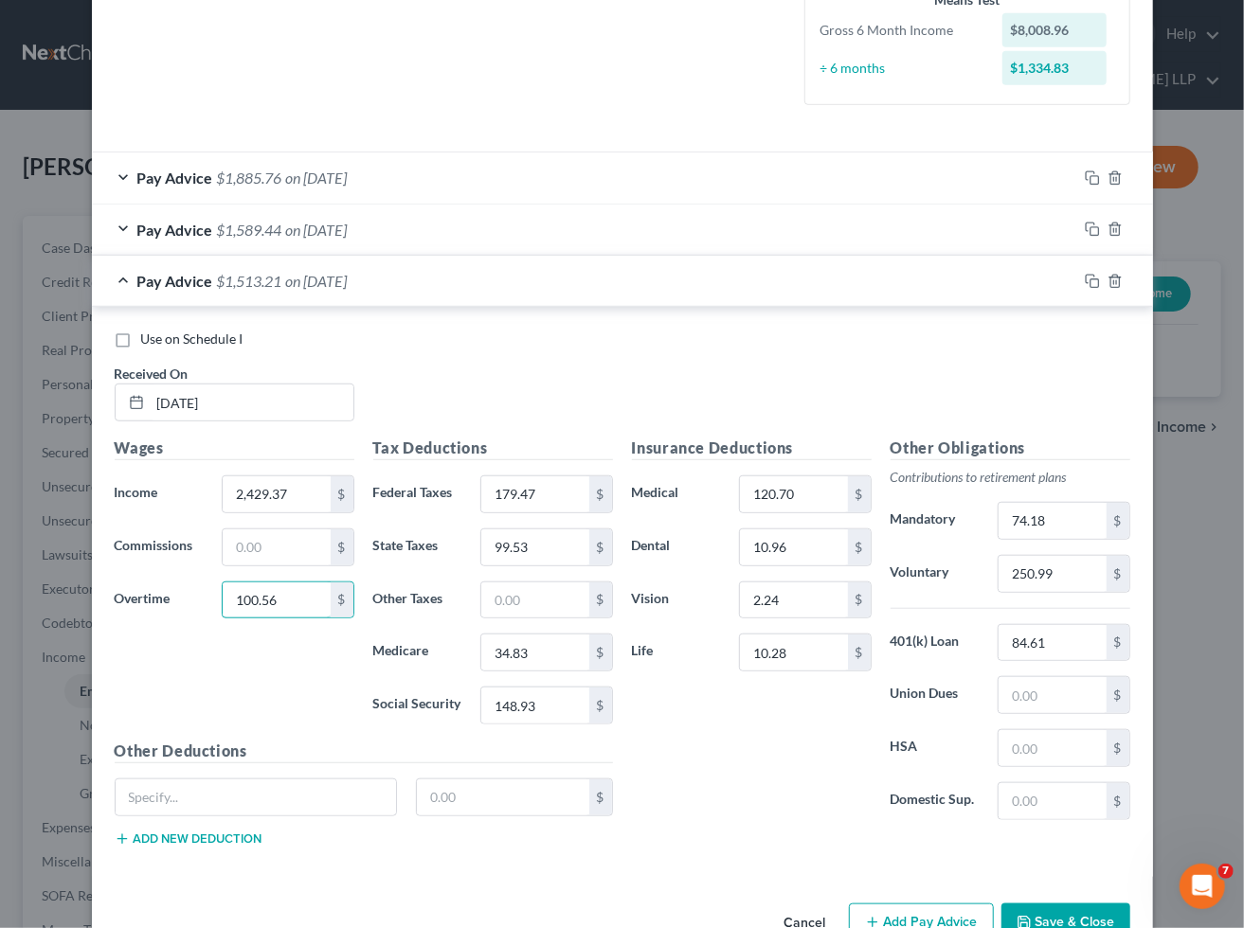
type input "100.56"
drag, startPoint x: 656, startPoint y: 383, endPoint x: 947, endPoint y: 322, distance: 297.0
click at [656, 383] on div "Use on Schedule I Received On * [DATE]" at bounding box center [622, 383] width 1034 height 107
drag, startPoint x: 1084, startPoint y: 279, endPoint x: 788, endPoint y: 522, distance: 382.2
click at [1084, 279] on icon "button" at bounding box center [1091, 281] width 15 height 15
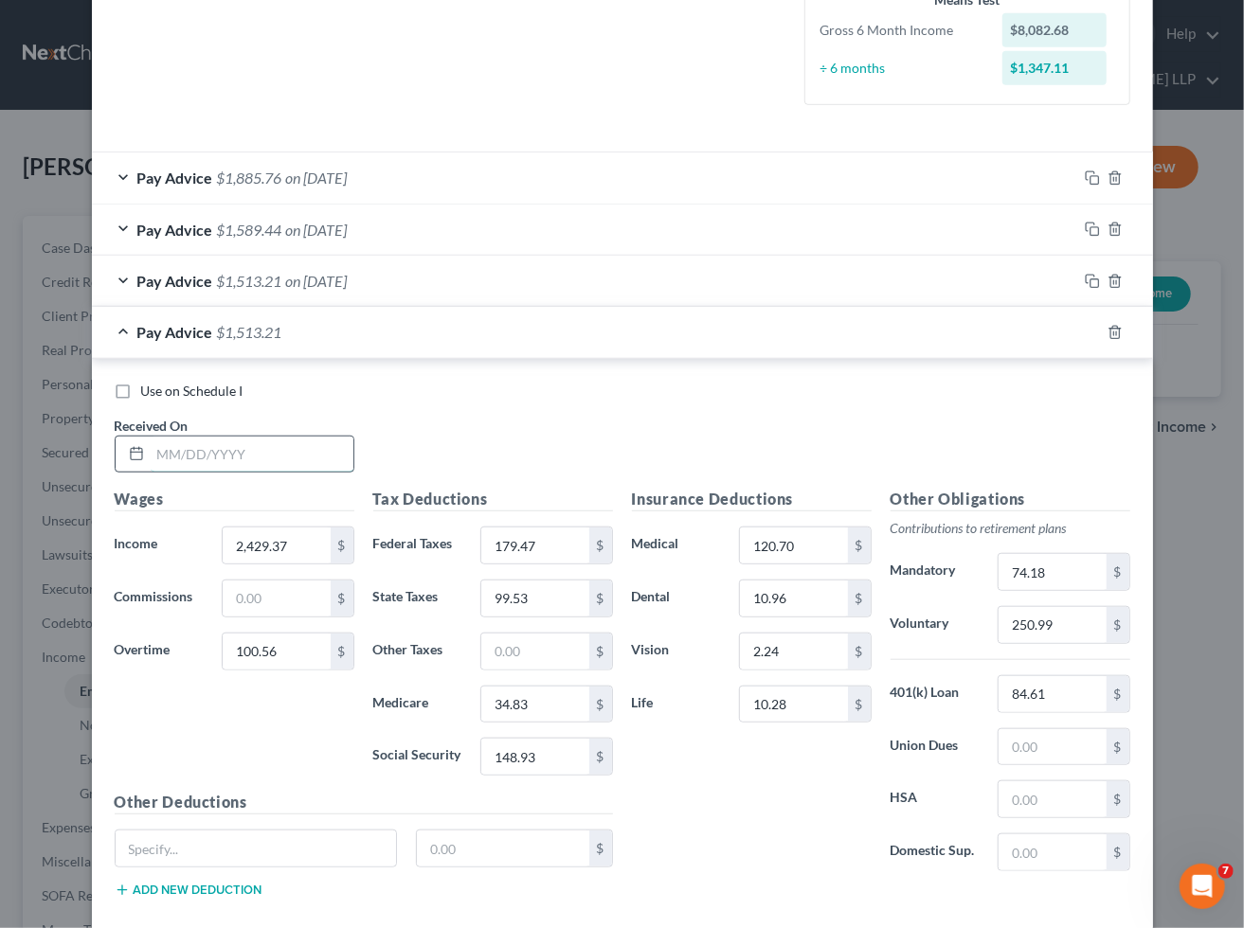
click at [250, 461] on input "text" at bounding box center [252, 455] width 203 height 36
type input "[DATE]"
click at [292, 656] on input "100.56" at bounding box center [276, 652] width 107 height 36
type input "823.99"
click at [295, 542] on input "2,429.37" at bounding box center [276, 546] width 107 height 36
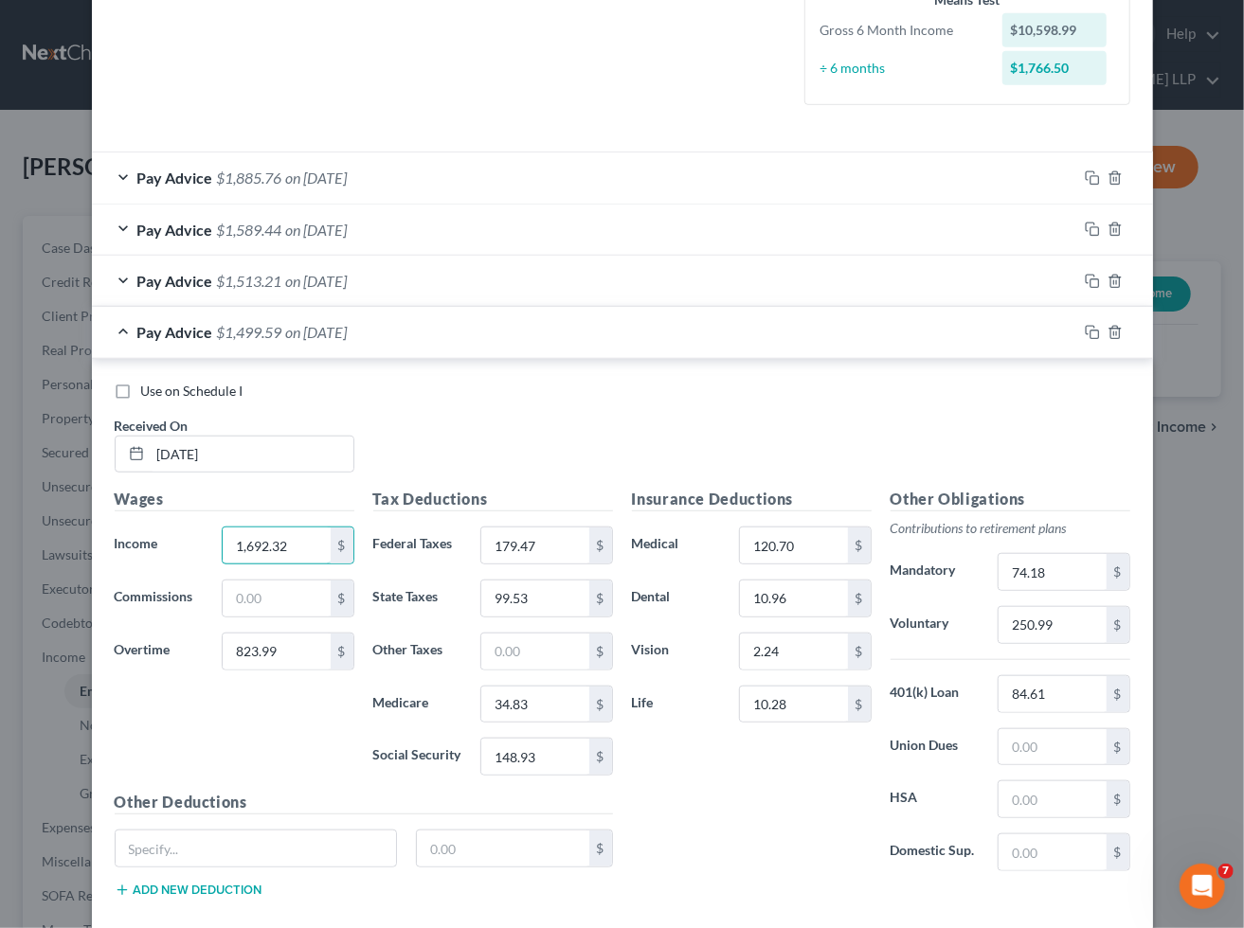
type input "1,692.32"
click at [252, 718] on div "Wages Income * 1,692.32 $ Commissions $ Overtime 823.99 $" at bounding box center [234, 639] width 259 height 303
click at [1067, 619] on input "250.99" at bounding box center [1051, 625] width 107 height 36
type input "200.84"
click at [550, 546] on input "179.47" at bounding box center [534, 546] width 107 height 36
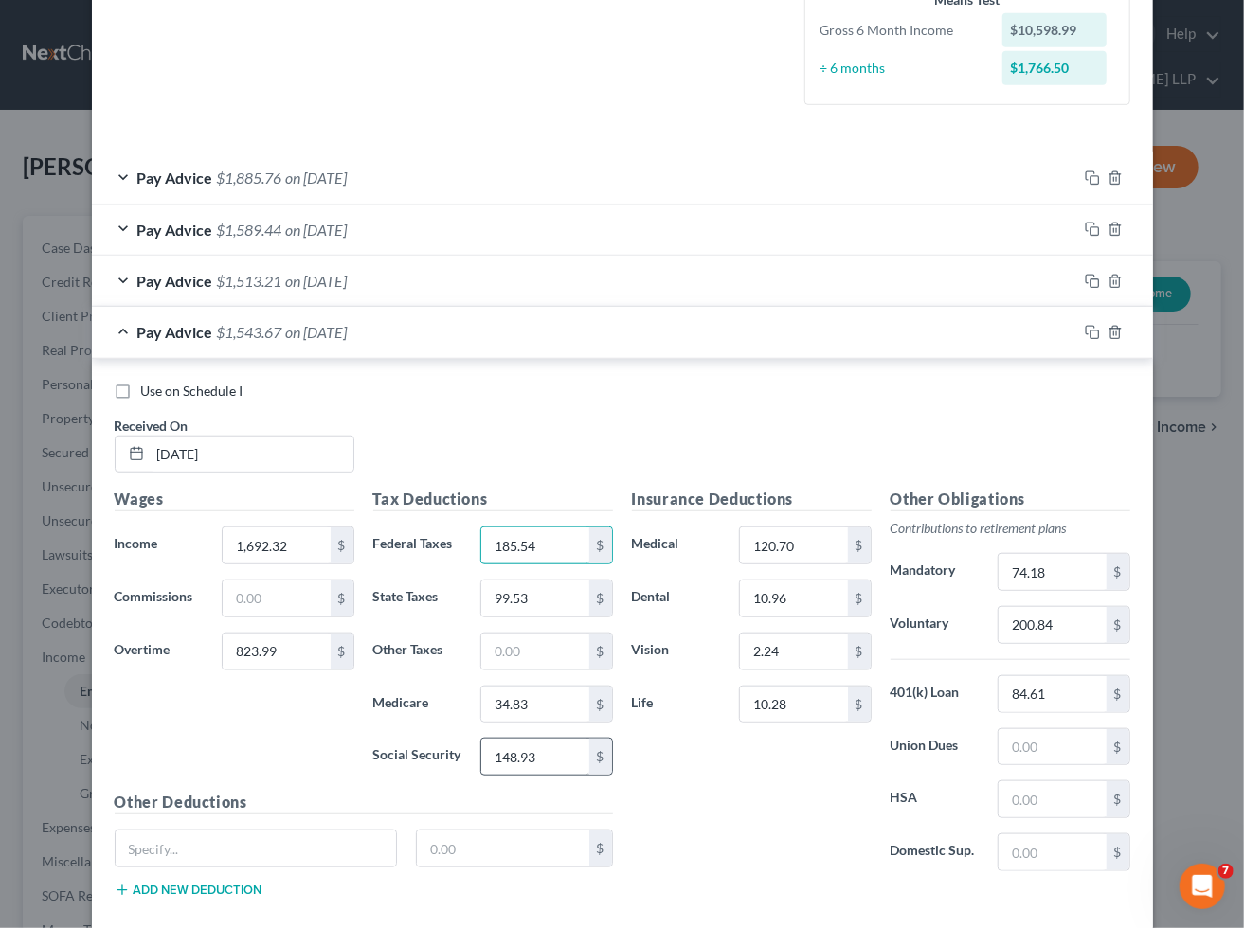
type input "185.54"
click at [546, 752] on input "148.93" at bounding box center [534, 757] width 107 height 36
click at [544, 693] on input "34.83" at bounding box center [534, 705] width 107 height 36
click at [535, 595] on input "99.53" at bounding box center [534, 599] width 107 height 36
click at [222, 720] on div "Wages Income * 1,692.32 $ Commissions $ Overtime 823.99 $" at bounding box center [234, 639] width 259 height 303
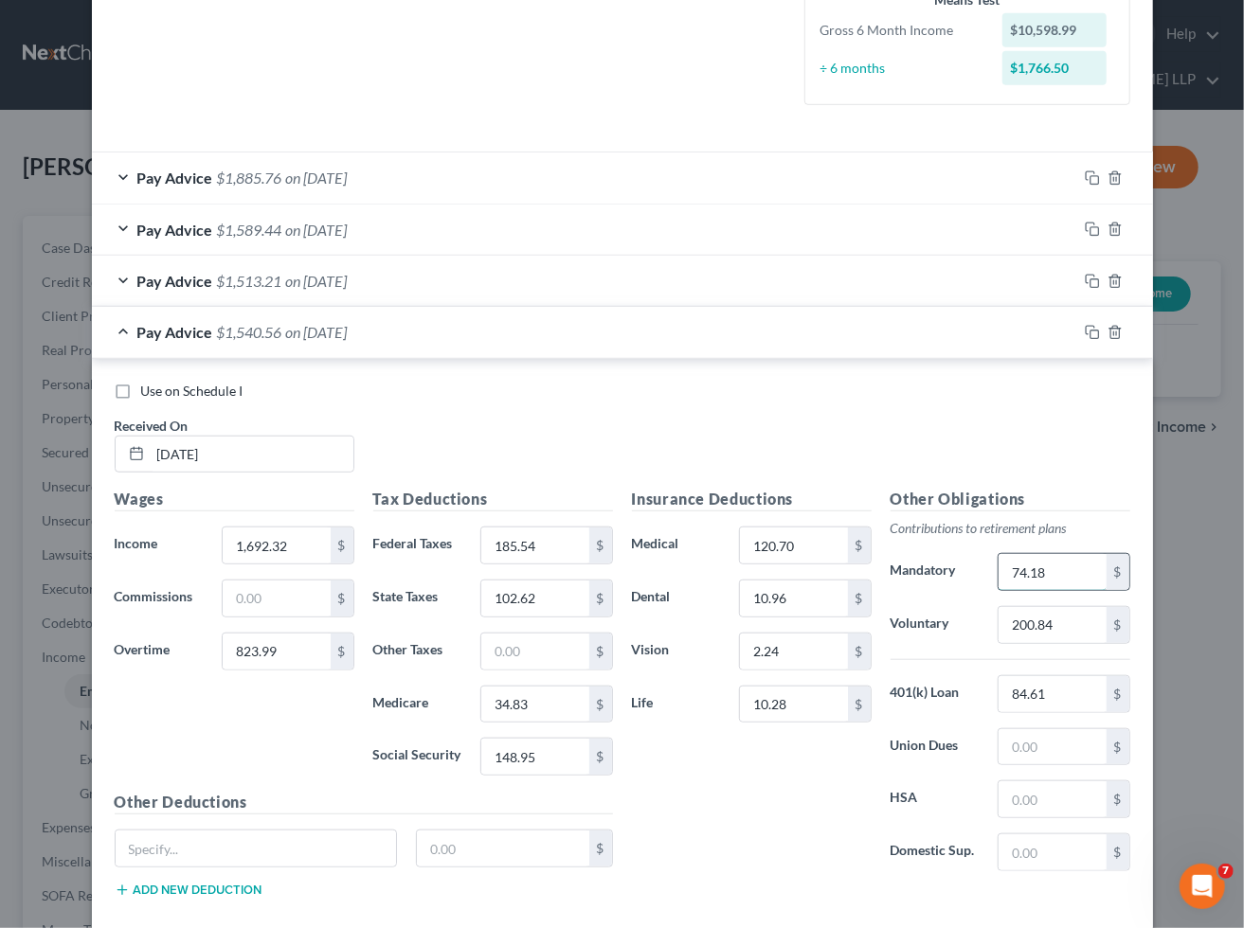
click at [1045, 570] on input "74.18" at bounding box center [1051, 572] width 107 height 36
click at [309, 534] on input "1,692.32" at bounding box center [276, 546] width 107 height 36
click at [628, 422] on div "Use on Schedule I Received On * [DATE]" at bounding box center [622, 435] width 1034 height 107
drag, startPoint x: 1080, startPoint y: 331, endPoint x: 461, endPoint y: 503, distance: 641.8
click at [1084, 330] on icon "button" at bounding box center [1091, 332] width 15 height 15
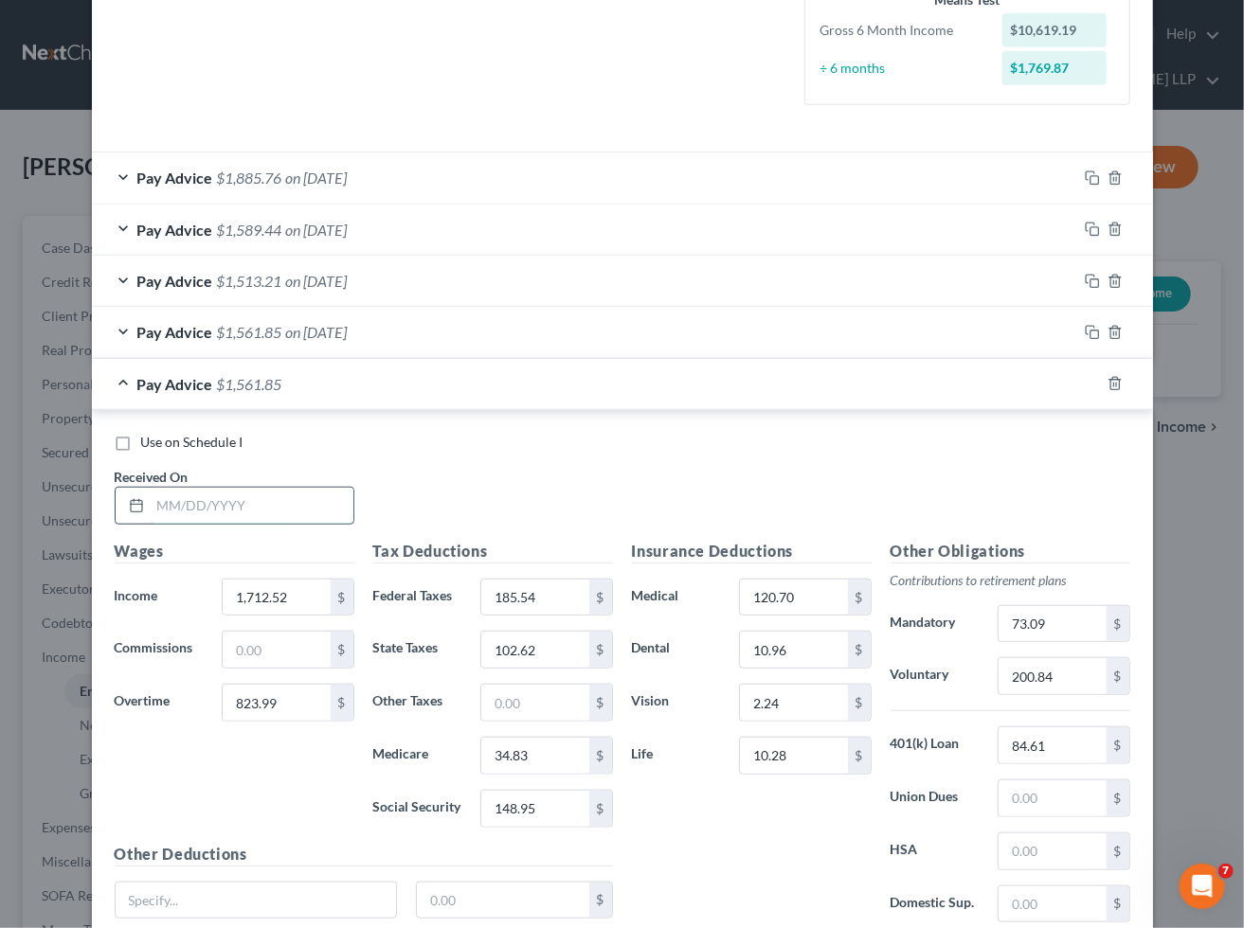
click at [281, 513] on input "text" at bounding box center [252, 506] width 203 height 36
click at [304, 592] on input "1,712.52" at bounding box center [276, 598] width 107 height 36
click at [296, 718] on input "823.99" at bounding box center [276, 703] width 107 height 36
click at [294, 599] on input "2,564.05" at bounding box center [276, 598] width 107 height 36
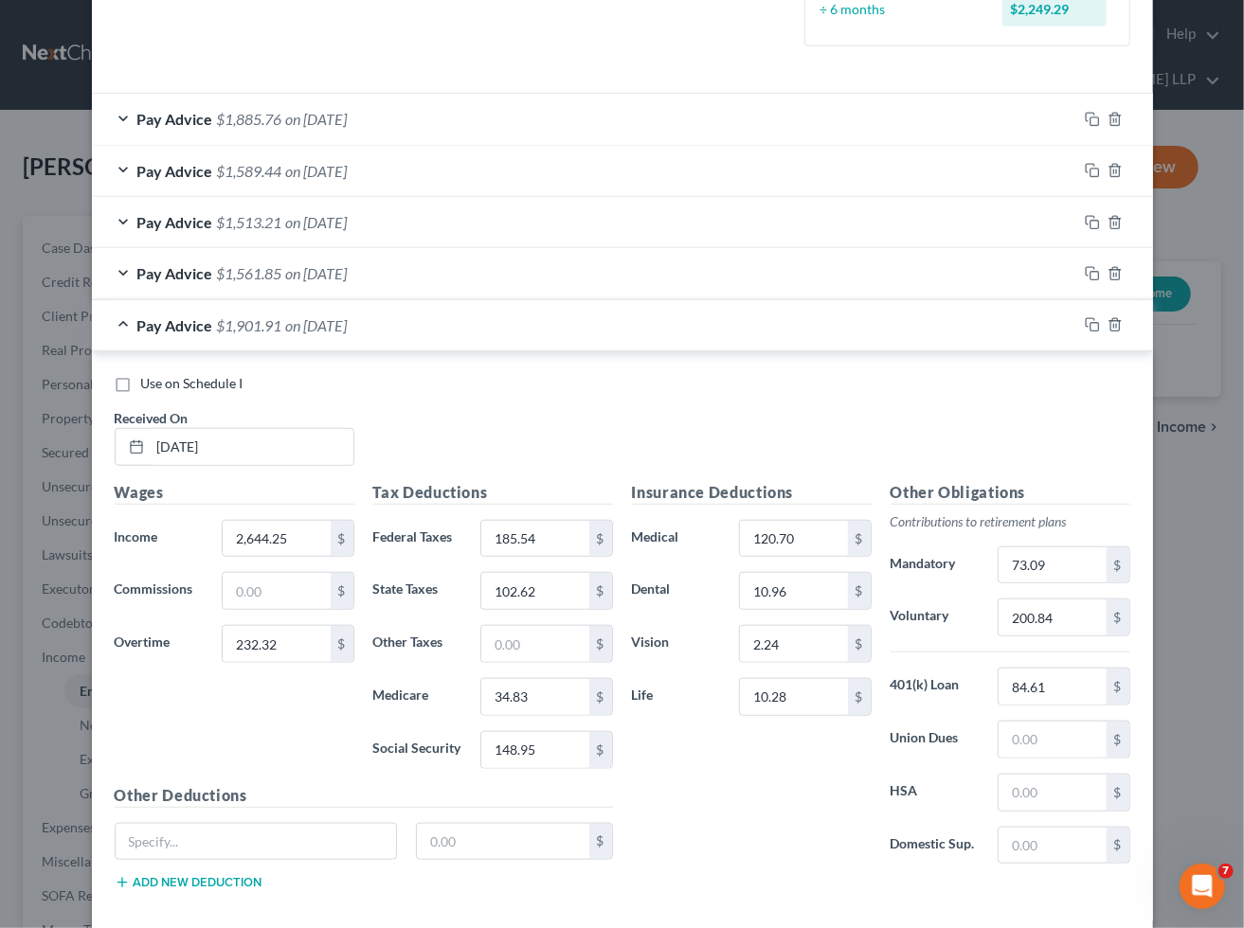
scroll to position [631, 0]
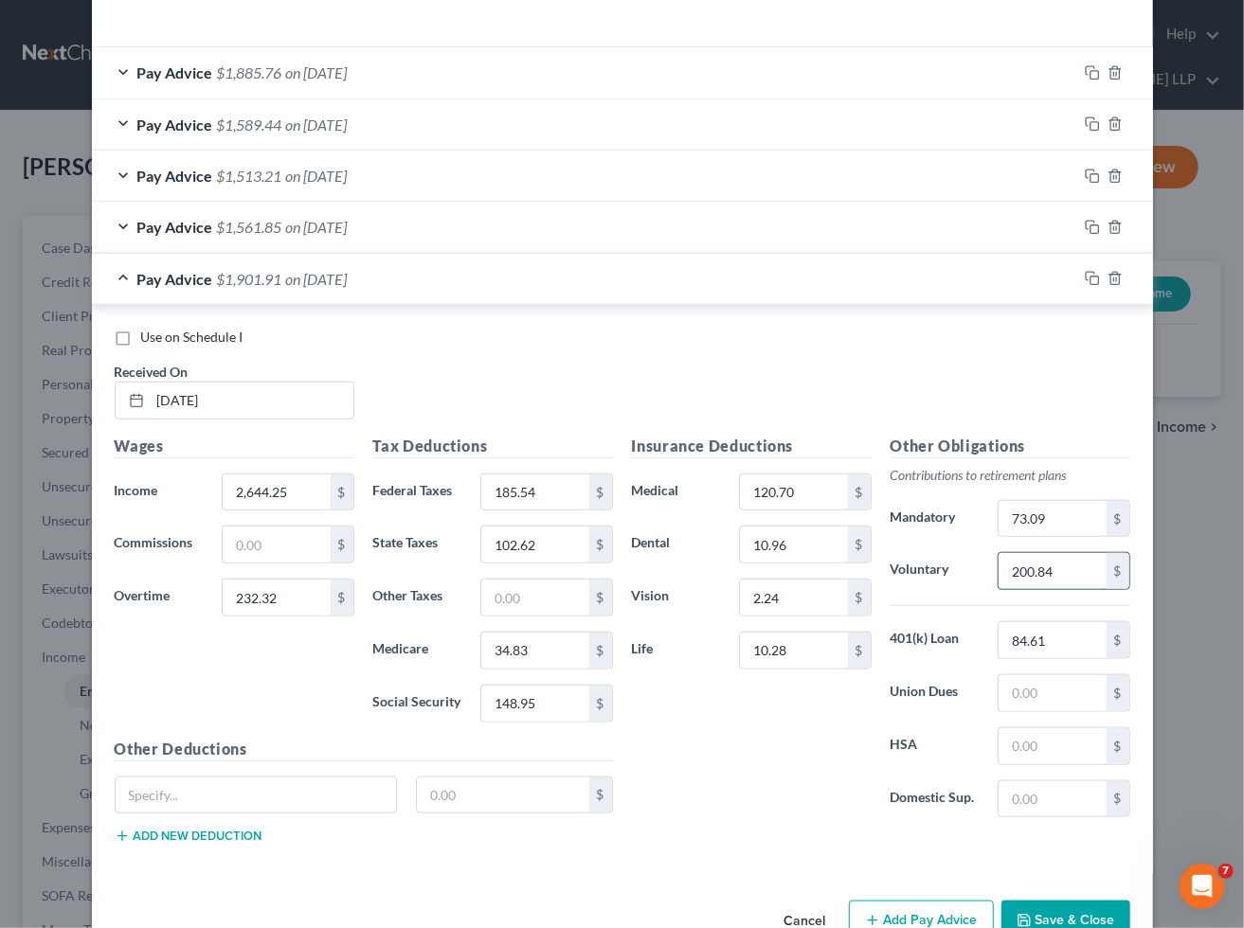
click at [1053, 572] on input "200.84" at bounding box center [1051, 571] width 107 height 36
click at [541, 488] on input "185.54" at bounding box center [534, 493] width 107 height 36
click at [561, 717] on input "148.95" at bounding box center [534, 704] width 107 height 36
click at [545, 649] on input "34.83" at bounding box center [534, 651] width 107 height 36
click at [570, 549] on input "102.62" at bounding box center [534, 545] width 107 height 36
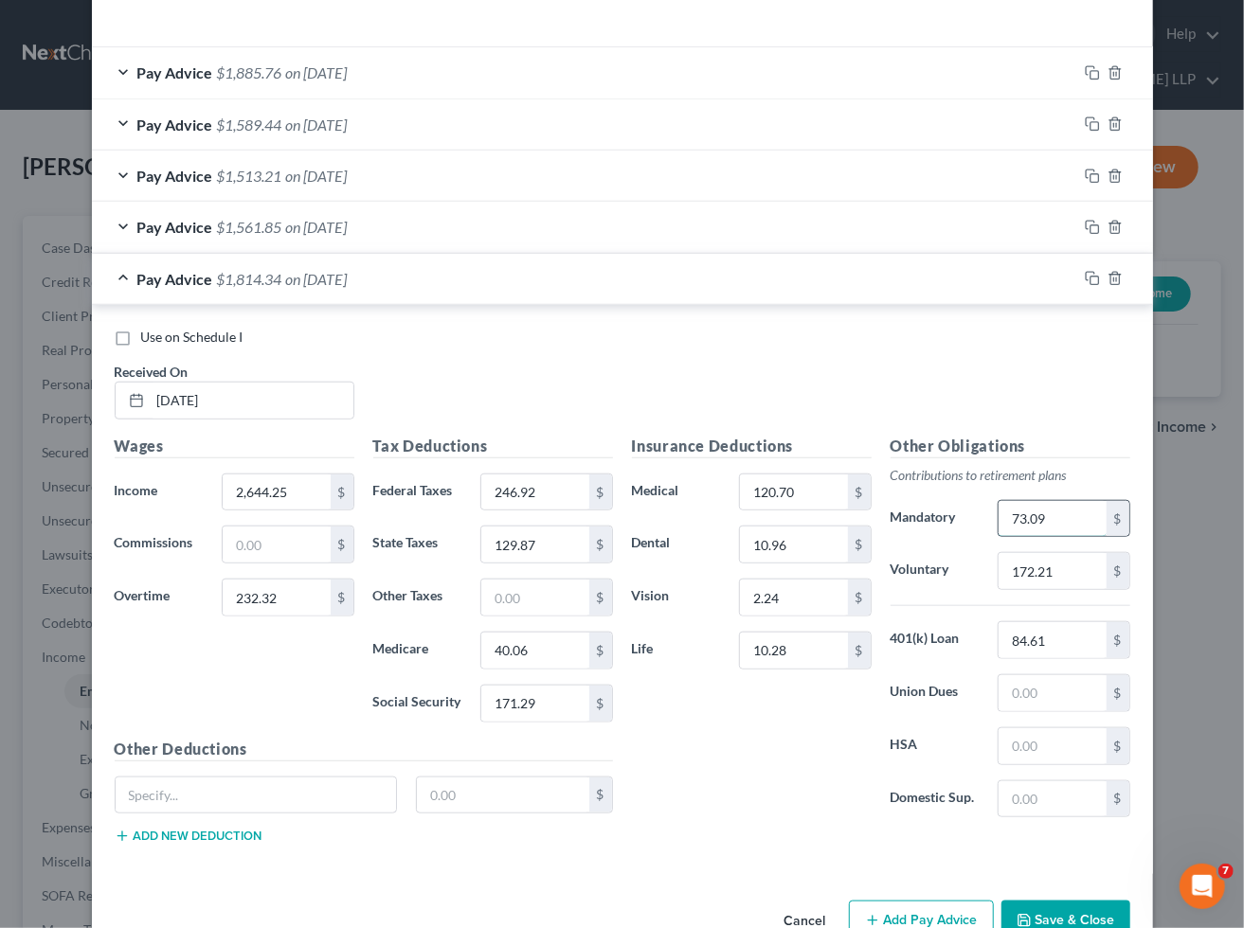
click at [1051, 515] on input "73.09" at bounding box center [1051, 519] width 107 height 36
click at [280, 602] on input "232.32" at bounding box center [276, 598] width 107 height 36
drag, startPoint x: 1083, startPoint y: 278, endPoint x: 691, endPoint y: 351, distance: 397.9
click at [1084, 278] on icon "button" at bounding box center [1091, 278] width 15 height 15
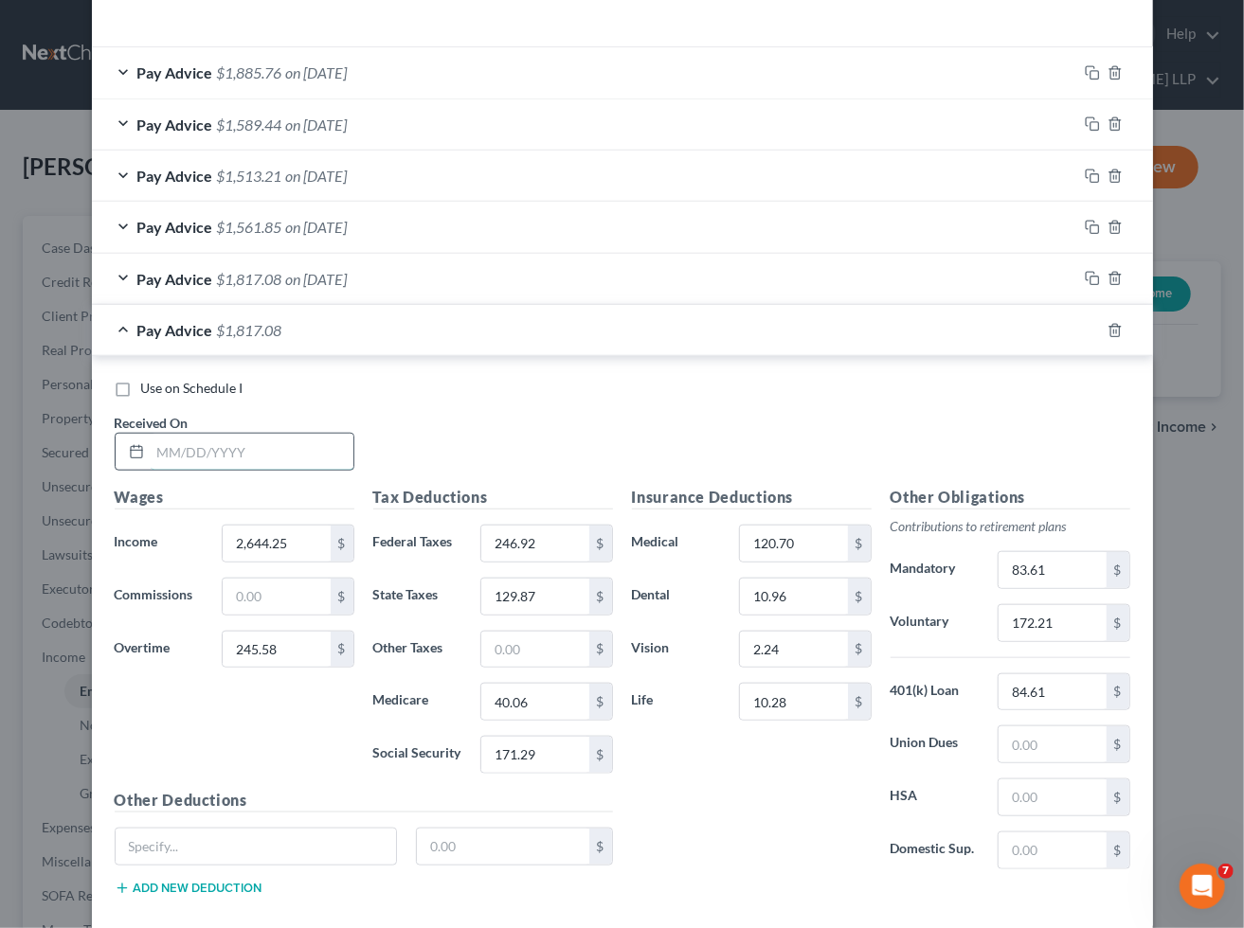
click at [276, 437] on input "text" at bounding box center [252, 452] width 203 height 36
click at [478, 386] on div "Use on Schedule I" at bounding box center [622, 388] width 1015 height 19
click at [289, 550] on input "2,644.25" at bounding box center [276, 544] width 107 height 36
paste input "386.59"
click at [295, 659] on input "245.58" at bounding box center [276, 650] width 107 height 36
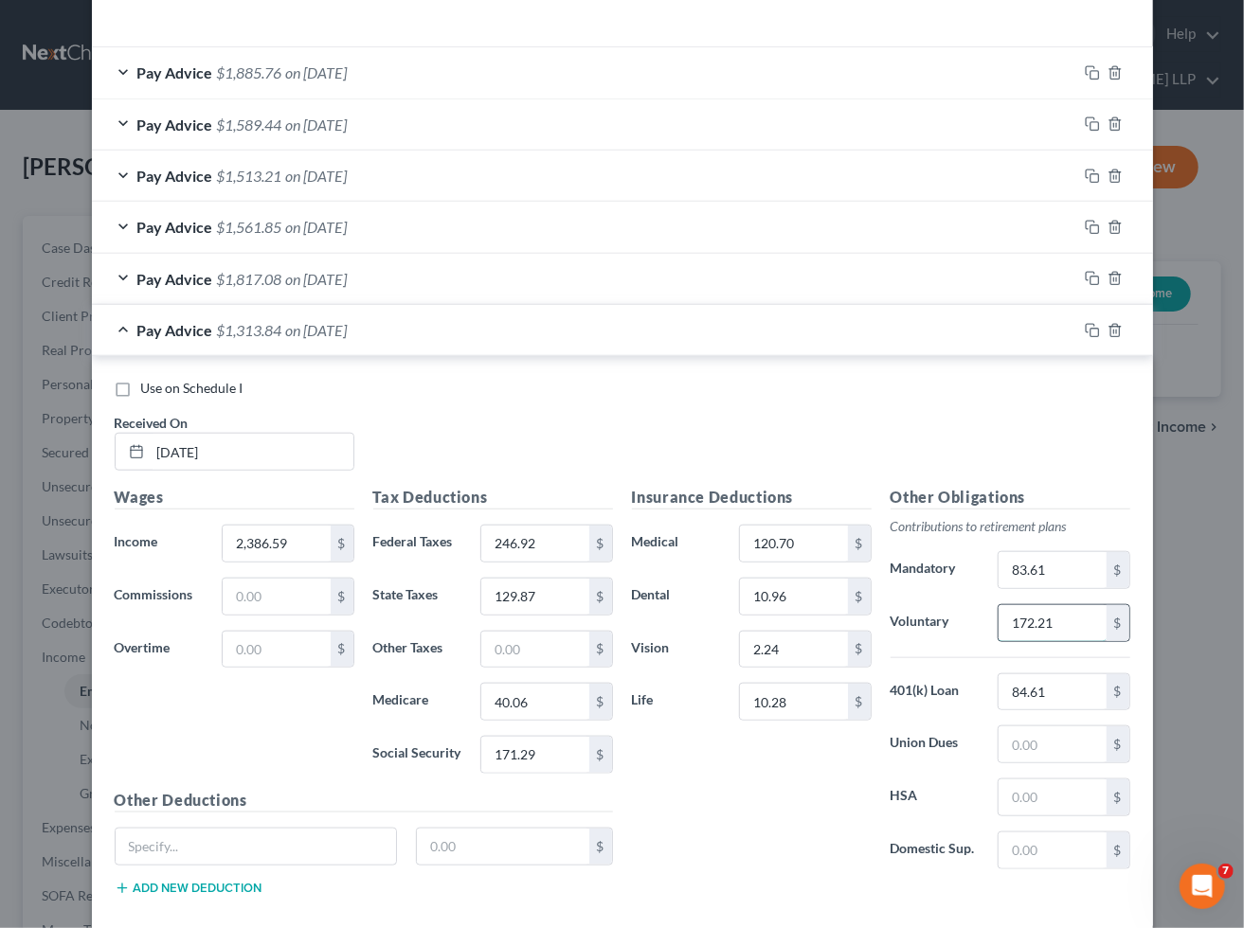
click at [1056, 616] on input "172.21" at bounding box center [1051, 623] width 107 height 36
click at [566, 546] on input "246.92" at bounding box center [534, 544] width 107 height 36
click at [530, 750] on input "171.29" at bounding box center [534, 755] width 107 height 36
click at [526, 706] on input "40.06" at bounding box center [534, 702] width 107 height 36
click at [534, 591] on input "129.87" at bounding box center [534, 597] width 107 height 36
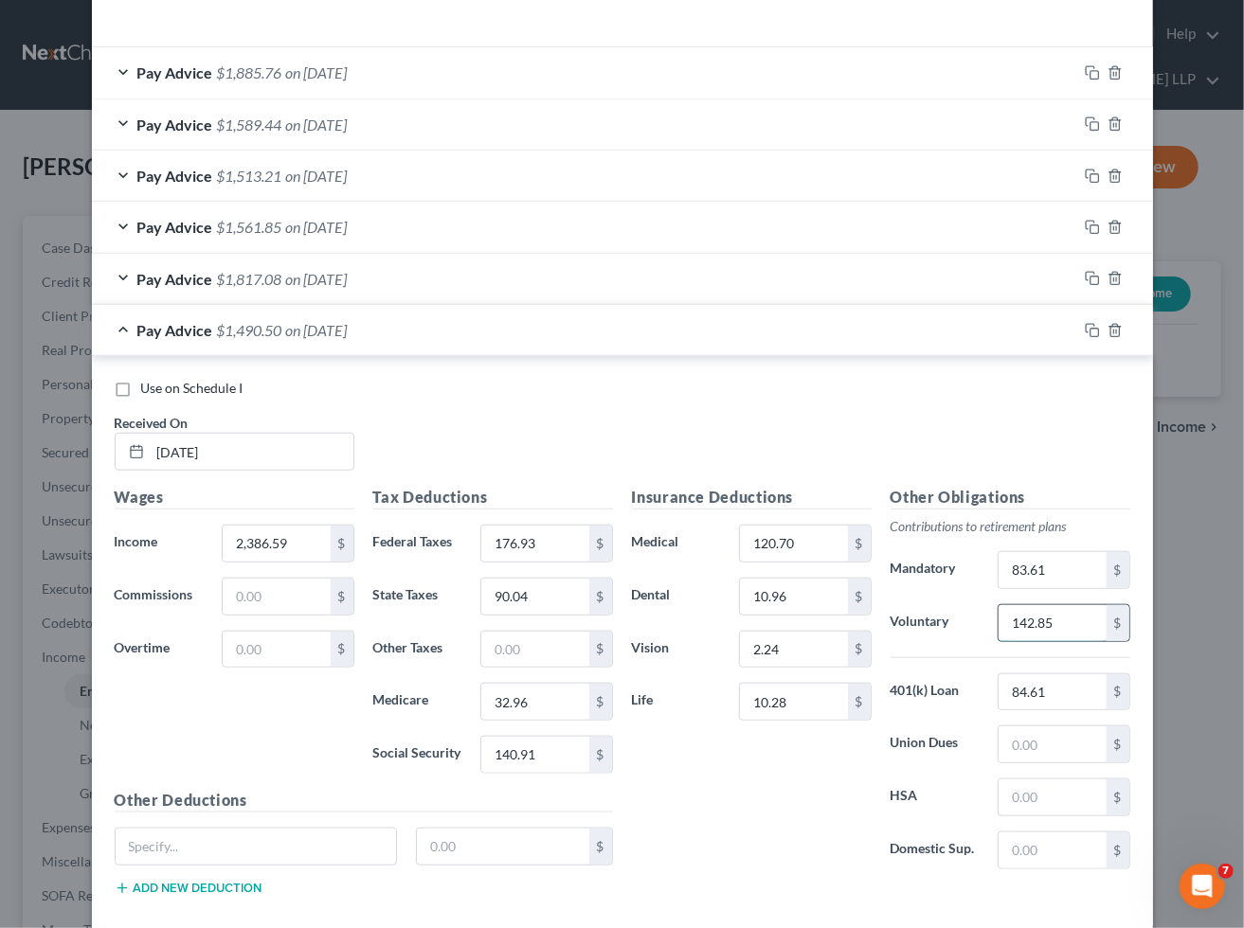
click at [1066, 617] on input "142.85" at bounding box center [1051, 623] width 107 height 36
click at [1068, 566] on input "83.61" at bounding box center [1051, 570] width 107 height 36
click at [546, 600] on input "90.04" at bounding box center [534, 597] width 107 height 36
click at [1086, 327] on icon "button" at bounding box center [1091, 330] width 15 height 15
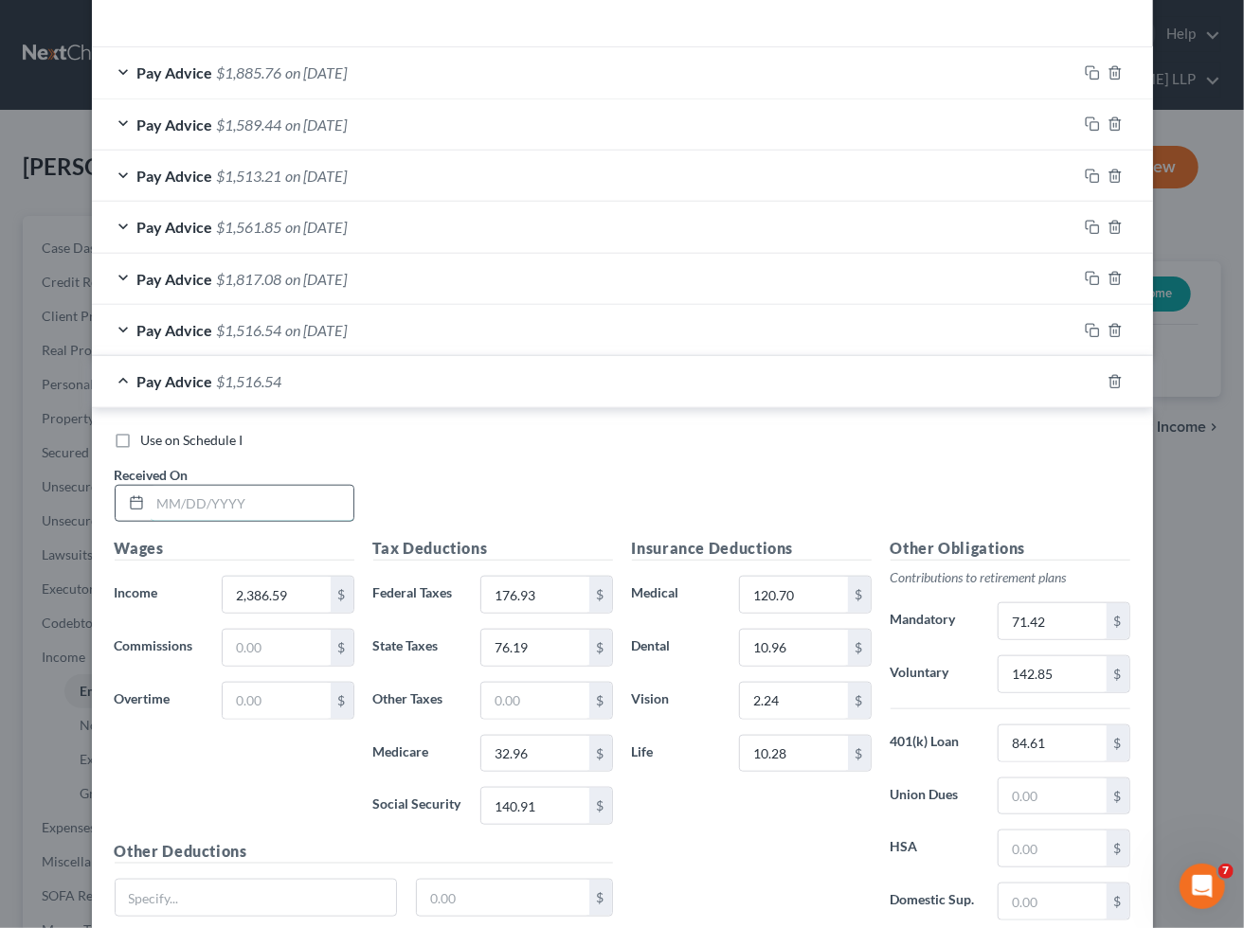
click at [246, 491] on input "text" at bounding box center [252, 504] width 203 height 36
click at [403, 475] on div "Use on Schedule I Received On * [DATE]" at bounding box center [622, 484] width 1034 height 107
click at [287, 590] on input "2,386.59" at bounding box center [276, 595] width 107 height 36
paste input "33.18"
click at [1087, 679] on input "142.85" at bounding box center [1051, 674] width 107 height 36
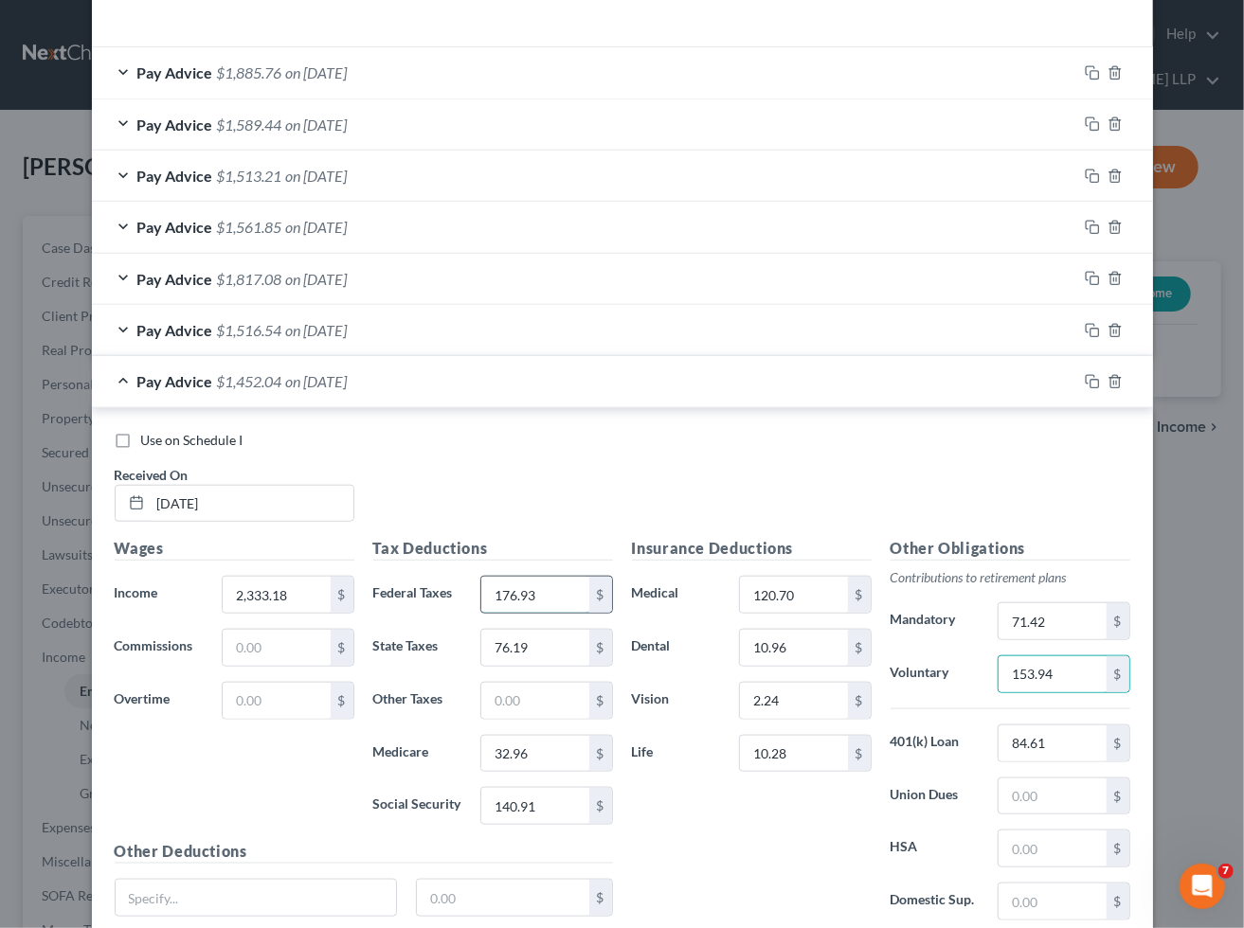
click at [554, 592] on input "176.93" at bounding box center [534, 595] width 107 height 36
click at [551, 807] on input "140.91" at bounding box center [534, 806] width 107 height 36
click at [542, 753] on input "32.96" at bounding box center [534, 754] width 107 height 36
click at [553, 654] on input "76.19" at bounding box center [534, 648] width 107 height 36
click at [1053, 619] on input "71.42" at bounding box center [1051, 621] width 107 height 36
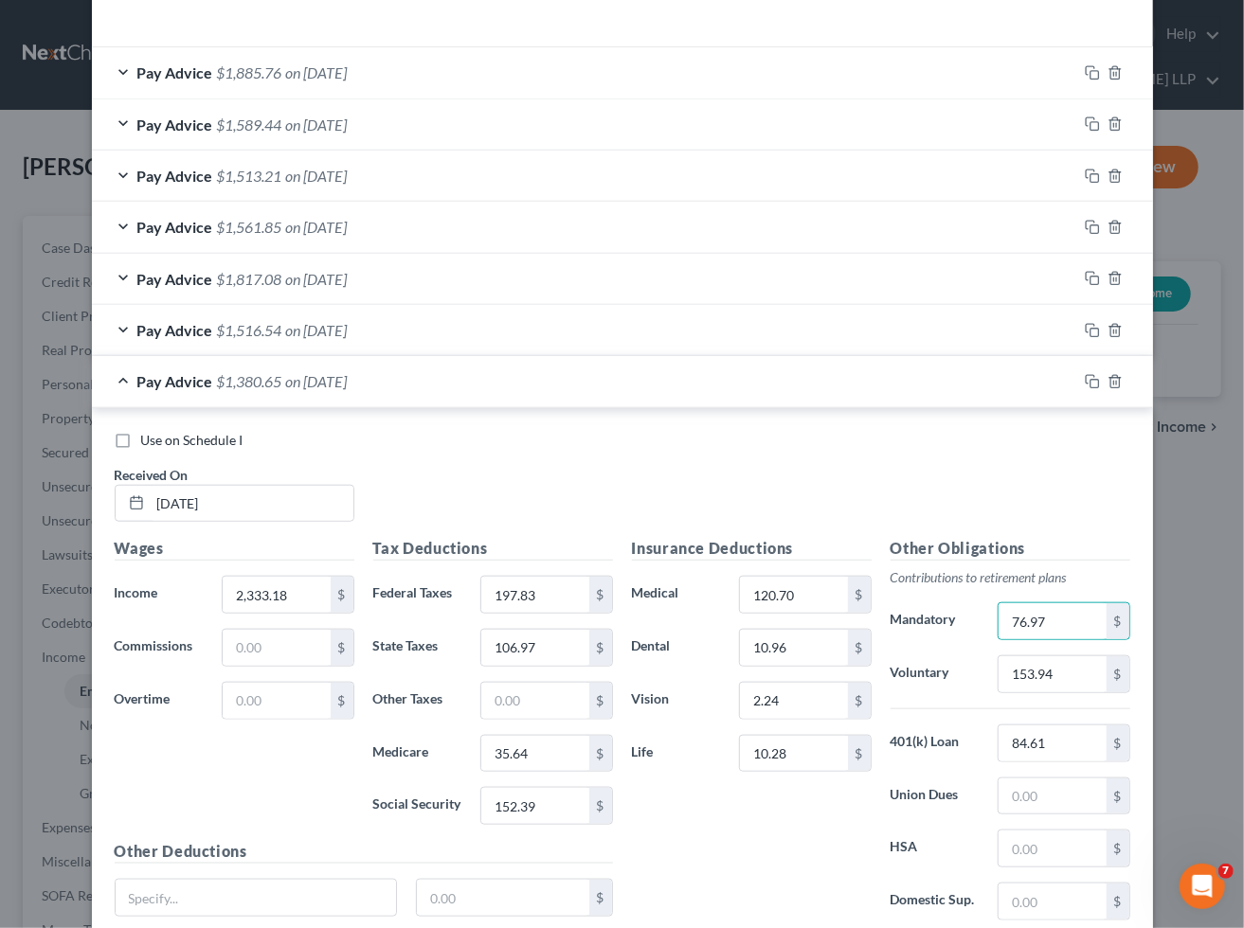
click at [816, 825] on div "Insurance Deductions Medical 120.70 $ Dental 10.96 $ Vision 2.24 $ Life 10.28 $" at bounding box center [751, 736] width 259 height 399
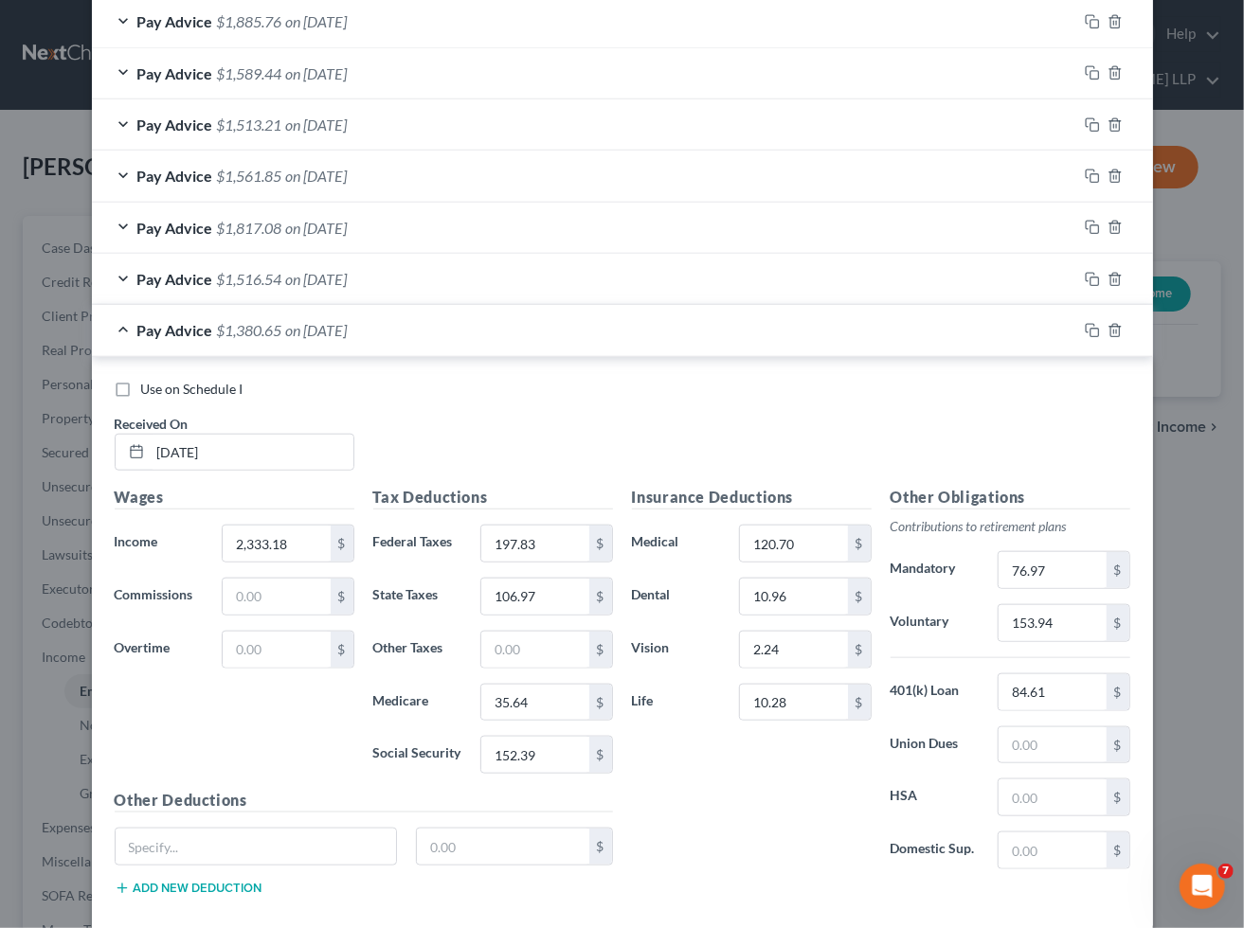
scroll to position [736, 0]
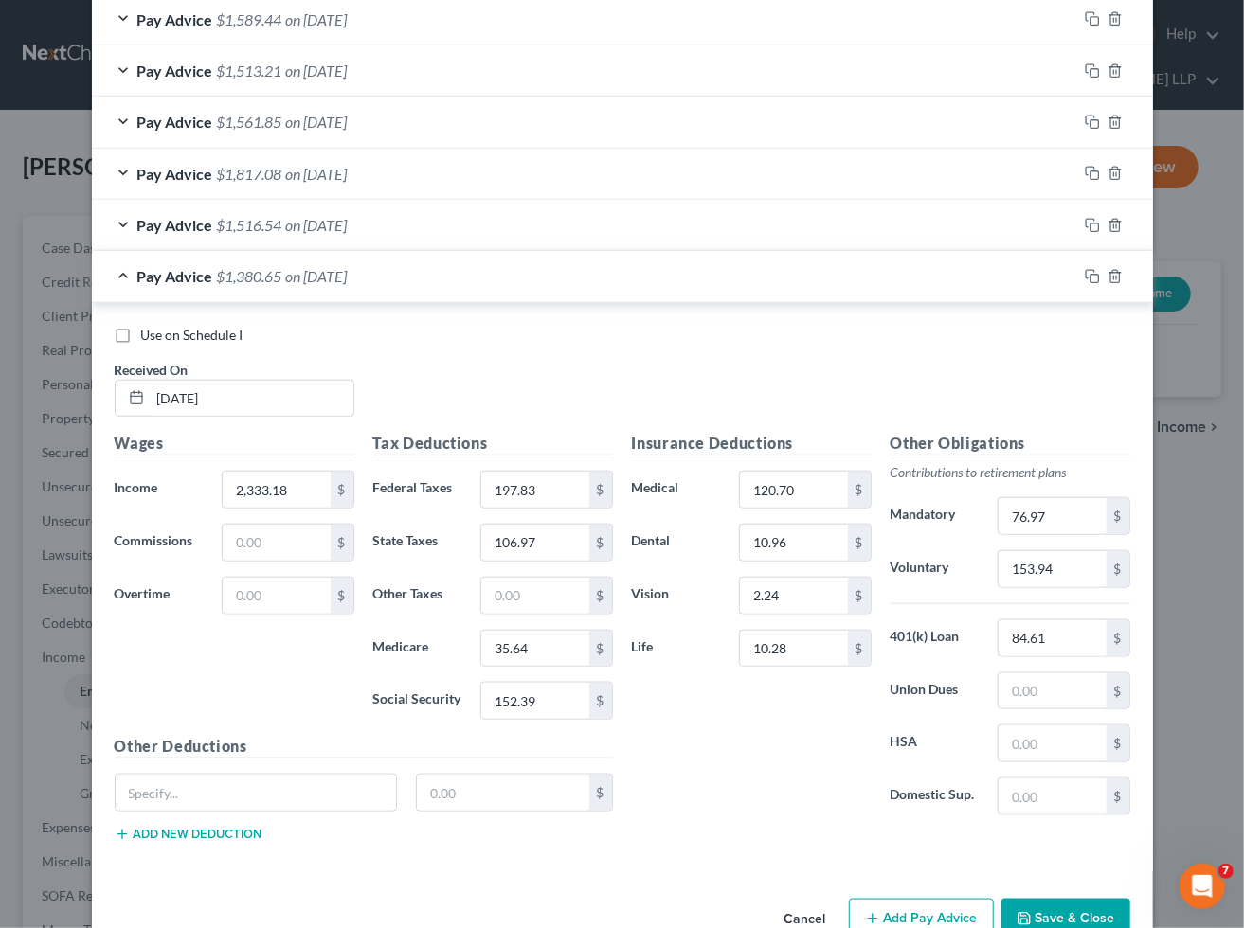
click at [481, 352] on div "Use on Schedule I Received On * [DATE]" at bounding box center [622, 379] width 1034 height 107
click at [267, 486] on input "2,333.18" at bounding box center [276, 490] width 107 height 36
paste input "571.80"
drag, startPoint x: 1085, startPoint y: 276, endPoint x: 673, endPoint y: 430, distance: 440.0
click at [1085, 276] on icon "button" at bounding box center [1091, 276] width 15 height 15
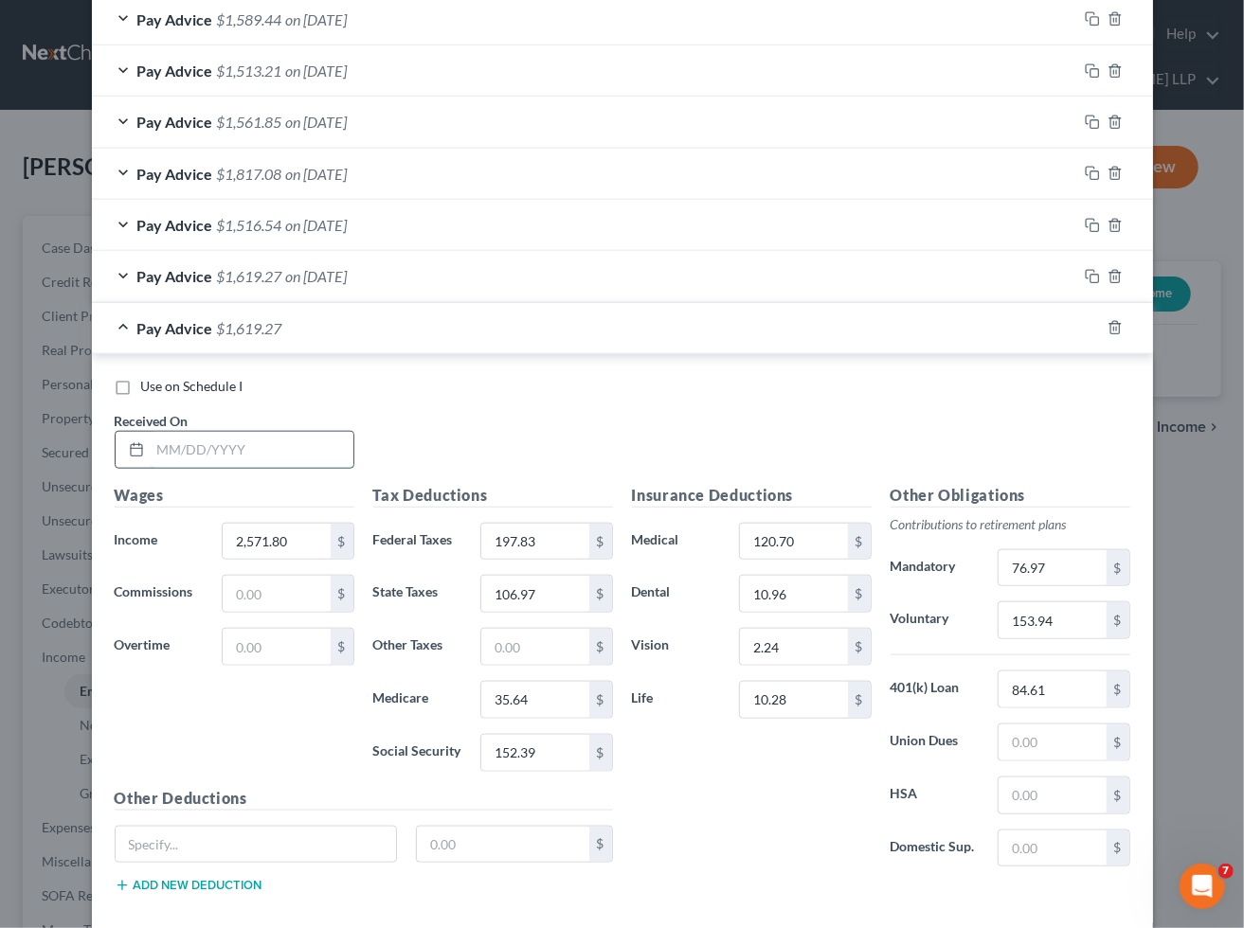
click at [271, 439] on input "text" at bounding box center [252, 450] width 203 height 36
click at [265, 664] on input "text" at bounding box center [276, 647] width 107 height 36
click at [277, 552] on input "2,571.80" at bounding box center [276, 542] width 107 height 36
click at [1057, 632] on input "153.94" at bounding box center [1051, 620] width 107 height 36
click at [542, 532] on input "197.83" at bounding box center [534, 542] width 107 height 36
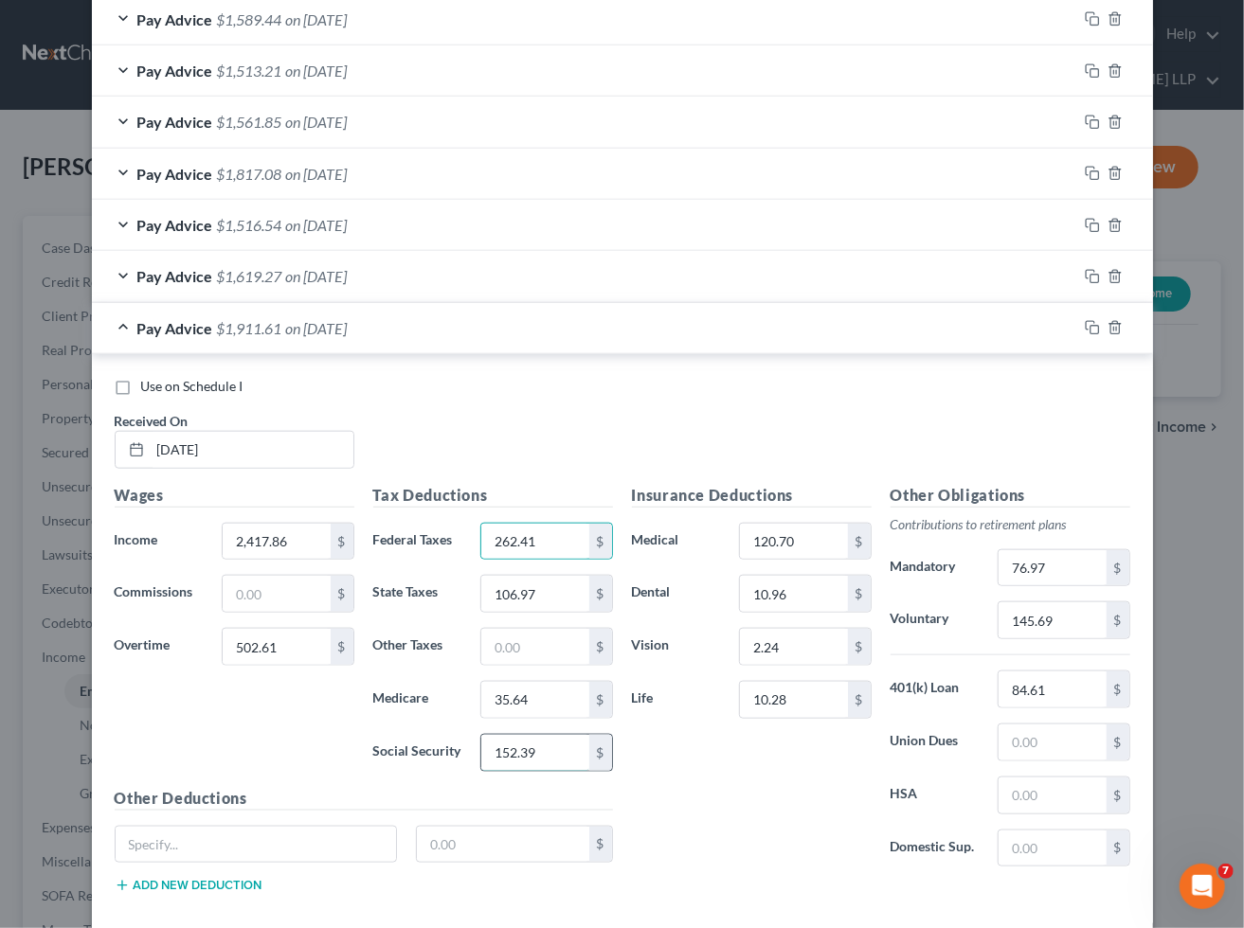
click at [563, 750] on input "152.39" at bounding box center [534, 753] width 107 height 36
click at [559, 708] on input "35.64" at bounding box center [534, 700] width 107 height 36
click at [556, 590] on input "106.97" at bounding box center [534, 594] width 107 height 36
click at [1057, 568] on input "76.97" at bounding box center [1051, 568] width 107 height 36
click at [796, 821] on div "Insurance Deductions Medical 120.70 $ Dental 10.96 $ Vision 2.24 $ Life 10.28 $" at bounding box center [751, 683] width 259 height 399
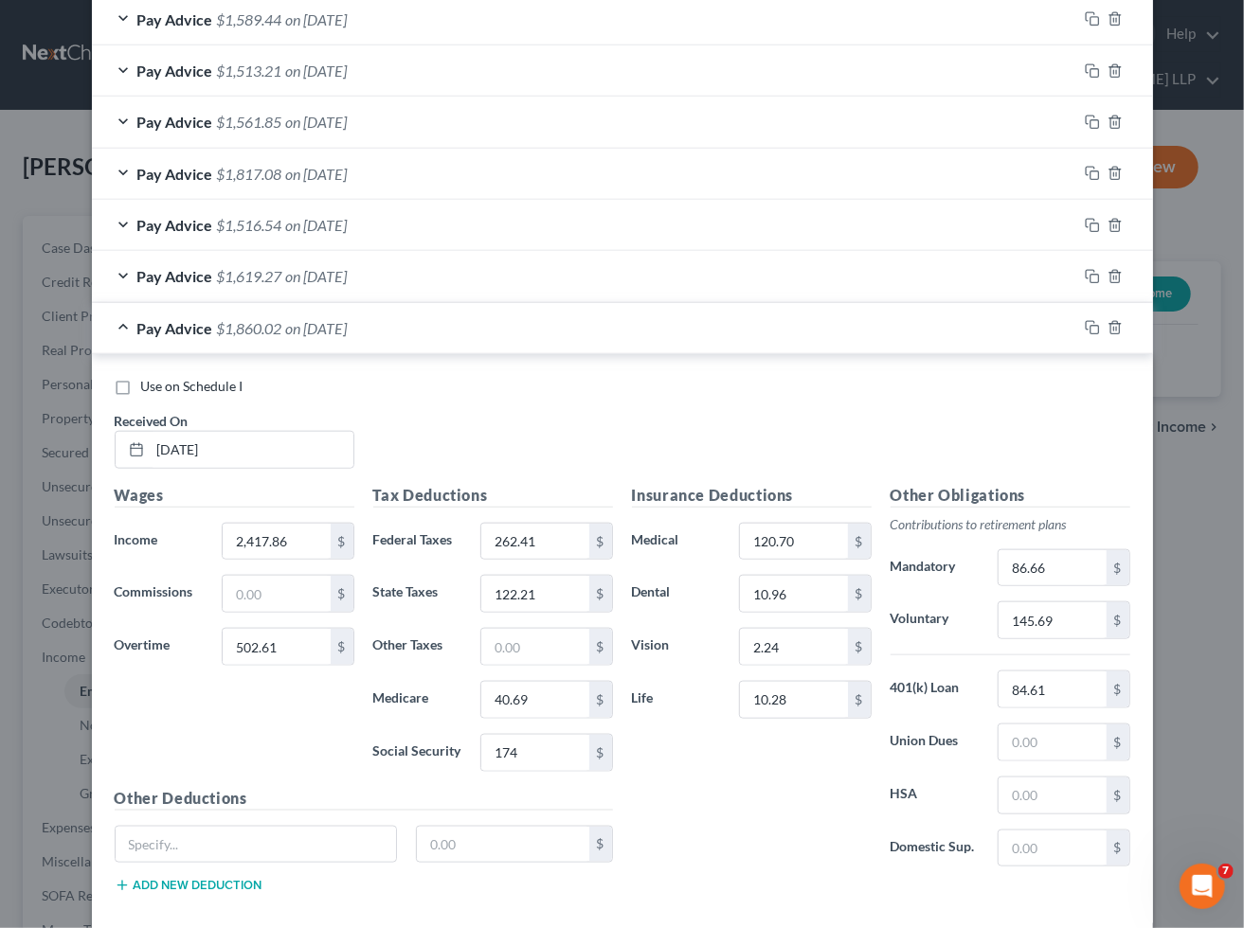
click at [528, 334] on div "Pay Advice $1,860.02 on [DATE]" at bounding box center [584, 328] width 985 height 50
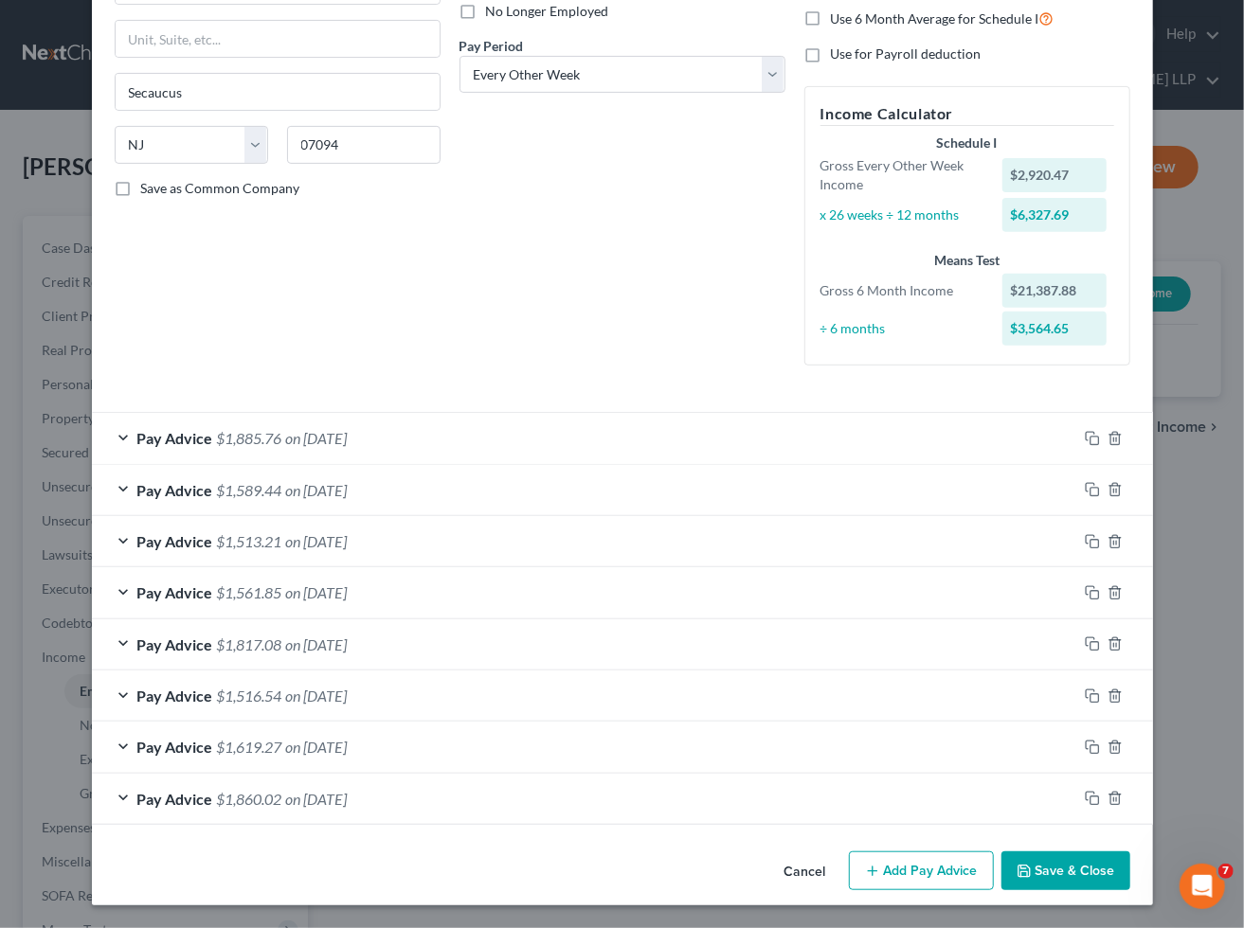
scroll to position [266, 0]
click at [1058, 884] on button "Save & Close" at bounding box center [1065, 871] width 129 height 40
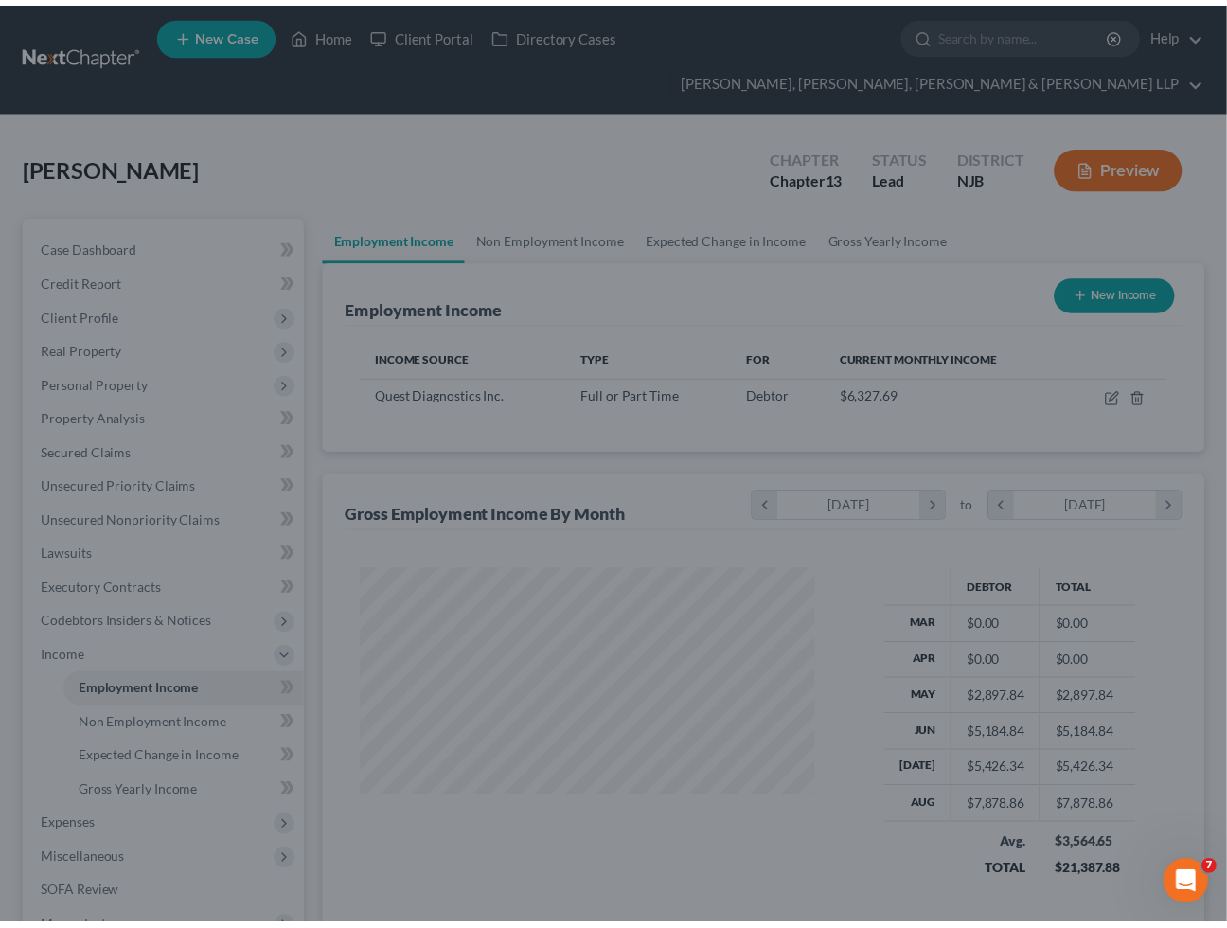
scroll to position [339, 493]
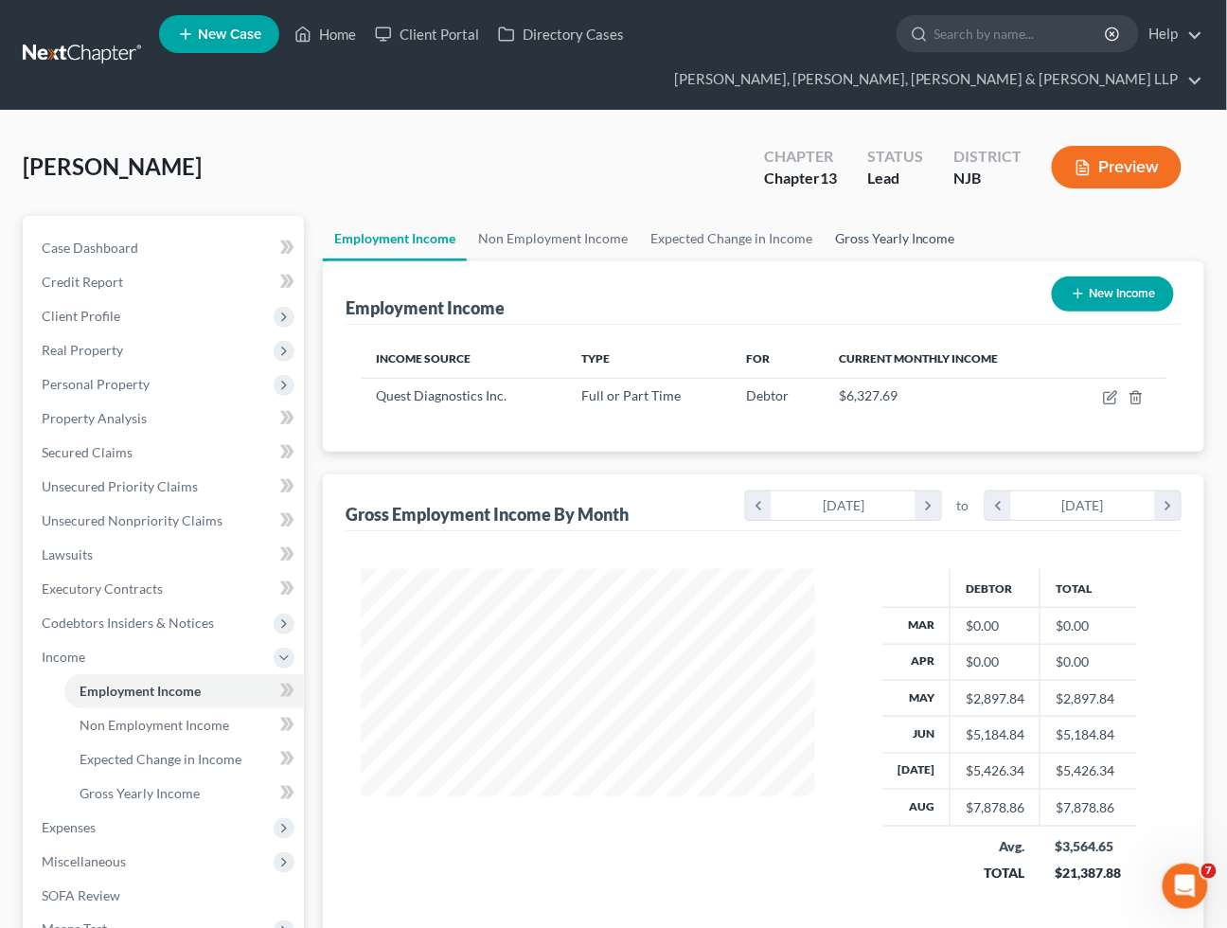
click at [905, 231] on link "Gross Yearly Income" at bounding box center [895, 238] width 143 height 45
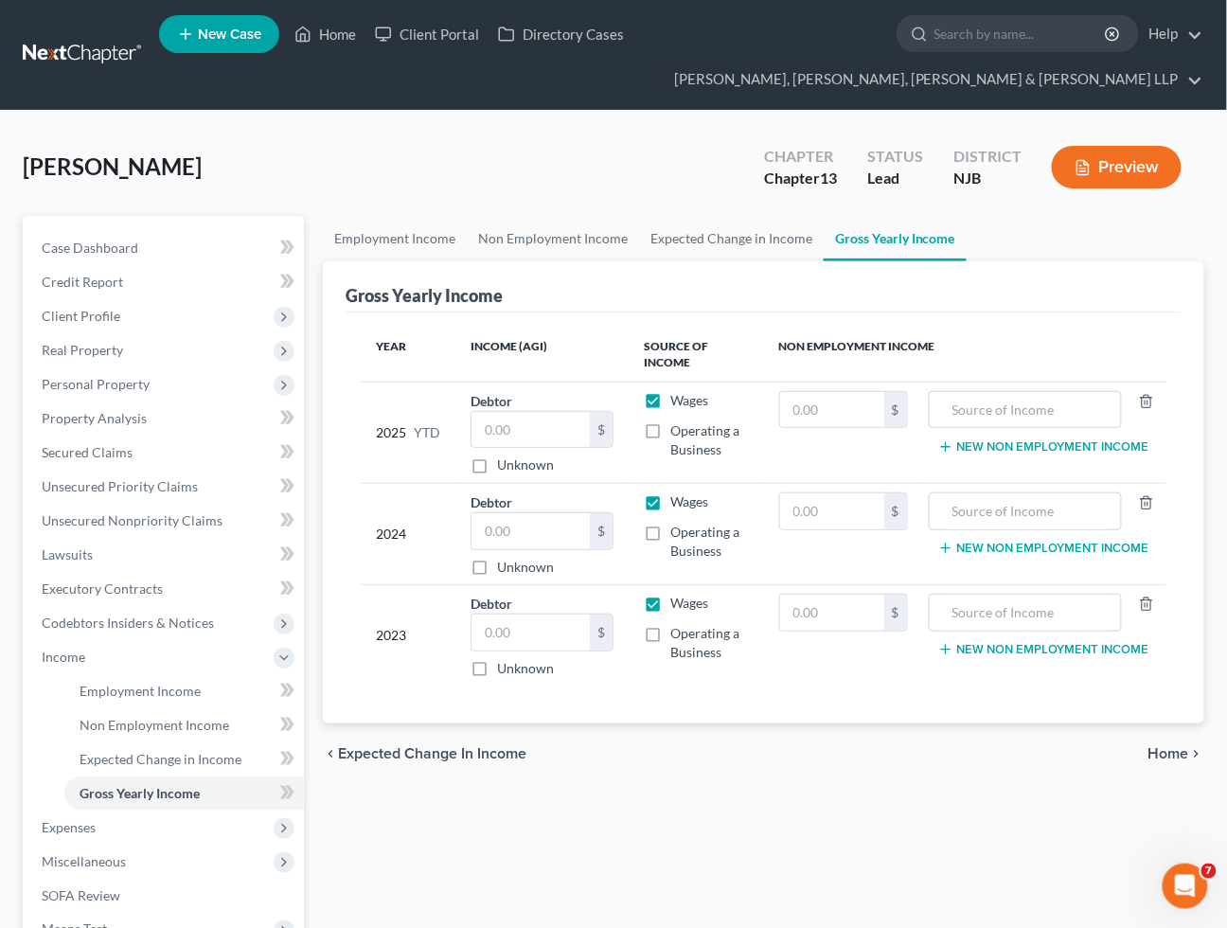
drag, startPoint x: 595, startPoint y: 322, endPoint x: 584, endPoint y: 337, distance: 18.4
click at [595, 322] on div "Year Income (AGI) Source of Income Non Employment Income 2025 YTD Debtor $ Unkn…" at bounding box center [764, 519] width 836 height 412
click at [546, 415] on input "text" at bounding box center [531, 430] width 118 height 36
paste input "52,815.62"
click at [665, 743] on div "chevron_left Expected Change in Income Home chevron_right" at bounding box center [764, 754] width 882 height 61
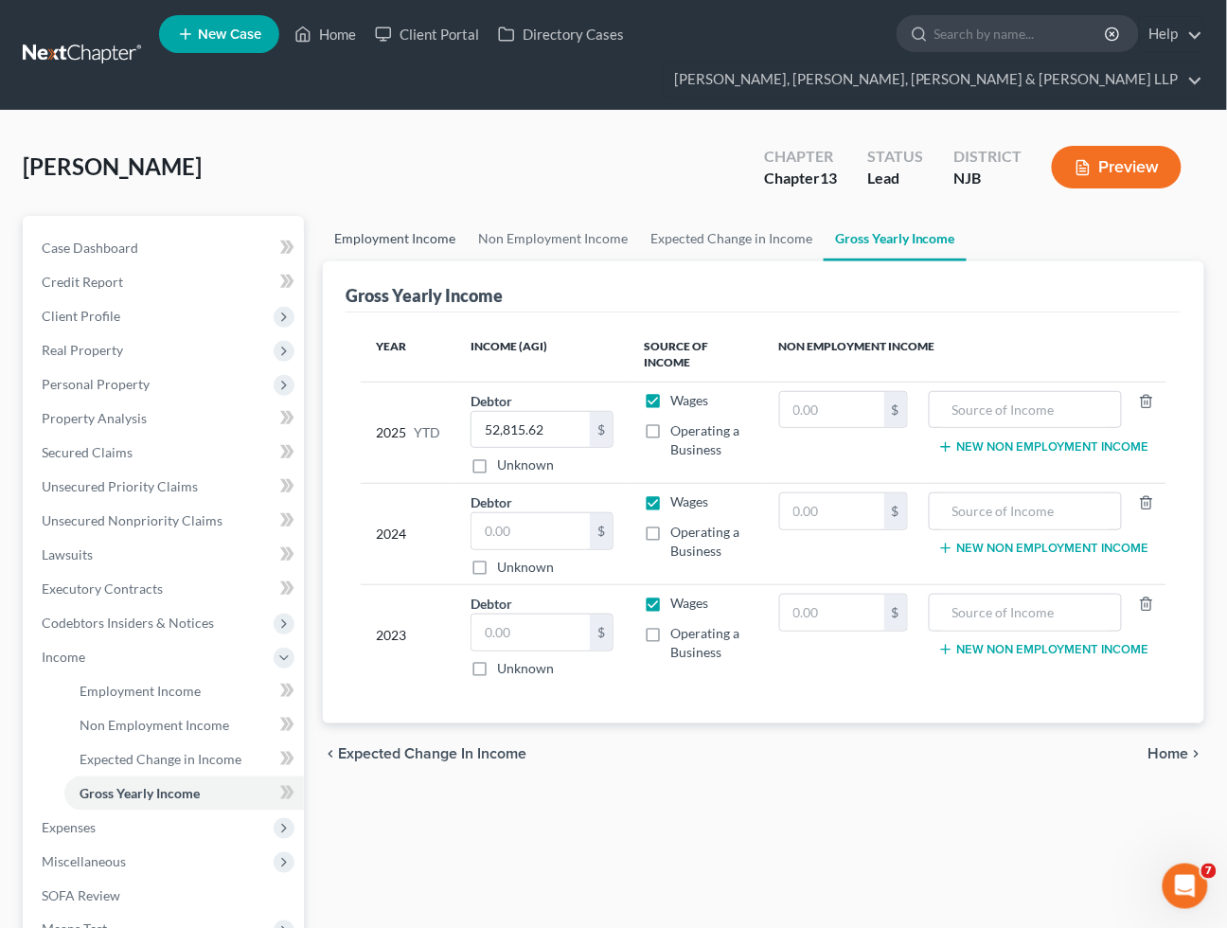
click at [414, 227] on link "Employment Income" at bounding box center [395, 238] width 144 height 45
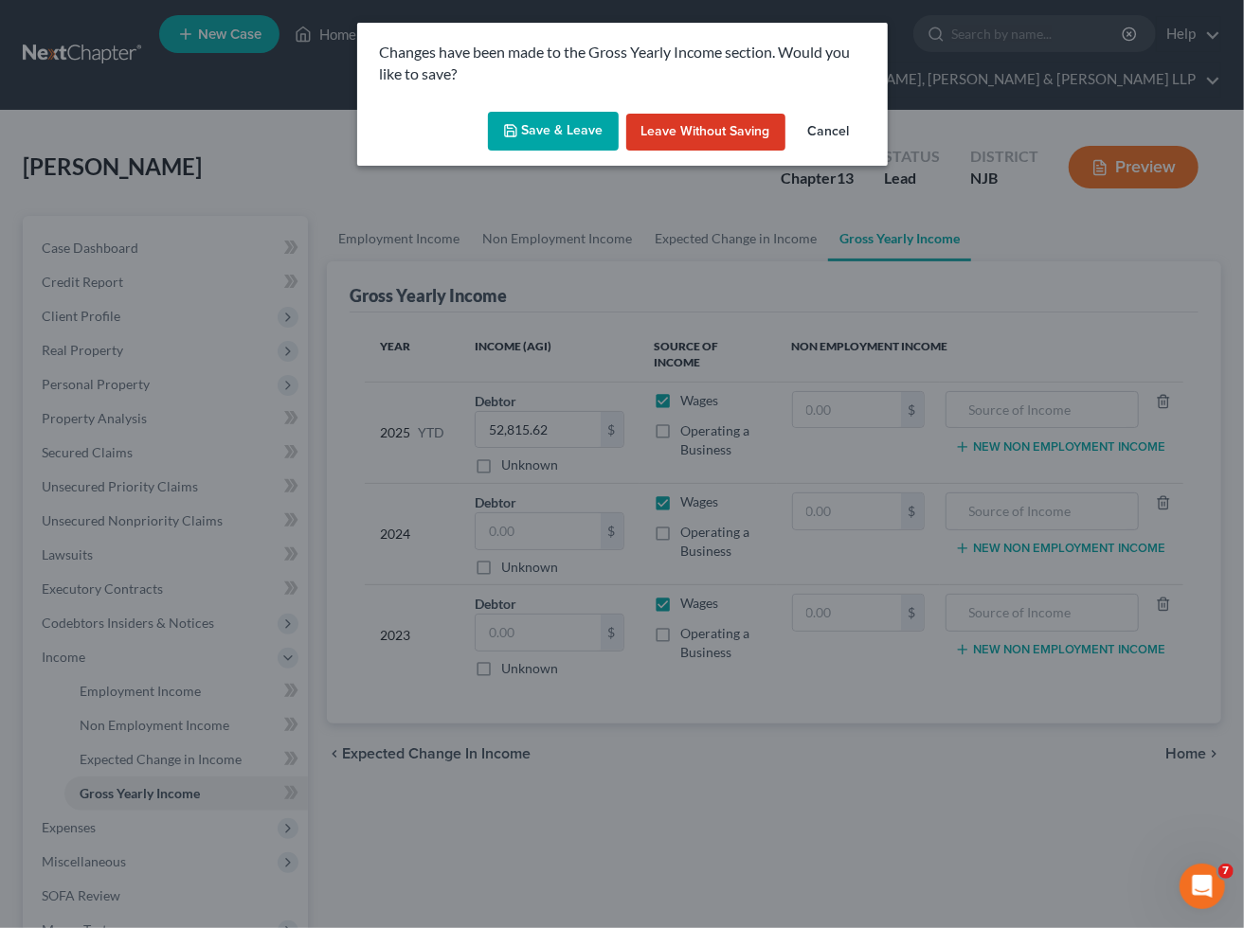
click at [553, 120] on button "Save & Leave" at bounding box center [553, 132] width 131 height 40
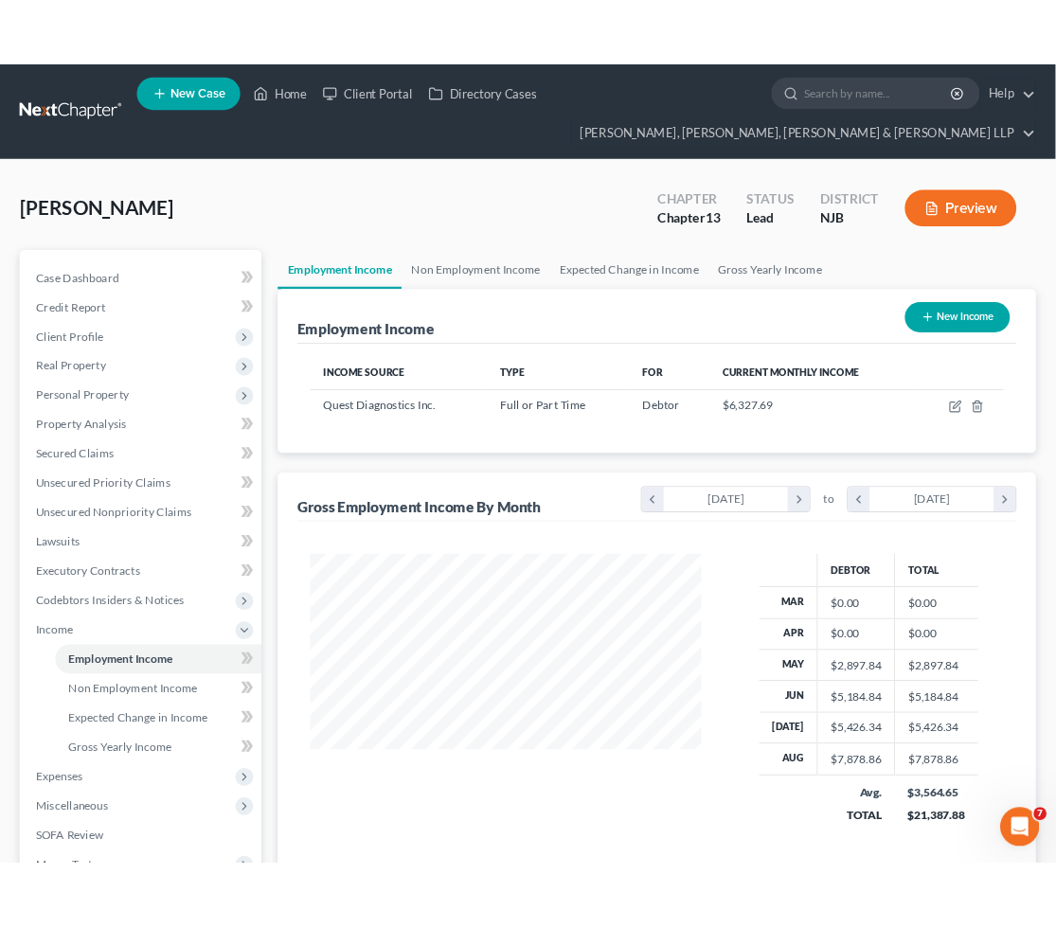
scroll to position [339, 493]
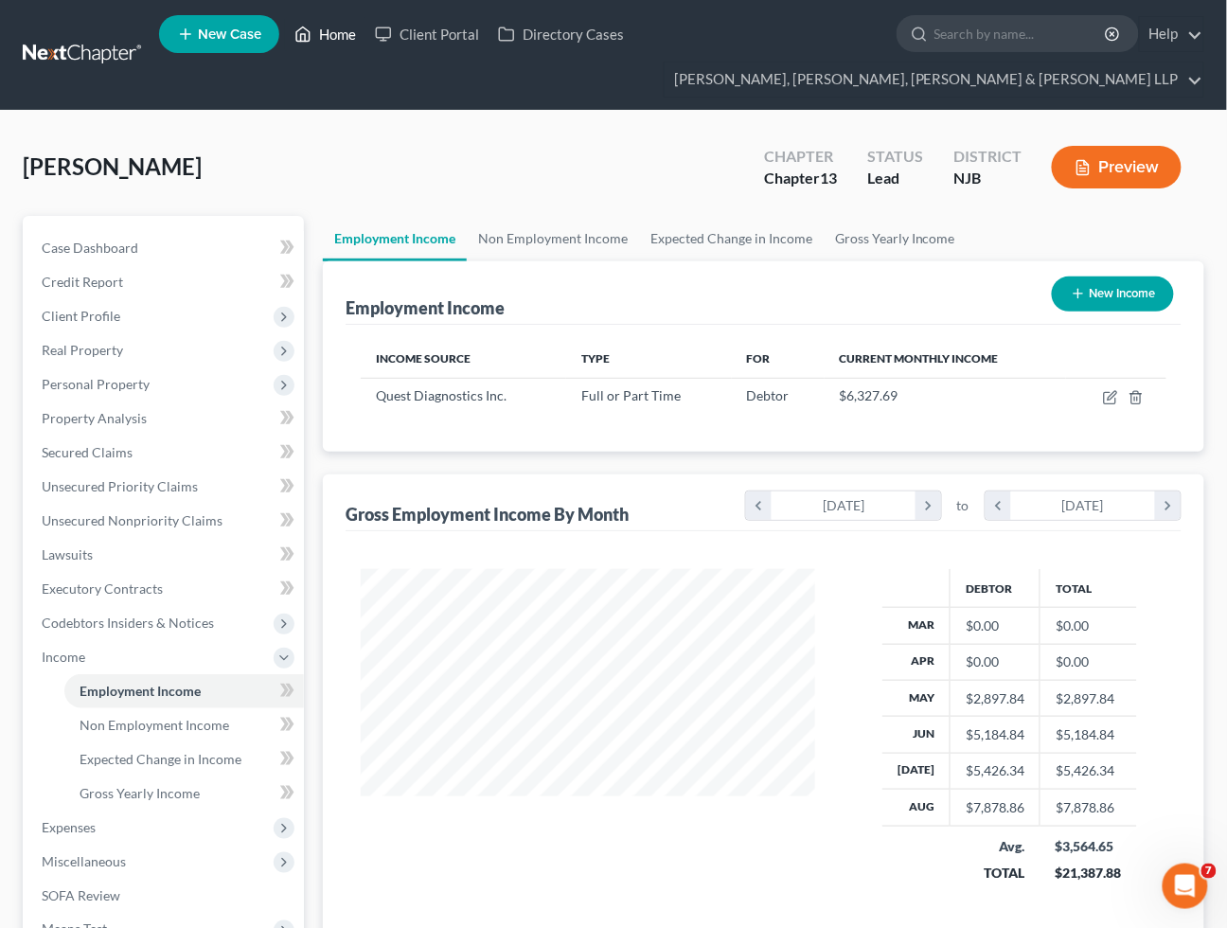
click at [352, 34] on link "Home" at bounding box center [325, 34] width 81 height 34
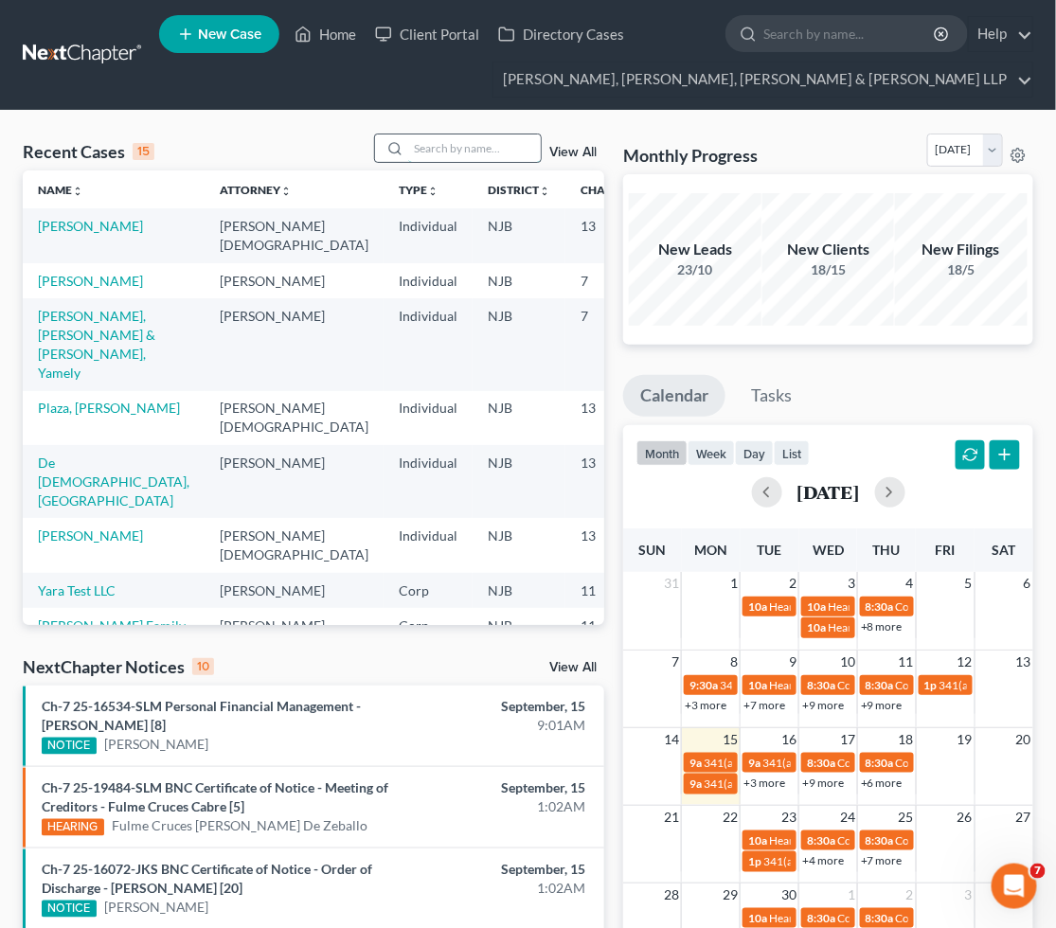
click at [468, 148] on input "search" at bounding box center [474, 147] width 133 height 27
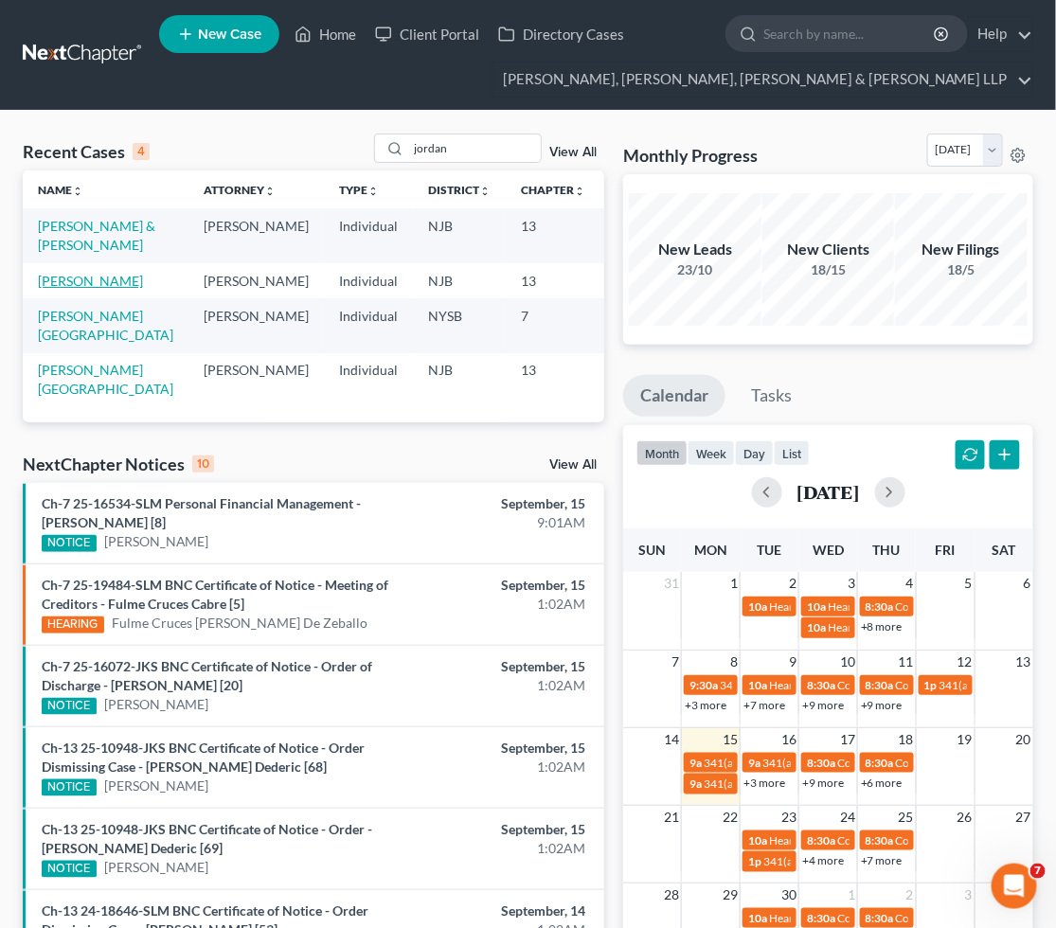
click at [63, 289] on link "[PERSON_NAME]" at bounding box center [90, 281] width 105 height 16
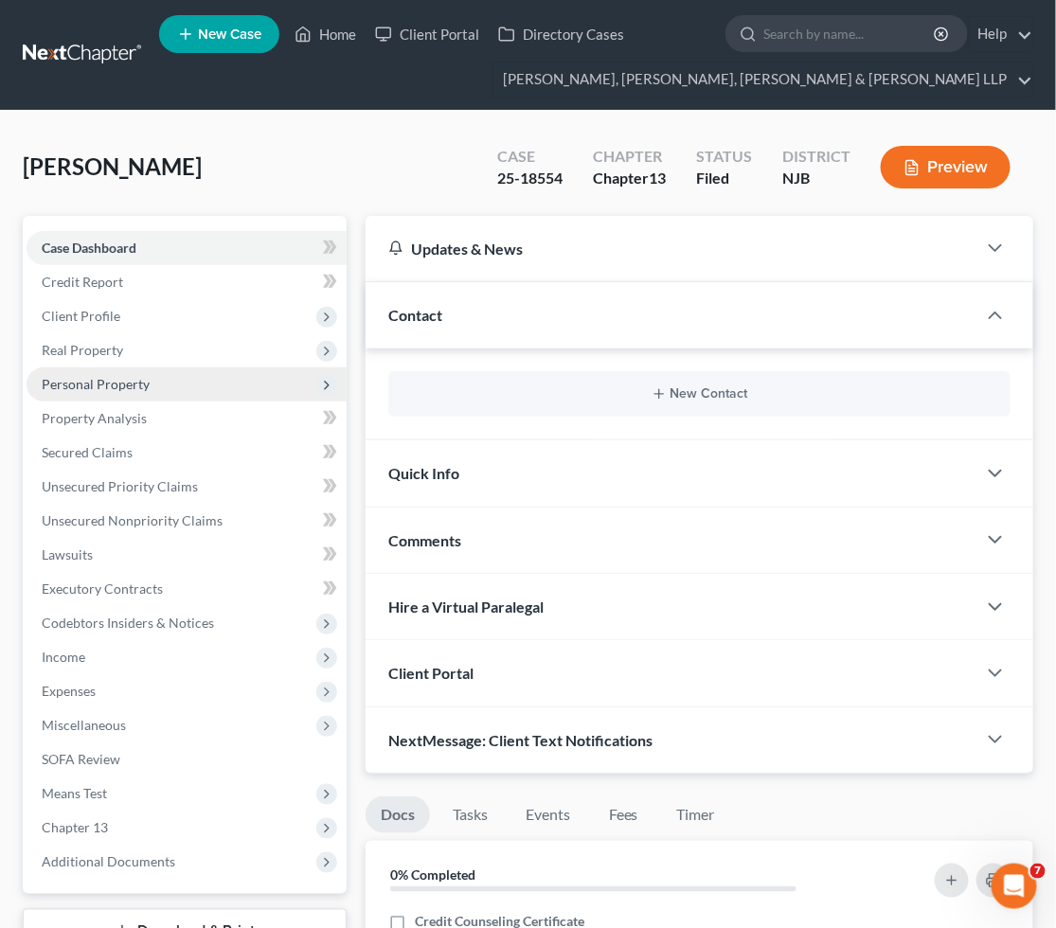
click at [111, 372] on span "Personal Property" at bounding box center [187, 384] width 320 height 34
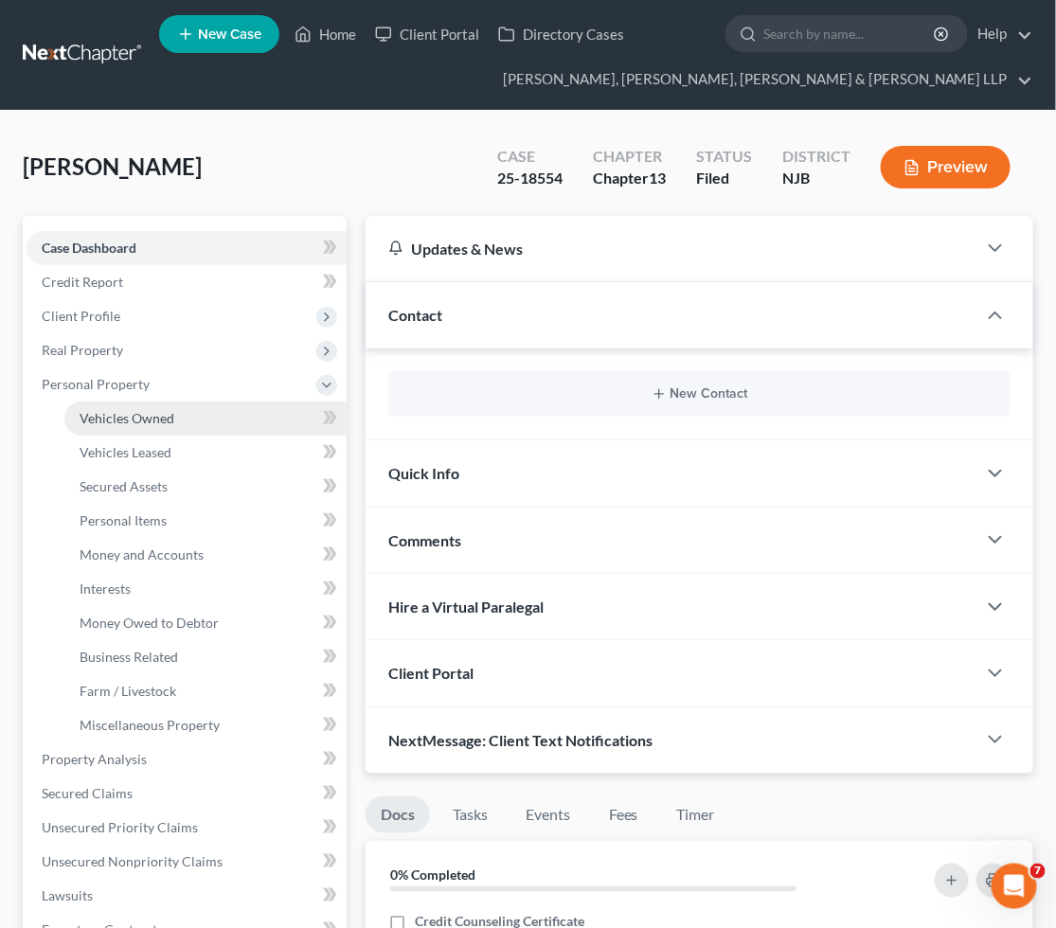
click at [112, 410] on span "Vehicles Owned" at bounding box center [127, 418] width 95 height 16
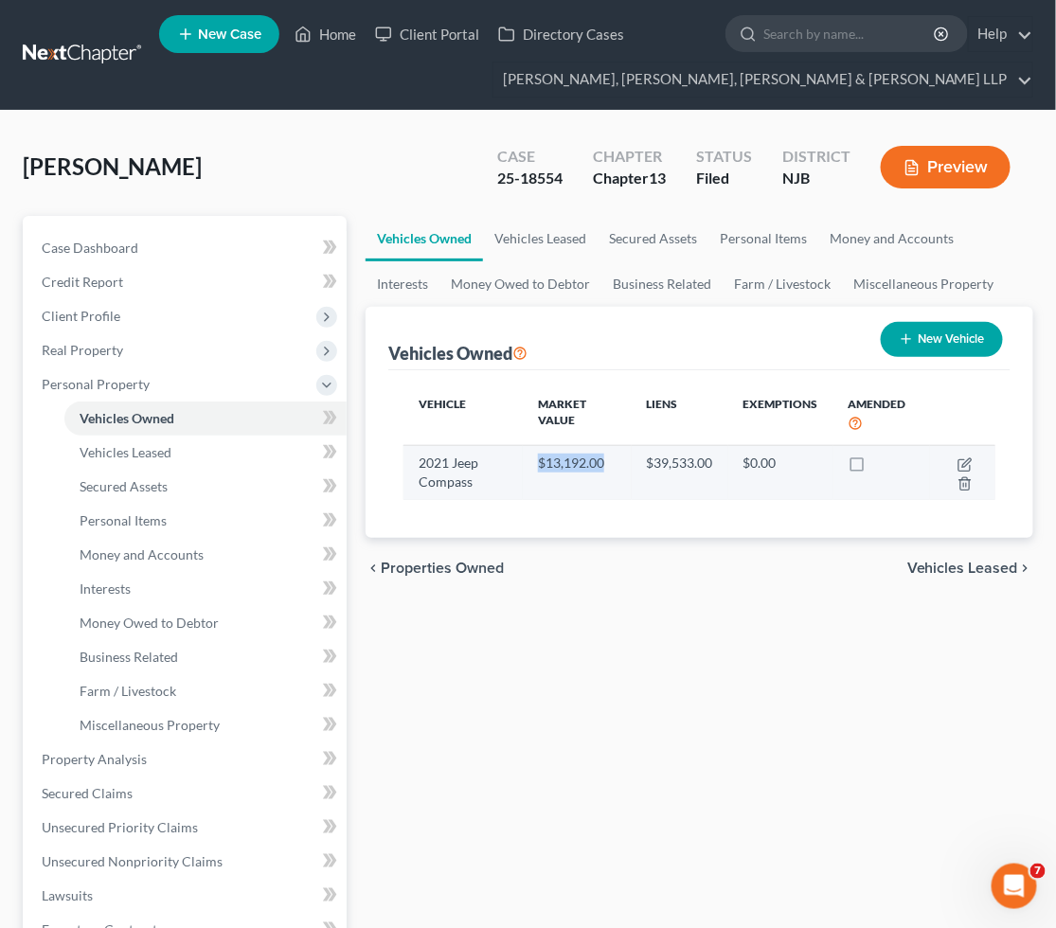
drag, startPoint x: 607, startPoint y: 457, endPoint x: 538, endPoint y: 458, distance: 69.1
click at [538, 458] on td "$13,192.00" at bounding box center [577, 472] width 108 height 55
copy td "$13,192.00"
drag, startPoint x: 640, startPoint y: 461, endPoint x: 714, endPoint y: 468, distance: 74.2
click at [715, 468] on td "$39,533.00" at bounding box center [680, 472] width 97 height 55
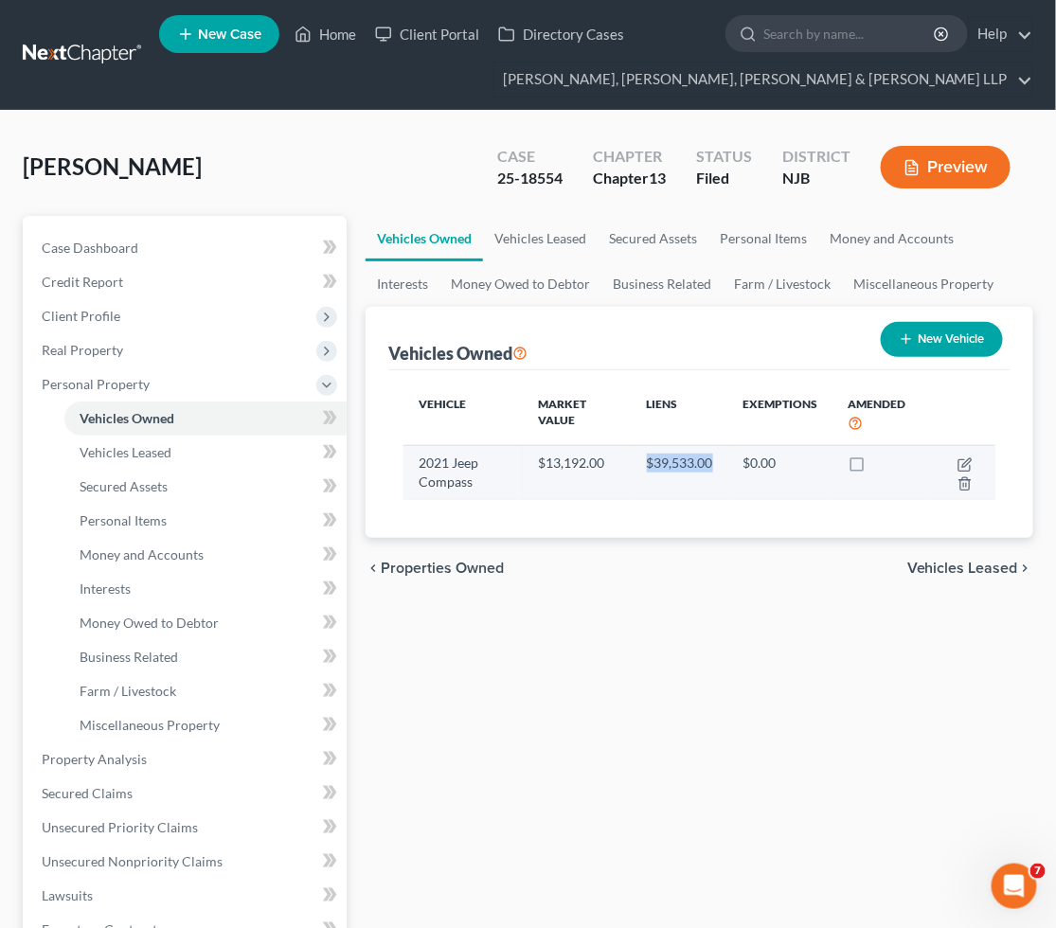
copy td "$39,533.00"
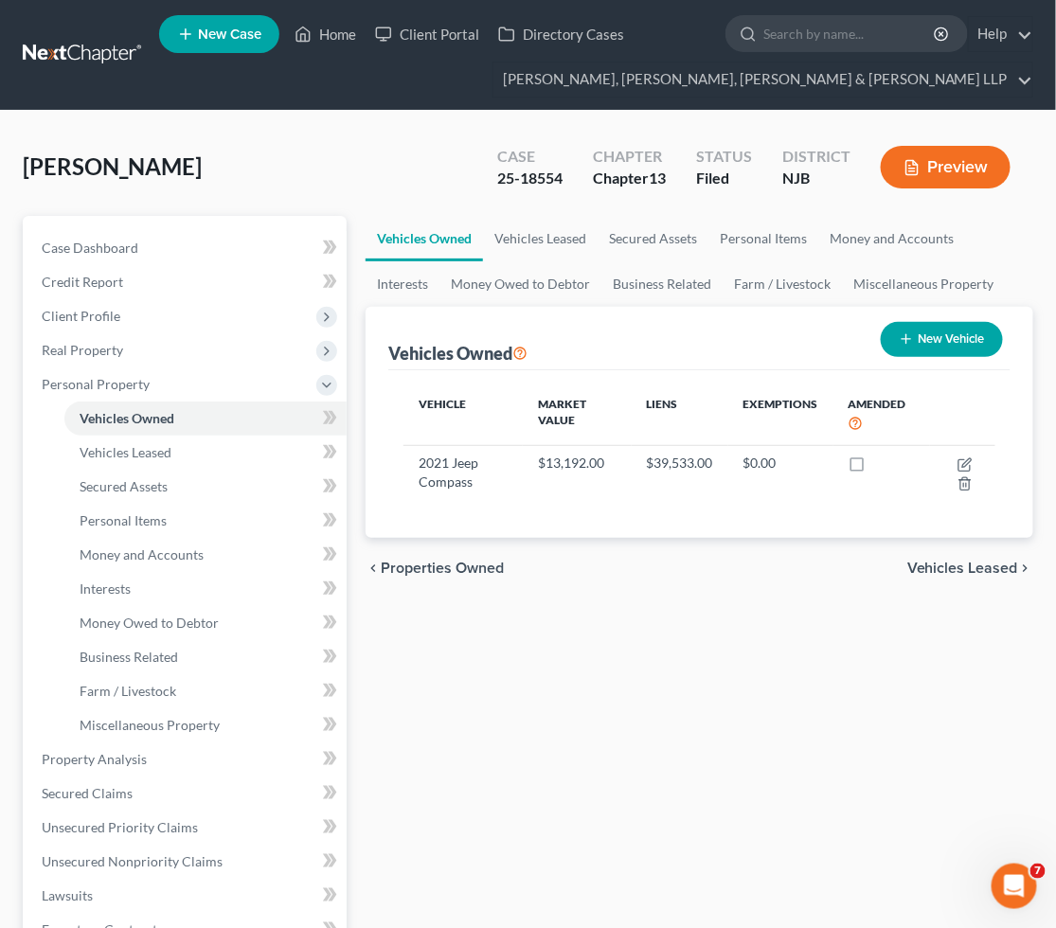
click at [680, 674] on div "Vehicles Owned Vehicles Leased Secured Assets Personal Items Money and Accounts…" at bounding box center [699, 780] width 687 height 1128
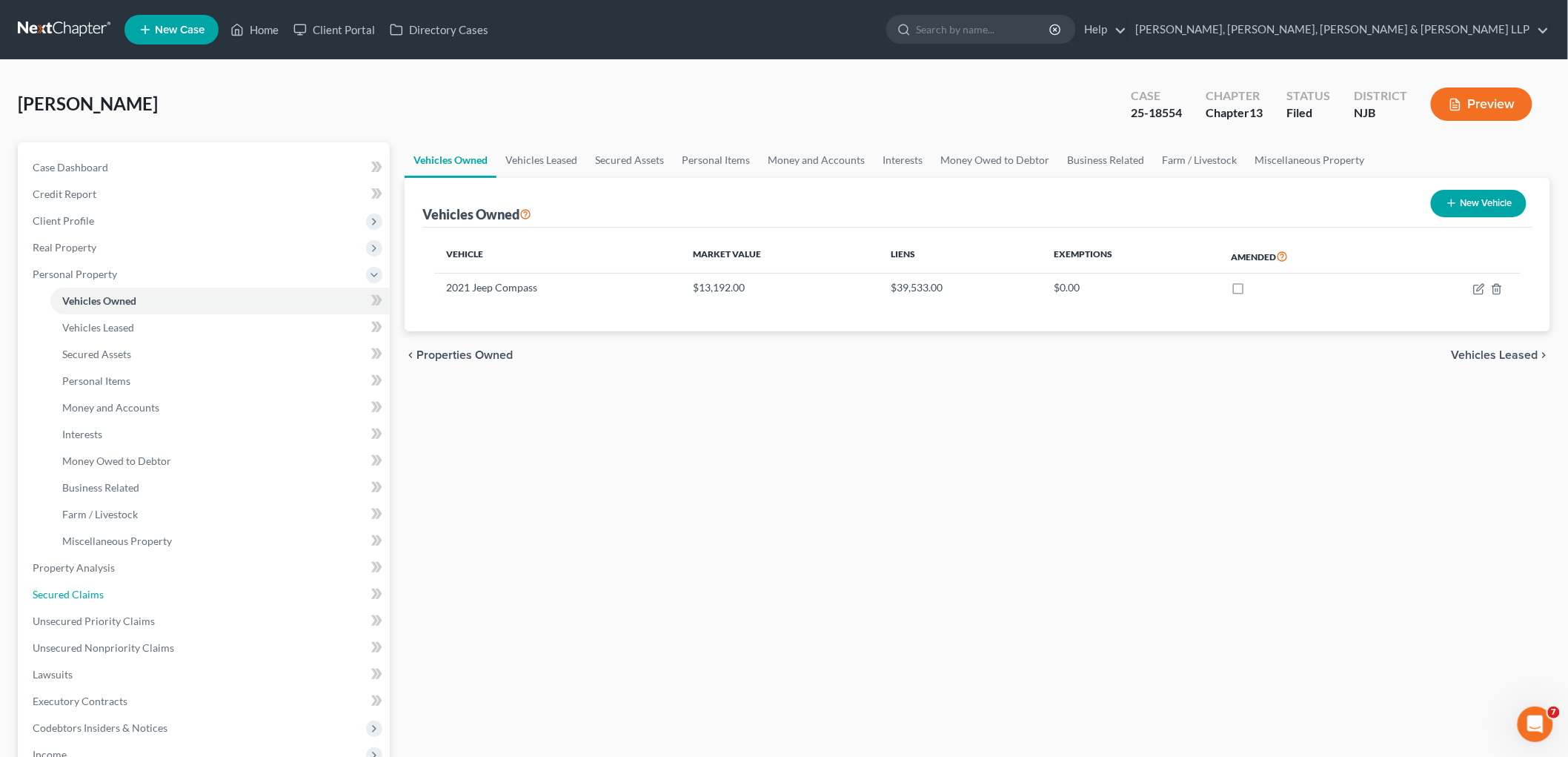
drag, startPoint x: 93, startPoint y: 592, endPoint x: 455, endPoint y: 609, distance: 362.4
click at [94, 592] on span "Secured Claims" at bounding box center [68, 594] width 71 height 13
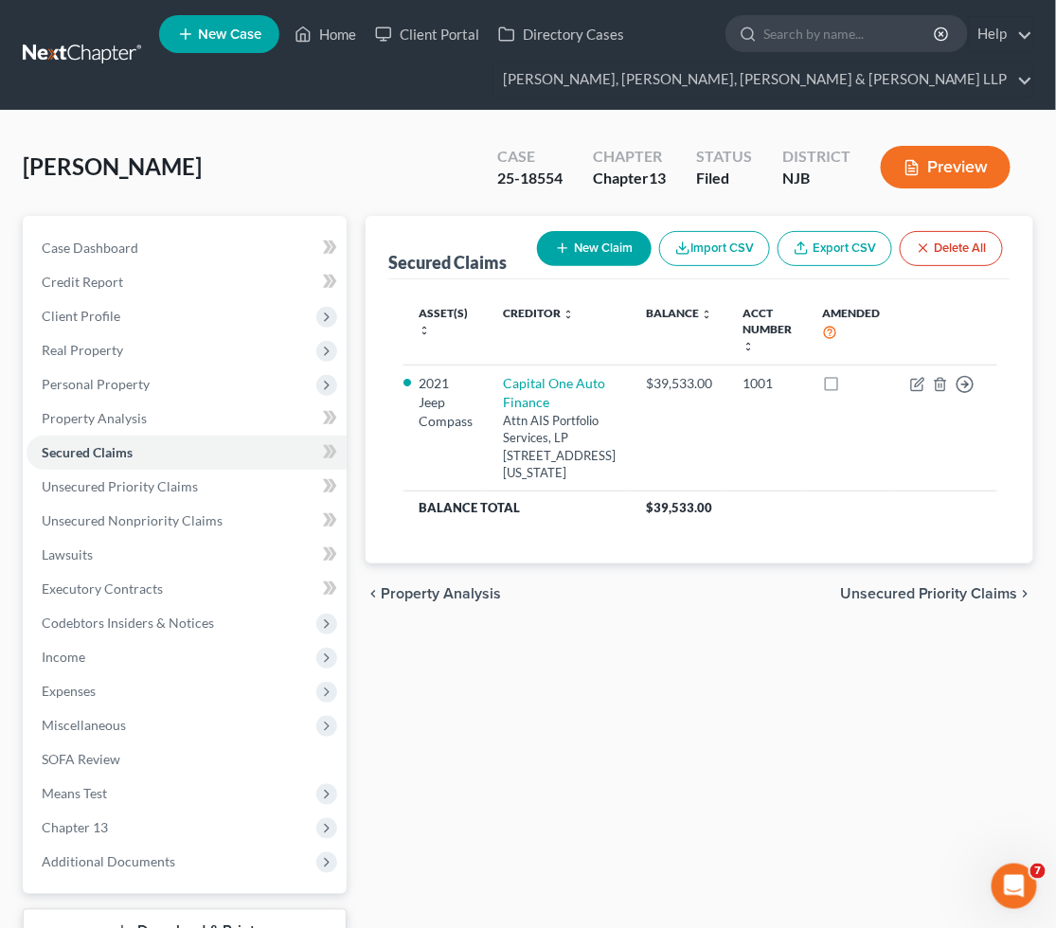
click at [663, 835] on div "Secured Claims New Claim Import CSV Export CSV Delete All Asset(s) expand_more …" at bounding box center [699, 609] width 687 height 787
click at [327, 30] on link "Home" at bounding box center [325, 34] width 81 height 34
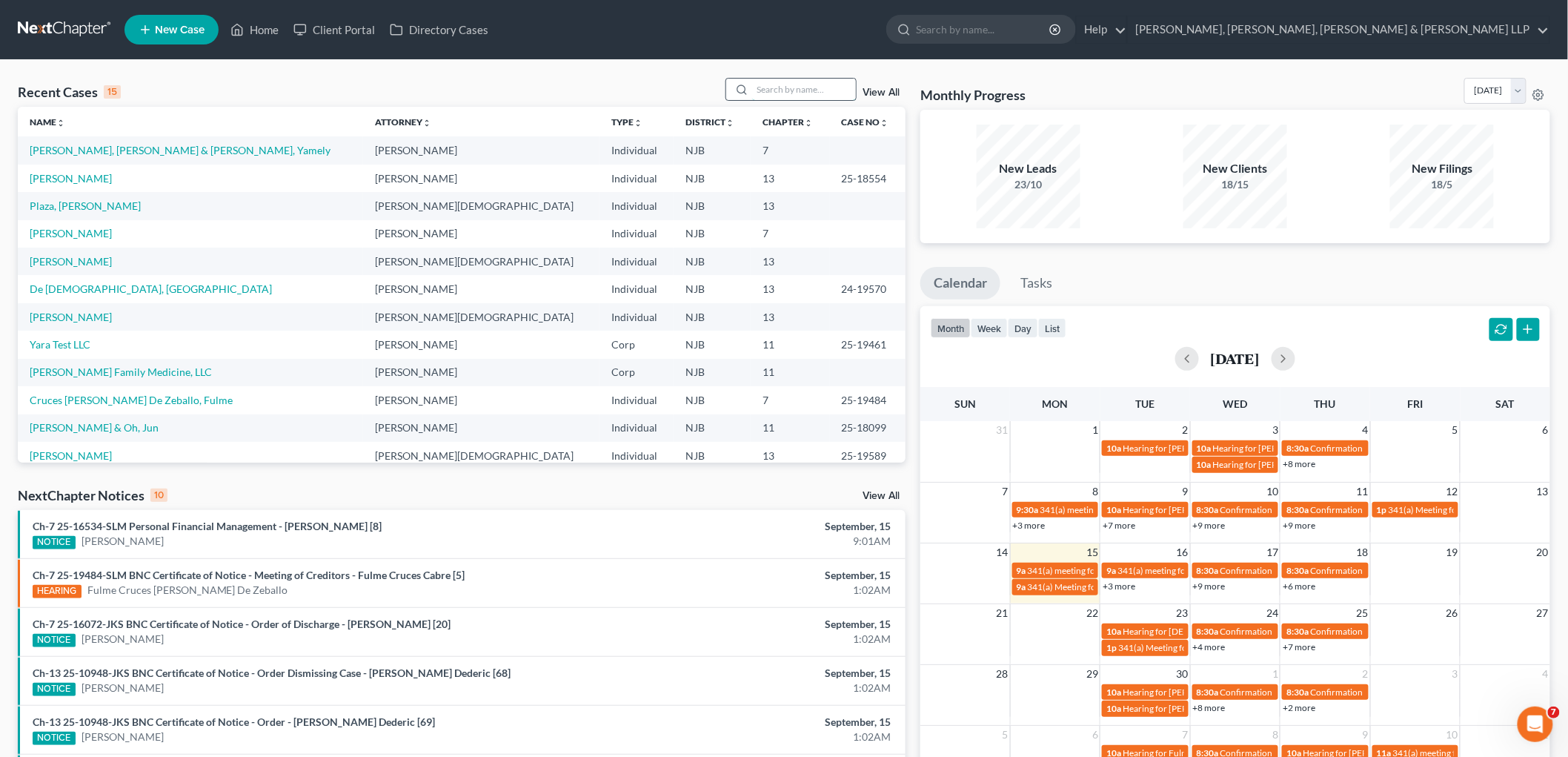
click at [806, 89] on input "search" at bounding box center [804, 88] width 104 height 21
click at [814, 85] on input "search" at bounding box center [804, 88] width 104 height 21
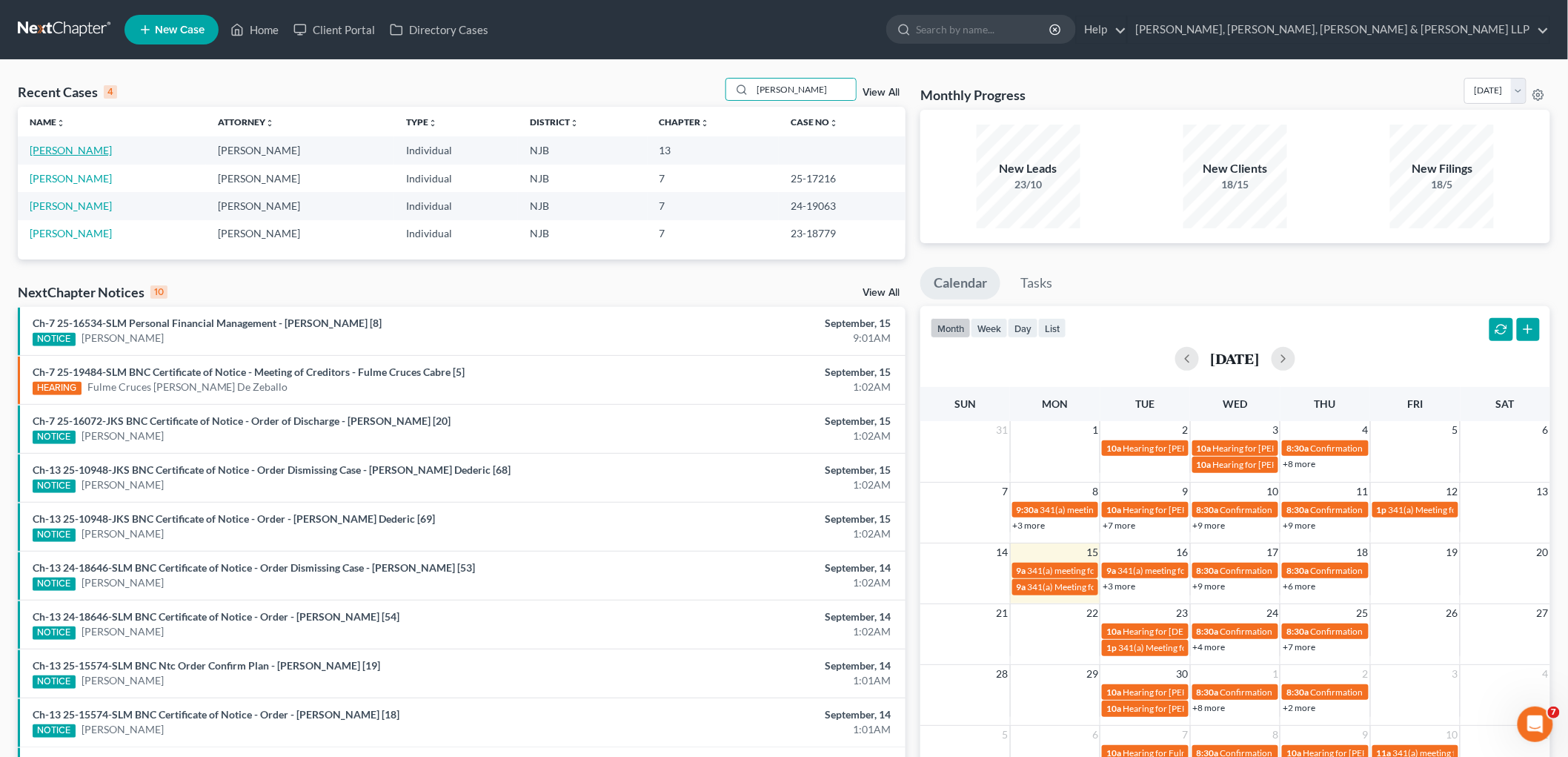
click at [77, 150] on link "[PERSON_NAME]" at bounding box center [70, 150] width 82 height 13
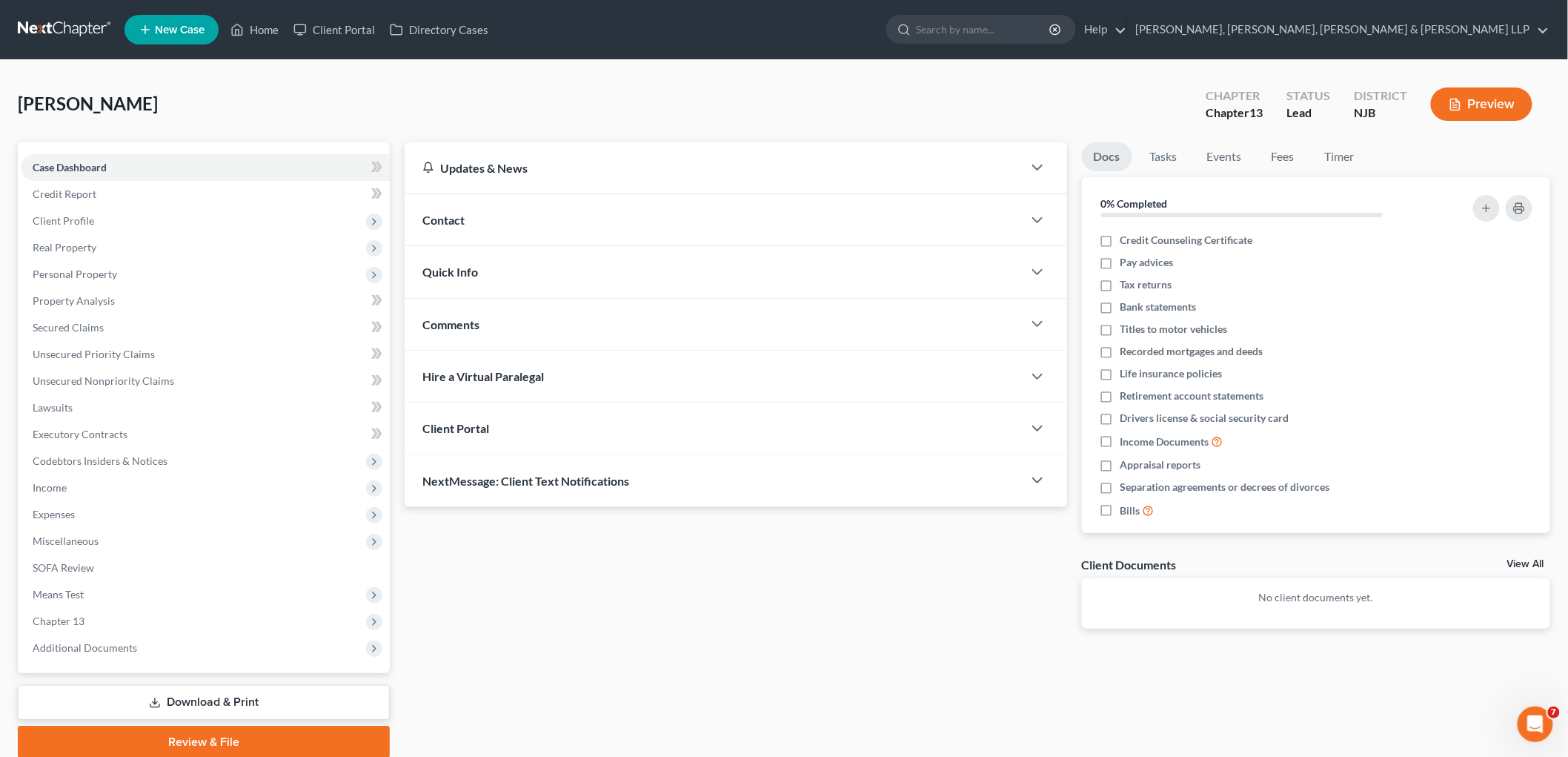
click at [233, 700] on link "Download & Print" at bounding box center [203, 702] width 372 height 35
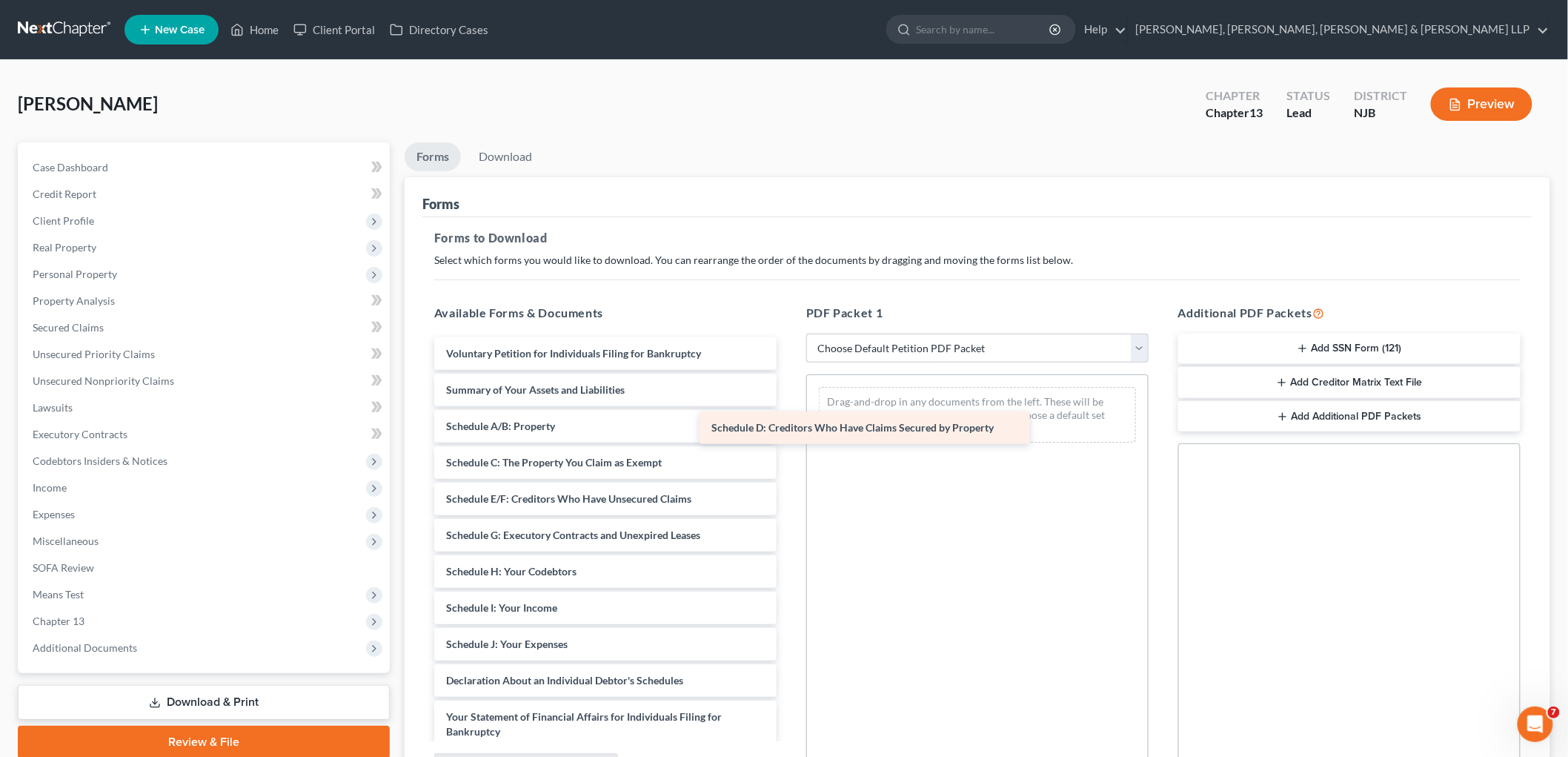
drag, startPoint x: 561, startPoint y: 498, endPoint x: 869, endPoint y: 418, distance: 318.2
click at [789, 418] on div "Schedule D: Creditors Who Have Claims Secured by Property Voluntary Petition fo…" at bounding box center [606, 659] width 366 height 643
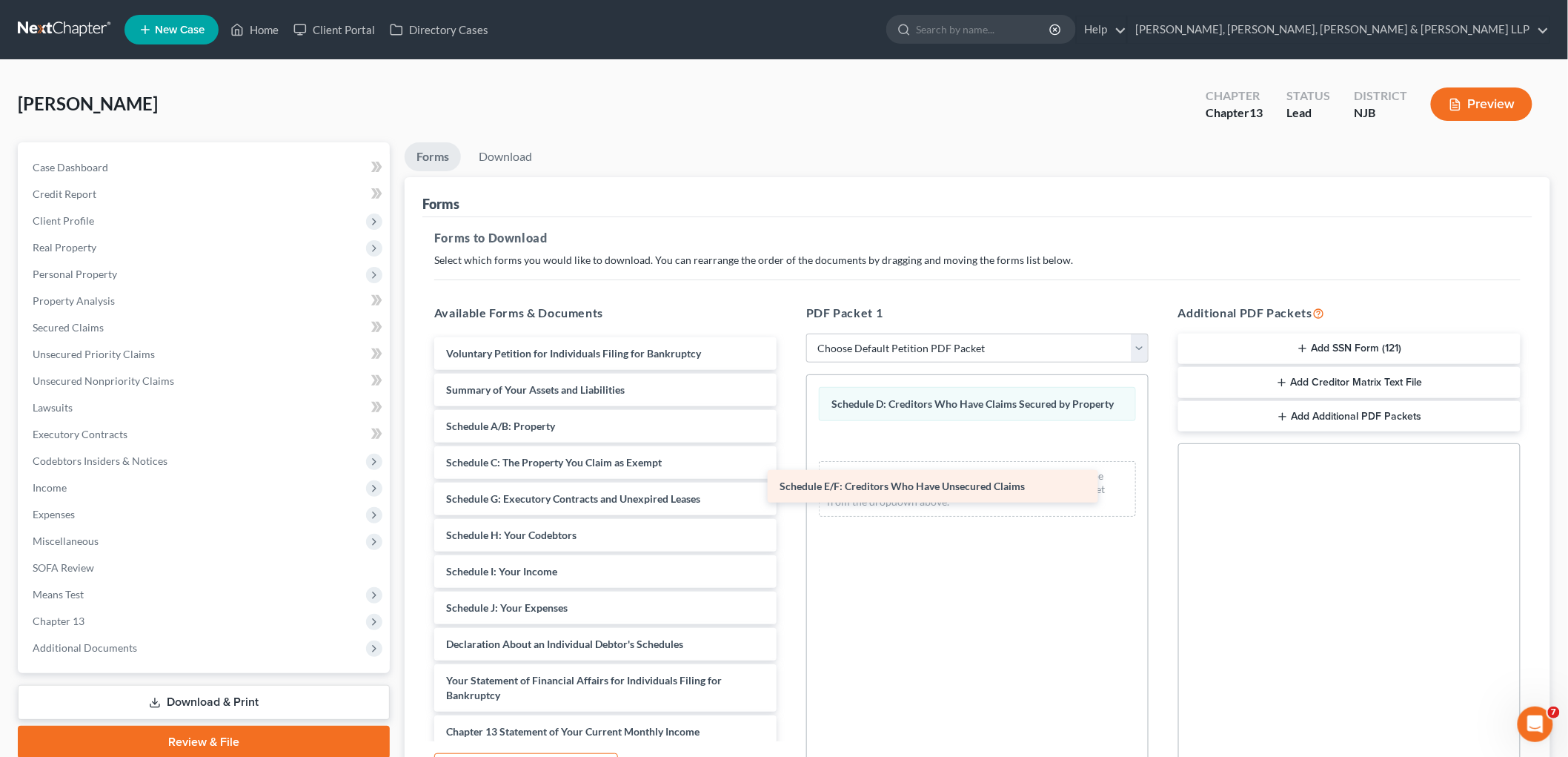
drag, startPoint x: 549, startPoint y: 501, endPoint x: 943, endPoint y: 463, distance: 395.8
click at [789, 463] on div "Schedule E/F: Creditors Who Have Unsecured Claims Voluntary Petition for Indivi…" at bounding box center [606, 641] width 366 height 607
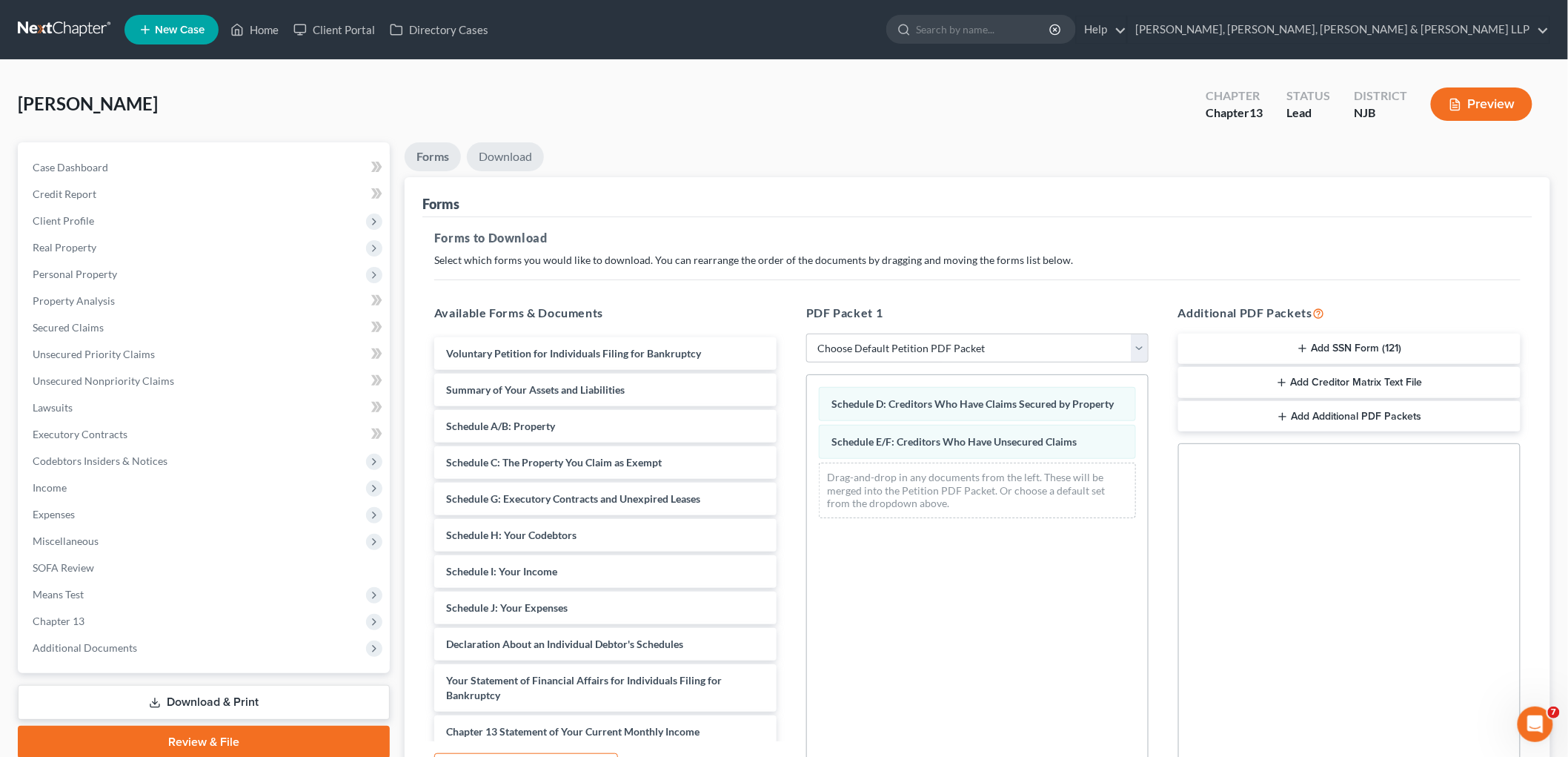
click at [512, 148] on link "Download" at bounding box center [505, 157] width 77 height 29
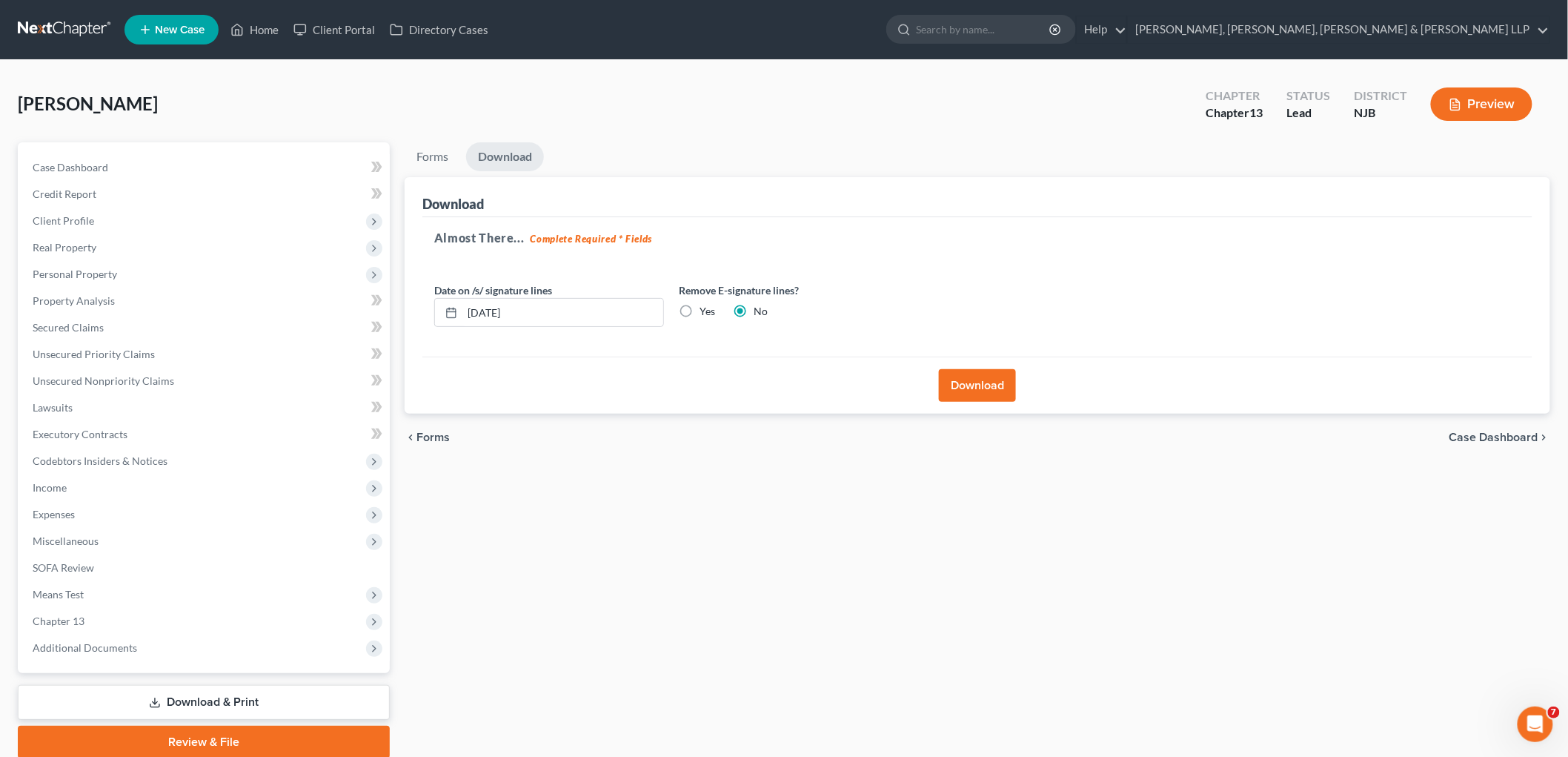
click at [974, 375] on button "Download" at bounding box center [977, 386] width 77 height 33
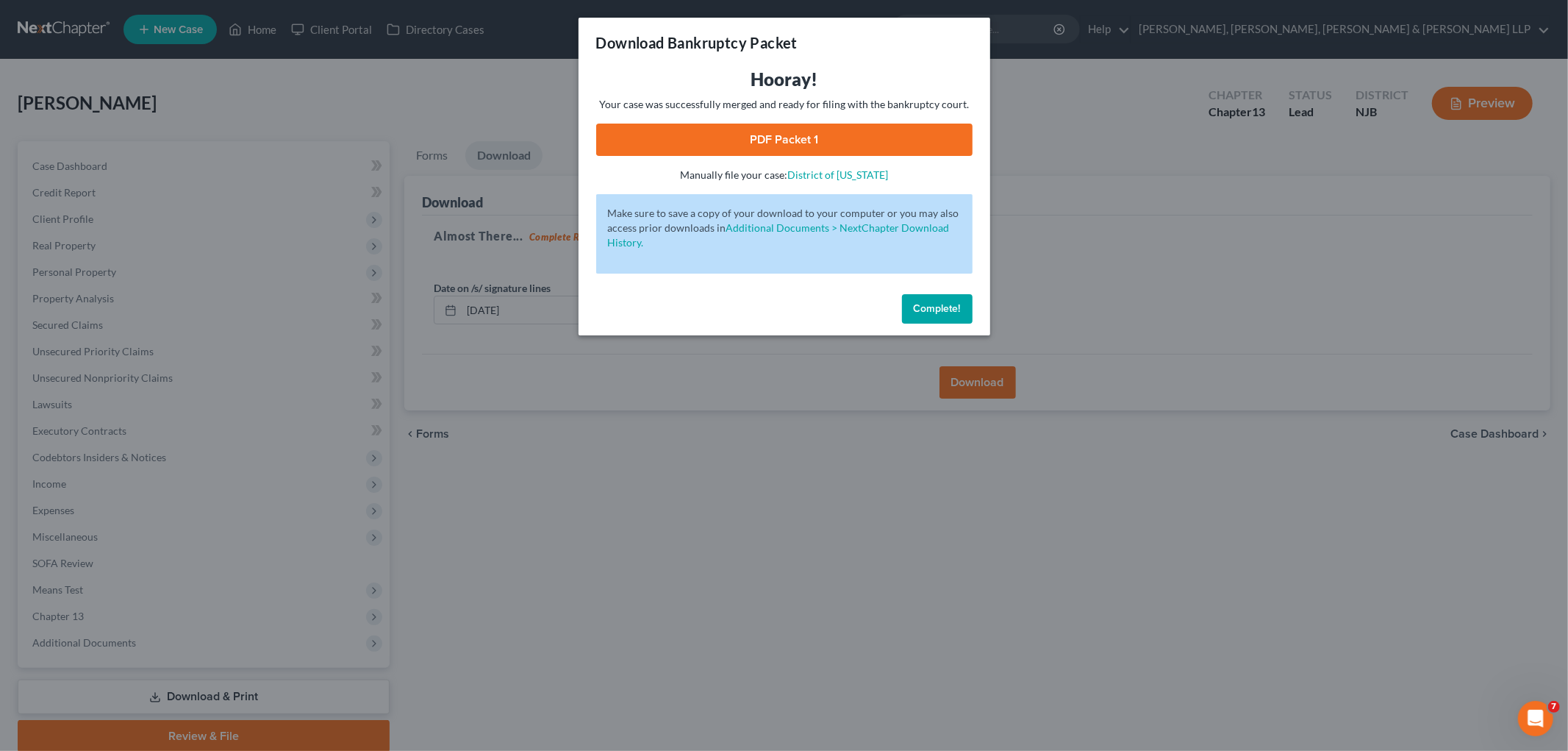
click at [637, 136] on link "PDF Packet 1" at bounding box center [784, 140] width 376 height 33
click at [945, 316] on button "Complete!" at bounding box center [937, 309] width 71 height 30
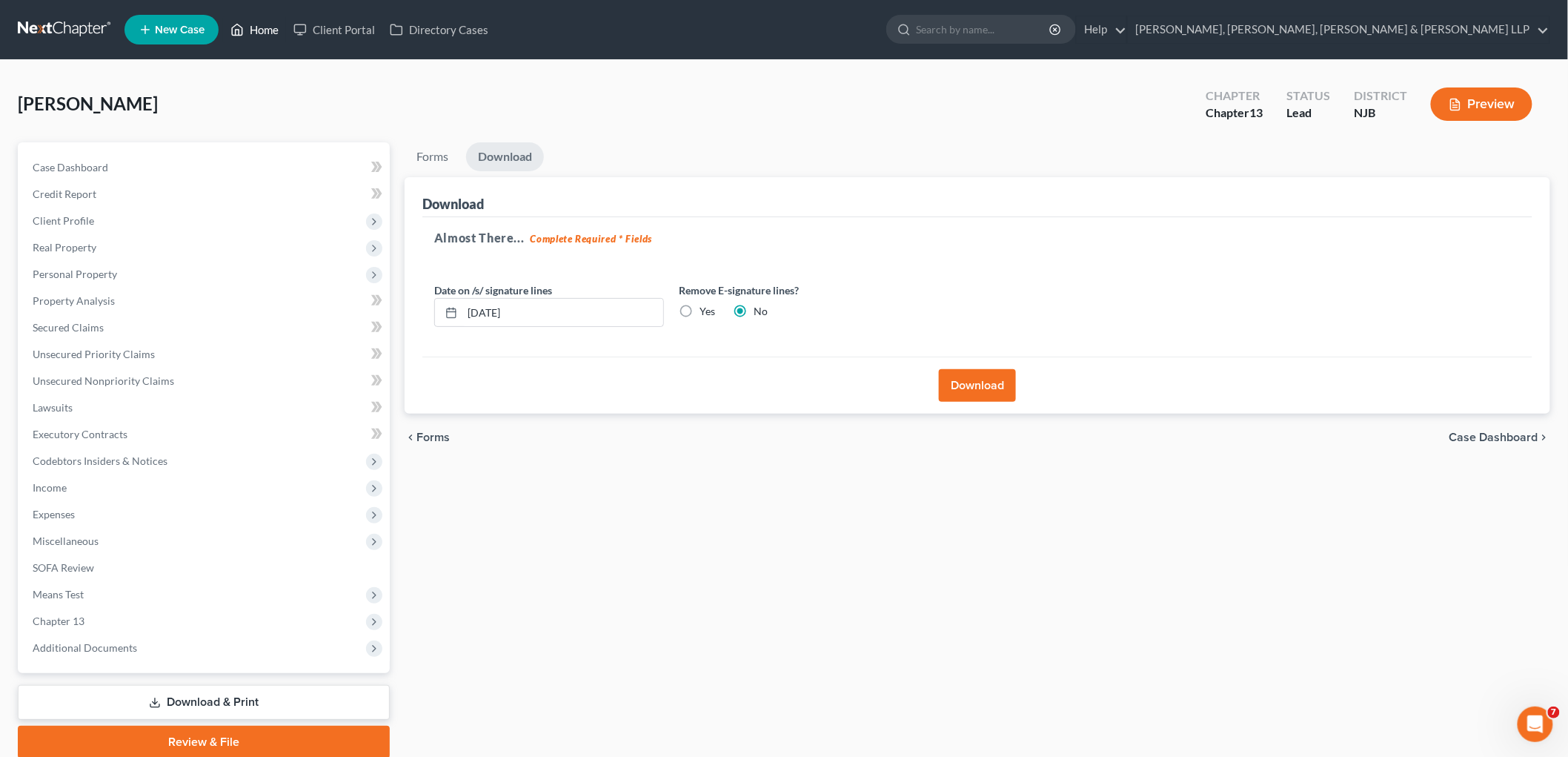
click at [257, 32] on link "Home" at bounding box center [254, 30] width 63 height 27
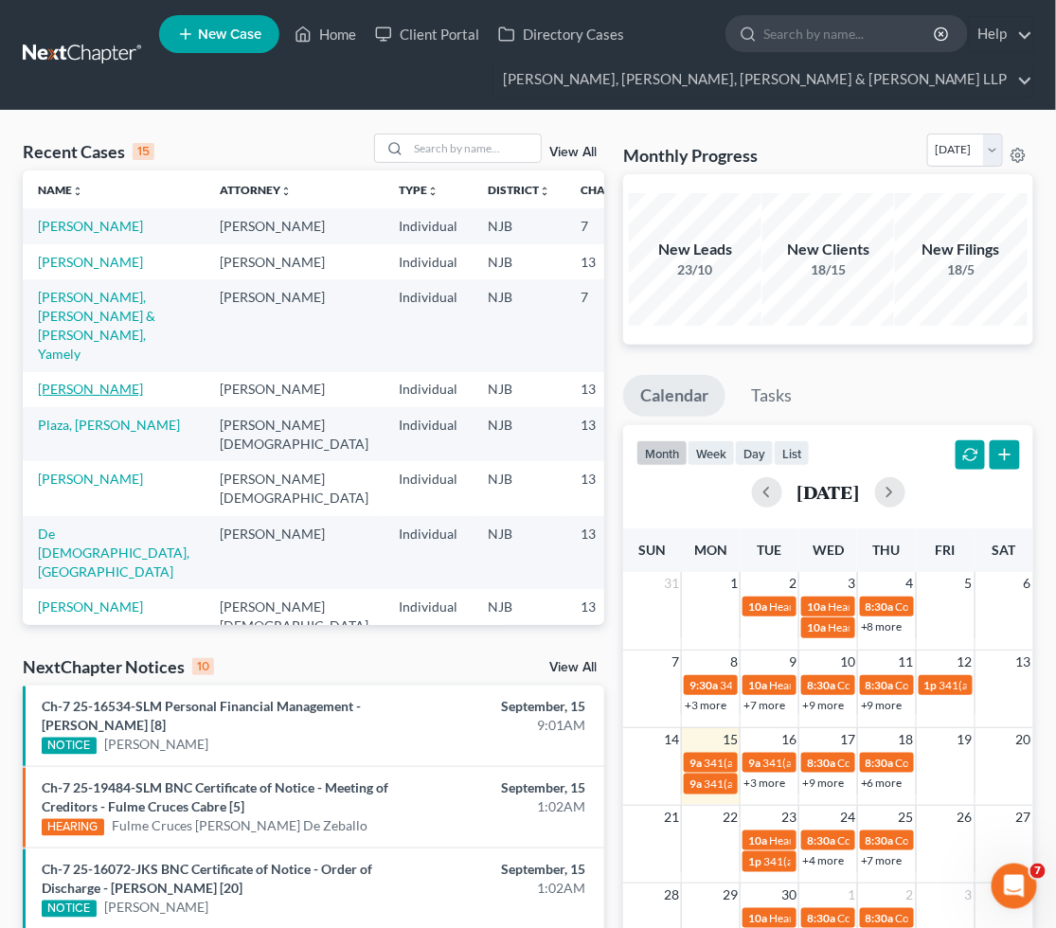
click at [69, 397] on link "[PERSON_NAME]" at bounding box center [90, 389] width 105 height 16
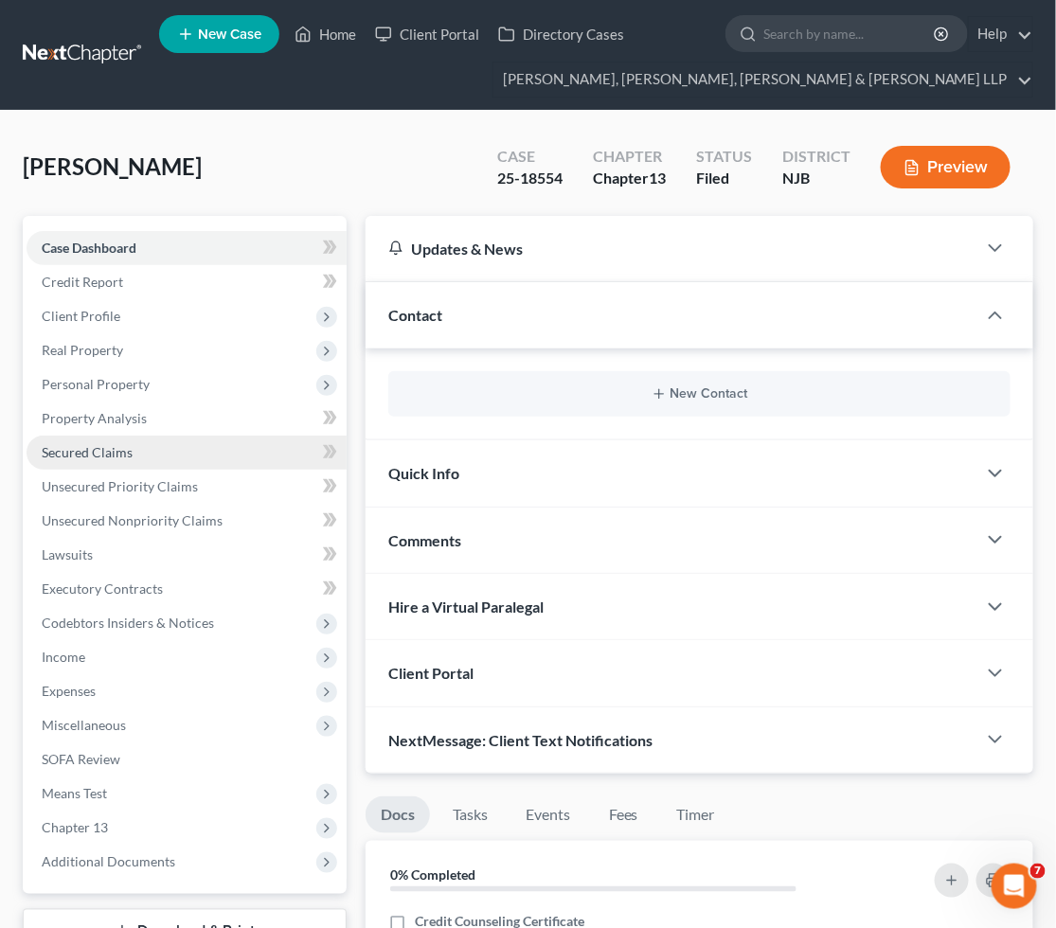
click at [91, 446] on span "Secured Claims" at bounding box center [87, 452] width 91 height 16
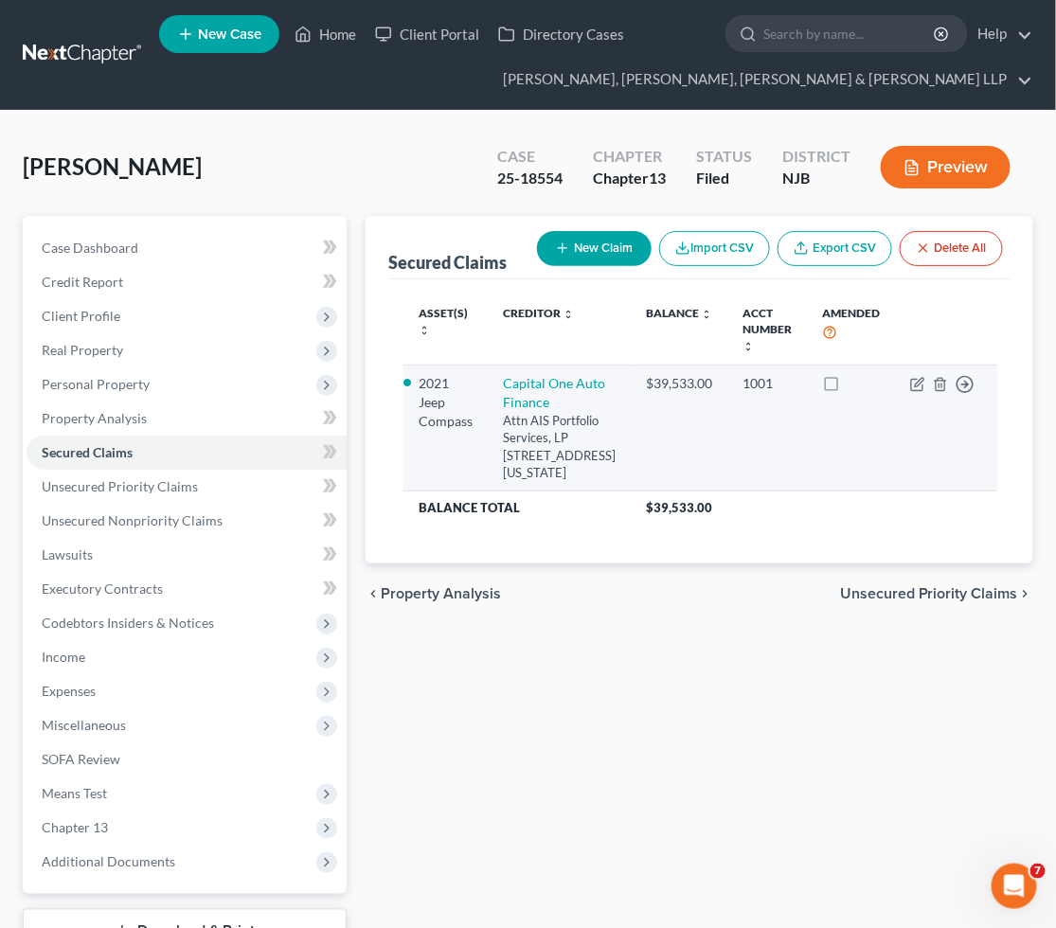
drag, startPoint x: 496, startPoint y: 373, endPoint x: 580, endPoint y: 511, distance: 161.5
click at [580, 492] on td "Capital One Auto Finance Attn AIS Portfolio Services, LP [STREET_ADDRESS][US_ST…" at bounding box center [559, 429] width 143 height 126
copy td "Capital One Auto Finance Attn AIS Portfolio Services, LP [STREET_ADDRESS][US_ST…"
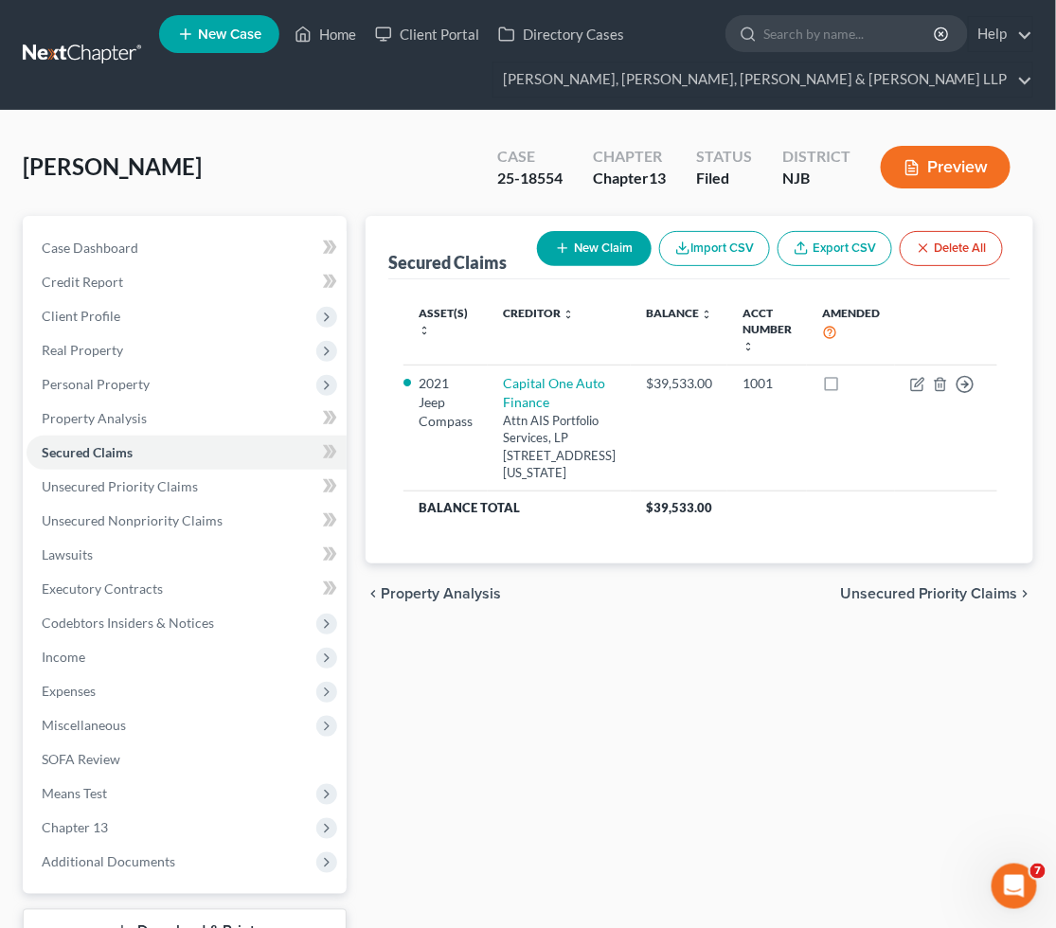
click at [579, 737] on div "Secured Claims New Claim Import CSV Export CSV Delete All Asset(s) expand_more …" at bounding box center [699, 609] width 687 height 787
click at [553, 764] on div "Secured Claims New Claim Import CSV Export CSV Delete All Asset(s) expand_more …" at bounding box center [699, 609] width 687 height 787
